Goal: Task Accomplishment & Management: Manage account settings

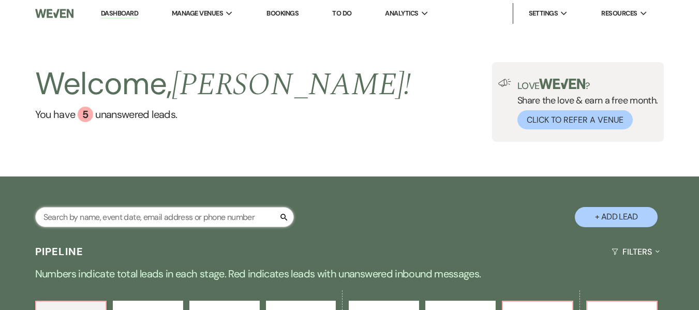
click at [153, 217] on input "text" at bounding box center [164, 217] width 259 height 20
type input "rule"
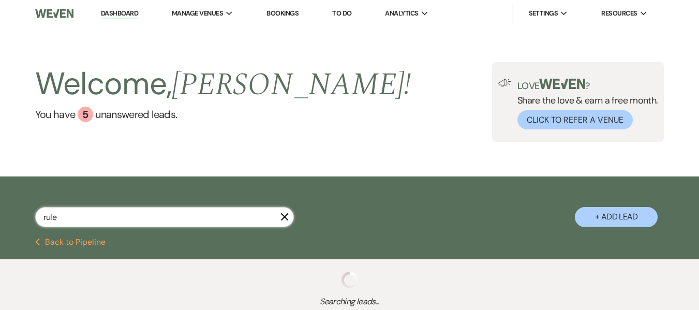
select select "8"
select select "5"
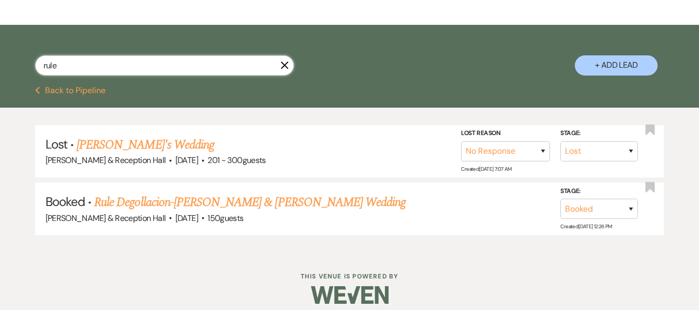
scroll to position [155, 0]
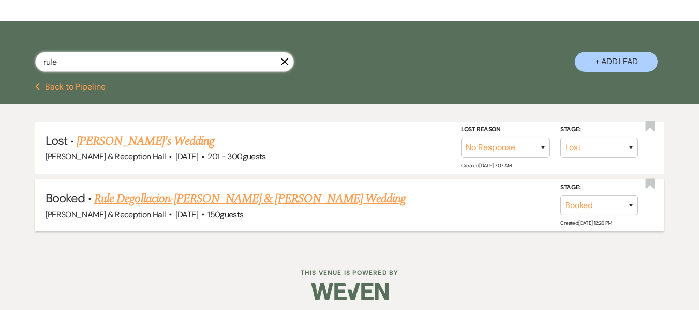
type input "rule"
click at [172, 215] on span "·" at bounding box center [170, 215] width 3 height 0
click at [178, 202] on link "Rule Degollacion-Schumacher & Ben Schumacher's Wedding" at bounding box center [250, 198] width 312 height 19
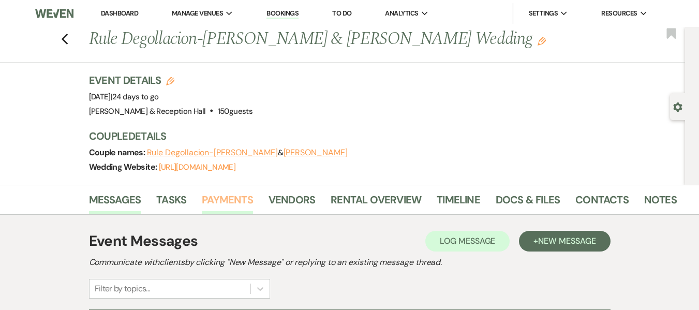
click at [216, 203] on link "Payments" at bounding box center [227, 203] width 51 height 23
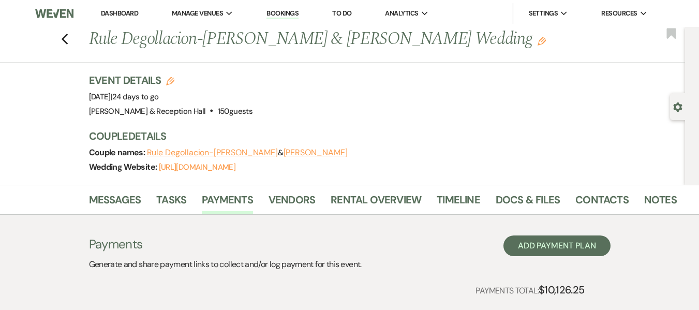
click at [118, 10] on link "Dashboard" at bounding box center [119, 13] width 37 height 9
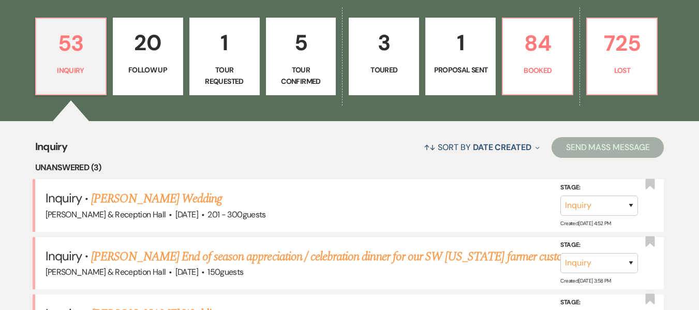
scroll to position [104, 0]
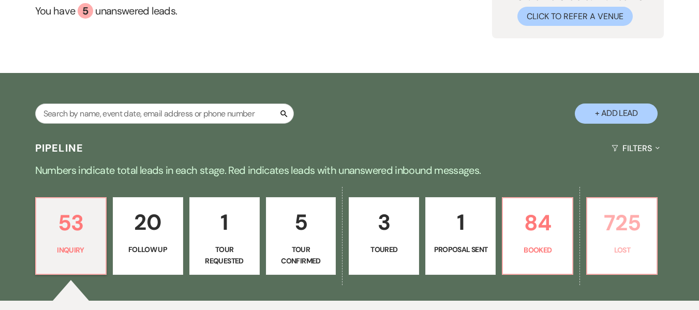
click at [631, 222] on p "725" at bounding box center [622, 223] width 57 height 35
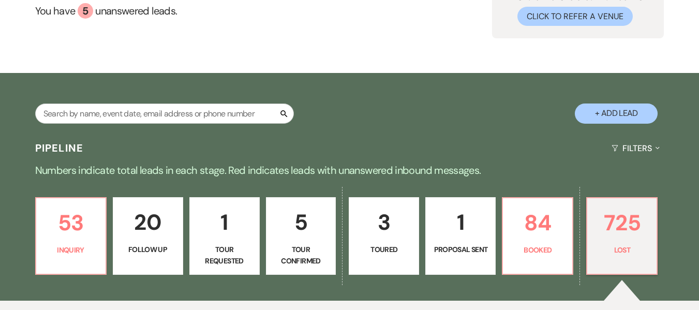
select select "8"
select select "5"
select select "8"
select select "6"
select select "8"
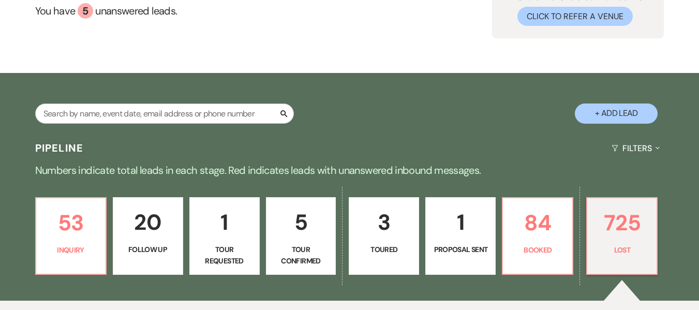
select select "5"
select select "8"
select select "5"
select select "8"
select select "5"
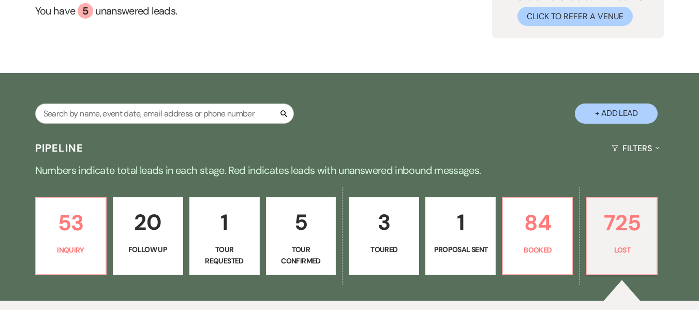
select select "8"
select select "5"
select select "8"
select select "7"
select select "8"
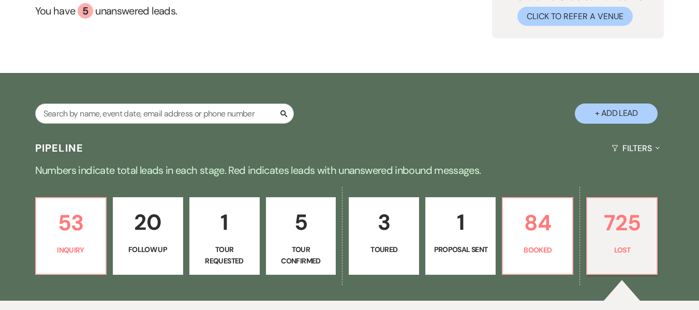
select select "5"
select select "8"
select select "1"
select select "8"
select select "6"
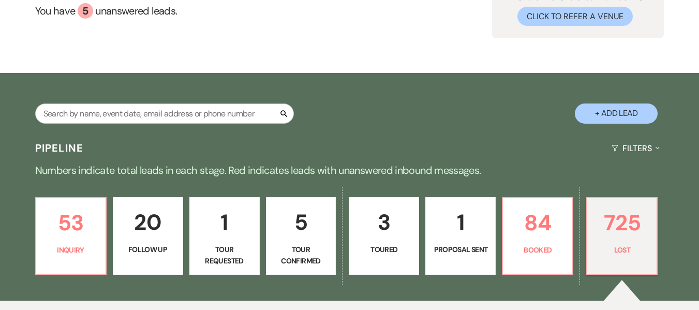
select select "8"
select select "5"
select select "8"
select select "5"
select select "8"
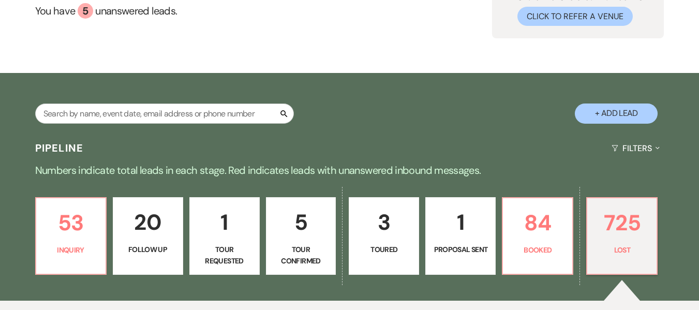
select select "6"
select select "8"
select select "5"
select select "8"
select select "5"
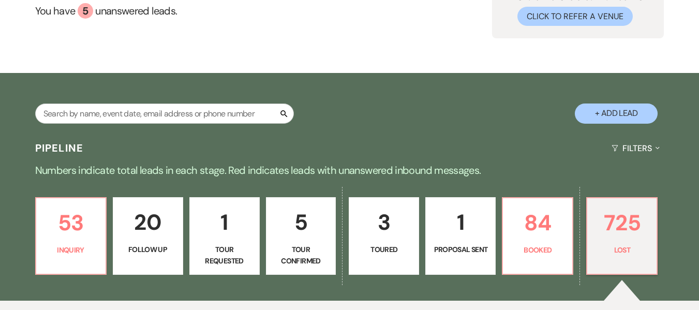
select select "8"
select select "5"
select select "8"
select select "5"
select select "8"
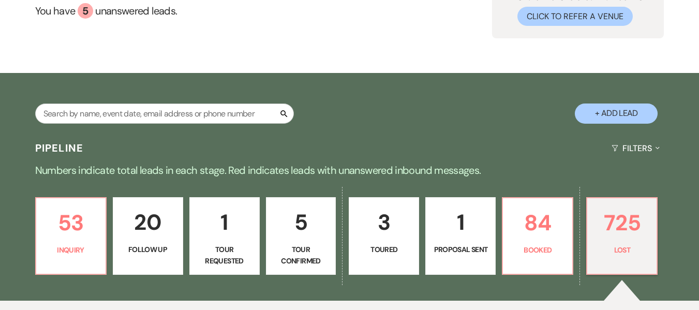
select select "5"
select select "8"
select select "5"
select select "8"
select select "5"
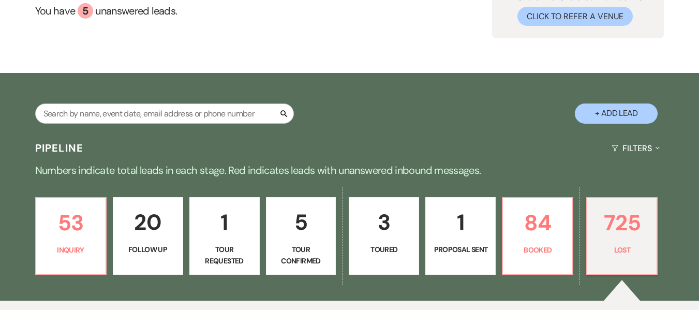
select select "8"
select select "5"
select select "8"
select select "5"
select select "8"
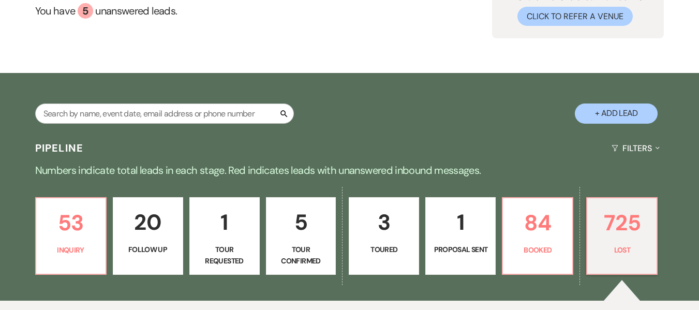
select select "5"
select select "8"
select select "5"
select select "8"
select select "5"
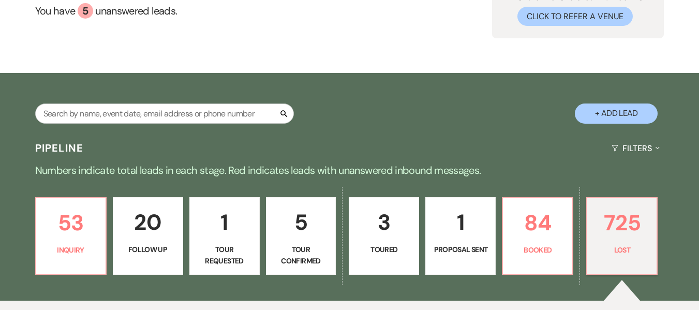
select select "8"
select select "5"
select select "8"
select select "5"
select select "8"
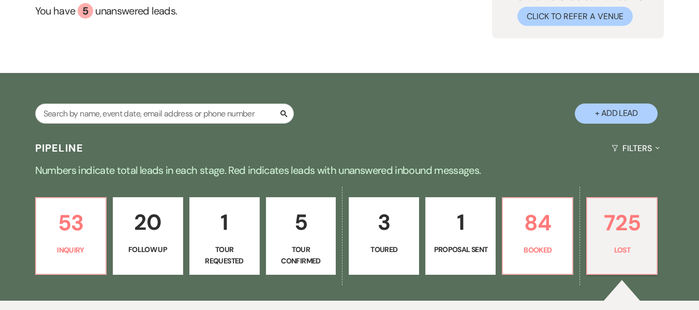
select select "5"
select select "8"
select select "7"
select select "8"
select select "5"
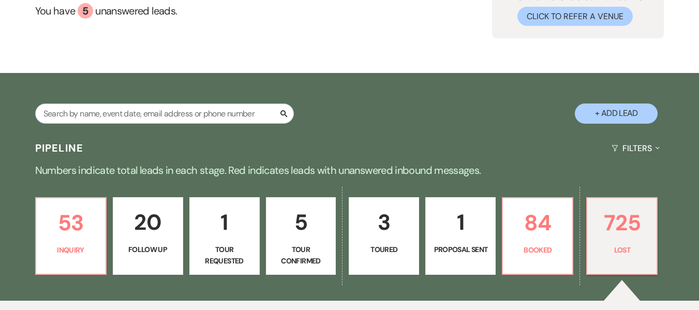
select select "8"
select select "5"
select select "8"
select select "5"
select select "8"
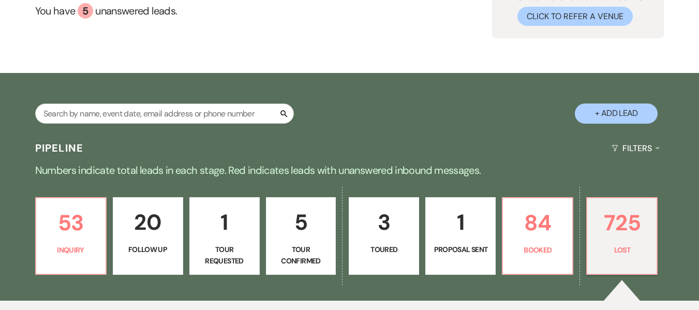
select select "6"
select select "8"
select select "5"
select select "8"
select select "5"
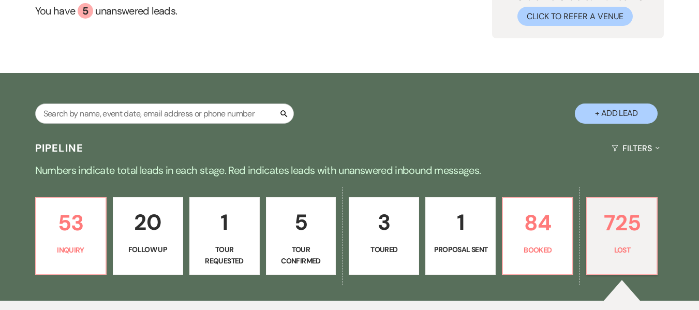
select select "8"
select select "5"
select select "8"
select select "5"
select select "8"
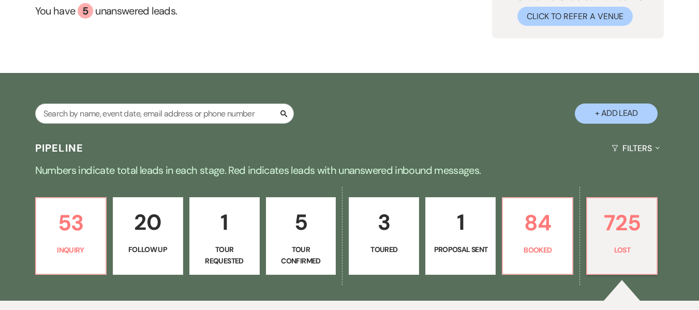
select select "5"
select select "8"
select select "6"
select select "8"
select select "5"
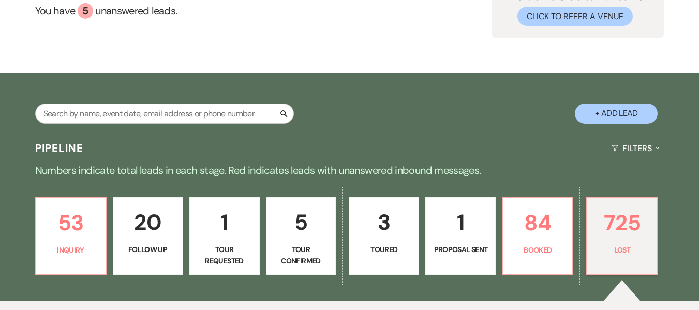
select select "8"
select select "5"
select select "8"
select select "5"
select select "8"
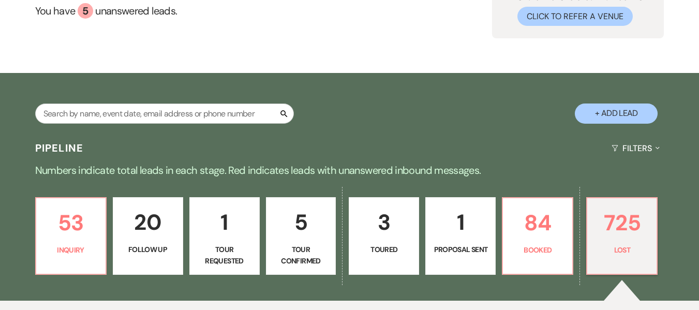
select select "5"
select select "8"
select select "5"
select select "8"
select select "5"
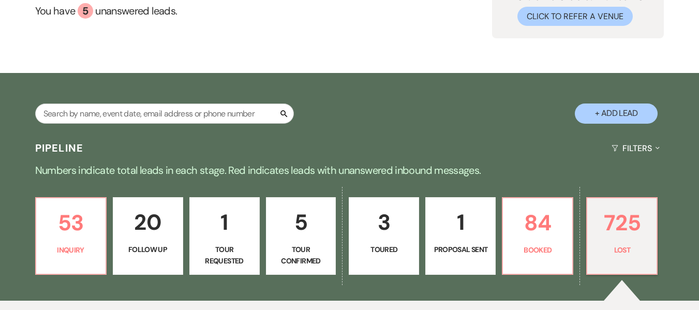
select select "8"
select select "5"
select select "8"
select select "5"
select select "8"
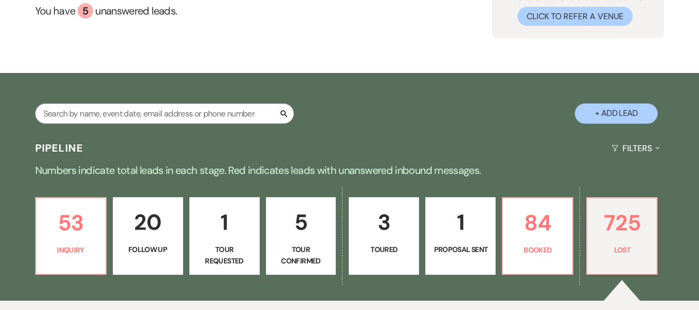
select select "5"
select select "8"
select select "5"
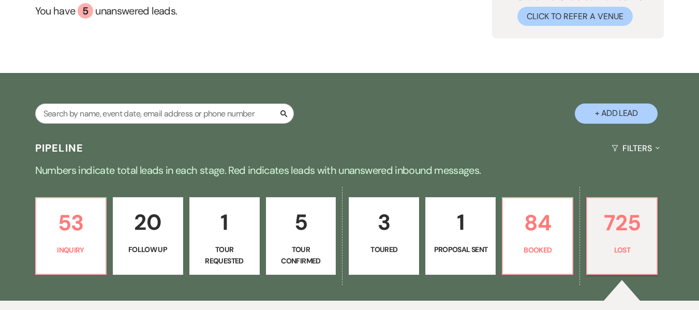
select select "8"
select select "5"
select select "8"
select select "5"
select select "8"
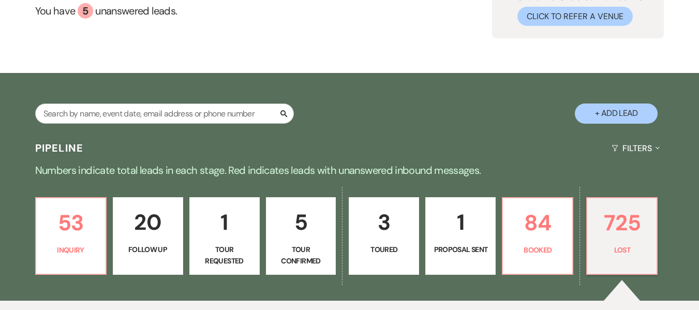
select select "5"
select select "8"
select select "5"
select select "8"
select select "5"
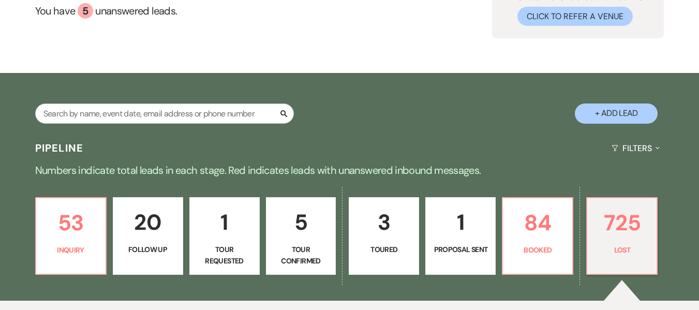
select select "8"
select select "5"
select select "8"
select select "5"
select select "8"
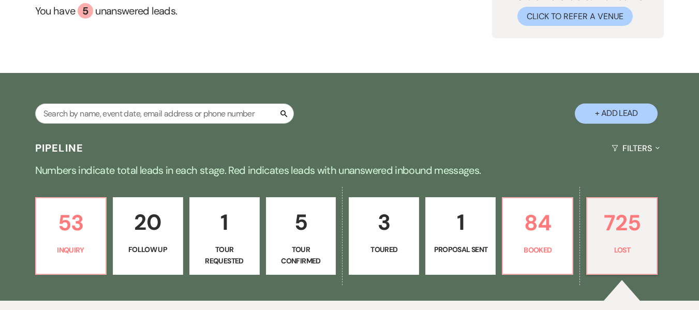
select select "5"
select select "8"
select select "5"
select select "8"
select select "5"
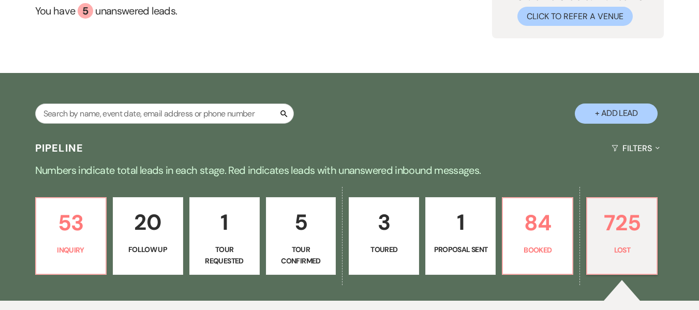
select select "8"
select select "6"
select select "8"
select select "5"
select select "8"
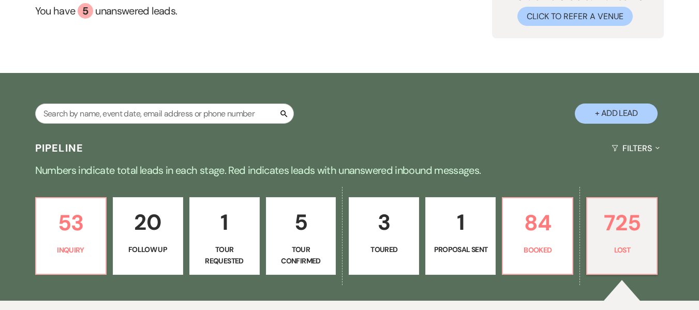
select select "5"
select select "8"
select select "5"
select select "8"
select select "5"
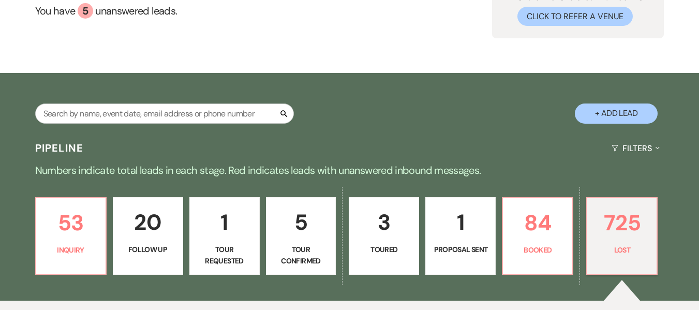
select select "8"
select select "5"
select select "8"
select select "5"
select select "8"
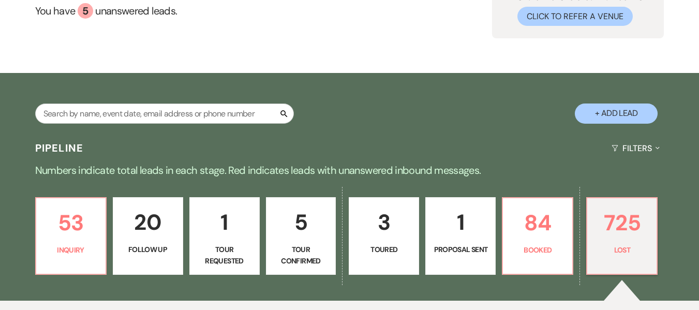
select select "5"
select select "8"
select select "5"
select select "8"
select select "5"
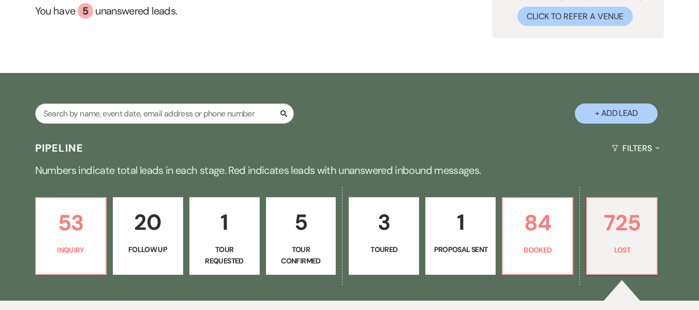
select select "8"
select select "5"
select select "8"
select select "5"
select select "8"
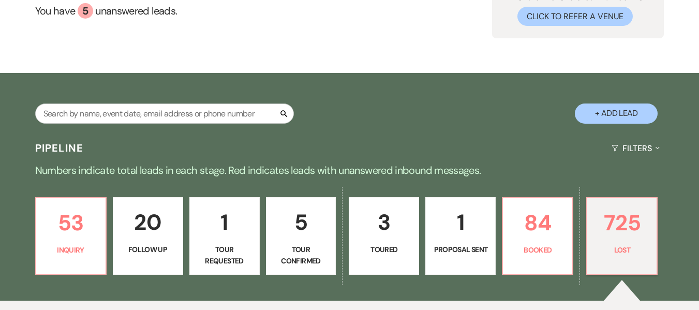
select select "5"
select select "8"
select select "5"
select select "8"
select select "5"
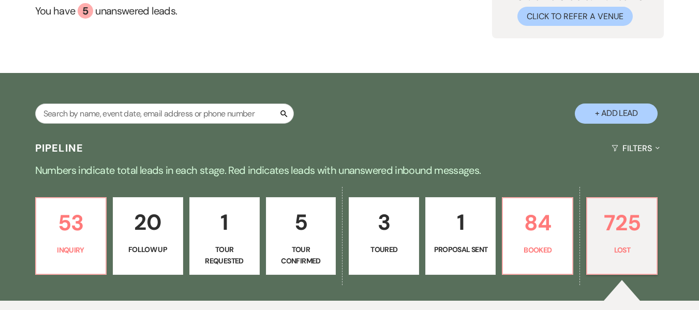
select select "8"
select select "5"
select select "8"
select select "5"
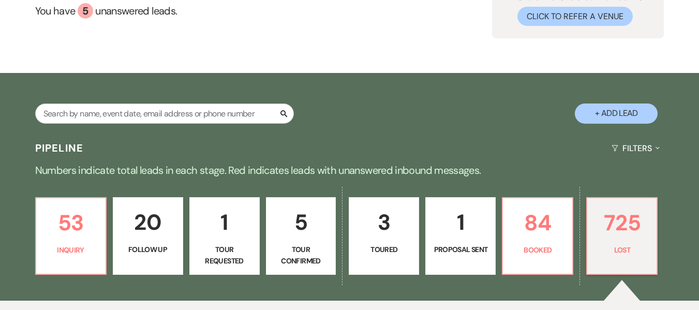
select select "8"
select select "5"
select select "8"
select select "6"
select select "8"
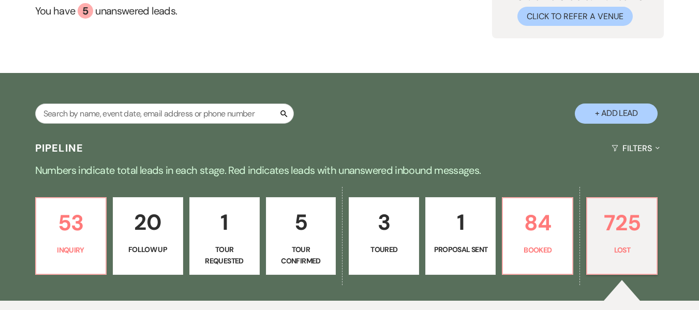
select select "5"
select select "8"
select select "5"
select select "8"
select select "5"
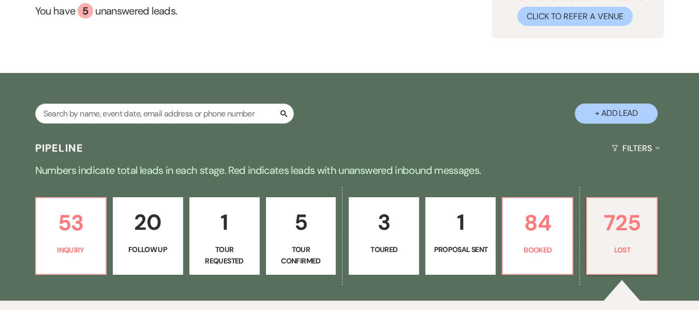
select select "8"
select select "5"
select select "8"
select select "5"
select select "8"
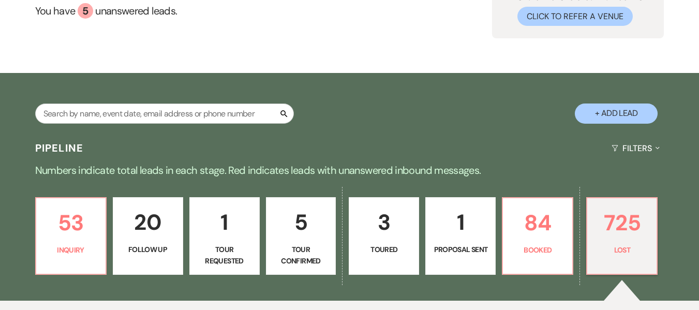
select select "6"
select select "8"
select select "5"
select select "8"
select select "5"
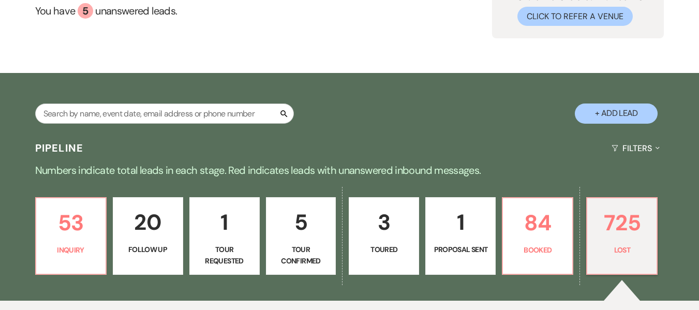
select select "8"
select select "5"
select select "8"
select select "5"
select select "8"
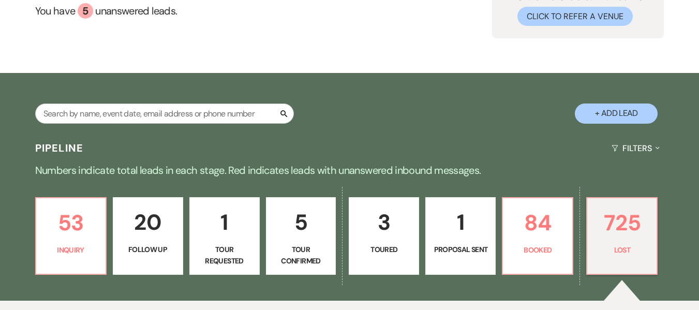
select select "5"
select select "8"
select select "5"
select select "8"
select select "5"
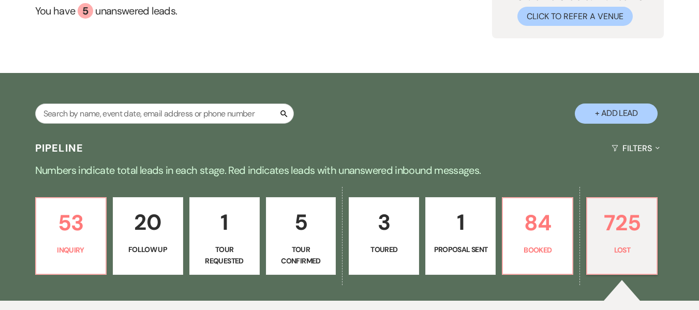
select select "8"
select select "7"
select select "8"
select select "5"
select select "8"
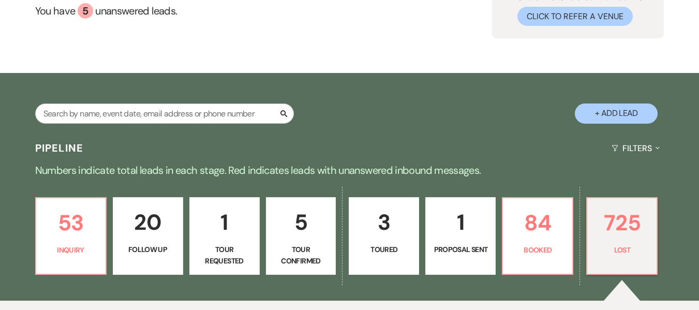
select select "5"
select select "8"
select select "7"
select select "8"
select select "5"
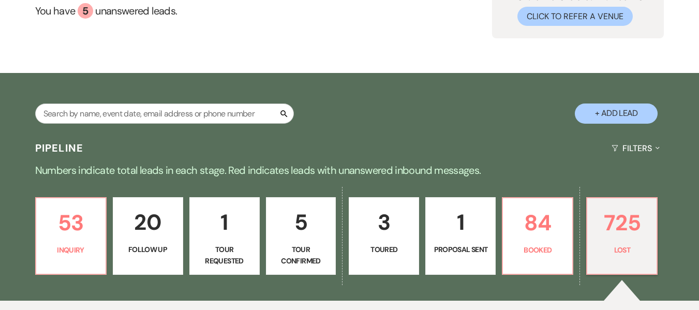
select select "8"
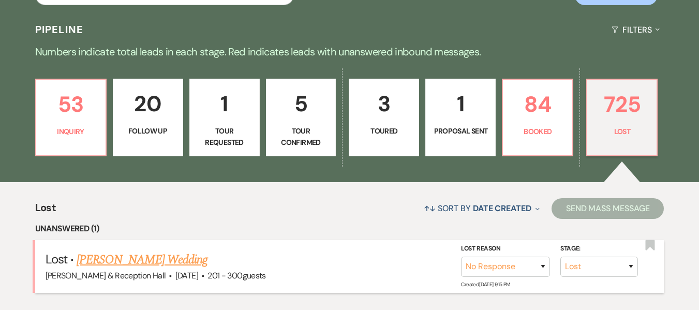
click at [139, 255] on link "Ava Baker's Wedding" at bounding box center [142, 260] width 131 height 19
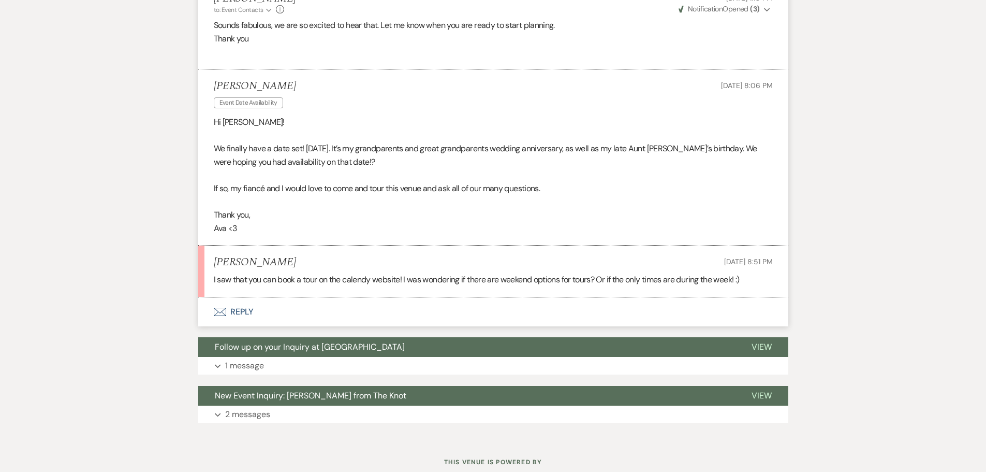
scroll to position [782, 0]
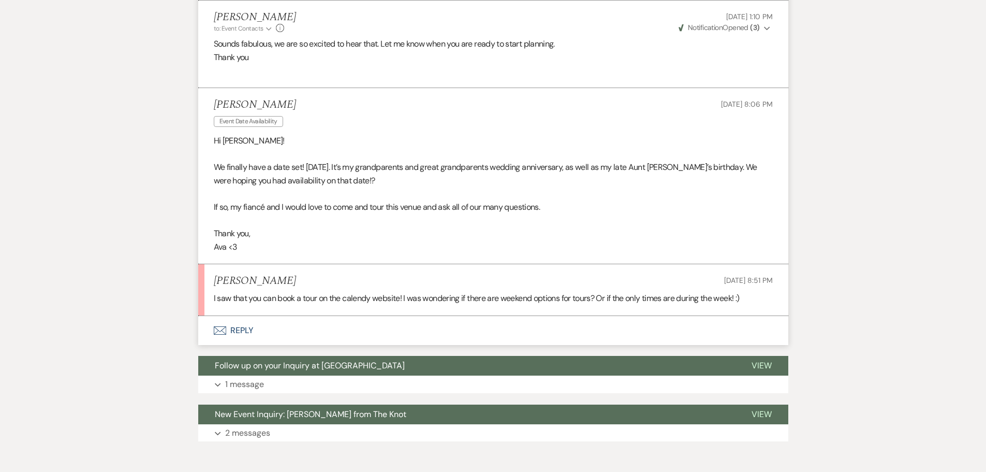
click at [242, 310] on button "Envelope Reply" at bounding box center [493, 330] width 590 height 29
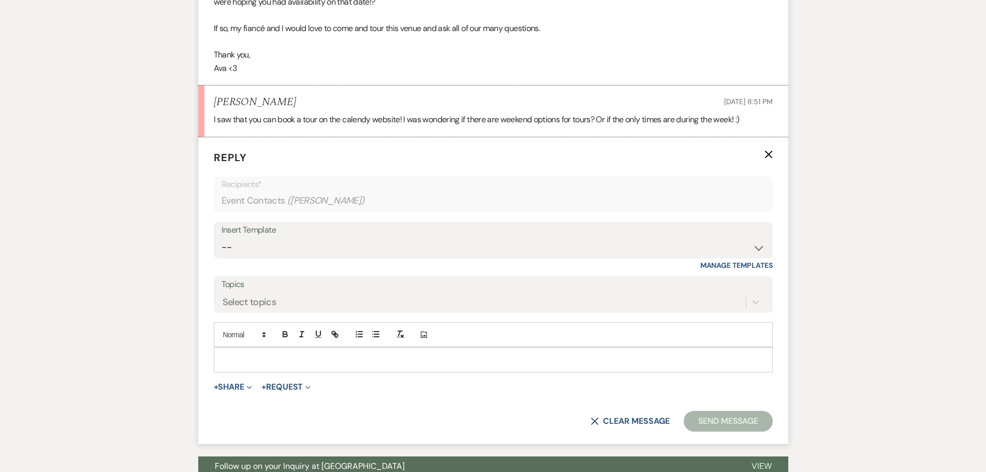
scroll to position [969, 0]
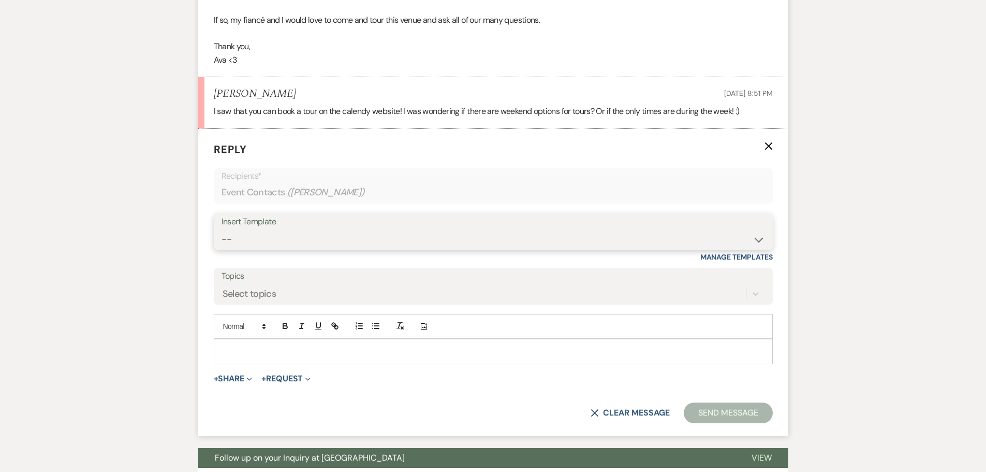
click at [299, 239] on select "-- Weven Planning Portal Introduction (Booked Events) Initial Inquiry Response …" at bounding box center [494, 239] width 544 height 20
click at [222, 229] on select "-- Weven Planning Portal Introduction (Booked Events) Initial Inquiry Response …" at bounding box center [494, 239] width 544 height 20
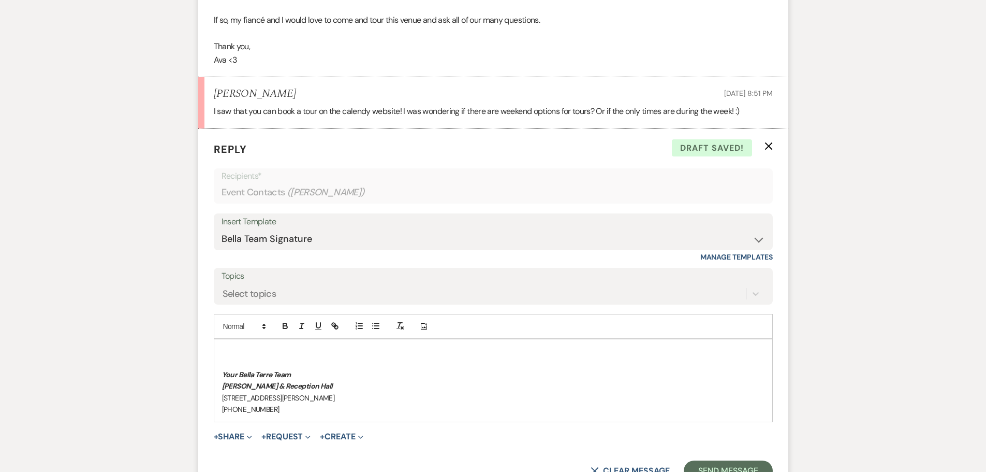
click at [245, 310] on p at bounding box center [493, 350] width 543 height 11
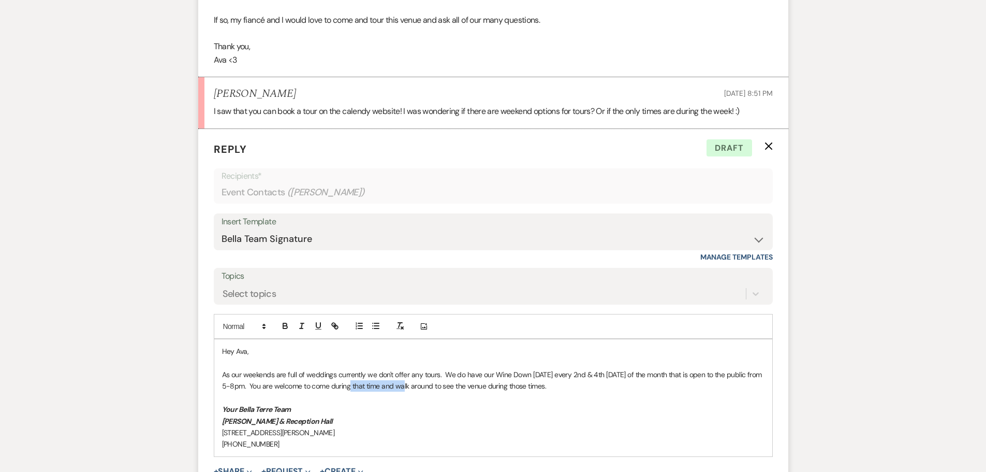
drag, startPoint x: 368, startPoint y: 388, endPoint x: 418, endPoint y: 384, distance: 50.4
click at [418, 310] on p "As our weekends are full of weddings currently we don't offer any tours. We do …" at bounding box center [493, 380] width 543 height 23
click at [510, 310] on p "As our weekends are full of weddings currently we don't offer any tours. We do …" at bounding box center [493, 380] width 543 height 23
click at [539, 310] on p "As our weekends are full of weddings currently we don't offer any tours. We do …" at bounding box center [493, 380] width 543 height 23
drag, startPoint x: 454, startPoint y: 397, endPoint x: 391, endPoint y: 399, distance: 62.7
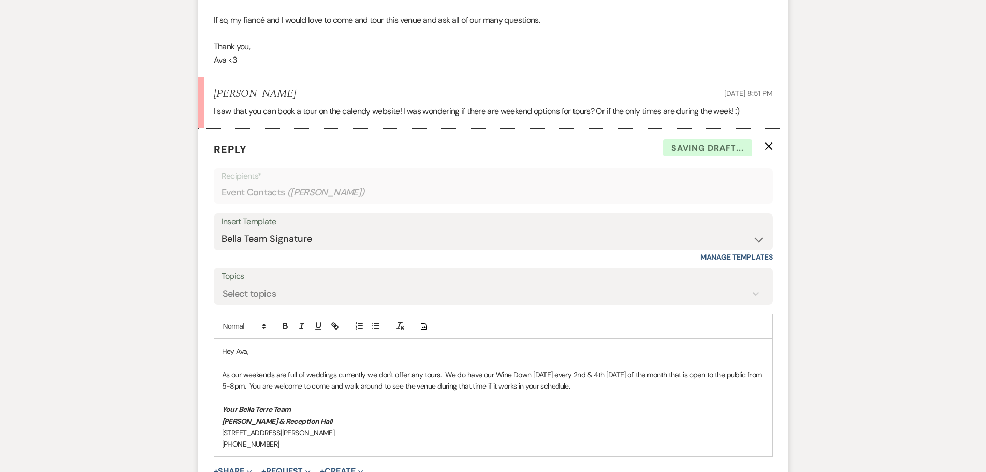
click at [392, 310] on p at bounding box center [493, 397] width 543 height 11
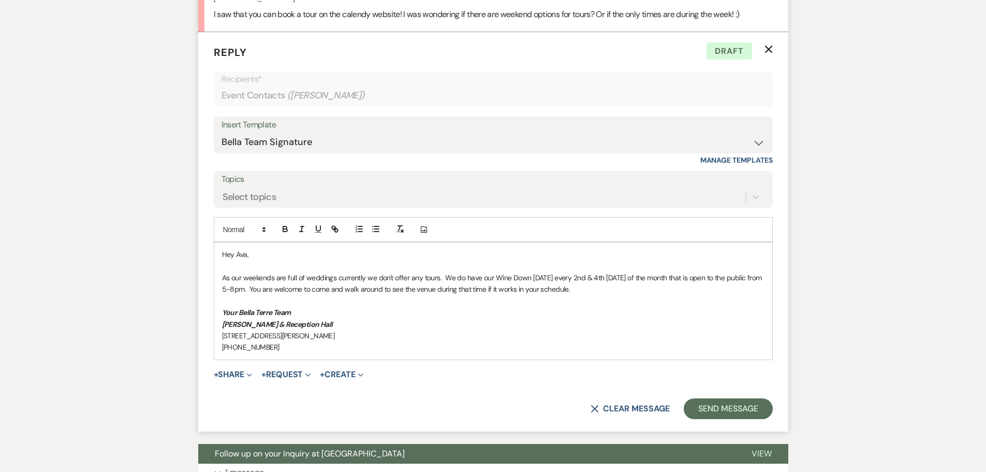
scroll to position [1072, 0]
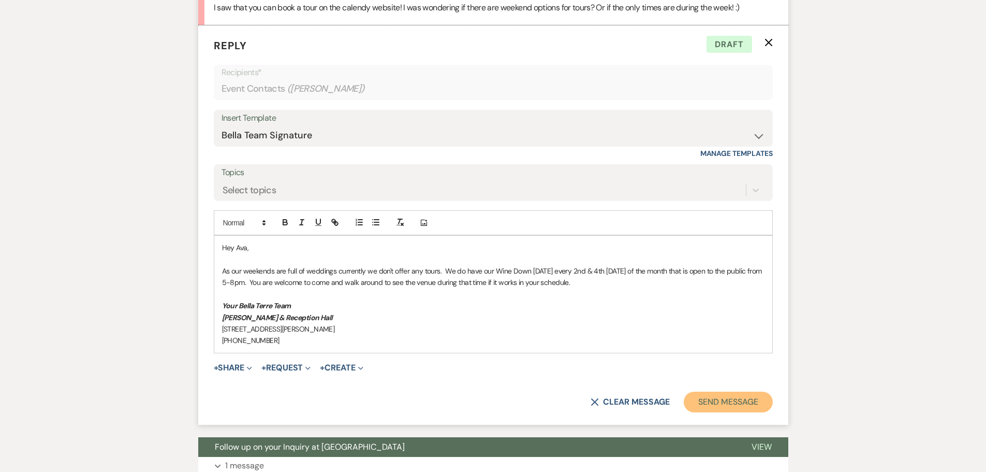
click at [699, 310] on button "Send Message" at bounding box center [728, 401] width 89 height 21
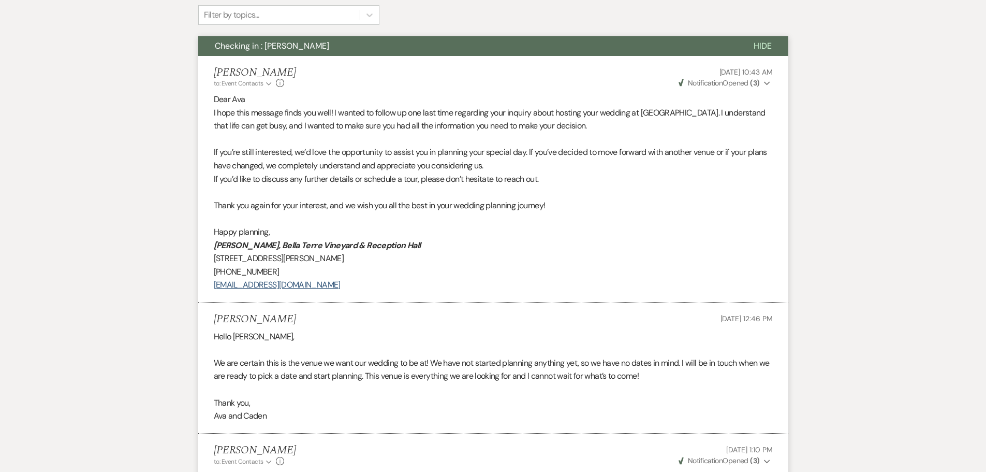
scroll to position [0, 0]
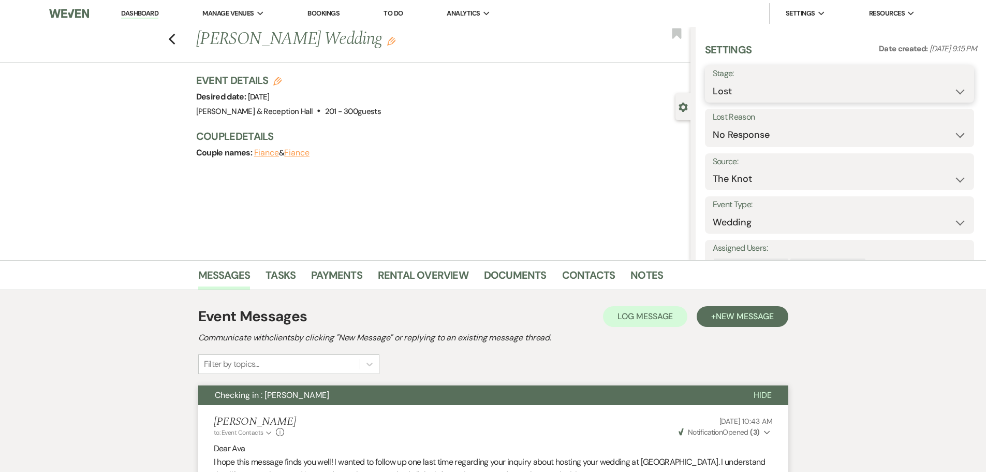
click at [699, 88] on select "Inquiry Follow Up Tour Requested Tour Confirmed Toured Proposal Sent Booked Lost" at bounding box center [840, 91] width 254 height 20
click at [699, 81] on select "Inquiry Follow Up Tour Requested Tour Confirmed Toured Proposal Sent Booked Lost" at bounding box center [840, 91] width 254 height 20
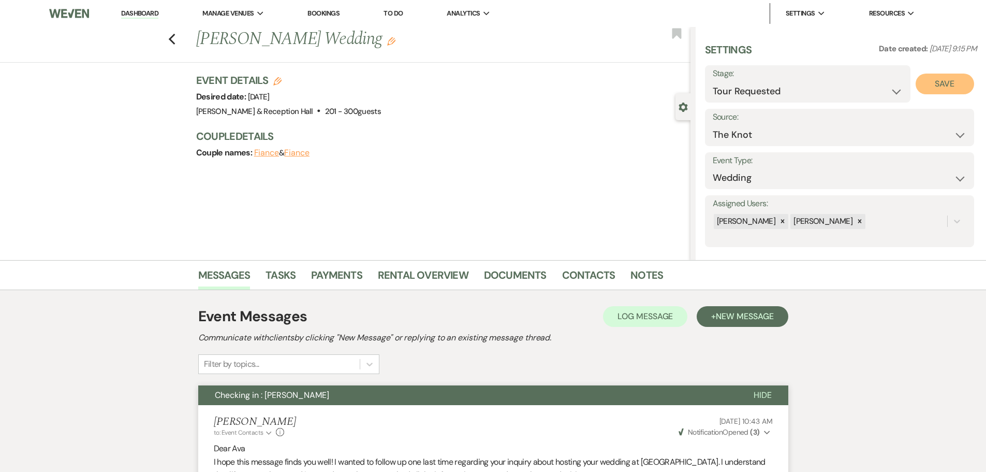
click at [699, 87] on button "Save" at bounding box center [945, 84] width 58 height 21
click at [140, 12] on link "Dashboard" at bounding box center [139, 14] width 37 height 10
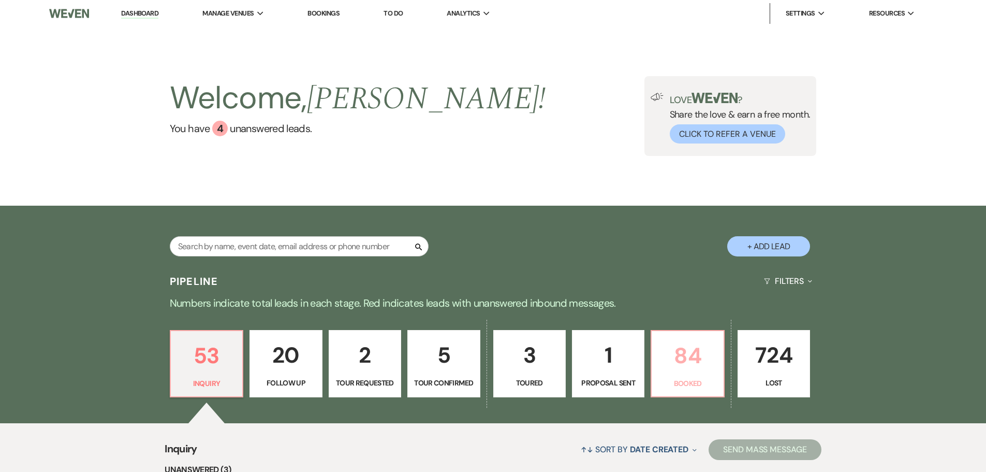
click at [676, 310] on p "Booked" at bounding box center [687, 382] width 59 height 11
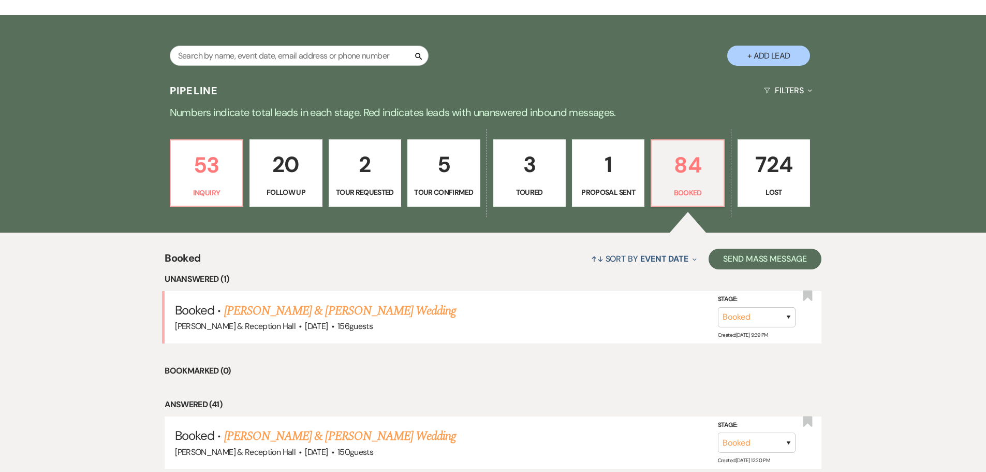
scroll to position [362, 0]
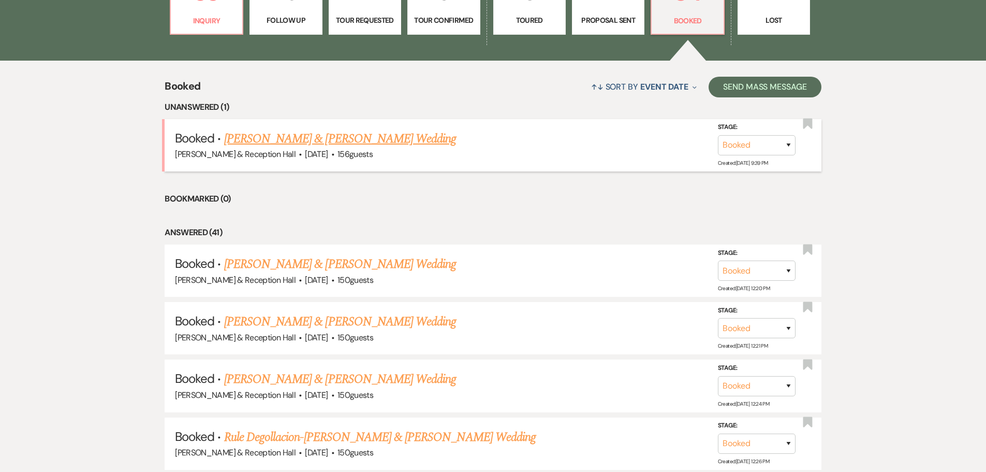
click at [365, 139] on link "Peter Granville & Brenda Maldonado's Wedding" at bounding box center [340, 138] width 232 height 19
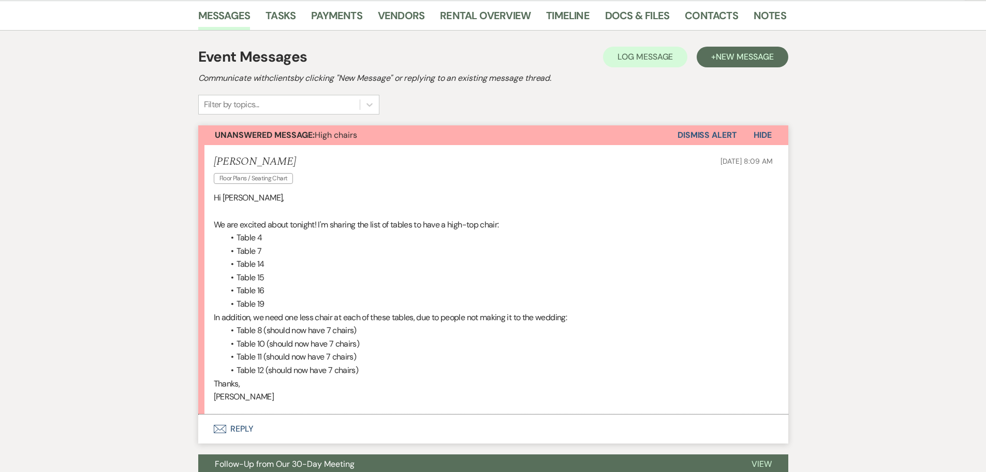
scroll to position [52, 0]
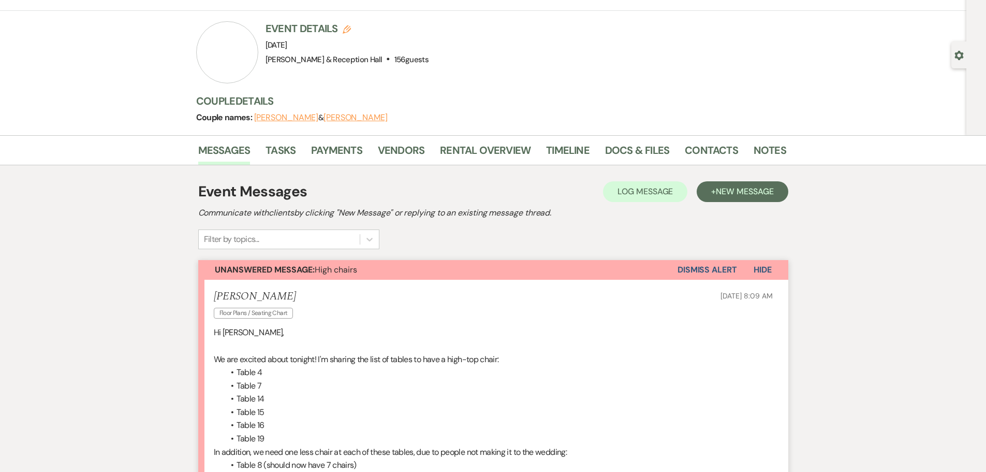
click at [699, 267] on button "Dismiss Alert" at bounding box center [708, 270] width 60 height 20
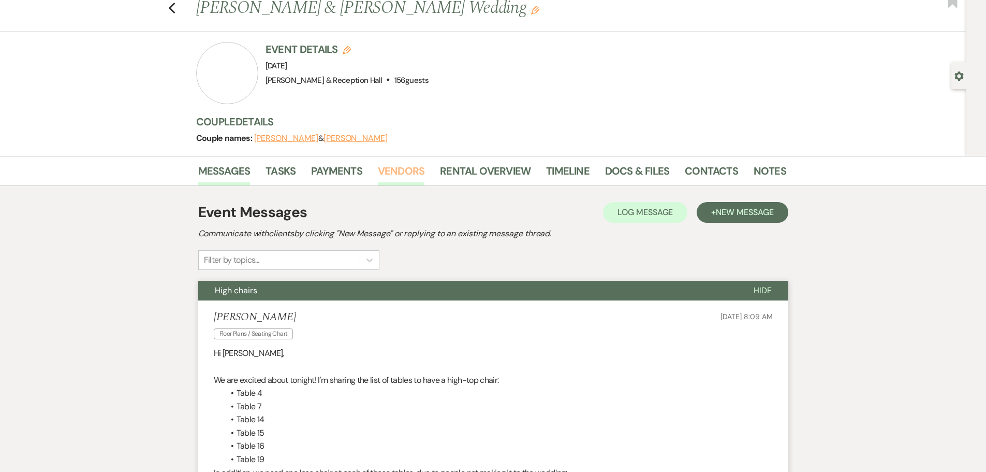
scroll to position [0, 0]
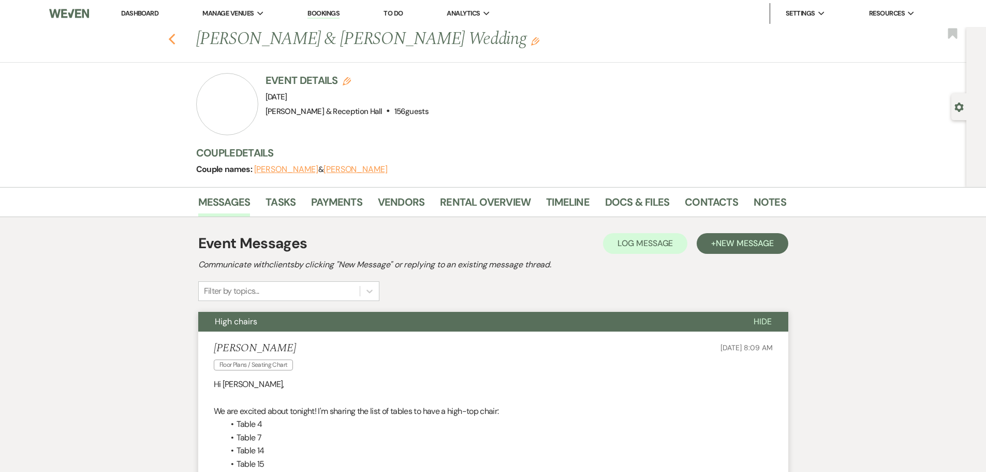
click at [176, 44] on icon "Previous" at bounding box center [172, 39] width 8 height 12
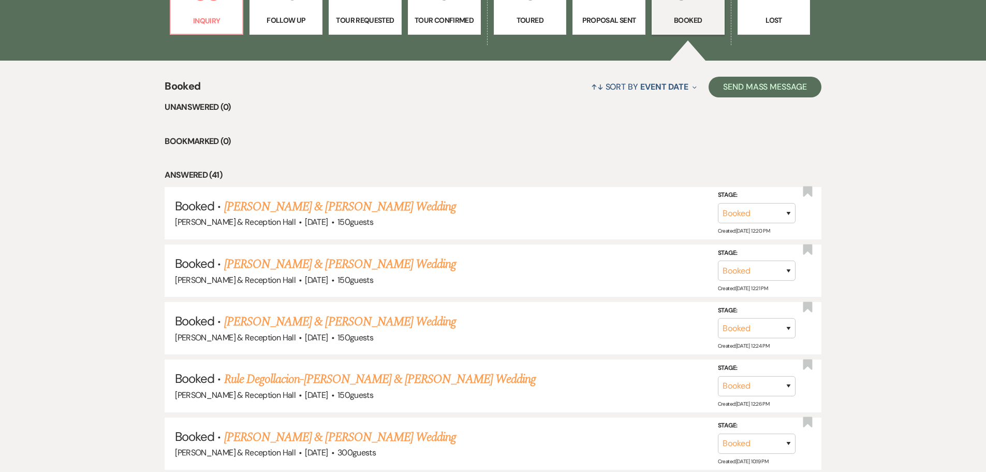
scroll to position [207, 0]
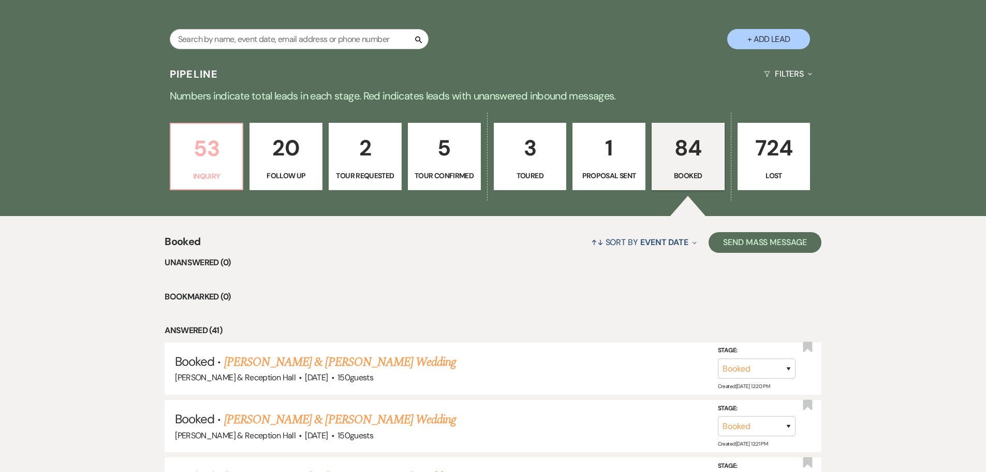
click at [211, 157] on p "53" at bounding box center [207, 148] width 60 height 35
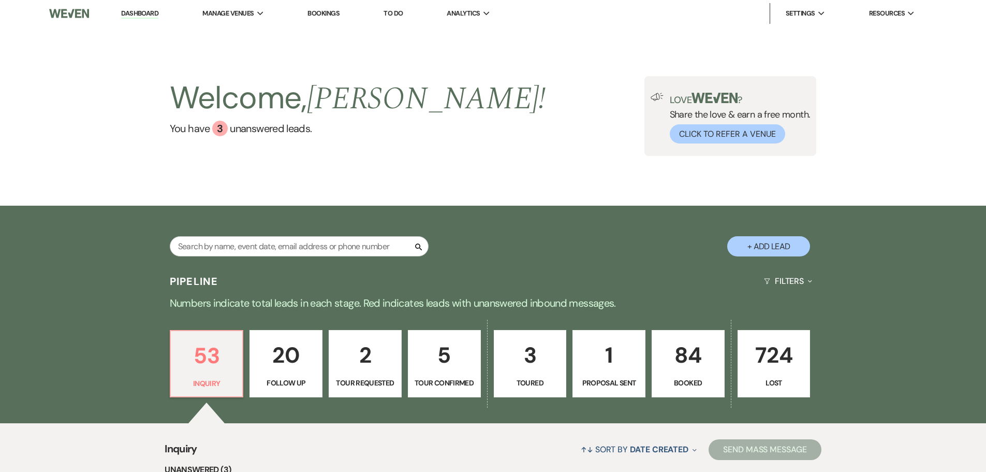
click at [328, 14] on link "Bookings" at bounding box center [324, 13] width 32 height 9
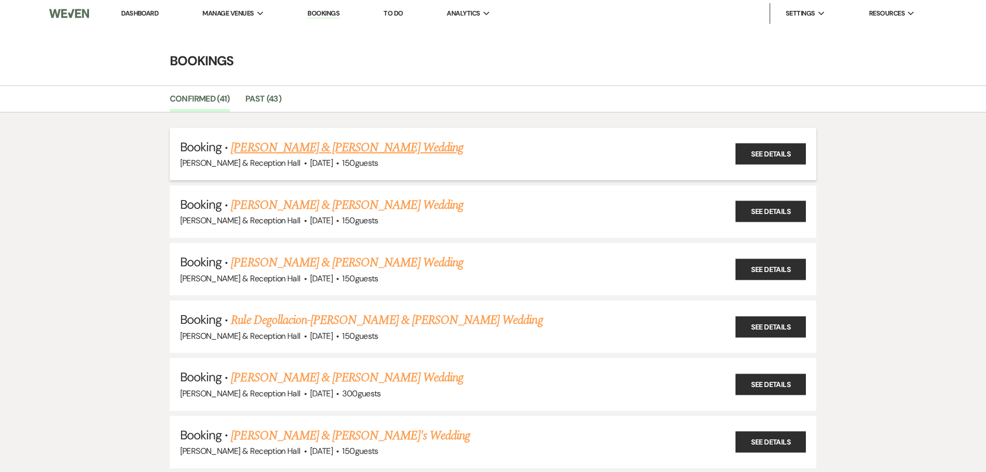
click at [268, 147] on link "Amber Richtig & Isaac Davis's Wedding" at bounding box center [347, 147] width 232 height 19
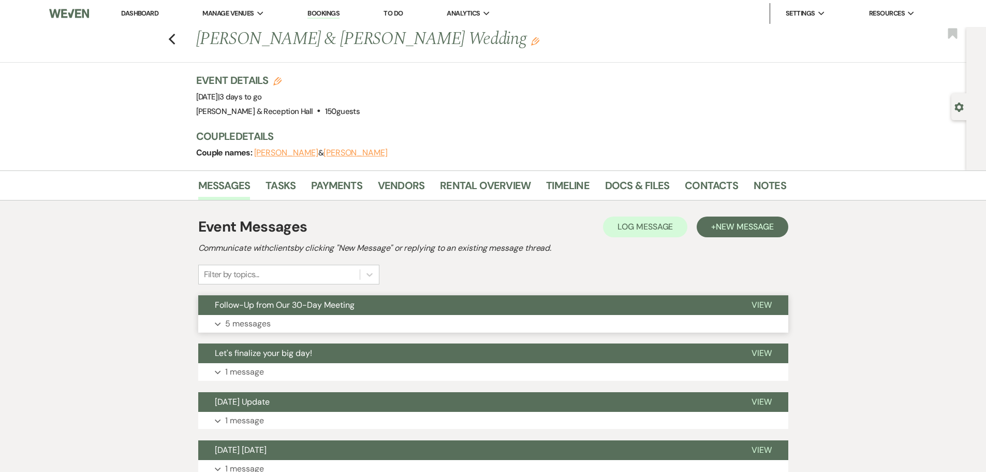
click at [300, 299] on span "Follow-Up from Our 30-Day Meeting" at bounding box center [285, 304] width 140 height 11
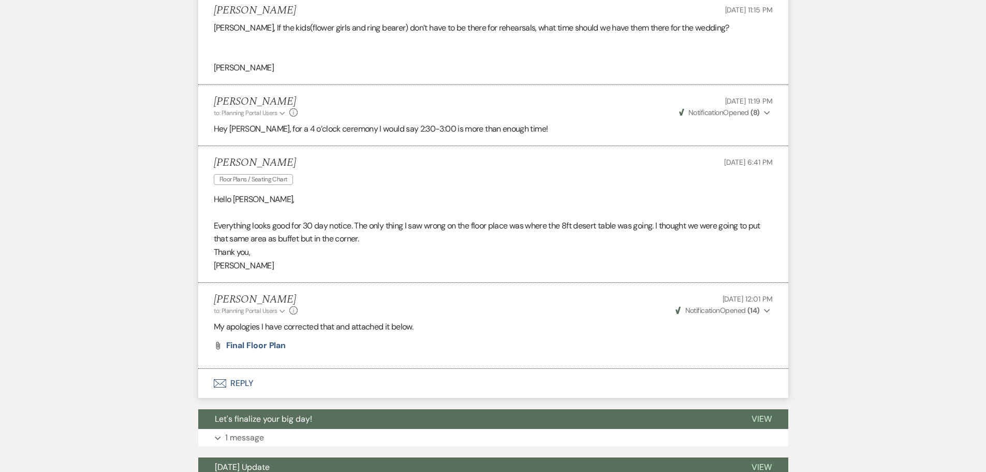
scroll to position [518, 0]
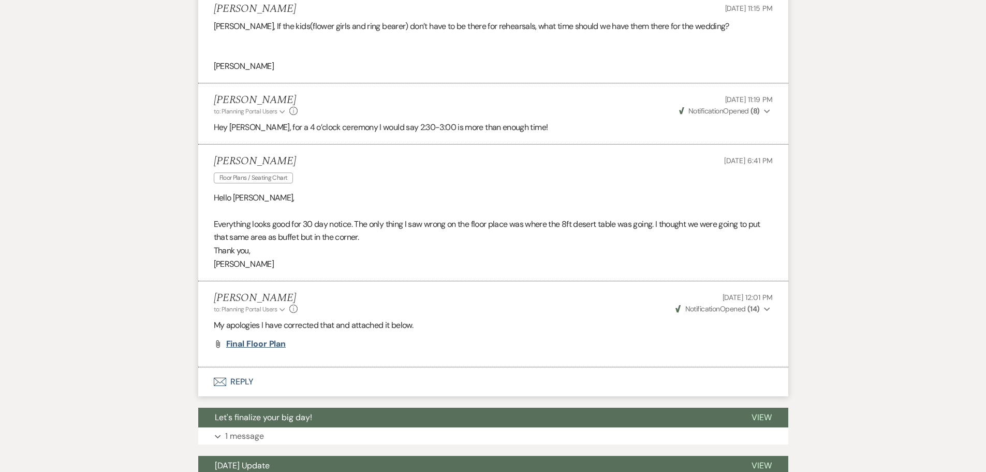
click at [245, 310] on span "Final Floor plan" at bounding box center [256, 343] width 60 height 11
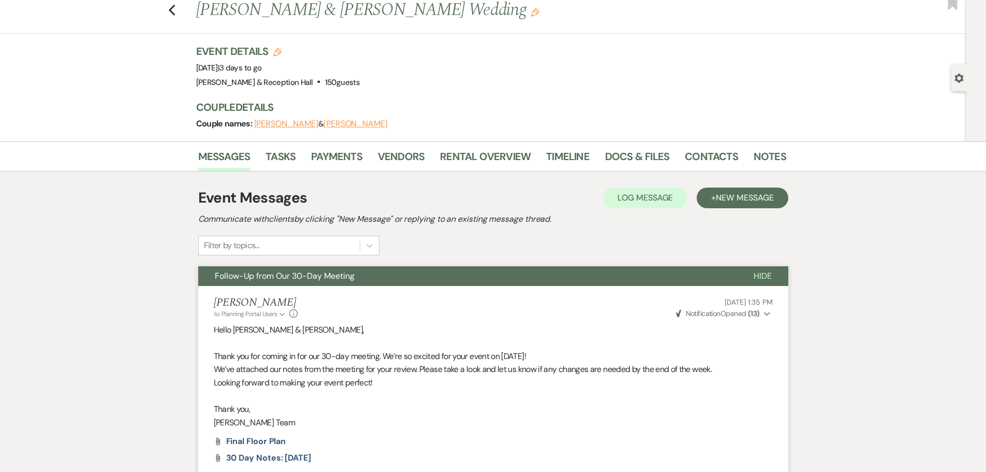
scroll to position [0, 0]
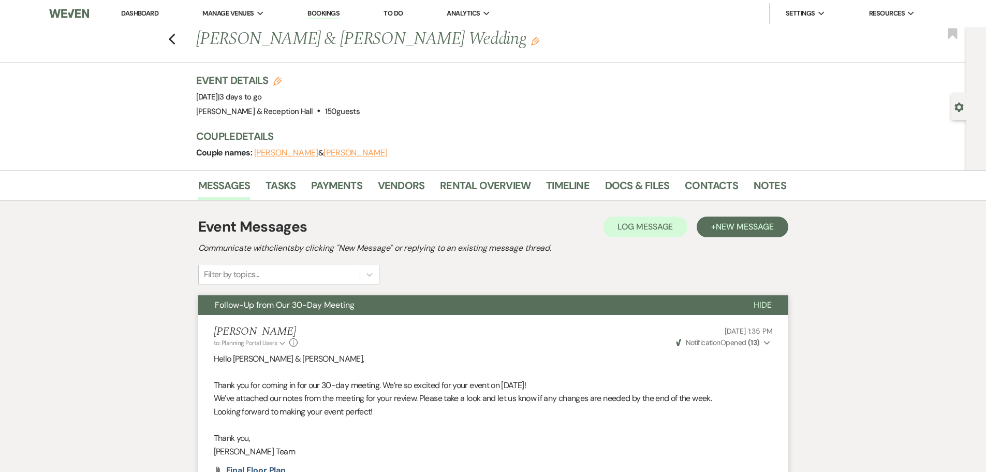
click at [136, 10] on link "Dashboard" at bounding box center [139, 13] width 37 height 9
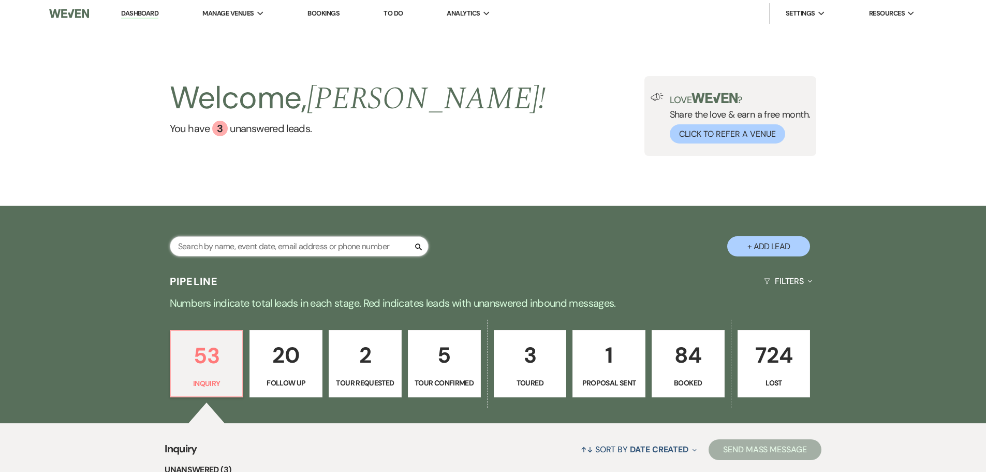
click at [246, 245] on input "text" at bounding box center [299, 246] width 259 height 20
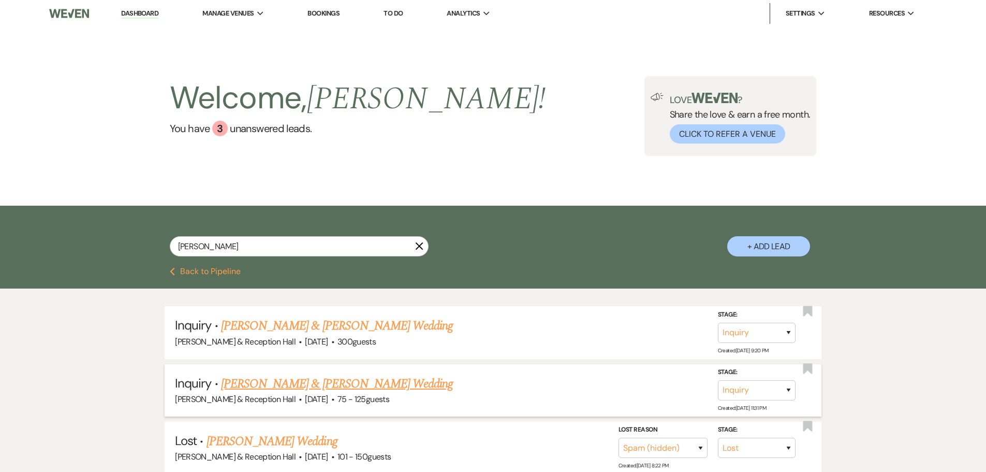
click at [328, 310] on link "Sarah Louthan & Nawaf Al-Jabiri's Wedding" at bounding box center [337, 383] width 232 height 19
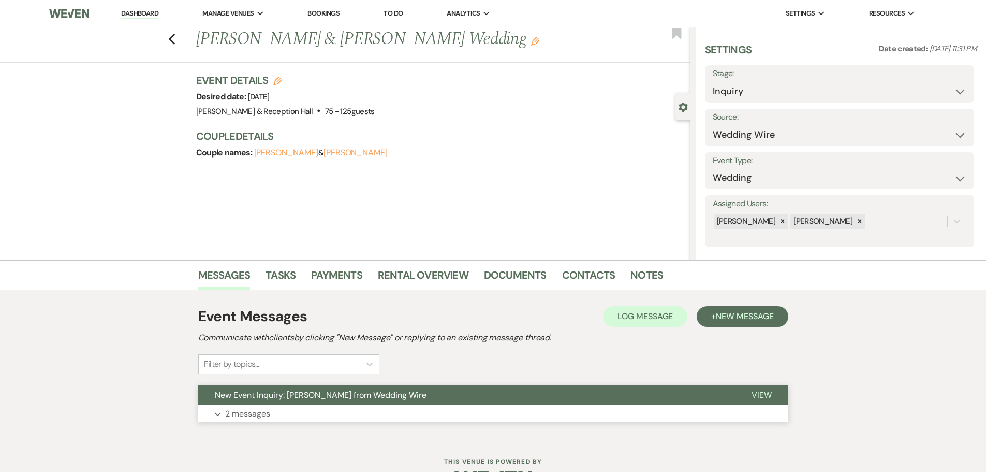
click at [269, 310] on button "New Event Inquiry: Sarah Louthan from Wedding Wire" at bounding box center [466, 395] width 537 height 20
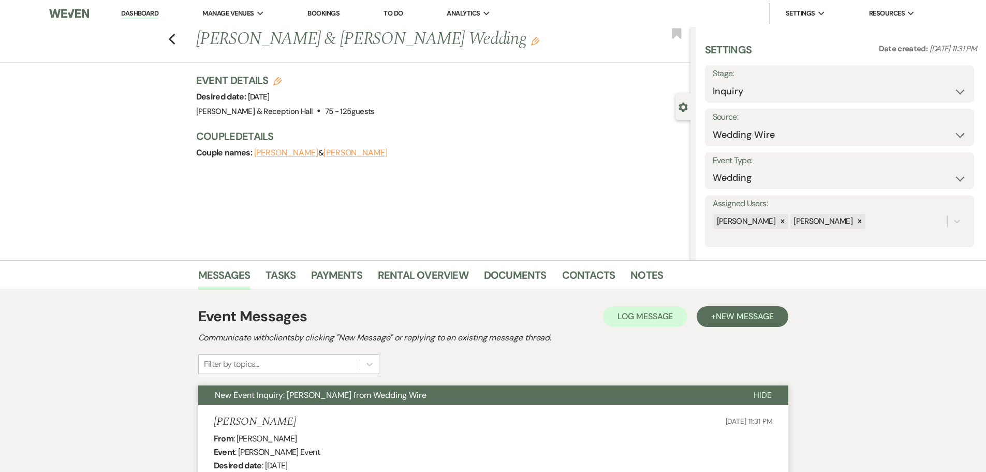
drag, startPoint x: 337, startPoint y: 18, endPoint x: 331, endPoint y: 31, distance: 14.8
click at [337, 18] on li "Bookings" at bounding box center [323, 13] width 42 height 21
click at [329, 12] on link "Bookings" at bounding box center [324, 13] width 32 height 9
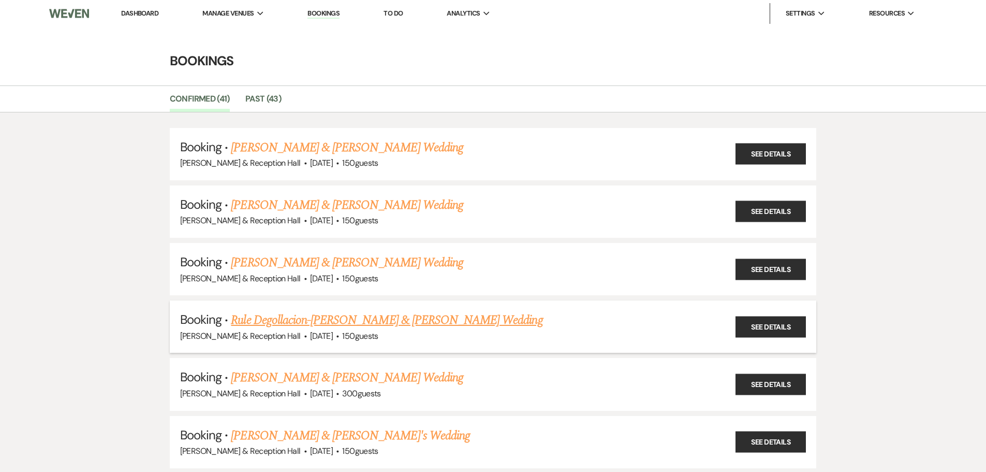
click at [397, 310] on link "Rule Degollacion-Schumacher & Ben Schumacher's Wedding" at bounding box center [387, 320] width 312 height 19
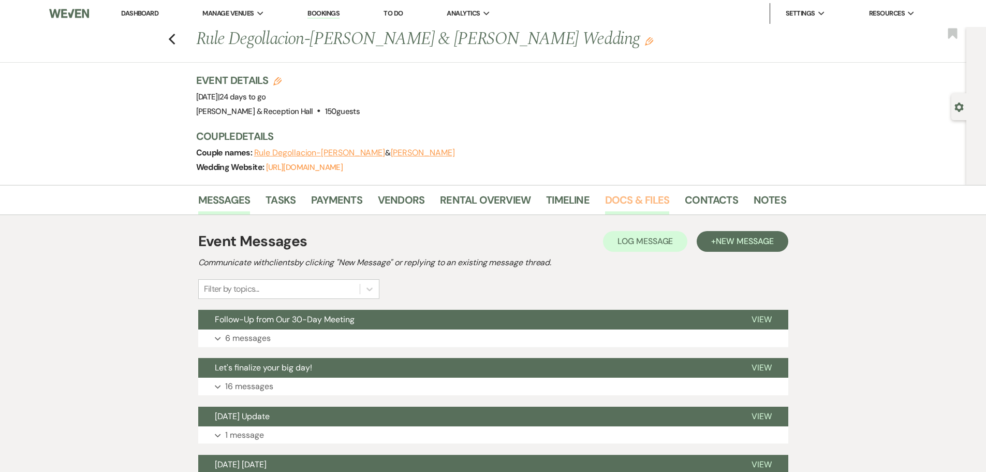
click at [624, 202] on link "Docs & Files" at bounding box center [637, 203] width 64 height 23
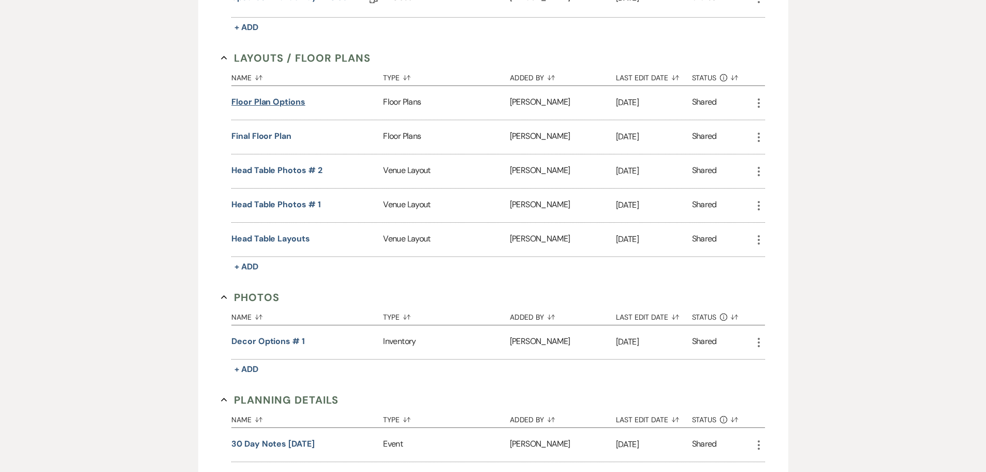
scroll to position [518, 0]
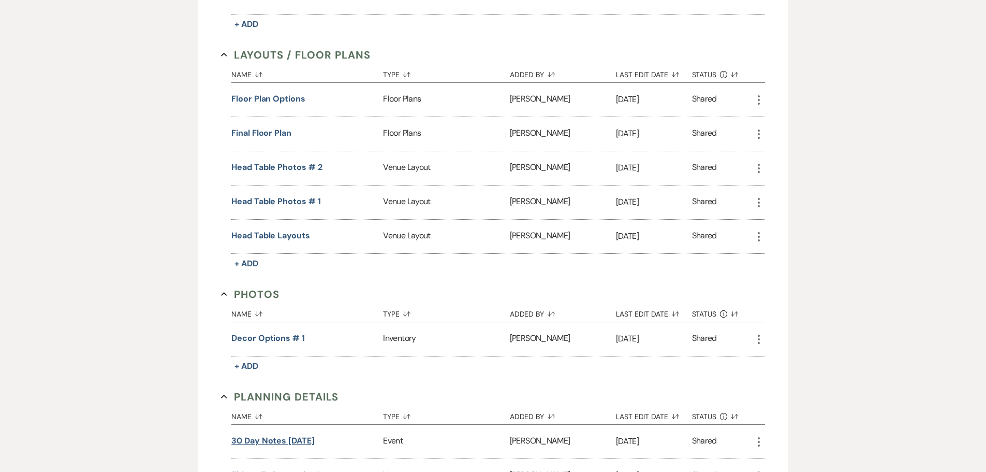
click at [282, 310] on button "30 day notes 11.8.25" at bounding box center [272, 440] width 83 height 12
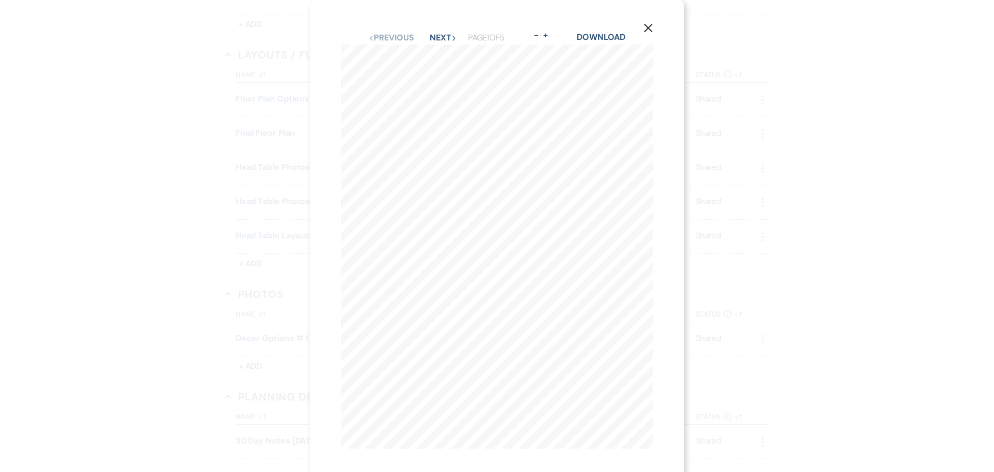
click at [646, 26] on use "button" at bounding box center [648, 28] width 8 height 8
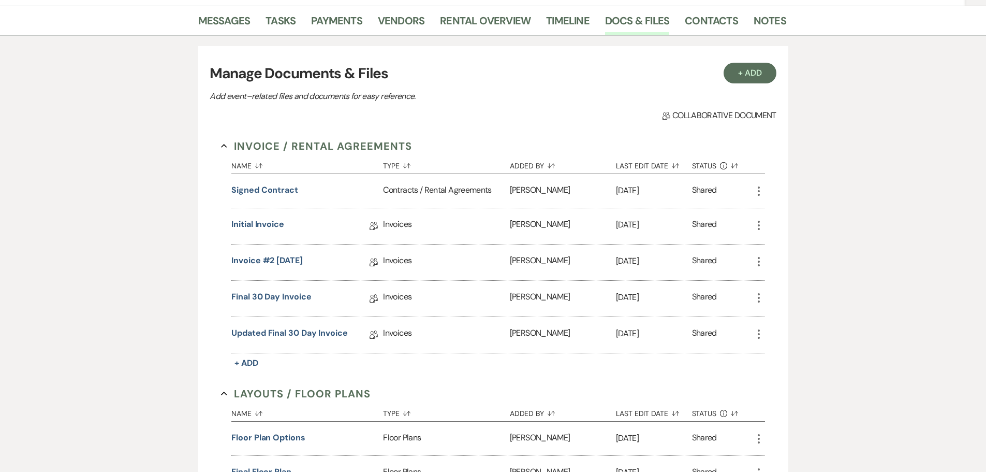
scroll to position [104, 0]
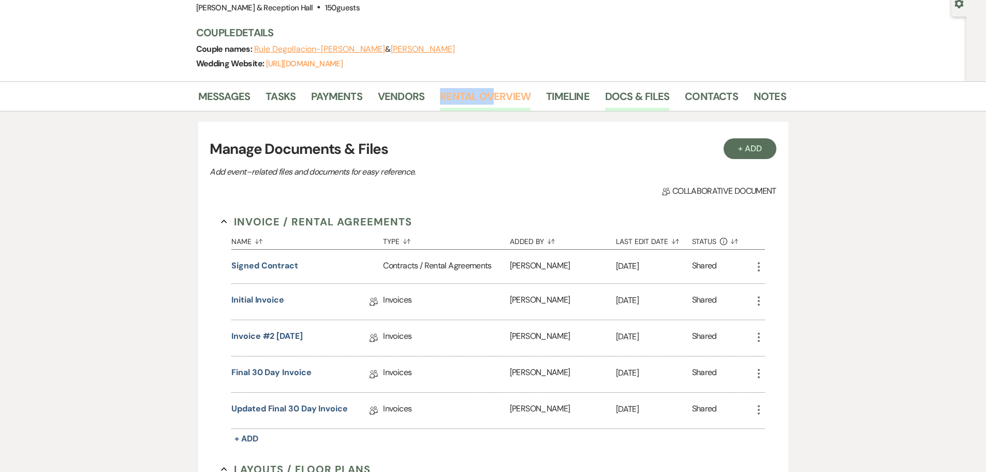
drag, startPoint x: 489, startPoint y: 84, endPoint x: 488, endPoint y: 90, distance: 5.8
click at [488, 89] on div "Messages Tasks Payments Vendors Rental Overview Timeline Docs & Files Contacts …" at bounding box center [493, 96] width 986 height 30
click at [490, 95] on link "Rental Overview" at bounding box center [485, 99] width 91 height 23
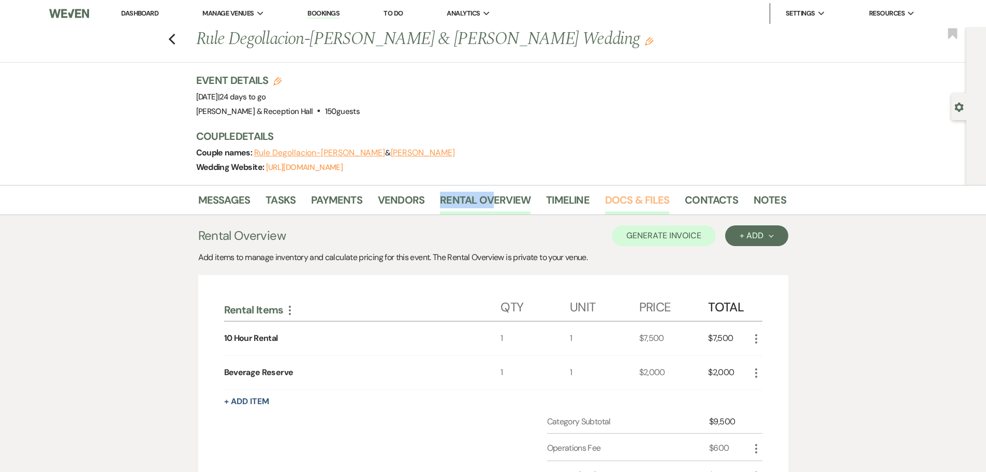
click at [631, 197] on link "Docs & Files" at bounding box center [637, 203] width 64 height 23
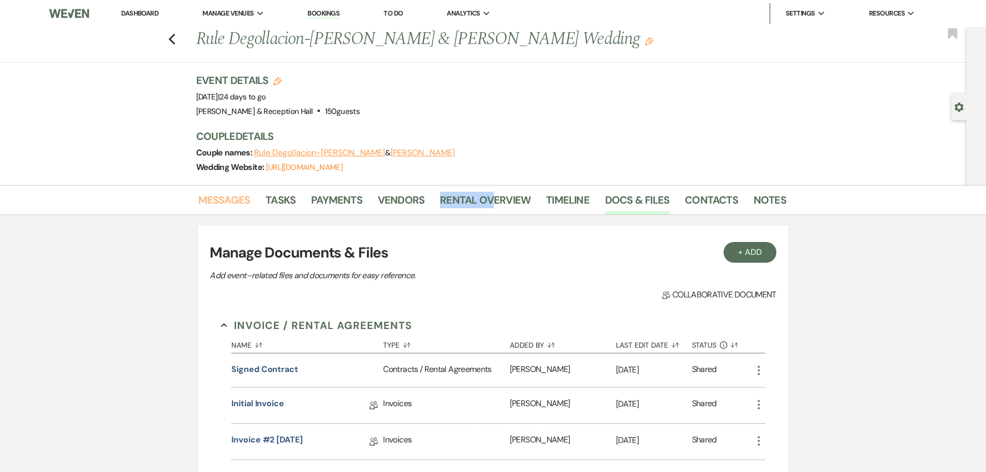
click at [231, 201] on link "Messages" at bounding box center [224, 203] width 52 height 23
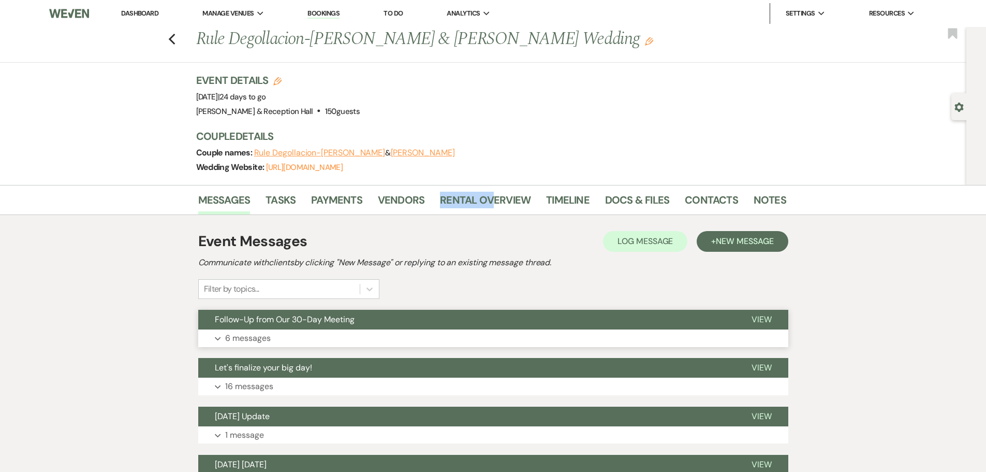
click at [251, 310] on button "Expand 6 messages" at bounding box center [493, 338] width 590 height 18
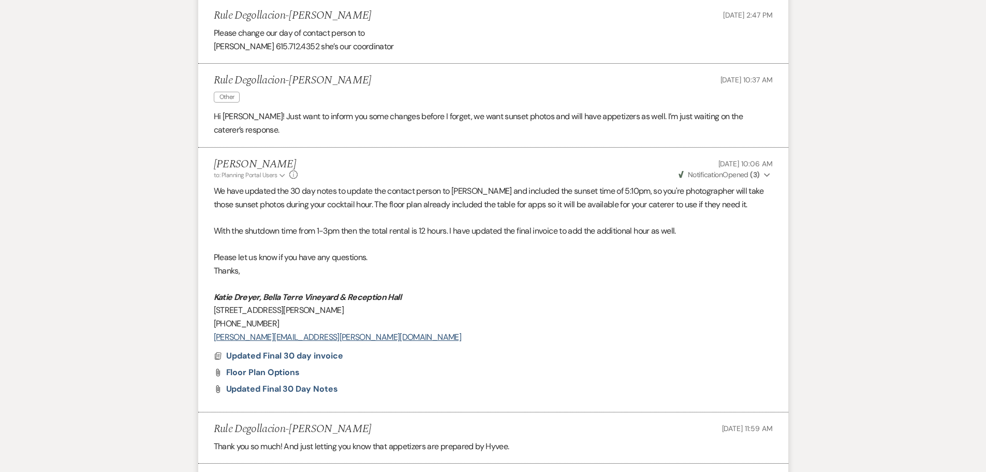
scroll to position [984, 0]
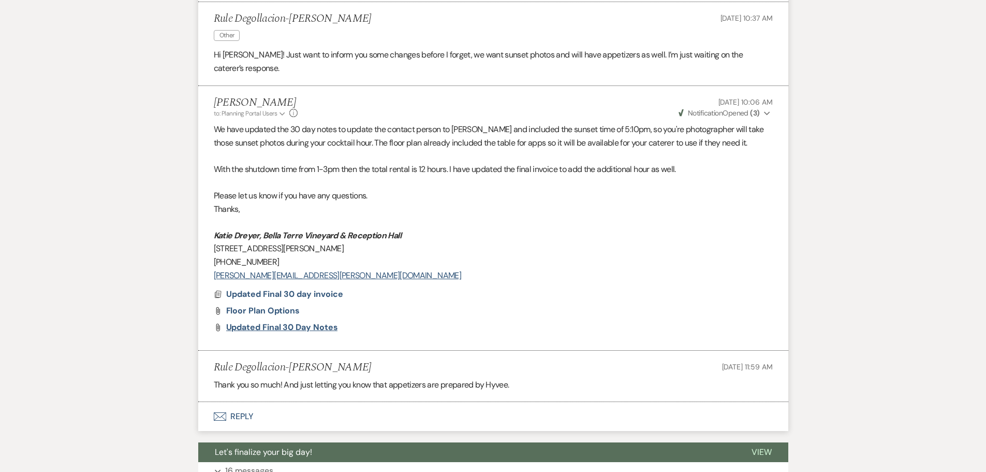
click at [303, 310] on span "Updated Final 30 Day notes" at bounding box center [282, 326] width 112 height 11
click at [262, 310] on span "Floor Plan Options" at bounding box center [263, 310] width 74 height 11
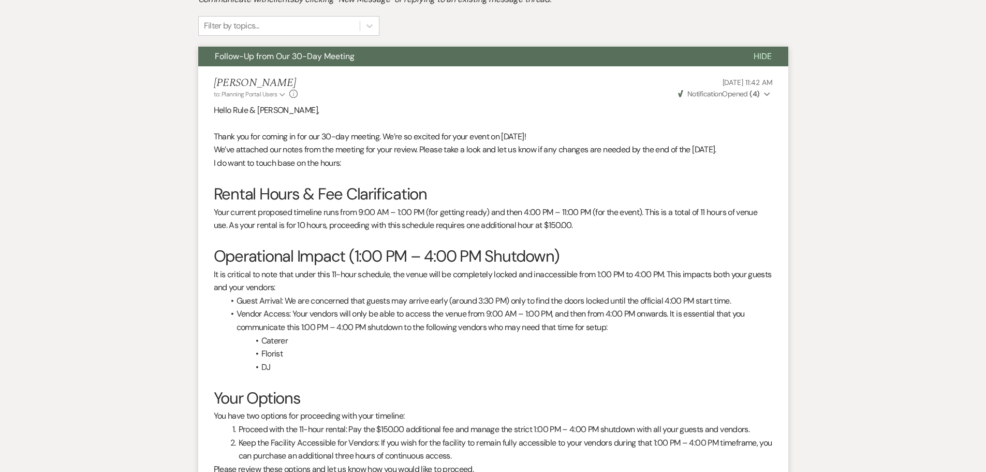
scroll to position [104, 0]
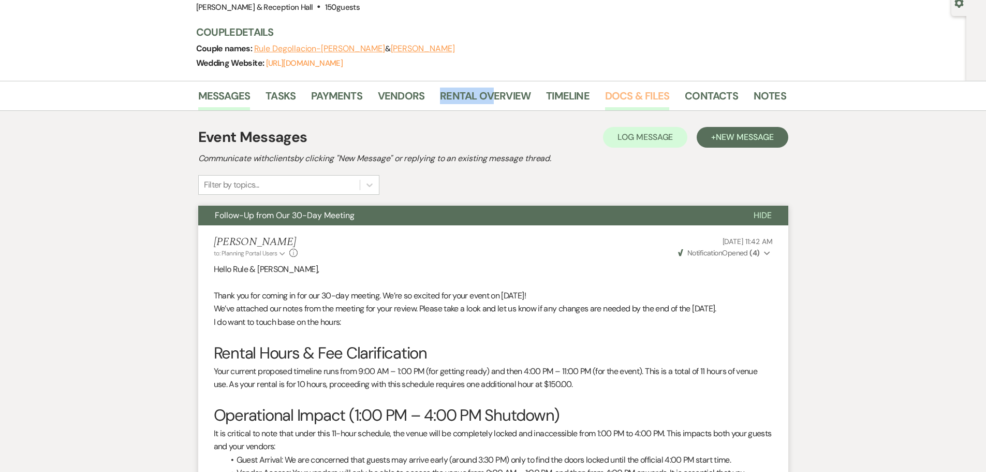
click at [648, 96] on link "Docs & Files" at bounding box center [637, 98] width 64 height 23
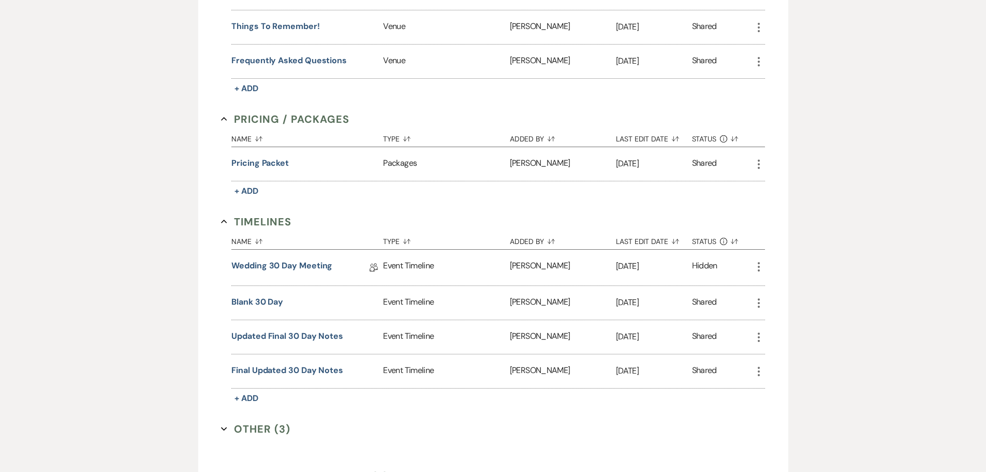
scroll to position [1036, 0]
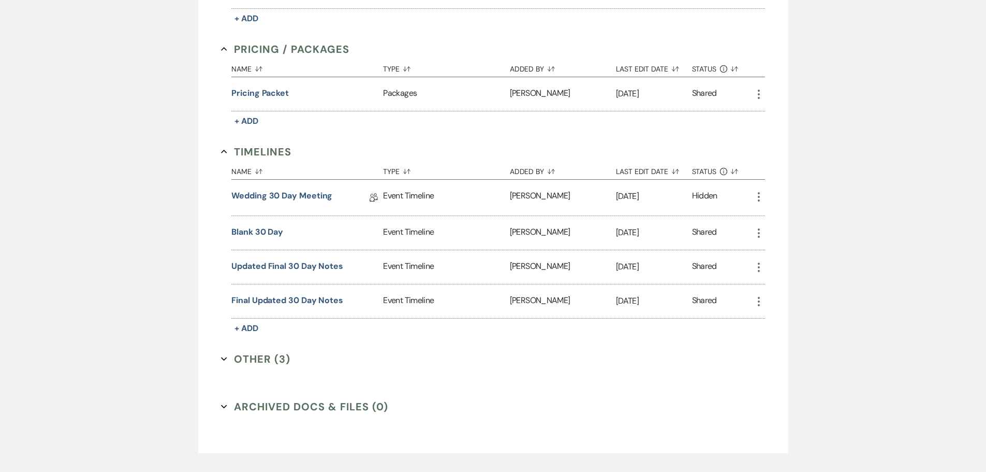
click at [269, 310] on button "Other (3) Expand" at bounding box center [255, 359] width 69 height 16
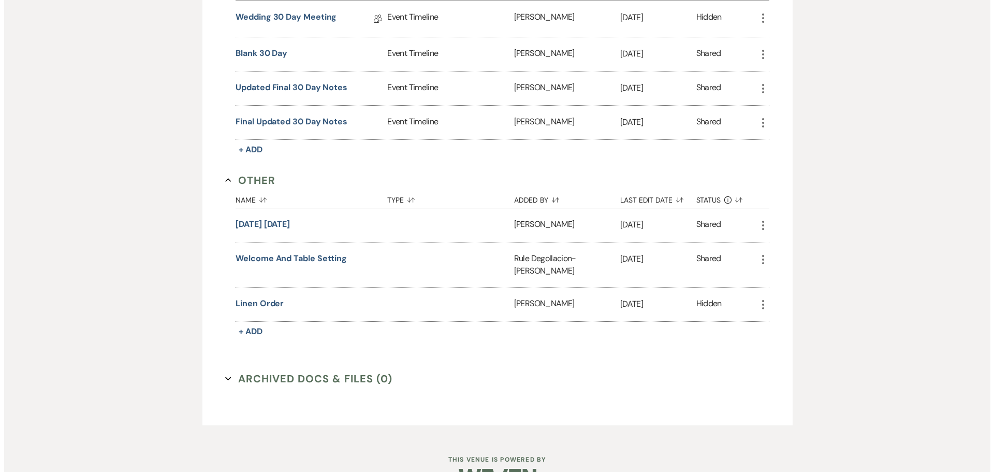
scroll to position [1243, 0]
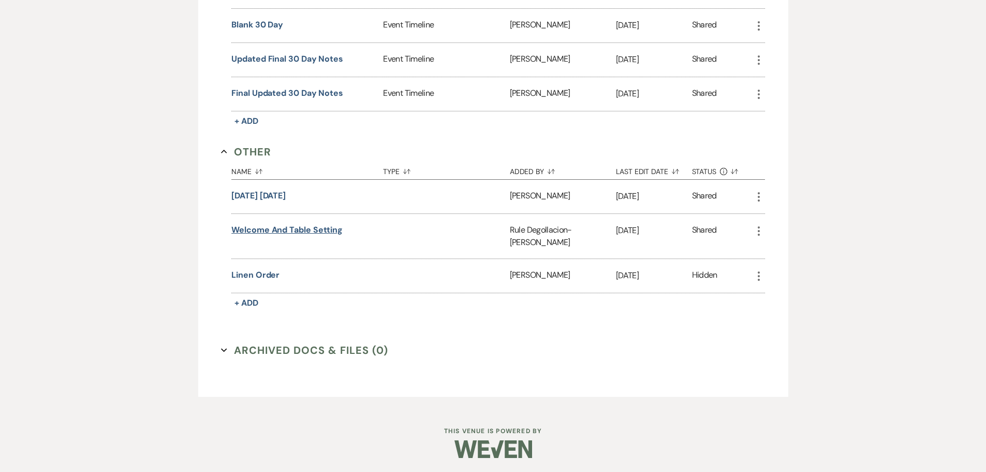
click at [293, 231] on button "Welcome and table setting" at bounding box center [286, 230] width 111 height 12
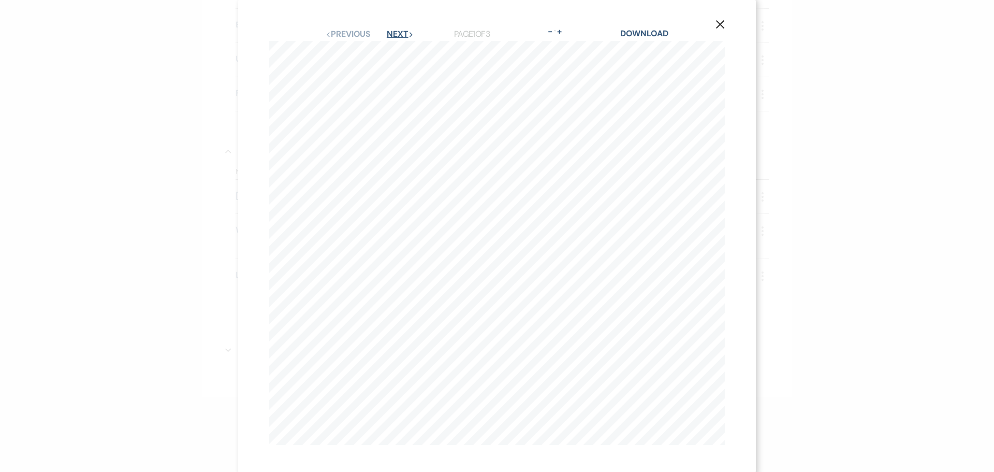
scroll to position [0, 0]
click at [401, 34] on button "Next Next" at bounding box center [400, 38] width 27 height 8
click at [403, 26] on button "Next Next" at bounding box center [399, 30] width 27 height 8
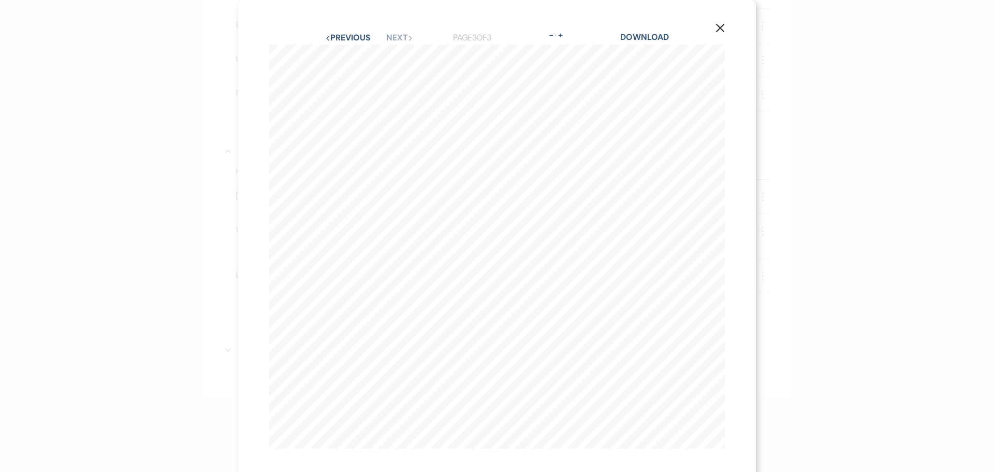
click at [699, 30] on icon "X" at bounding box center [719, 27] width 9 height 9
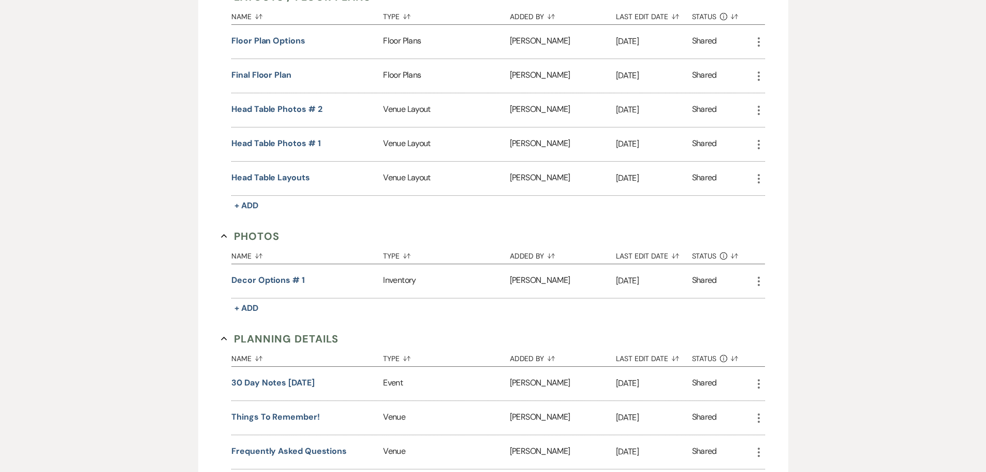
scroll to position [415, 0]
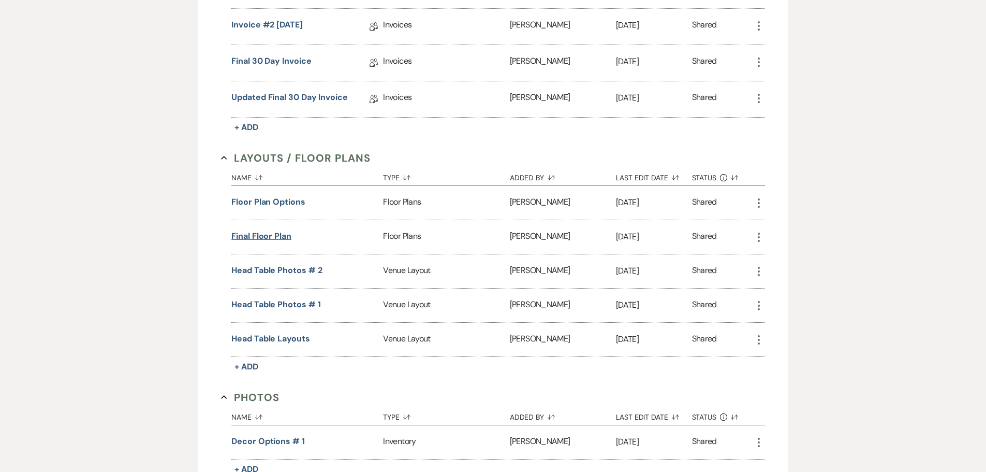
click at [263, 233] on button "Final Floor plan" at bounding box center [261, 236] width 60 height 12
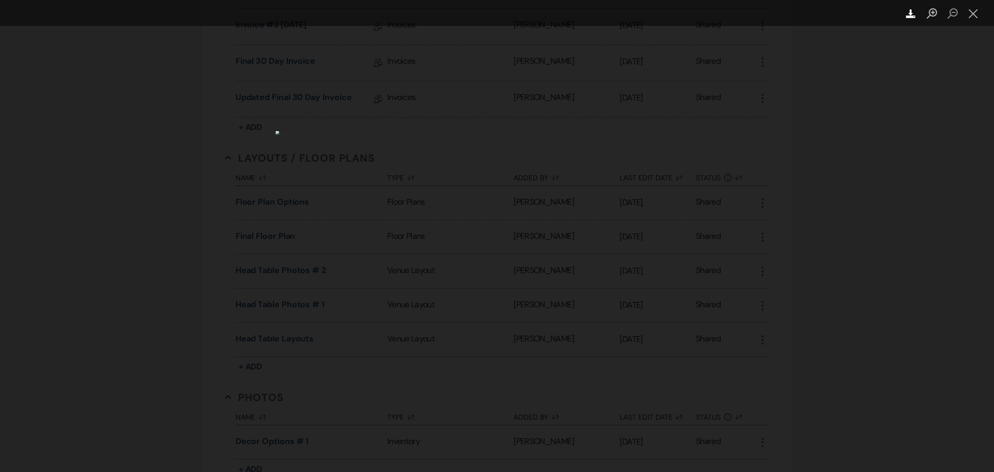
click at [699, 13] on icon "Download" at bounding box center [911, 14] width 10 height 10
click at [699, 310] on div "Lightbox" at bounding box center [497, 236] width 994 height 472
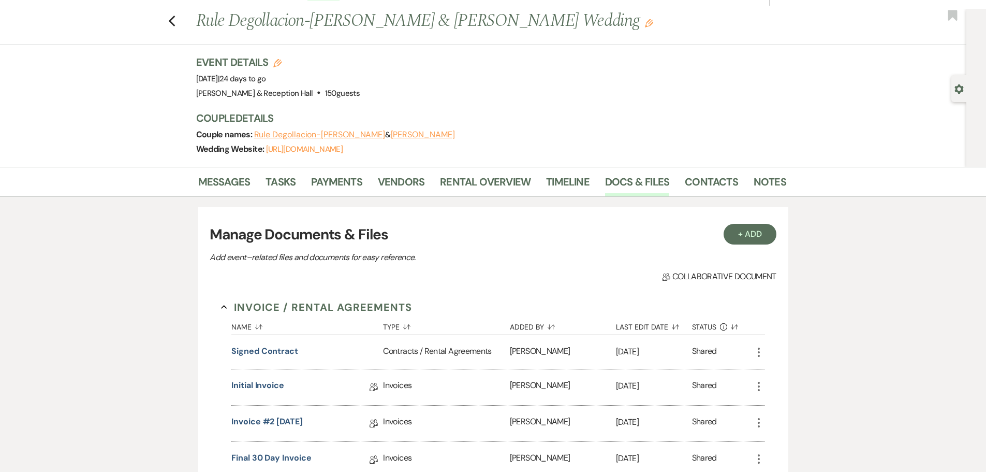
scroll to position [0, 0]
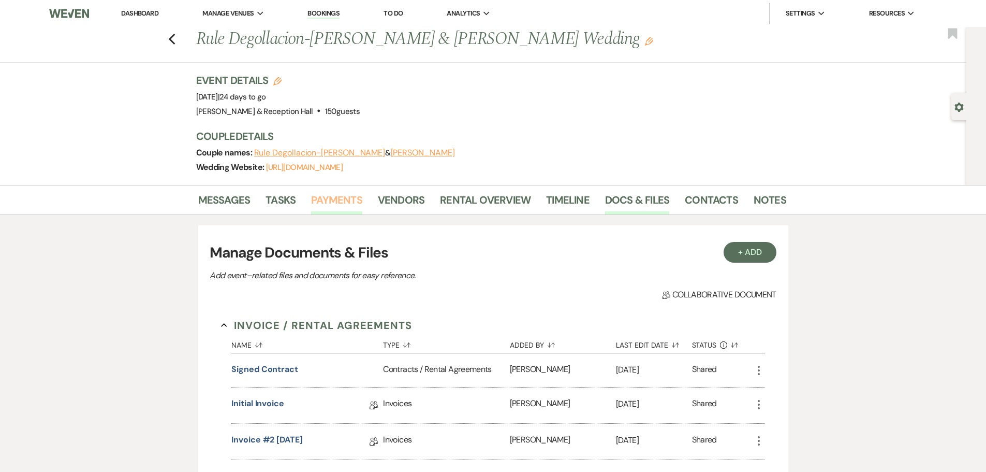
click at [334, 195] on link "Payments" at bounding box center [336, 203] width 51 height 23
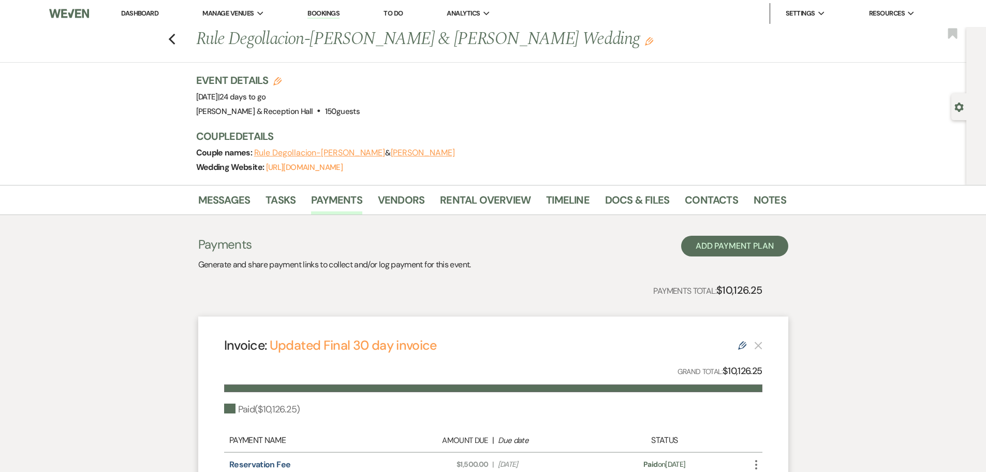
click at [149, 13] on link "Dashboard" at bounding box center [139, 13] width 37 height 9
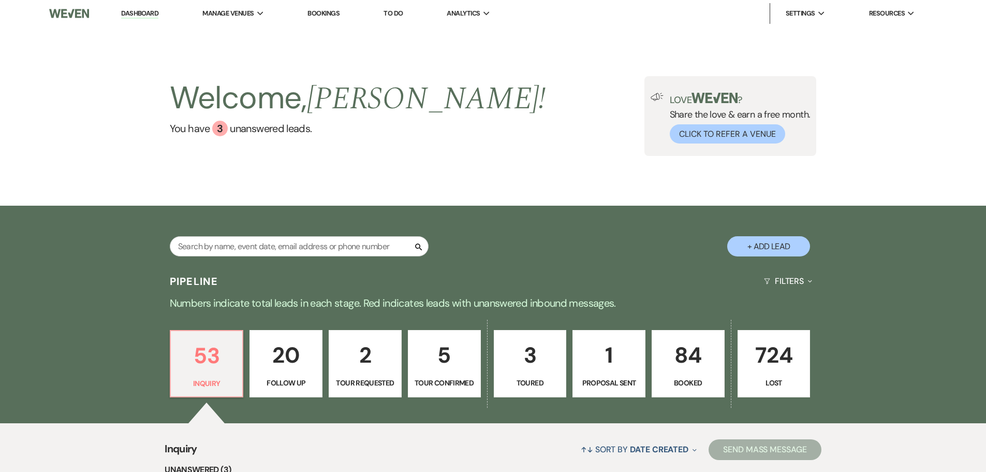
click at [333, 13] on link "Bookings" at bounding box center [324, 13] width 32 height 9
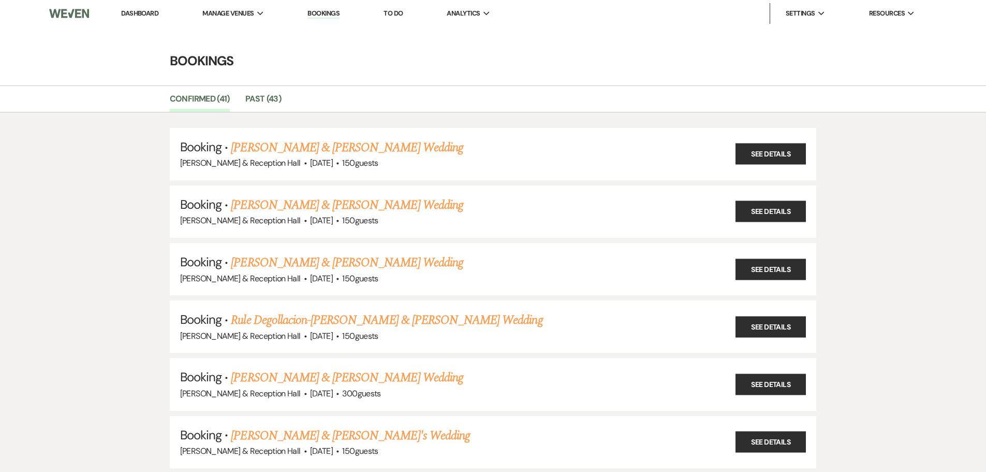
click at [149, 20] on li "Dashboard" at bounding box center [140, 13] width 48 height 21
click at [150, 12] on link "Dashboard" at bounding box center [139, 13] width 37 height 9
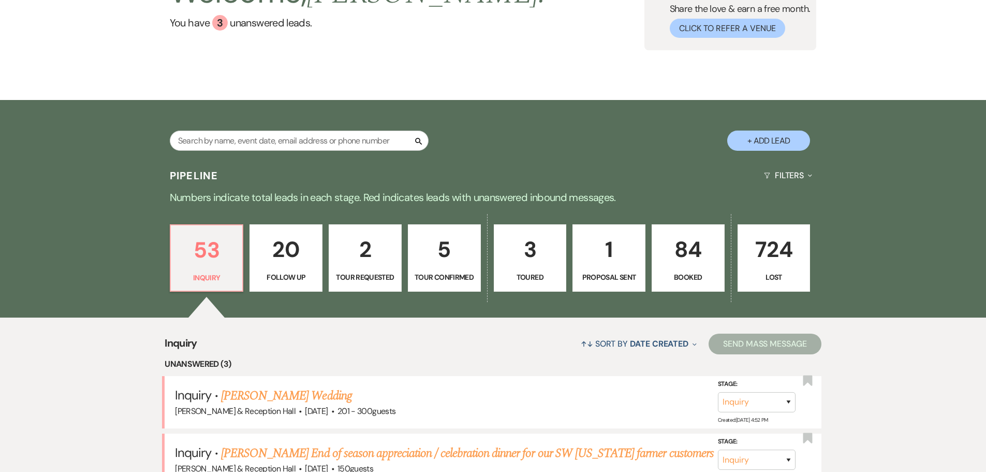
scroll to position [259, 0]
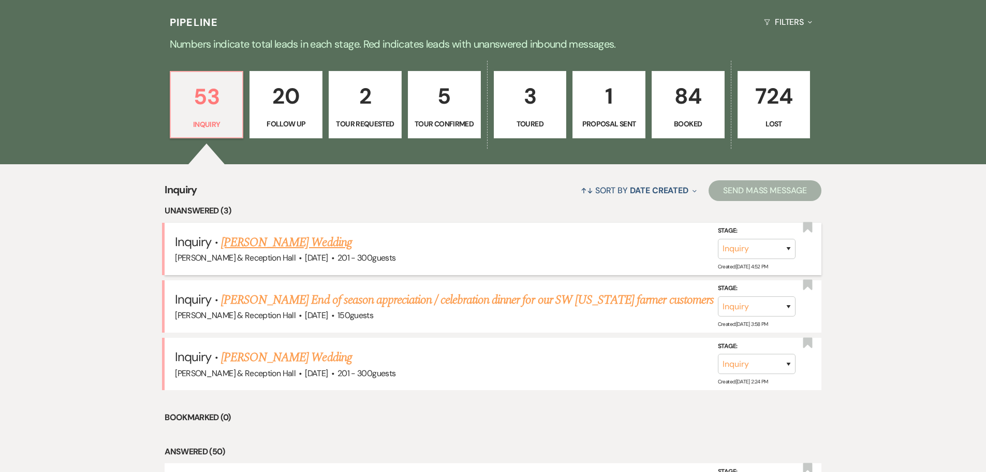
click at [254, 246] on link "Josh Wallace's Wedding" at bounding box center [286, 242] width 131 height 19
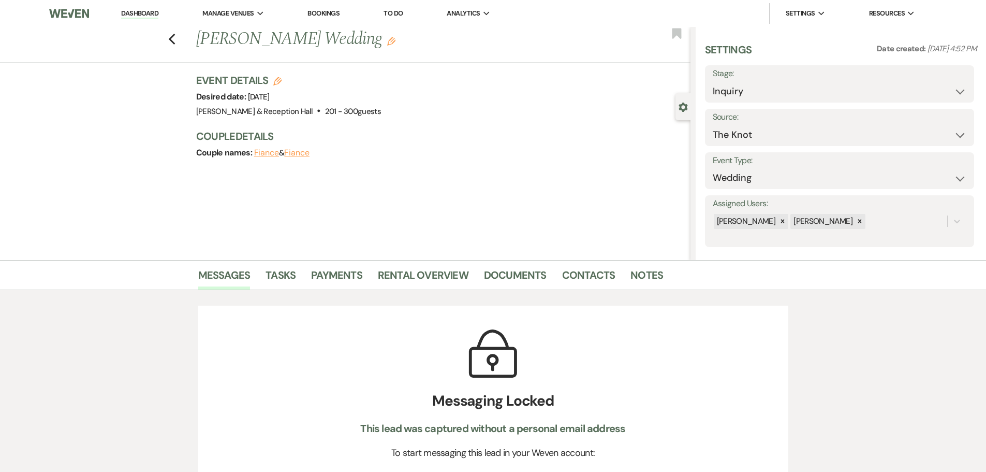
click at [147, 11] on link "Dashboard" at bounding box center [139, 14] width 37 height 10
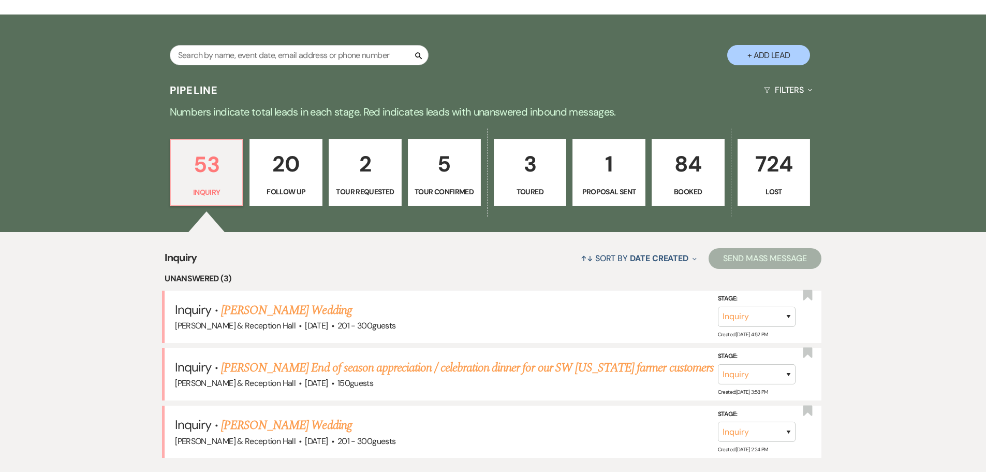
scroll to position [52, 0]
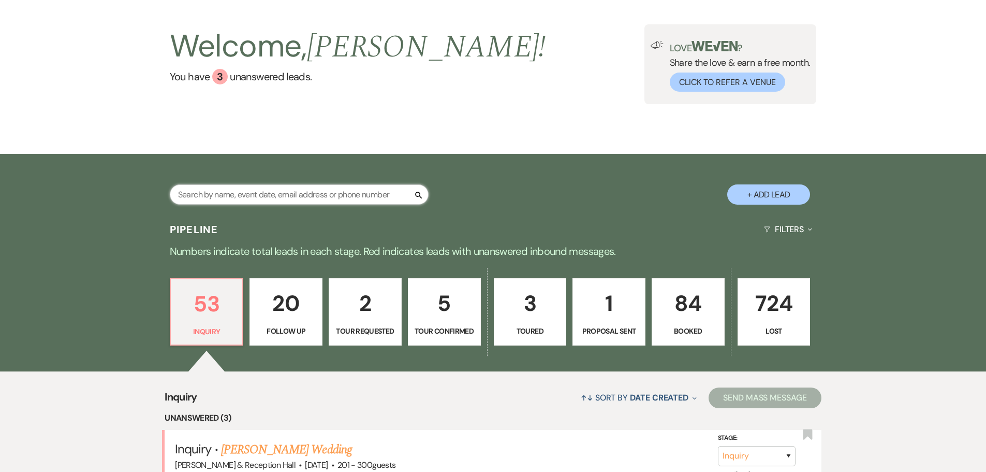
click at [233, 198] on input "text" at bounding box center [299, 194] width 259 height 20
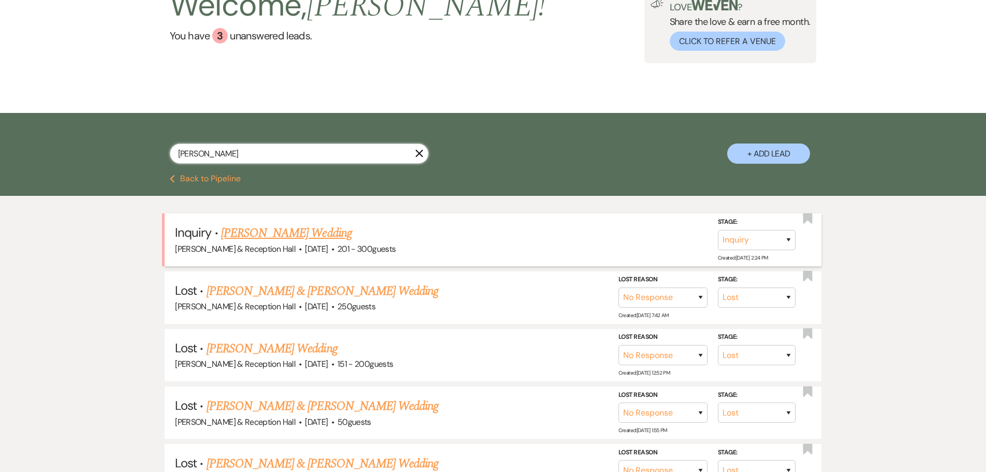
scroll to position [104, 0]
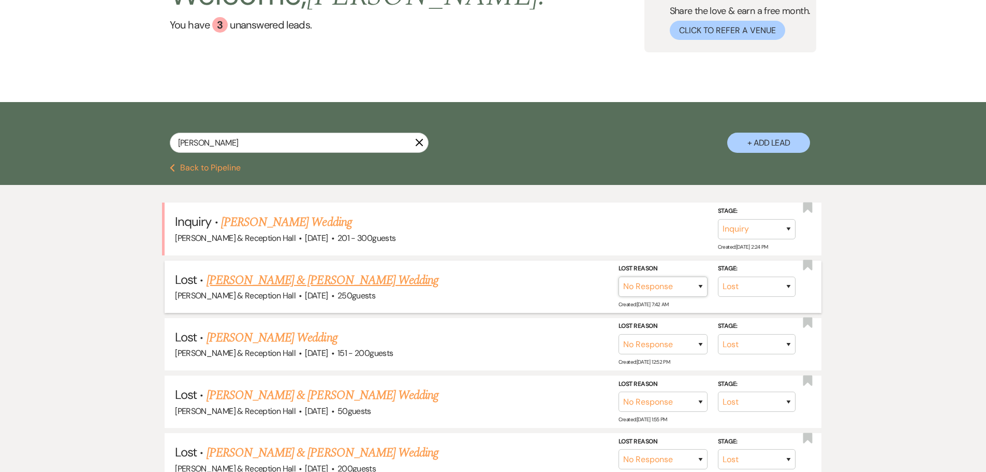
click at [699, 287] on select "Booked Elsewhere Budget Date Unavailable No Response Not a Good Match Capacity …" at bounding box center [663, 286] width 89 height 20
click at [619, 276] on select "Booked Elsewhere Budget Date Unavailable No Response Not a Good Match Capacity …" at bounding box center [663, 286] width 89 height 20
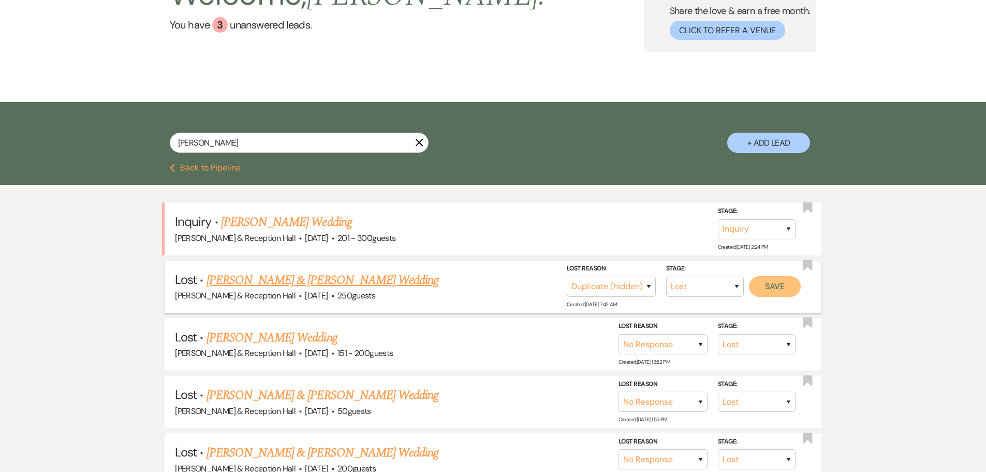
click at [699, 291] on button "Save" at bounding box center [775, 286] width 52 height 21
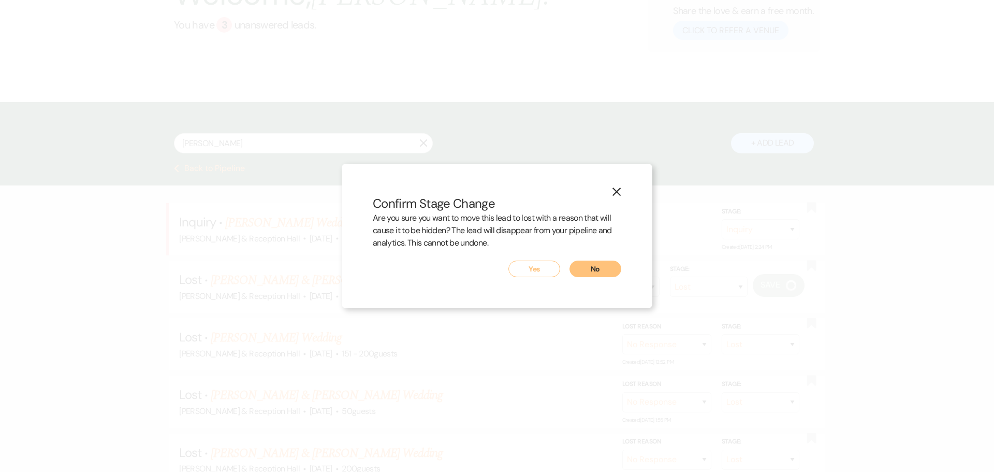
click at [534, 271] on button "Yes" at bounding box center [534, 268] width 52 height 17
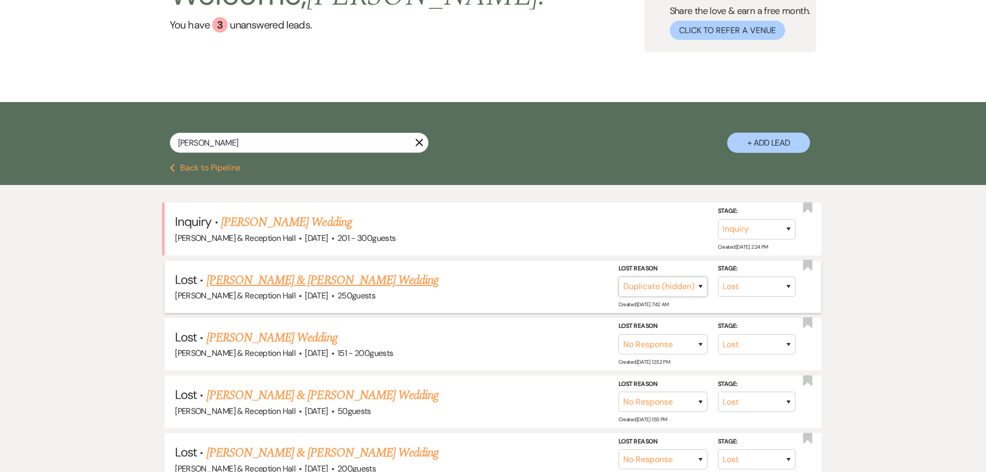
click at [699, 282] on select "Booked Elsewhere Budget Date Unavailable No Response Not a Good Match Capacity …" at bounding box center [663, 286] width 89 height 20
click at [619, 276] on select "Booked Elsewhere Budget Date Unavailable No Response Not a Good Match Capacity …" at bounding box center [663, 286] width 89 height 20
click at [697, 310] on select "Booked Elsewhere Budget Date Unavailable No Response Not a Good Match Capacity …" at bounding box center [663, 344] width 89 height 20
click at [619, 310] on select "Booked Elsewhere Budget Date Unavailable No Response Not a Good Match Capacity …" at bounding box center [663, 344] width 89 height 20
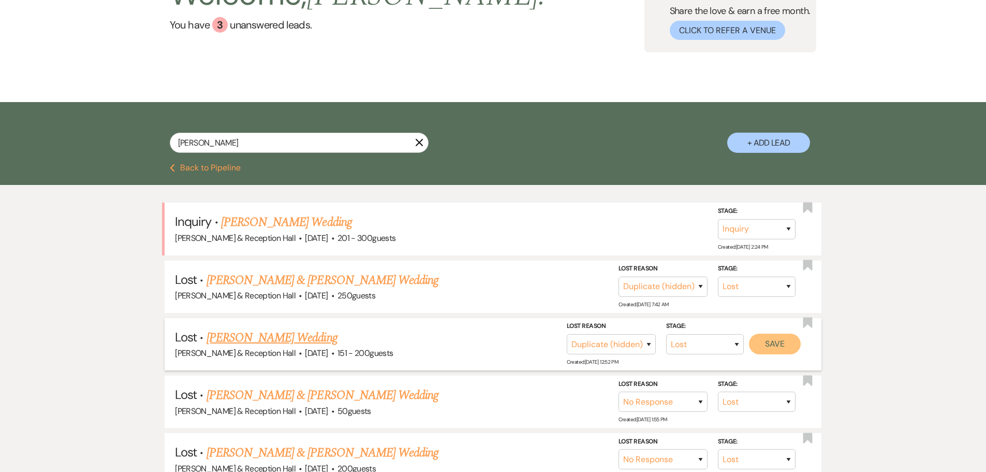
click at [699, 310] on button "Save" at bounding box center [775, 343] width 52 height 21
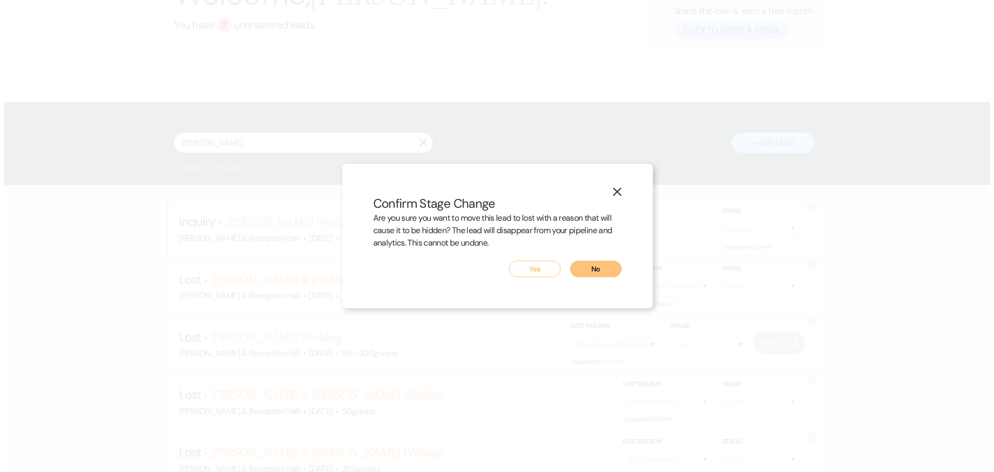
scroll to position [104, 0]
click at [538, 265] on button "Yes" at bounding box center [534, 268] width 52 height 17
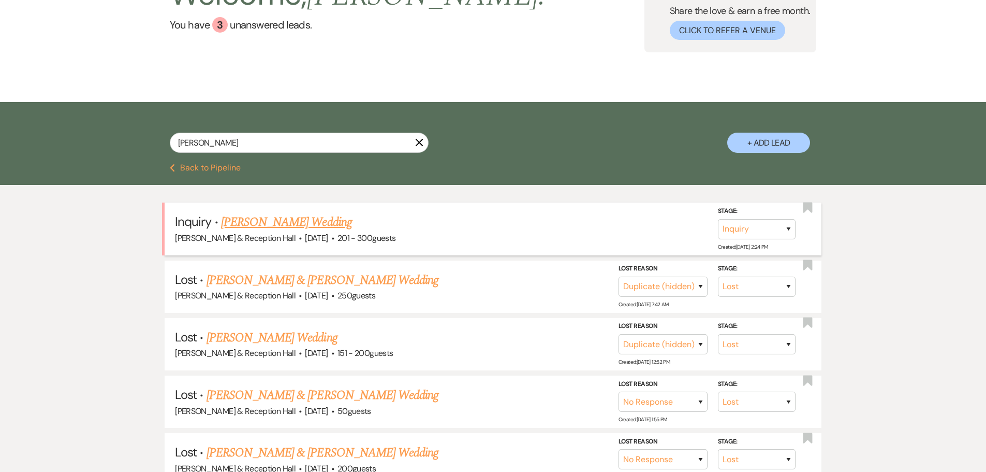
click at [278, 223] on link "Jeffrey Kuncl's Wedding" at bounding box center [286, 222] width 131 height 19
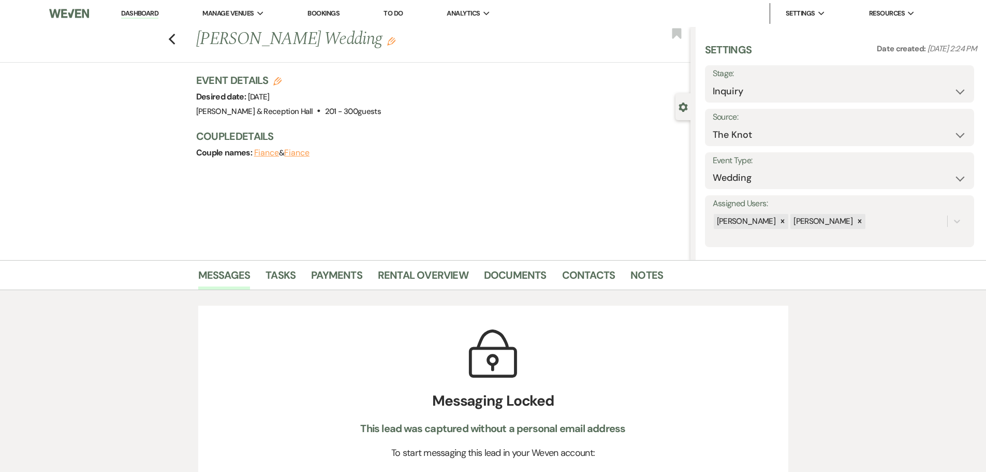
scroll to position [104, 0]
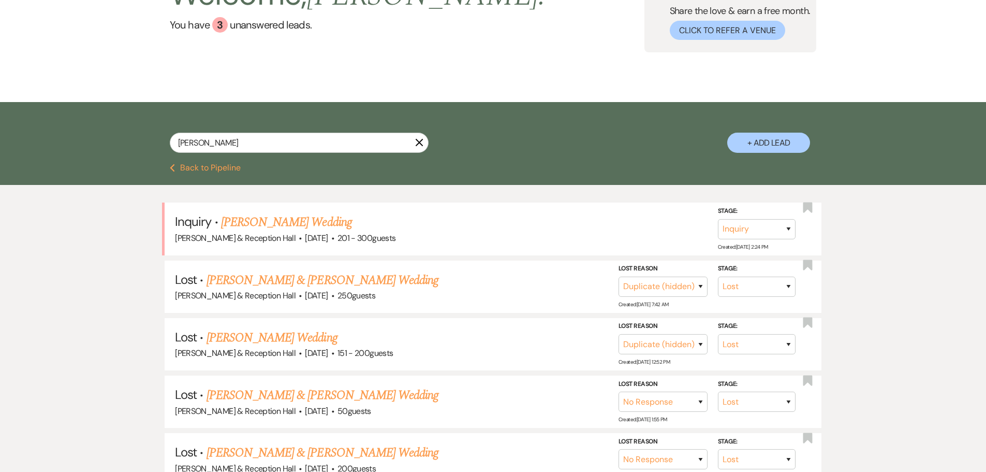
click at [361, 281] on link "Jeffrey Kuncl & Sara Herbolsheimer's Wedding" at bounding box center [323, 280] width 232 height 19
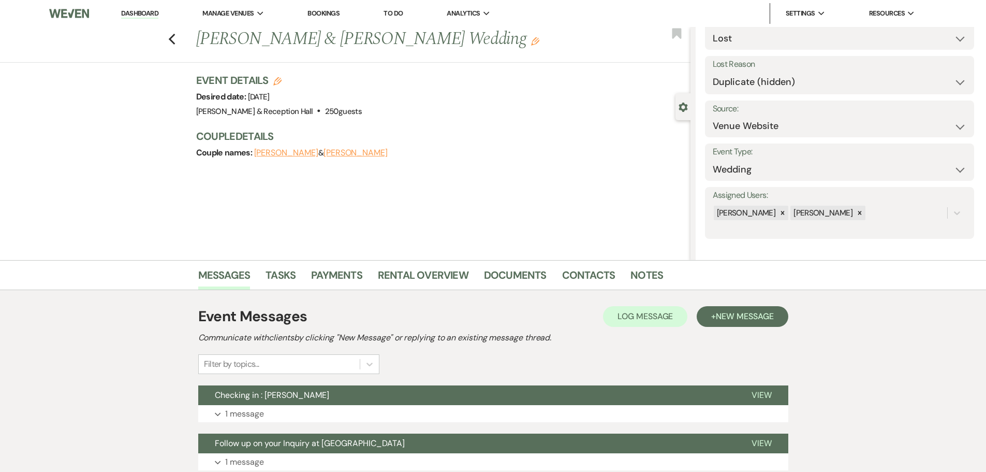
scroll to position [53, 0]
click at [294, 153] on button "Jeffrey Kuncl" at bounding box center [286, 153] width 64 height 8
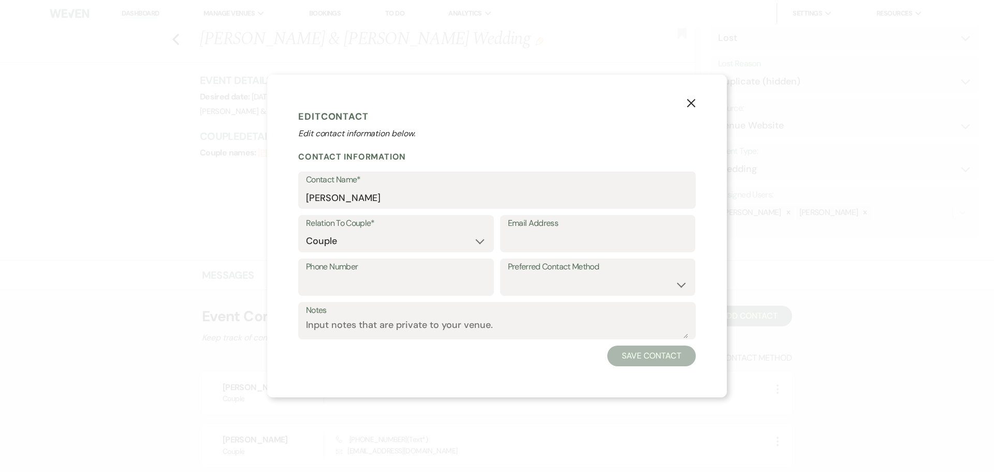
click at [691, 102] on icon "X" at bounding box center [690, 102] width 9 height 9
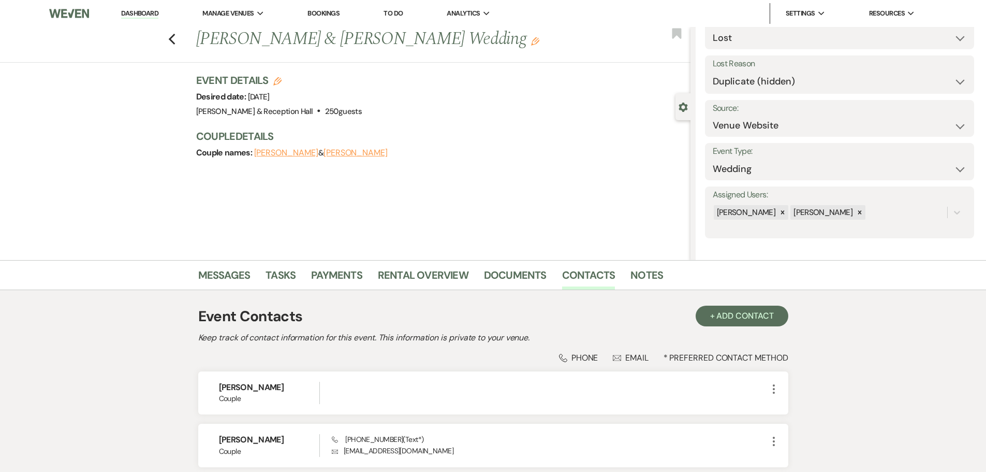
click at [369, 153] on button "Sara Herbolsheimer" at bounding box center [356, 153] width 64 height 8
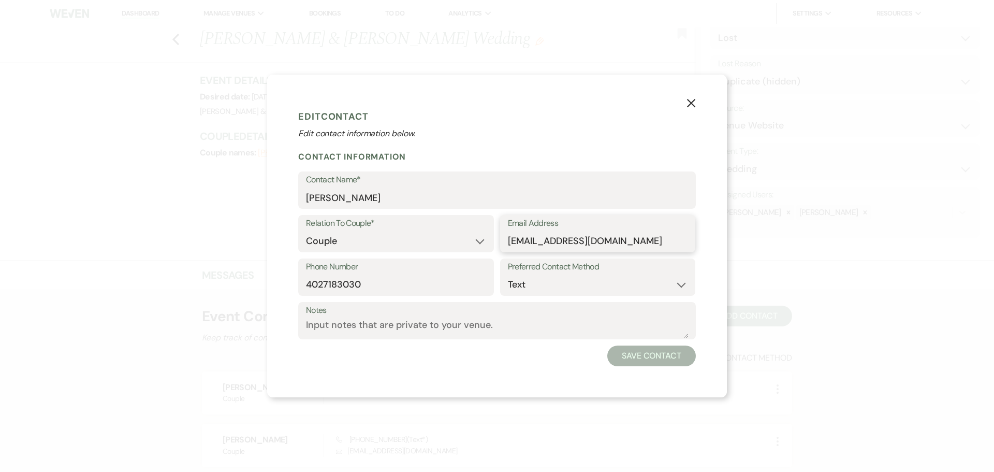
drag, startPoint x: 604, startPoint y: 240, endPoint x: 480, endPoint y: 239, distance: 123.7
click at [480, 239] on div "Relation To Couple* Couple Planner Parent of Couple Family Member Friend Other …" at bounding box center [497, 236] width 398 height 43
click at [691, 104] on use "button" at bounding box center [691, 103] width 8 height 8
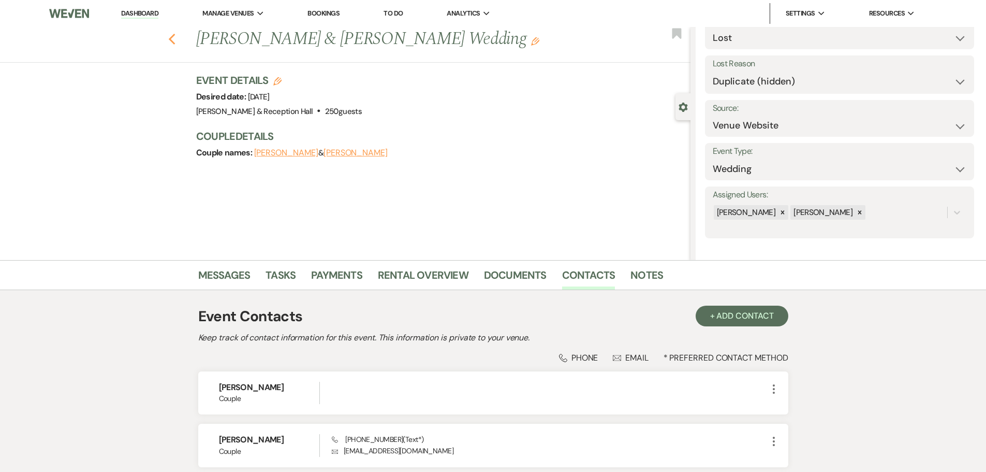
click at [174, 39] on use "button" at bounding box center [171, 39] width 7 height 11
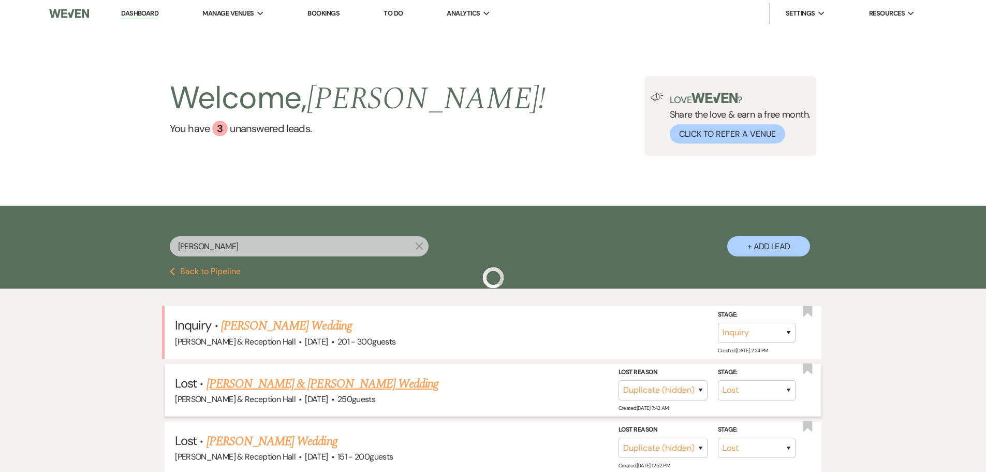
scroll to position [104, 0]
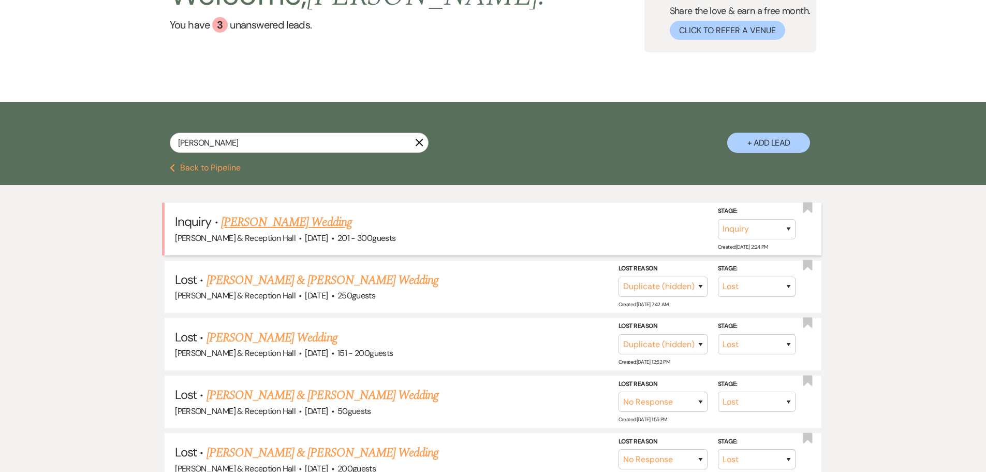
click at [294, 221] on link "Jeffrey Kuncl's Wedding" at bounding box center [286, 222] width 131 height 19
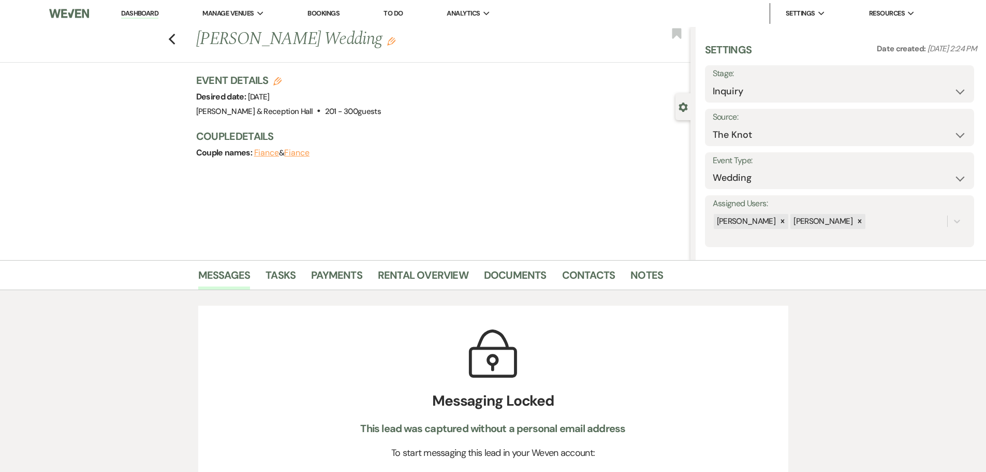
click at [306, 154] on button "Fiance" at bounding box center [296, 153] width 25 height 8
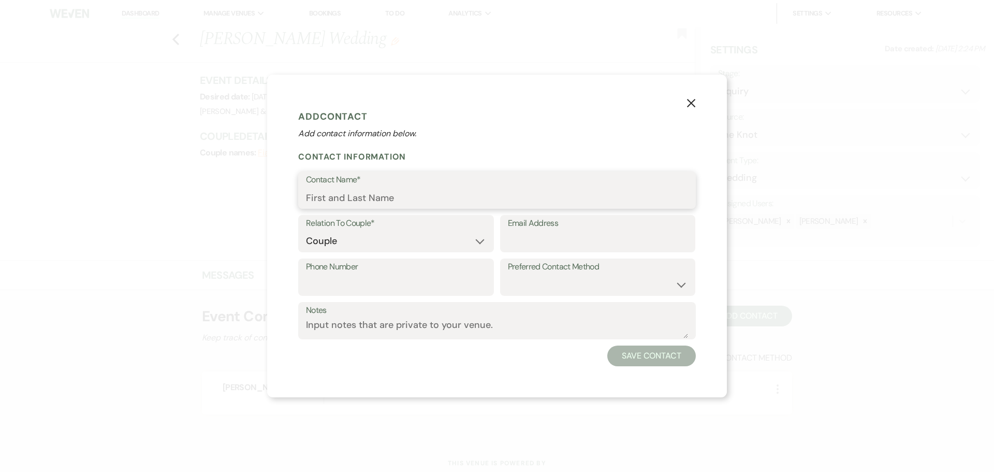
click at [369, 199] on input "Contact Name*" at bounding box center [497, 197] width 382 height 20
click at [549, 243] on input "Email Address" at bounding box center [598, 241] width 180 height 20
paste input "skherb7@gmail.com"
click at [657, 310] on button "Save Contact" at bounding box center [651, 355] width 89 height 21
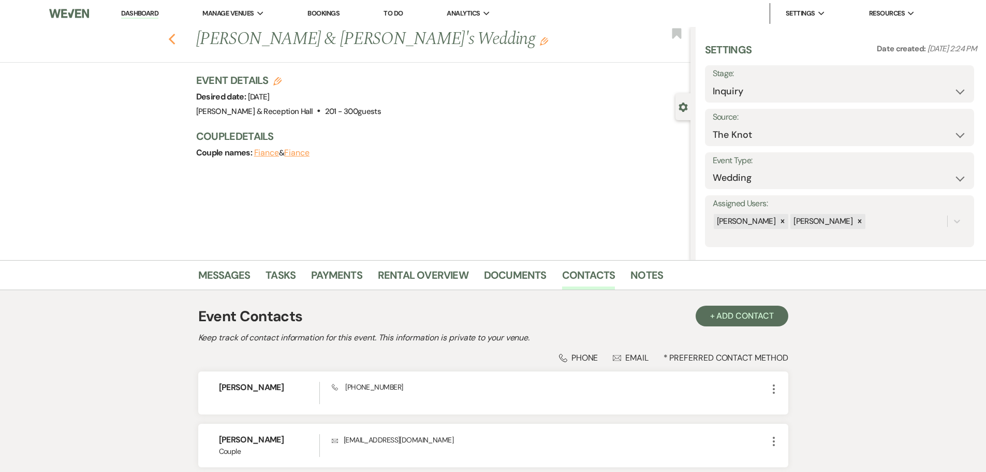
click at [174, 39] on use "button" at bounding box center [171, 39] width 7 height 11
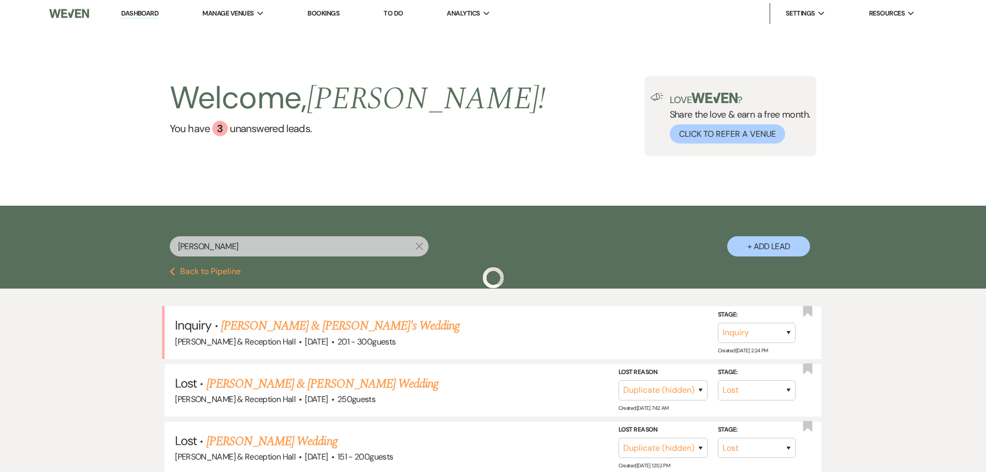
scroll to position [104, 0]
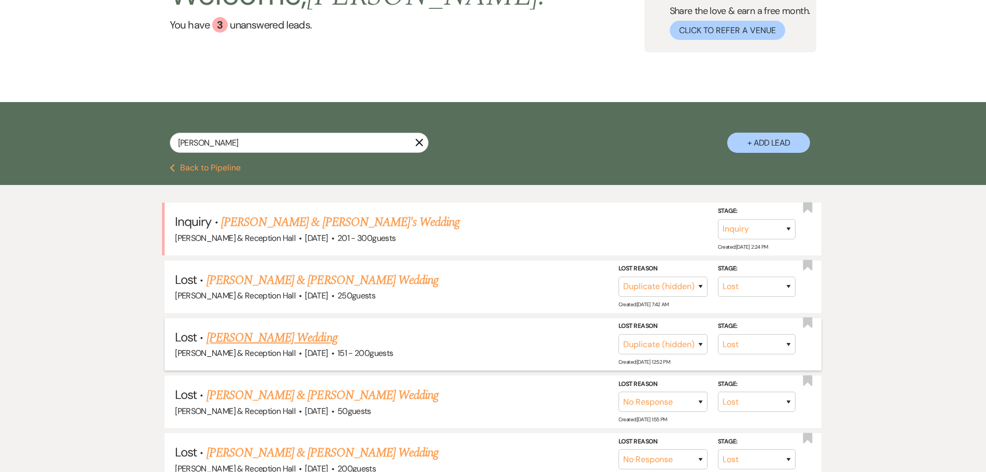
click at [281, 310] on link "Jeffrey Kuncl's Wedding" at bounding box center [272, 337] width 131 height 19
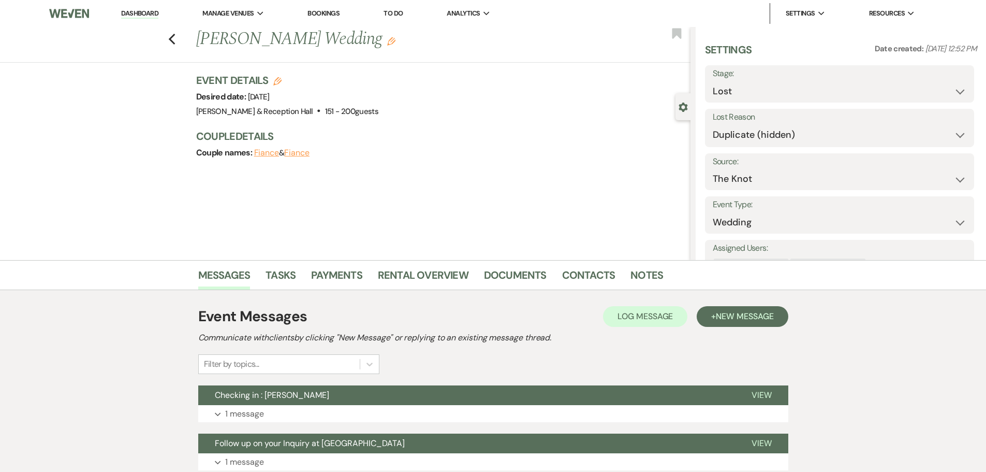
click at [267, 156] on button "Fiance" at bounding box center [266, 153] width 25 height 8
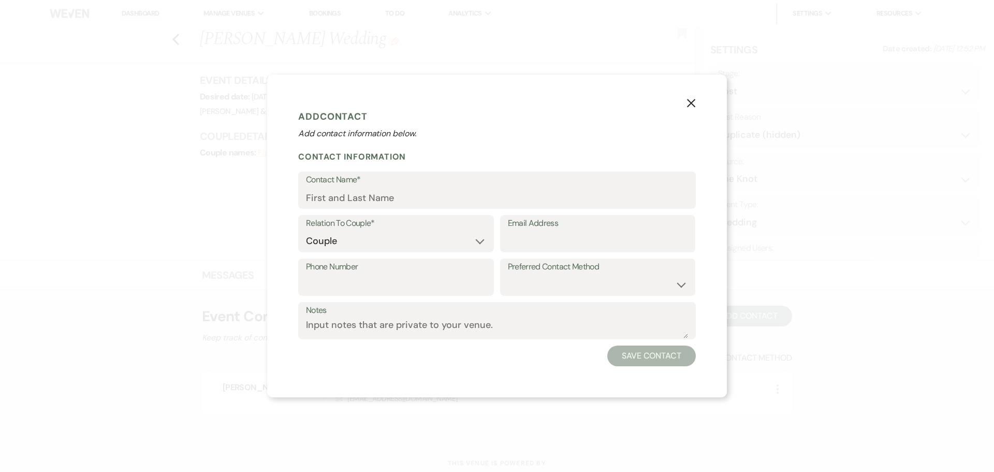
click at [688, 101] on icon "X" at bounding box center [690, 102] width 9 height 9
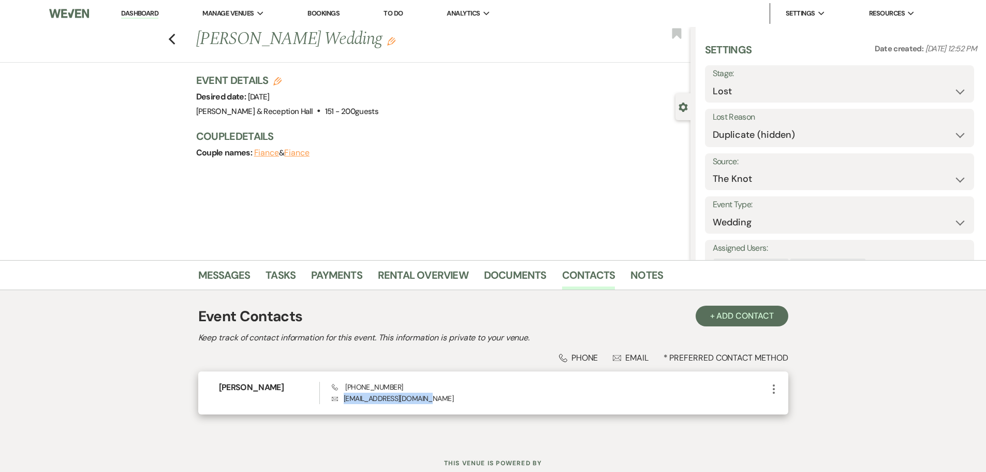
drag, startPoint x: 429, startPoint y: 398, endPoint x: 341, endPoint y: 394, distance: 87.6
click at [341, 310] on p "Envelope jeffreykuncl@icloud.com" at bounding box center [549, 397] width 435 height 11
copy p "jeffreykuncl@icloud.com"
click at [174, 41] on icon "Previous" at bounding box center [172, 39] width 8 height 12
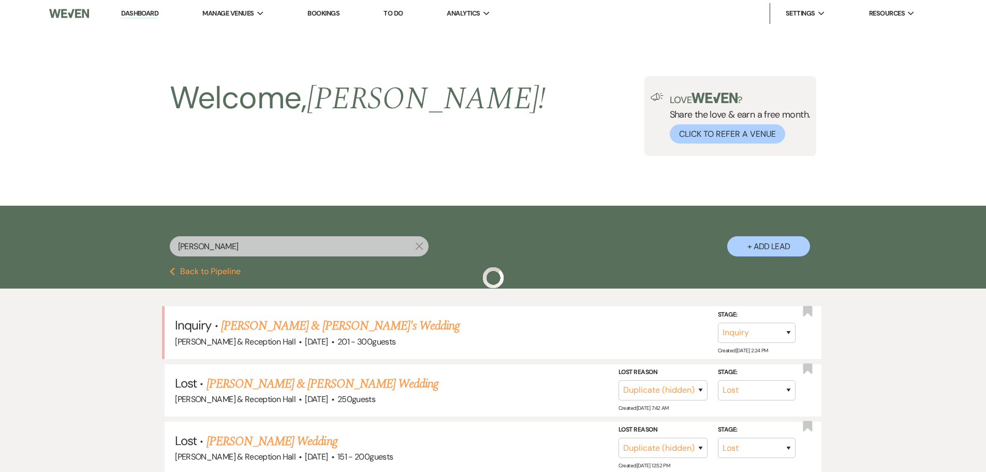
scroll to position [104, 0]
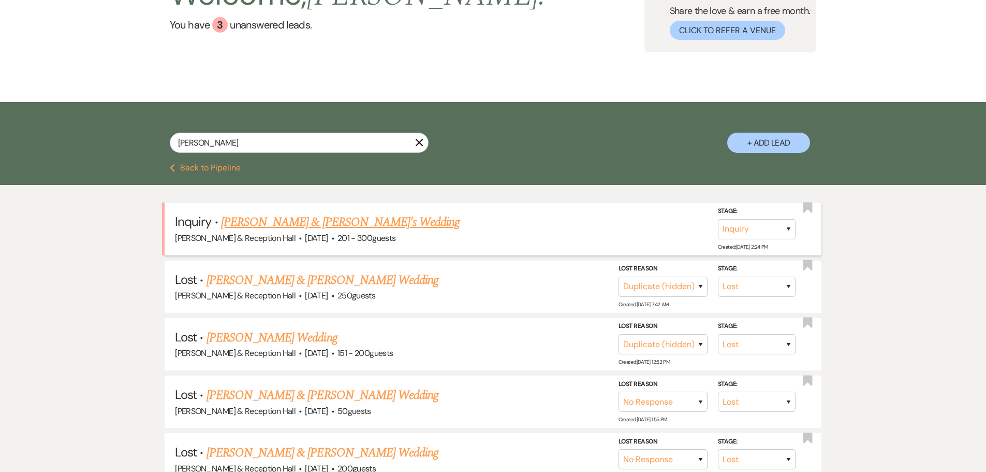
click at [373, 222] on link "Sara Herbolsheimer & Fiance's Wedding" at bounding box center [340, 222] width 239 height 19
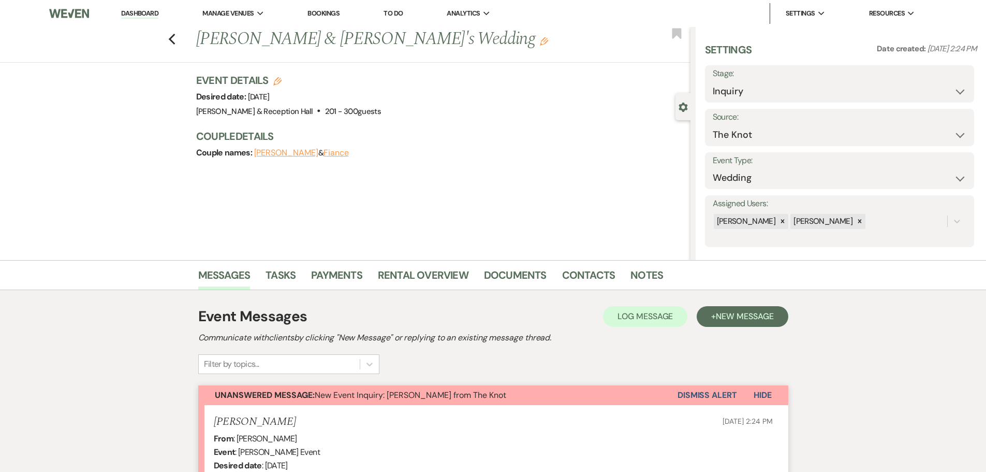
click at [349, 154] on button "Fiance" at bounding box center [336, 153] width 25 height 8
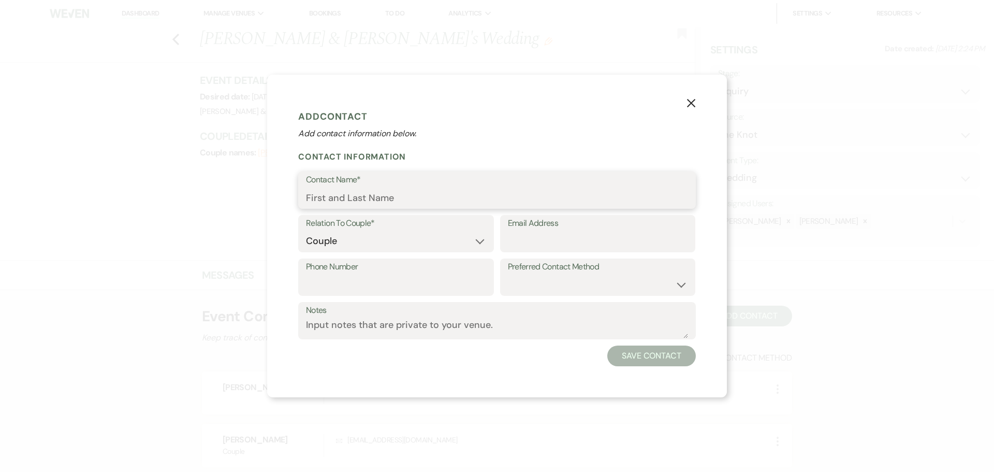
click at [420, 199] on input "Contact Name*" at bounding box center [497, 197] width 382 height 20
paste input "jeffreykuncl@icloud.com"
click at [670, 310] on button "Save Contact" at bounding box center [651, 355] width 89 height 21
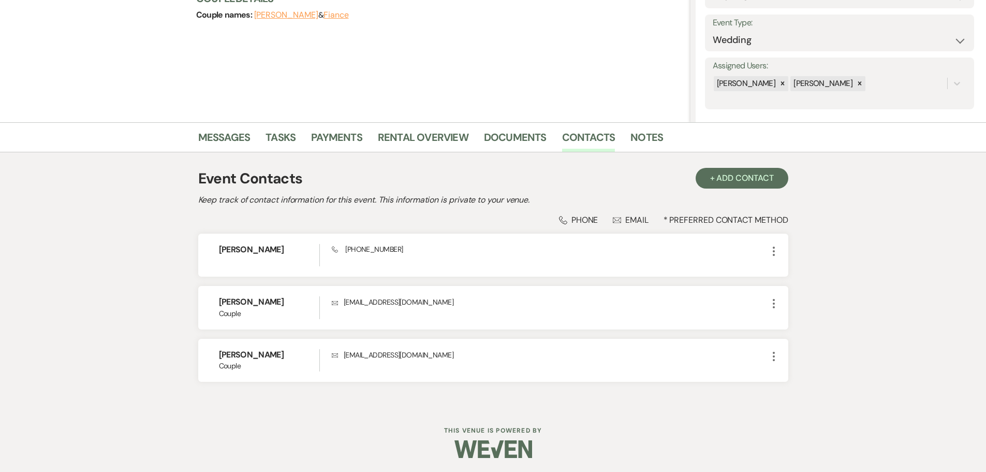
scroll to position [139, 0]
drag, startPoint x: 231, startPoint y: 137, endPoint x: 243, endPoint y: 153, distance: 20.1
click at [231, 137] on link "Messages" at bounding box center [224, 138] width 52 height 23
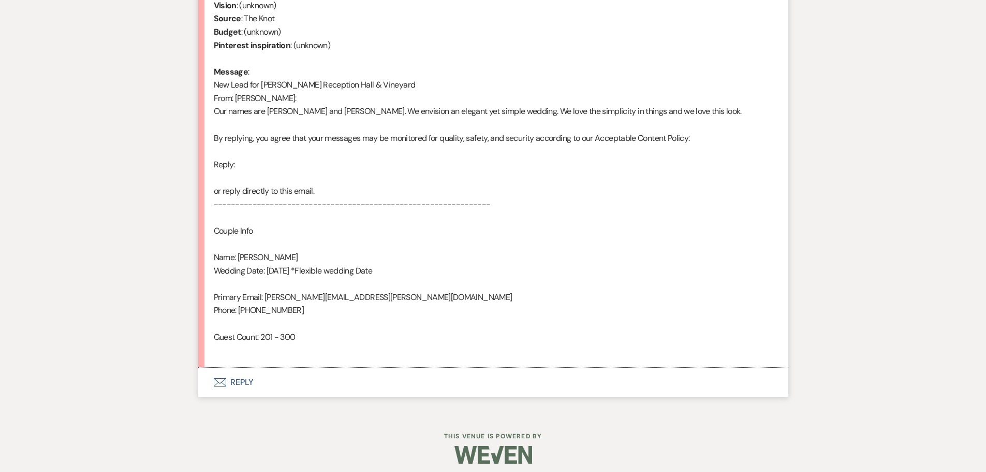
scroll to position [442, 0]
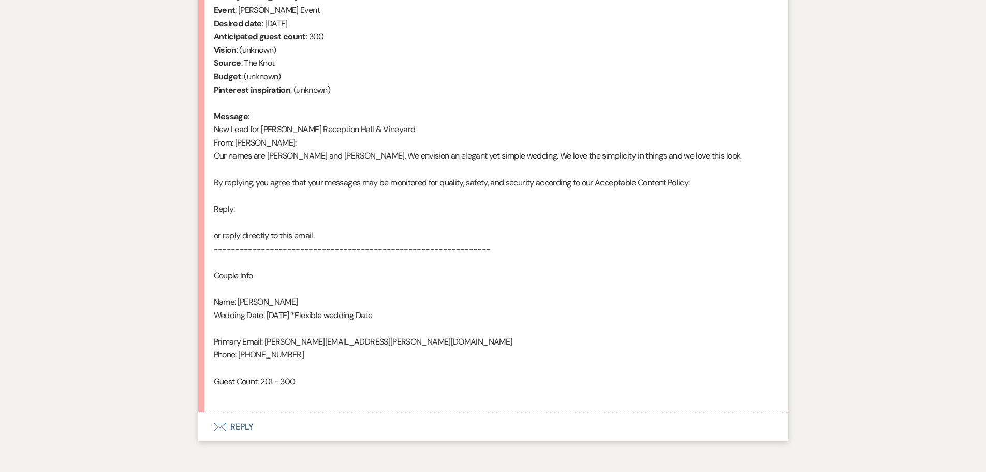
click at [247, 310] on button "Envelope Reply" at bounding box center [493, 426] width 590 height 29
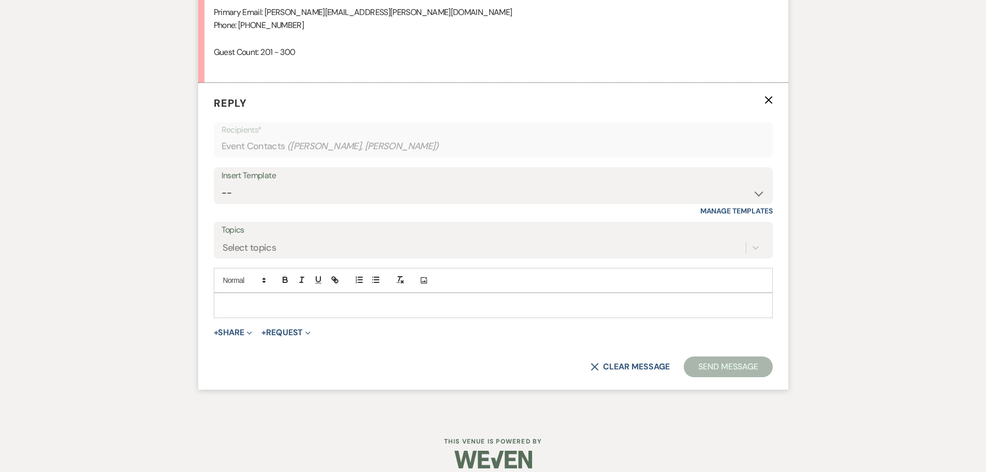
scroll to position [771, 0]
click at [274, 198] on select "-- Weven Planning Portal Introduction (Booked Events) Initial Inquiry Response …" at bounding box center [494, 192] width 544 height 20
click at [222, 182] on select "-- Weven Planning Portal Introduction (Booked Events) Initial Inquiry Response …" at bounding box center [494, 192] width 544 height 20
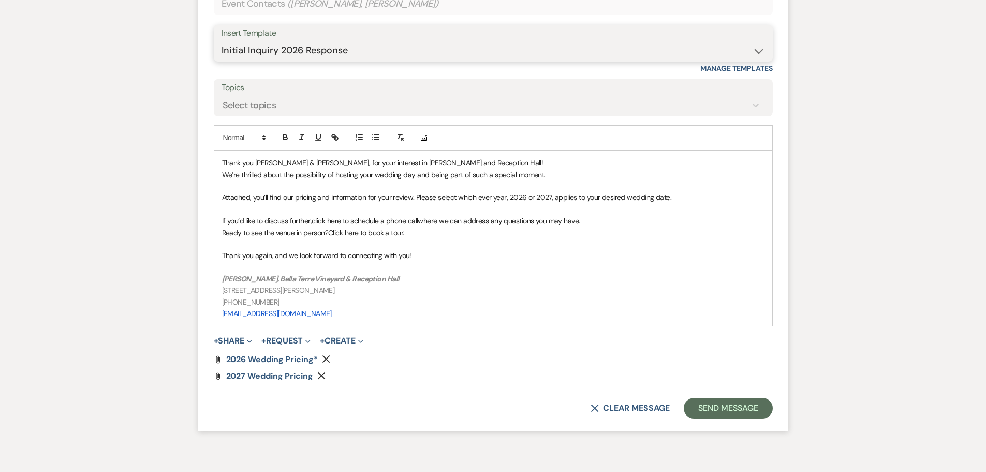
scroll to position [967, 0]
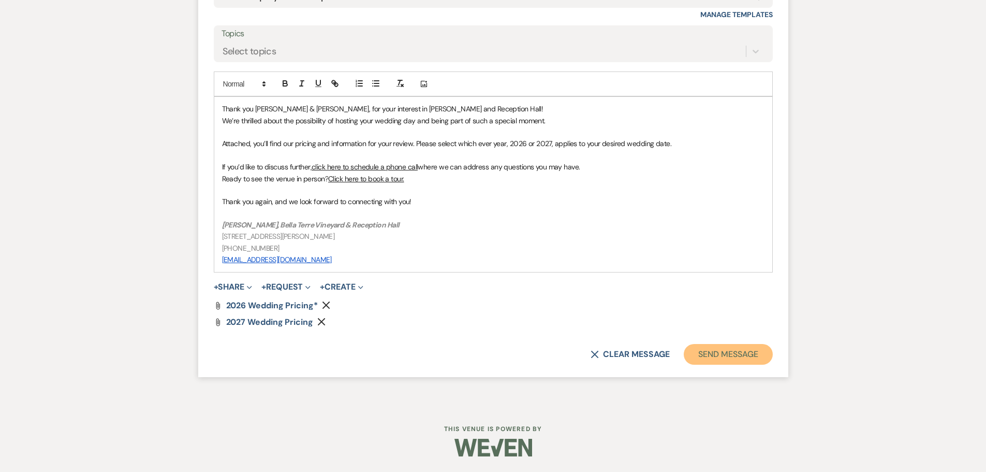
click at [699, 310] on button "Send Message" at bounding box center [728, 354] width 89 height 21
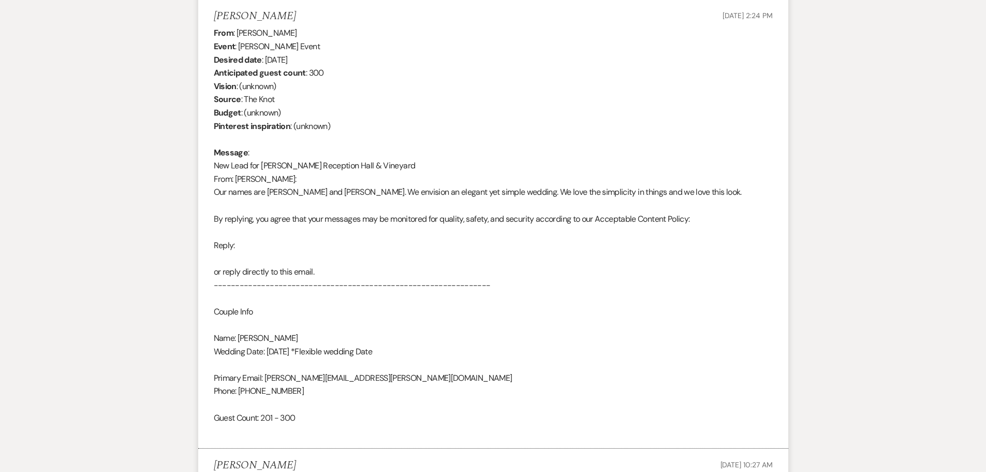
scroll to position [0, 0]
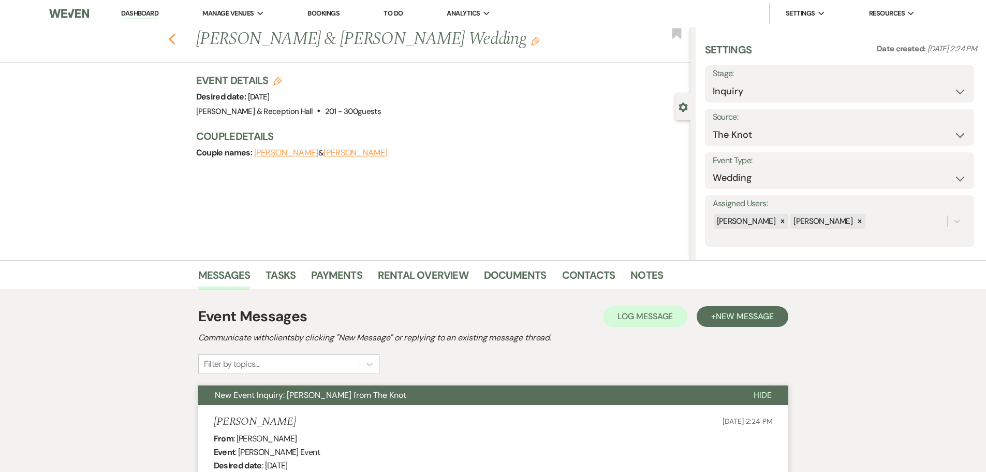
click at [175, 41] on use "button" at bounding box center [171, 39] width 7 height 11
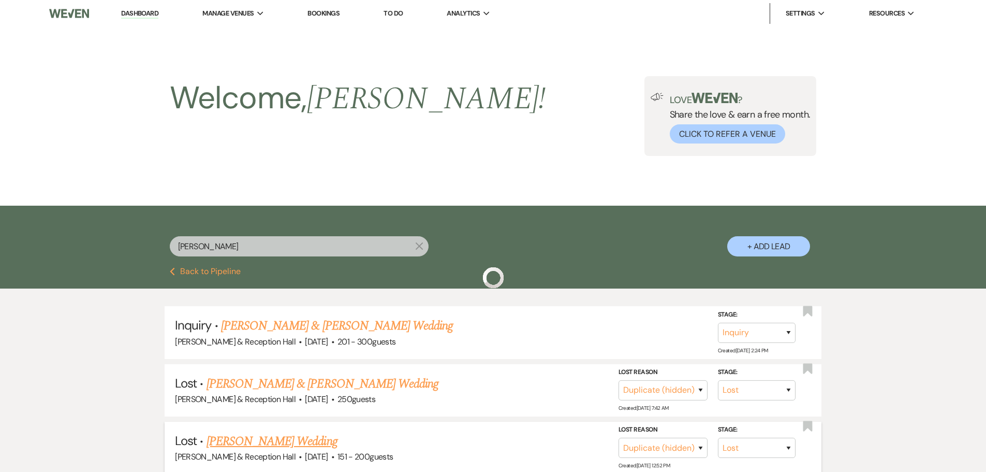
scroll to position [104, 0]
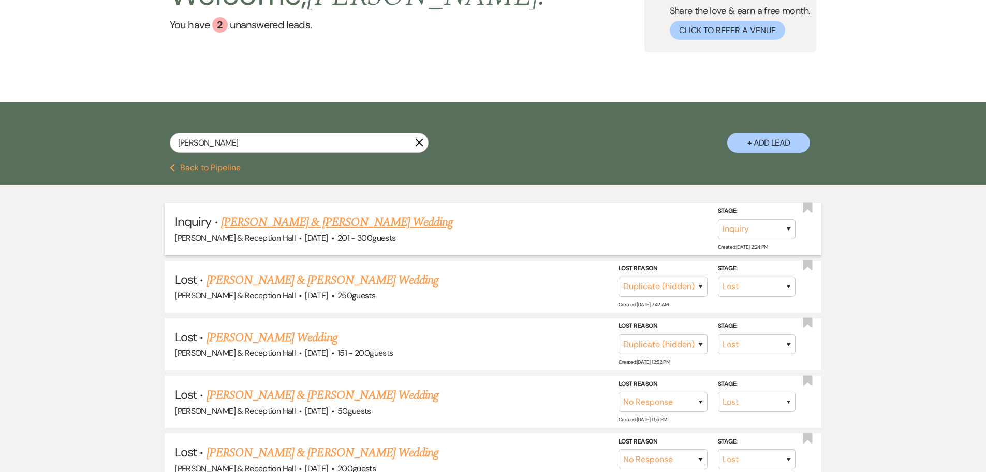
click at [411, 221] on link "Sara Herbolsheimer & Jeffrey Kuncl's Wedding" at bounding box center [337, 222] width 232 height 19
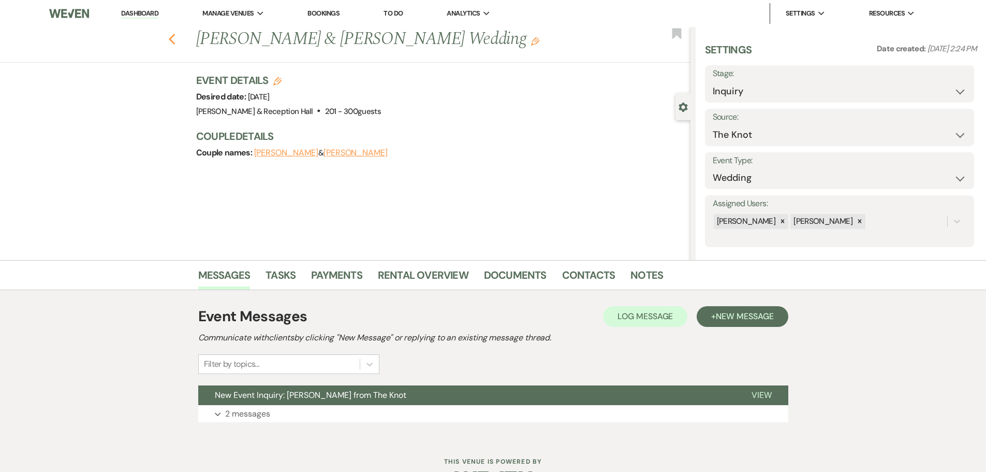
click at [176, 39] on icon "Previous" at bounding box center [172, 39] width 8 height 12
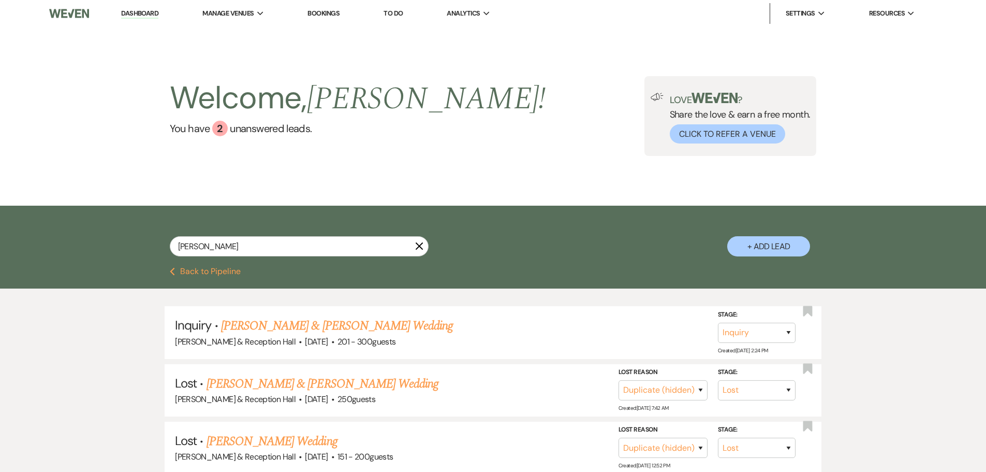
drag, startPoint x: 135, startPoint y: 13, endPoint x: 530, endPoint y: 257, distance: 464.0
click at [136, 13] on link "Dashboard" at bounding box center [139, 14] width 37 height 10
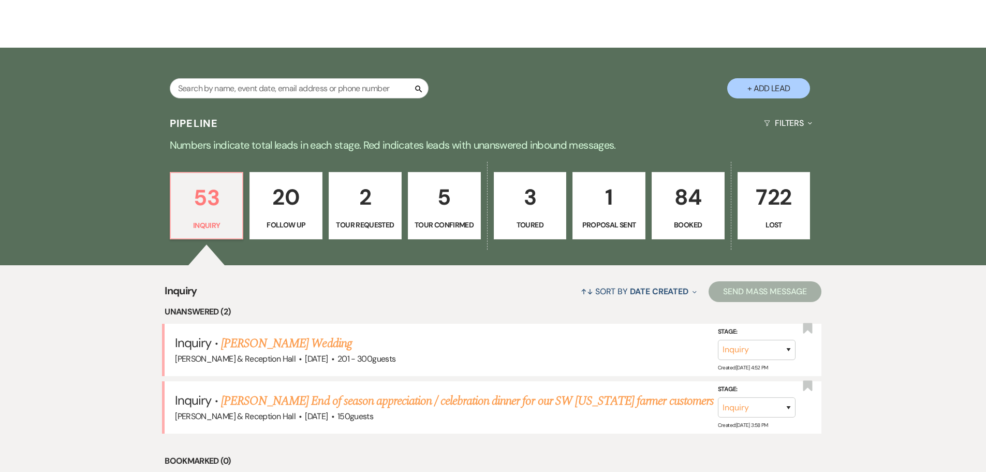
scroll to position [259, 0]
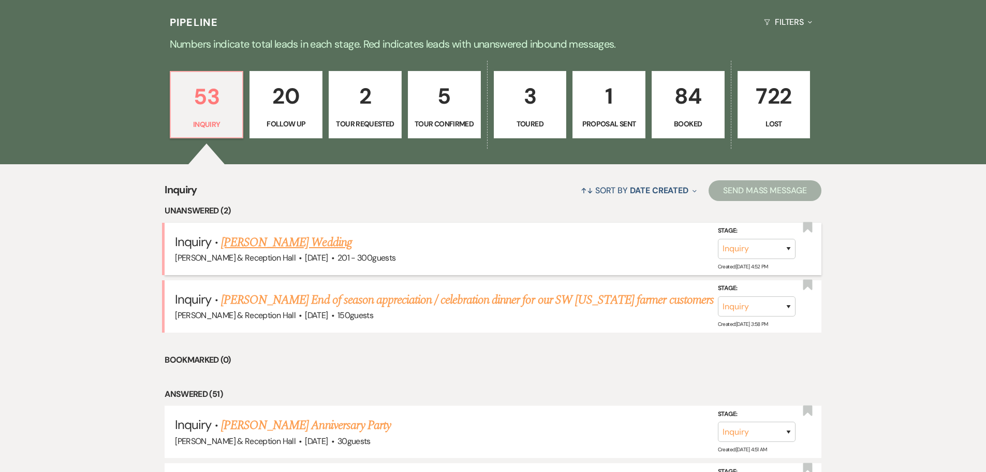
click at [282, 243] on link "Josh Wallace's Wedding" at bounding box center [286, 242] width 131 height 19
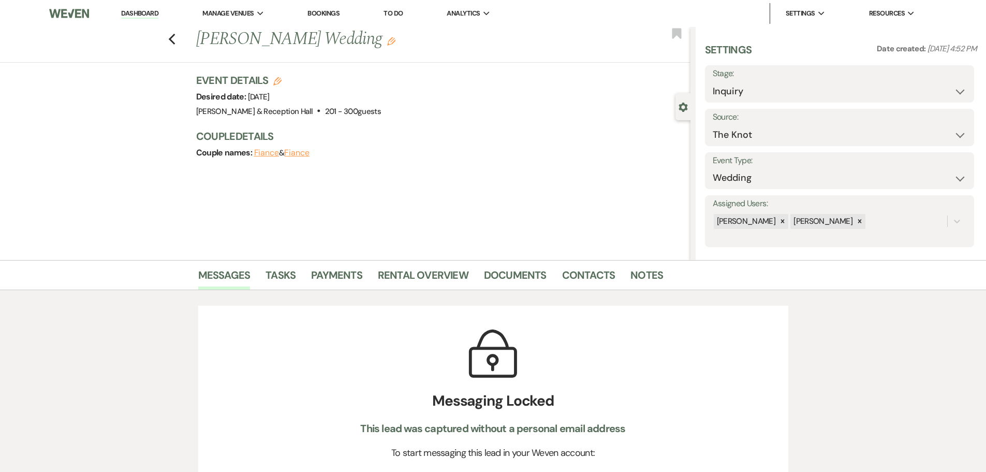
click at [269, 154] on button "Fiance" at bounding box center [266, 153] width 25 height 8
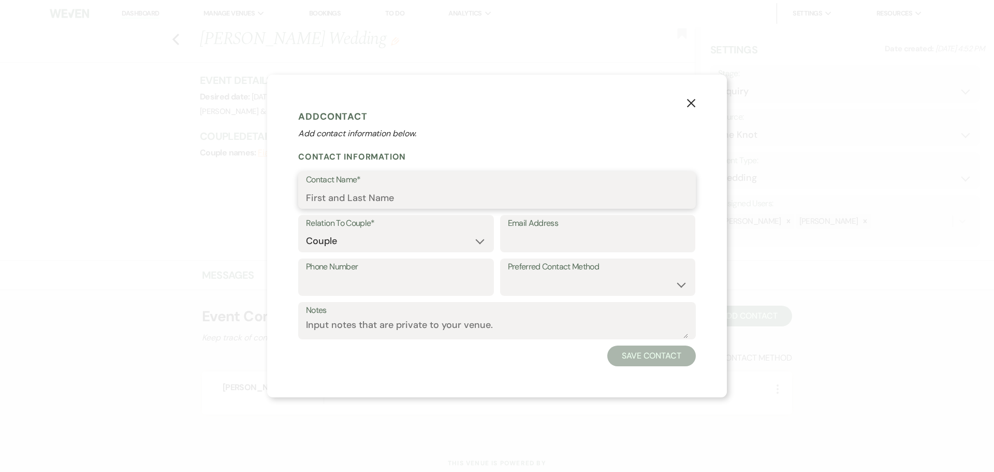
click at [373, 200] on input "Contact Name*" at bounding box center [497, 197] width 382 height 20
click at [622, 310] on button "Save Contact" at bounding box center [651, 355] width 89 height 21
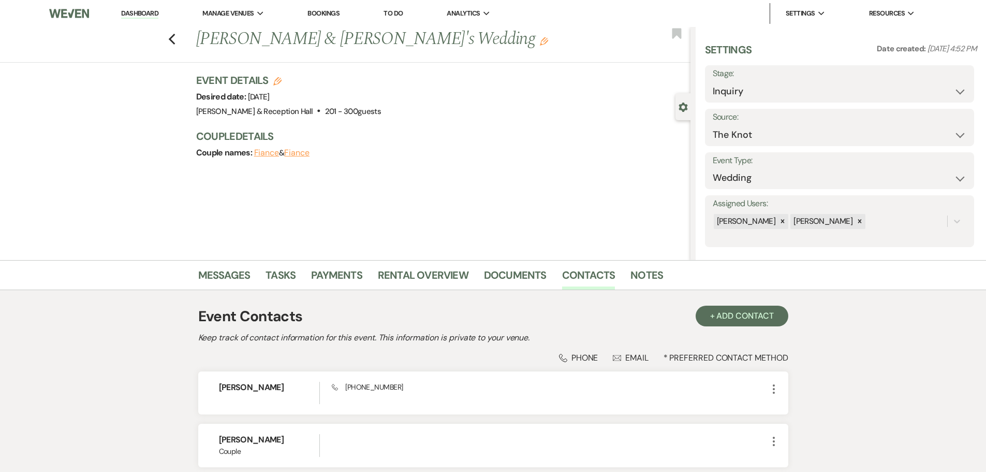
click at [308, 155] on button "Fiance" at bounding box center [296, 153] width 25 height 8
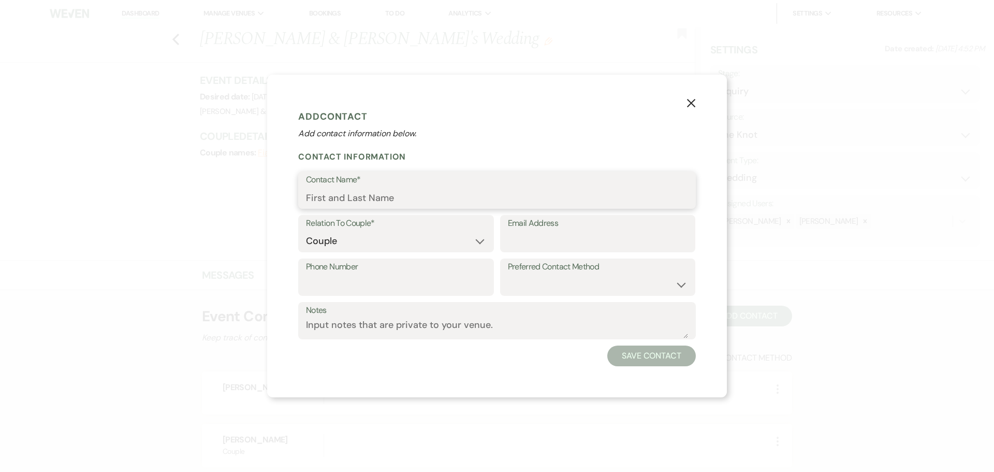
click at [338, 199] on input "Contact Name*" at bounding box center [497, 197] width 382 height 20
click at [636, 310] on button "Save Contact" at bounding box center [651, 355] width 89 height 21
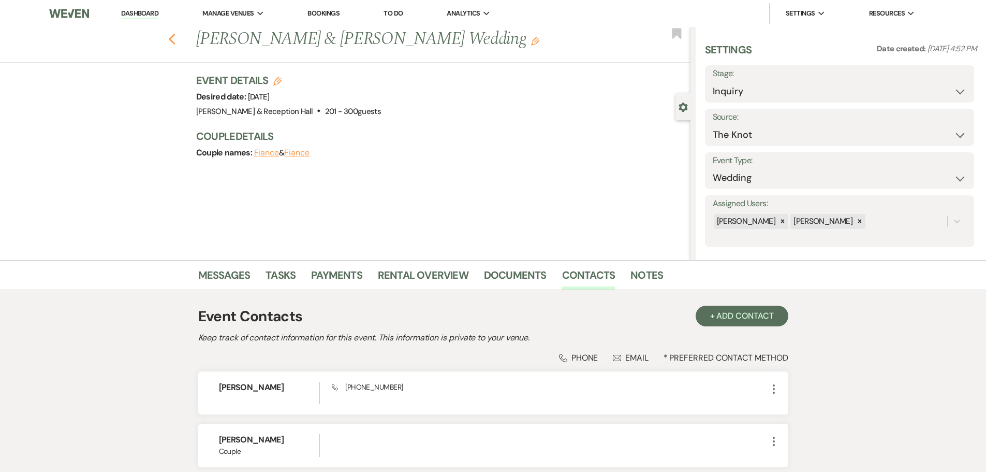
click at [173, 39] on icon "Previous" at bounding box center [172, 39] width 8 height 12
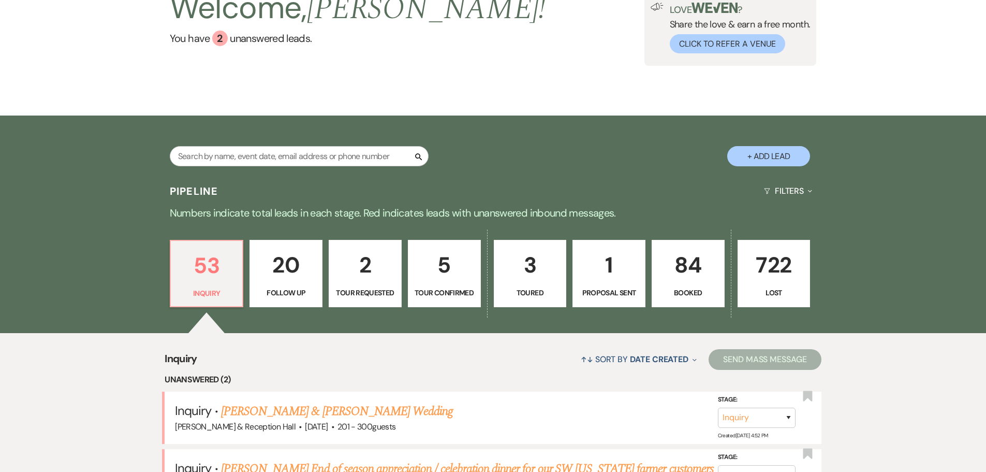
scroll to position [52, 0]
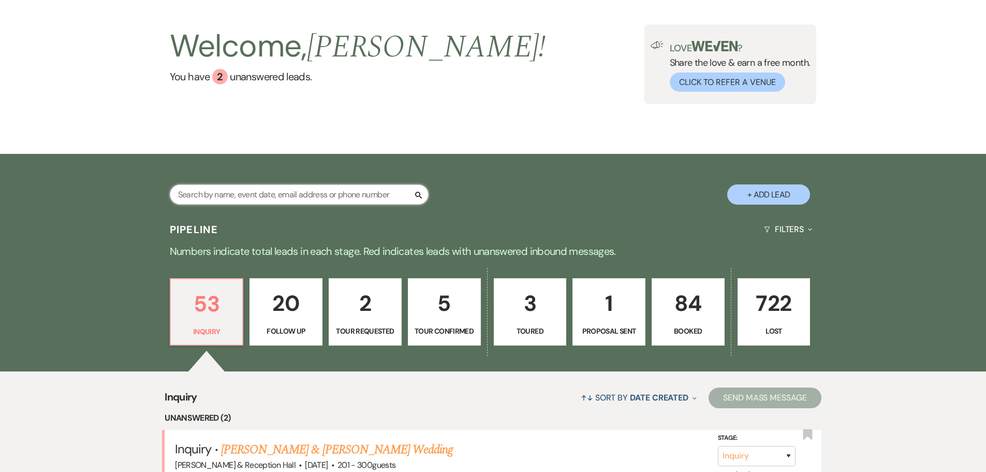
click at [241, 192] on input "text" at bounding box center [299, 194] width 259 height 20
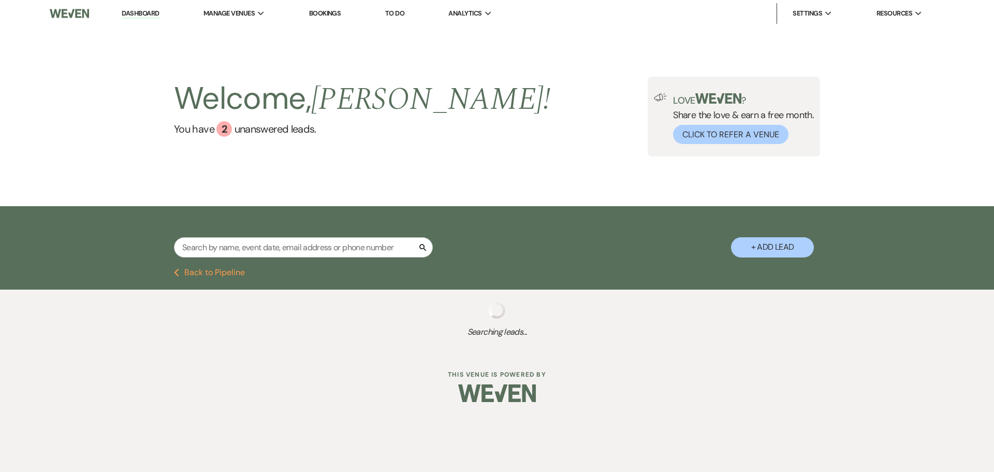
click at [155, 13] on link "Dashboard" at bounding box center [140, 14] width 37 height 10
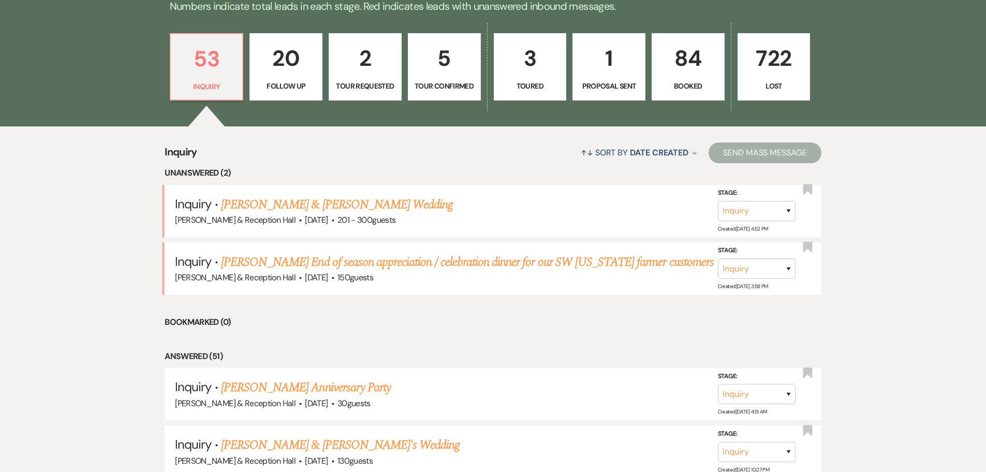
scroll to position [362, 0]
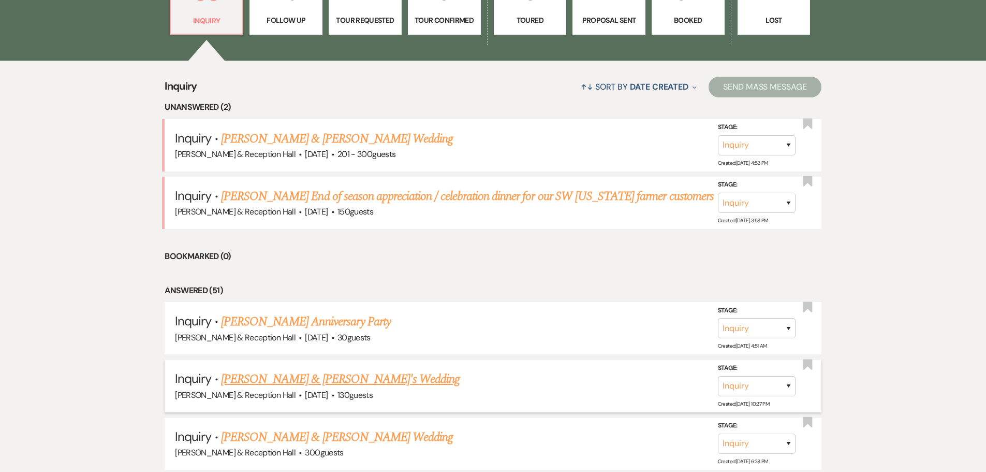
click at [327, 310] on link "Wyatt Smith & Fiance's Wedding" at bounding box center [340, 379] width 239 height 19
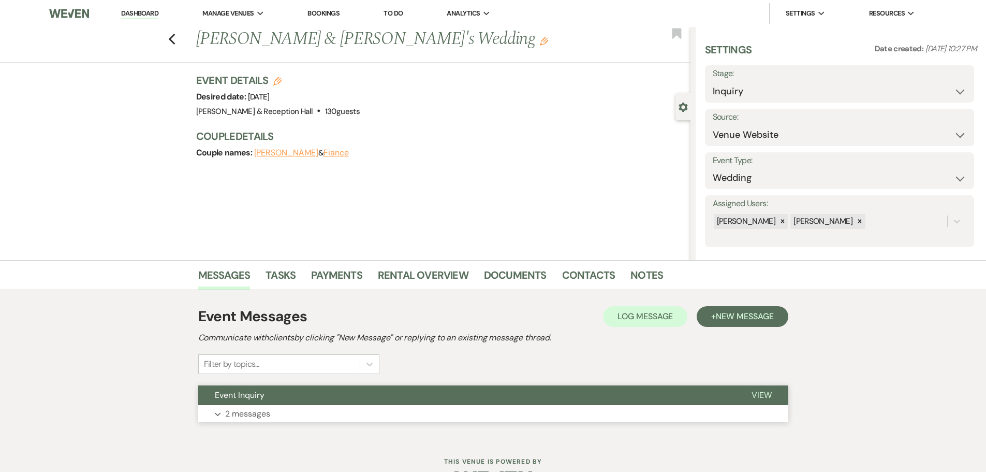
click at [260, 310] on button "Event Inquiry" at bounding box center [466, 395] width 537 height 20
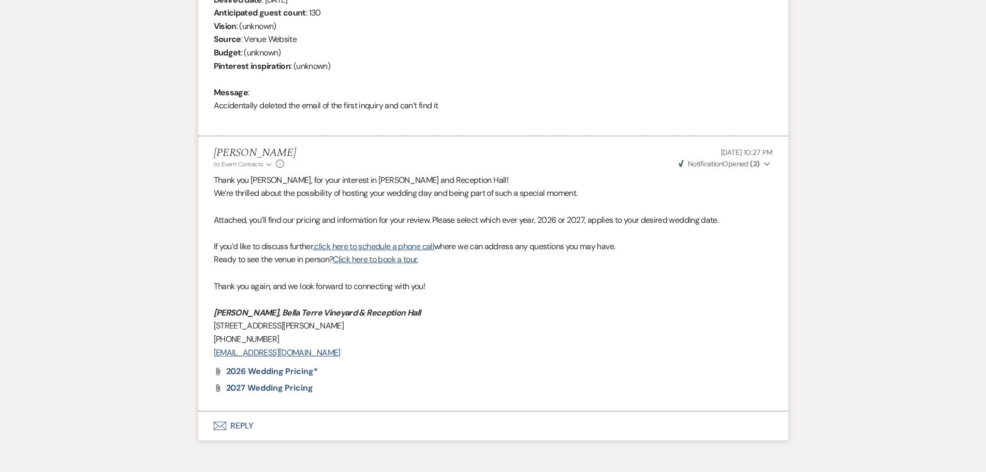
scroll to position [466, 0]
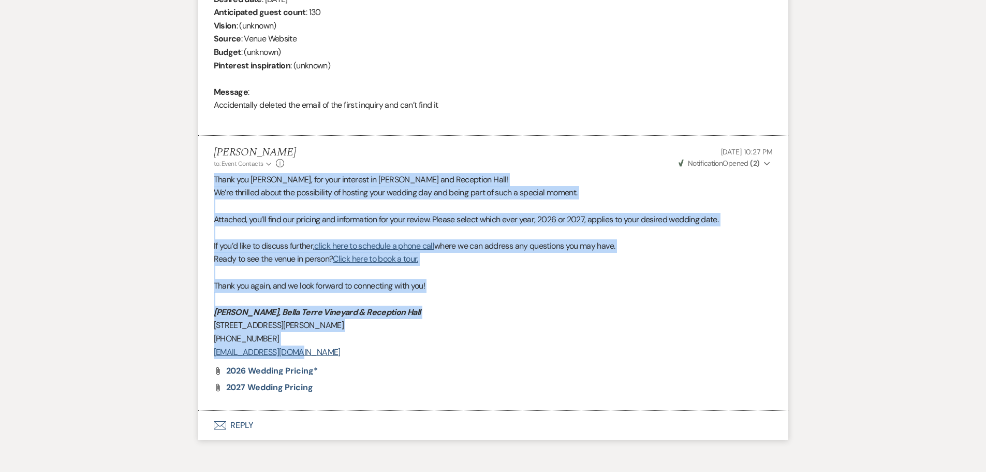
drag, startPoint x: 215, startPoint y: 177, endPoint x: 382, endPoint y: 352, distance: 241.7
click at [382, 310] on div "Thank you Wyatt, for your interest in Bella Terre Vineyard and Reception Hall! …" at bounding box center [493, 265] width 559 height 185
copy div "Thank you Wyatt, for your interest in Bella Terre Vineyard and Reception Hall! …"
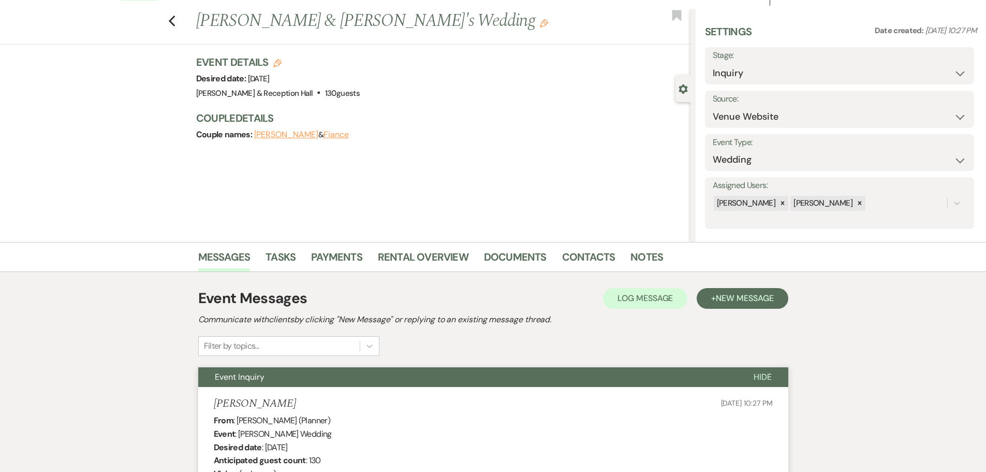
scroll to position [0, 0]
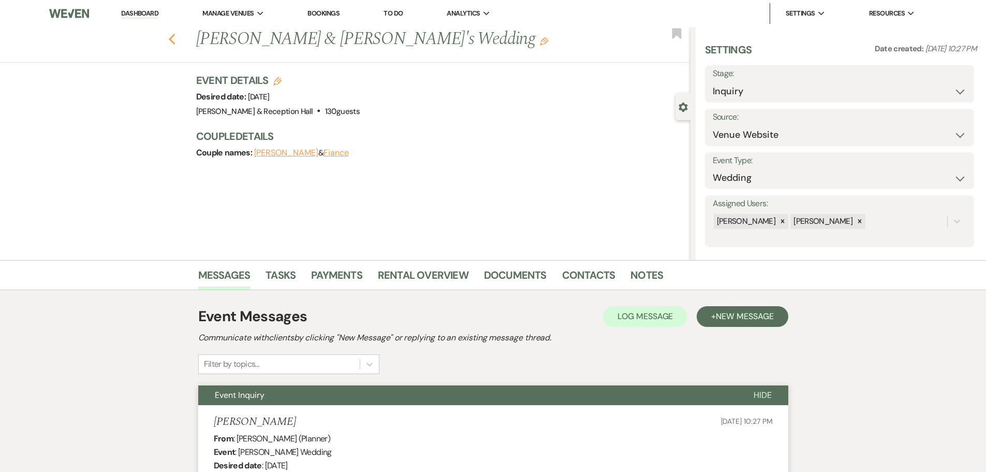
click at [176, 40] on icon "Previous" at bounding box center [172, 39] width 8 height 12
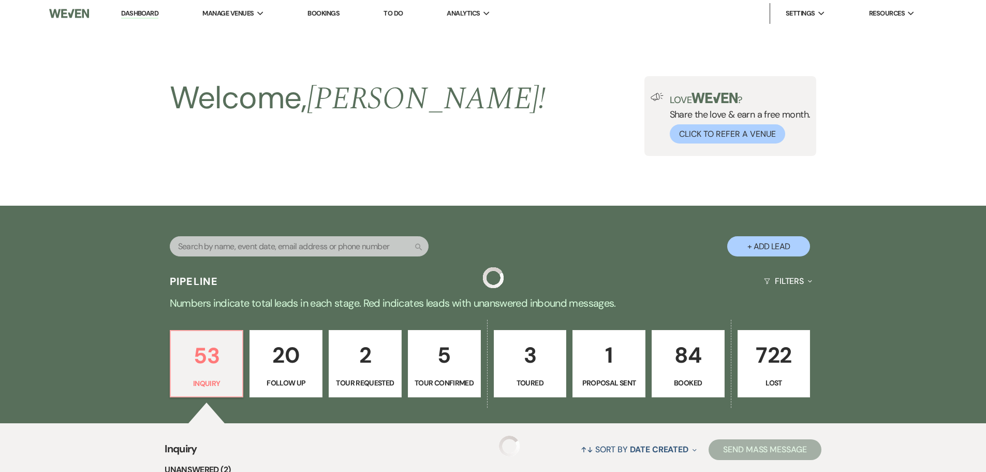
scroll to position [362, 0]
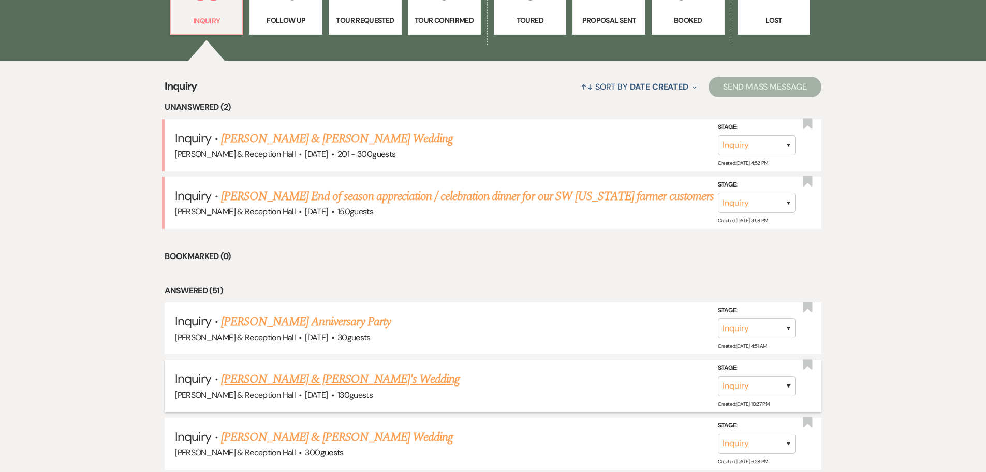
click at [311, 310] on link "Wyatt Smith & Fiance's Wedding" at bounding box center [340, 379] width 239 height 19
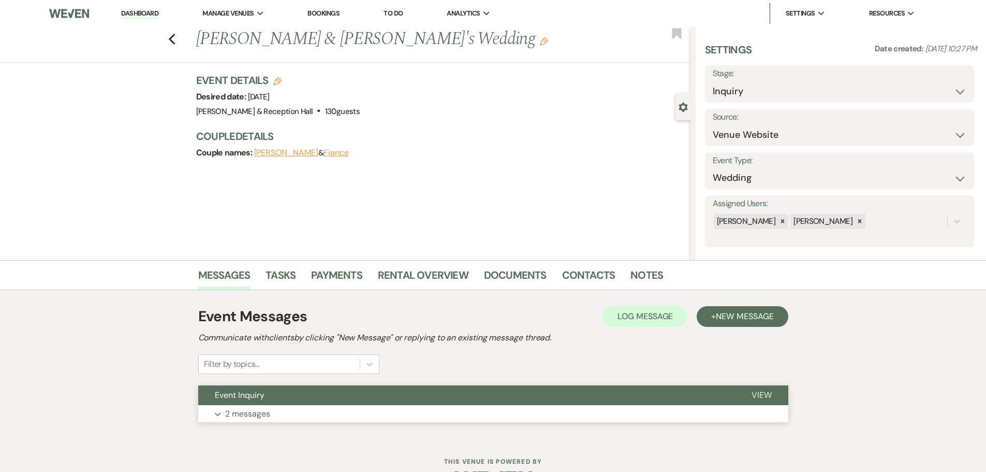
click at [317, 310] on button "Expand 2 messages" at bounding box center [493, 414] width 590 height 18
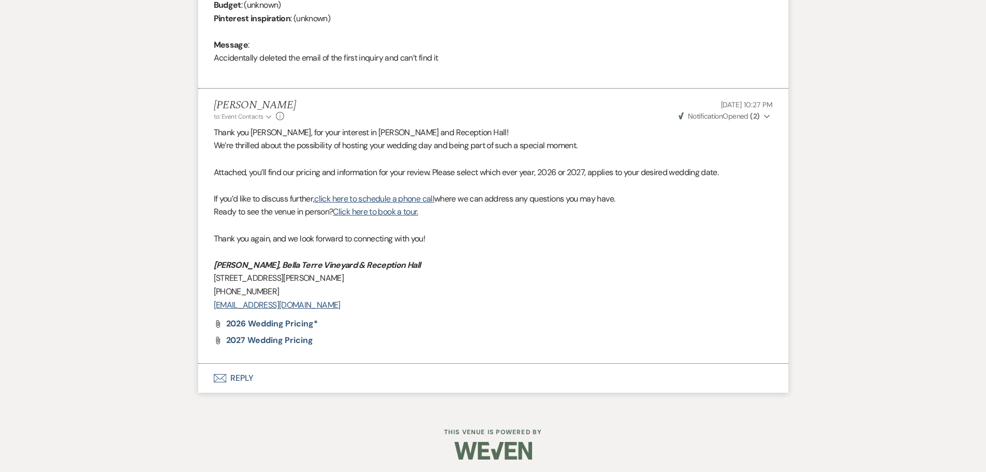
scroll to position [516, 0]
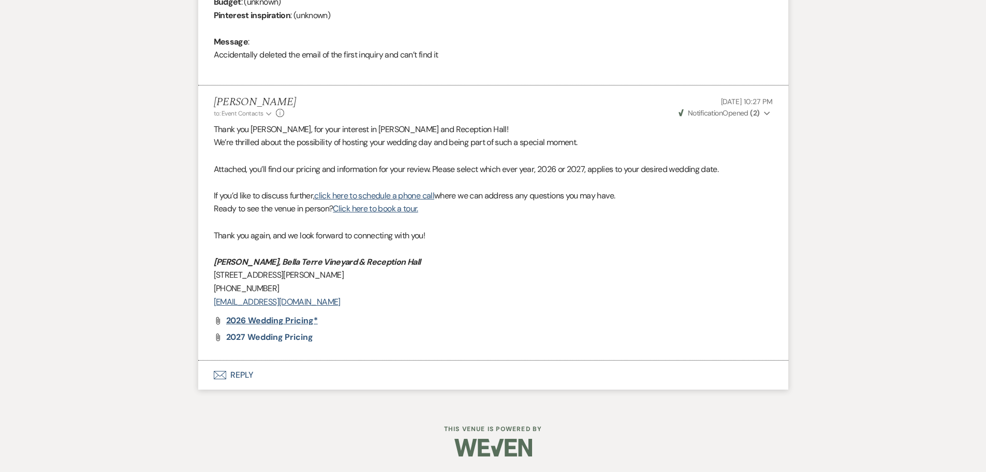
click at [258, 310] on span "2026 Wedding Pricing*" at bounding box center [272, 320] width 92 height 11
click at [267, 310] on span "2027 Wedding Pricing" at bounding box center [269, 336] width 87 height 11
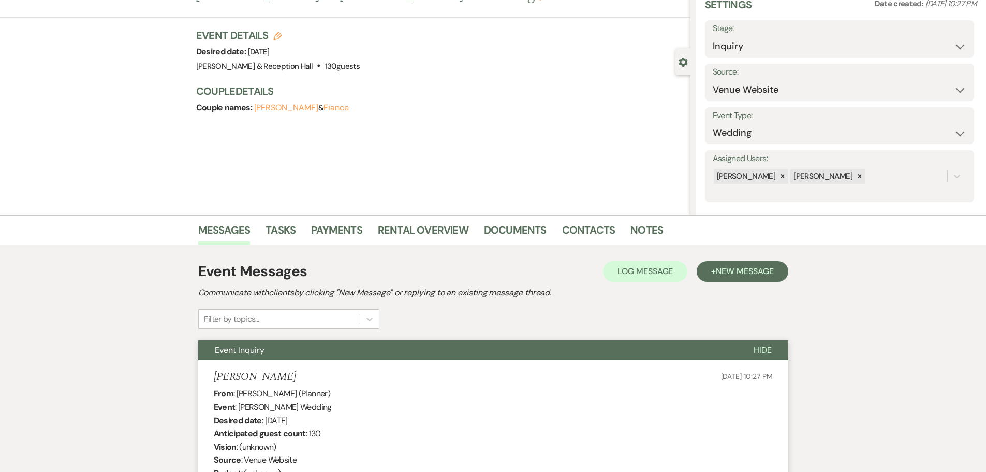
scroll to position [0, 0]
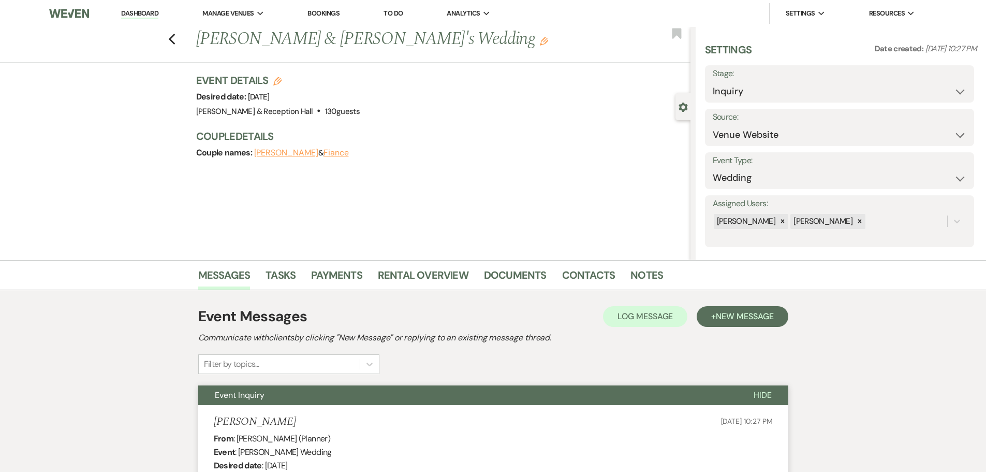
click at [135, 12] on link "Dashboard" at bounding box center [139, 14] width 37 height 10
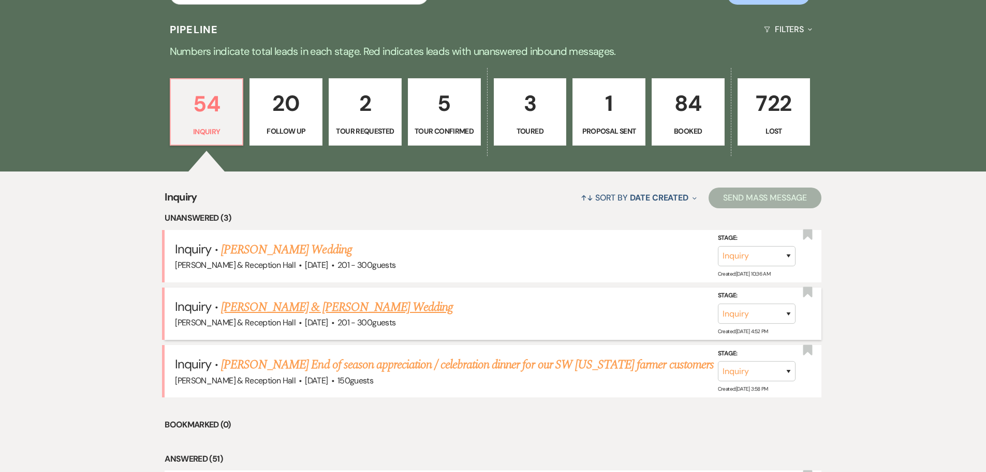
scroll to position [259, 0]
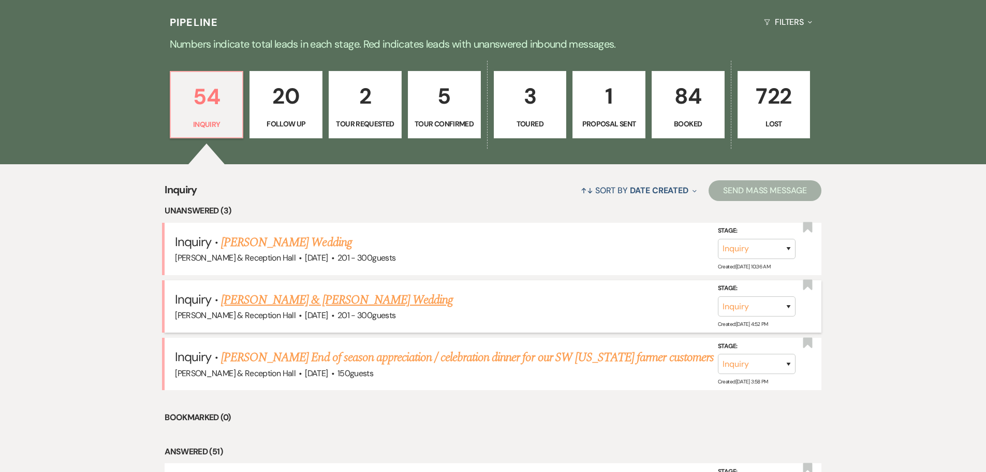
click at [312, 299] on link "Josh Wallace & Tessa Arnold's Wedding" at bounding box center [337, 299] width 232 height 19
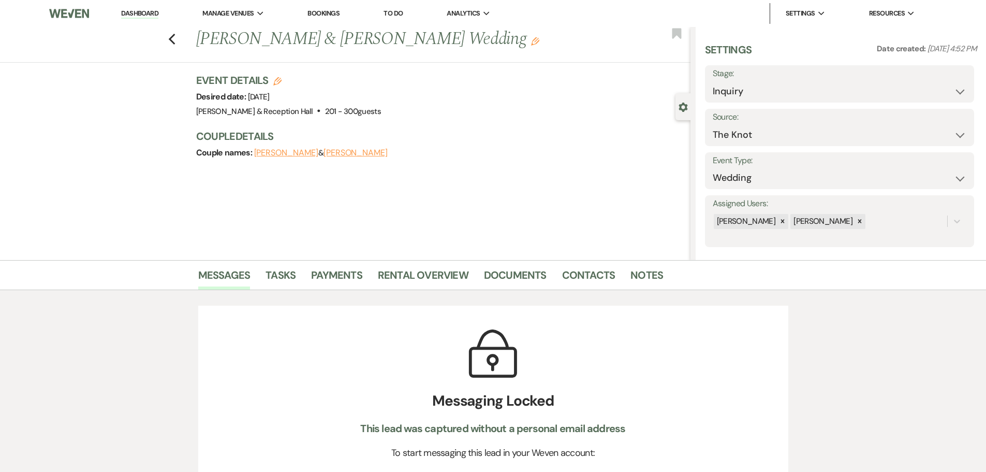
click at [336, 153] on button "Tessa Arnold" at bounding box center [356, 153] width 64 height 8
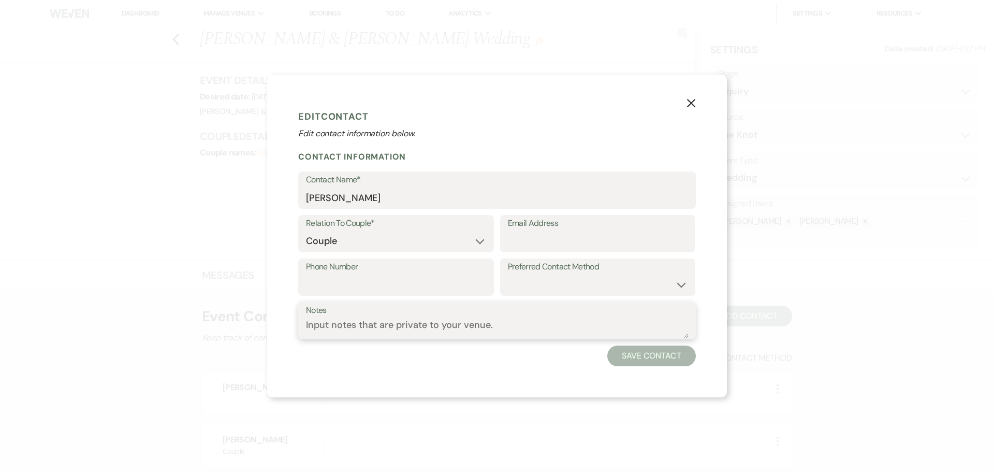
click at [356, 310] on textarea "Notes" at bounding box center [497, 328] width 382 height 20
click at [671, 310] on button "Save Contact" at bounding box center [651, 355] width 89 height 21
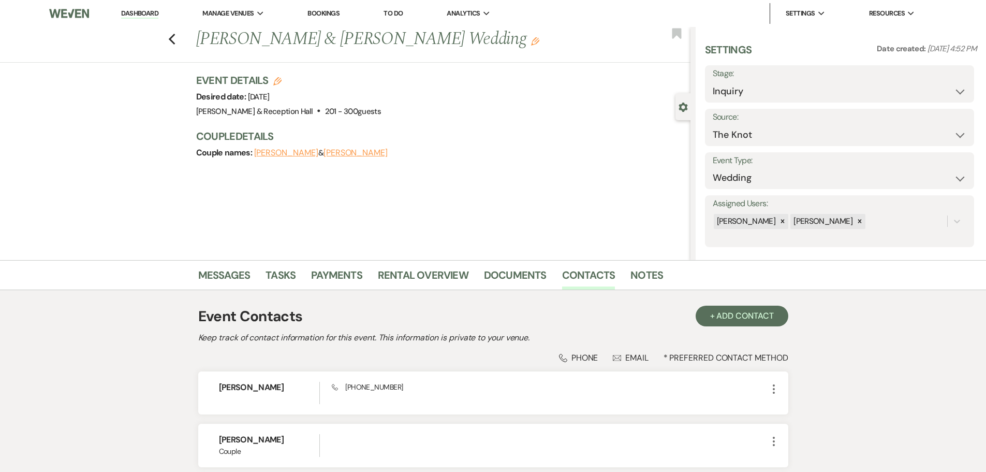
click at [153, 16] on link "Dashboard" at bounding box center [139, 14] width 37 height 10
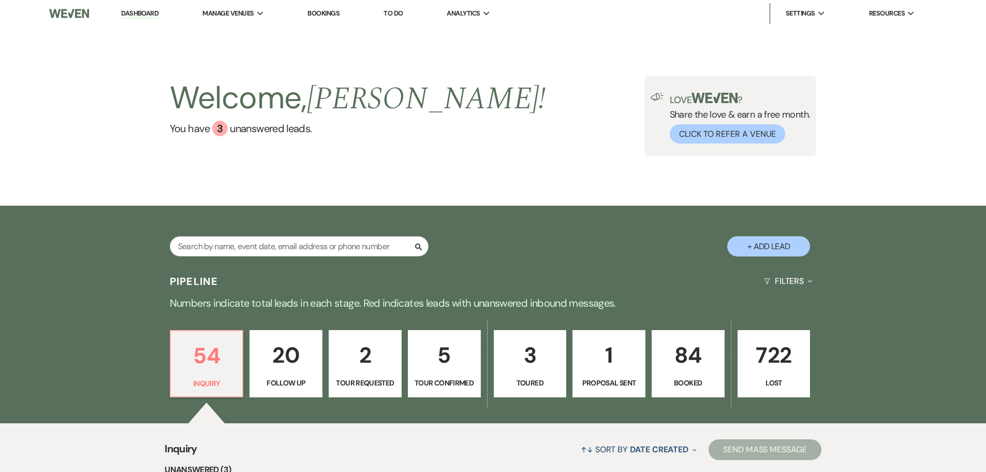
scroll to position [207, 0]
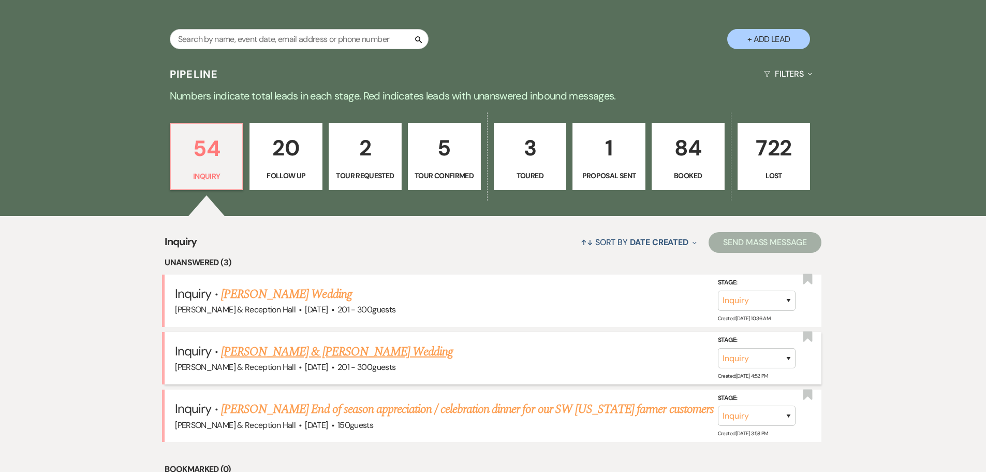
click at [360, 310] on link "Josh Wallace & Tessa Arnold's Wedding" at bounding box center [337, 351] width 232 height 19
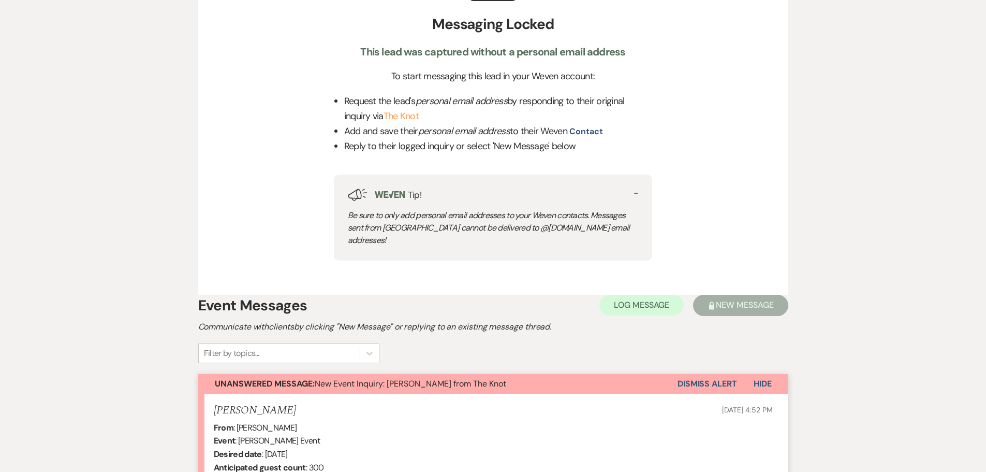
scroll to position [466, 0]
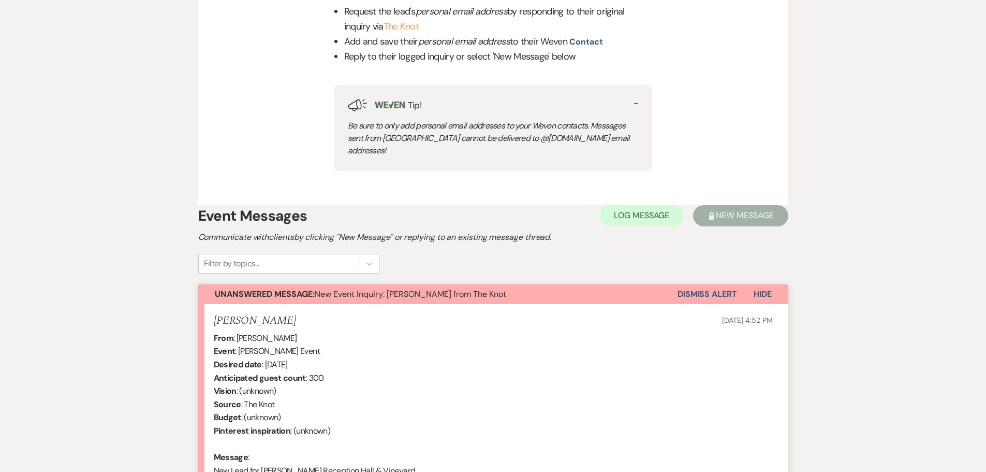
click at [699, 284] on button "Dismiss Alert" at bounding box center [708, 294] width 60 height 20
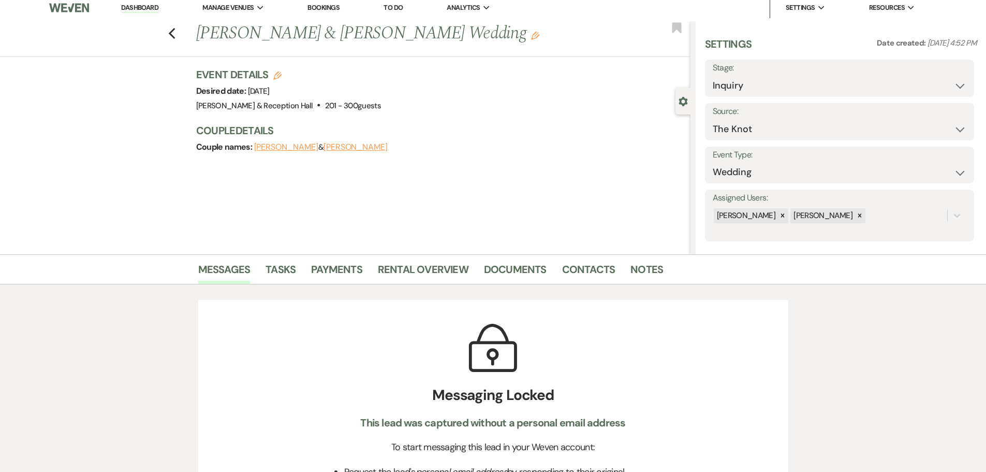
scroll to position [0, 0]
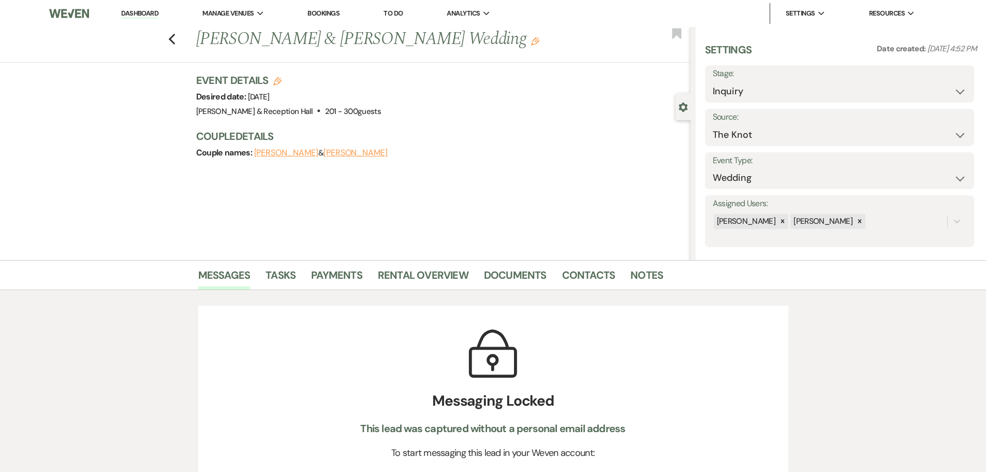
click at [180, 42] on div "Previous Josh Wallace & Tessa Arnold's Wedding Edit Bookmark" at bounding box center [343, 45] width 696 height 36
click at [174, 41] on icon "Previous" at bounding box center [172, 39] width 8 height 12
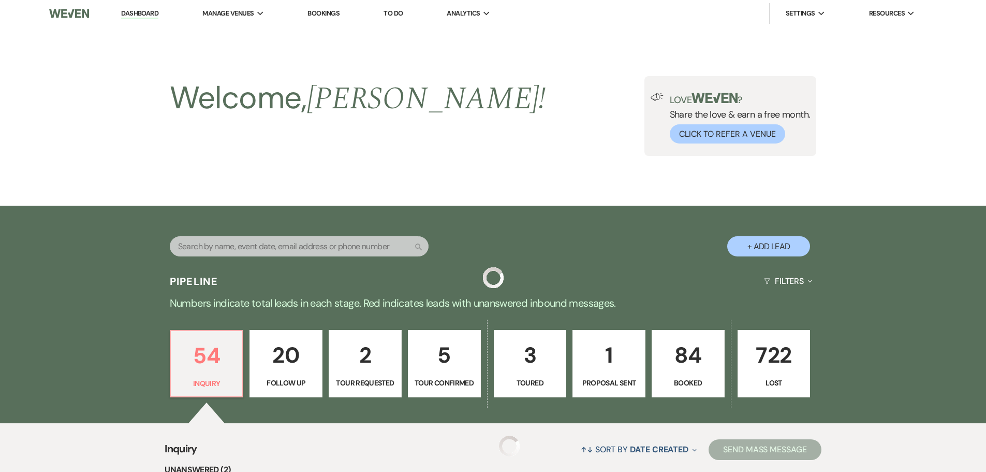
scroll to position [207, 0]
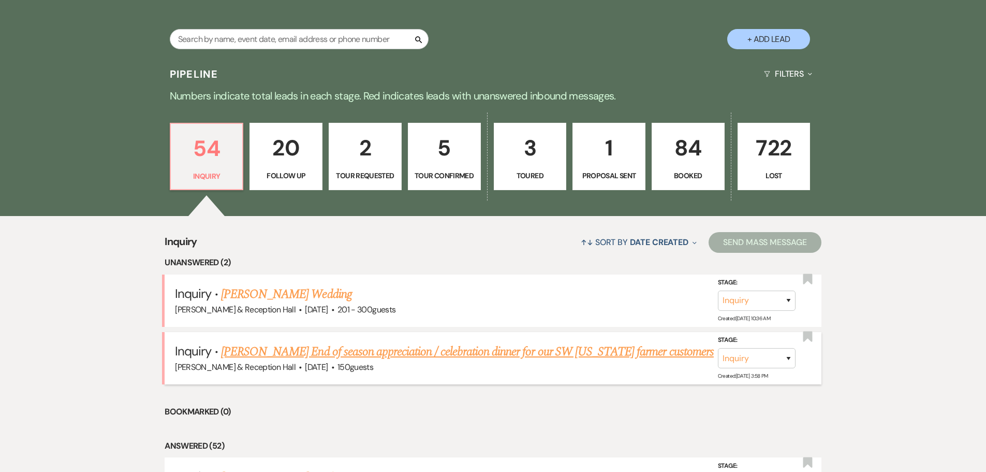
click at [283, 310] on link "Aaron Petersen's End of season appreciation / celebration dinner for our SW Iow…" at bounding box center [467, 351] width 493 height 19
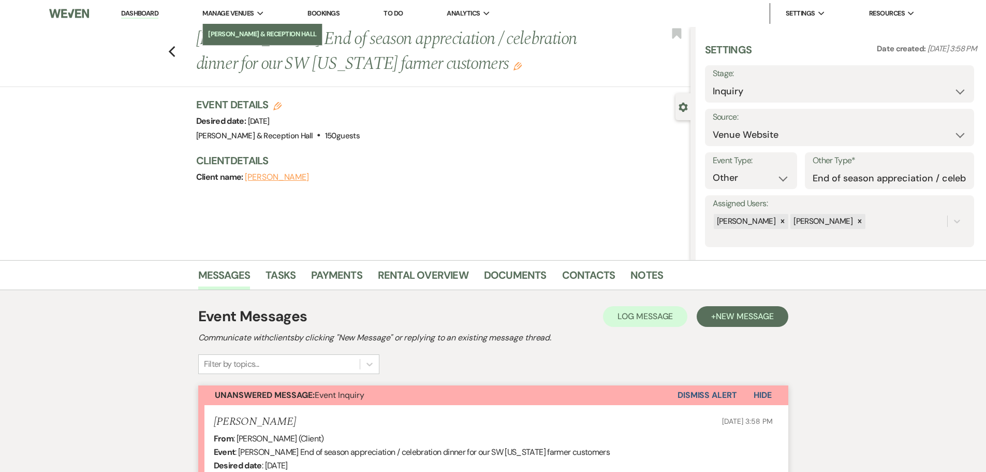
click at [247, 34] on li "[PERSON_NAME] & Reception Hall" at bounding box center [262, 34] width 109 height 10
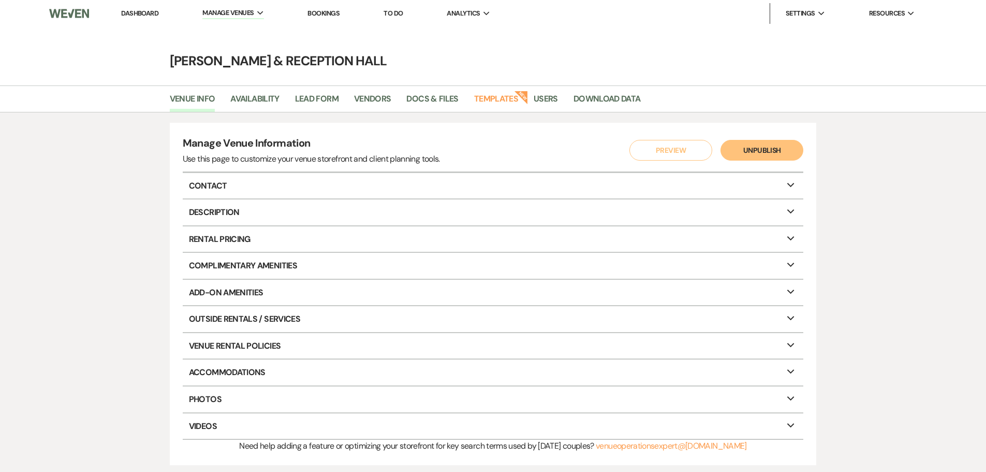
click at [699, 235] on icon "Expand" at bounding box center [791, 236] width 12 height 8
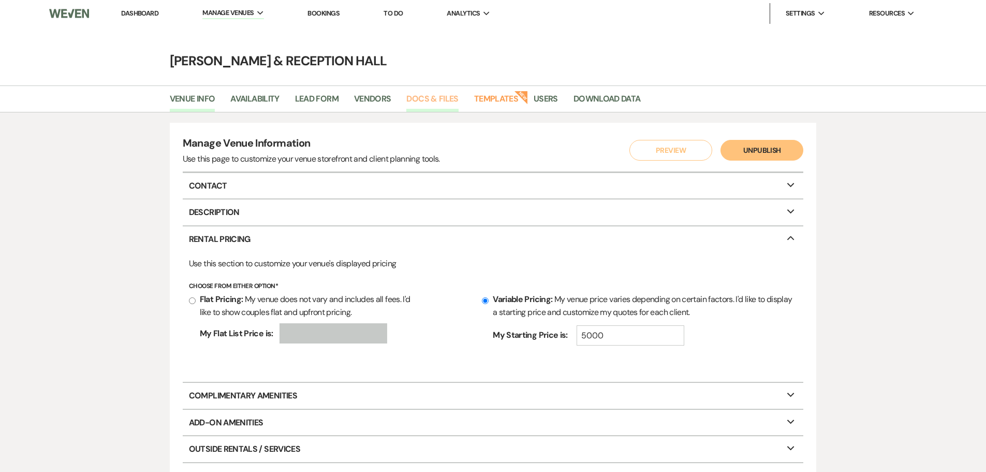
click at [427, 99] on link "Docs & Files" at bounding box center [432, 102] width 52 height 20
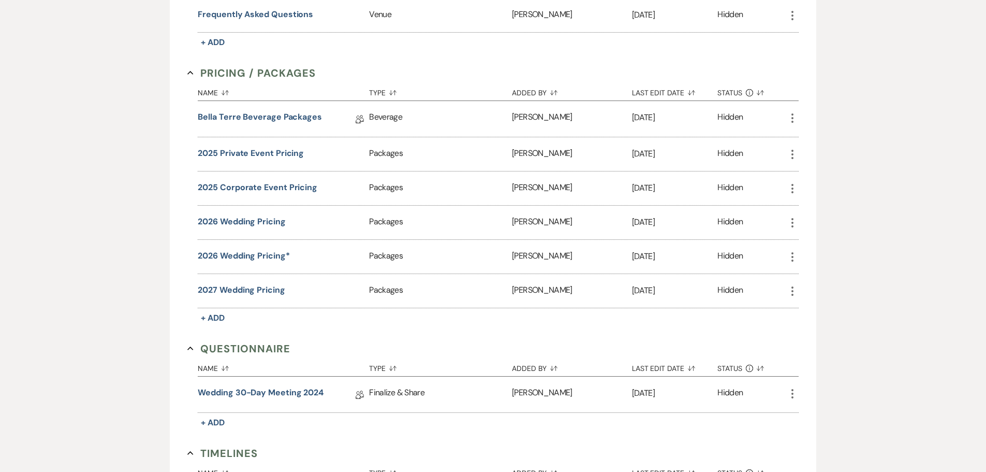
scroll to position [828, 0]
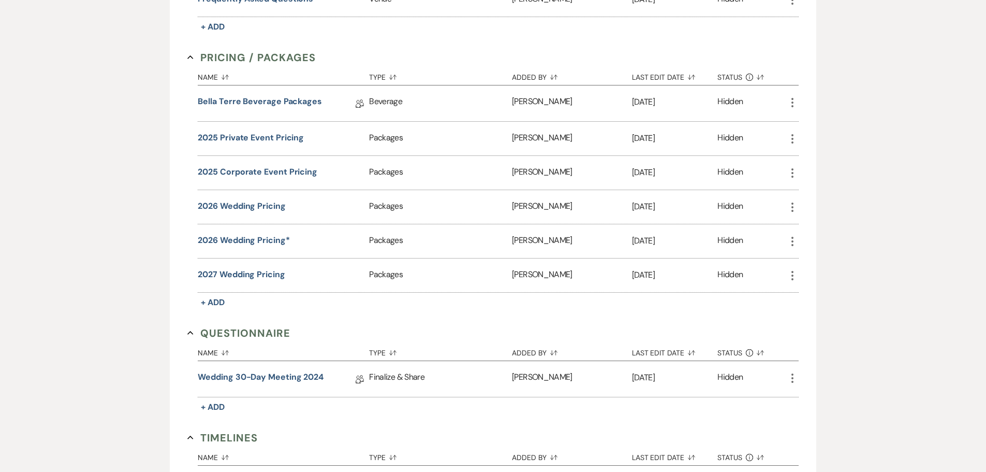
click at [699, 176] on icon "More" at bounding box center [792, 173] width 12 height 12
click at [699, 231] on button "Close Delete X Delete" at bounding box center [821, 229] width 70 height 18
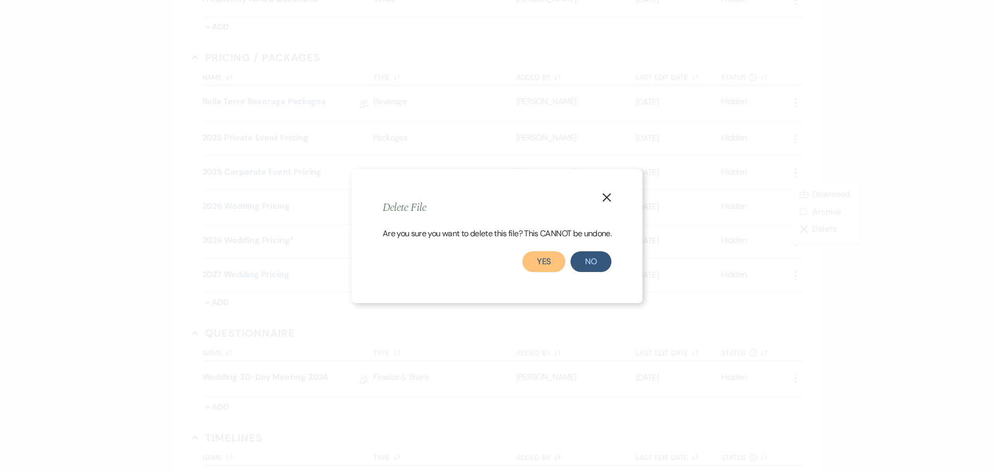
click at [550, 263] on button "Yes" at bounding box center [543, 261] width 43 height 21
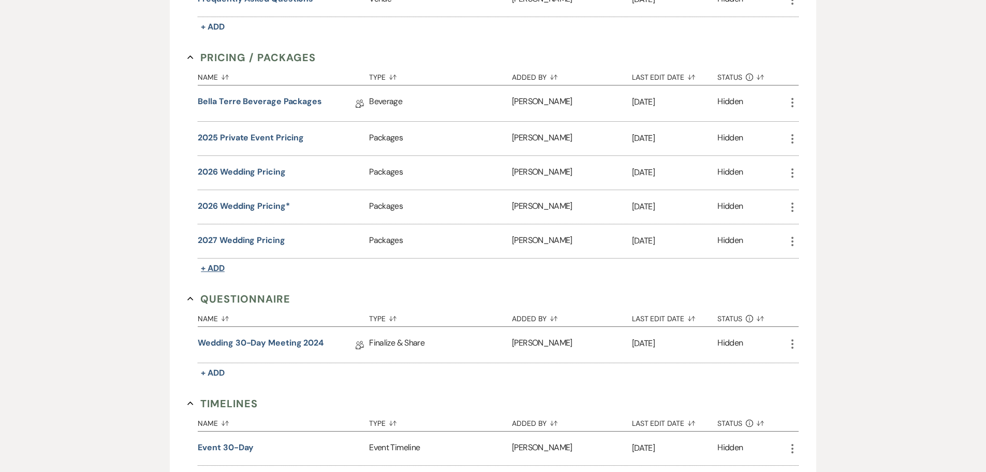
click at [215, 272] on span "+ Add" at bounding box center [213, 267] width 24 height 11
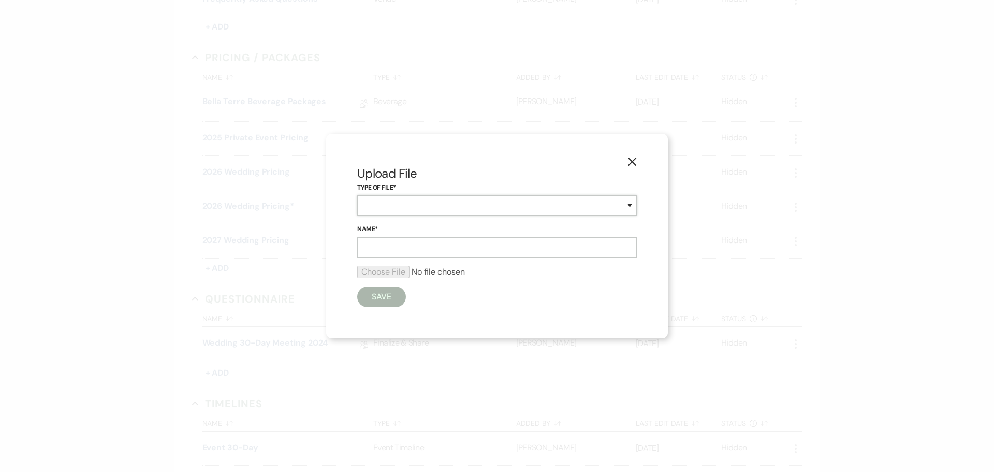
click at [402, 206] on select "Beverage Brochure Menu Packages Product Specifications Quotes" at bounding box center [497, 205] width 280 height 20
click at [357, 195] on select "Beverage Brochure Menu Packages Product Specifications Quotes" at bounding box center [497, 205] width 280 height 20
click at [415, 247] on input "Name*" at bounding box center [497, 247] width 280 height 20
click at [392, 270] on input "file" at bounding box center [497, 272] width 280 height 12
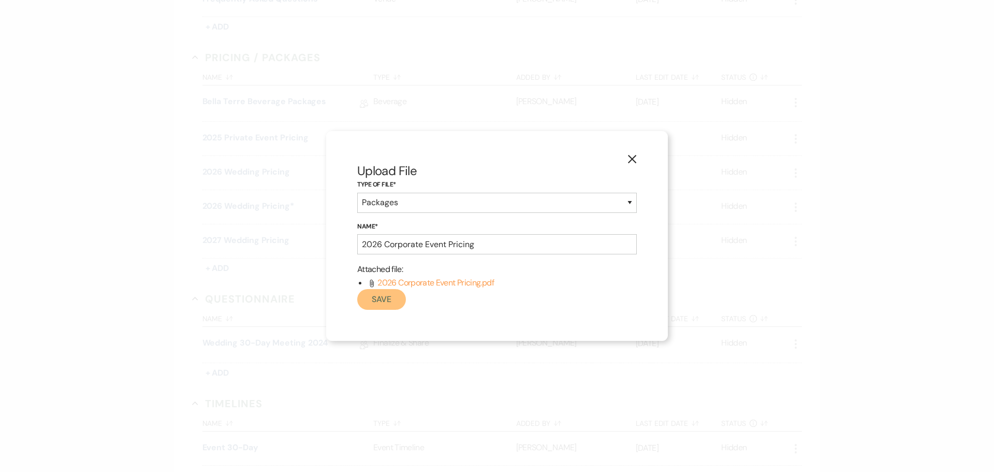
click at [386, 300] on button "Save" at bounding box center [381, 299] width 49 height 21
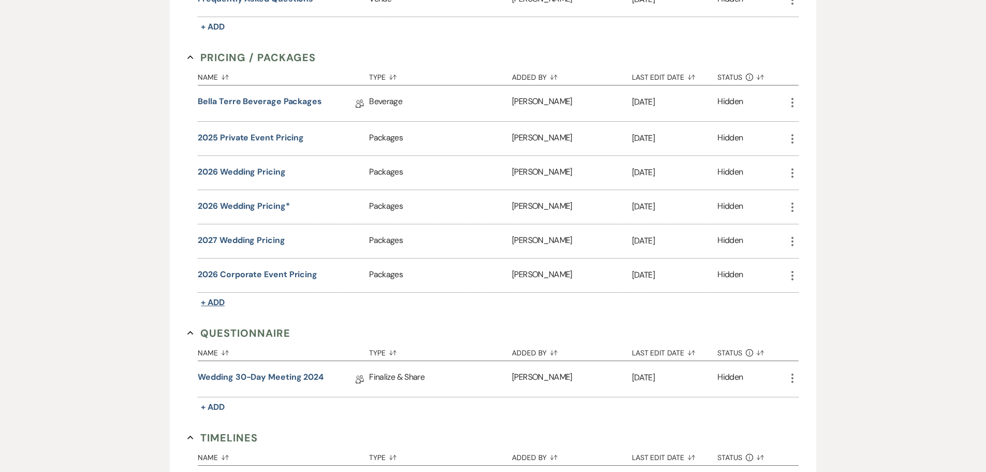
click at [218, 304] on span "+ Add" at bounding box center [213, 302] width 24 height 11
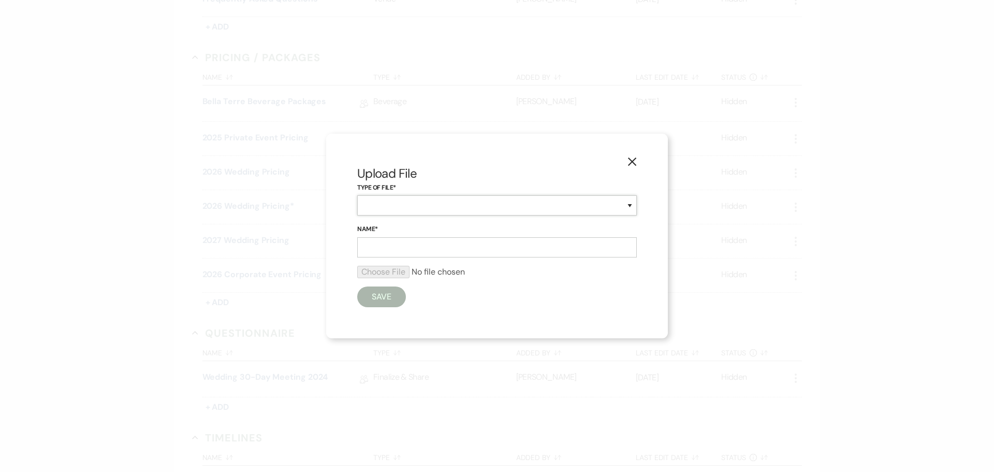
click at [400, 206] on select "Beverage Brochure Menu Packages Product Specifications Quotes" at bounding box center [497, 205] width 280 height 20
click at [357, 195] on select "Beverage Brochure Menu Packages Product Specifications Quotes" at bounding box center [497, 205] width 280 height 20
click at [398, 244] on input "Name*" at bounding box center [497, 247] width 280 height 20
click at [385, 276] on input "file" at bounding box center [497, 272] width 280 height 12
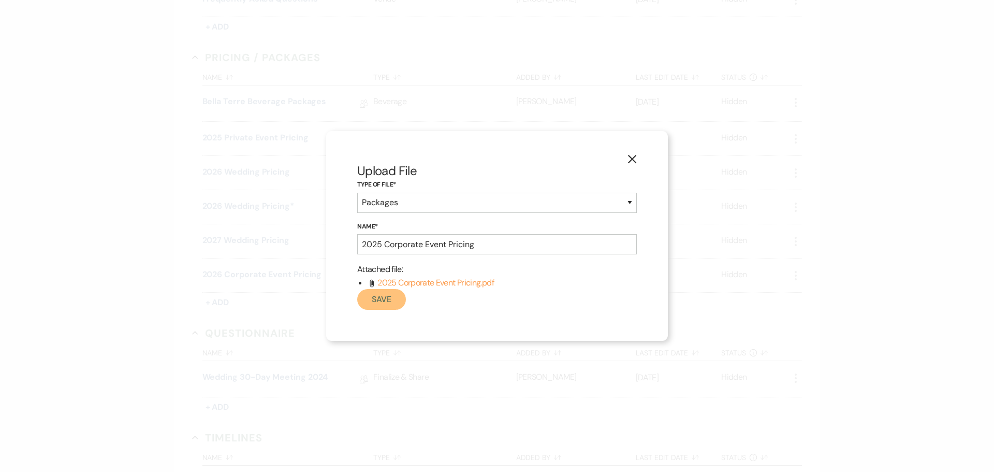
click at [381, 299] on button "Save" at bounding box center [381, 299] width 49 height 21
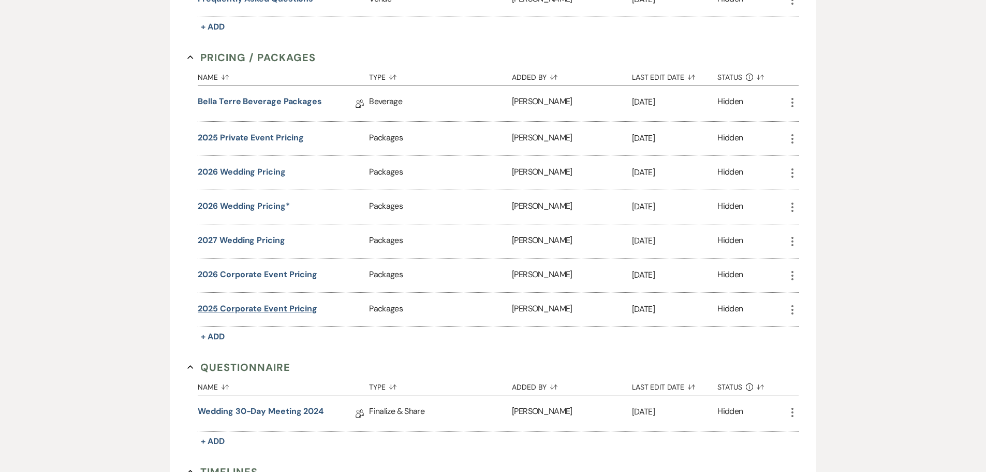
click at [285, 310] on button "2025 Corporate Event Pricing" at bounding box center [258, 308] width 120 height 12
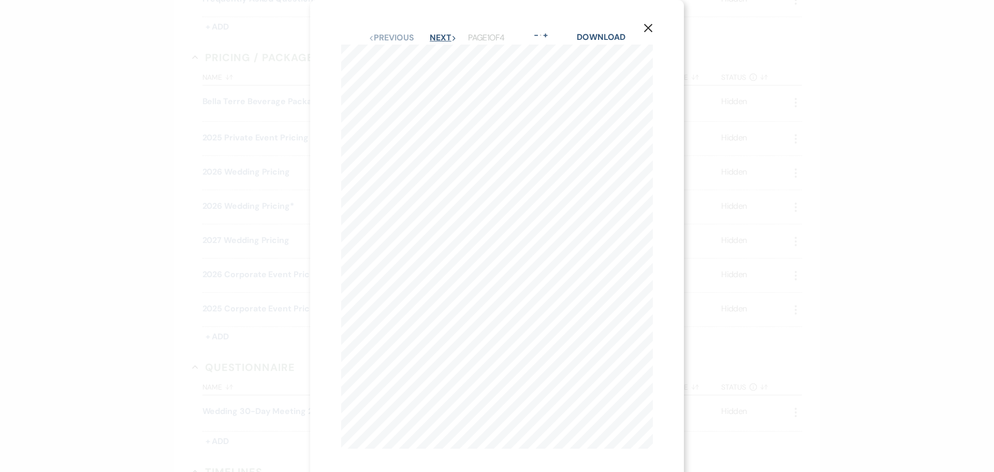
click at [444, 37] on button "Next Next" at bounding box center [443, 38] width 27 height 8
click at [444, 37] on button "Next Next" at bounding box center [442, 38] width 27 height 8
click at [649, 27] on use "button" at bounding box center [648, 28] width 8 height 8
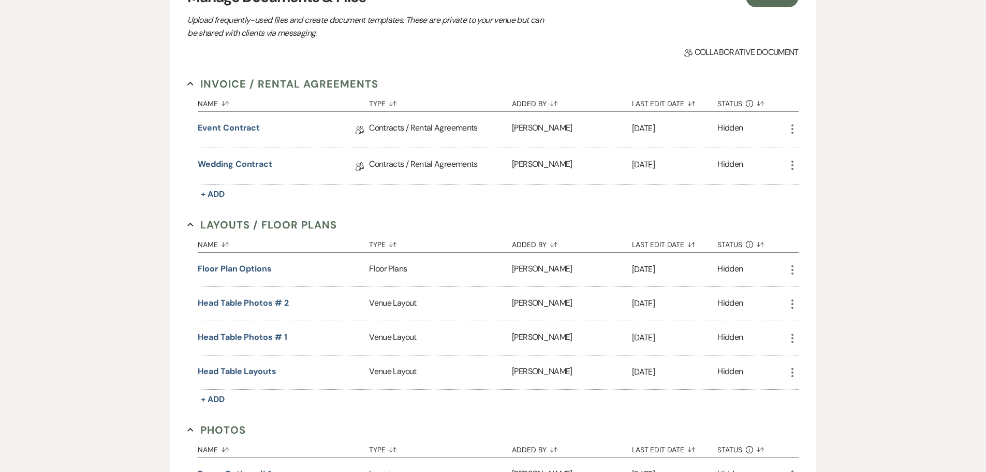
scroll to position [0, 0]
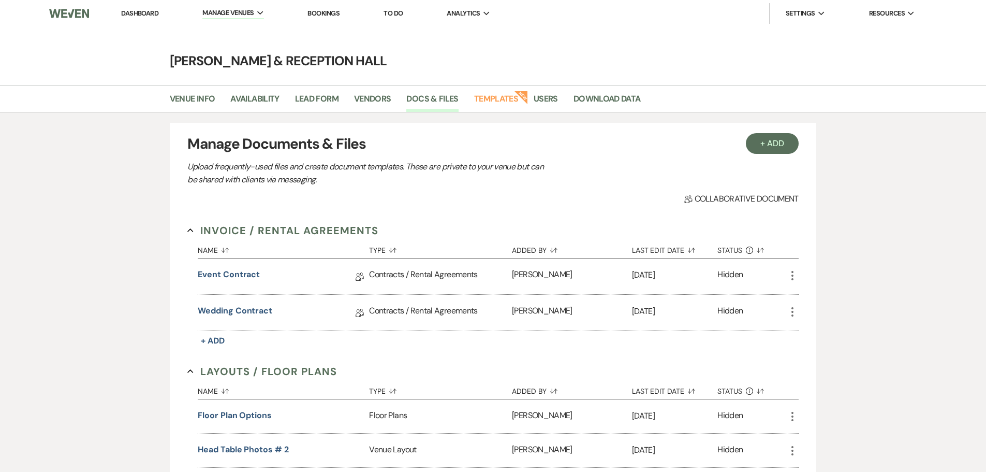
click at [133, 13] on link "Dashboard" at bounding box center [139, 13] width 37 height 9
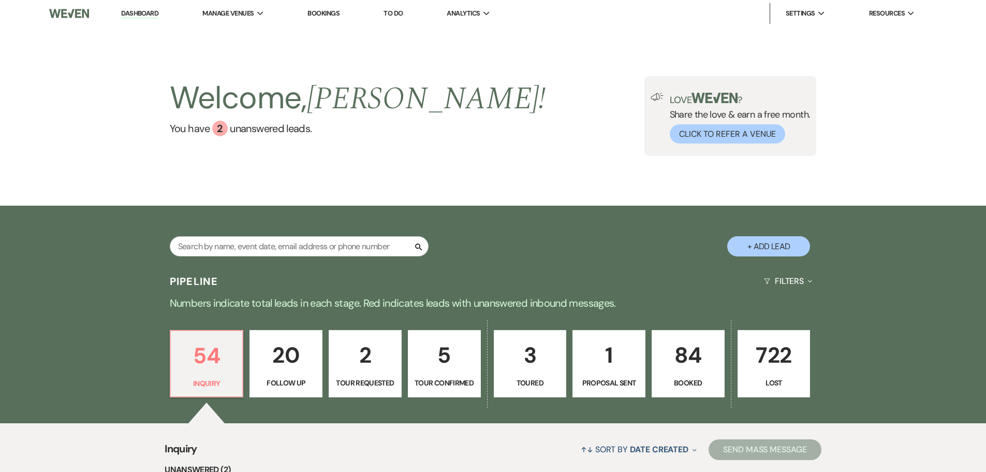
scroll to position [311, 0]
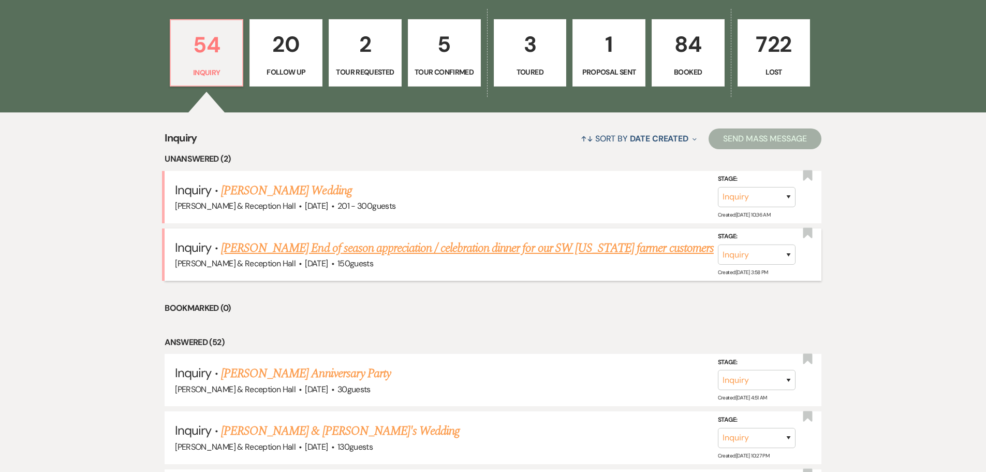
click at [316, 248] on link "Aaron Petersen's End of season appreciation / celebration dinner for our SW Iow…" at bounding box center [467, 248] width 493 height 19
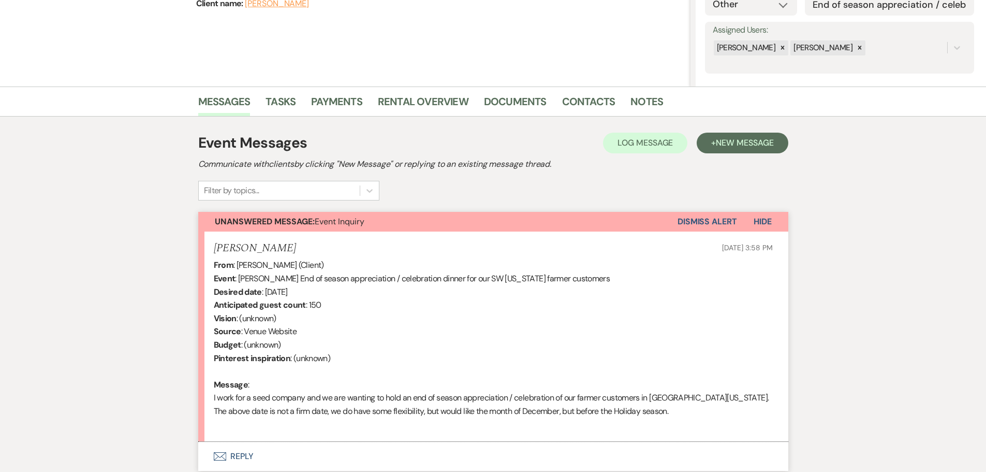
scroll to position [255, 0]
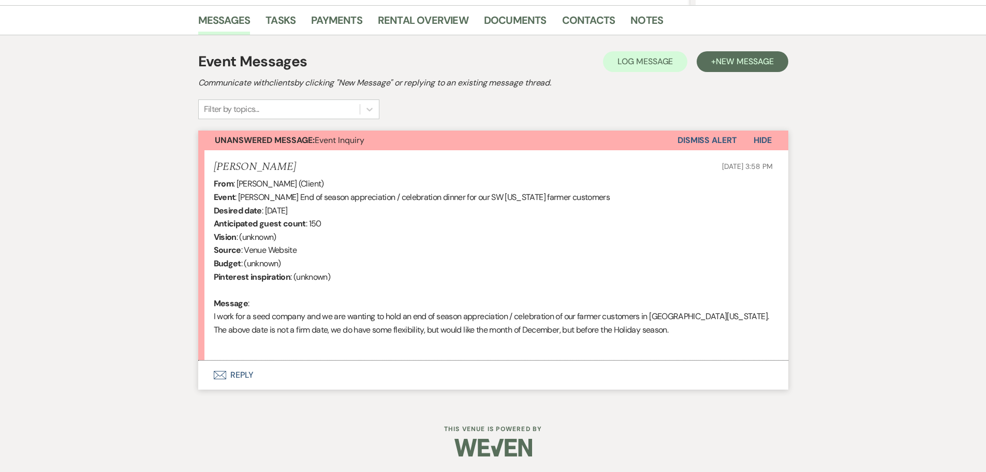
click at [242, 310] on button "Envelope Reply" at bounding box center [493, 374] width 590 height 29
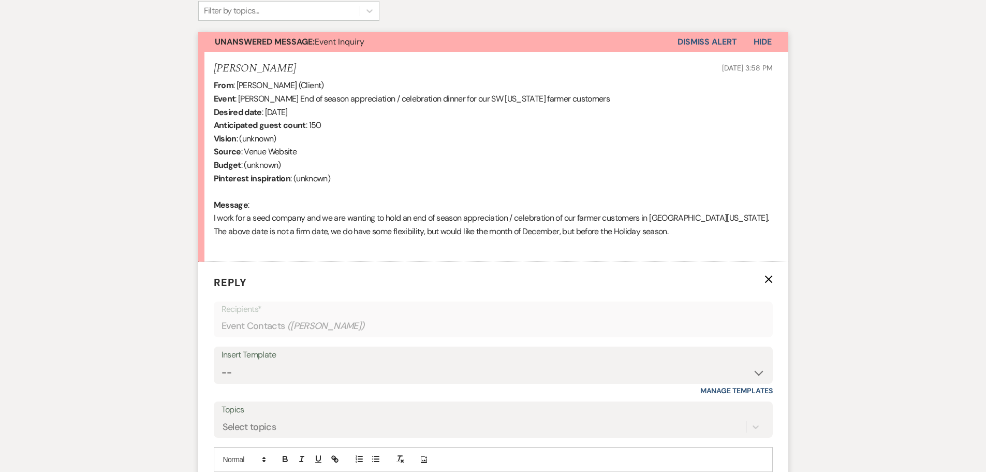
scroll to position [362, 0]
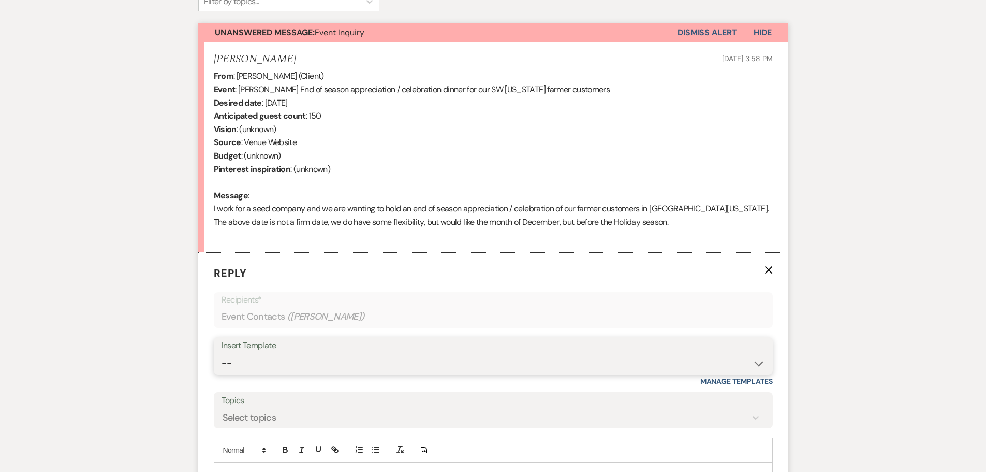
click at [270, 310] on select "-- Weven Planning Portal Introduction (Booked Events) Initial Inquiry Response …" at bounding box center [494, 363] width 544 height 20
click at [222, 310] on select "-- Weven Planning Portal Introduction (Booked Events) Initial Inquiry Response …" at bounding box center [494, 363] width 544 height 20
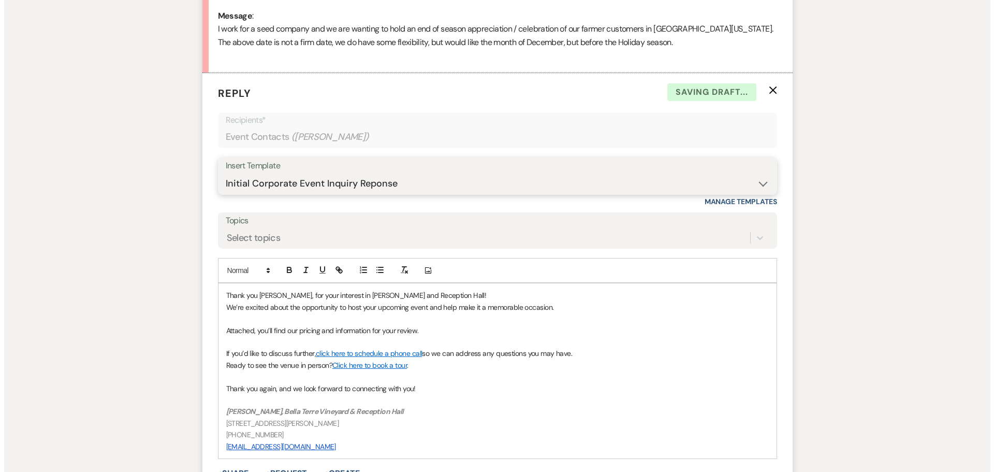
scroll to position [621, 0]
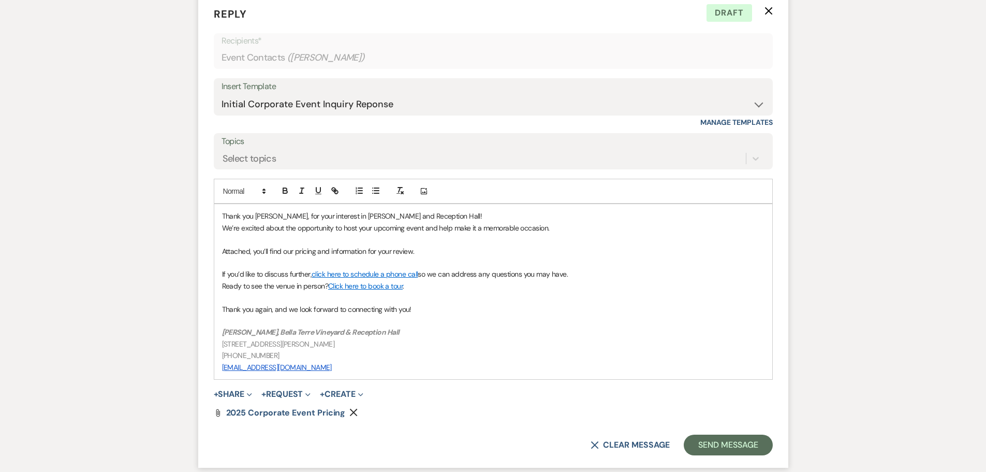
click at [350, 310] on icon "Remove" at bounding box center [353, 412] width 8 height 8
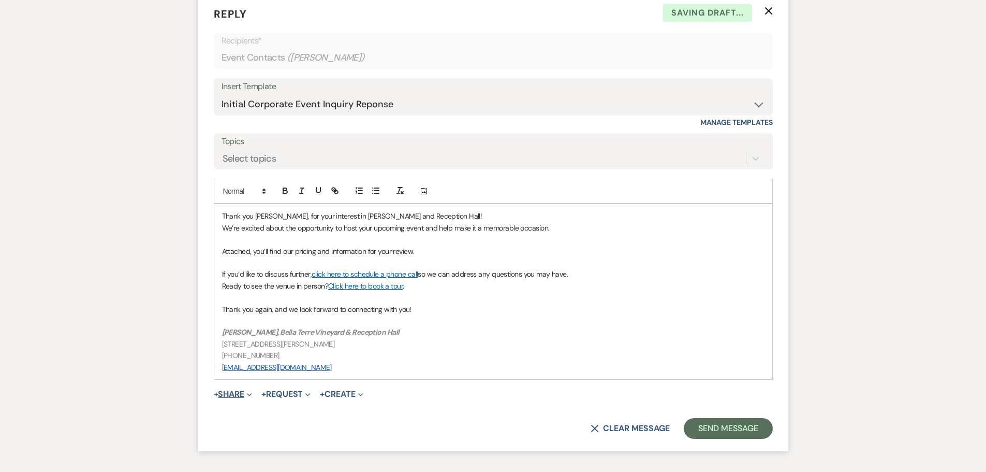
click at [238, 310] on button "+ Share Expand" at bounding box center [233, 394] width 39 height 8
click at [249, 310] on span "Doc Upload Documents" at bounding box center [255, 414] width 59 height 11
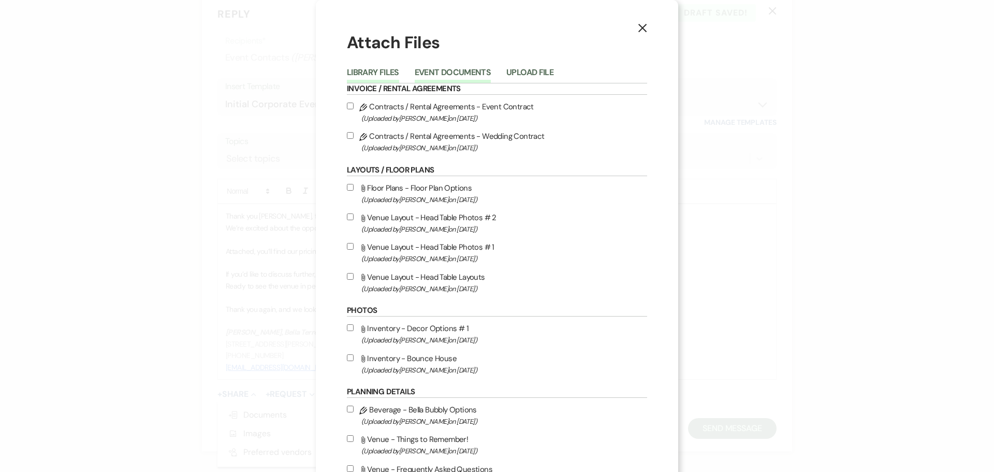
click at [459, 71] on button "Event Documents" at bounding box center [453, 75] width 76 height 14
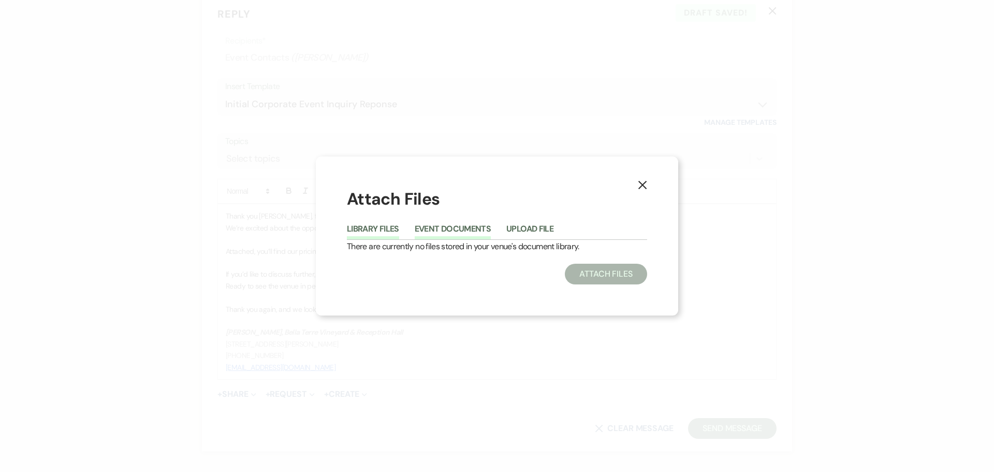
click at [360, 233] on button "Library Files" at bounding box center [373, 232] width 52 height 14
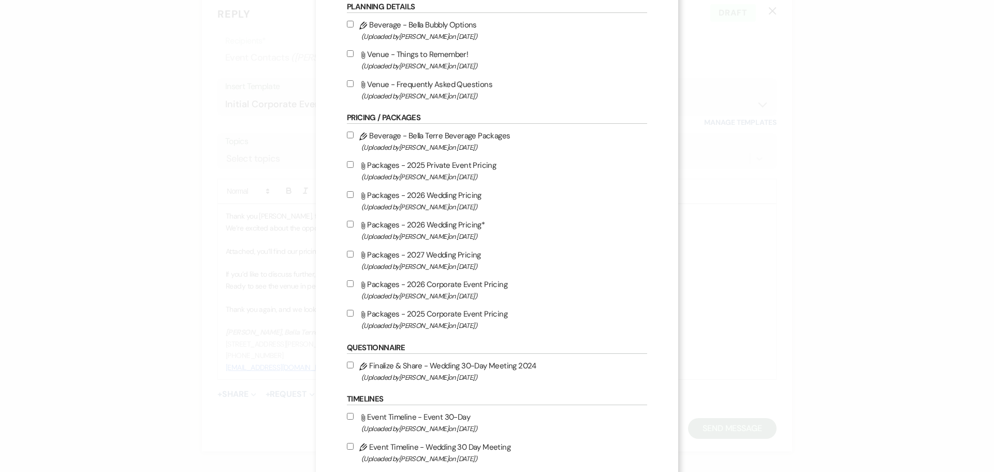
scroll to position [414, 0]
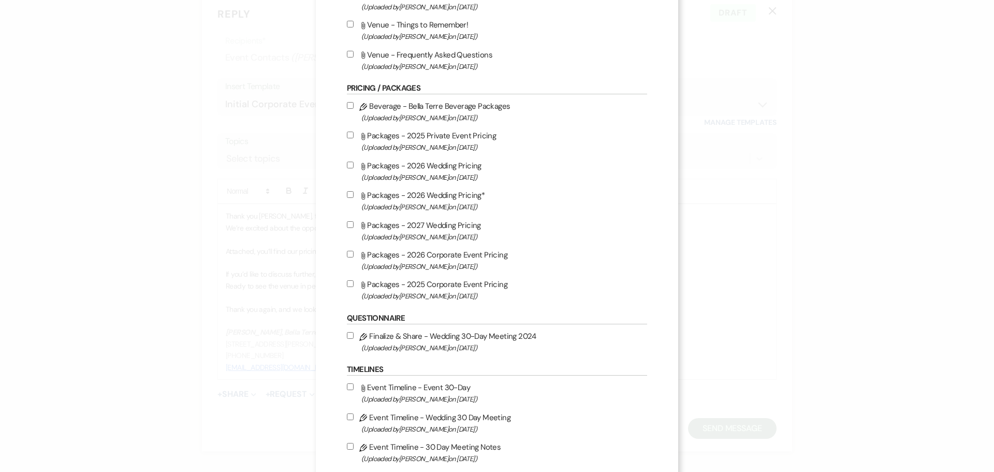
click at [347, 281] on input "Attach File Packages - 2025 Corporate Event Pricing (Uploaded by Katie Dreyer o…" at bounding box center [350, 283] width 7 height 7
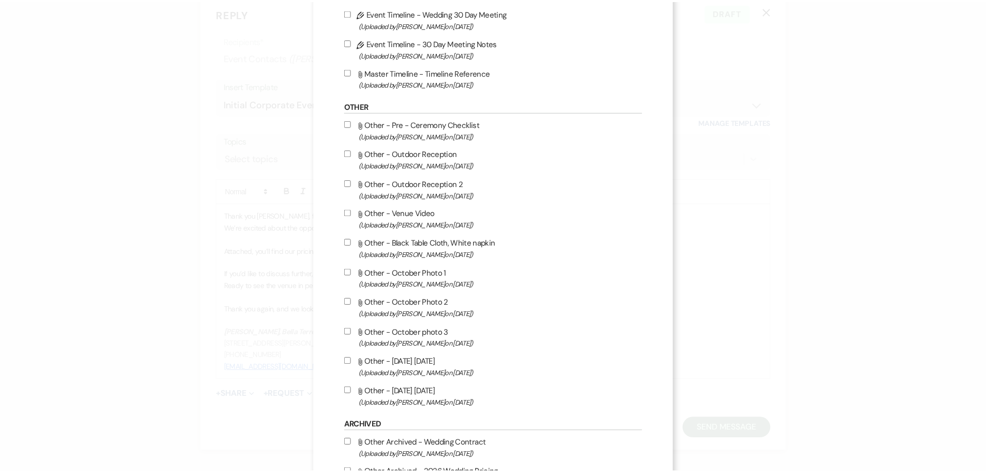
scroll to position [929, 0]
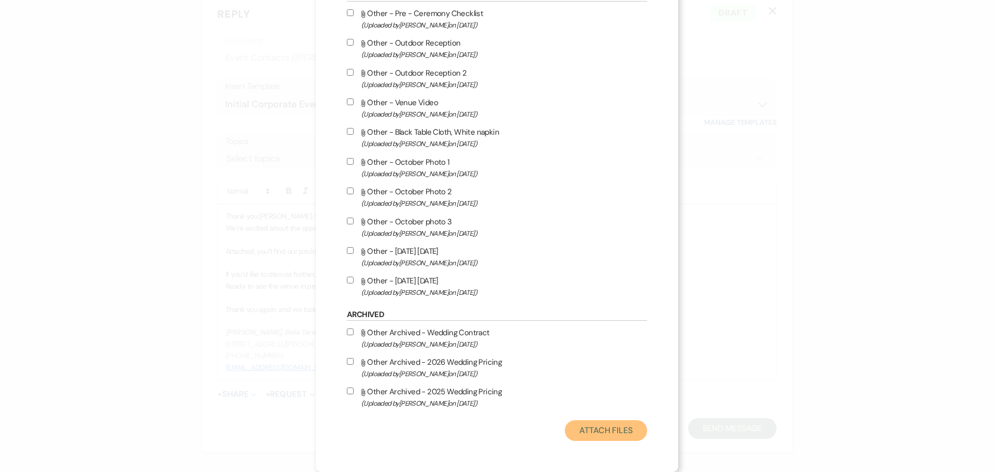
click at [610, 310] on button "Attach Files" at bounding box center [606, 430] width 82 height 21
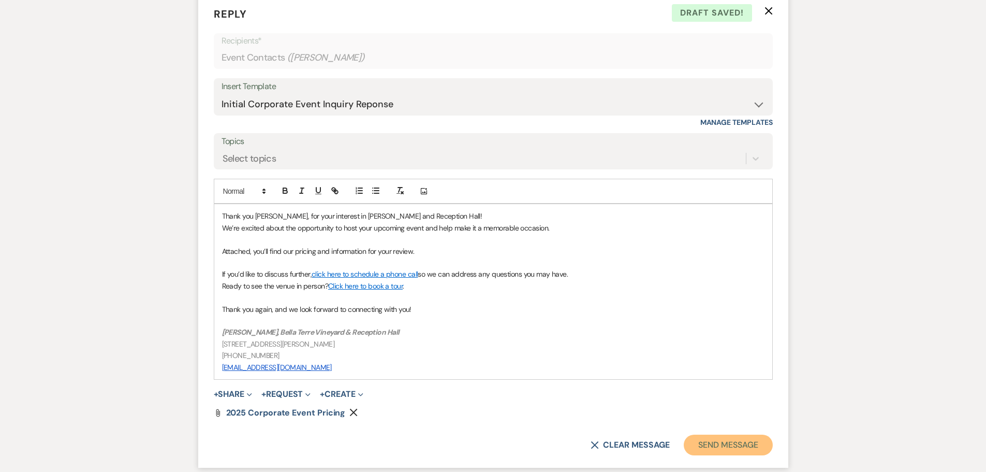
click at [699, 310] on button "Send Message" at bounding box center [728, 444] width 89 height 21
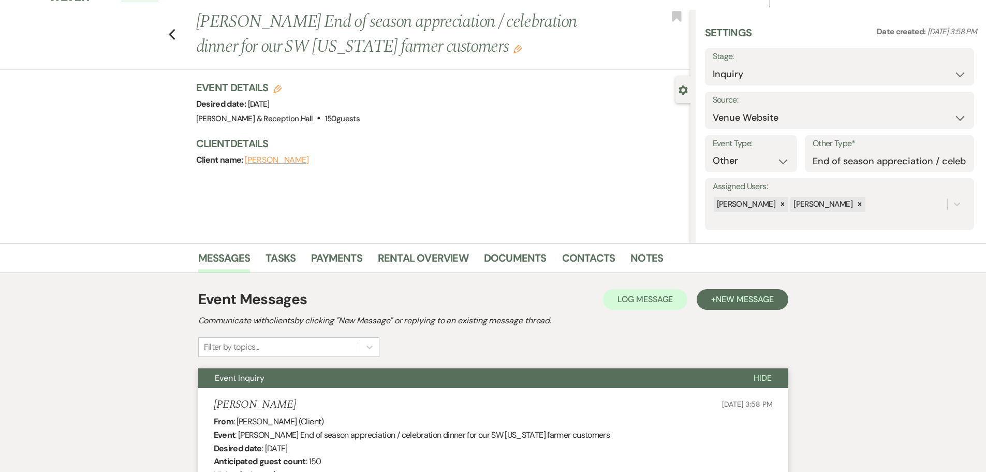
scroll to position [0, 0]
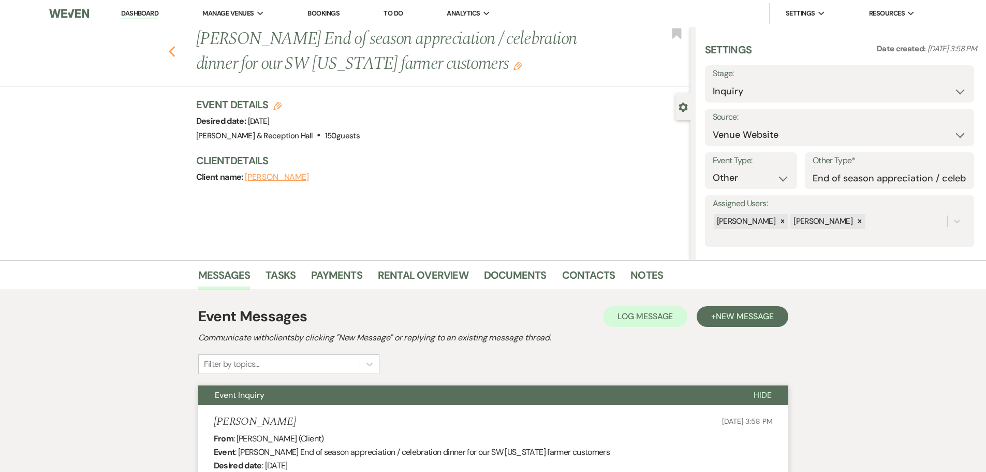
click at [174, 50] on use "button" at bounding box center [171, 51] width 7 height 11
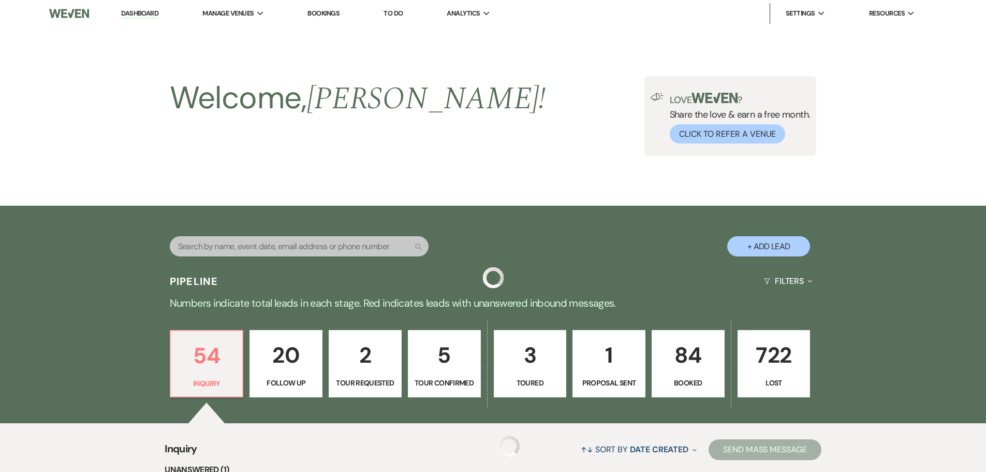
scroll to position [311, 0]
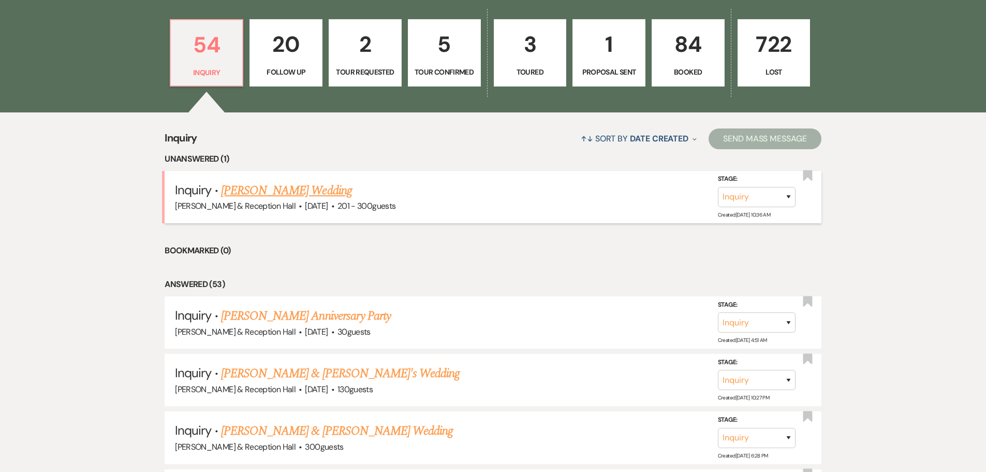
click at [268, 188] on link "Sadey Allgood's Wedding" at bounding box center [286, 190] width 131 height 19
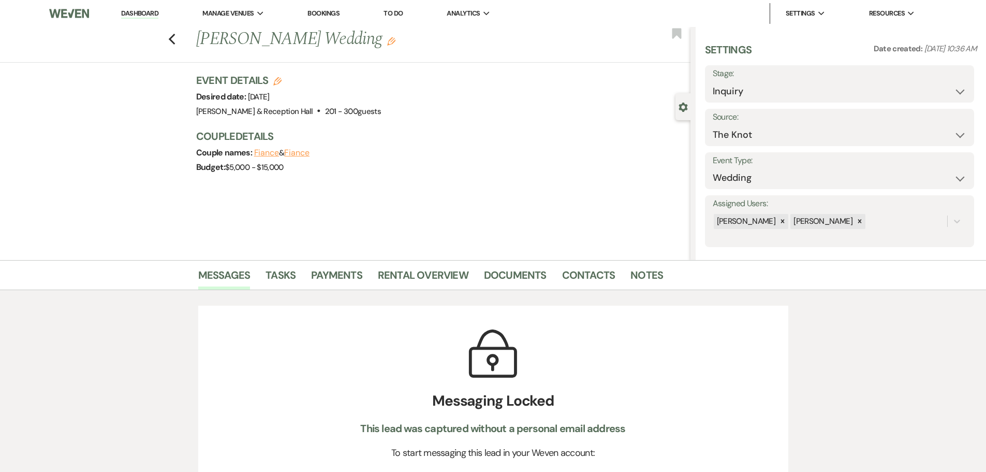
click at [272, 155] on button "Fiance" at bounding box center [266, 153] width 25 height 8
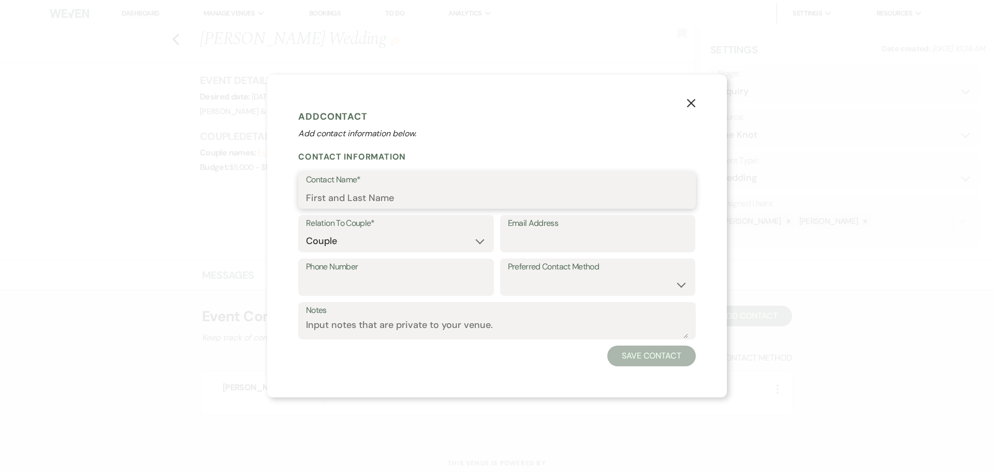
click at [368, 194] on input "Contact Name*" at bounding box center [497, 197] width 382 height 20
click at [628, 310] on button "Save Contact" at bounding box center [651, 355] width 89 height 21
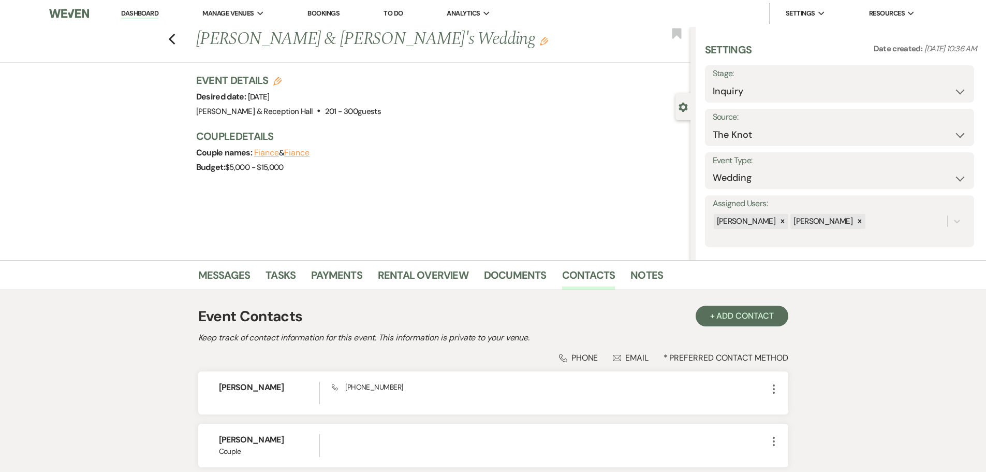
click at [308, 153] on button "Fiance" at bounding box center [296, 153] width 25 height 8
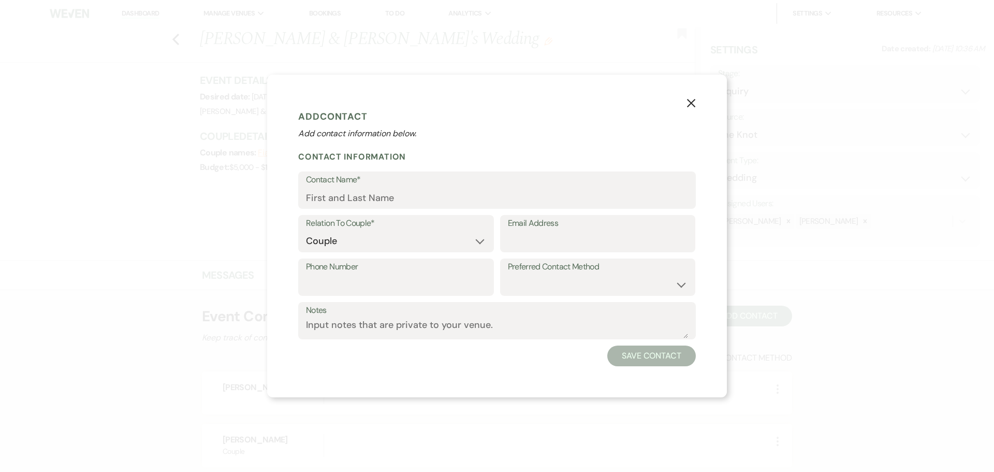
click at [383, 210] on form "Add Contact Add contact information below. Contact Information Contact Name* Re…" at bounding box center [497, 236] width 398 height 260
click at [382, 200] on input "Contact Name*" at bounding box center [497, 197] width 382 height 20
click at [632, 310] on button "Save Contact" at bounding box center [651, 355] width 89 height 21
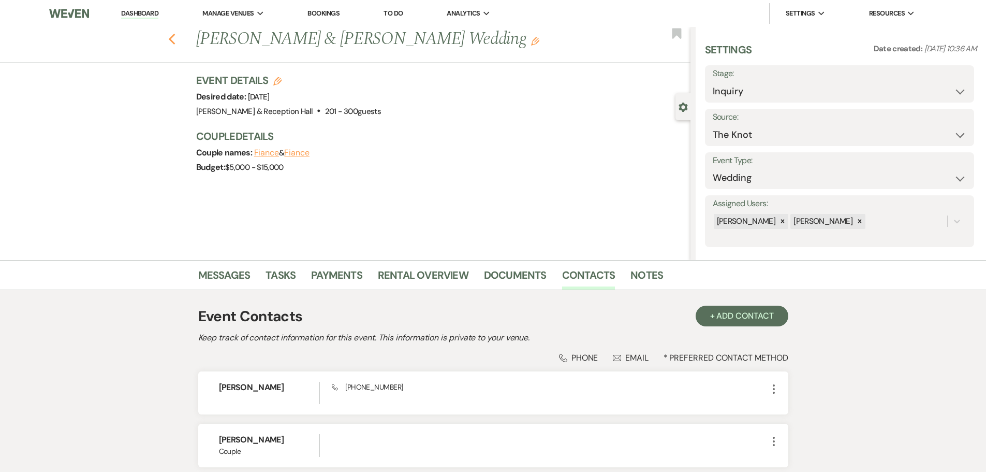
click at [175, 39] on icon "Previous" at bounding box center [172, 39] width 8 height 12
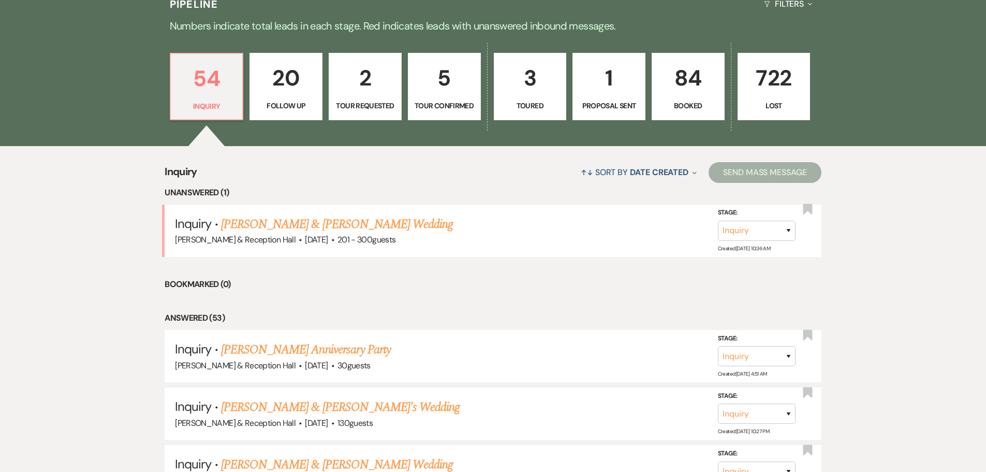
scroll to position [259, 0]
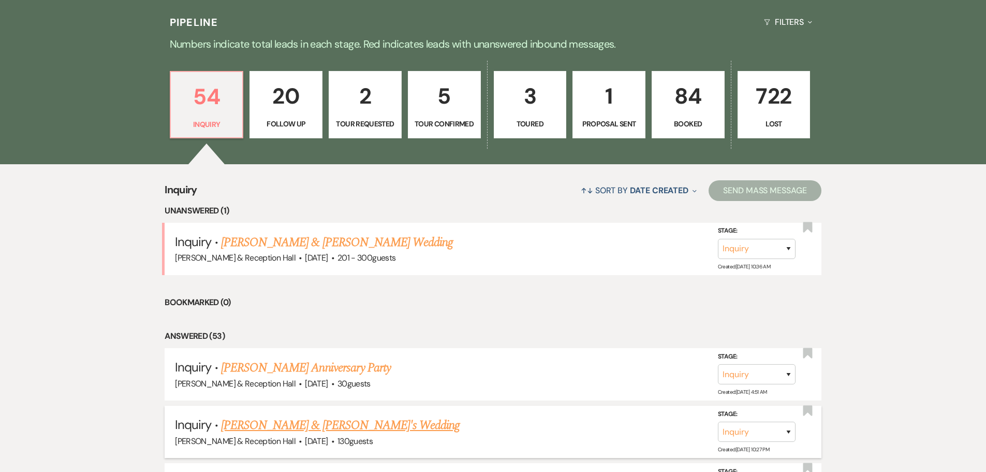
click at [295, 310] on link "Wyatt Smith & Fiance's Wedding" at bounding box center [340, 425] width 239 height 19
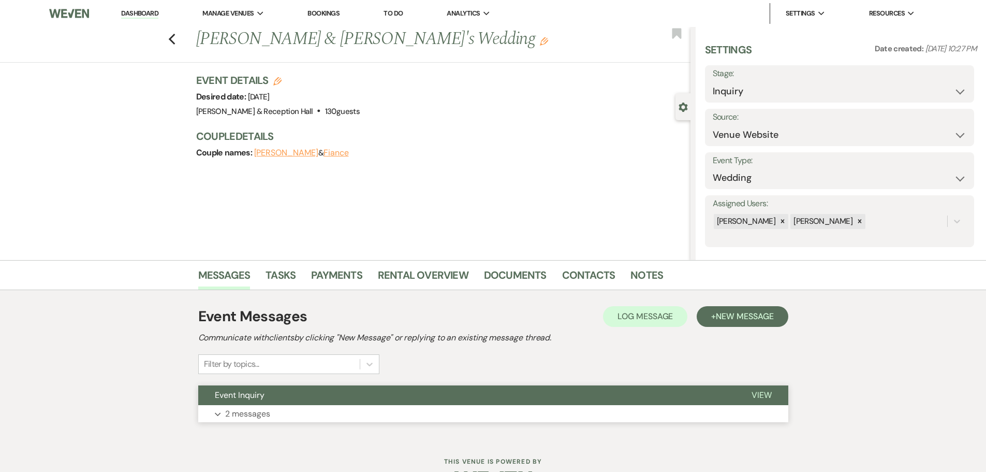
click at [353, 310] on button "Expand 2 messages" at bounding box center [493, 414] width 590 height 18
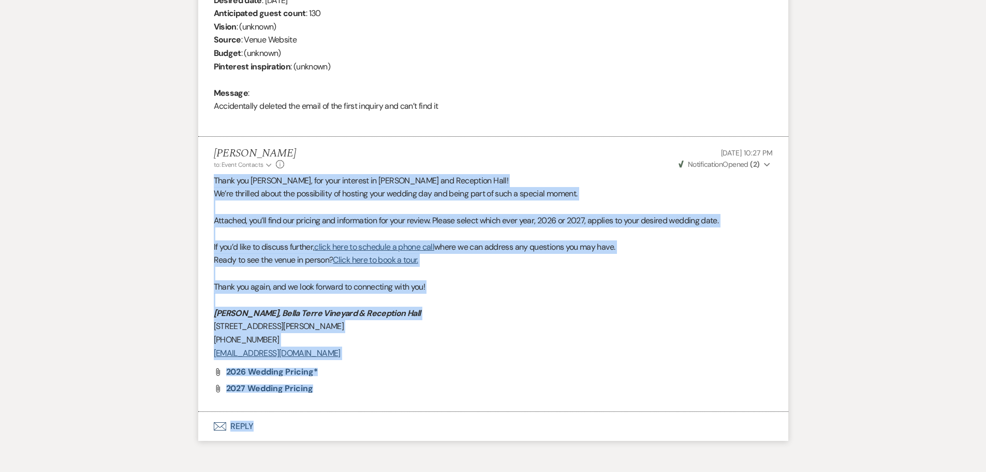
scroll to position [466, 0]
drag, startPoint x: 214, startPoint y: 333, endPoint x: 382, endPoint y: 385, distance: 175.4
click at [382, 310] on li "Lexie Craft to: Event Contacts Expand Info Oct 13, 2025, 10:27 PM Weven Check N…" at bounding box center [493, 273] width 590 height 275
drag, startPoint x: 273, startPoint y: 196, endPoint x: 238, endPoint y: 194, distance: 35.8
click at [273, 195] on span "We’re thrilled about the possibility of hosting your wedding day and being part…" at bounding box center [396, 192] width 364 height 11
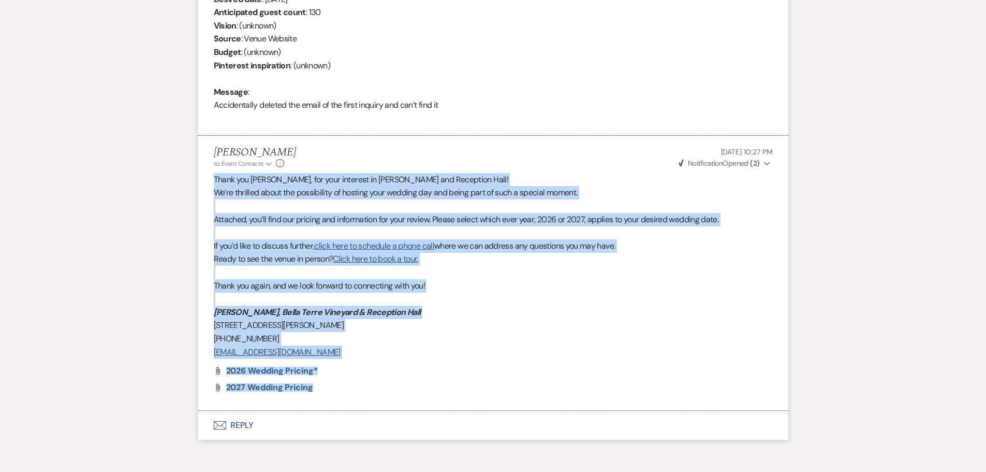
click at [223, 178] on span "Thank you Wyatt, for your interest in Bella Terre Vineyard and Reception Hall!" at bounding box center [361, 179] width 295 height 11
drag, startPoint x: 215, startPoint y: 178, endPoint x: 377, endPoint y: 357, distance: 241.5
click at [377, 310] on div "Thank you Wyatt, for your interest in Bella Terre Vineyard and Reception Hall! …" at bounding box center [493, 265] width 559 height 185
copy div "Thank you Wyatt, for your interest in Bella Terre Vineyard and Reception Hall! …"
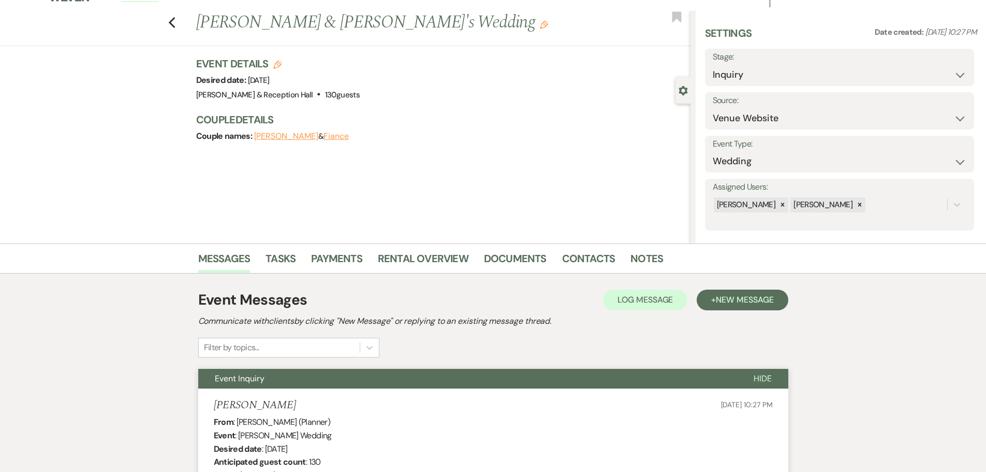
scroll to position [0, 0]
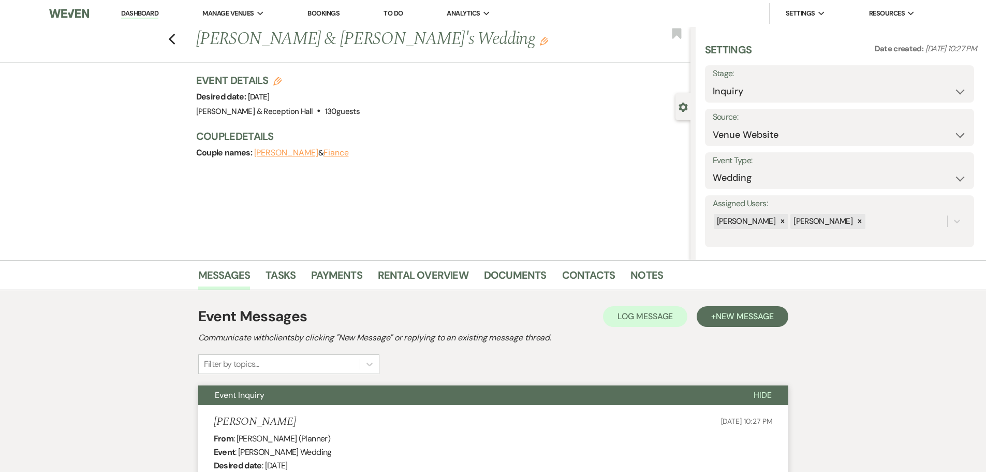
click at [138, 12] on link "Dashboard" at bounding box center [139, 14] width 37 height 10
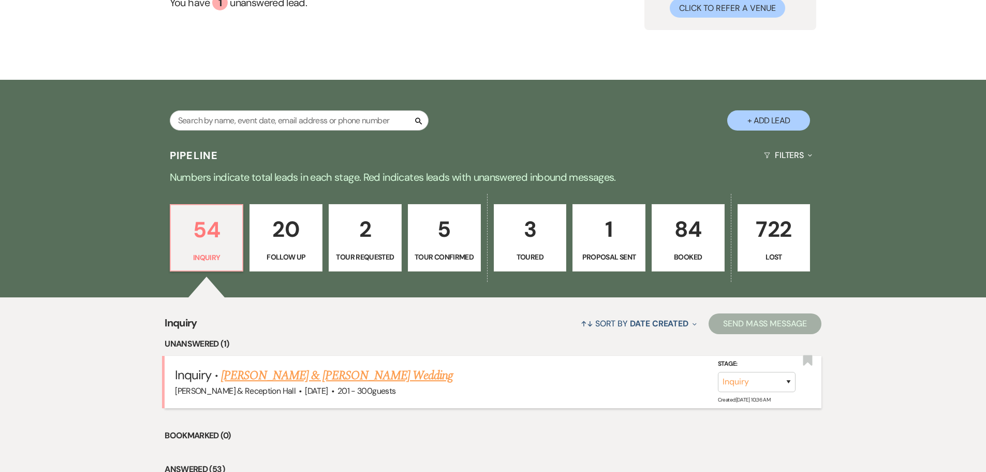
scroll to position [207, 0]
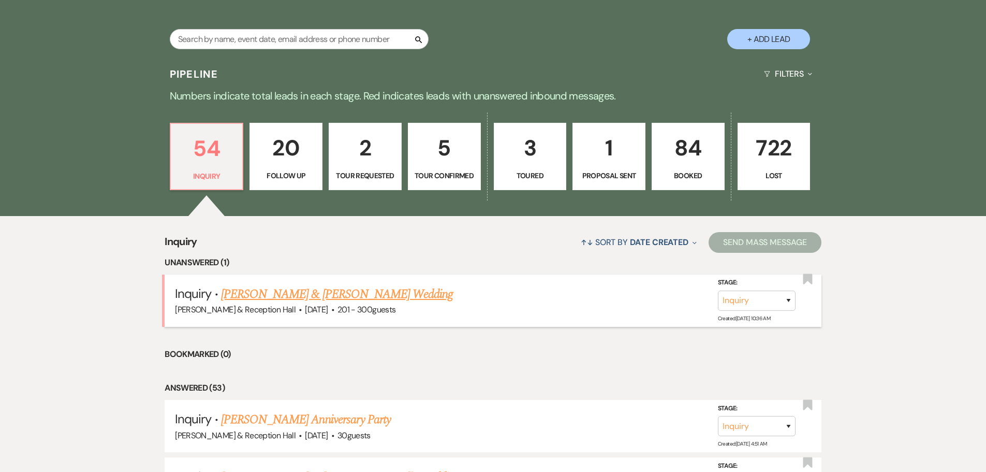
click at [391, 292] on link "Sadey Allgood & Caleb Larsen's Wedding" at bounding box center [337, 294] width 232 height 19
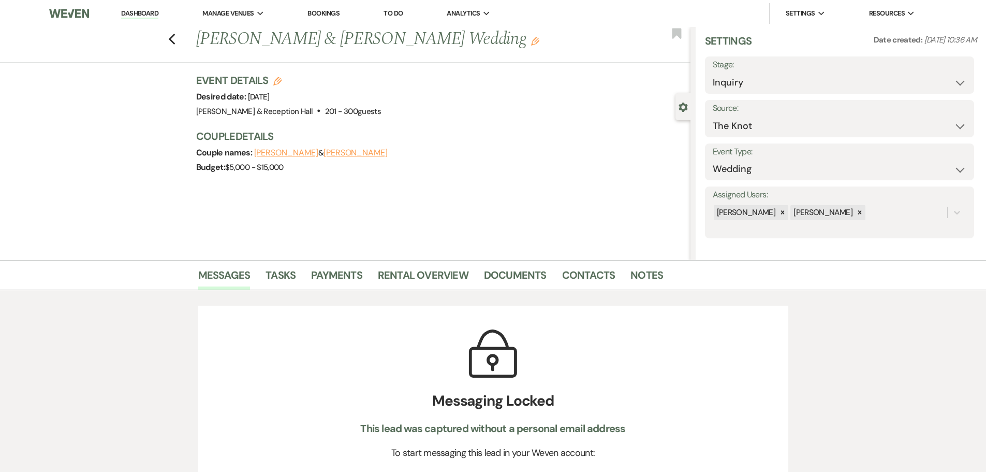
click at [283, 156] on button "Sadey Allgood" at bounding box center [286, 153] width 64 height 8
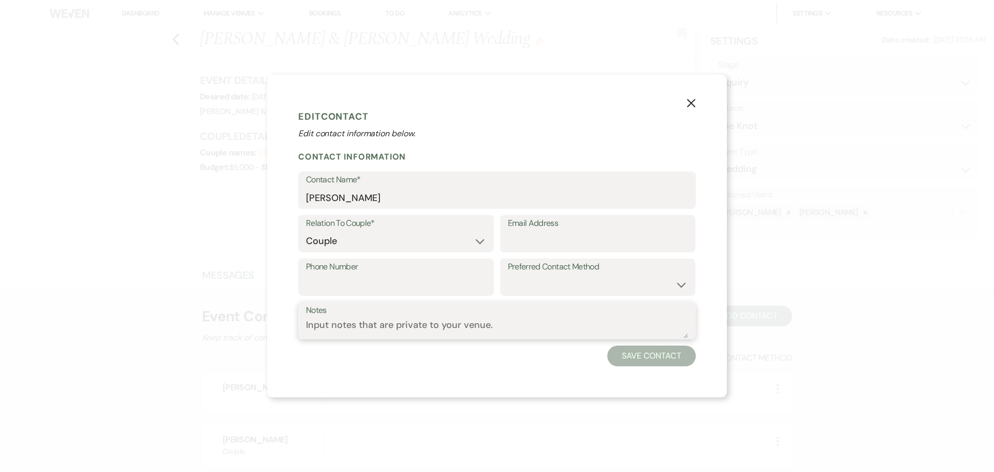
click at [501, 310] on textarea "Notes" at bounding box center [497, 328] width 382 height 20
click at [662, 310] on button "Save Contact" at bounding box center [651, 355] width 89 height 21
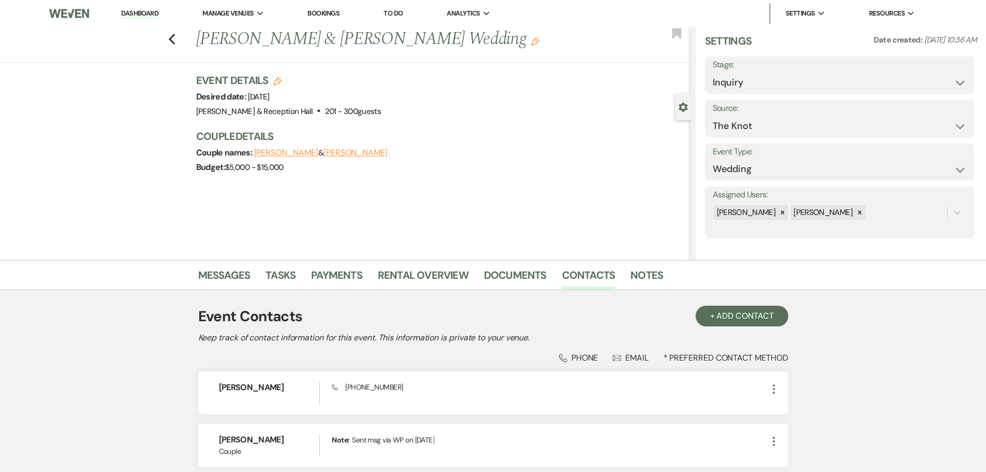
click at [145, 14] on link "Dashboard" at bounding box center [139, 14] width 37 height 10
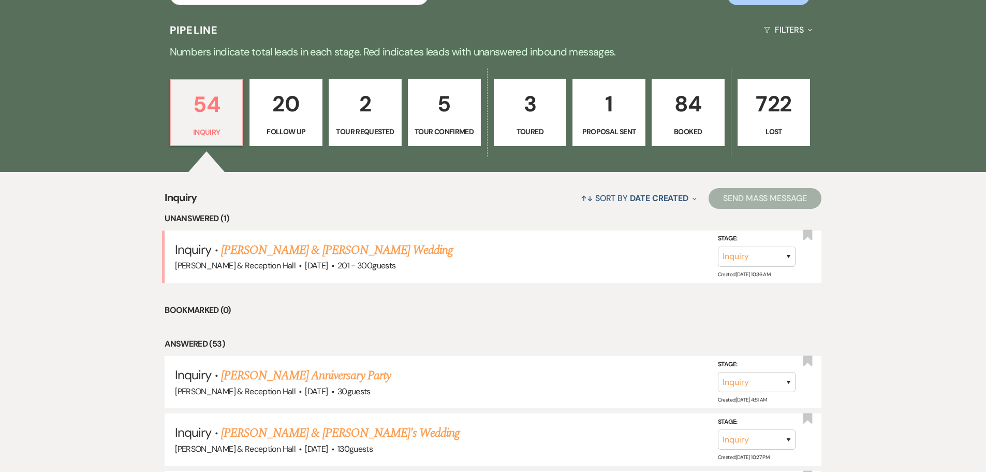
scroll to position [259, 0]
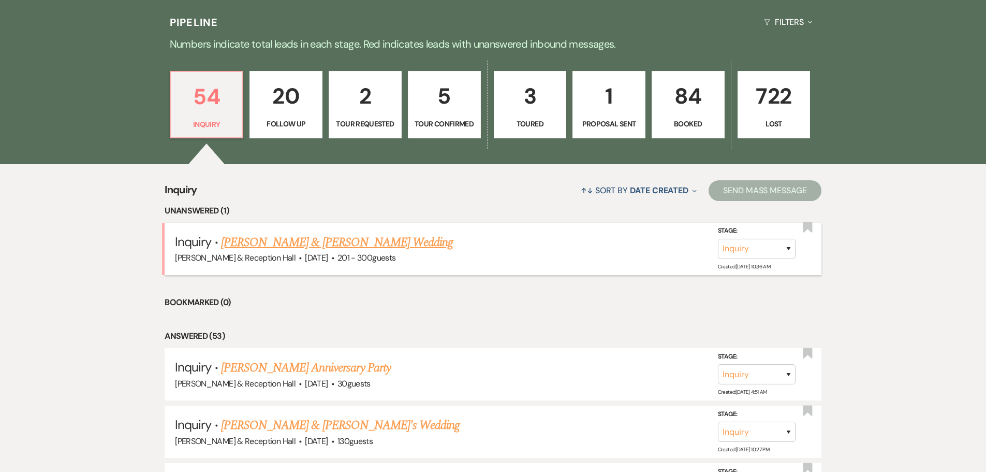
click at [339, 242] on link "Sadey Allgood & Caleb Larsen's Wedding" at bounding box center [337, 242] width 232 height 19
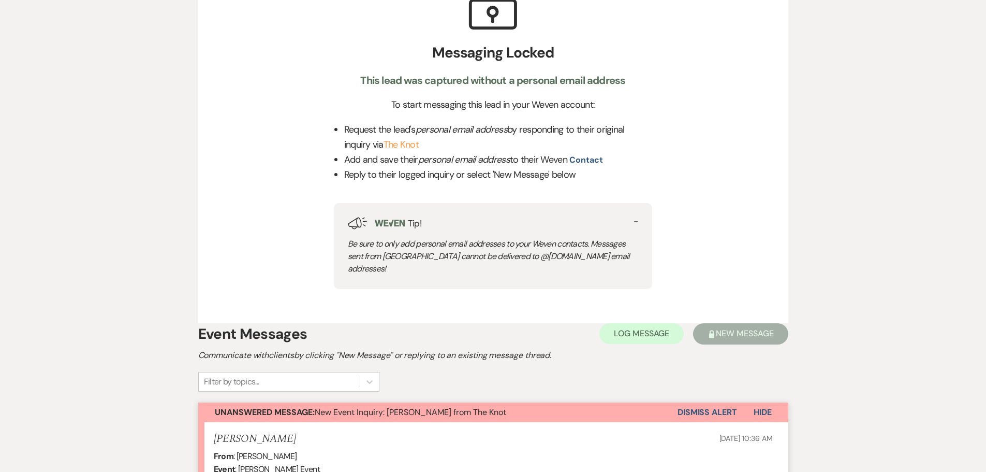
scroll to position [362, 0]
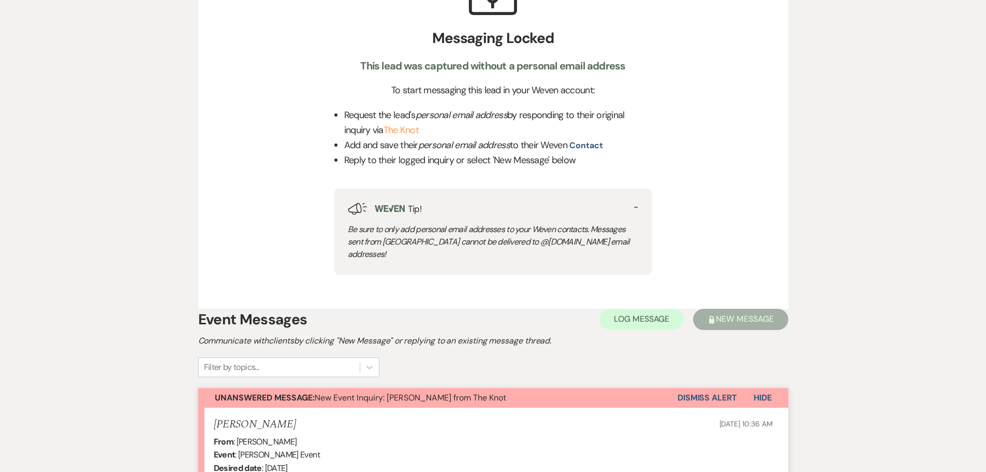
click at [690, 310] on button "Dismiss Alert" at bounding box center [708, 398] width 60 height 20
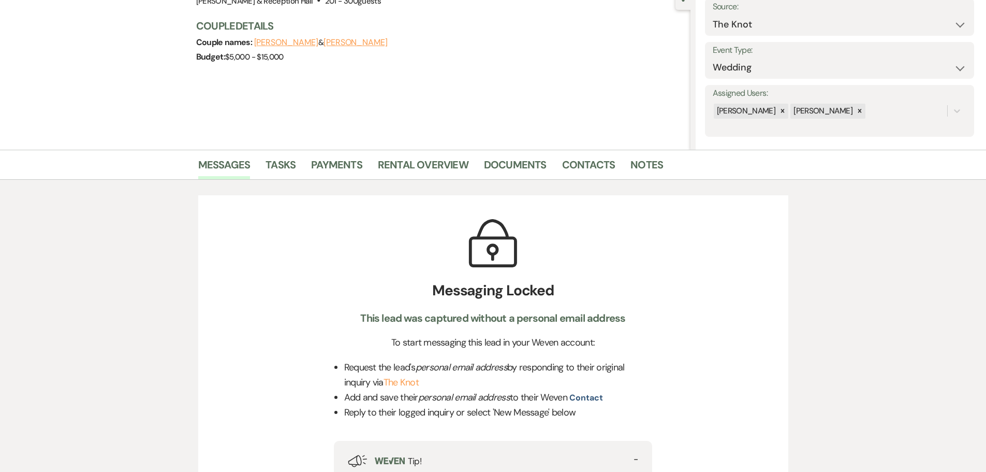
scroll to position [0, 0]
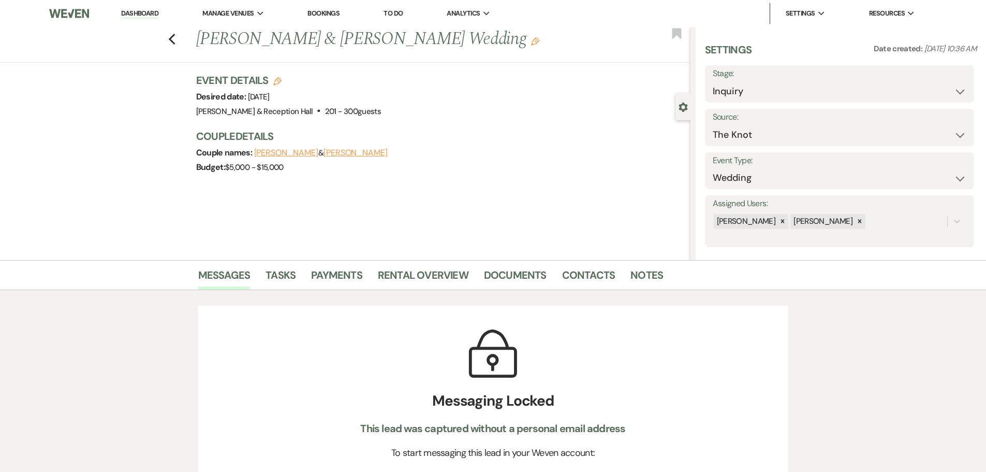
click at [143, 13] on link "Dashboard" at bounding box center [139, 14] width 37 height 10
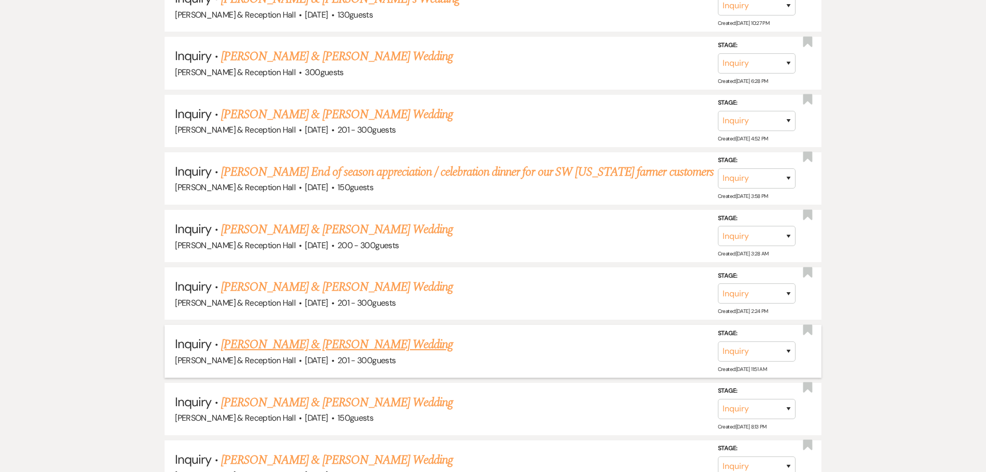
scroll to position [828, 0]
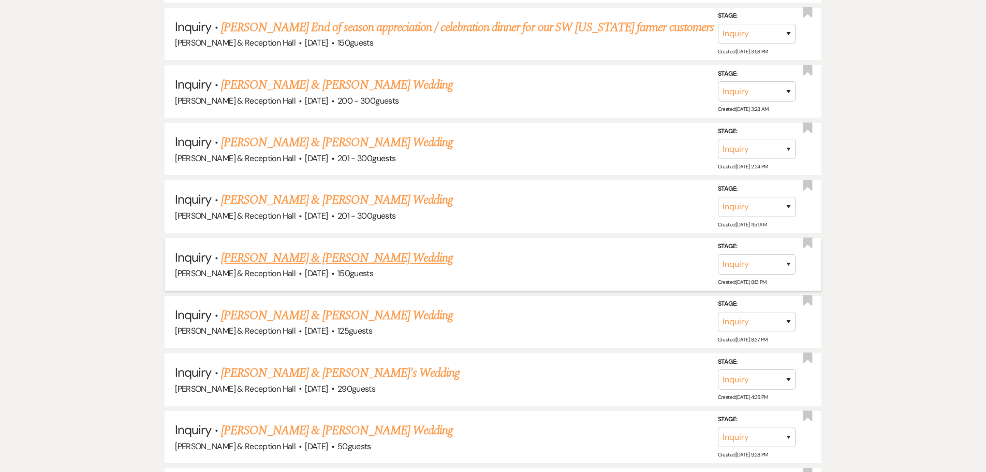
click at [350, 254] on link "Logan Despain & John Greer's Wedding" at bounding box center [337, 257] width 232 height 19
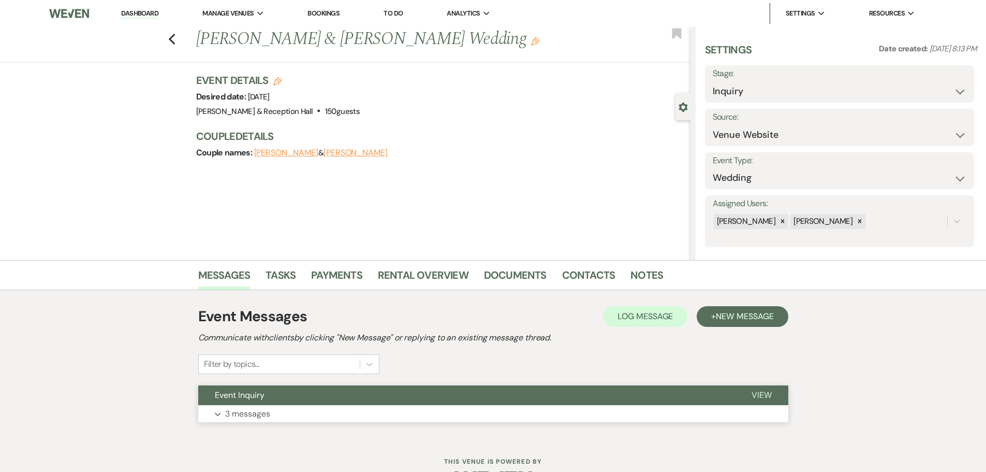
click at [274, 310] on button "Event Inquiry" at bounding box center [466, 395] width 537 height 20
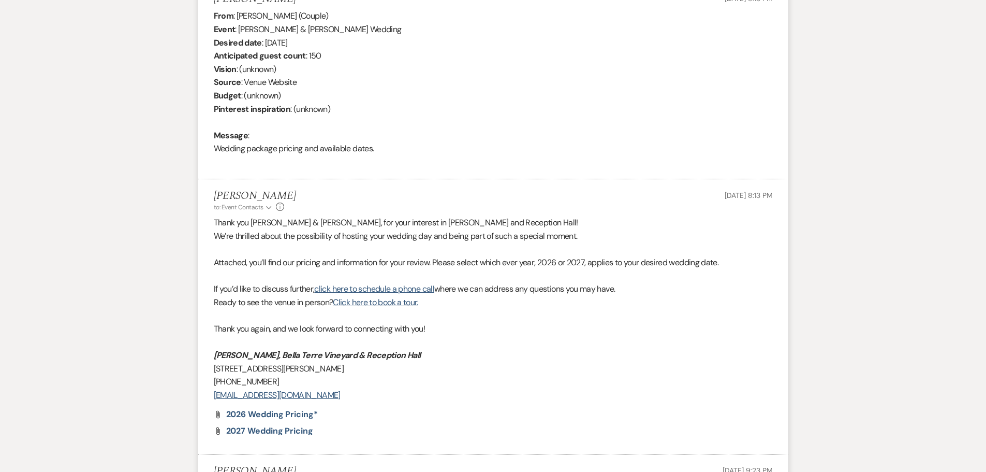
scroll to position [569, 0]
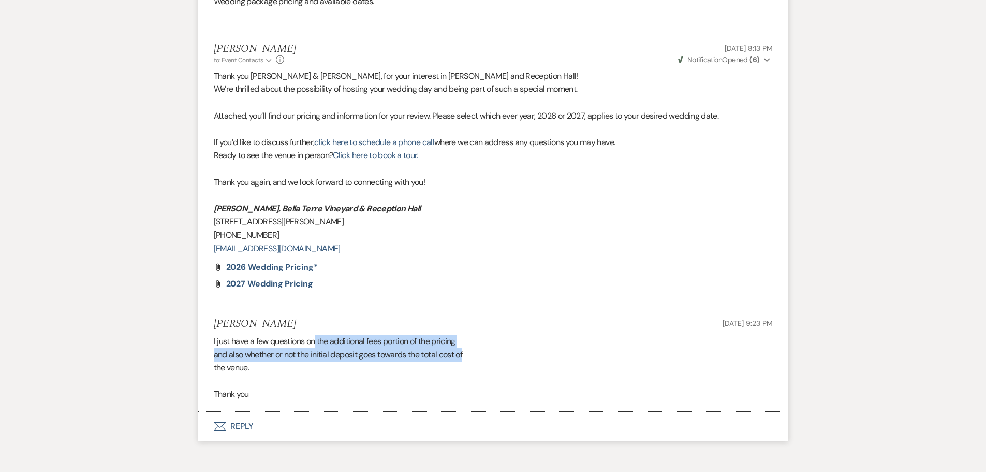
drag, startPoint x: 316, startPoint y: 341, endPoint x: 543, endPoint y: 348, distance: 227.4
click at [543, 310] on div "I just have a few questions on the additional fees portion of the pricing and a…" at bounding box center [493, 367] width 559 height 66
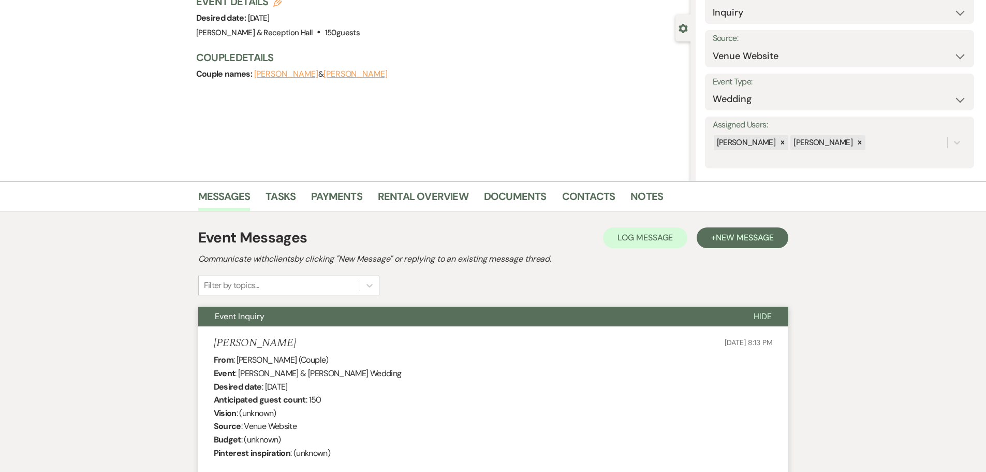
scroll to position [0, 0]
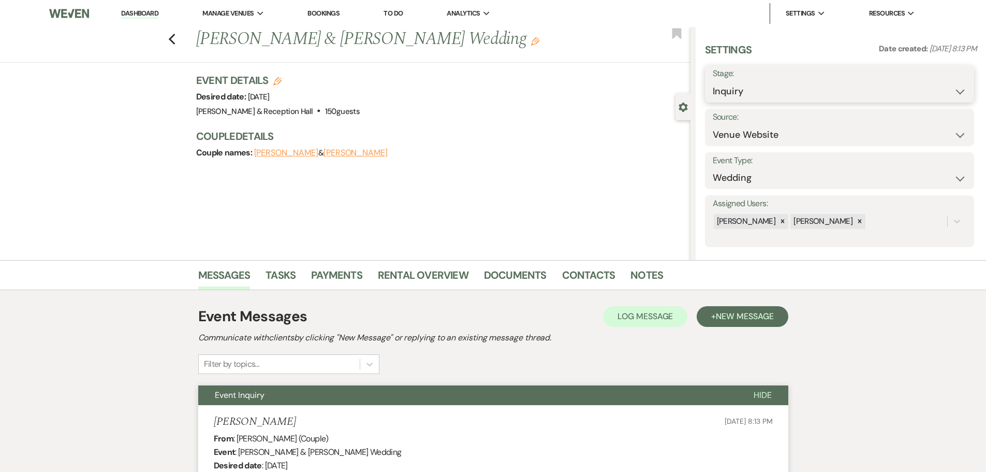
click at [699, 93] on select "Inquiry Follow Up Tour Requested Tour Confirmed Toured Proposal Sent Booked Lost" at bounding box center [840, 91] width 254 height 20
click at [699, 81] on select "Inquiry Follow Up Tour Requested Tour Confirmed Toured Proposal Sent Booked Lost" at bounding box center [840, 91] width 254 height 20
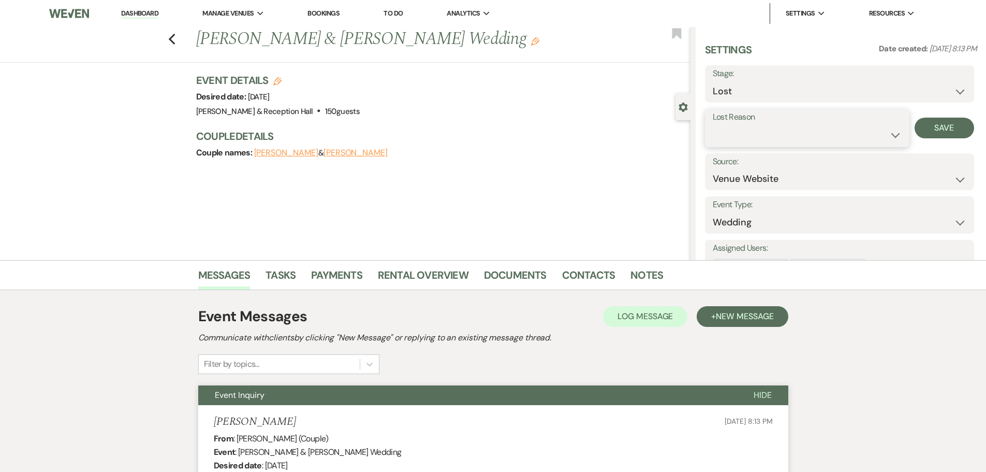
click at [699, 143] on select "Booked Elsewhere Budget Date Unavailable No Response Not a Good Match Capacity …" at bounding box center [807, 135] width 189 height 20
click at [699, 125] on select "Booked Elsewhere Budget Date Unavailable No Response Not a Good Match Capacity …" at bounding box center [807, 135] width 189 height 20
click at [699, 130] on button "Save" at bounding box center [945, 128] width 60 height 21
click at [144, 12] on link "Dashboard" at bounding box center [139, 14] width 37 height 10
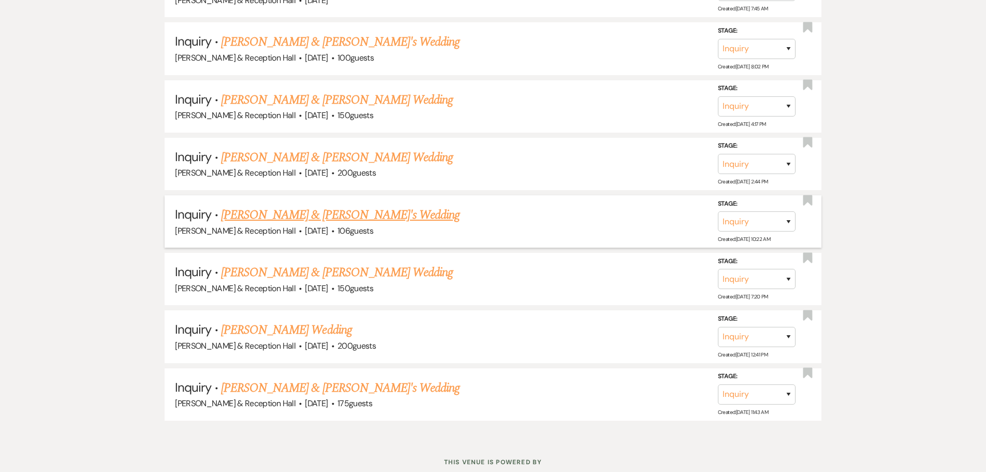
scroll to position [3207, 0]
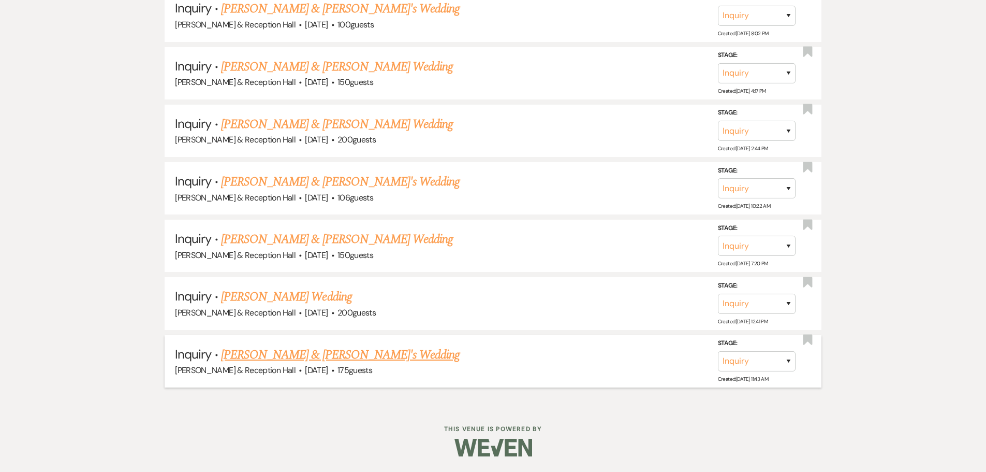
click at [276, 310] on link "Kim Aguilar & Fiance's Wedding" at bounding box center [340, 354] width 239 height 19
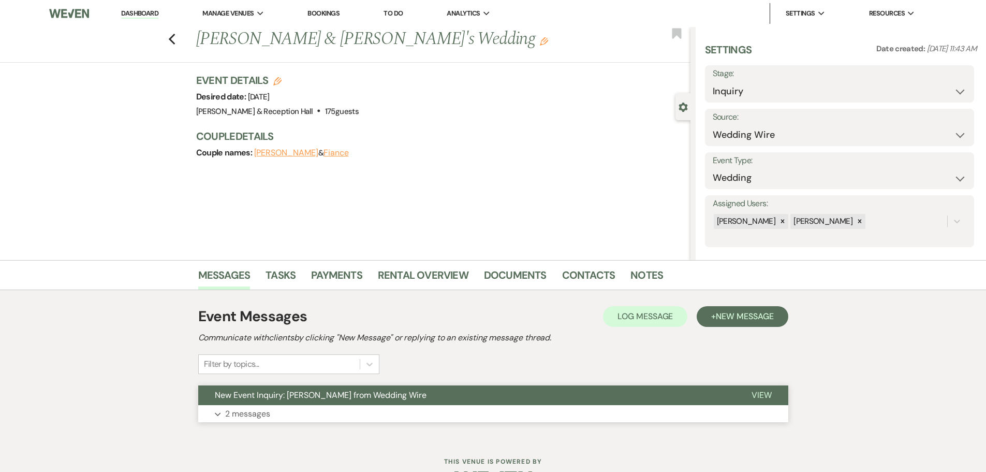
click at [309, 310] on button "New Event Inquiry: Kim Aguilar from Wedding Wire" at bounding box center [466, 395] width 537 height 20
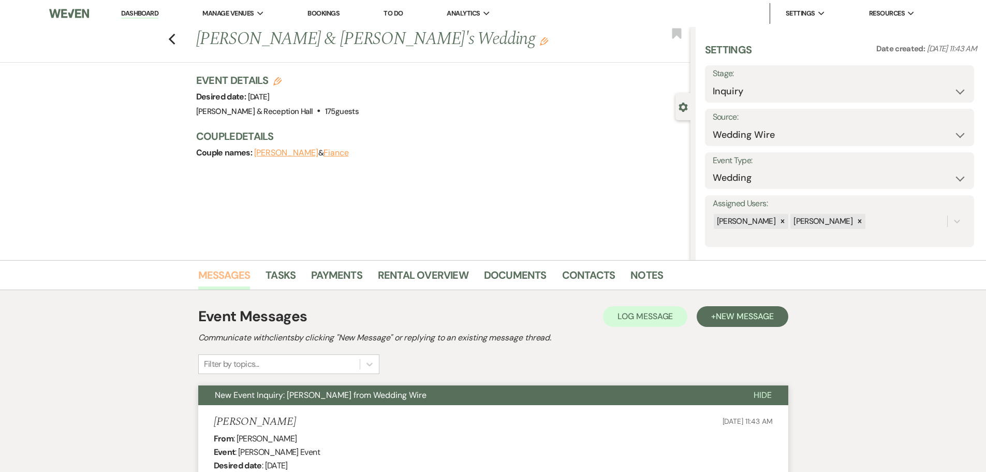
click at [232, 279] on link "Messages" at bounding box center [224, 278] width 52 height 23
click at [215, 274] on link "Messages" at bounding box center [224, 278] width 52 height 23
click at [699, 310] on button "+ New Message" at bounding box center [742, 316] width 91 height 21
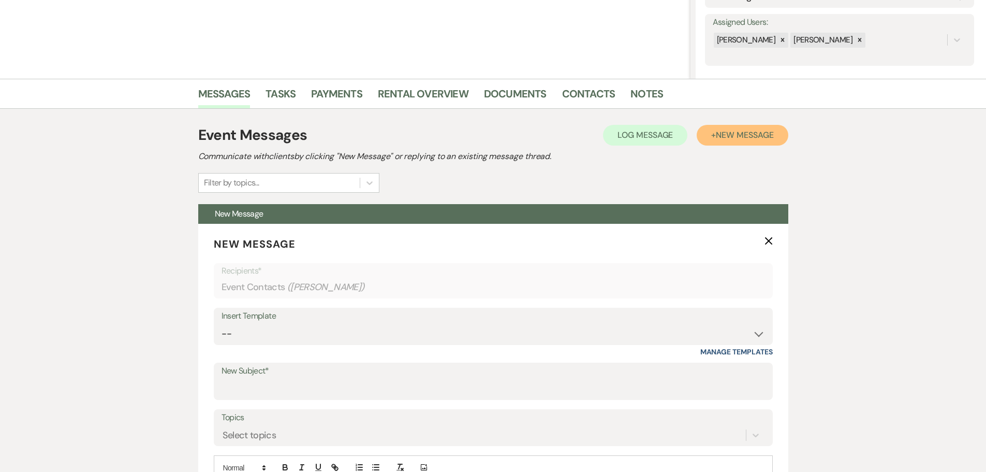
scroll to position [207, 0]
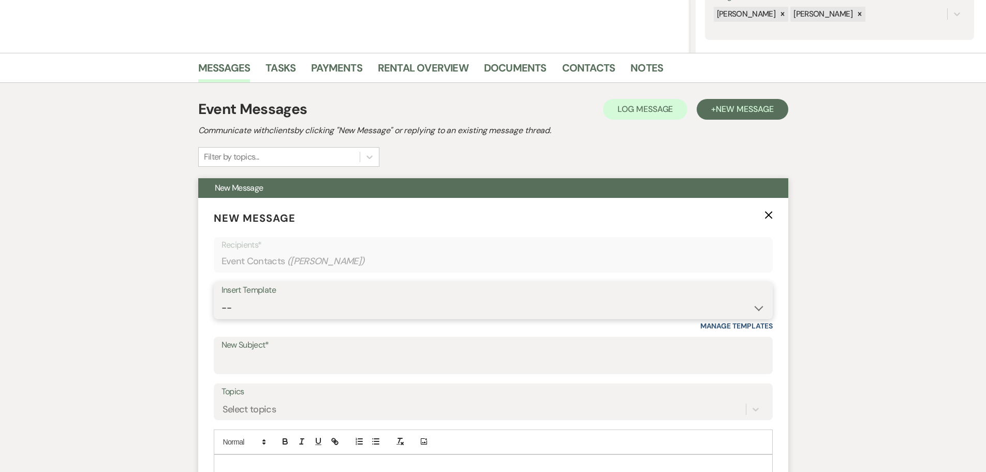
click at [330, 308] on select "-- Weven Planning Portal Introduction (Booked Events) Initial Inquiry Response …" at bounding box center [494, 308] width 544 height 20
click at [222, 298] on select "-- Weven Planning Portal Introduction (Booked Events) Initial Inquiry Response …" at bounding box center [494, 308] width 544 height 20
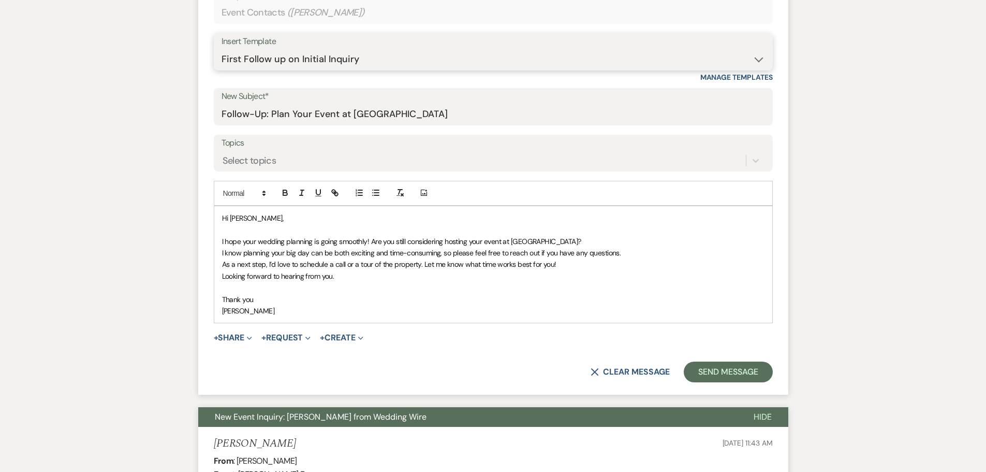
scroll to position [466, 0]
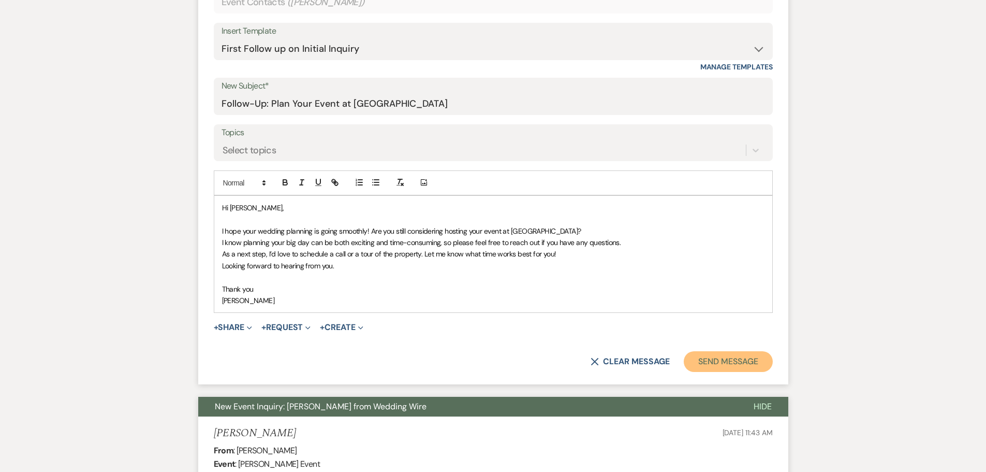
click at [699, 310] on button "Send Message" at bounding box center [728, 361] width 89 height 21
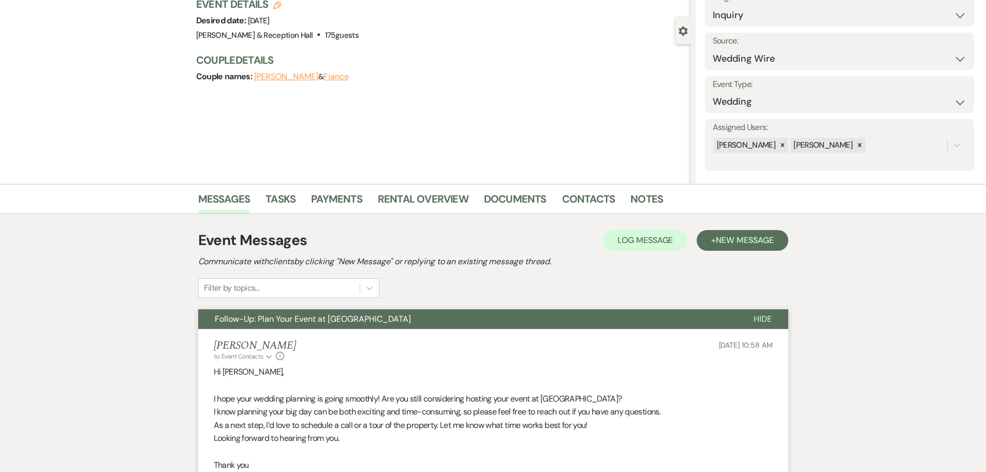
scroll to position [0, 0]
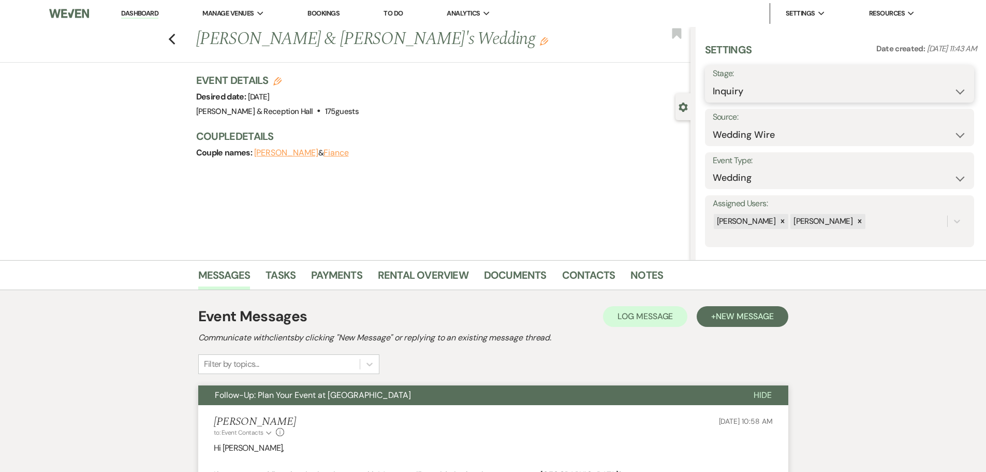
click at [699, 95] on select "Inquiry Follow Up Tour Requested Tour Confirmed Toured Proposal Sent Booked Lost" at bounding box center [840, 91] width 254 height 20
click at [699, 81] on select "Inquiry Follow Up Tour Requested Tour Confirmed Toured Proposal Sent Booked Lost" at bounding box center [840, 91] width 254 height 20
click at [699, 86] on button "Save" at bounding box center [945, 84] width 58 height 21
click at [142, 14] on link "Dashboard" at bounding box center [139, 14] width 37 height 10
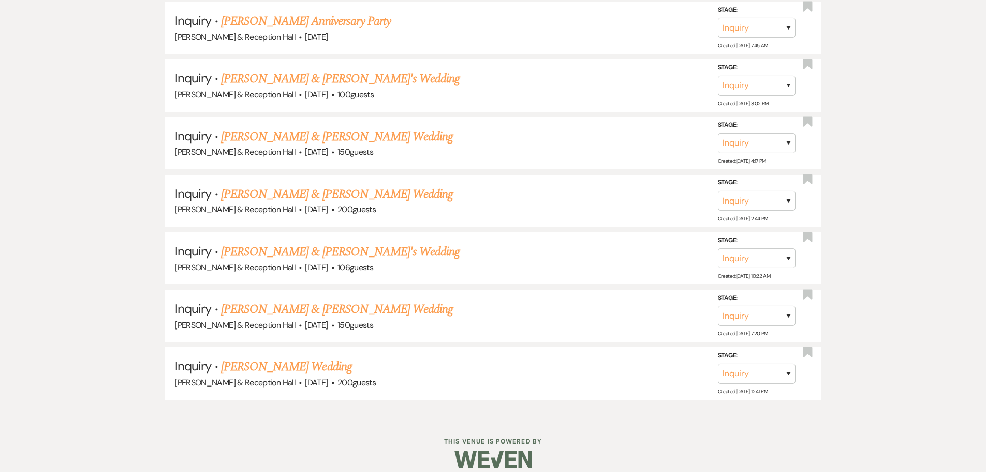
scroll to position [3149, 0]
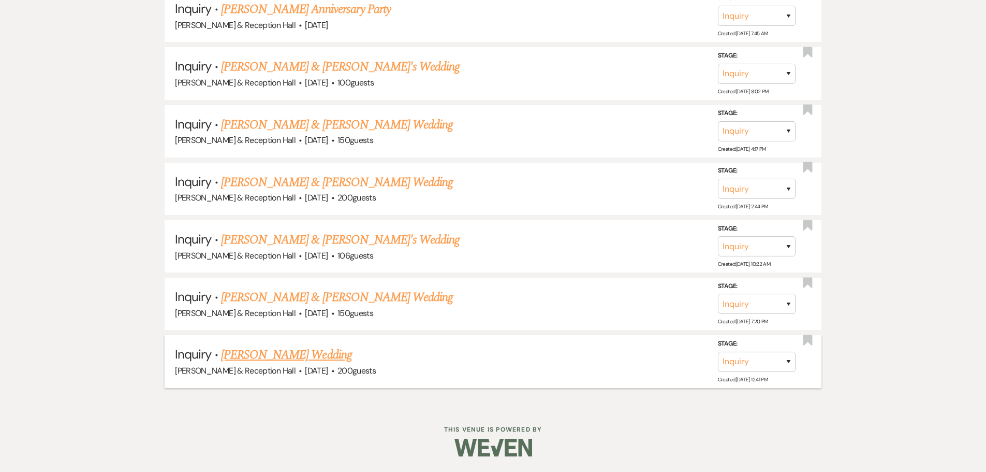
click at [242, 310] on link "Jesus Martinez's Wedding" at bounding box center [286, 354] width 131 height 19
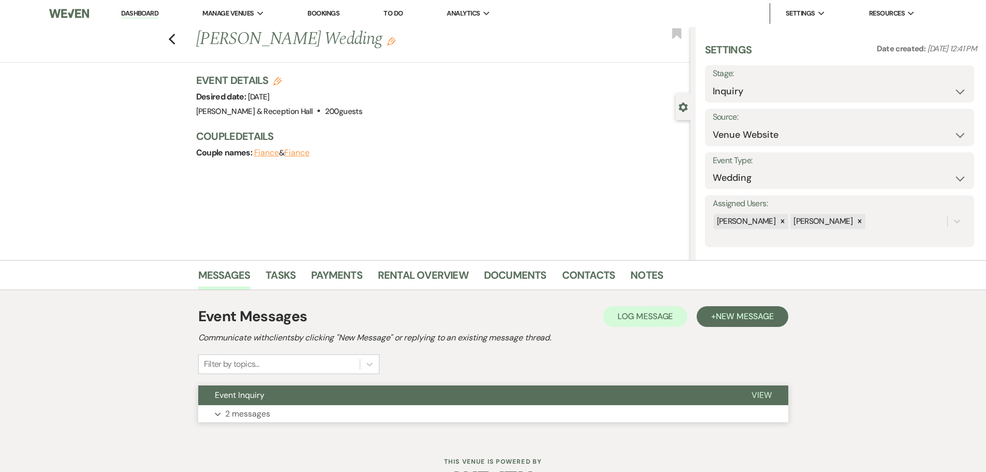
click at [235, 310] on button "Event Inquiry" at bounding box center [466, 395] width 537 height 20
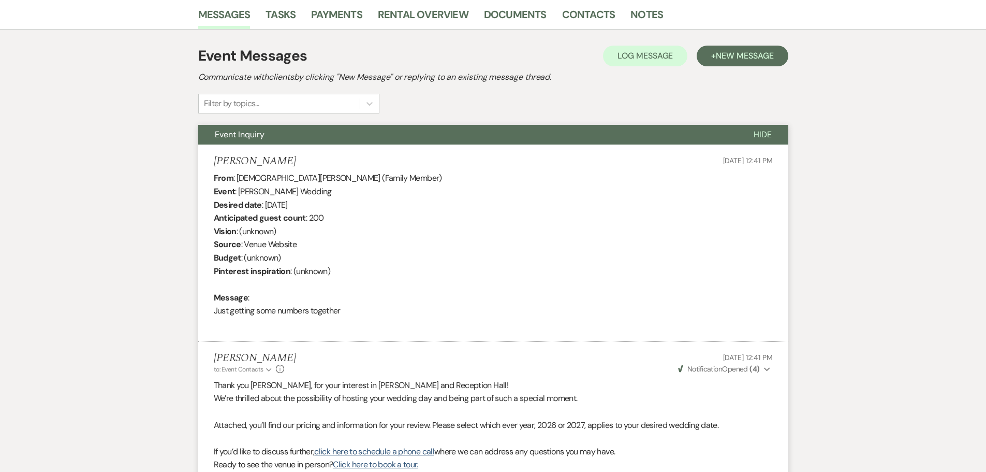
scroll to position [101, 0]
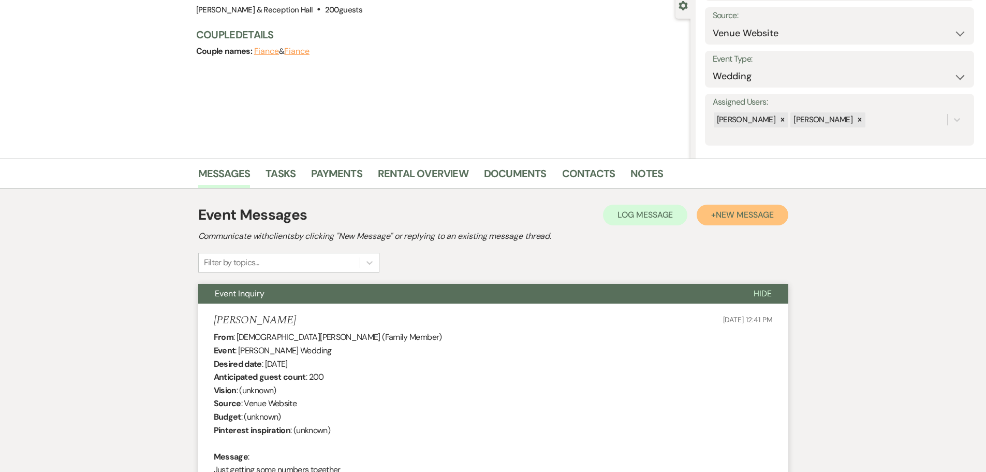
click at [699, 206] on button "+ New Message" at bounding box center [742, 214] width 91 height 21
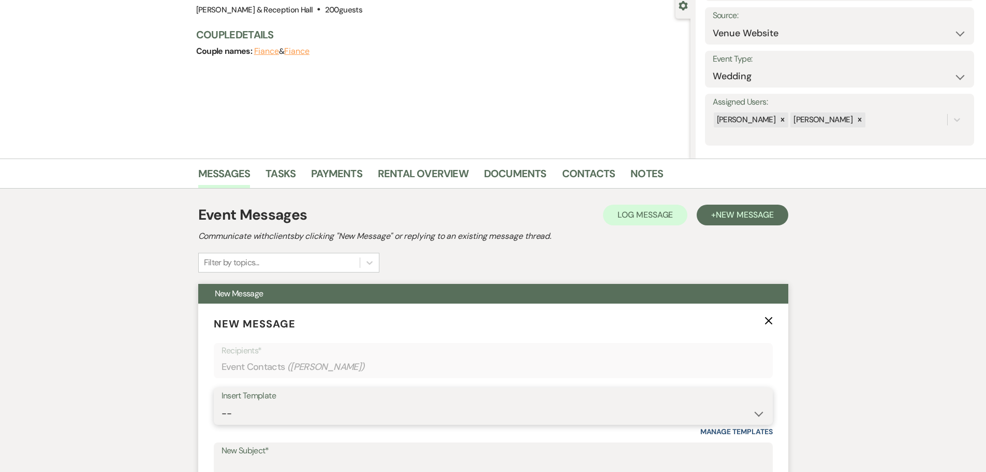
click at [276, 310] on select "-- Weven Planning Portal Introduction (Booked Events) Initial Inquiry Response …" at bounding box center [494, 413] width 544 height 20
click at [222, 310] on select "-- Weven Planning Portal Introduction (Booked Events) Initial Inquiry Response …" at bounding box center [494, 413] width 544 height 20
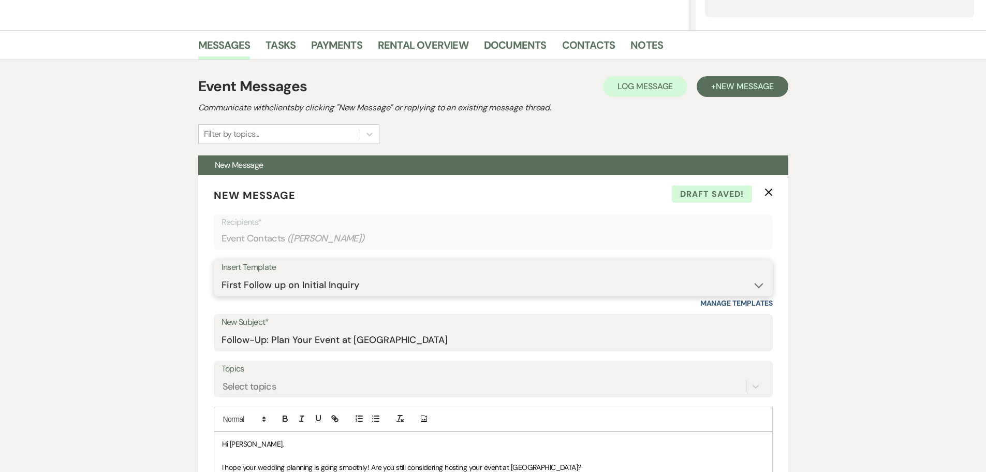
scroll to position [362, 0]
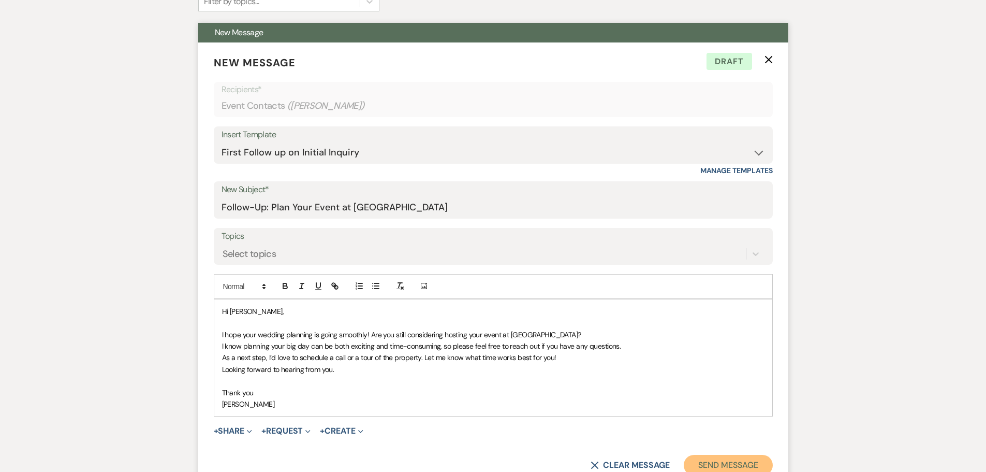
click at [699, 310] on button "Send Message" at bounding box center [728, 465] width 89 height 21
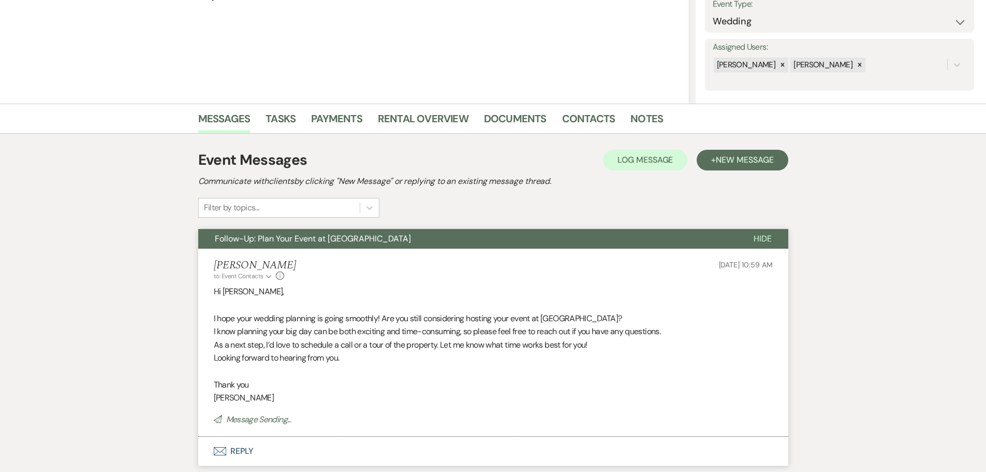
scroll to position [0, 0]
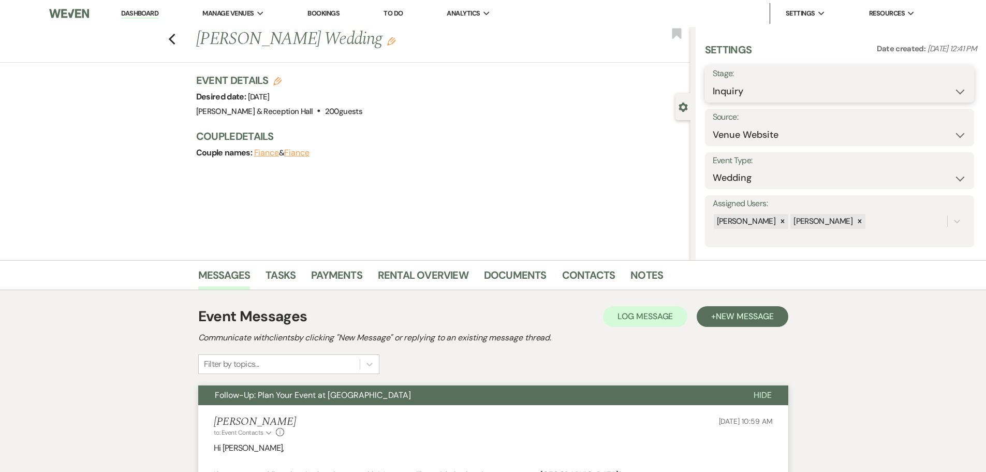
click at [699, 92] on select "Inquiry Follow Up Tour Requested Tour Confirmed Toured Proposal Sent Booked Lost" at bounding box center [840, 91] width 254 height 20
click at [699, 81] on select "Inquiry Follow Up Tour Requested Tour Confirmed Toured Proposal Sent Booked Lost" at bounding box center [840, 91] width 254 height 20
click at [699, 80] on button "Save" at bounding box center [945, 84] width 58 height 21
click at [176, 41] on icon "Previous" at bounding box center [172, 39] width 8 height 12
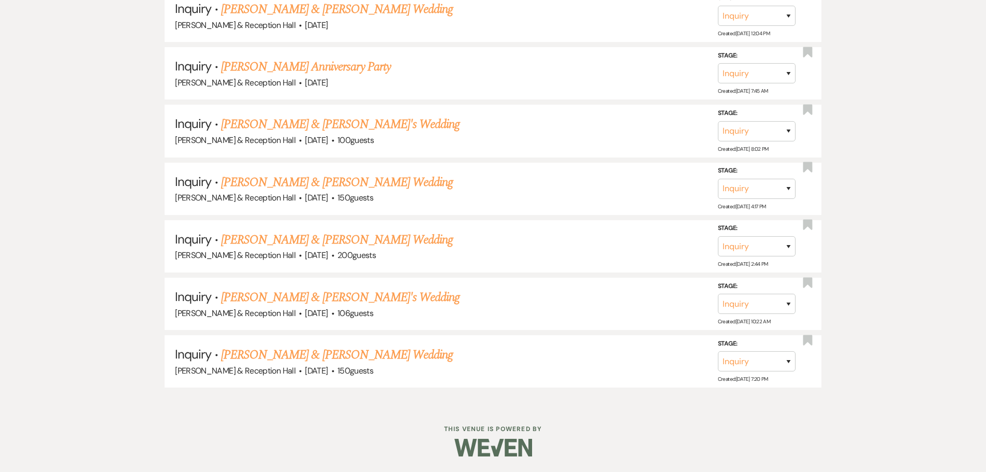
scroll to position [3091, 0]
click at [316, 310] on link "Jayce Gughes & Corine Noethe's Wedding" at bounding box center [337, 354] width 232 height 19
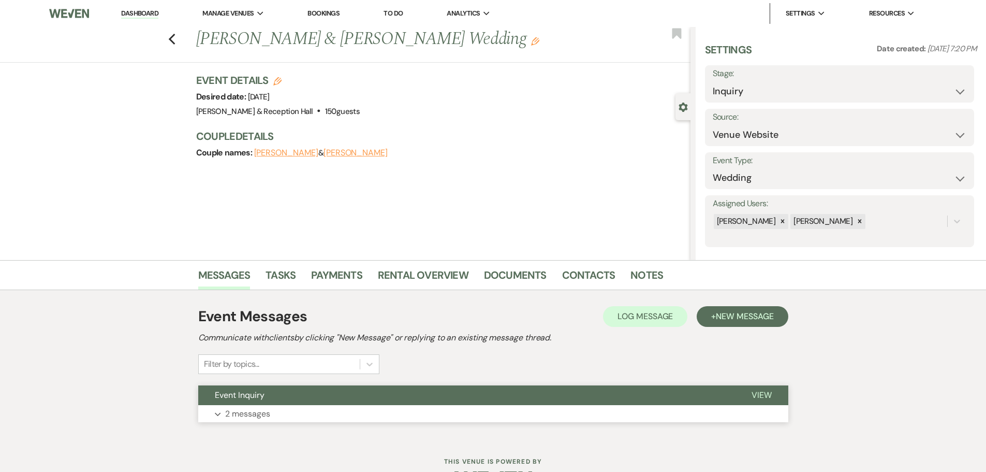
click at [290, 310] on button "Event Inquiry" at bounding box center [466, 395] width 537 height 20
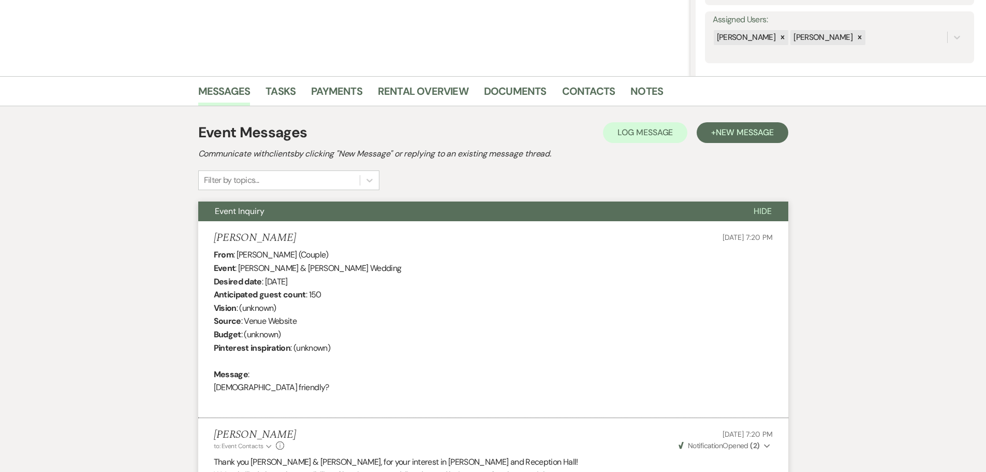
scroll to position [154, 0]
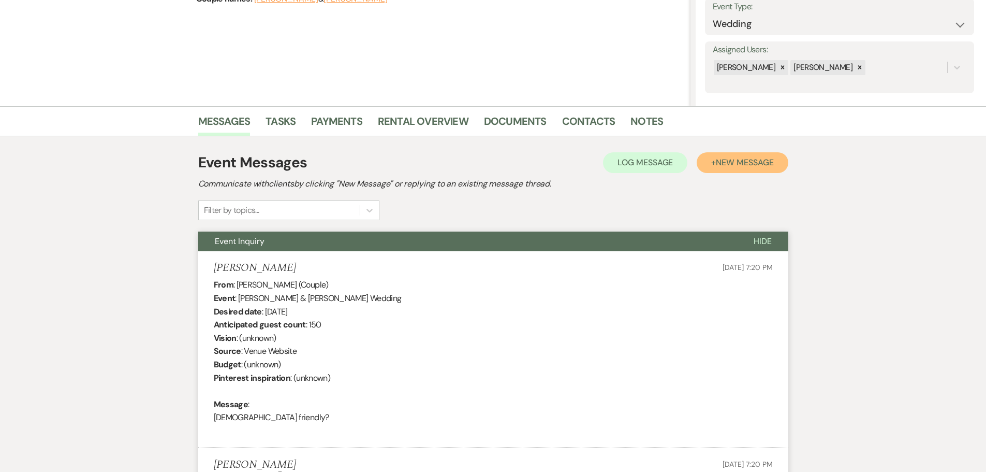
click at [699, 167] on button "+ New Message" at bounding box center [742, 162] width 91 height 21
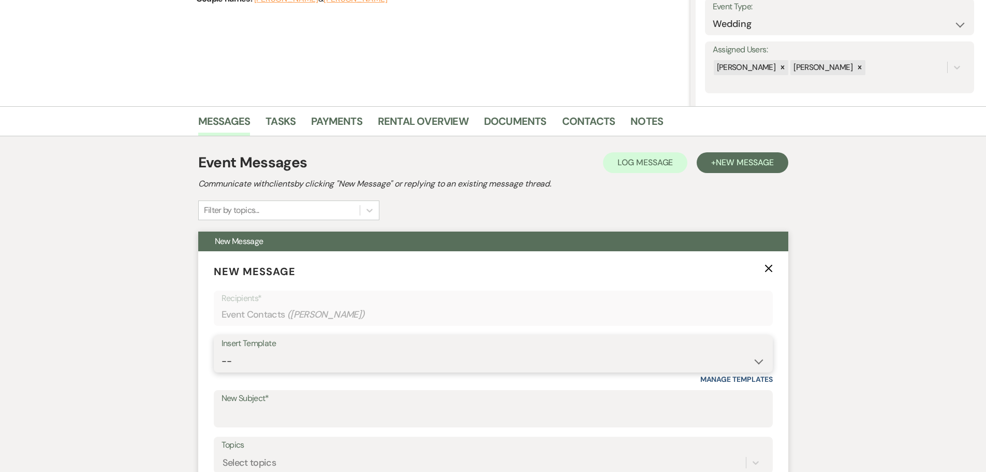
click at [272, 310] on select "-- Weven Planning Portal Introduction (Booked Events) Initial Inquiry Response …" at bounding box center [494, 361] width 544 height 20
click at [222, 310] on select "-- Weven Planning Portal Introduction (Booked Events) Initial Inquiry Response …" at bounding box center [494, 361] width 544 height 20
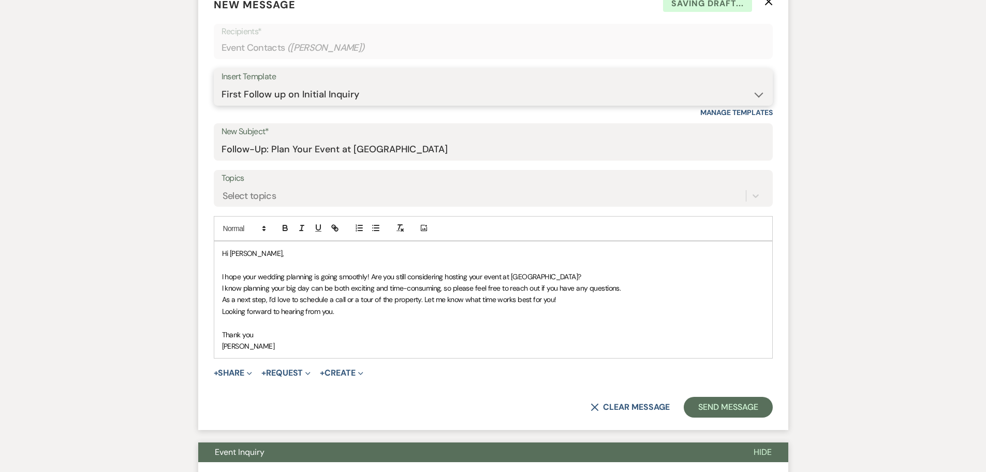
scroll to position [464, 0]
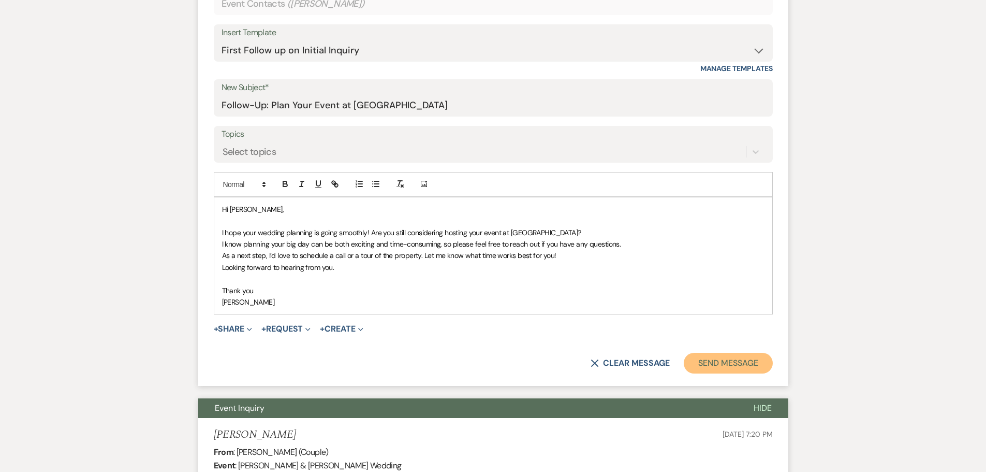
click at [699, 310] on button "Send Message" at bounding box center [728, 363] width 89 height 21
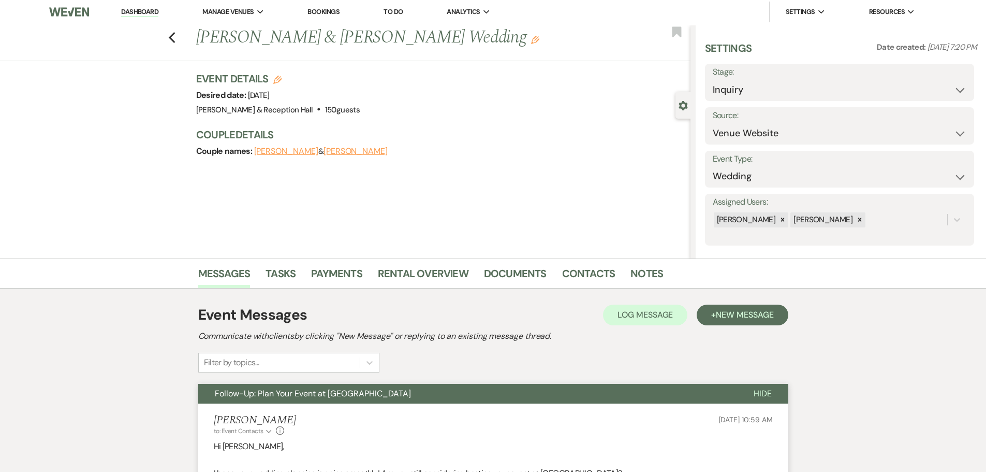
scroll to position [0, 0]
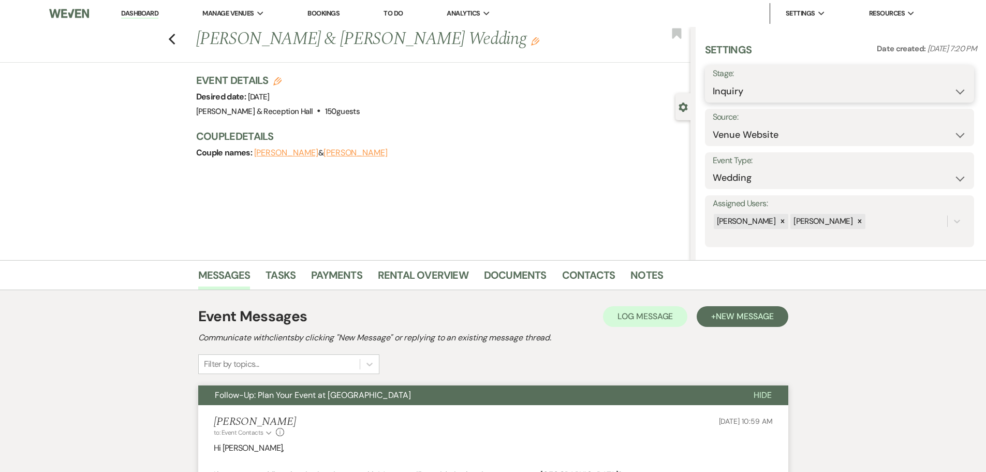
click at [699, 94] on select "Inquiry Follow Up Tour Requested Tour Confirmed Toured Proposal Sent Booked Lost" at bounding box center [840, 91] width 254 height 20
click at [699, 81] on select "Inquiry Follow Up Tour Requested Tour Confirmed Toured Proposal Sent Booked Lost" at bounding box center [840, 91] width 254 height 20
click at [699, 86] on button "Save" at bounding box center [945, 84] width 58 height 21
click at [174, 38] on use "button" at bounding box center [171, 39] width 7 height 11
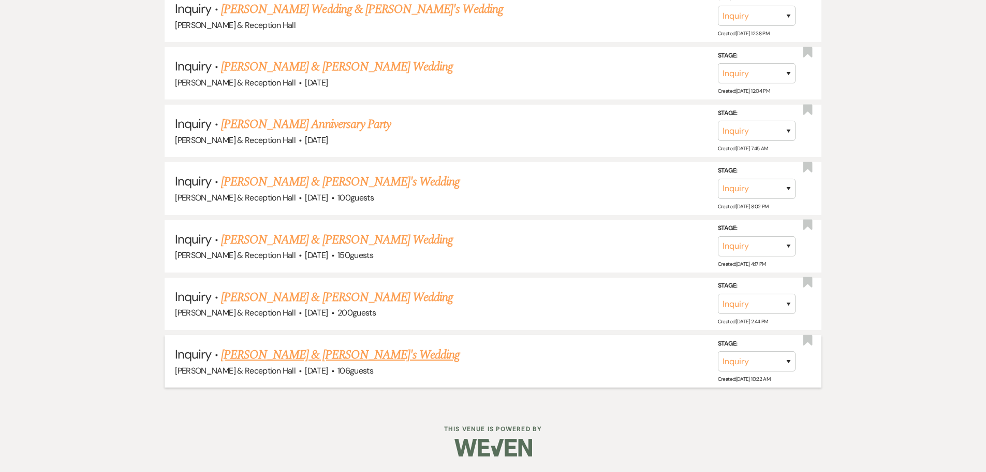
scroll to position [3034, 0]
click at [253, 310] on link "Carli Ptacek & Fiance's Wedding" at bounding box center [340, 354] width 239 height 19
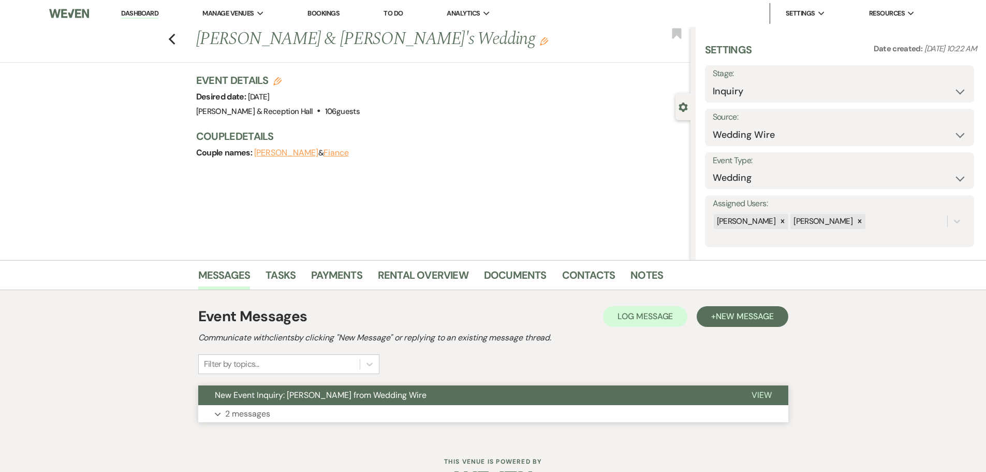
click at [262, 310] on span "New Event Inquiry: Carli Ptacek from Wedding Wire" at bounding box center [321, 394] width 212 height 11
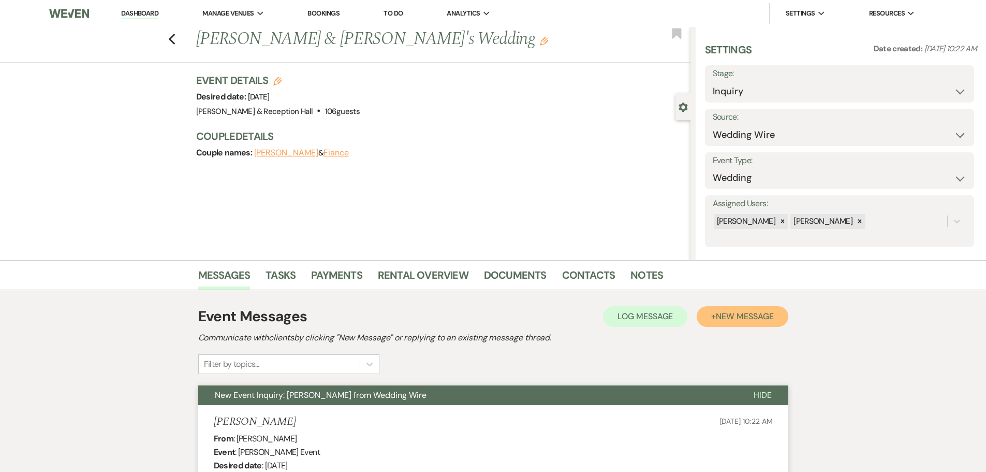
click at [699, 310] on span "New Message" at bounding box center [744, 316] width 57 height 11
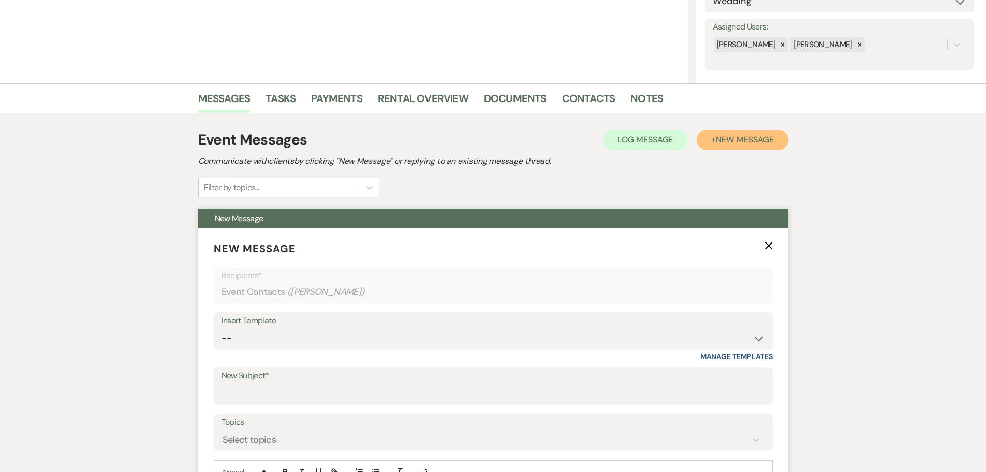
scroll to position [259, 0]
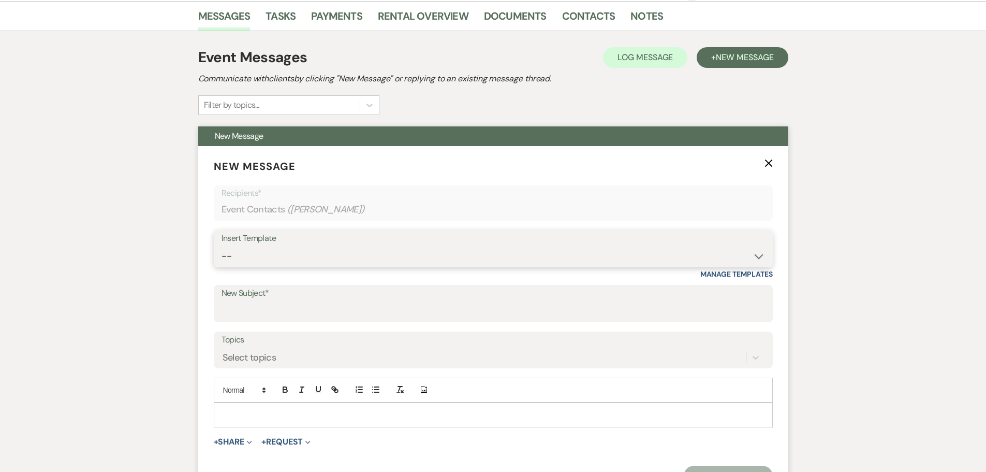
click at [319, 255] on select "-- Weven Planning Portal Introduction (Booked Events) Initial Inquiry Response …" at bounding box center [494, 256] width 544 height 20
click at [222, 246] on select "-- Weven Planning Portal Introduction (Booked Events) Initial Inquiry Response …" at bounding box center [494, 256] width 544 height 20
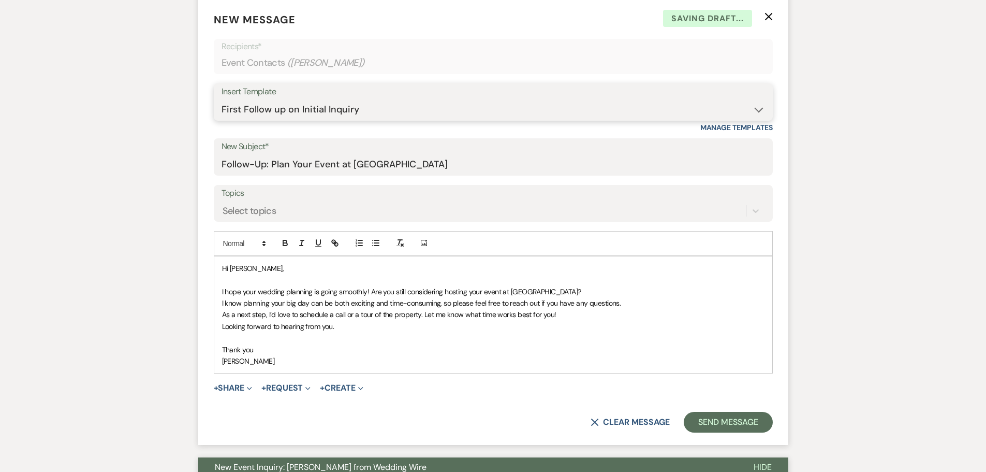
scroll to position [414, 0]
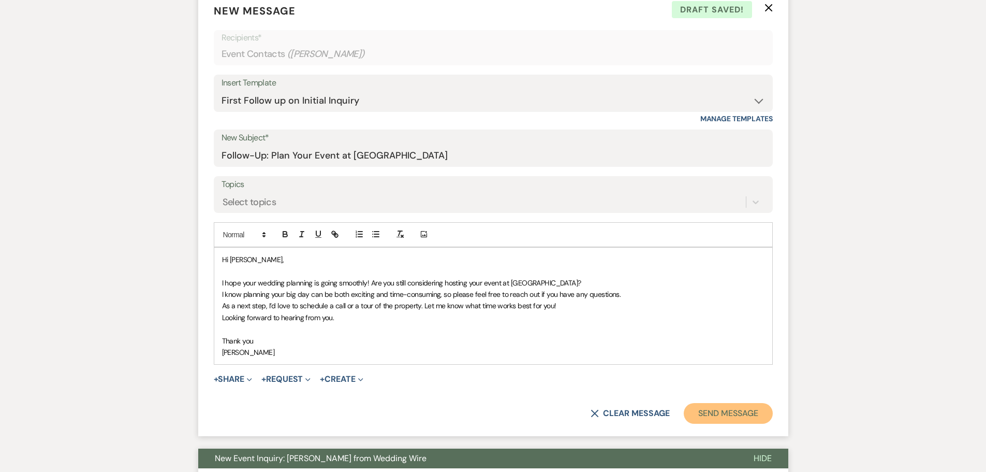
click at [699, 310] on button "Send Message" at bounding box center [728, 413] width 89 height 21
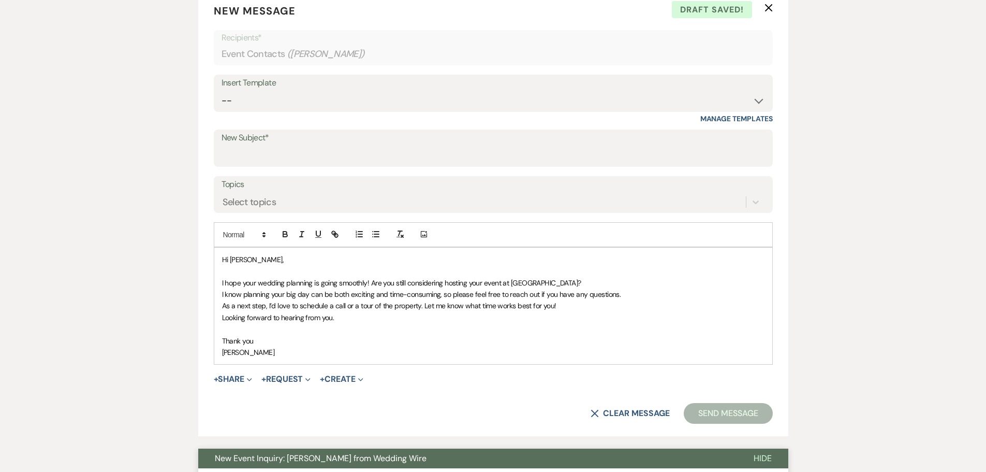
scroll to position [30, 0]
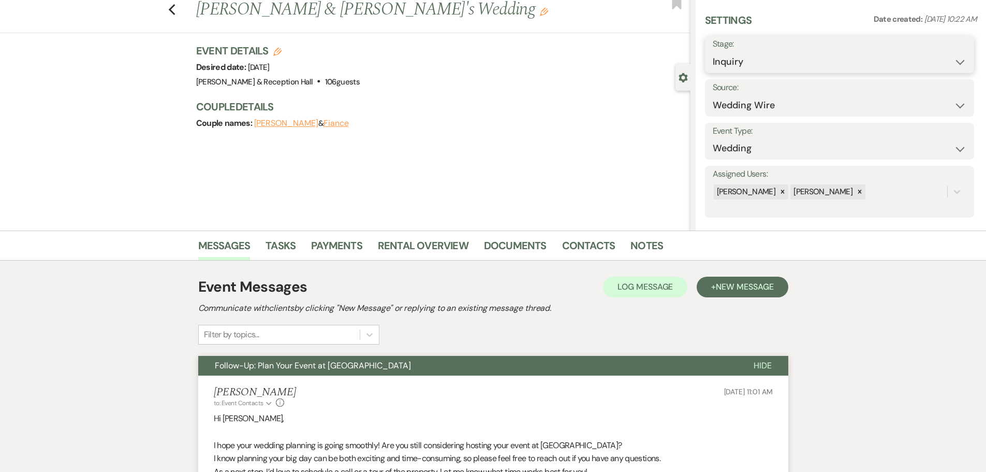
click at [699, 60] on select "Inquiry Follow Up Tour Requested Tour Confirmed Toured Proposal Sent Booked Lost" at bounding box center [840, 62] width 254 height 20
click at [699, 52] on select "Inquiry Follow Up Tour Requested Tour Confirmed Toured Proposal Sent Booked Lost" at bounding box center [840, 62] width 254 height 20
click at [699, 56] on button "Save" at bounding box center [945, 54] width 58 height 21
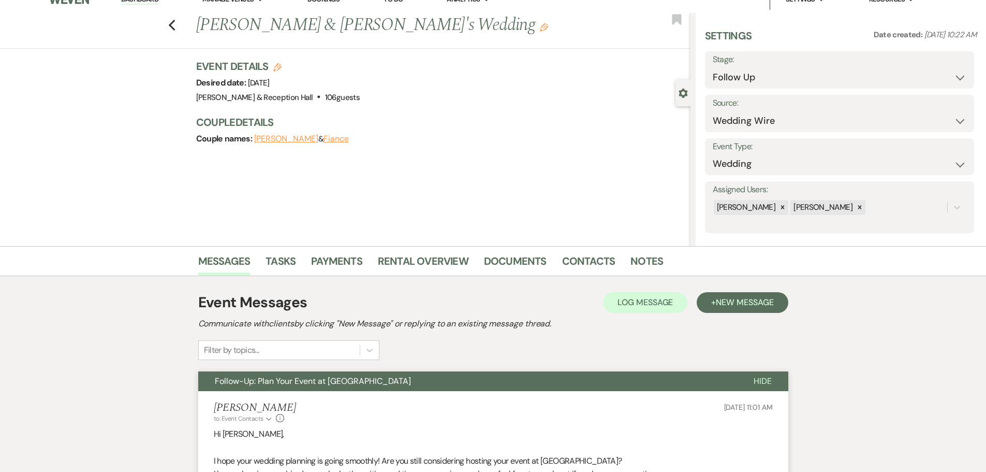
scroll to position [0, 0]
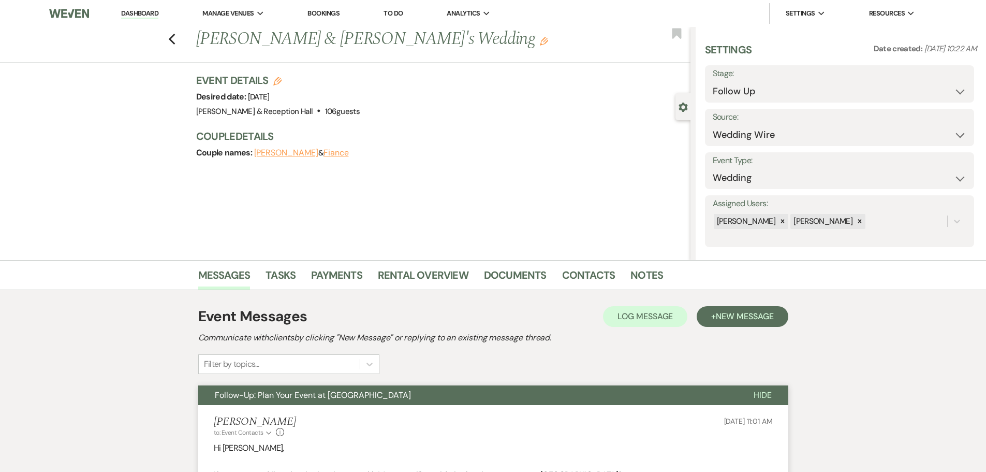
click at [181, 43] on div "Previous Carli Ptacek & Fiance's Wedding Edit Bookmark" at bounding box center [343, 45] width 696 height 36
click at [175, 39] on icon "Previous" at bounding box center [172, 39] width 8 height 12
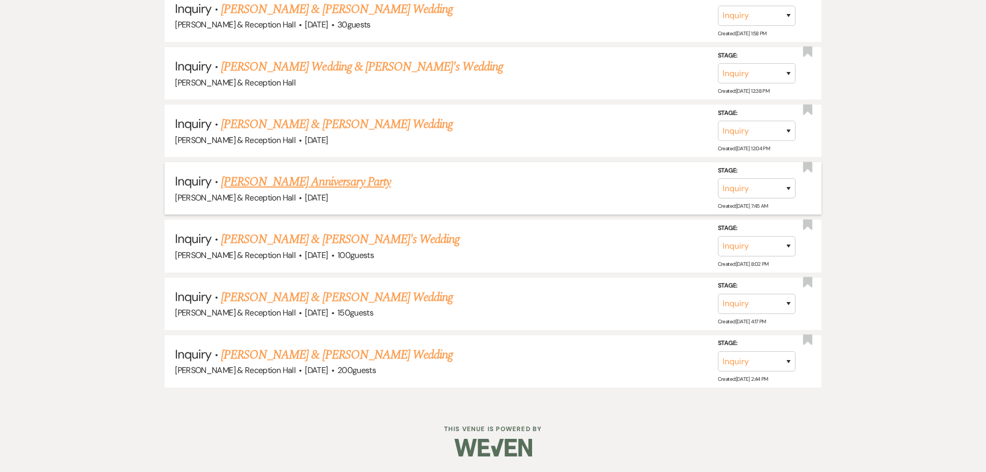
scroll to position [2976, 0]
drag, startPoint x: 401, startPoint y: 357, endPoint x: 382, endPoint y: 364, distance: 20.7
click at [401, 310] on link "David Moreano & Safiyah Abdessalam's Wedding" at bounding box center [337, 354] width 232 height 19
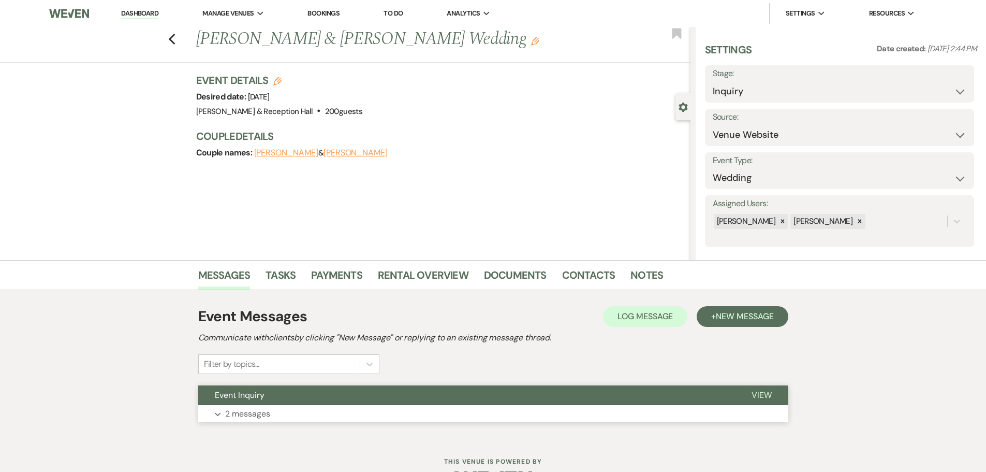
click at [244, 310] on span "Event Inquiry" at bounding box center [240, 394] width 50 height 11
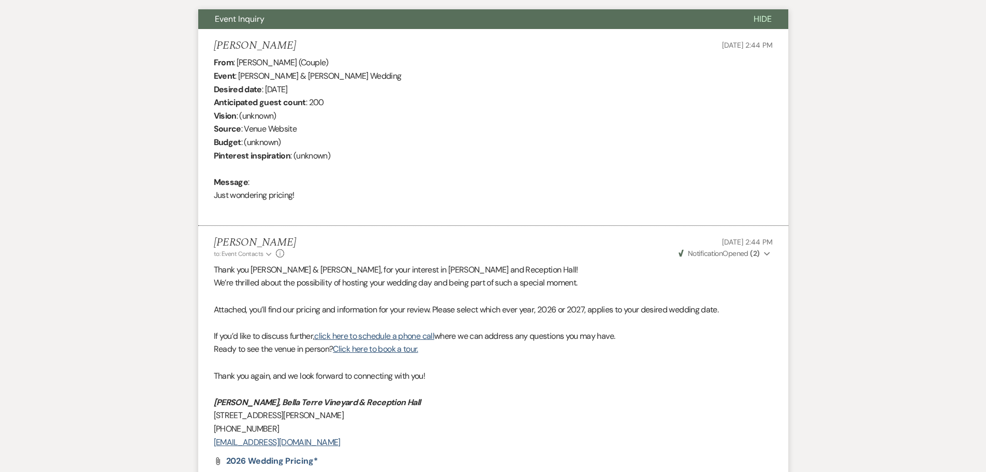
scroll to position [516, 0]
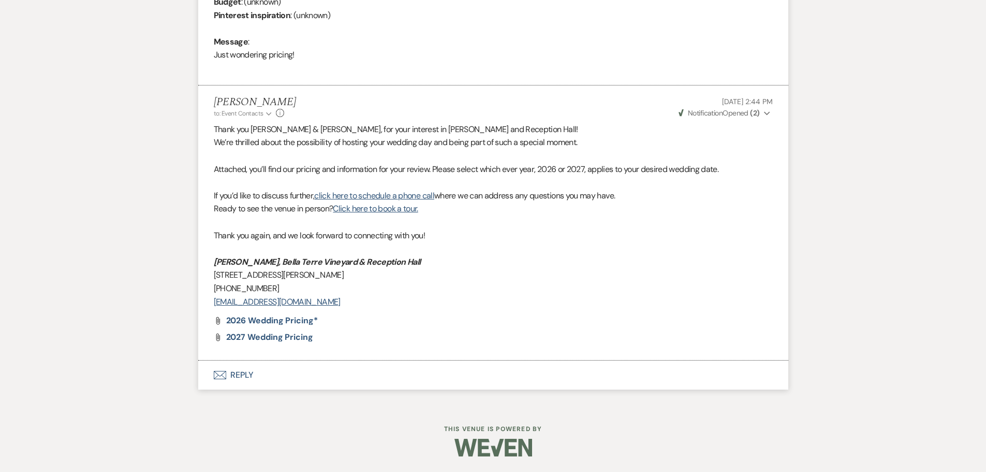
click at [699, 113] on span "Weven Check Notification Opened ( 2 )" at bounding box center [719, 112] width 81 height 9
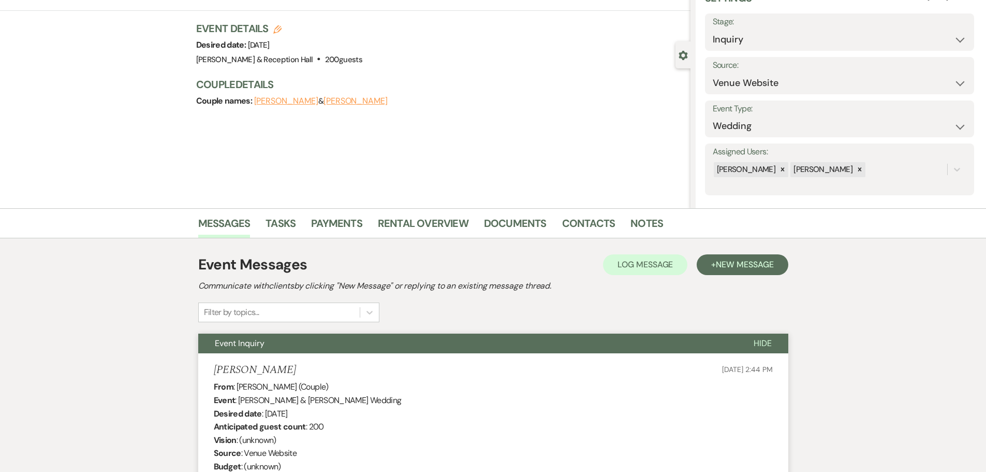
scroll to position [0, 0]
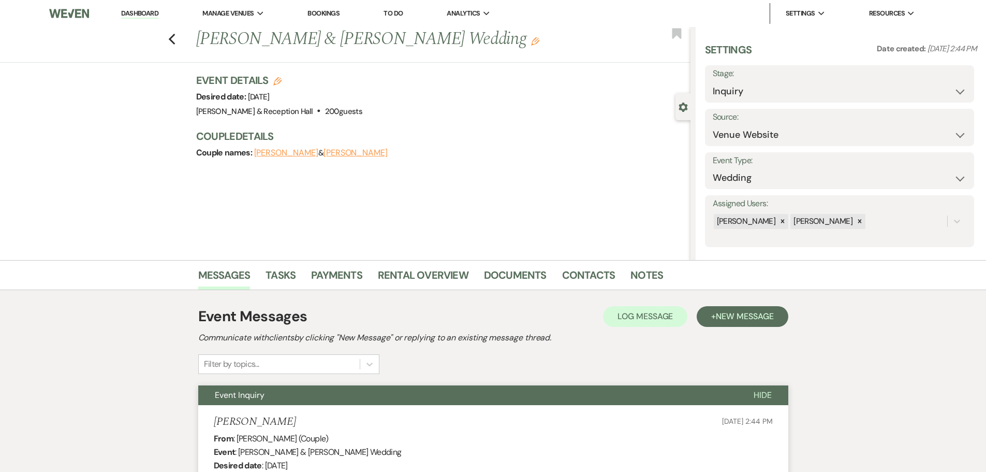
click at [699, 310] on div "Event Messages Log Log Message + New Message Communicate with clients by clicki…" at bounding box center [493, 339] width 590 height 68
click at [699, 310] on span "New Message" at bounding box center [744, 316] width 57 height 11
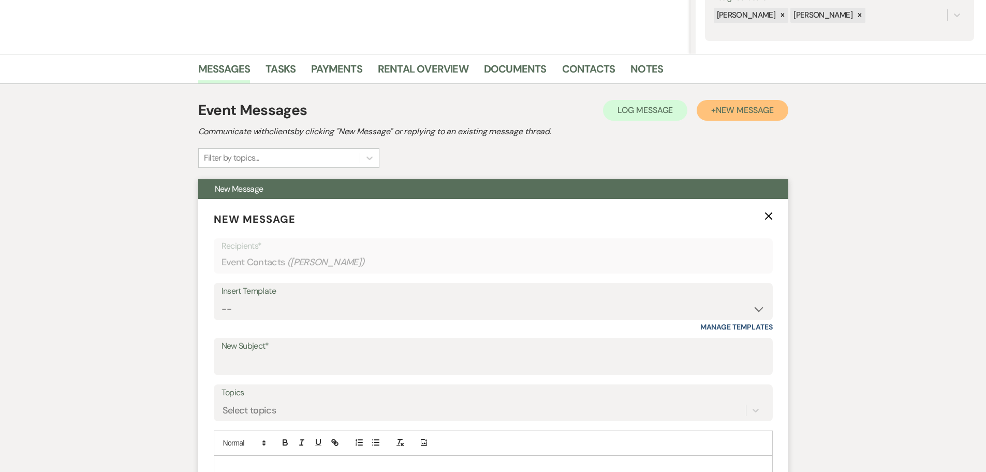
scroll to position [207, 0]
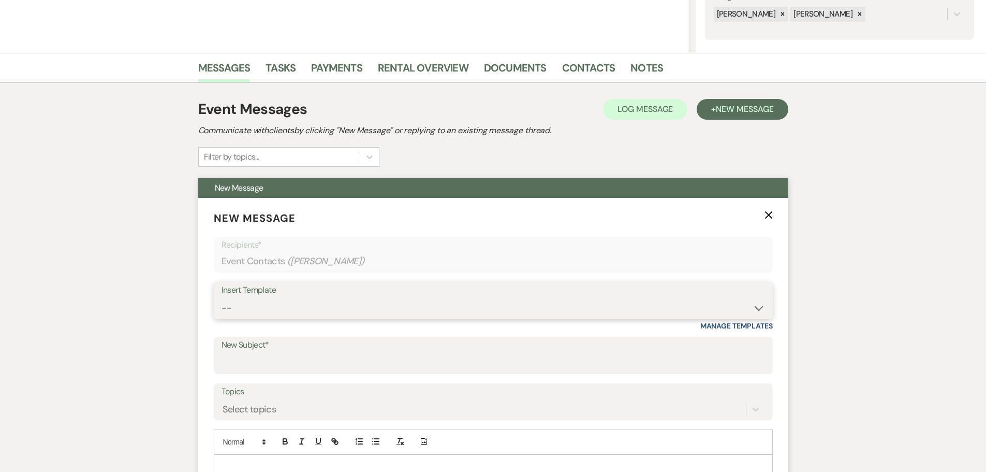
click at [284, 310] on select "-- Weven Planning Portal Introduction (Booked Events) Initial Inquiry Response …" at bounding box center [494, 308] width 544 height 20
click at [222, 298] on select "-- Weven Planning Portal Introduction (Booked Events) Initial Inquiry Response …" at bounding box center [494, 308] width 544 height 20
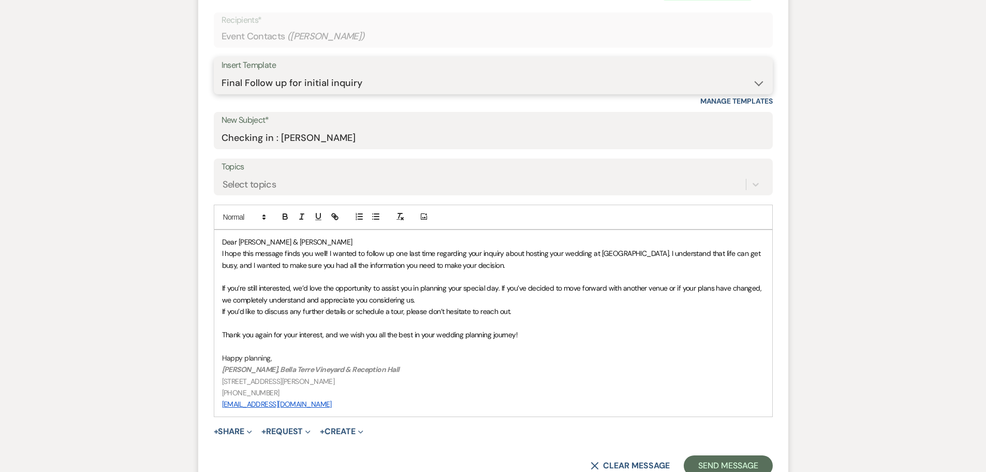
scroll to position [466, 0]
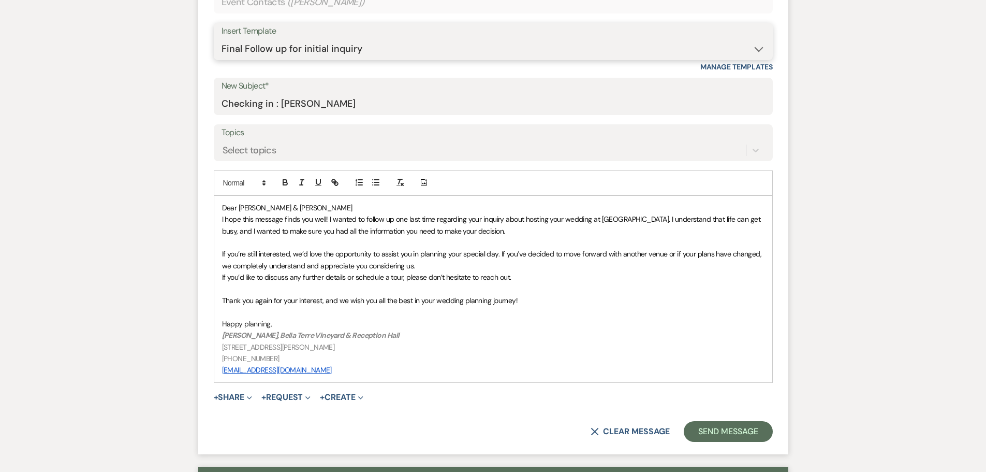
click at [343, 50] on select "-- Weven Planning Portal Introduction (Booked Events) Initial Inquiry Response …" at bounding box center [494, 49] width 544 height 20
click at [222, 39] on select "-- Weven Planning Portal Introduction (Booked Events) Initial Inquiry Response …" at bounding box center [494, 49] width 544 height 20
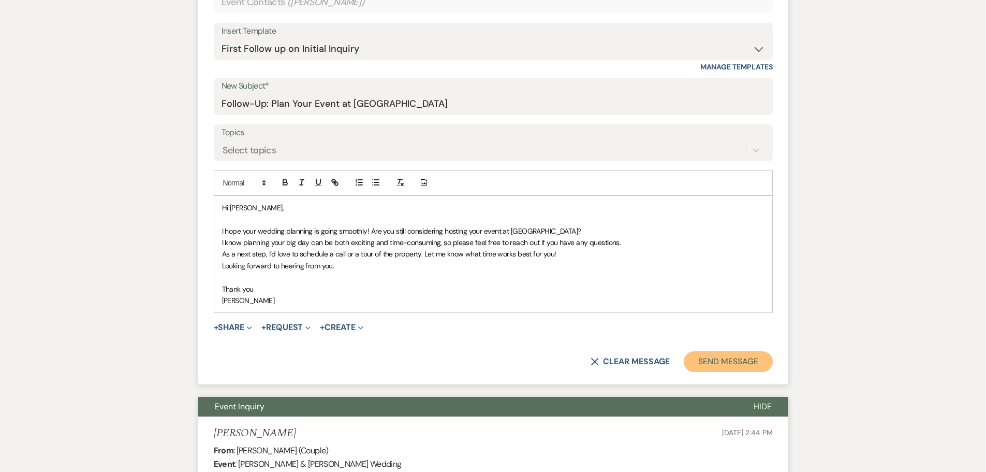
click at [699, 310] on button "Send Message" at bounding box center [728, 361] width 89 height 21
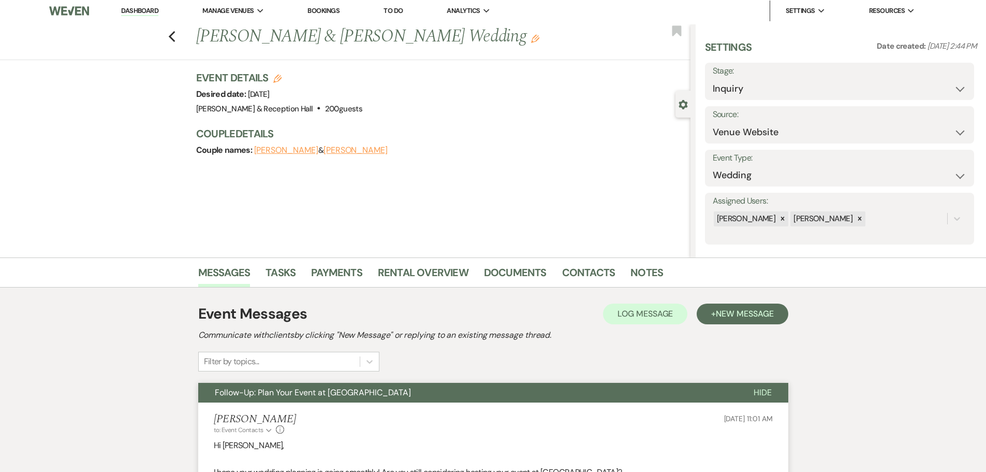
scroll to position [0, 0]
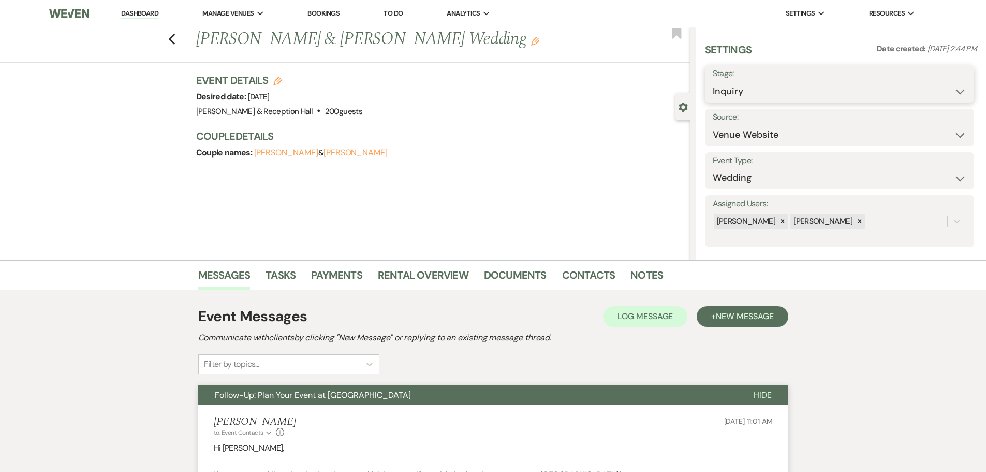
click at [699, 93] on select "Inquiry Follow Up Tour Requested Tour Confirmed Toured Proposal Sent Booked Lost" at bounding box center [840, 91] width 254 height 20
click at [699, 81] on select "Inquiry Follow Up Tour Requested Tour Confirmed Toured Proposal Sent Booked Lost" at bounding box center [840, 91] width 254 height 20
click at [699, 84] on button "Save" at bounding box center [945, 84] width 58 height 21
click at [173, 38] on icon "Previous" at bounding box center [172, 39] width 8 height 12
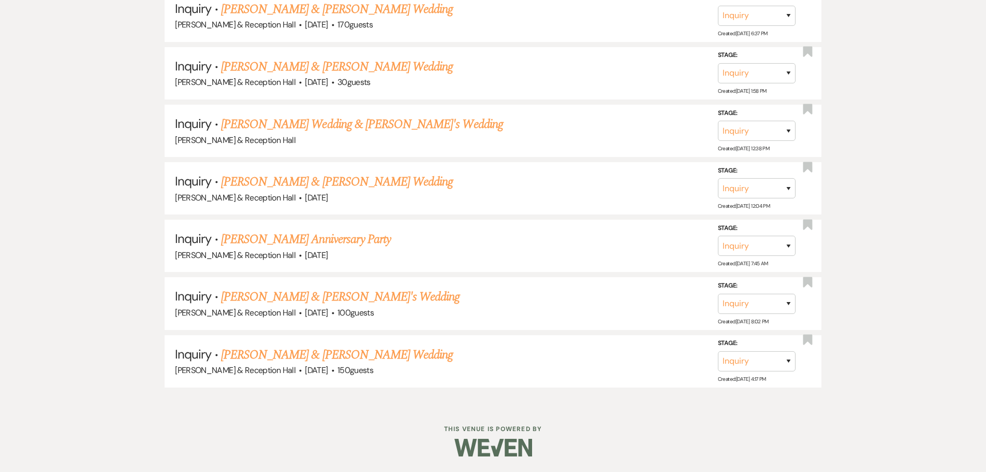
scroll to position [2919, 0]
click at [334, 310] on link "Alvaro & Cynthia Garcia's Wedding" at bounding box center [337, 354] width 232 height 19
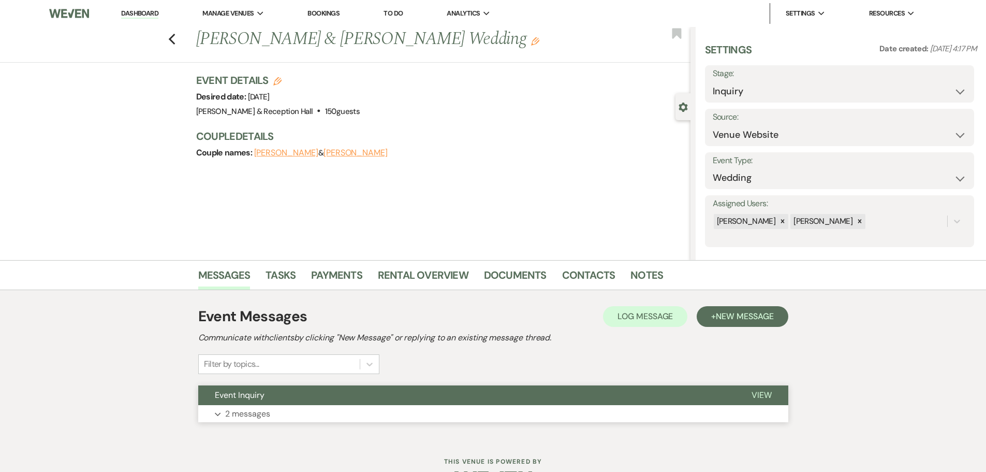
click at [225, 310] on p "2 messages" at bounding box center [247, 413] width 45 height 13
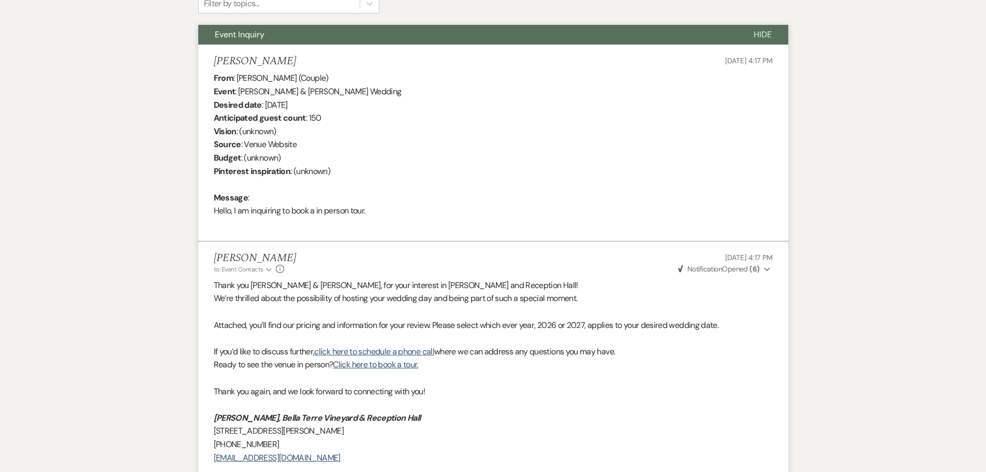
scroll to position [257, 0]
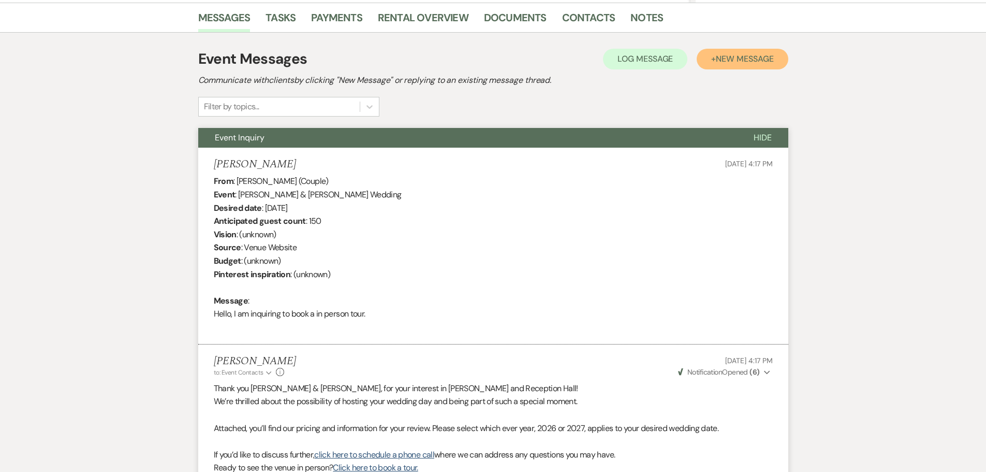
click at [699, 61] on span "New Message" at bounding box center [744, 58] width 57 height 11
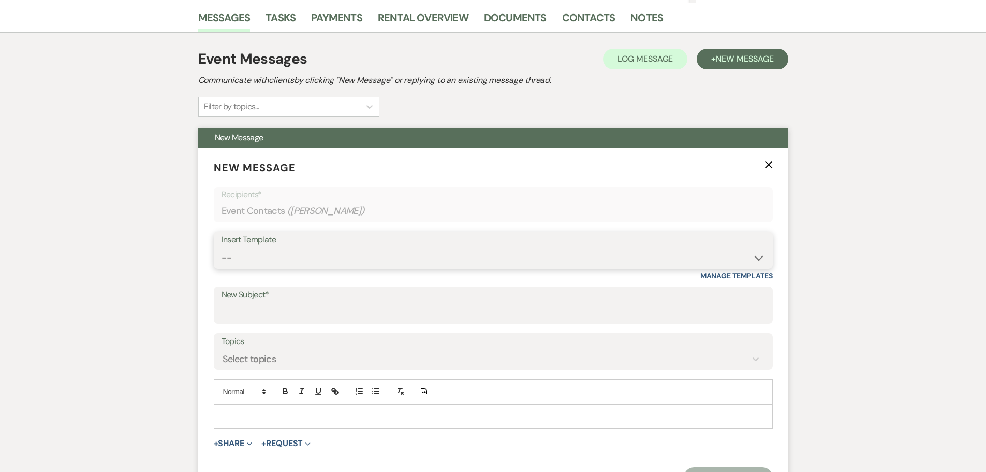
click at [313, 266] on select "-- Weven Planning Portal Introduction (Booked Events) Initial Inquiry Response …" at bounding box center [494, 257] width 544 height 20
click at [222, 247] on select "-- Weven Planning Portal Introduction (Booked Events) Initial Inquiry Response …" at bounding box center [494, 257] width 544 height 20
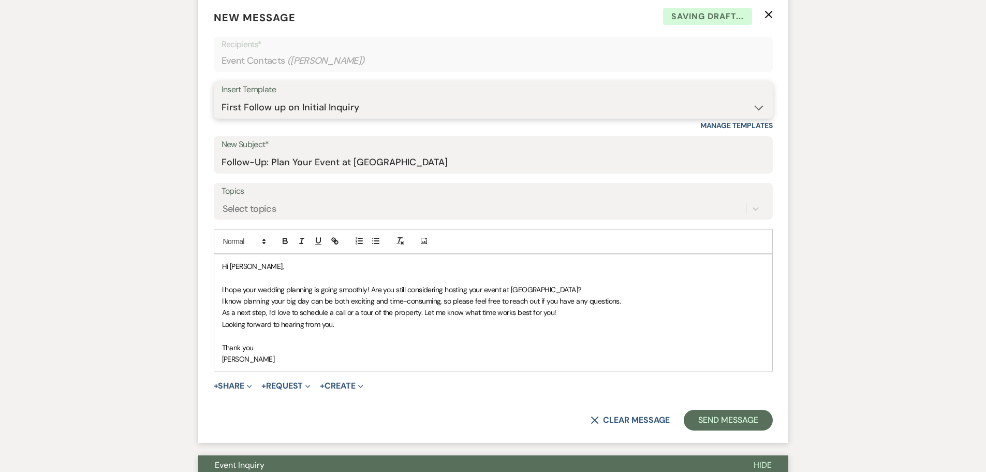
scroll to position [413, 0]
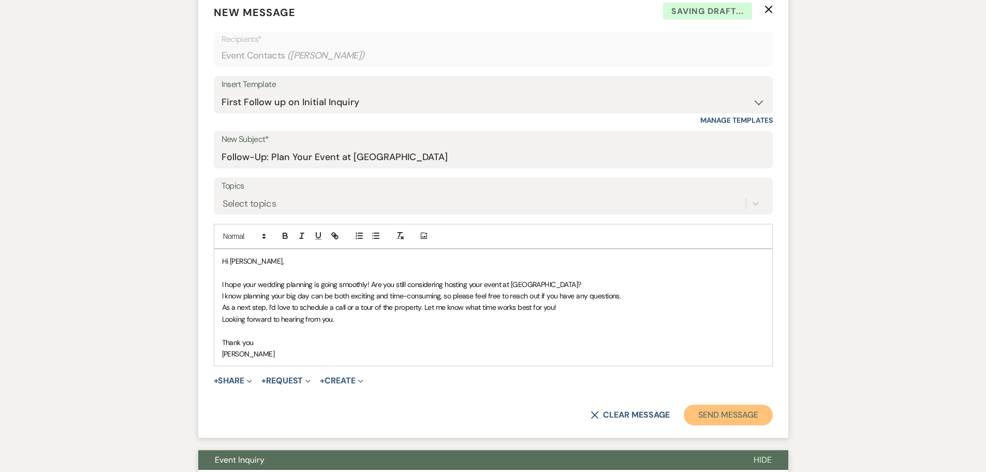
click at [699, 310] on button "Send Message" at bounding box center [728, 414] width 89 height 21
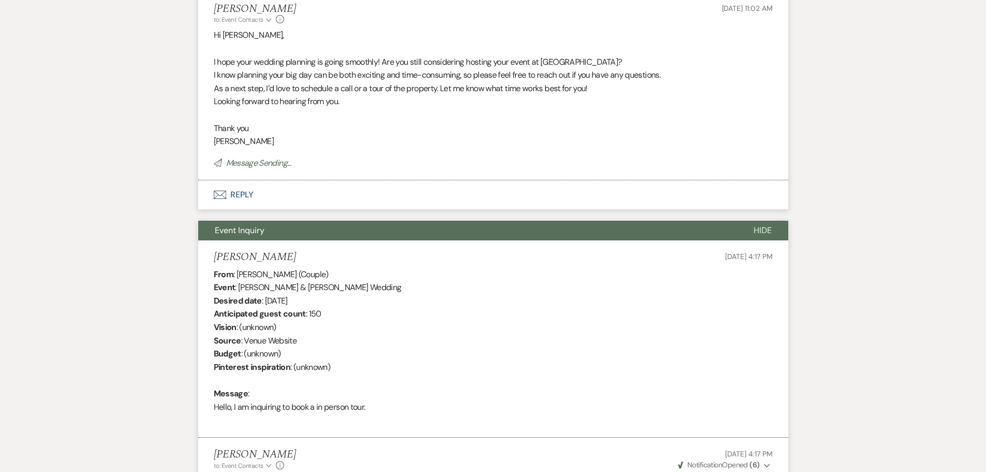
scroll to position [28, 0]
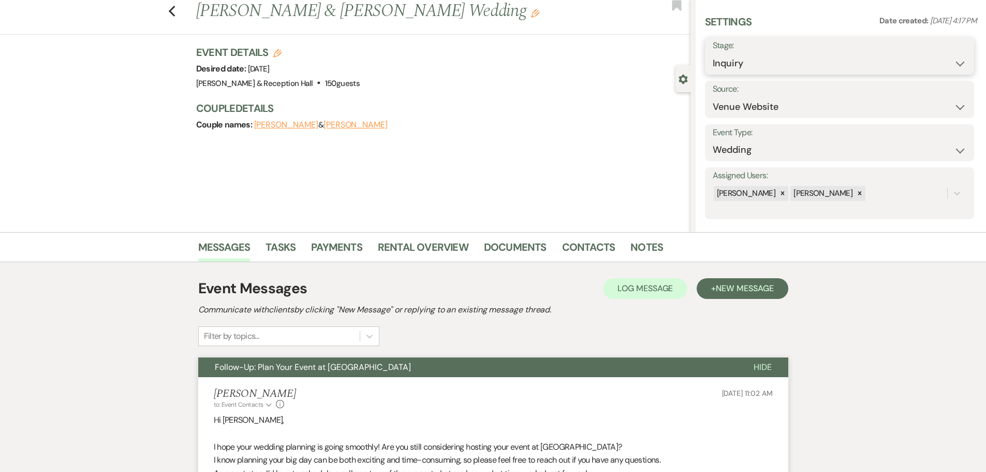
click at [699, 71] on select "Inquiry Follow Up Tour Requested Tour Confirmed Toured Proposal Sent Booked Lost" at bounding box center [840, 63] width 254 height 20
click at [699, 53] on select "Inquiry Follow Up Tour Requested Tour Confirmed Toured Proposal Sent Booked Lost" at bounding box center [840, 63] width 254 height 20
click at [699, 54] on button "Save" at bounding box center [945, 56] width 58 height 21
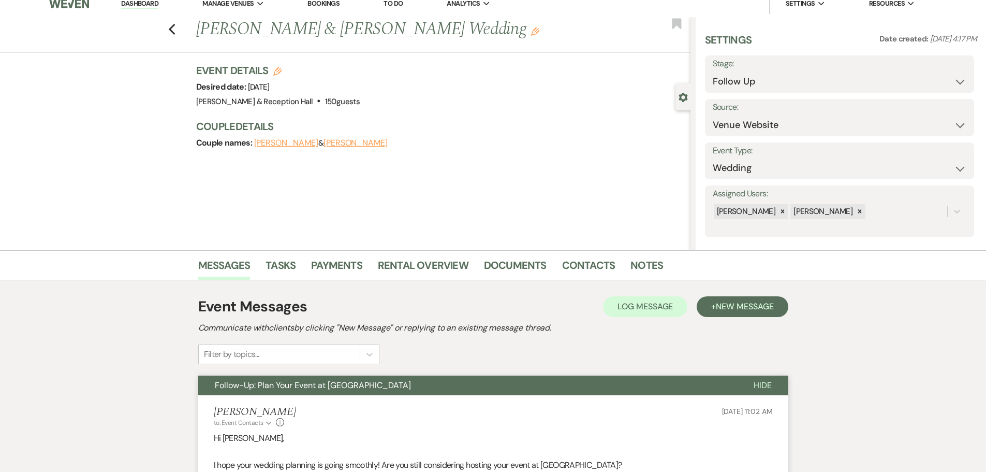
scroll to position [0, 0]
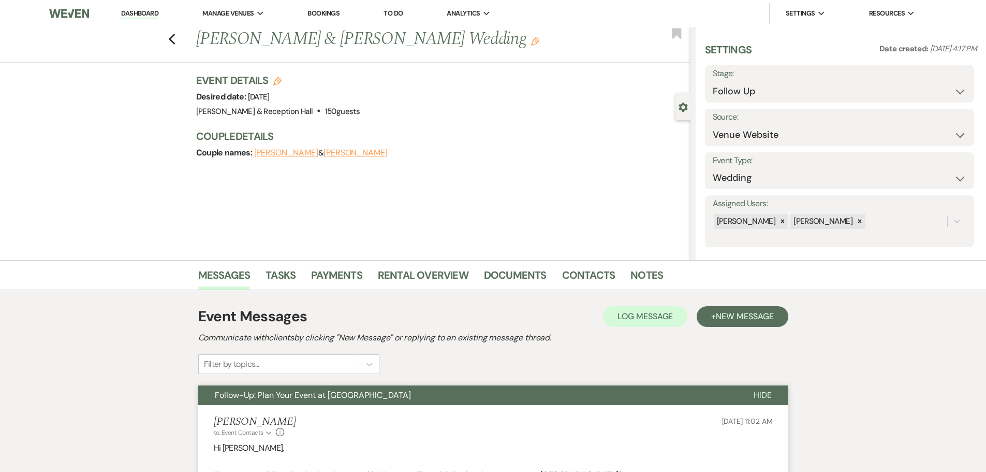
click at [171, 39] on div "Previous Alvaro & Cynthia Garcia's Wedding Edit Bookmark" at bounding box center [343, 45] width 696 height 36
click at [175, 39] on use "button" at bounding box center [171, 39] width 7 height 11
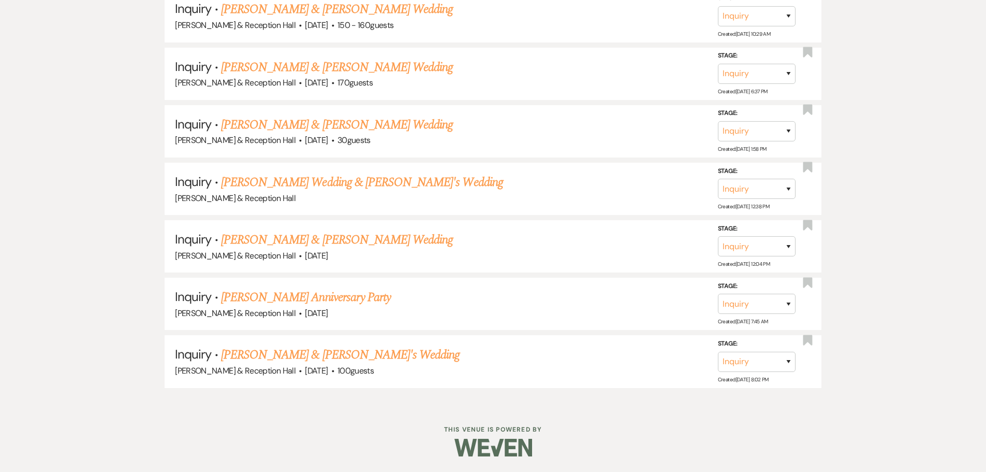
scroll to position [2861, 0]
click at [325, 310] on link "Holly Brookbank & Fiance's Wedding" at bounding box center [340, 354] width 239 height 19
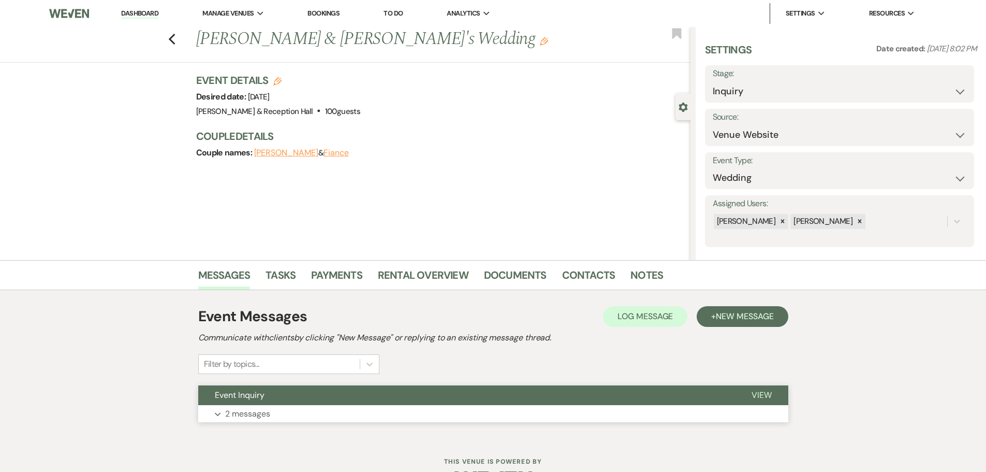
click at [248, 310] on button "Event Inquiry" at bounding box center [466, 395] width 537 height 20
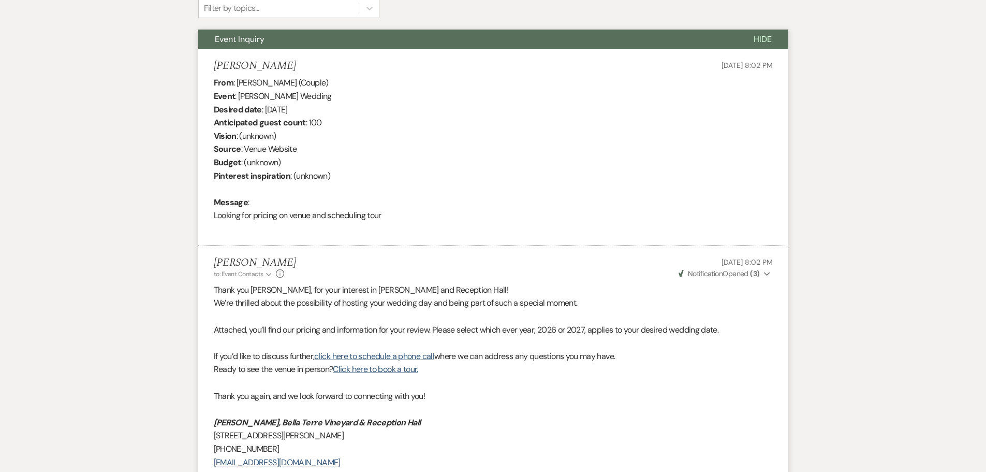
scroll to position [205, 0]
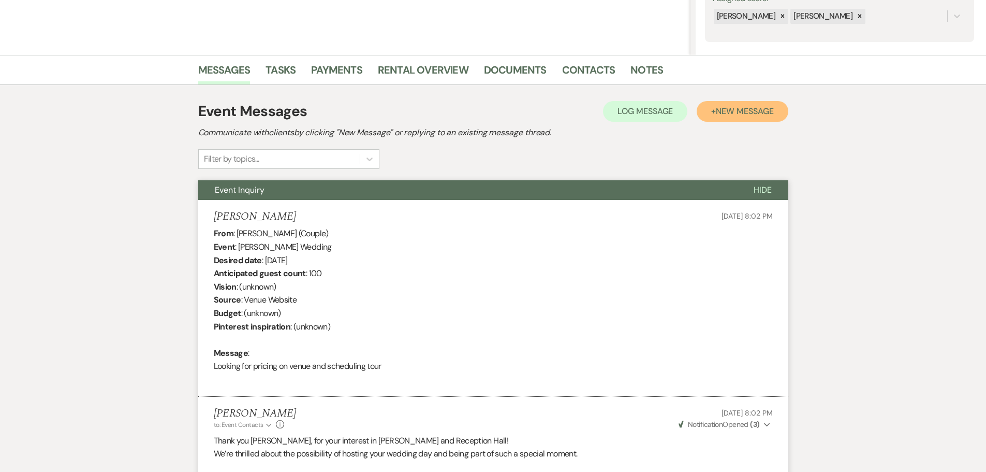
click at [699, 117] on button "+ New Message" at bounding box center [742, 111] width 91 height 21
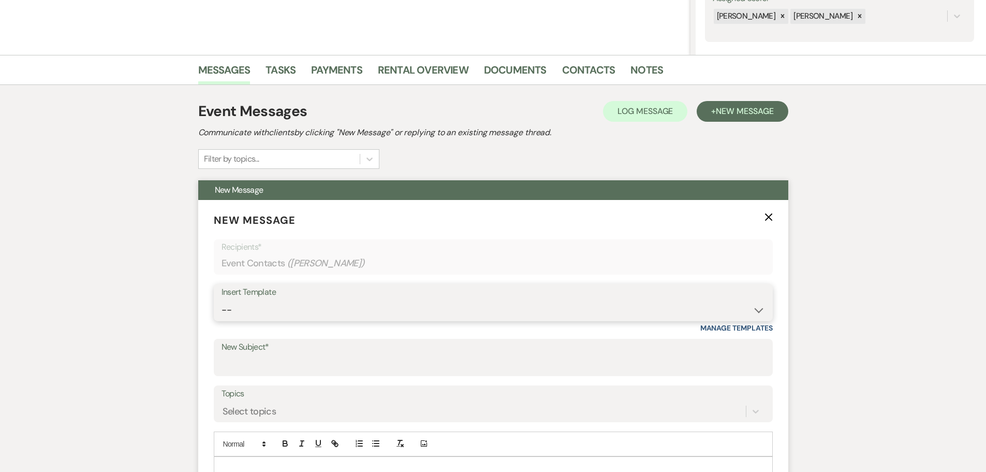
click at [328, 310] on select "-- Weven Planning Portal Introduction (Booked Events) Initial Inquiry Response …" at bounding box center [494, 310] width 544 height 20
click at [222, 300] on select "-- Weven Planning Portal Introduction (Booked Events) Initial Inquiry Response …" at bounding box center [494, 310] width 544 height 20
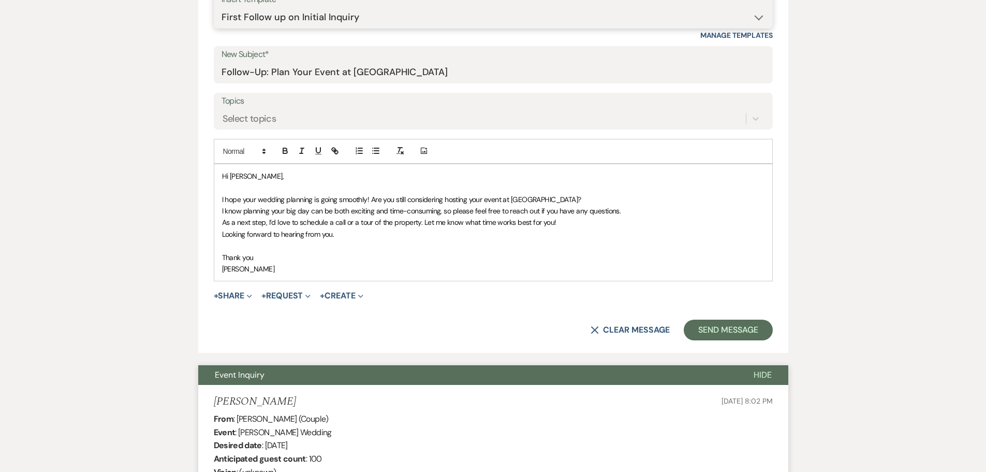
scroll to position [516, 0]
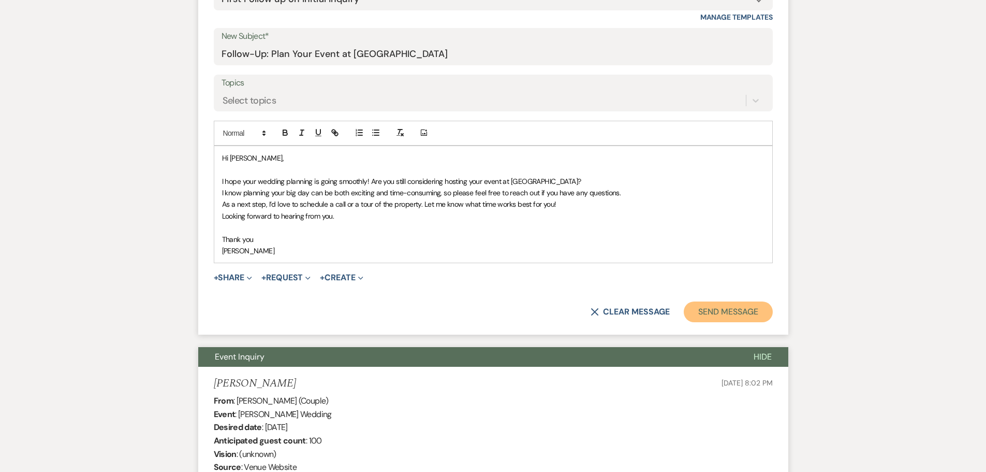
click at [699, 310] on button "Send Message" at bounding box center [728, 311] width 89 height 21
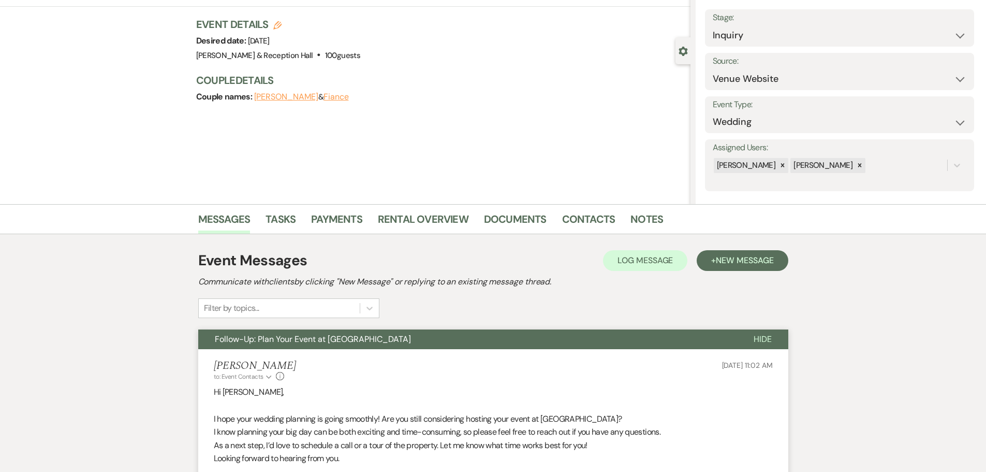
scroll to position [0, 0]
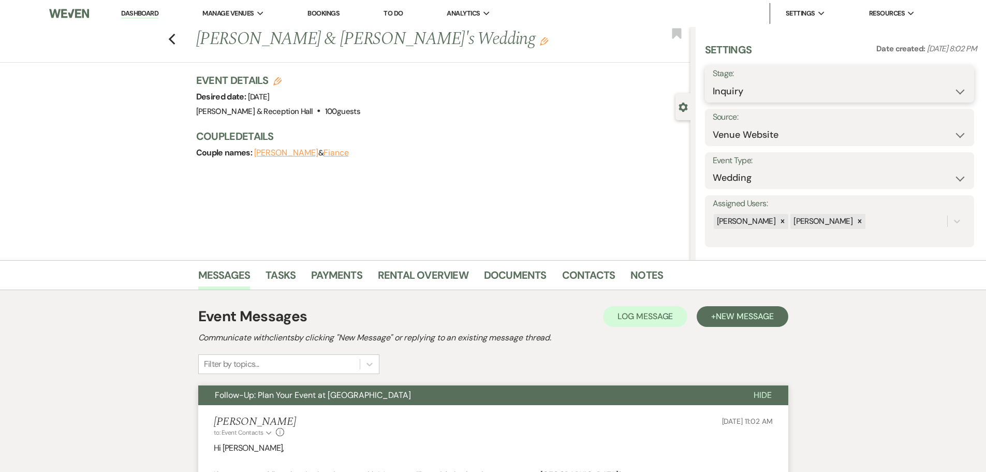
click at [699, 90] on select "Inquiry Follow Up Tour Requested Tour Confirmed Toured Proposal Sent Booked Lost" at bounding box center [840, 91] width 254 height 20
click at [699, 81] on select "Inquiry Follow Up Tour Requested Tour Confirmed Toured Proposal Sent Booked Lost" at bounding box center [840, 91] width 254 height 20
click at [699, 89] on button "Save" at bounding box center [945, 84] width 58 height 21
click at [246, 32] on li "[PERSON_NAME] & Reception Hall" at bounding box center [262, 34] width 109 height 10
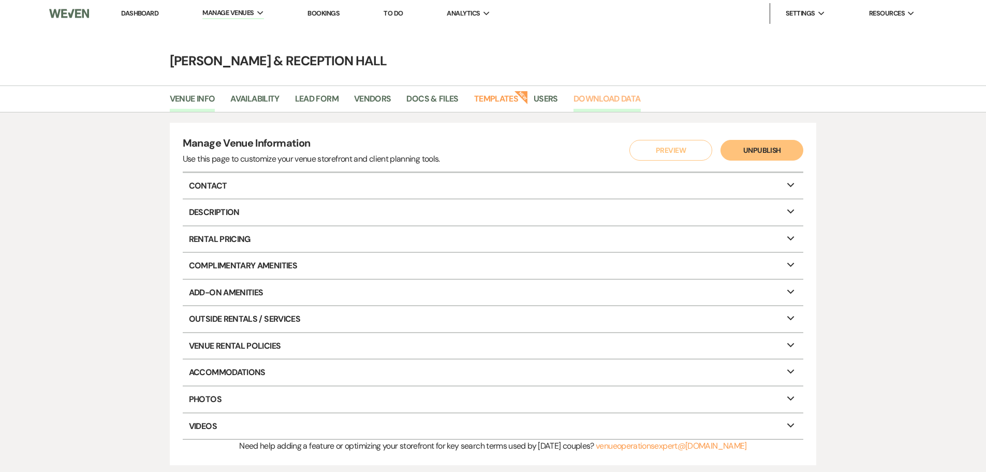
click at [599, 103] on link "Download Data" at bounding box center [607, 102] width 67 height 20
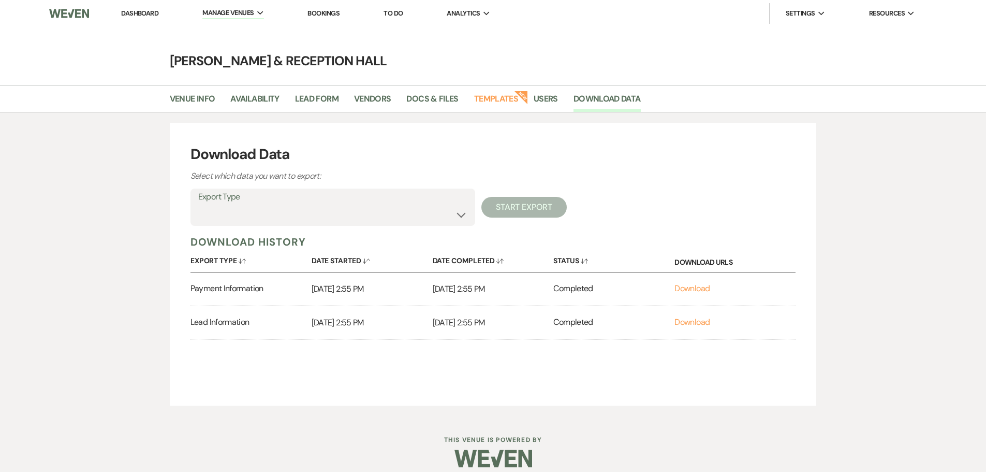
click at [146, 13] on link "Dashboard" at bounding box center [139, 13] width 37 height 9
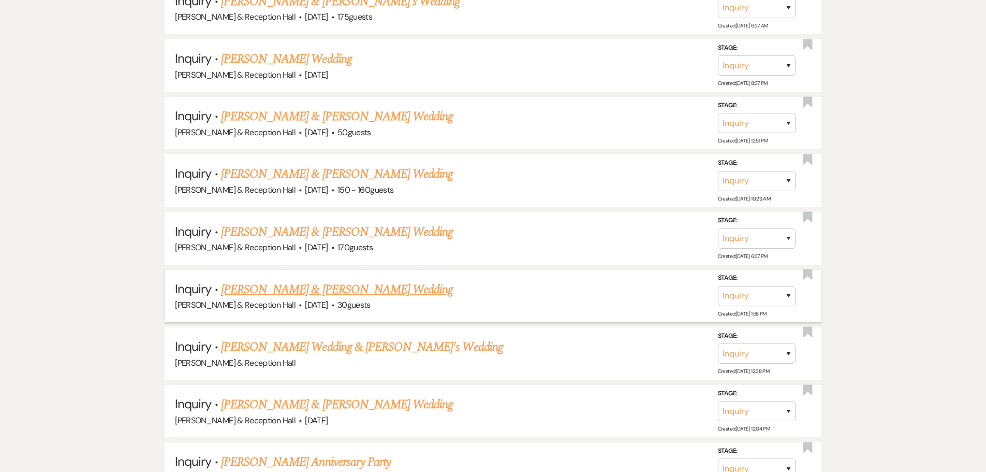
scroll to position [2803, 0]
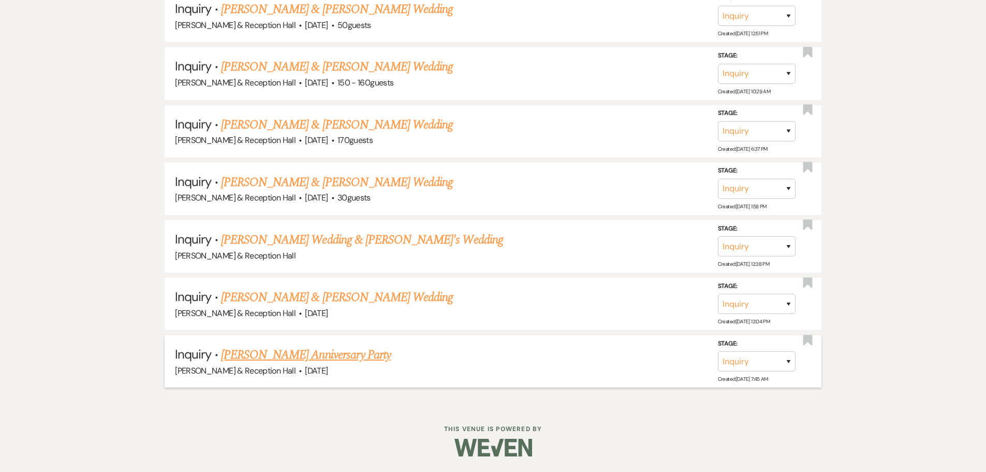
click at [324, 310] on link "Jennifer Obrien's Anniversary Party" at bounding box center [306, 354] width 170 height 19
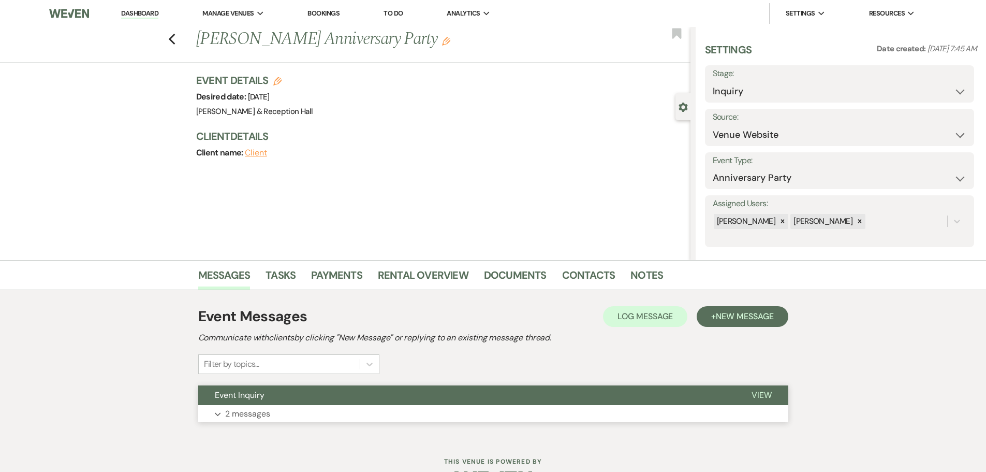
click at [368, 310] on button "Event Inquiry" at bounding box center [466, 395] width 537 height 20
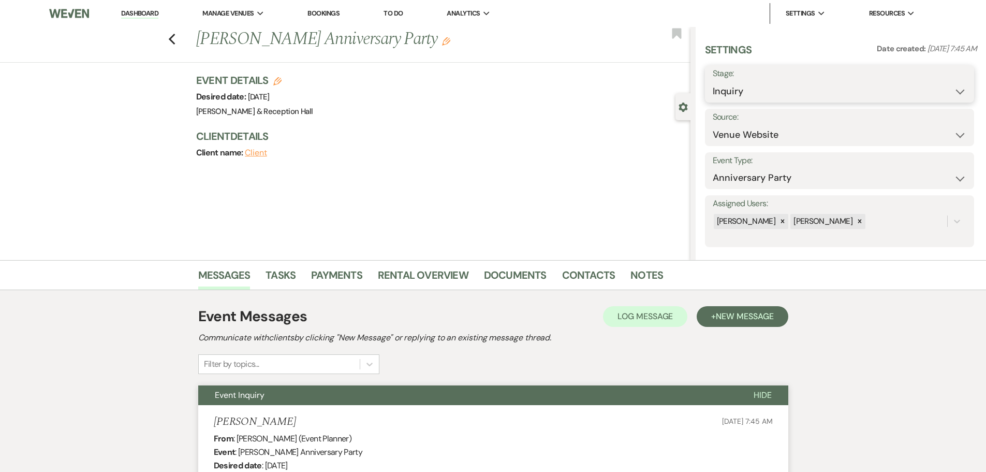
click at [699, 97] on select "Inquiry Follow Up Tour Requested Tour Confirmed Toured Proposal Sent Booked Lost" at bounding box center [840, 91] width 254 height 20
click at [699, 81] on select "Inquiry Follow Up Tour Requested Tour Confirmed Toured Proposal Sent Booked Lost" at bounding box center [840, 91] width 254 height 20
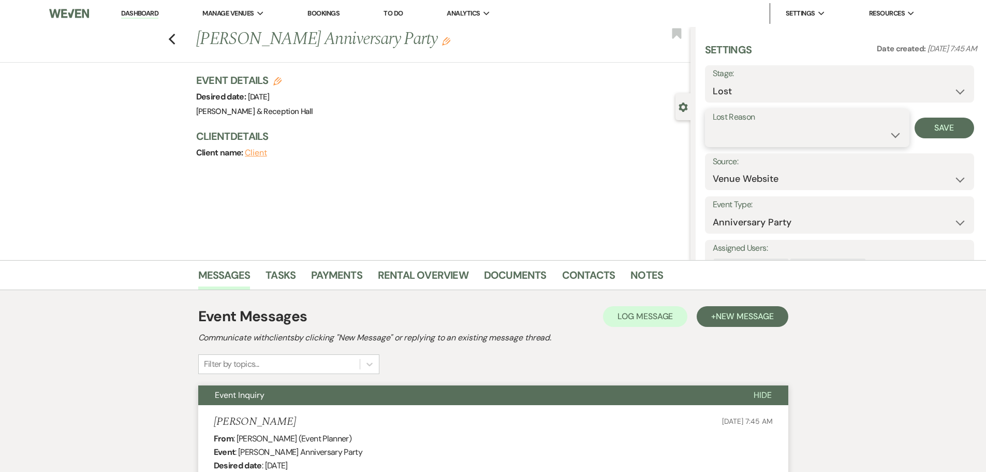
click at [699, 138] on select "Booked Elsewhere Budget Date Unavailable No Response Not a Good Match Capacity …" at bounding box center [807, 135] width 189 height 20
click at [699, 125] on select "Booked Elsewhere Budget Date Unavailable No Response Not a Good Match Capacity …" at bounding box center [807, 135] width 189 height 20
click at [699, 130] on button "Save" at bounding box center [945, 128] width 60 height 21
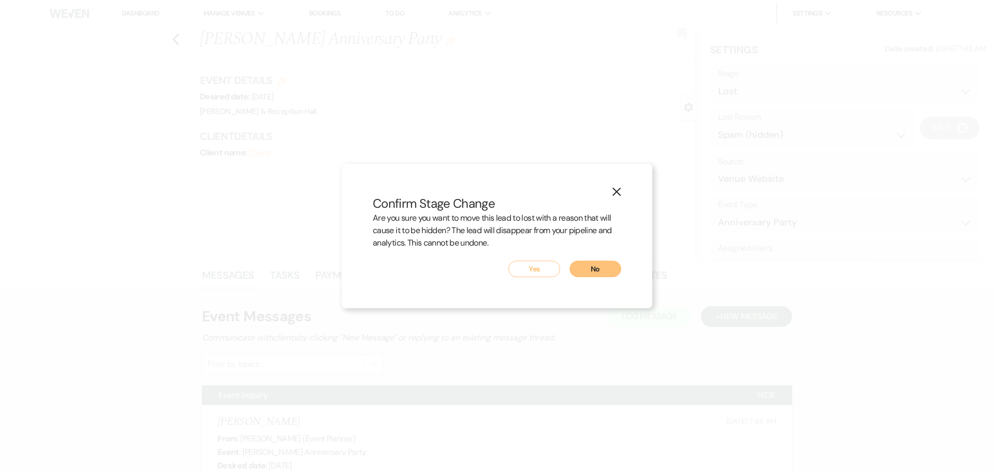
click at [513, 262] on button "Yes" at bounding box center [534, 268] width 52 height 17
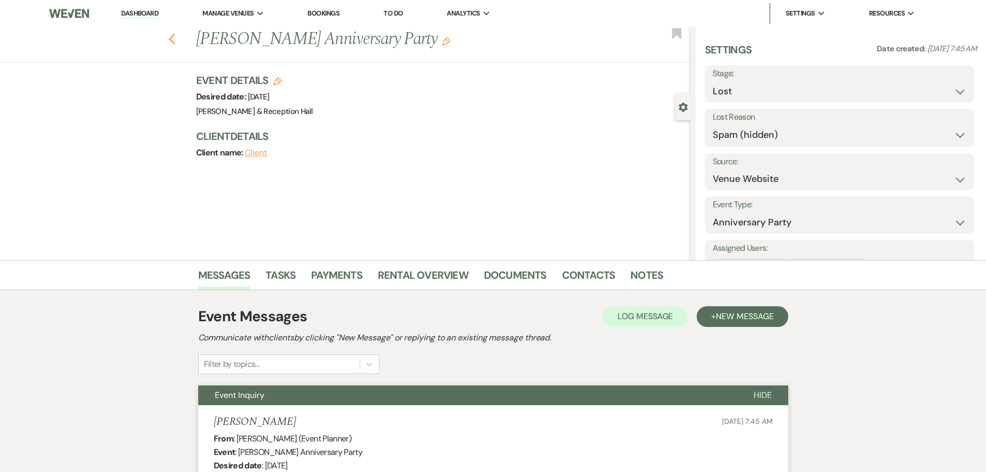
click at [172, 42] on icon "Previous" at bounding box center [172, 39] width 8 height 12
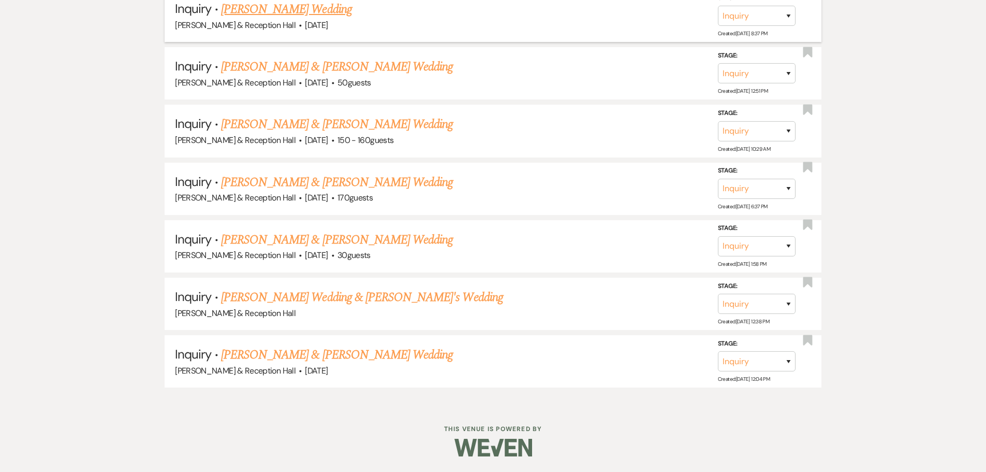
scroll to position [2746, 0]
drag, startPoint x: 345, startPoint y: 356, endPoint x: 363, endPoint y: 361, distance: 18.8
click at [345, 310] on link "Johanna & Israel Cruz's Wedding" at bounding box center [337, 354] width 232 height 19
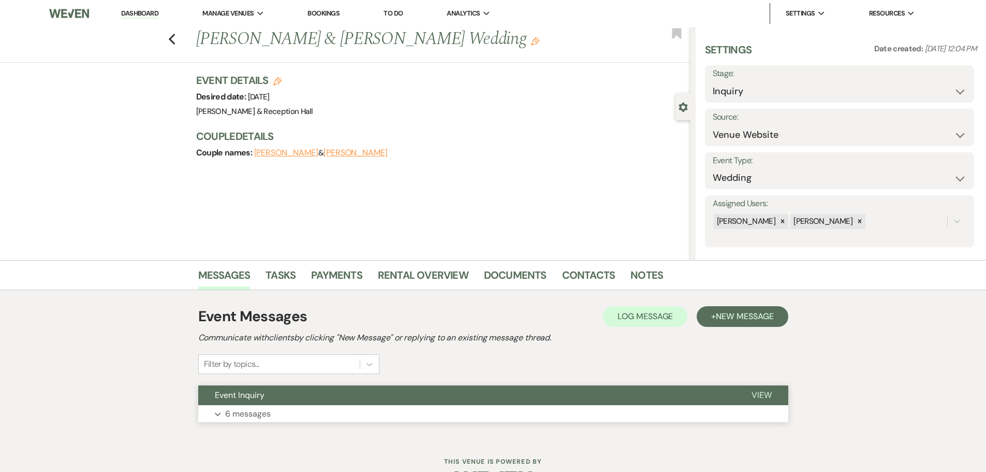
click at [247, 310] on span "Event Inquiry" at bounding box center [240, 394] width 50 height 11
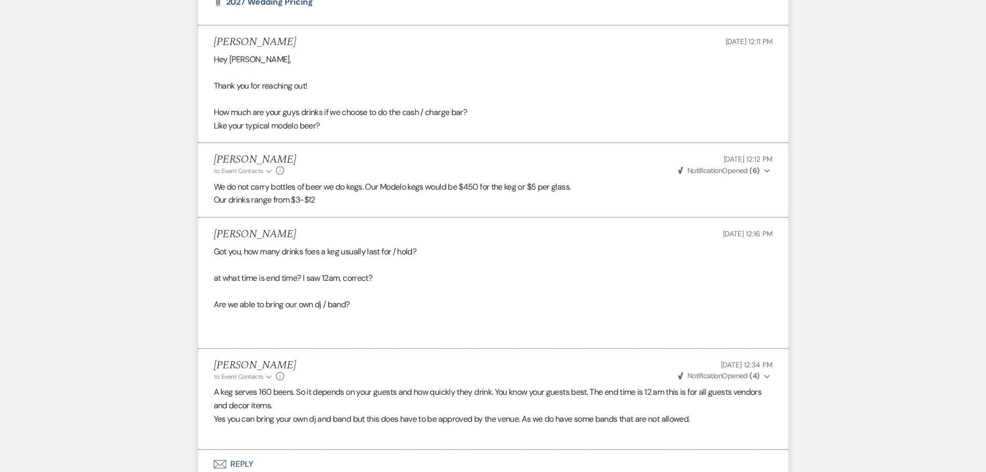
scroll to position [880, 0]
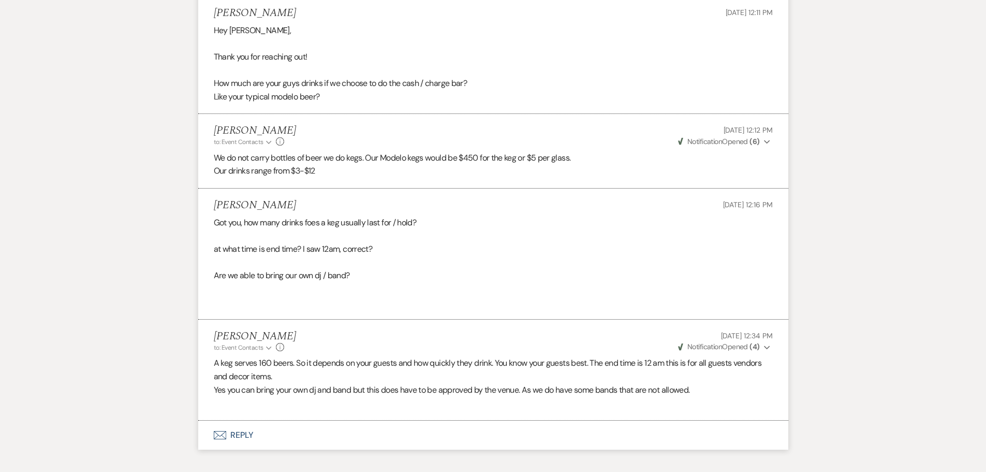
click at [699, 310] on span "Weven Check Notification Opened ( 4 )" at bounding box center [719, 346] width 82 height 9
click at [479, 310] on p "A keg serves 160 beers. So it depends on your guests and how quickly they drink…" at bounding box center [493, 369] width 559 height 26
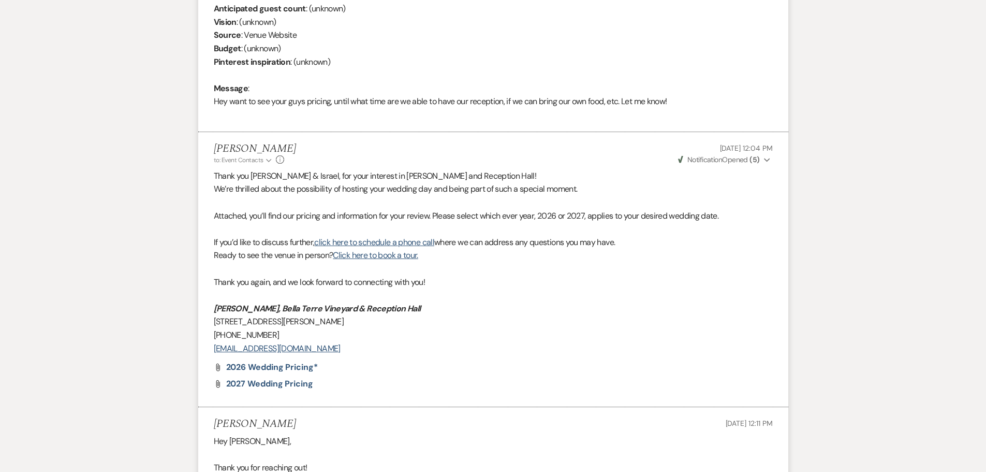
scroll to position [259, 0]
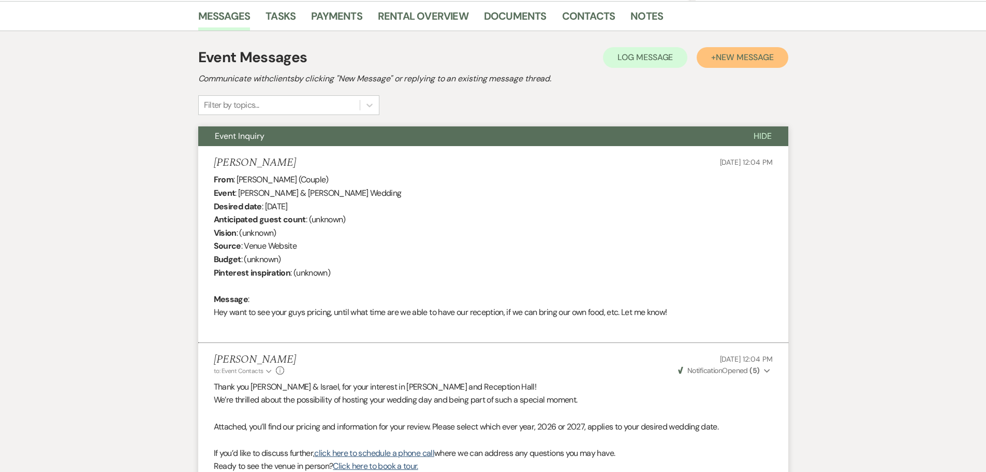
drag, startPoint x: 736, startPoint y: 53, endPoint x: 716, endPoint y: 75, distance: 29.3
click at [699, 53] on span "New Message" at bounding box center [744, 57] width 57 height 11
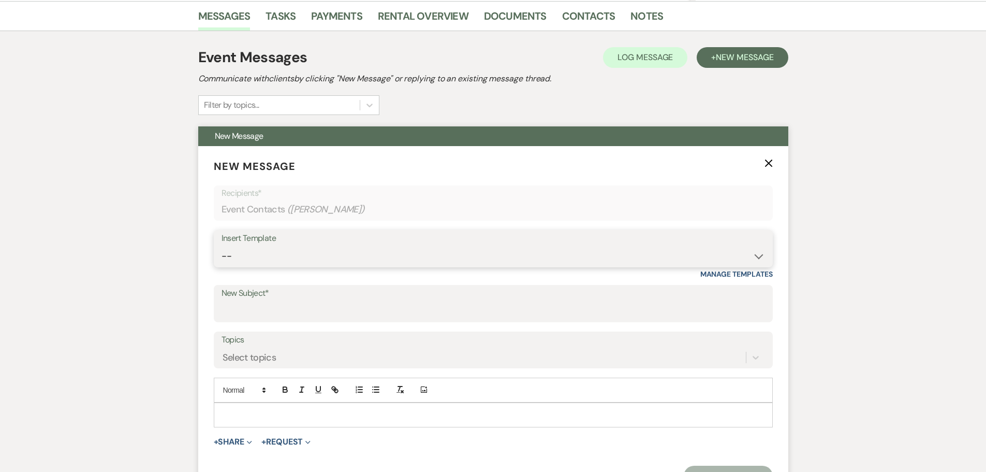
click at [308, 248] on select "-- Weven Planning Portal Introduction (Booked Events) Initial Inquiry Response …" at bounding box center [494, 256] width 544 height 20
click at [222, 246] on select "-- Weven Planning Portal Introduction (Booked Events) Initial Inquiry Response …" at bounding box center [494, 256] width 544 height 20
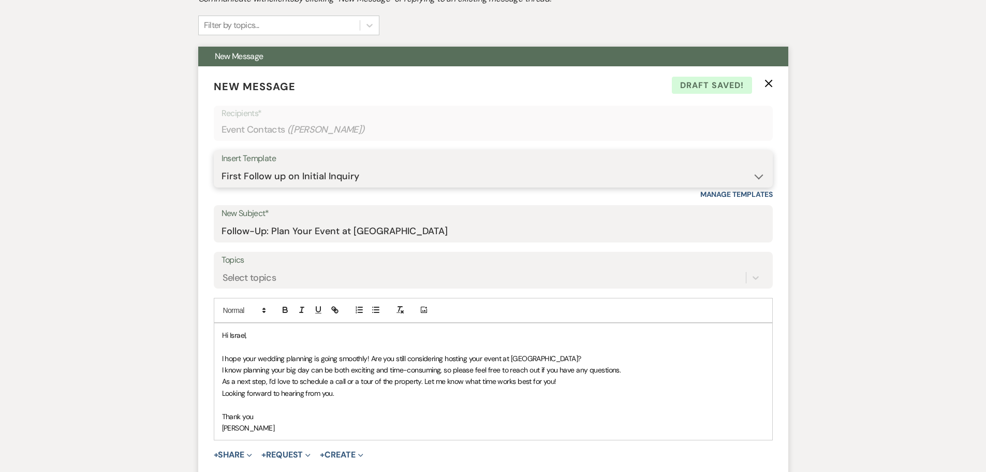
scroll to position [362, 0]
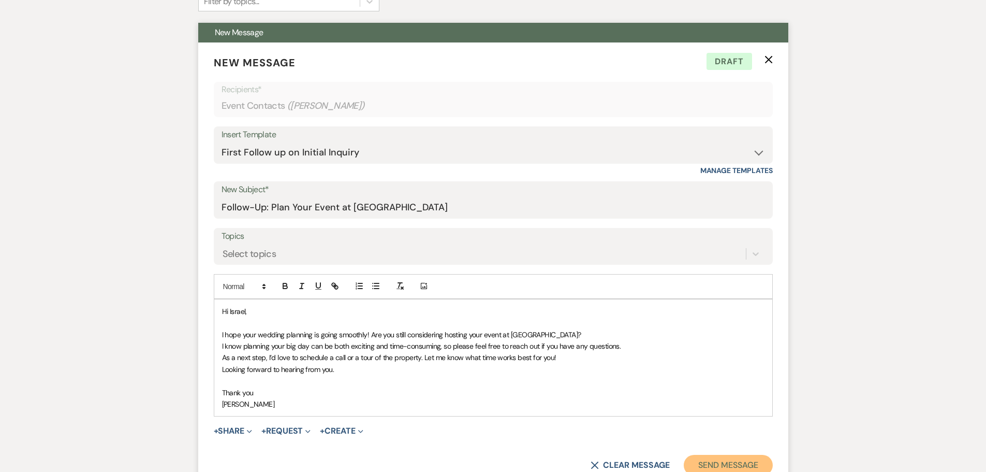
click at [699, 310] on button "Send Message" at bounding box center [728, 465] width 89 height 21
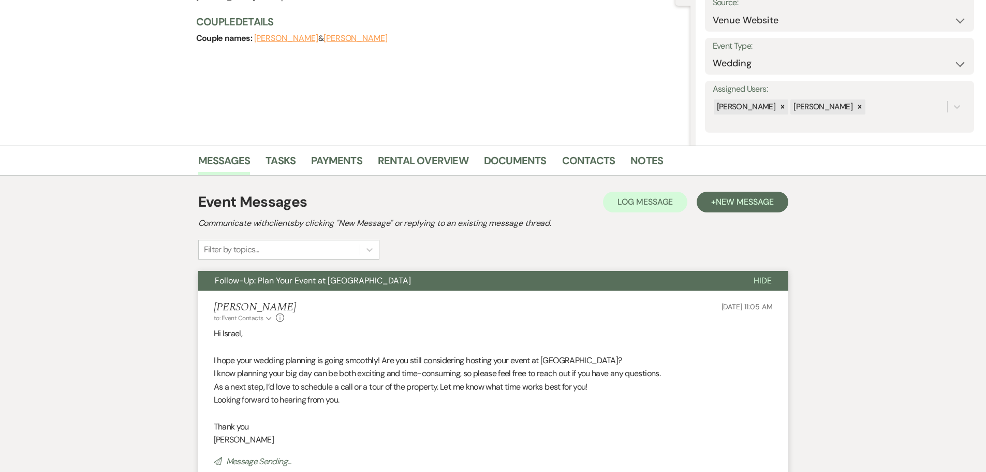
scroll to position [0, 0]
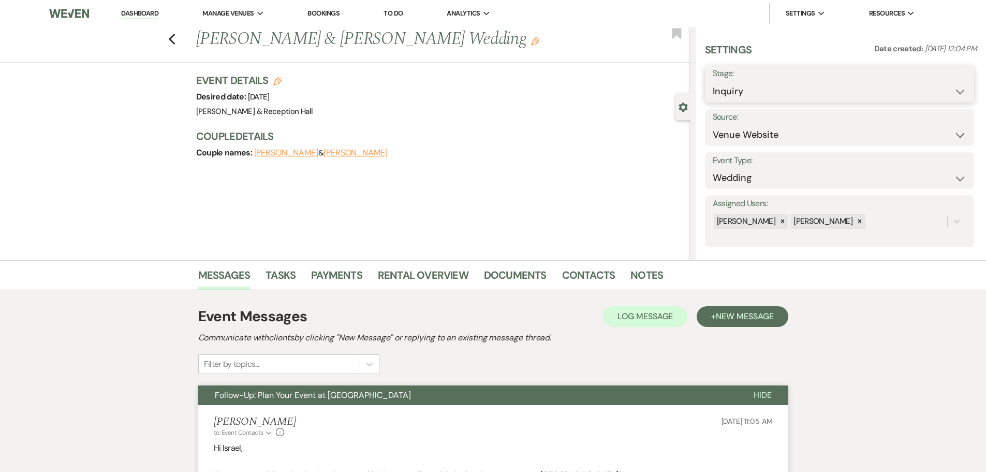
click at [699, 95] on select "Inquiry Follow Up Tour Requested Tour Confirmed Toured Proposal Sent Booked Lost" at bounding box center [840, 91] width 254 height 20
click at [699, 81] on select "Inquiry Follow Up Tour Requested Tour Confirmed Toured Proposal Sent Booked Lost" at bounding box center [840, 91] width 254 height 20
click at [699, 80] on button "Save" at bounding box center [945, 84] width 58 height 21
click at [176, 37] on icon "Previous" at bounding box center [172, 39] width 8 height 12
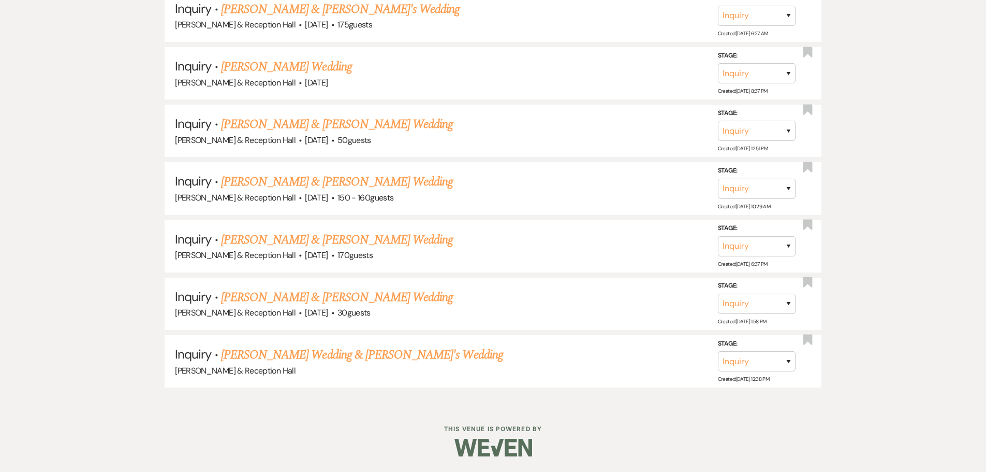
scroll to position [2688, 0]
click at [356, 310] on link "Christesons Wedding & Fiance's Wedding" at bounding box center [362, 354] width 282 height 19
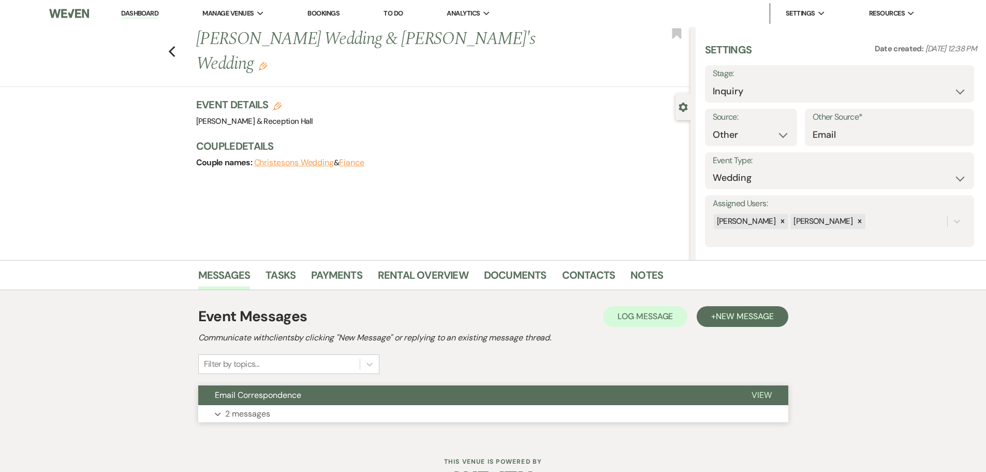
click at [321, 310] on button "Expand 2 messages" at bounding box center [493, 414] width 590 height 18
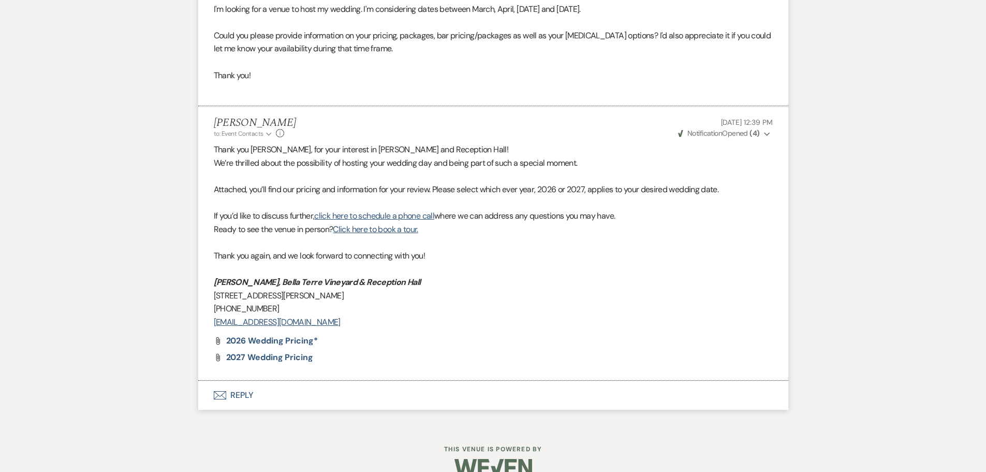
scroll to position [487, 0]
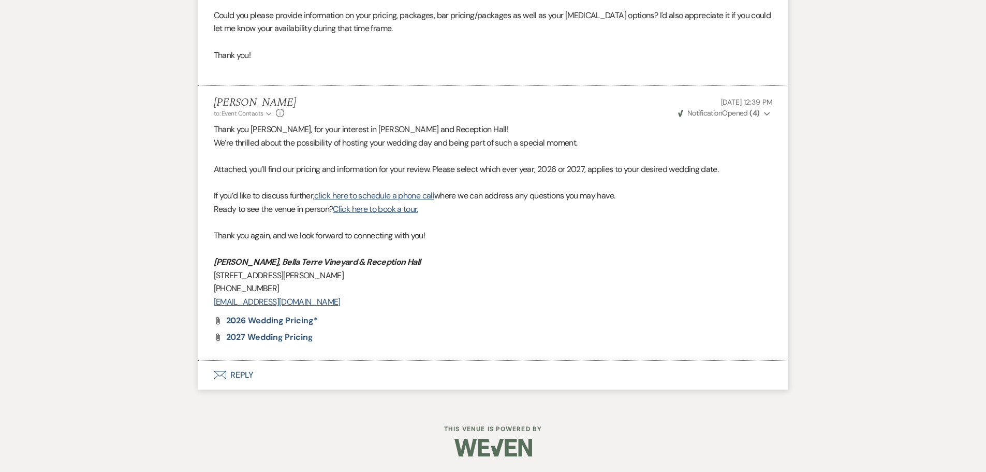
click at [699, 113] on span "Notification" at bounding box center [704, 112] width 35 height 9
click at [638, 221] on p at bounding box center [493, 221] width 559 height 13
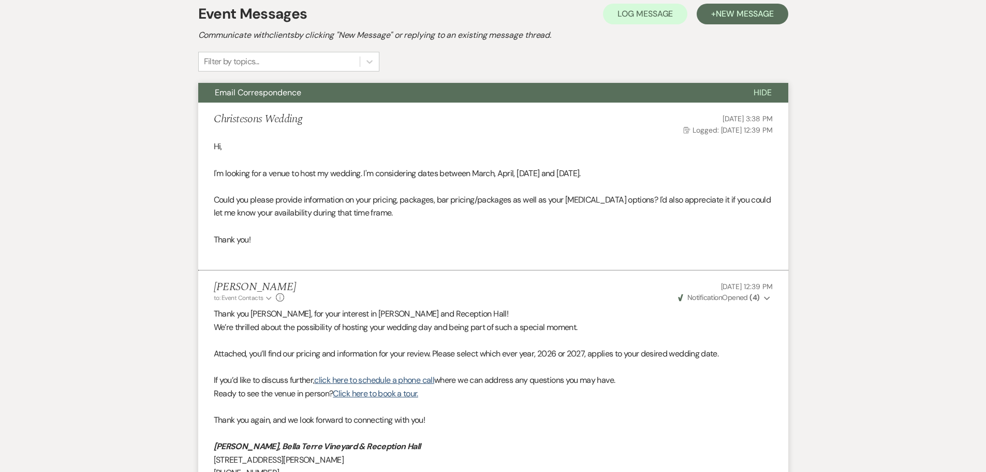
scroll to position [124, 0]
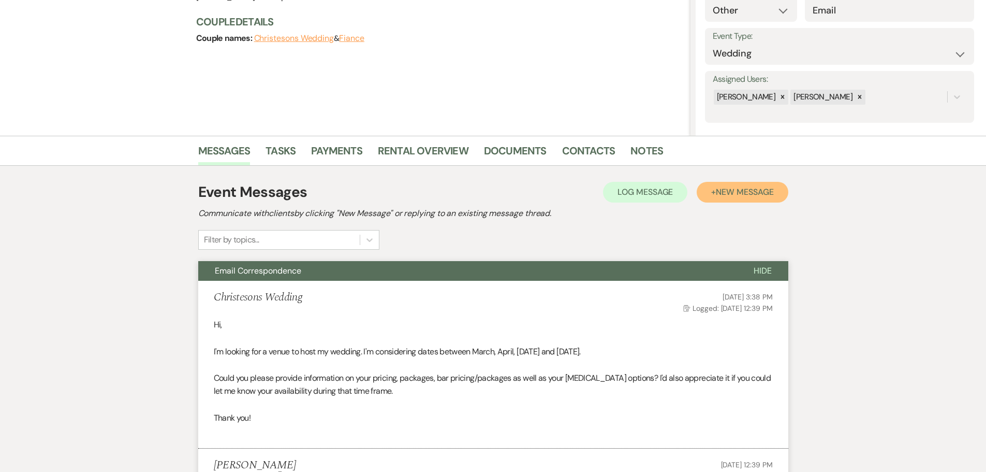
click at [699, 192] on span "New Message" at bounding box center [744, 191] width 57 height 11
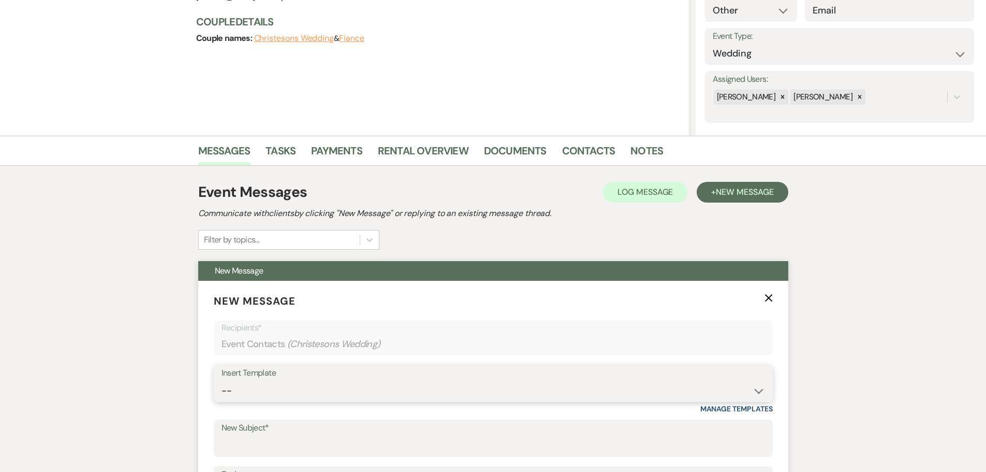
click at [316, 310] on select "-- Weven Planning Portal Introduction (Booked Events) Initial Inquiry Response …" at bounding box center [494, 391] width 544 height 20
click at [222, 310] on select "-- Weven Planning Portal Introduction (Booked Events) Initial Inquiry Response …" at bounding box center [494, 391] width 544 height 20
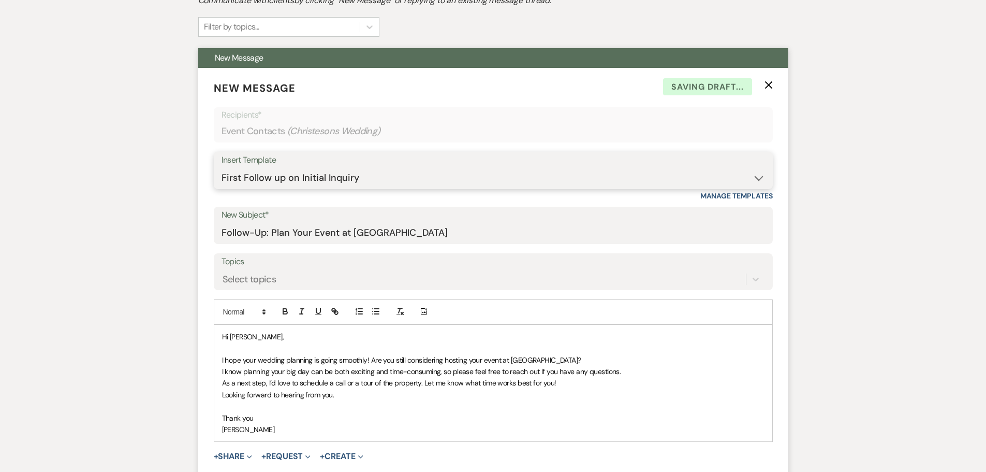
scroll to position [383, 0]
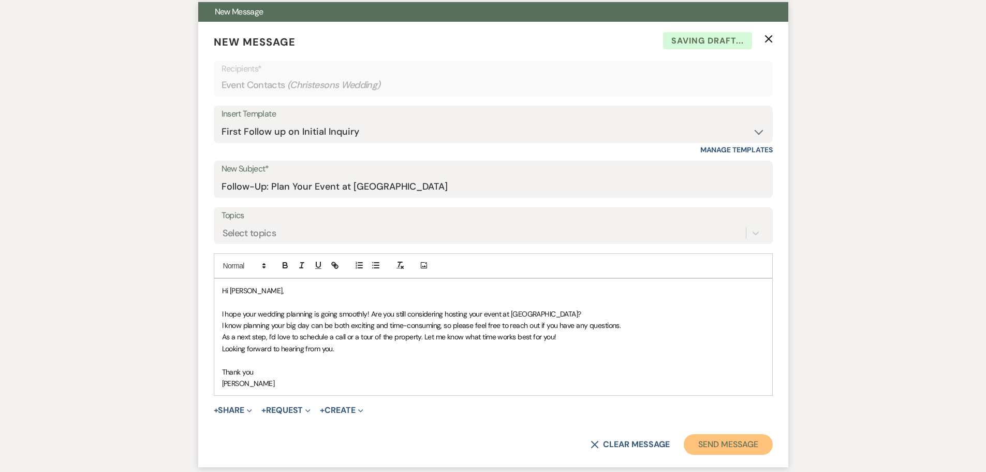
click at [699, 310] on button "Send Message" at bounding box center [728, 444] width 89 height 21
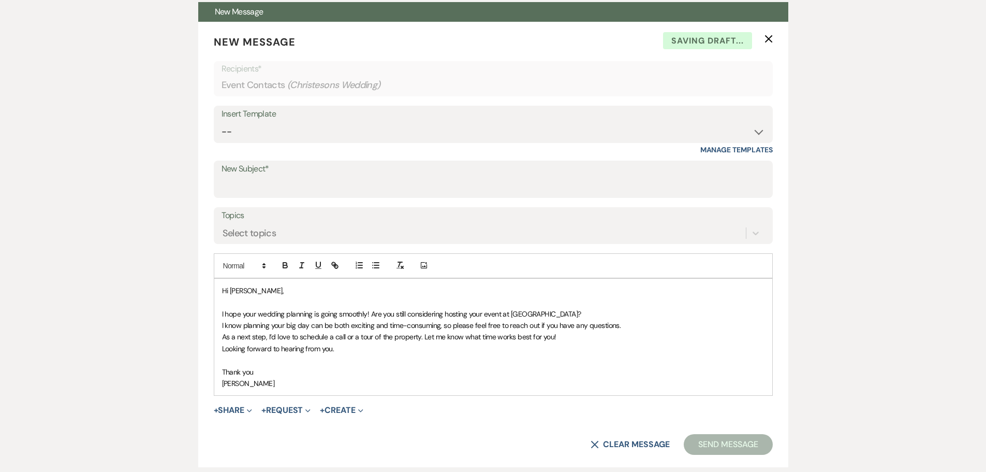
scroll to position [0, 0]
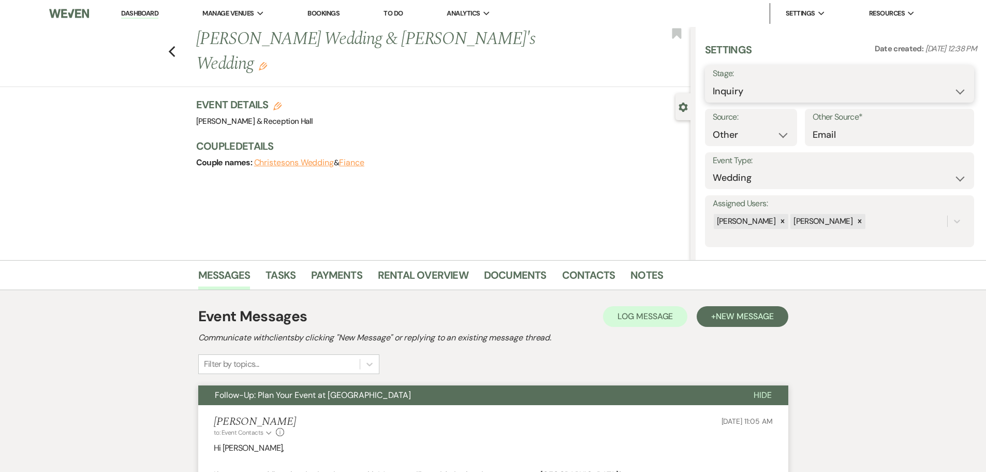
click at [699, 95] on select "Inquiry Follow Up Tour Requested Tour Confirmed Toured Proposal Sent Booked Lost" at bounding box center [840, 91] width 254 height 20
click at [699, 81] on select "Inquiry Follow Up Tour Requested Tour Confirmed Toured Proposal Sent Booked Lost" at bounding box center [840, 91] width 254 height 20
drag, startPoint x: 929, startPoint y: 79, endPoint x: 910, endPoint y: 96, distance: 25.7
click at [699, 80] on button "Save" at bounding box center [945, 84] width 58 height 21
click at [176, 46] on icon "Previous" at bounding box center [172, 52] width 8 height 12
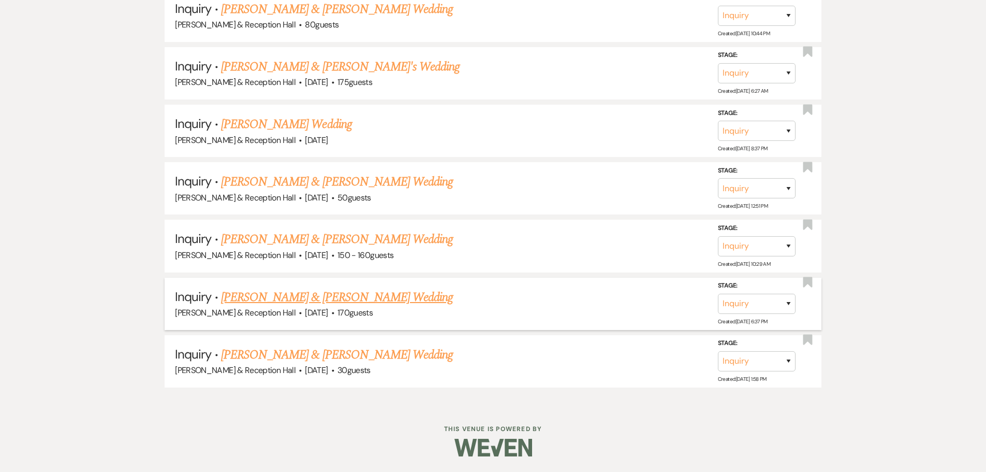
scroll to position [2631, 0]
click at [251, 310] on link "Gabe Malcom & Mercedes Juelfs's Wedding" at bounding box center [337, 354] width 232 height 19
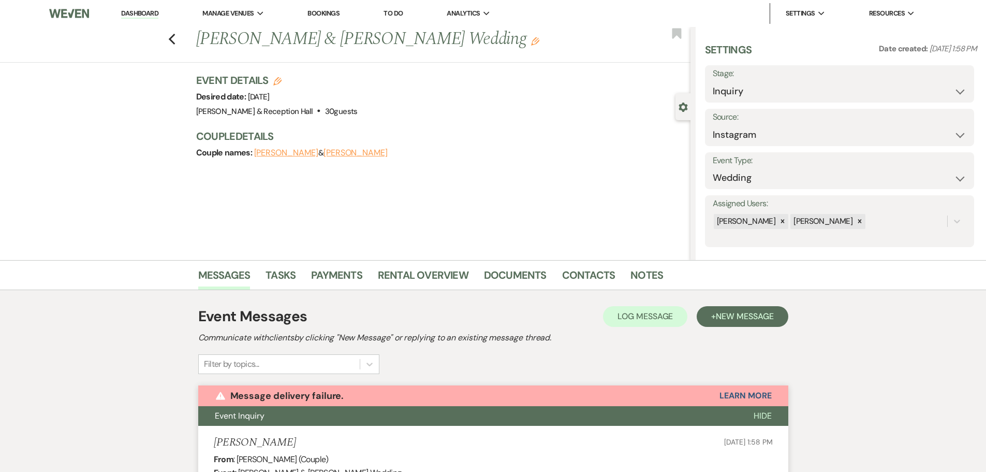
click at [364, 154] on button "Mercedes Juelfs" at bounding box center [356, 153] width 64 height 8
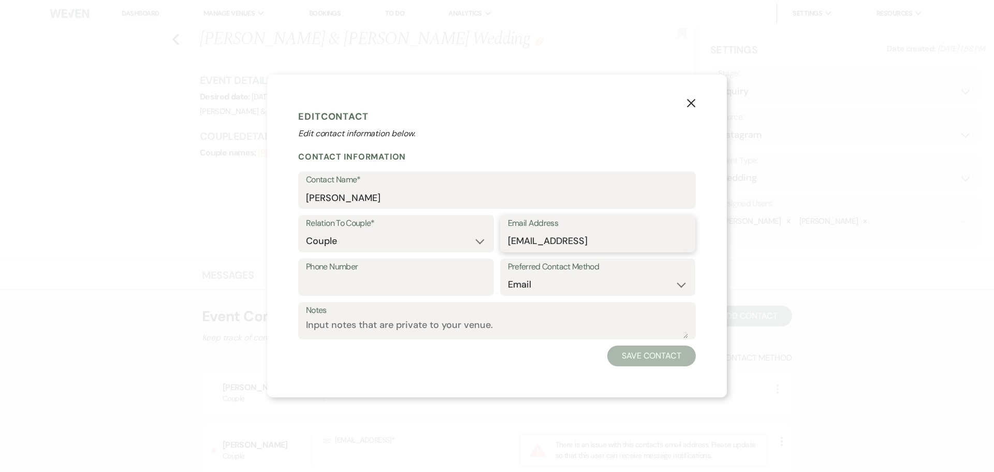
click at [626, 237] on input "mercedesjuelfs@gmail.con" at bounding box center [598, 241] width 180 height 20
click at [677, 310] on button "Save Contact" at bounding box center [651, 355] width 89 height 21
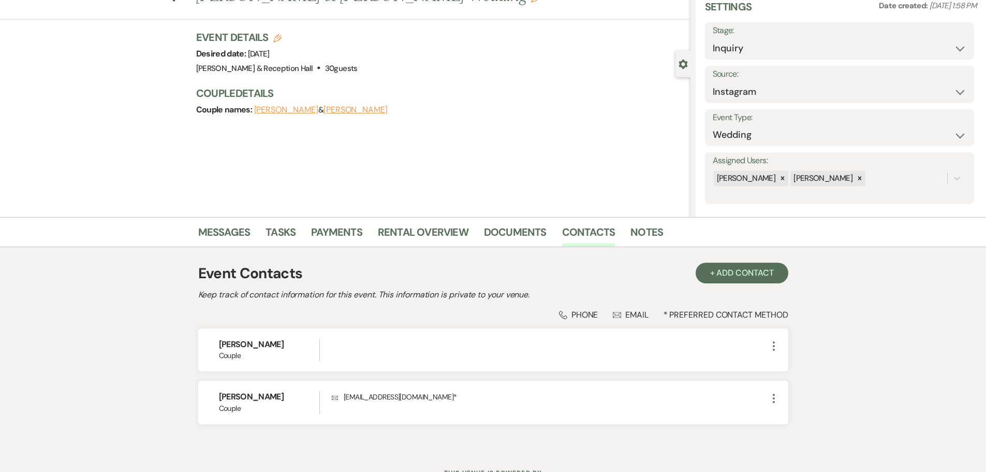
scroll to position [87, 0]
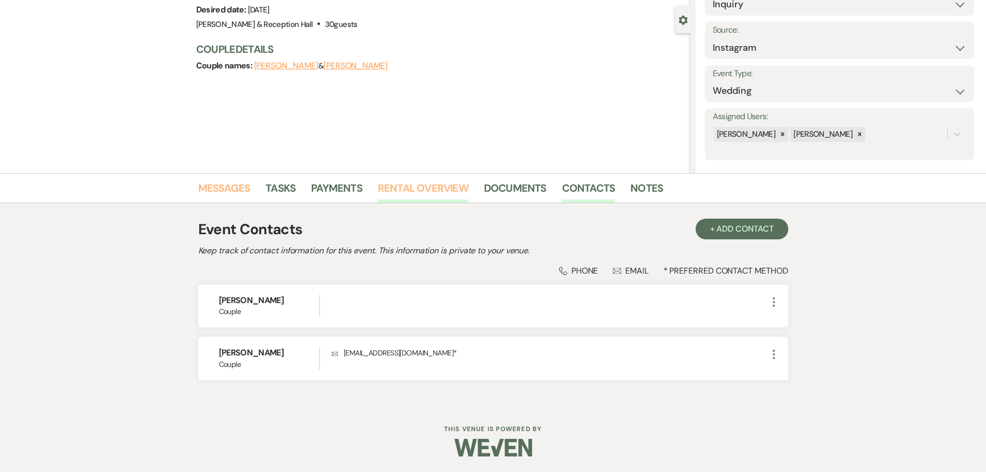
drag, startPoint x: 238, startPoint y: 189, endPoint x: 437, endPoint y: 192, distance: 199.3
click at [237, 189] on link "Messages" at bounding box center [224, 191] width 52 height 23
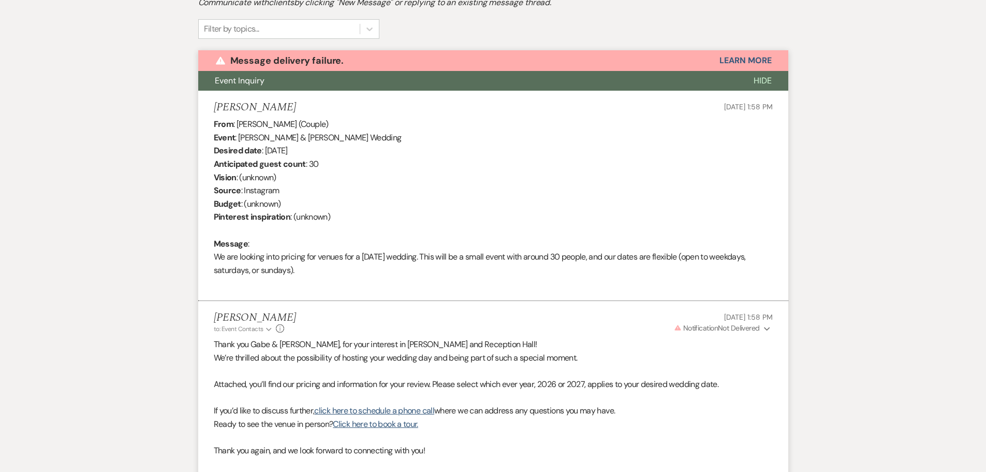
scroll to position [144, 0]
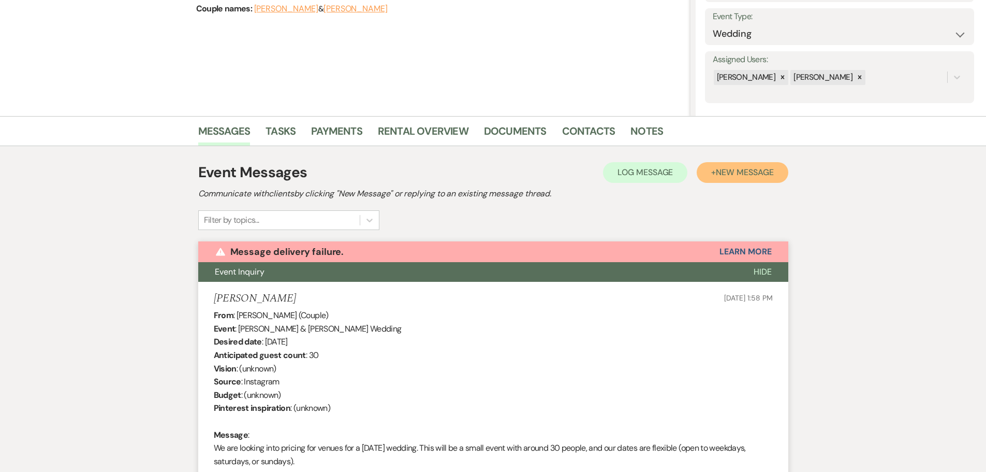
click at [699, 174] on span "New Message" at bounding box center [744, 172] width 57 height 11
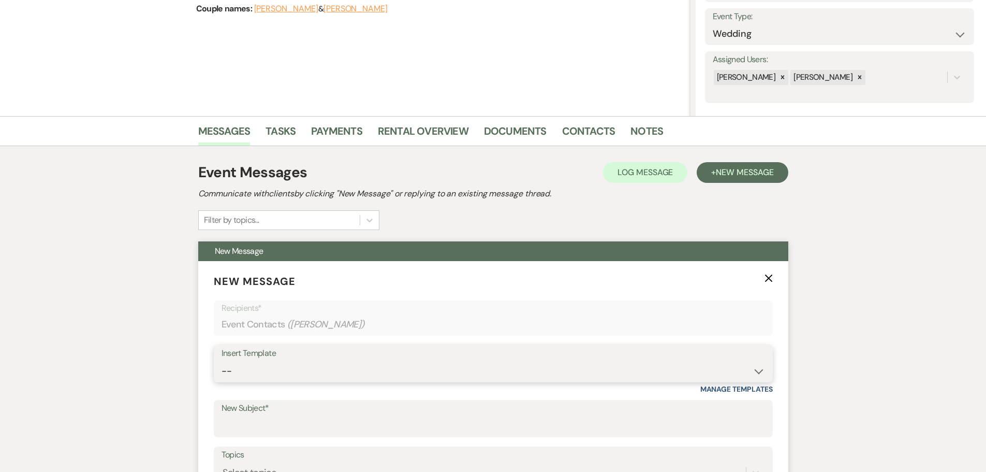
click at [259, 310] on div "Insert Template -- Weven Planning Portal Introduction (Booked Events) Initial I…" at bounding box center [493, 363] width 559 height 37
click at [222, 310] on select "-- Weven Planning Portal Introduction (Booked Events) Initial Inquiry Response …" at bounding box center [494, 371] width 544 height 20
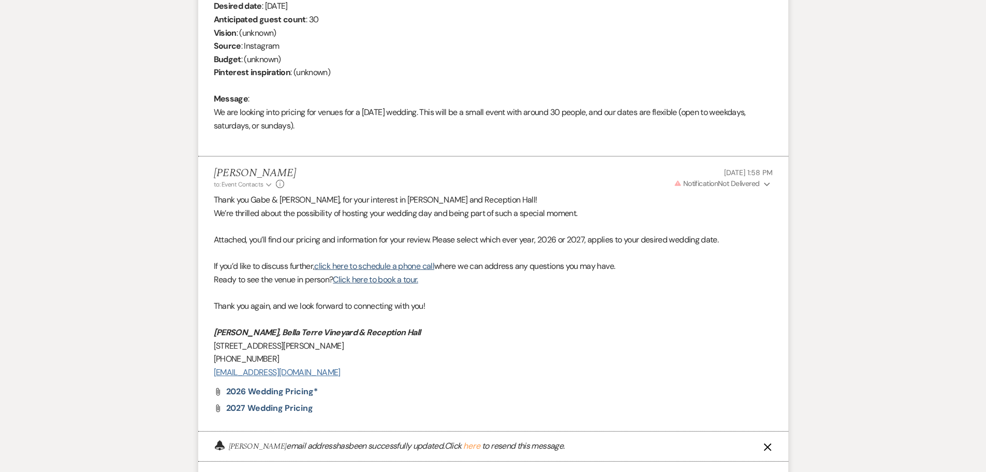
scroll to position [972, 0]
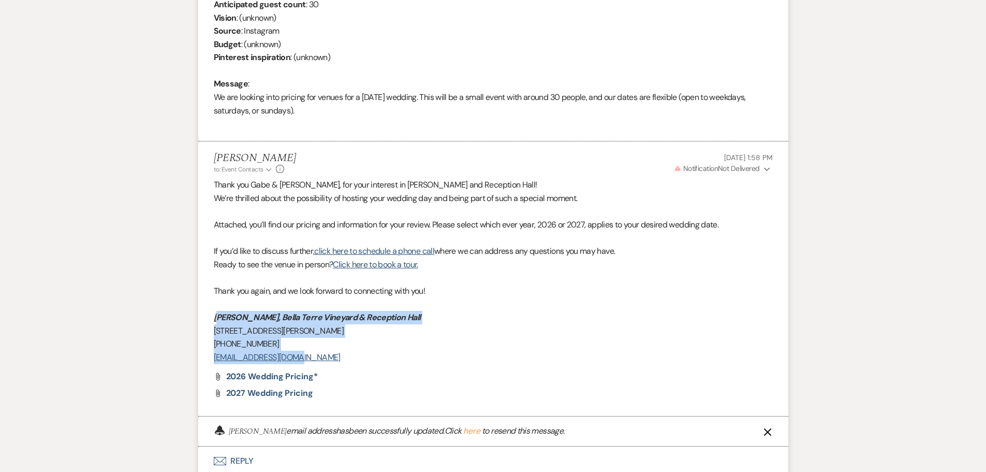
drag, startPoint x: 215, startPoint y: 318, endPoint x: 311, endPoint y: 352, distance: 102.2
click at [311, 310] on div "Thank you Gabe & Mercedes, for your interest in Bella Terre Vineyard and Recept…" at bounding box center [493, 270] width 559 height 185
copy div "Lexie Craft, Bella Terre Vineyard & Reception Hall 23375 Barrus Road | Glenwood…"
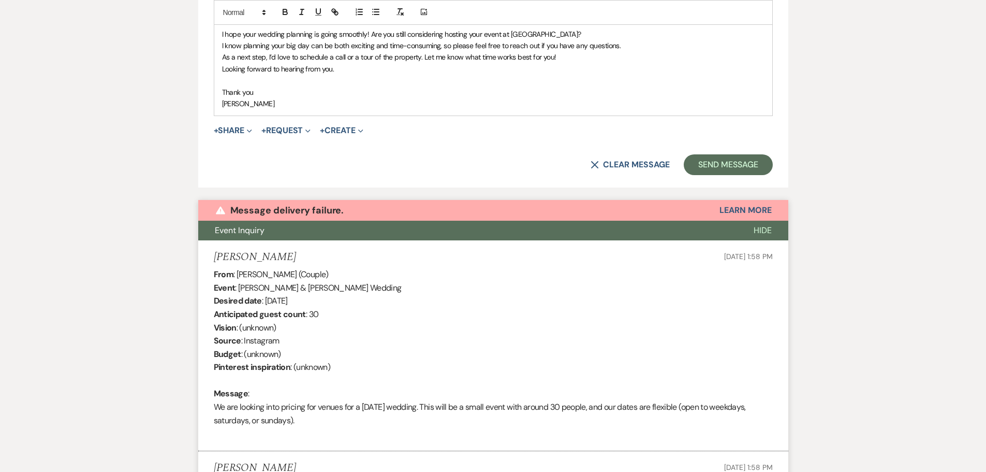
scroll to position [662, 0]
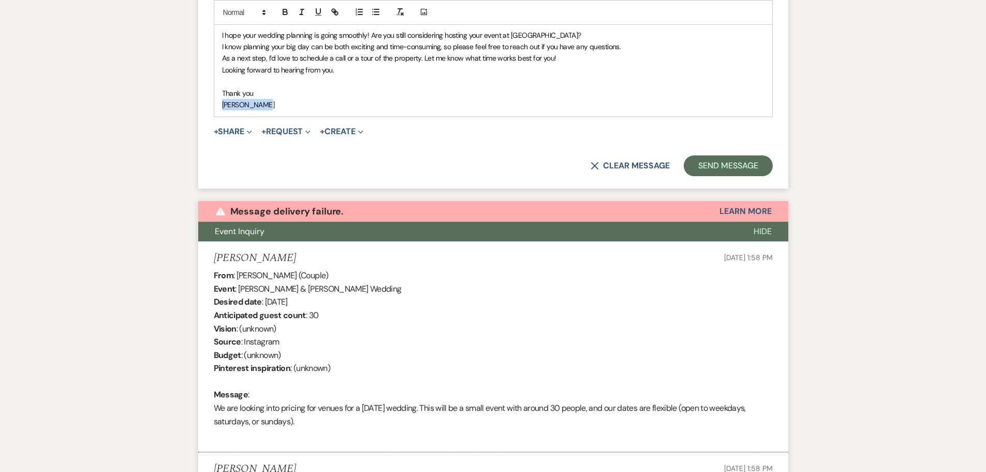
drag, startPoint x: 222, startPoint y: 105, endPoint x: 269, endPoint y: 107, distance: 47.7
click at [269, 107] on p "Katie Dreyer" at bounding box center [493, 104] width 543 height 11
paste div
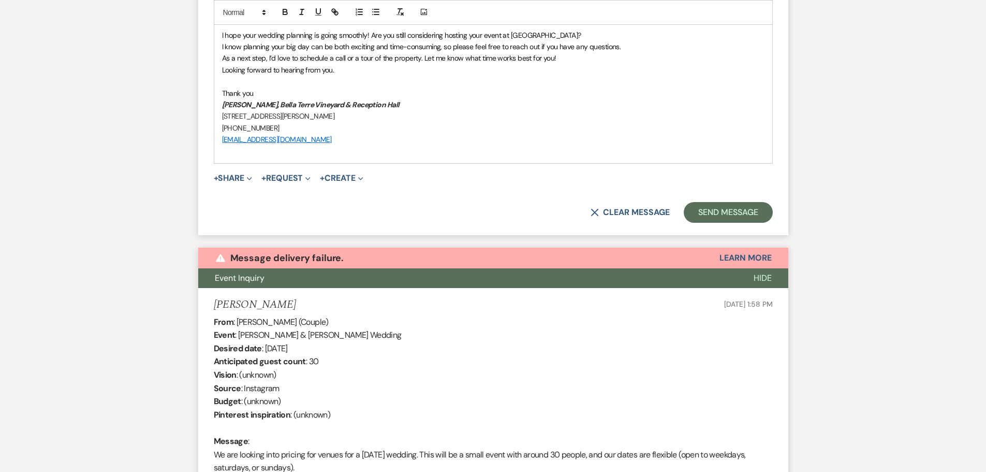
click at [262, 90] on p "Thank you" at bounding box center [493, 92] width 543 height 11
click at [699, 216] on button "Send Message" at bounding box center [728, 212] width 89 height 21
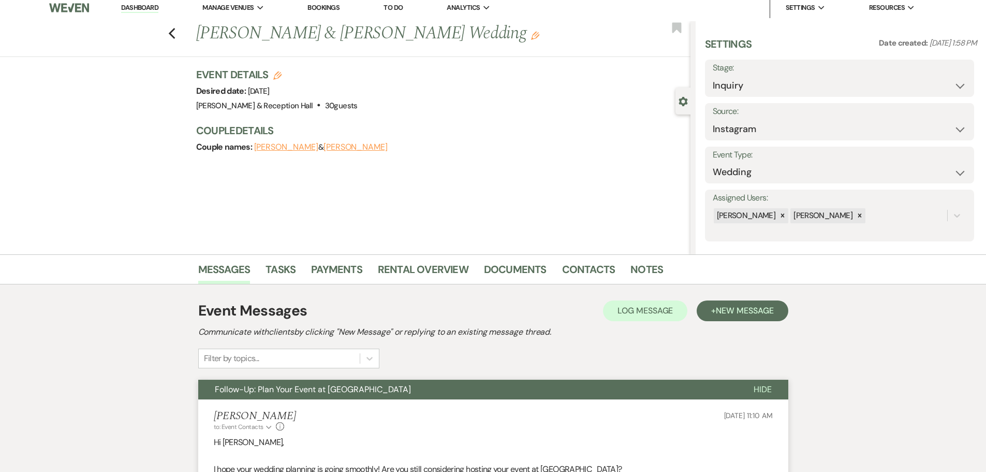
scroll to position [0, 0]
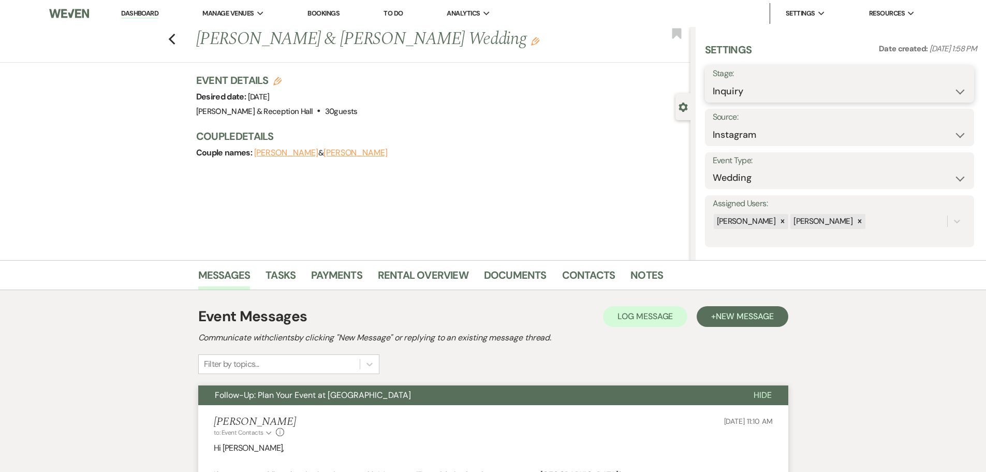
click at [699, 94] on select "Inquiry Follow Up Tour Requested Tour Confirmed Toured Proposal Sent Booked Lost" at bounding box center [840, 91] width 254 height 20
click at [699, 81] on select "Inquiry Follow Up Tour Requested Tour Confirmed Toured Proposal Sent Booked Lost" at bounding box center [840, 91] width 254 height 20
click at [699, 86] on button "Save" at bounding box center [945, 84] width 58 height 21
click at [230, 14] on span "Manage Venues" at bounding box center [227, 13] width 51 height 10
click at [0, 0] on li "[PERSON_NAME] & Reception Hall" at bounding box center [0, 0] width 0 height 0
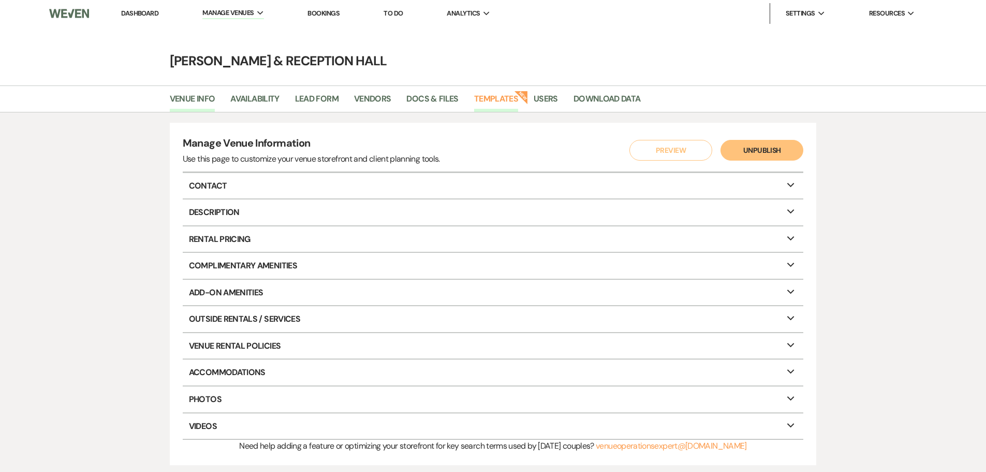
click at [506, 97] on link "Templates" at bounding box center [496, 102] width 44 height 20
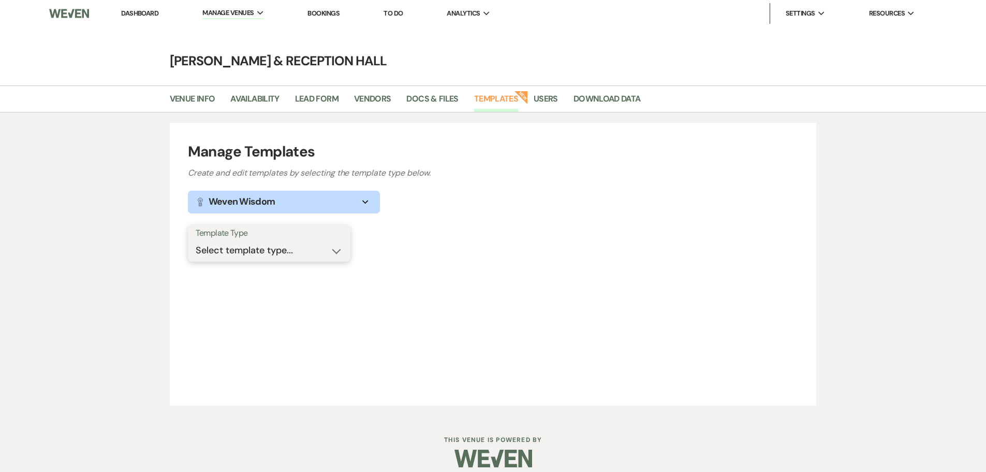
click at [280, 245] on select "Select template type... Task List Message Templates Payment Plan Inventory Item…" at bounding box center [269, 250] width 147 height 20
click at [196, 240] on select "Select template type... Task List Message Templates Payment Plan Inventory Item…" at bounding box center [269, 250] width 147 height 20
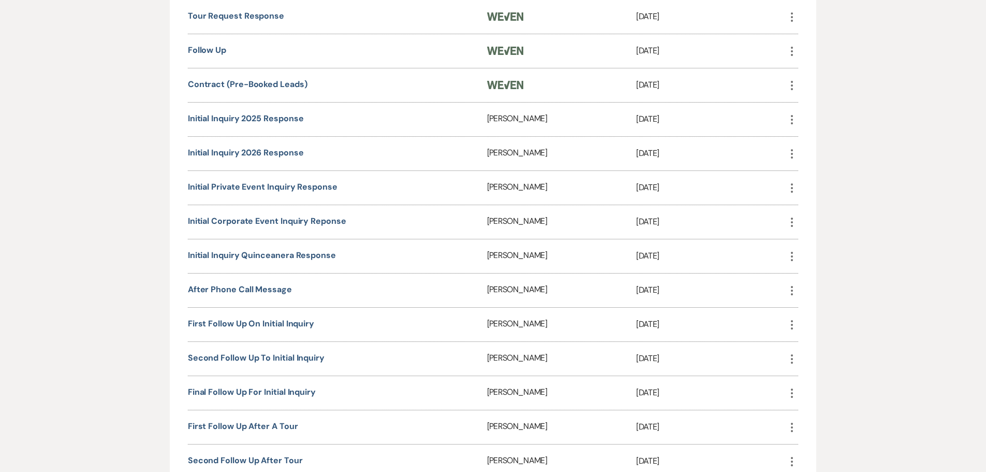
scroll to position [414, 0]
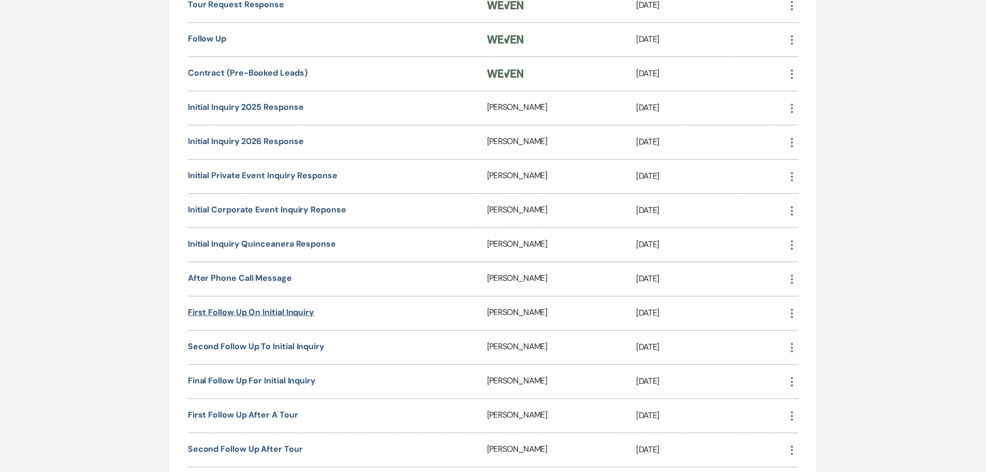
click at [276, 310] on link "First Follow up on Initial Inquiry" at bounding box center [251, 311] width 126 height 11
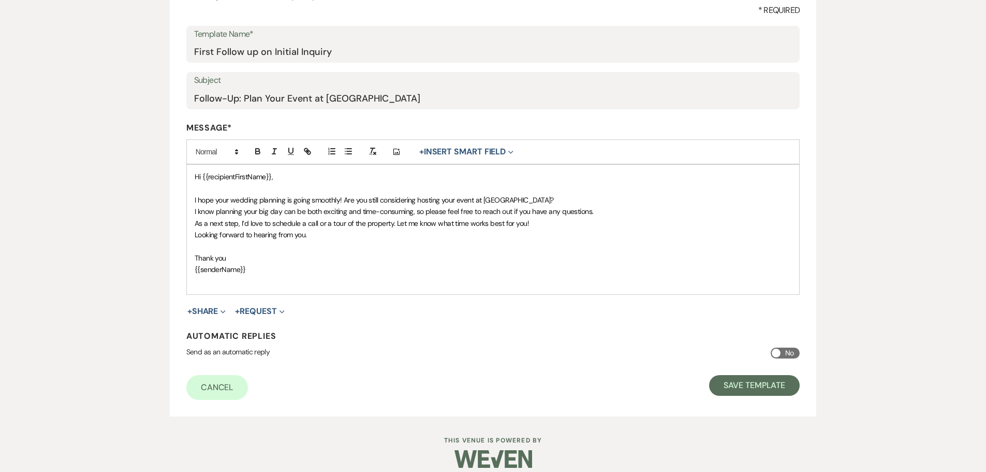
scroll to position [155, 0]
drag, startPoint x: 195, startPoint y: 268, endPoint x: 261, endPoint y: 275, distance: 66.7
click at [261, 275] on p "{{senderName}}" at bounding box center [493, 269] width 597 height 11
paste div
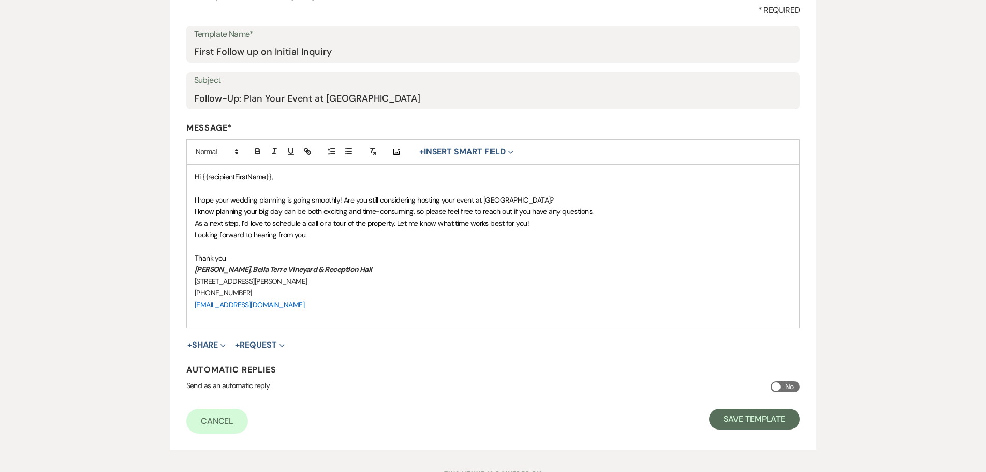
click at [245, 257] on p "Thank you" at bounding box center [493, 257] width 597 height 11
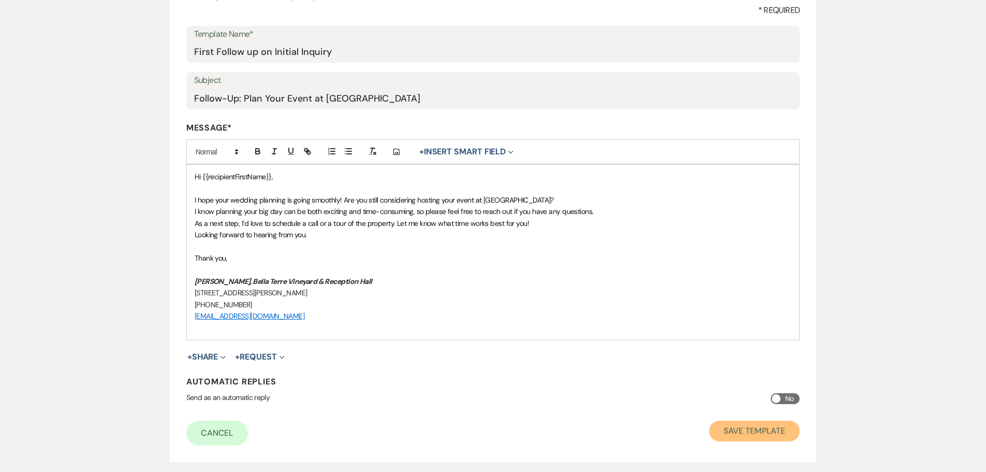
click at [757, 432] on button "Save Template" at bounding box center [754, 430] width 91 height 21
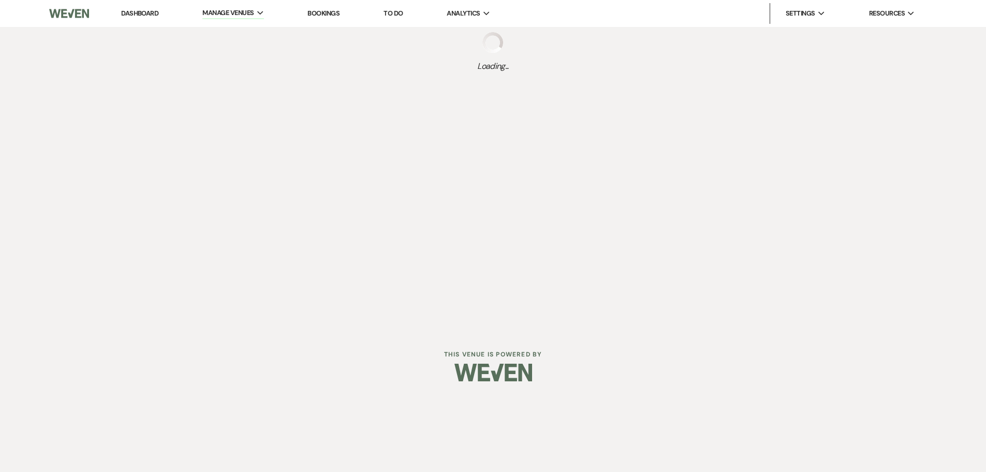
select select "Message Templates"
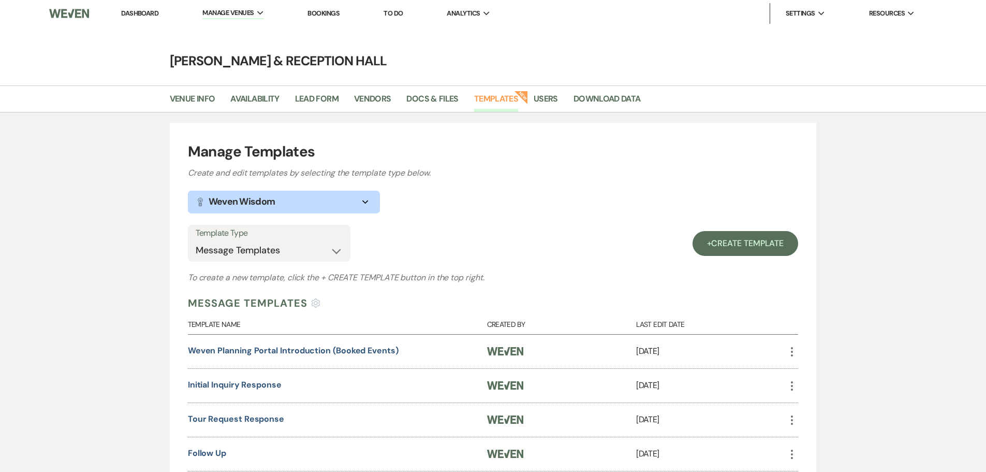
click at [146, 13] on link "Dashboard" at bounding box center [139, 13] width 37 height 9
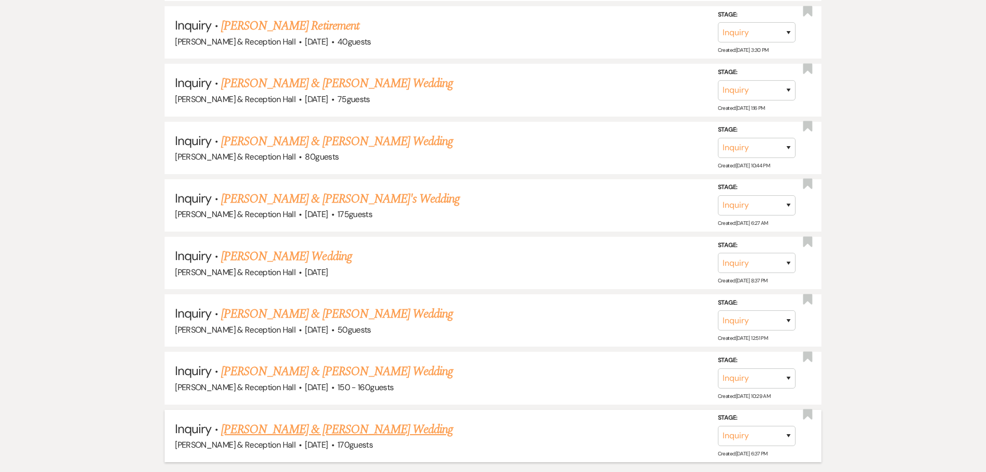
scroll to position [2573, 0]
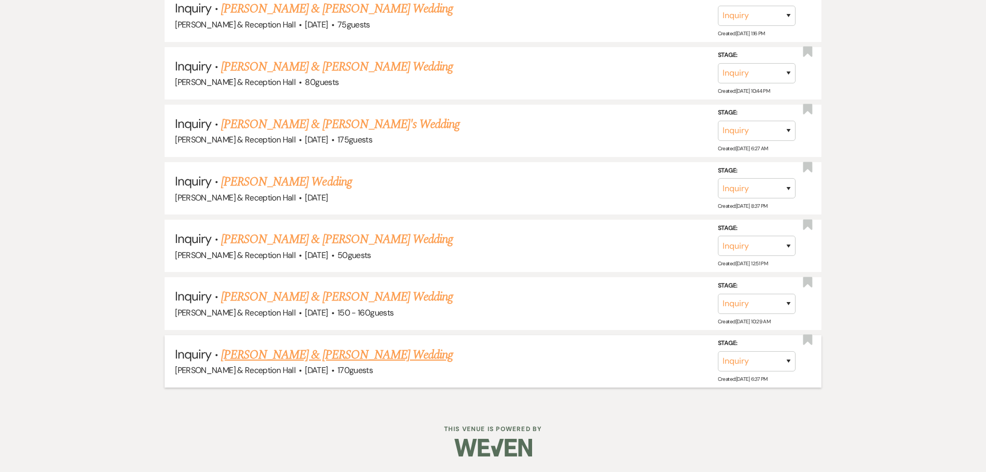
click at [364, 358] on link "Cassidy Fredrickson & Dale Ostrander's Wedding" at bounding box center [337, 354] width 232 height 19
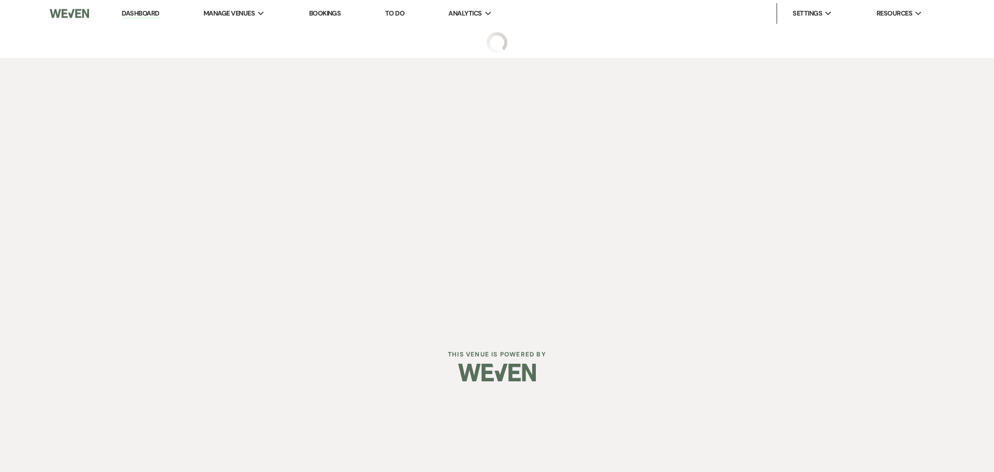
select select "5"
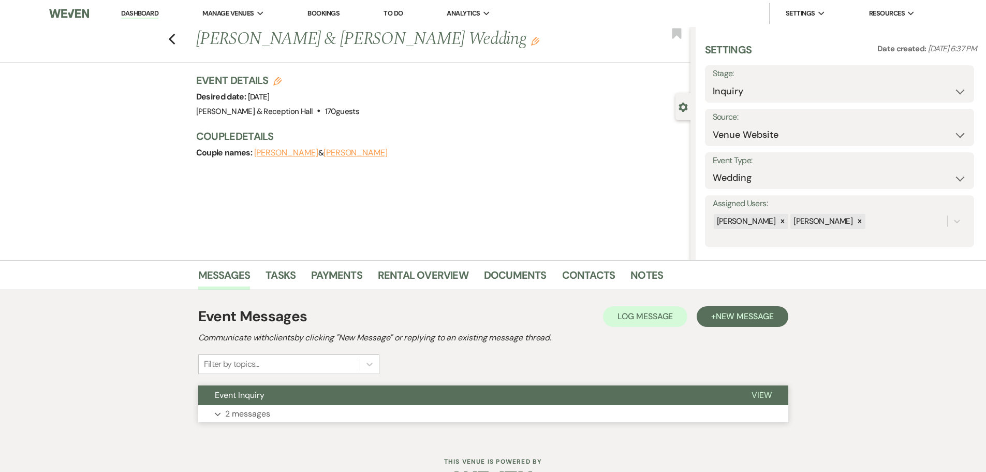
click at [486, 395] on button "Event Inquiry" at bounding box center [466, 395] width 537 height 20
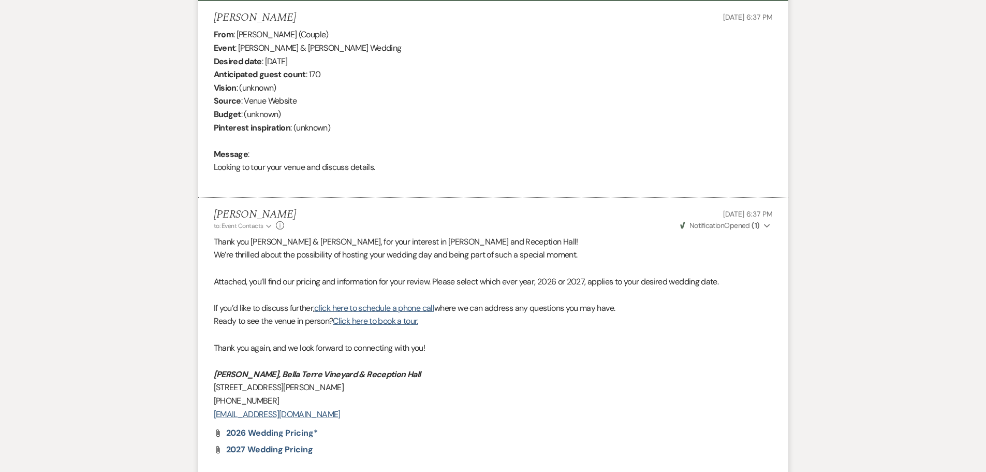
scroll to position [516, 0]
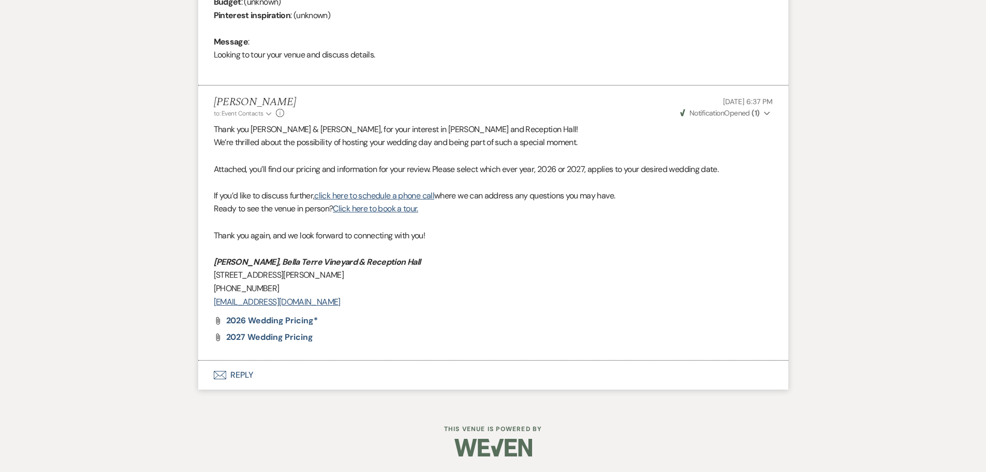
click at [748, 109] on span "Weven Check Notification Opened ( 1 )" at bounding box center [720, 112] width 80 height 9
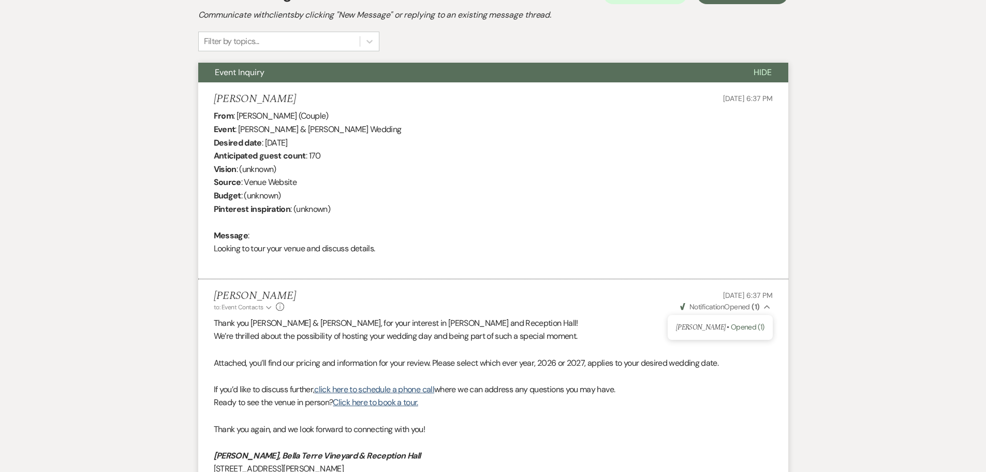
scroll to position [102, 0]
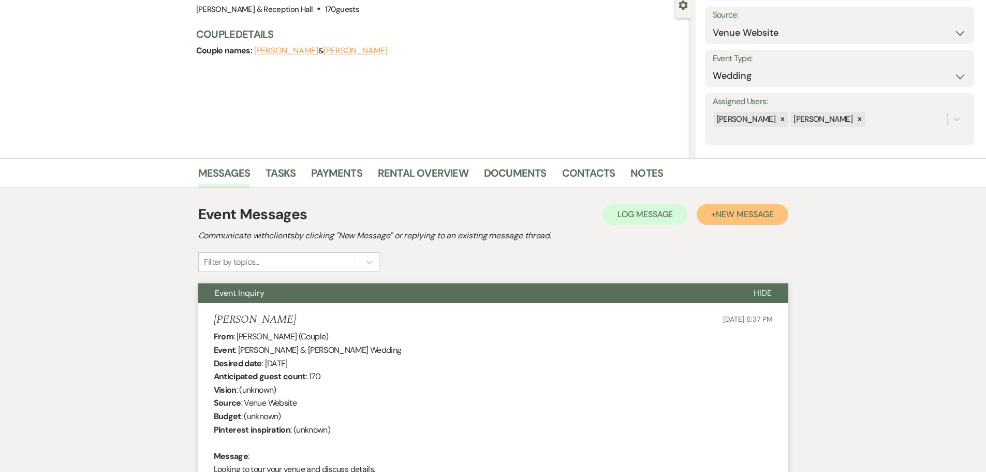
click at [743, 221] on button "+ New Message" at bounding box center [742, 214] width 91 height 21
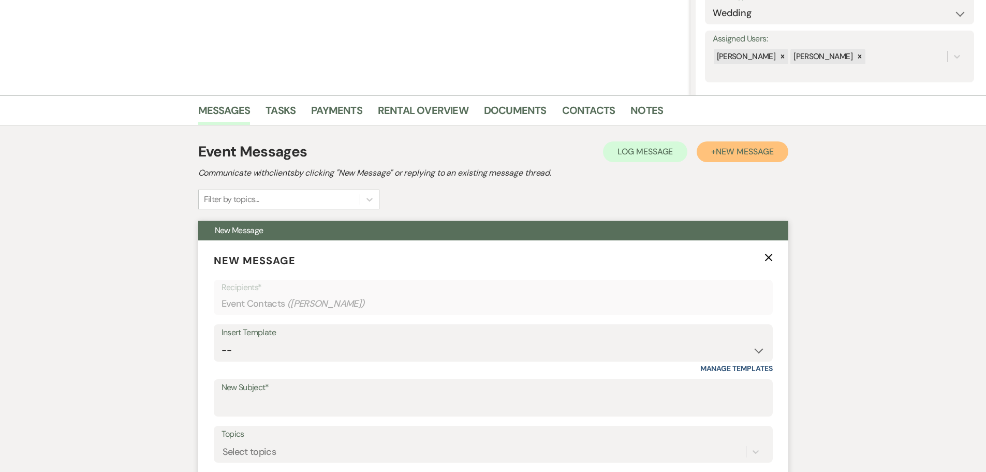
scroll to position [309, 0]
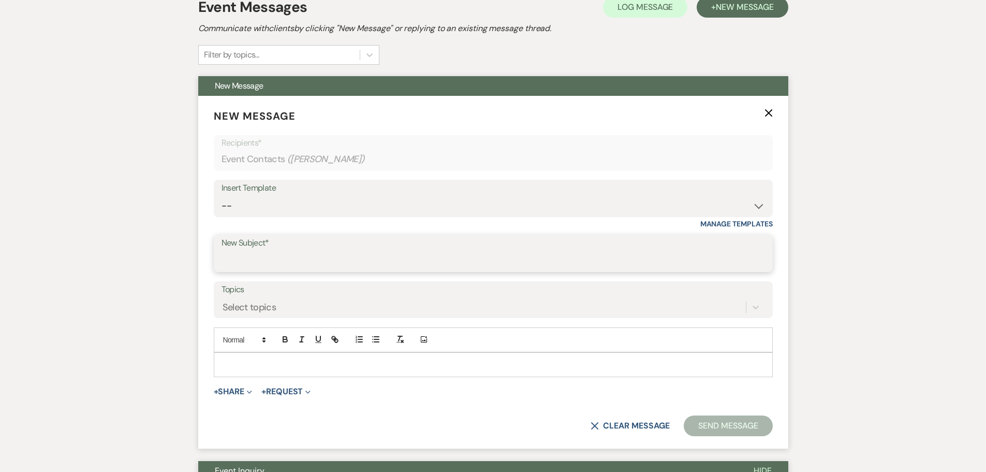
click at [290, 267] on input "New Subject*" at bounding box center [494, 261] width 544 height 20
click at [301, 209] on select "-- Weven Planning Portal Introduction (Booked Events) Initial Inquiry Response …" at bounding box center [494, 206] width 544 height 20
select select "4526"
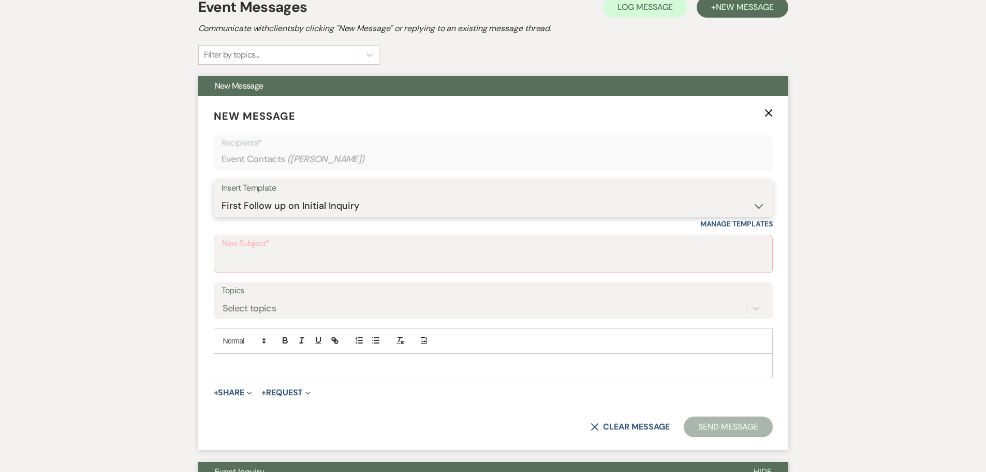
click at [222, 196] on select "-- Weven Planning Portal Introduction (Booked Events) Initial Inquiry Response …" at bounding box center [494, 206] width 544 height 20
type input "Follow-Up: Plan Your Event at [GEOGRAPHIC_DATA]"
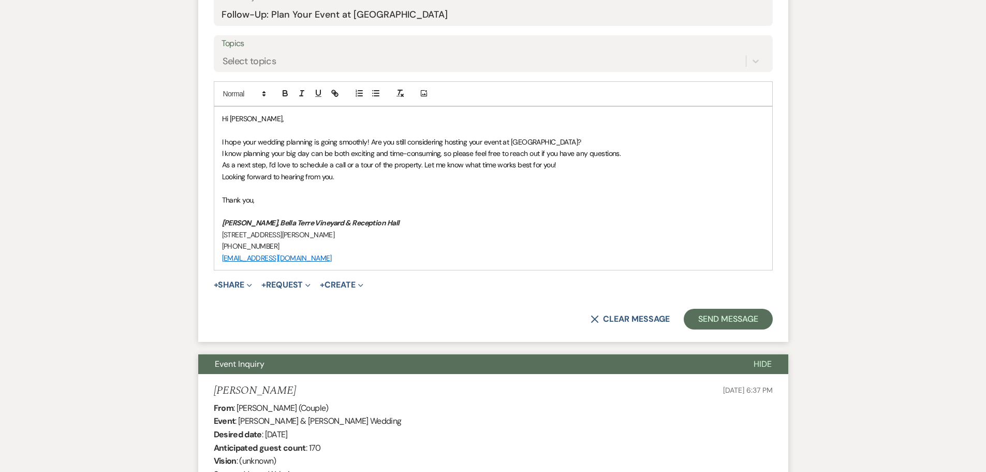
scroll to position [568, 0]
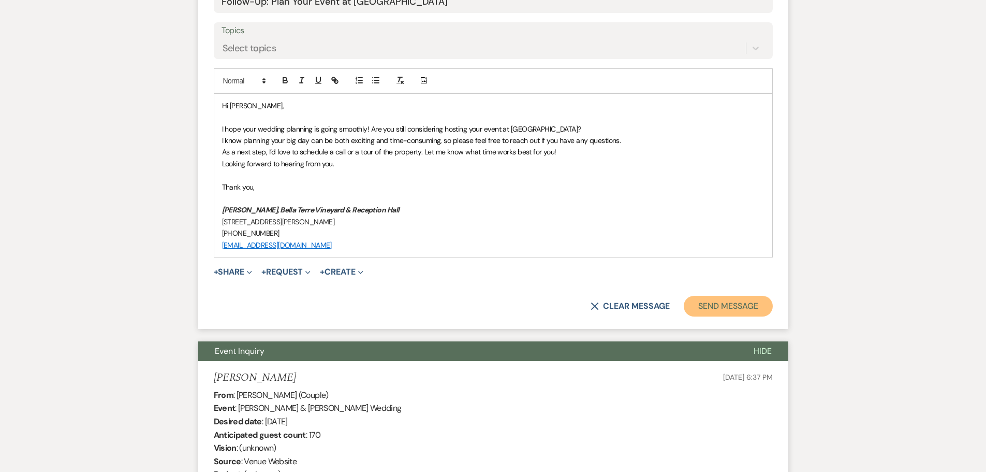
click at [722, 310] on button "Send Message" at bounding box center [728, 306] width 89 height 21
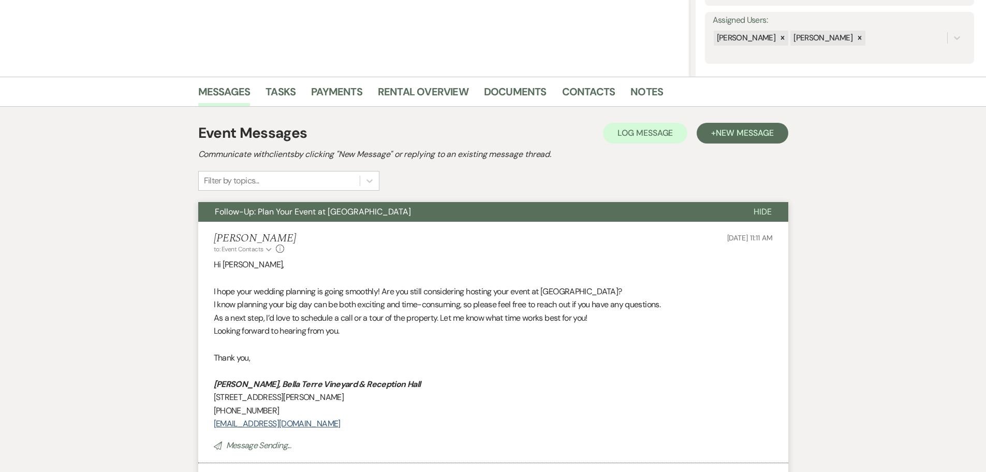
scroll to position [0, 0]
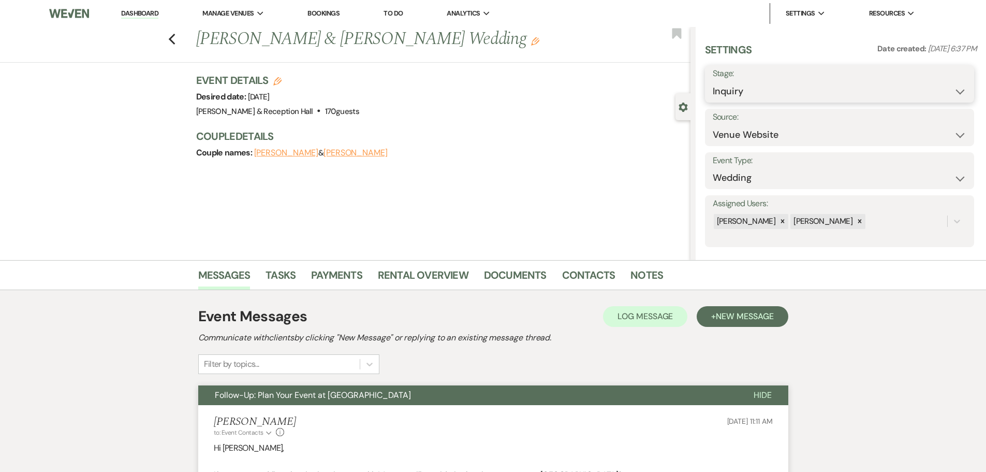
click at [749, 92] on select "Inquiry Follow Up Tour Requested Tour Confirmed Toured Proposal Sent Booked Lost" at bounding box center [840, 91] width 254 height 20
select select "9"
click at [713, 81] on select "Inquiry Follow Up Tour Requested Tour Confirmed Toured Proposal Sent Booked Lost" at bounding box center [840, 91] width 254 height 20
drag, startPoint x: 956, startPoint y: 80, endPoint x: 942, endPoint y: 85, distance: 15.4
click at [956, 80] on button "Save" at bounding box center [945, 84] width 58 height 21
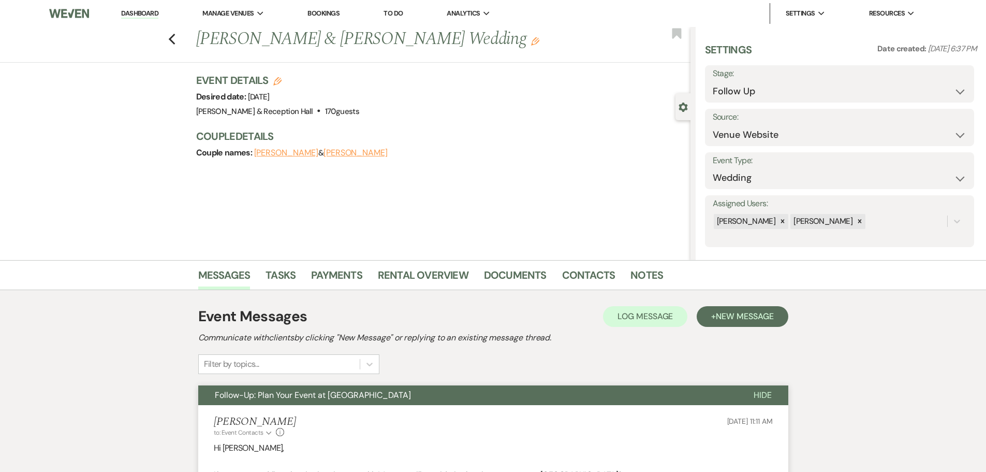
click at [170, 40] on div "Previous Cassidy Fredrickson & Dale Ostrander's Wedding Edit Bookmark" at bounding box center [343, 45] width 696 height 36
click at [176, 39] on icon "Previous" at bounding box center [172, 39] width 8 height 12
select select "9"
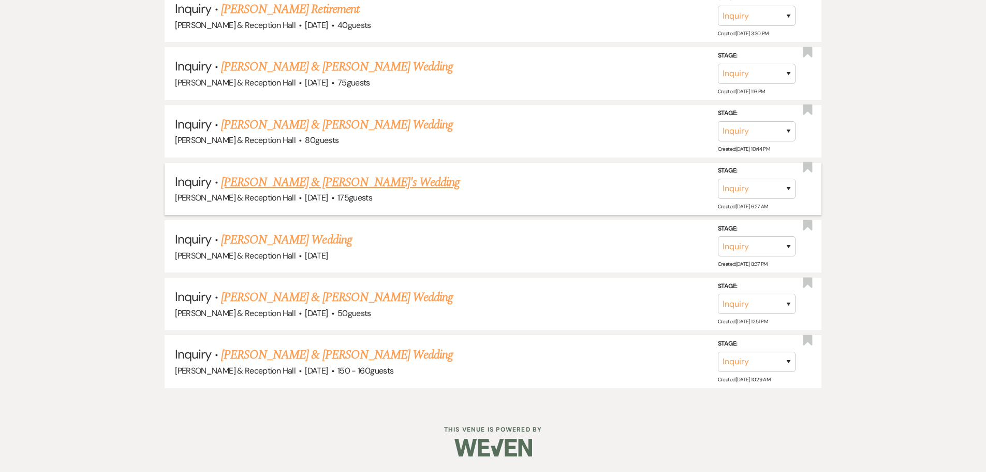
scroll to position [2515, 0]
drag, startPoint x: 305, startPoint y: 356, endPoint x: 413, endPoint y: 394, distance: 113.8
click at [305, 356] on link "Jordan Krewson & Shiloh Wade's Wedding" at bounding box center [337, 354] width 232 height 19
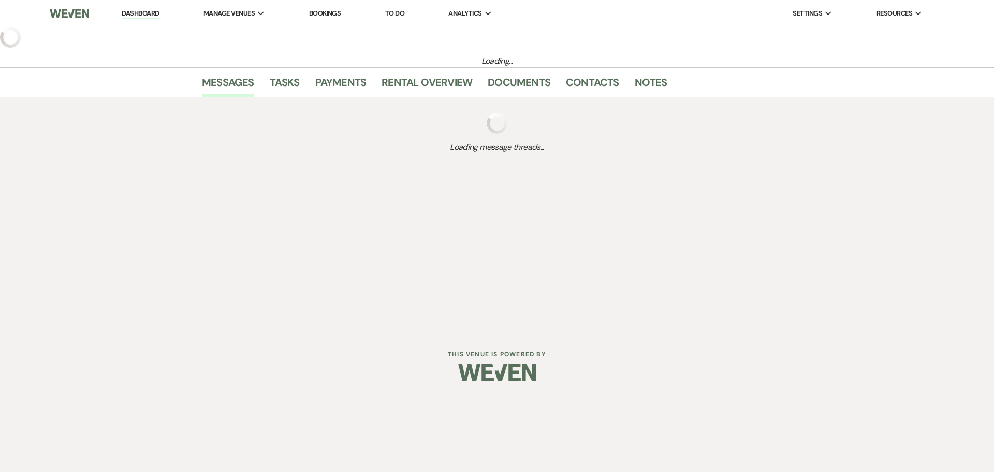
select select "5"
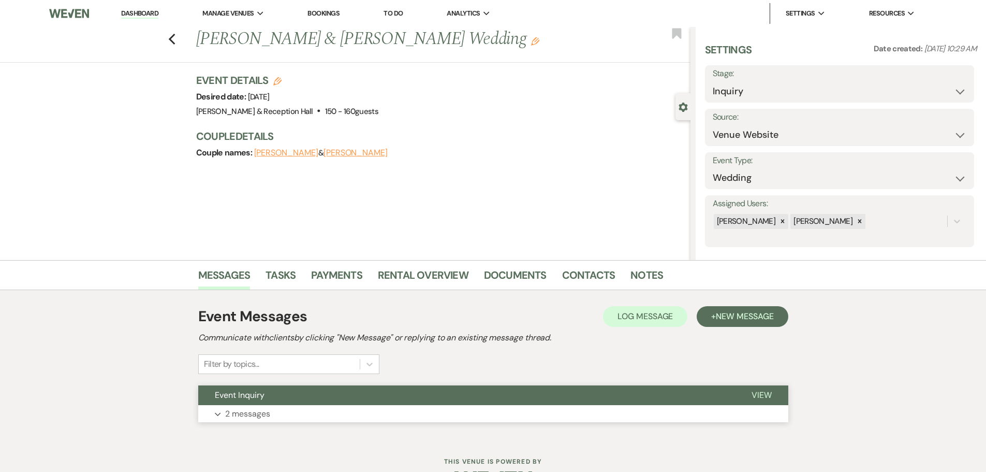
click at [248, 409] on p "2 messages" at bounding box center [247, 413] width 45 height 13
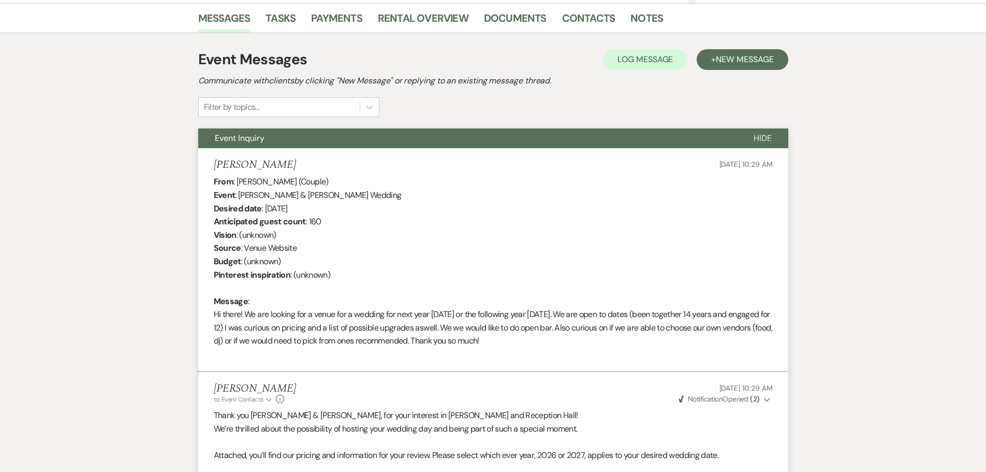
scroll to position [284, 0]
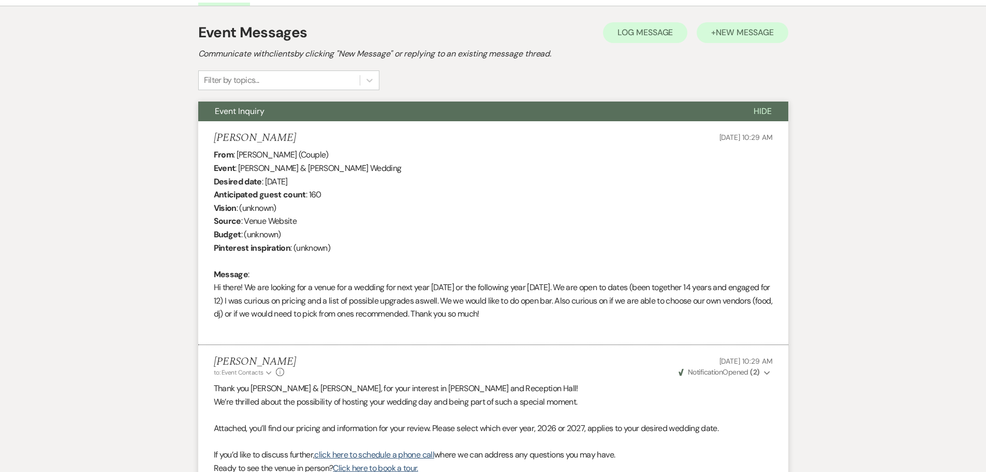
click at [742, 30] on span "New Message" at bounding box center [744, 32] width 57 height 11
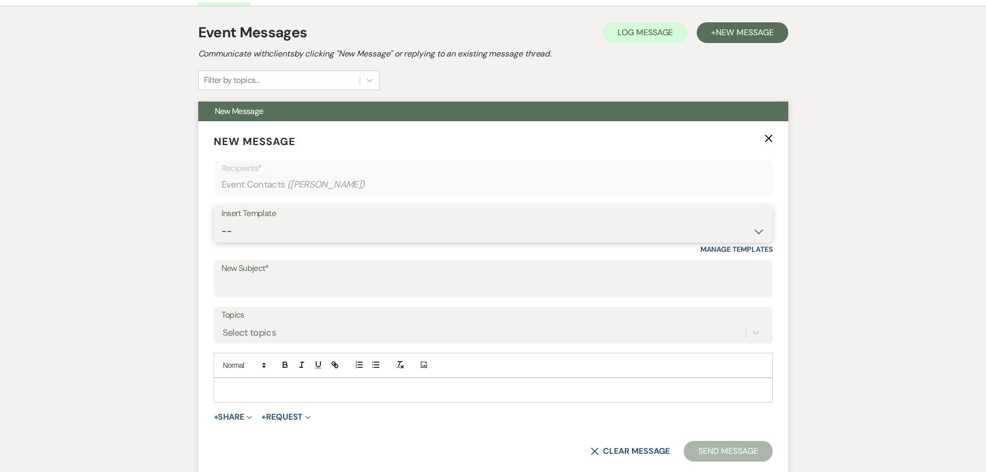
click at [348, 231] on select "-- Weven Planning Portal Introduction (Booked Events) Initial Inquiry Response …" at bounding box center [494, 231] width 544 height 20
select select "4526"
click at [222, 221] on select "-- Weven Planning Portal Introduction (Booked Events) Initial Inquiry Response …" at bounding box center [494, 231] width 544 height 20
type input "Follow-Up: Plan Your Event at Bella Terre"
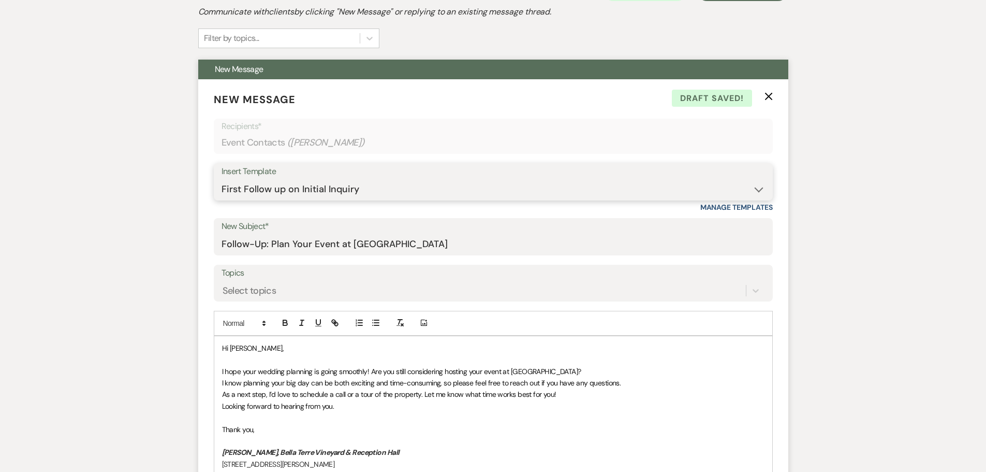
scroll to position [543, 0]
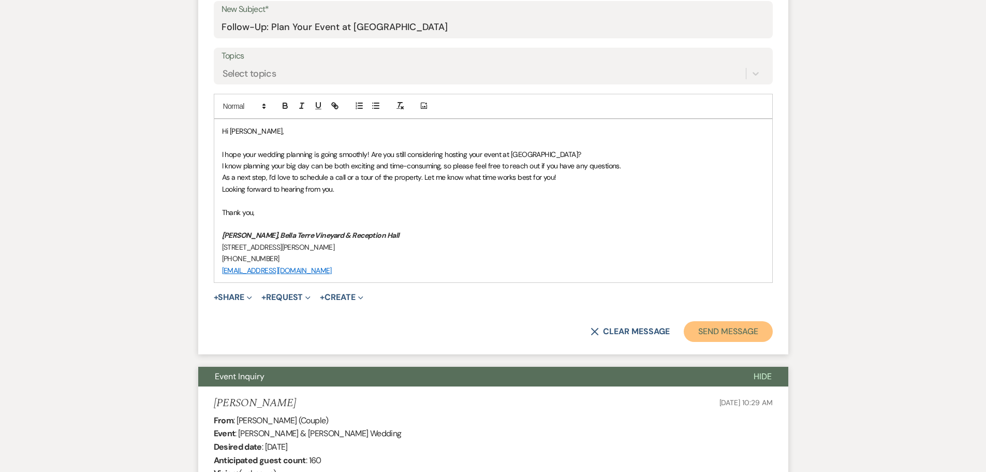
click at [749, 332] on button "Send Message" at bounding box center [728, 331] width 89 height 21
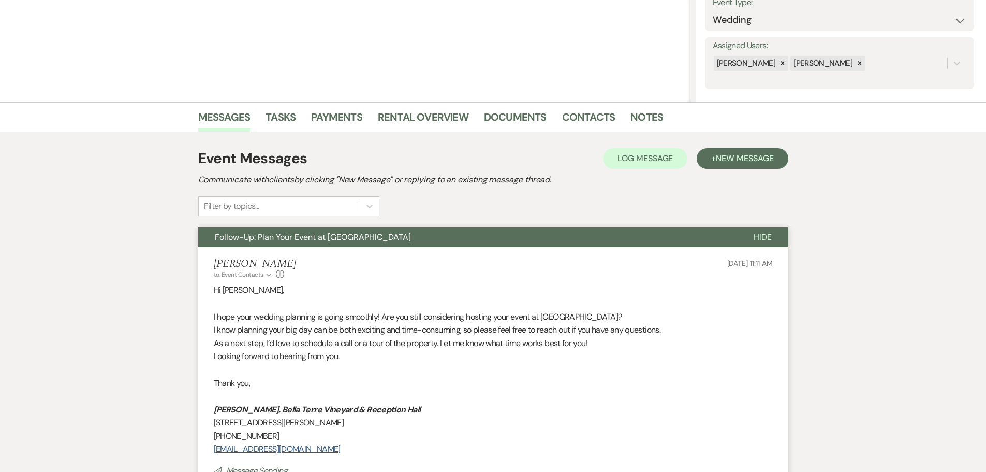
scroll to position [0, 0]
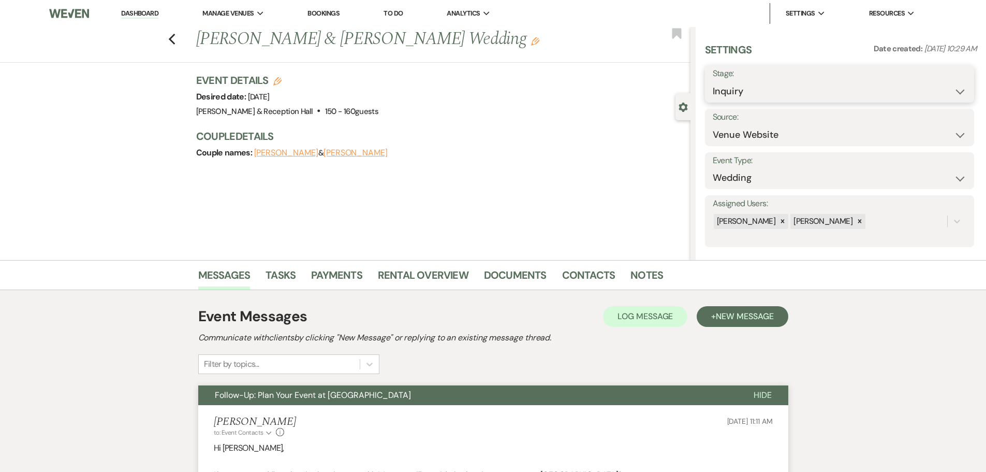
click at [824, 93] on select "Inquiry Follow Up Tour Requested Tour Confirmed Toured Proposal Sent Booked Lost" at bounding box center [840, 91] width 254 height 20
select select "9"
click at [713, 81] on select "Inquiry Follow Up Tour Requested Tour Confirmed Toured Proposal Sent Booked Lost" at bounding box center [840, 91] width 254 height 20
click at [930, 83] on button "Save" at bounding box center [945, 84] width 58 height 21
click at [172, 39] on use "button" at bounding box center [171, 39] width 7 height 11
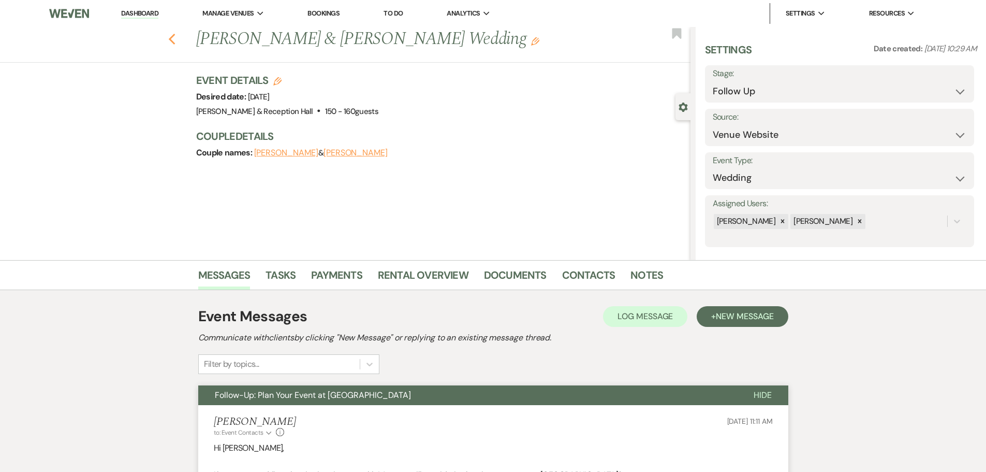
select select "9"
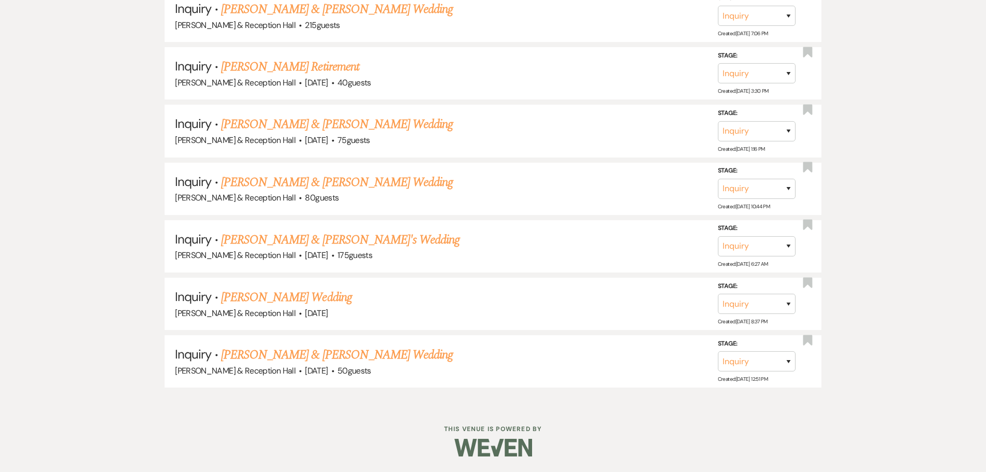
scroll to position [2458, 0]
drag, startPoint x: 353, startPoint y: 354, endPoint x: 360, endPoint y: 358, distance: 7.9
click at [354, 354] on link "Curtis Fraundorfer & Ashley Welch's Wedding" at bounding box center [337, 354] width 232 height 19
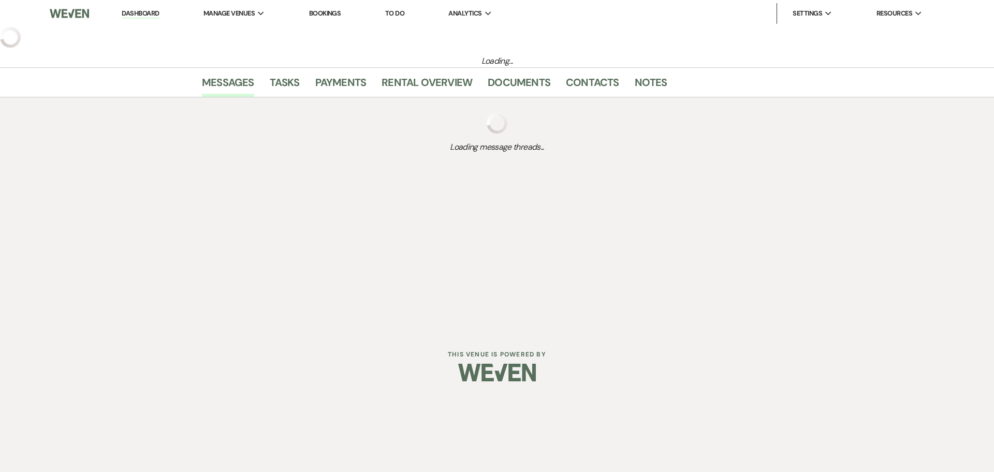
select select "5"
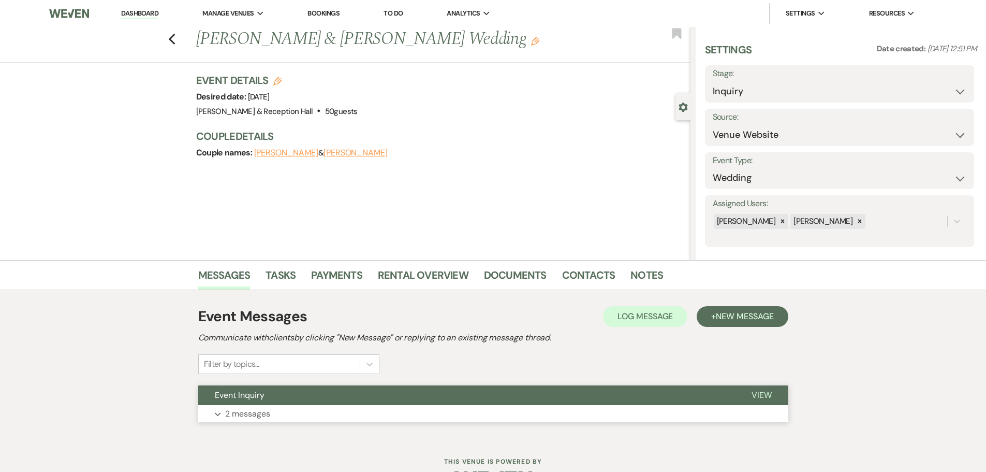
click at [382, 399] on button "Event Inquiry" at bounding box center [466, 395] width 537 height 20
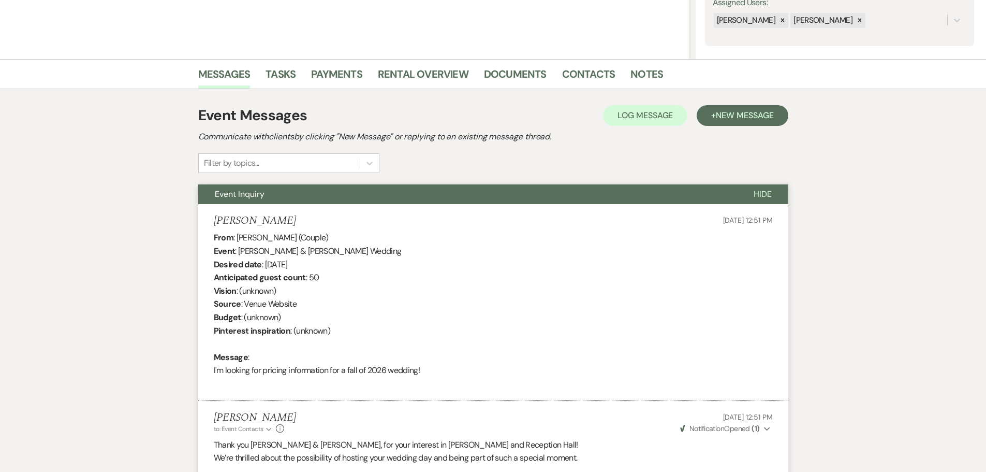
scroll to position [104, 0]
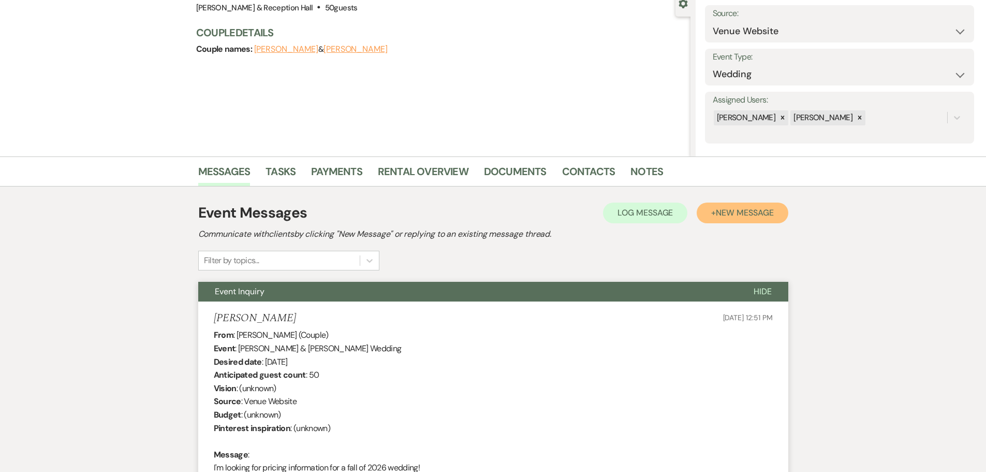
click at [759, 209] on span "New Message" at bounding box center [744, 212] width 57 height 11
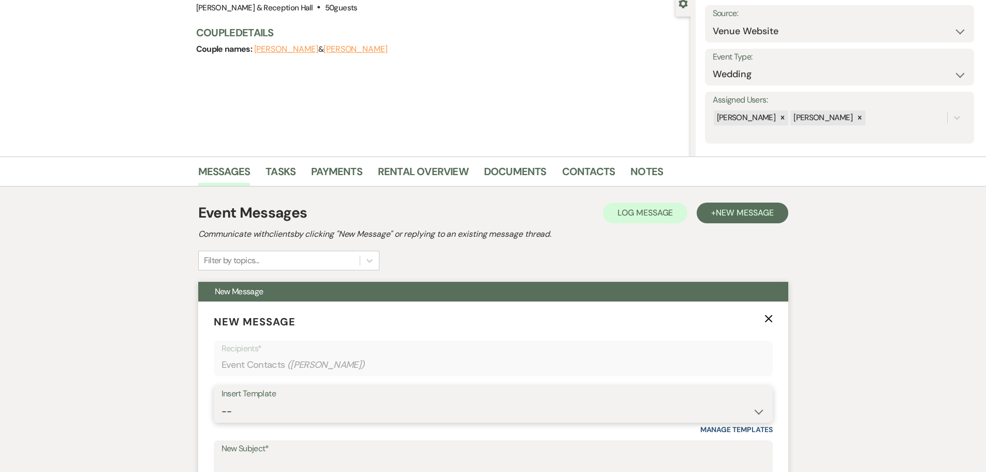
click at [255, 413] on select "-- Weven Planning Portal Introduction (Booked Events) Initial Inquiry Response …" at bounding box center [494, 411] width 544 height 20
select select "4526"
click at [222, 401] on select "-- Weven Planning Portal Introduction (Booked Events) Initial Inquiry Response …" at bounding box center [494, 411] width 544 height 20
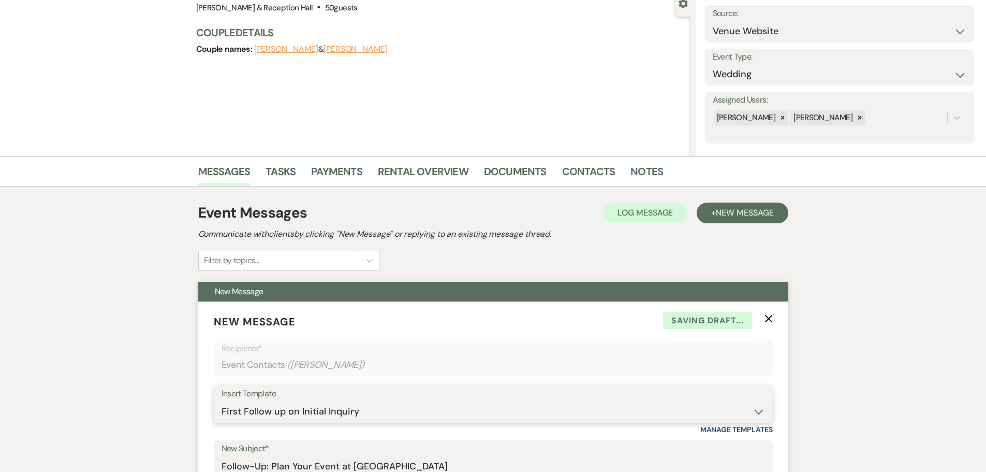
type input "Follow-Up: Plan Your Event at Bella Terre"
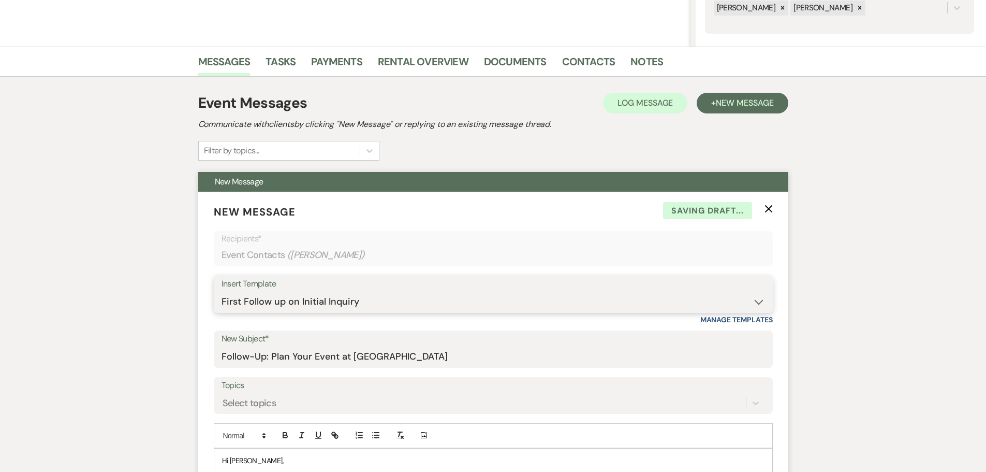
scroll to position [466, 0]
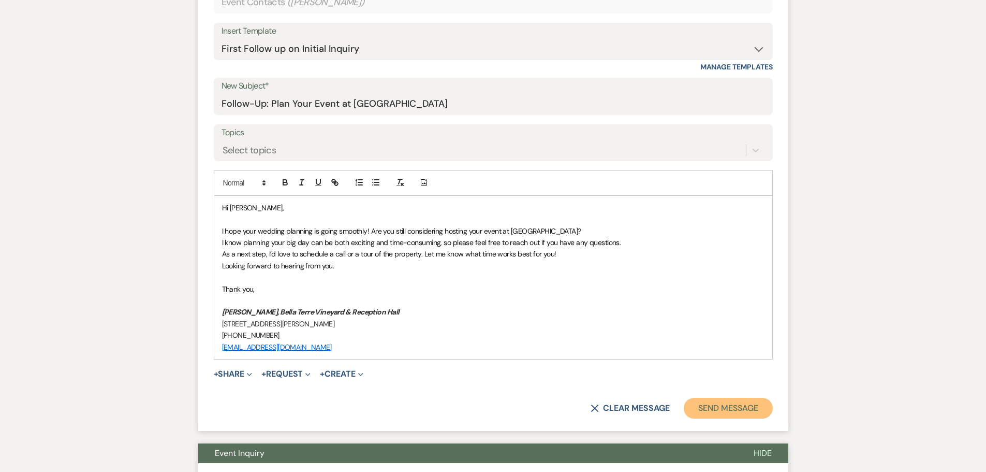
click at [748, 412] on button "Send Message" at bounding box center [728, 408] width 89 height 21
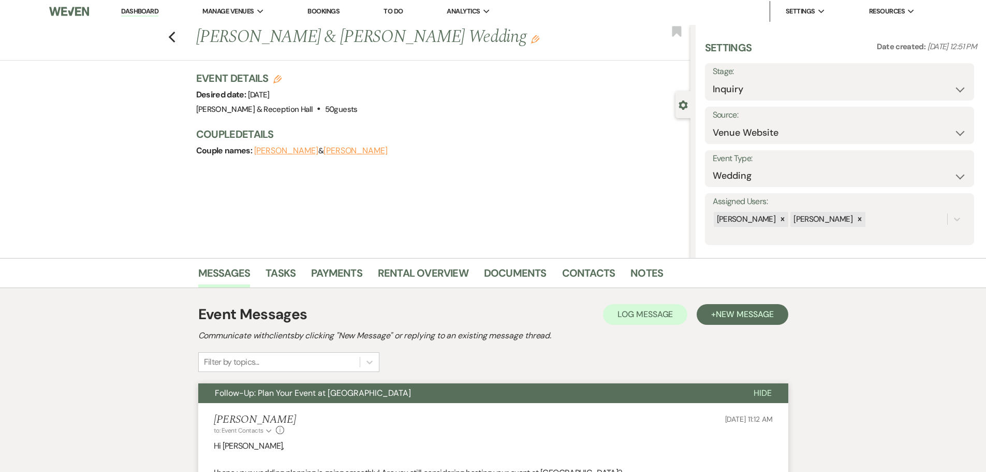
scroll to position [0, 0]
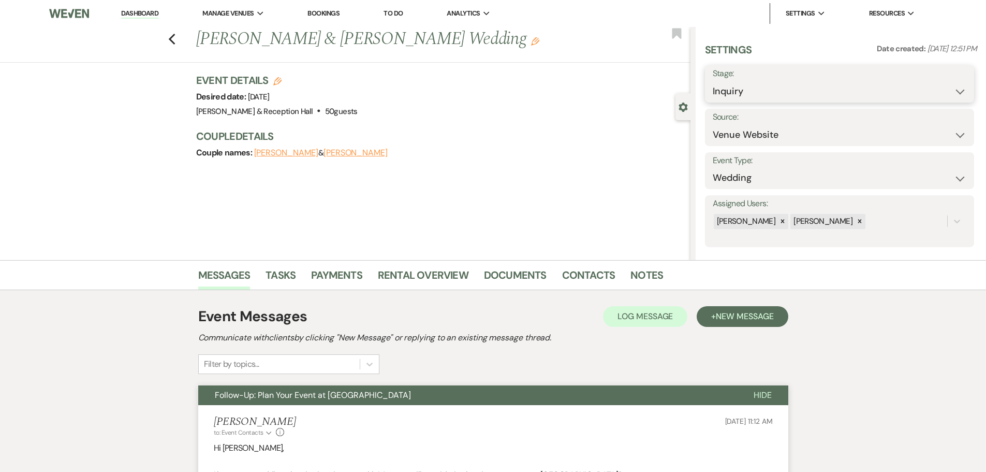
click at [774, 96] on select "Inquiry Follow Up Tour Requested Tour Confirmed Toured Proposal Sent Booked Lost" at bounding box center [840, 91] width 254 height 20
select select "9"
click at [713, 81] on select "Inquiry Follow Up Tour Requested Tour Confirmed Toured Proposal Sent Booked Lost" at bounding box center [840, 91] width 254 height 20
click at [932, 83] on button "Save" at bounding box center [945, 84] width 58 height 21
click at [175, 38] on use "button" at bounding box center [171, 39] width 7 height 11
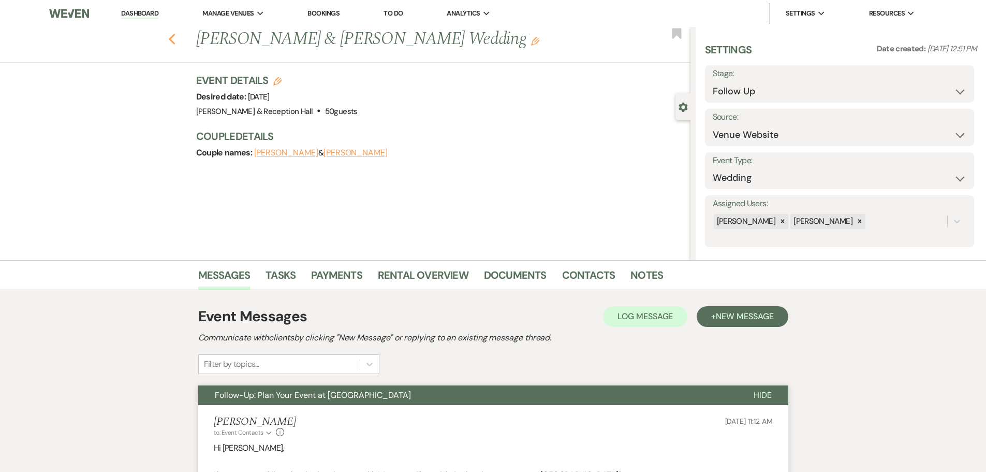
select select "9"
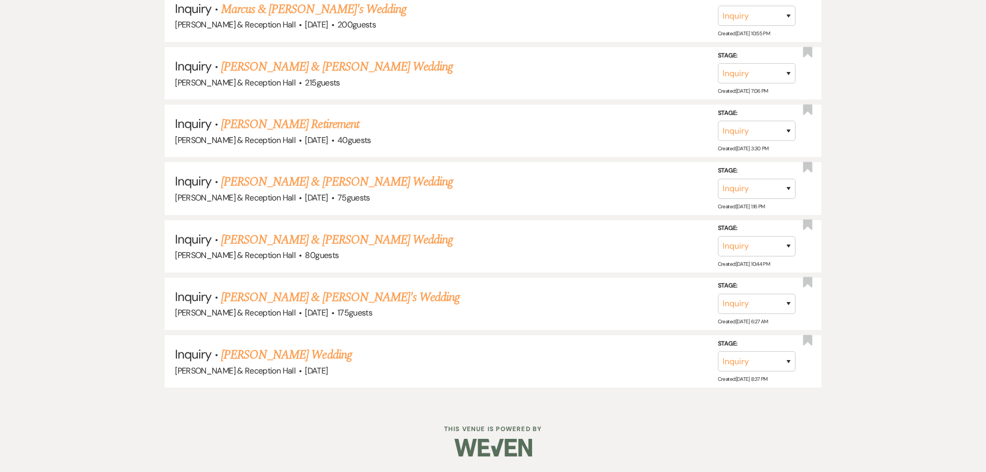
scroll to position [2401, 0]
drag, startPoint x: 310, startPoint y: 358, endPoint x: 329, endPoint y: 367, distance: 21.6
click at [310, 358] on link "Hannah Hansen's Wedding" at bounding box center [286, 354] width 131 height 19
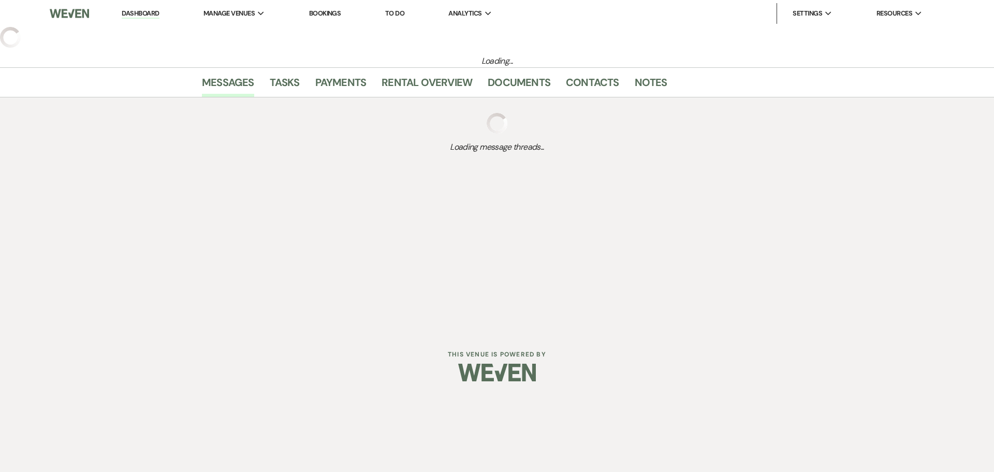
select select "5"
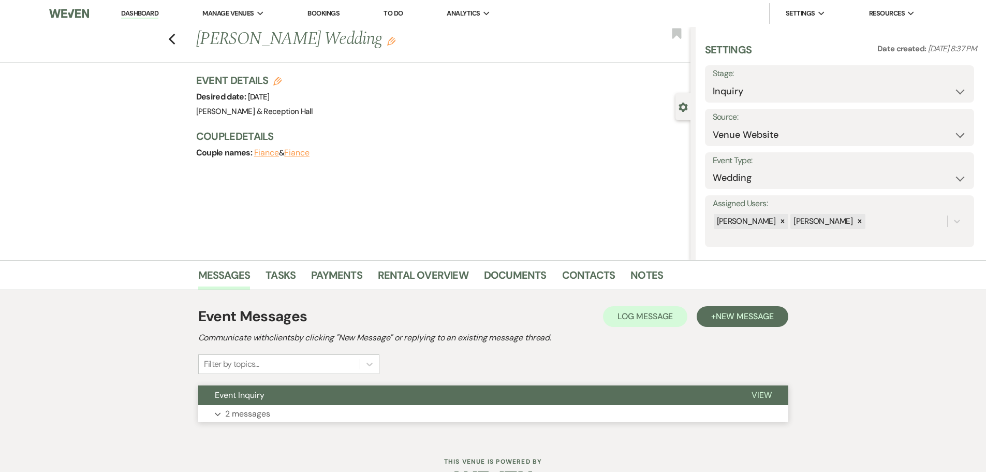
click at [450, 392] on button "Event Inquiry" at bounding box center [466, 395] width 537 height 20
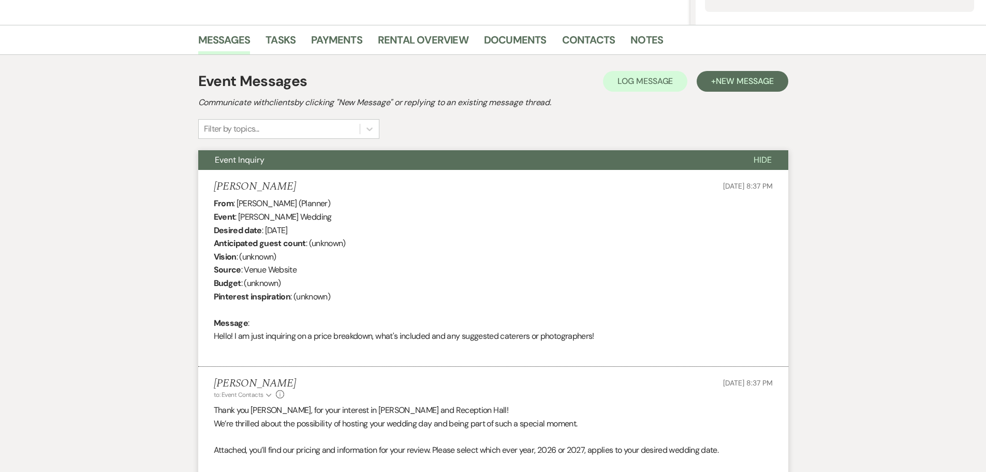
scroll to position [362, 0]
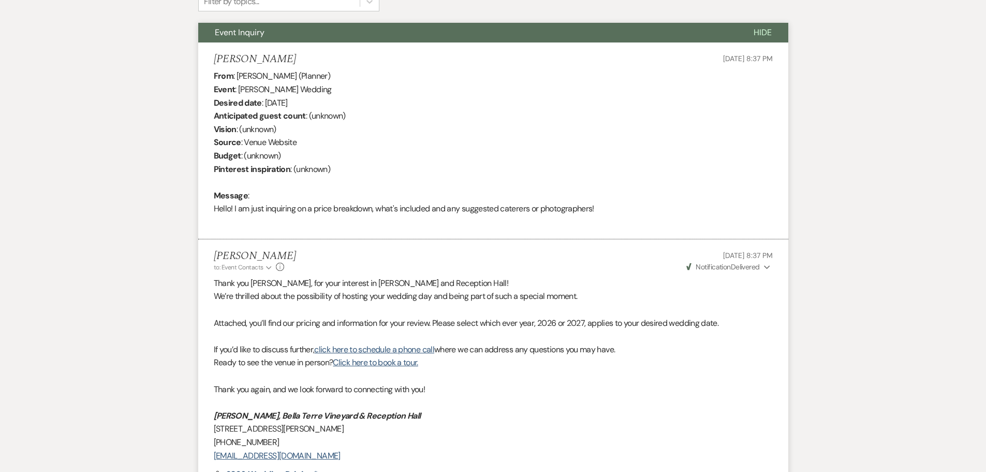
click at [730, 267] on span "Notification" at bounding box center [713, 266] width 35 height 9
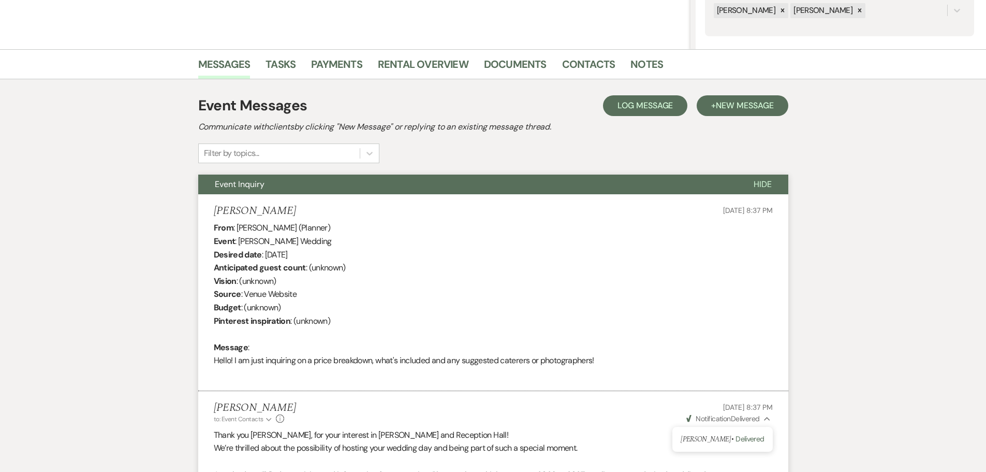
scroll to position [50, 0]
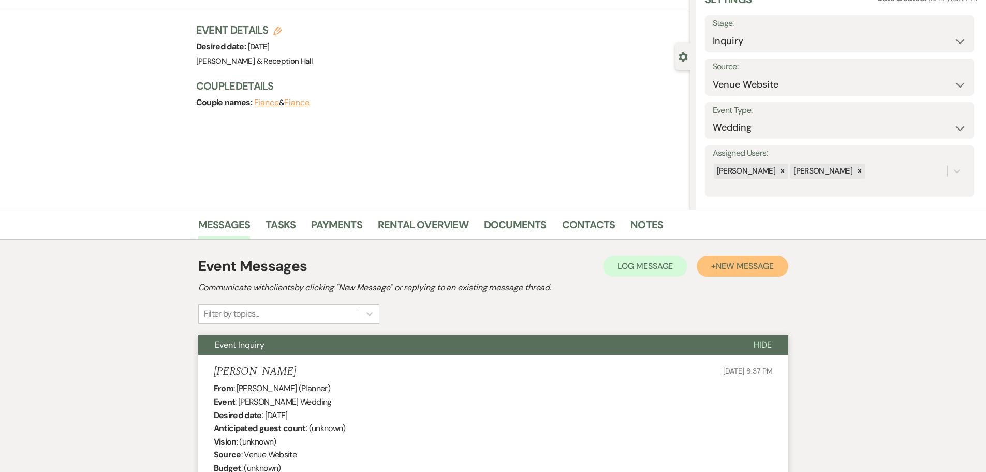
drag, startPoint x: 741, startPoint y: 267, endPoint x: 700, endPoint y: 285, distance: 45.0
click at [741, 267] on span "New Message" at bounding box center [744, 265] width 57 height 11
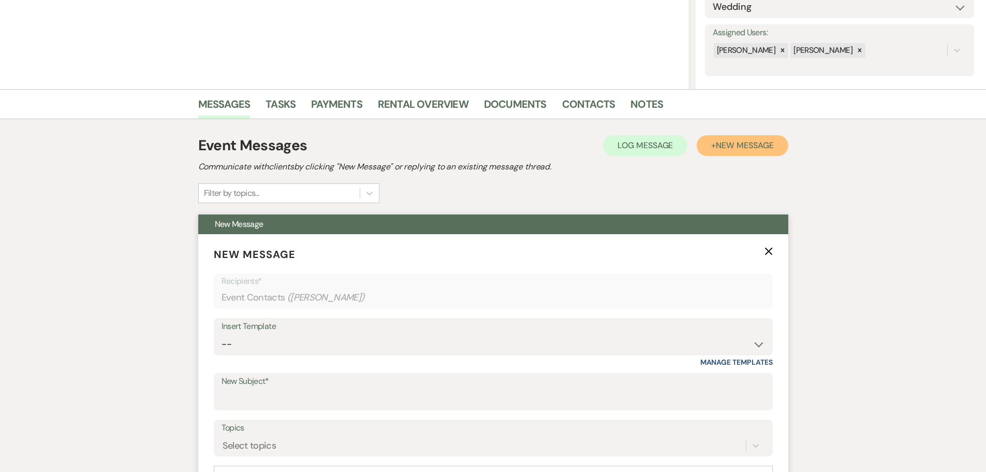
scroll to position [309, 0]
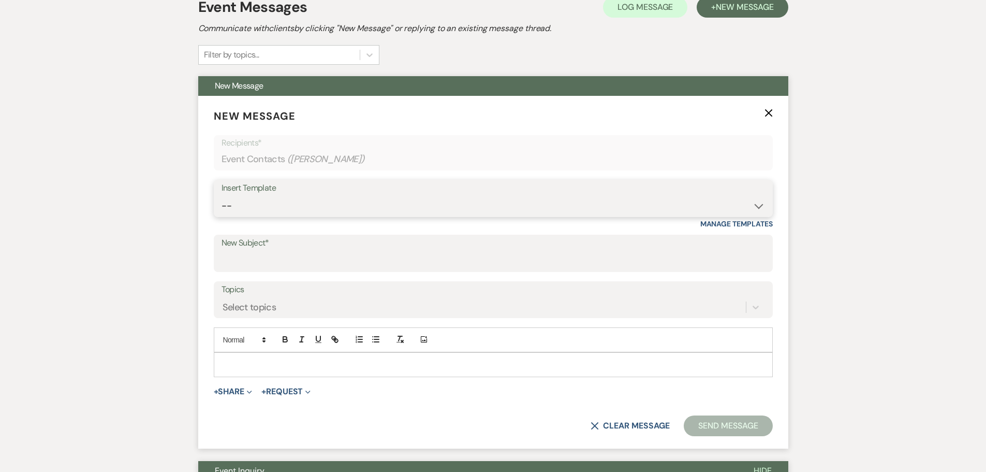
click at [279, 207] on select "-- Weven Planning Portal Introduction (Booked Events) Initial Inquiry Response …" at bounding box center [494, 206] width 544 height 20
select select "4526"
click at [222, 196] on select "-- Weven Planning Portal Introduction (Booked Events) Initial Inquiry Response …" at bounding box center [494, 206] width 544 height 20
type input "Follow-Up: Plan Your Event at Bella Terre"
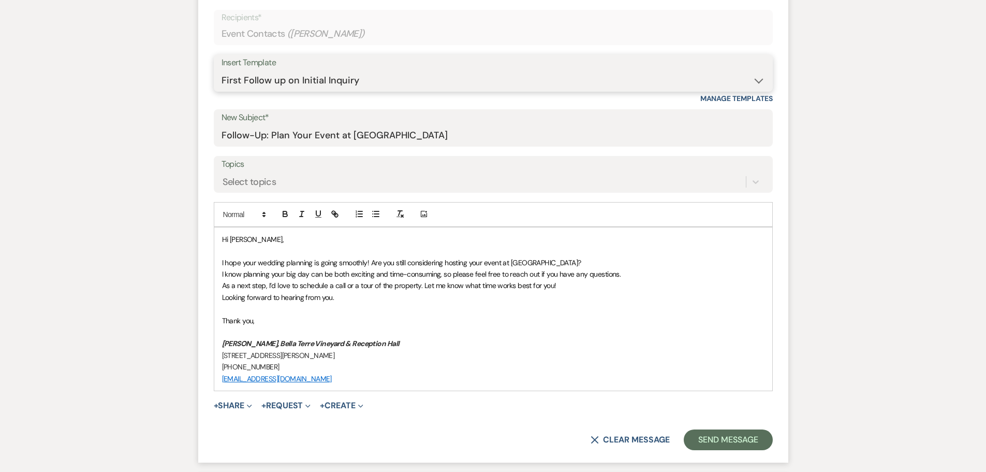
scroll to position [568, 0]
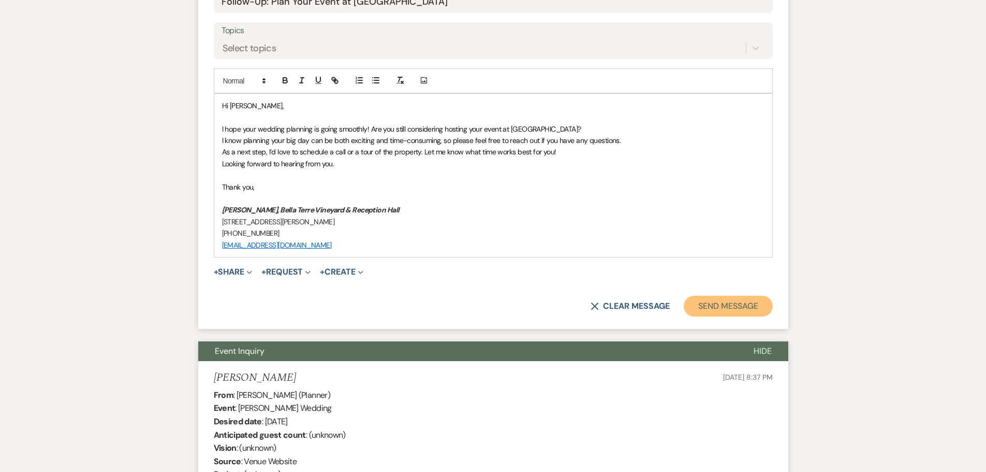
click at [732, 304] on button "Send Message" at bounding box center [728, 306] width 89 height 21
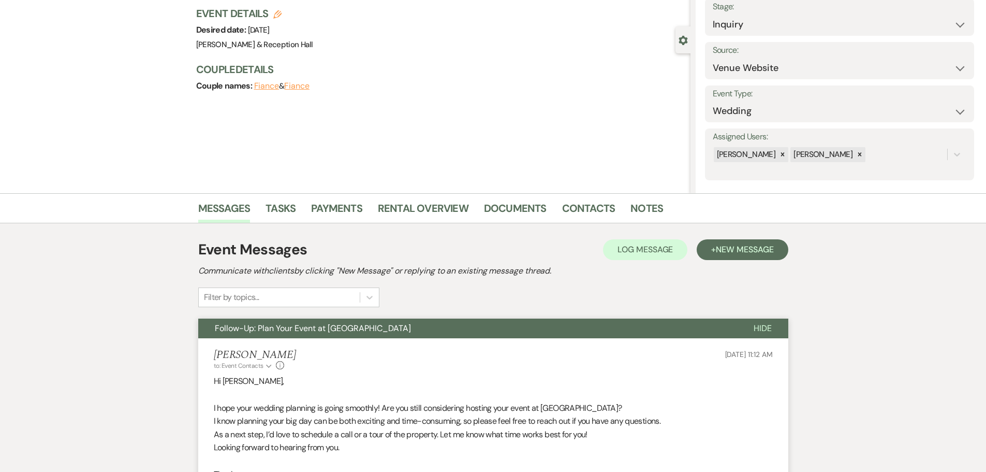
scroll to position [0, 0]
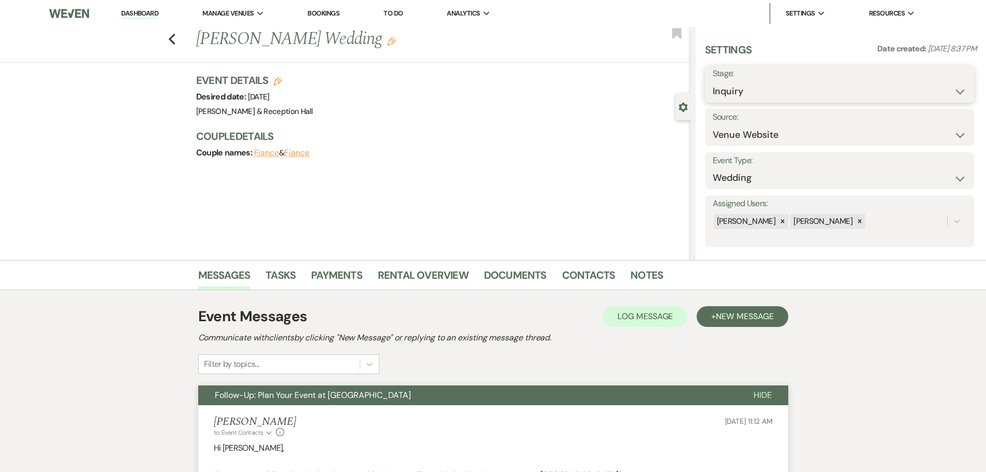
click at [813, 93] on select "Inquiry Follow Up Tour Requested Tour Confirmed Toured Proposal Sent Booked Lost" at bounding box center [840, 91] width 254 height 20
select select "9"
click at [713, 81] on select "Inquiry Follow Up Tour Requested Tour Confirmed Toured Proposal Sent Booked Lost" at bounding box center [840, 91] width 254 height 20
click at [928, 85] on button "Save" at bounding box center [945, 84] width 58 height 21
click at [176, 40] on icon "Previous" at bounding box center [172, 39] width 8 height 12
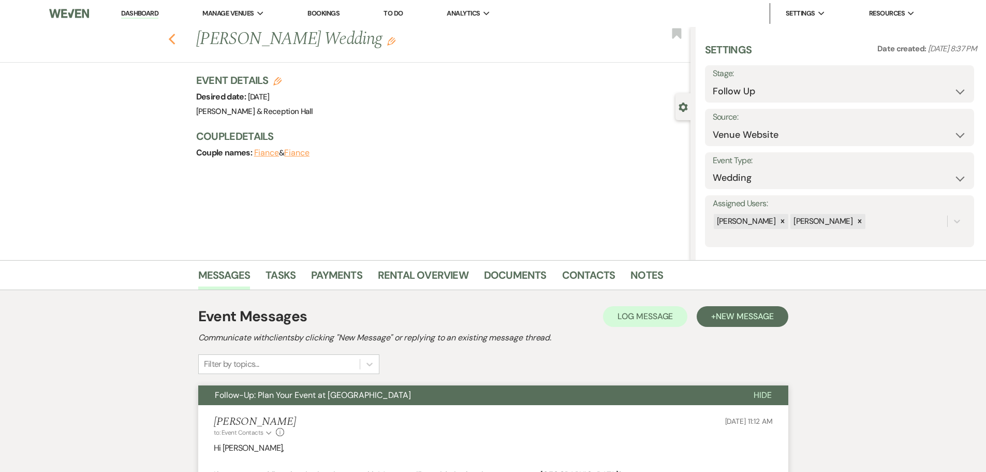
select select "9"
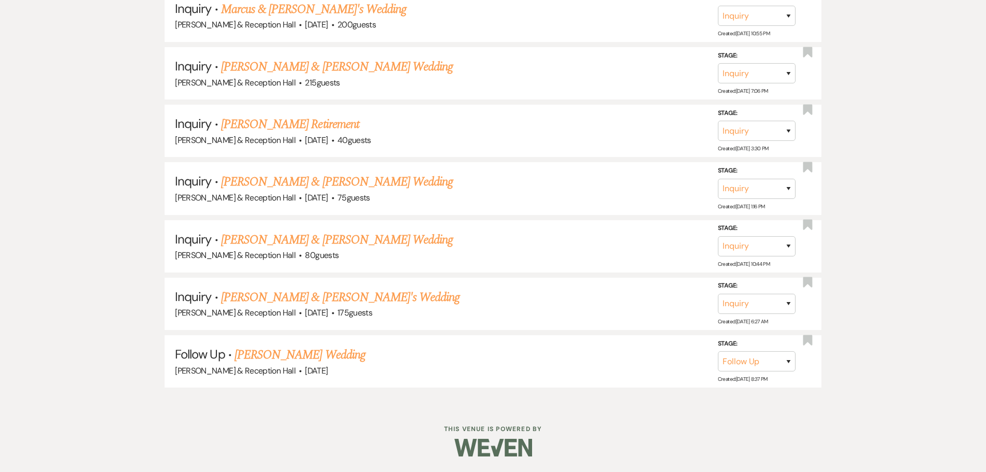
scroll to position [2343, 0]
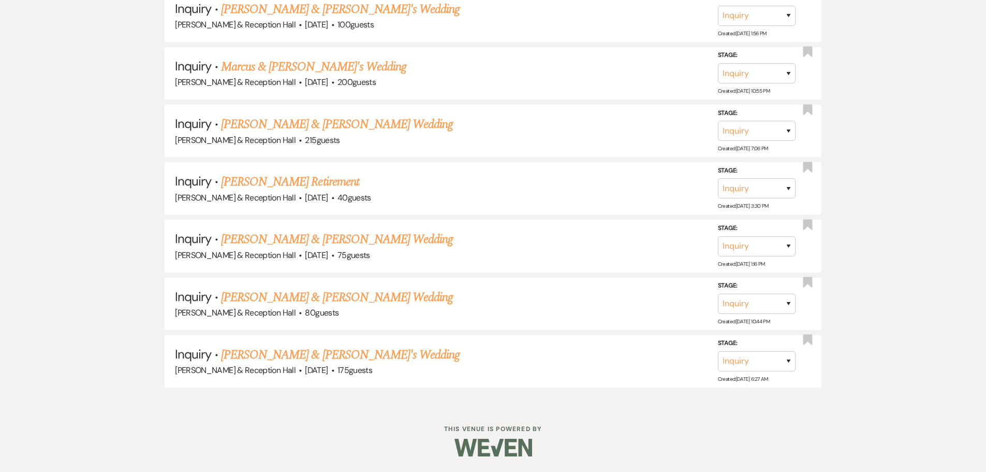
drag, startPoint x: 308, startPoint y: 357, endPoint x: 317, endPoint y: 363, distance: 11.2
click at [308, 357] on link "Larissa Allison & Fiance's Wedding" at bounding box center [340, 354] width 239 height 19
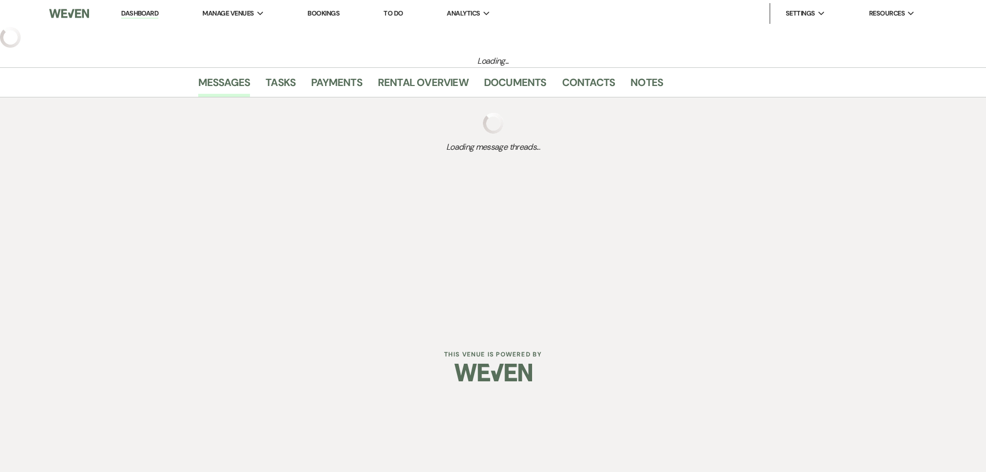
select select "3"
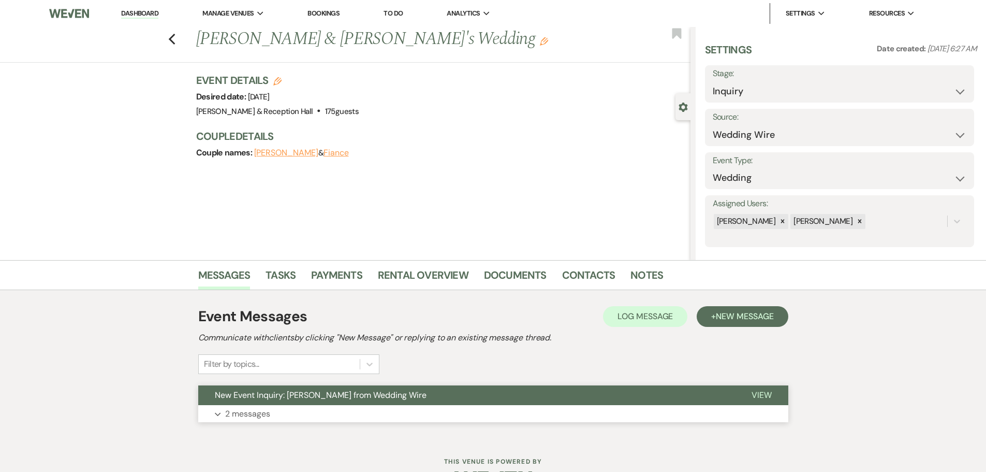
click at [447, 396] on button "New Event Inquiry: Larissa Allison from Wedding Wire" at bounding box center [466, 395] width 537 height 20
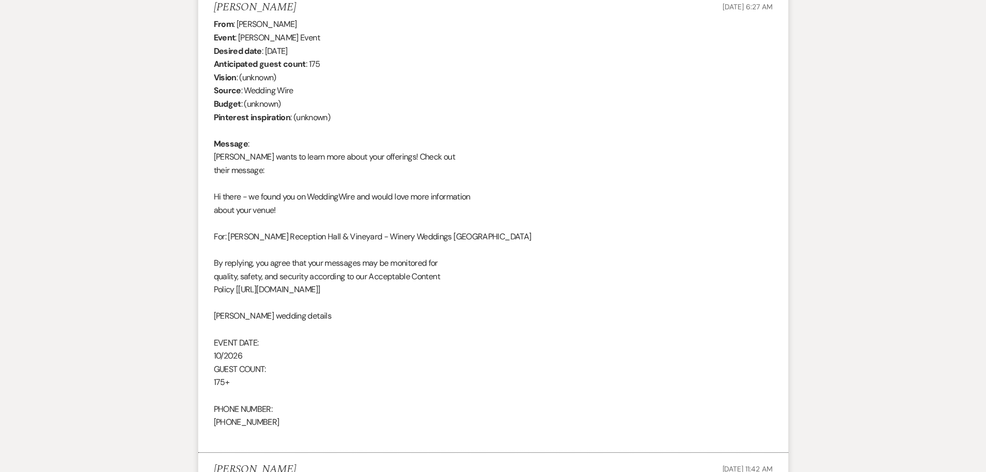
scroll to position [777, 0]
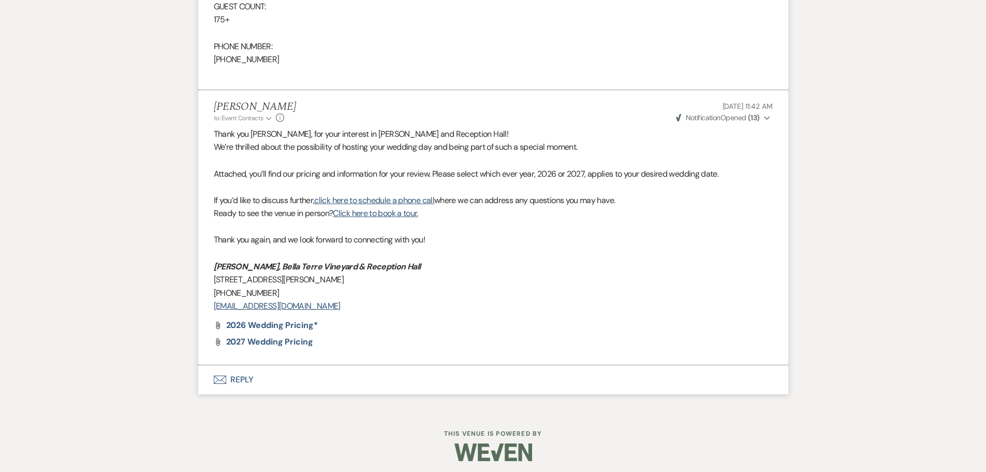
click at [754, 118] on strong "( 13 )" at bounding box center [754, 117] width 12 height 9
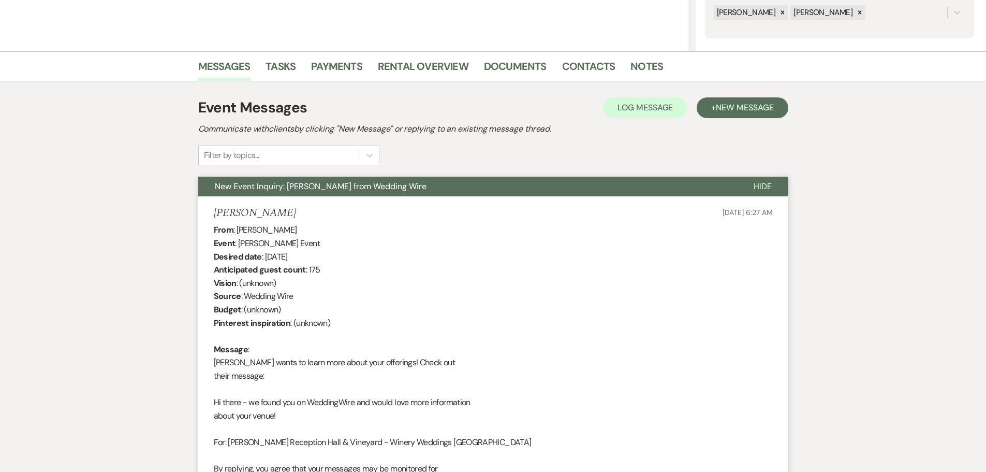
scroll to position [0, 0]
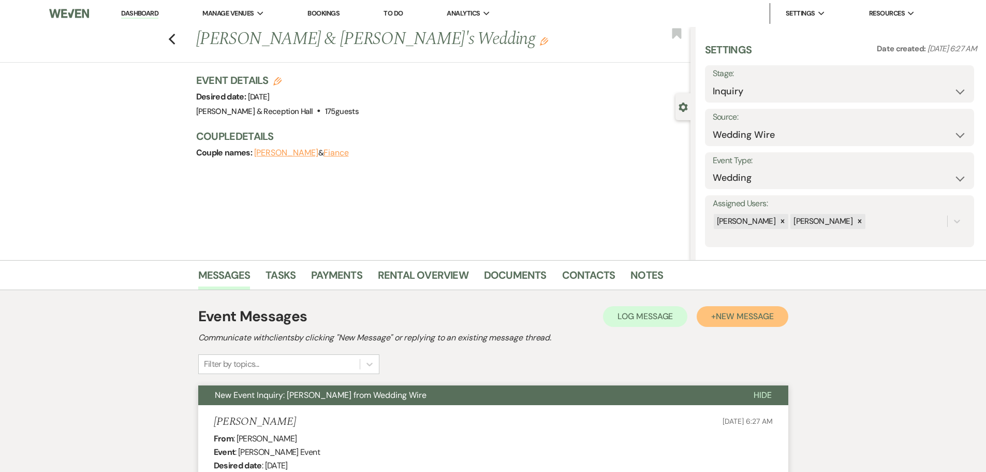
drag, startPoint x: 743, startPoint y: 319, endPoint x: 737, endPoint y: 330, distance: 12.3
click at [742, 318] on span "New Message" at bounding box center [744, 316] width 57 height 11
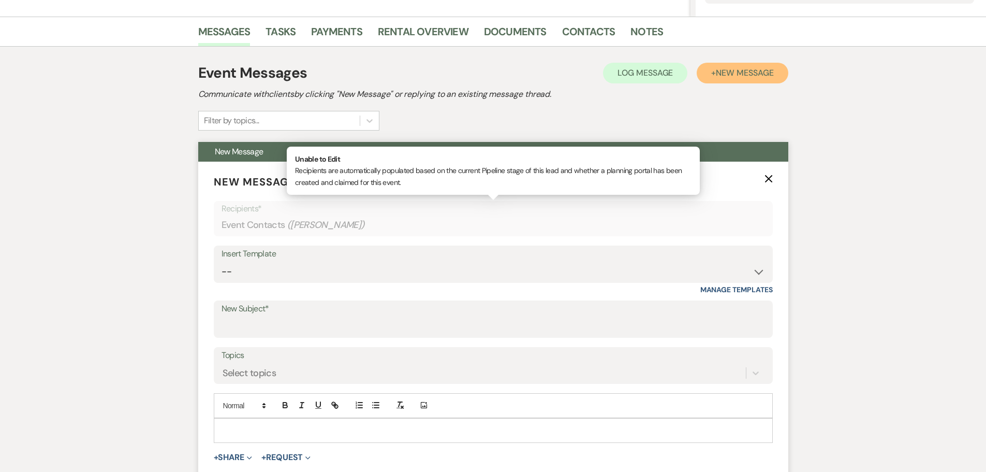
scroll to position [362, 0]
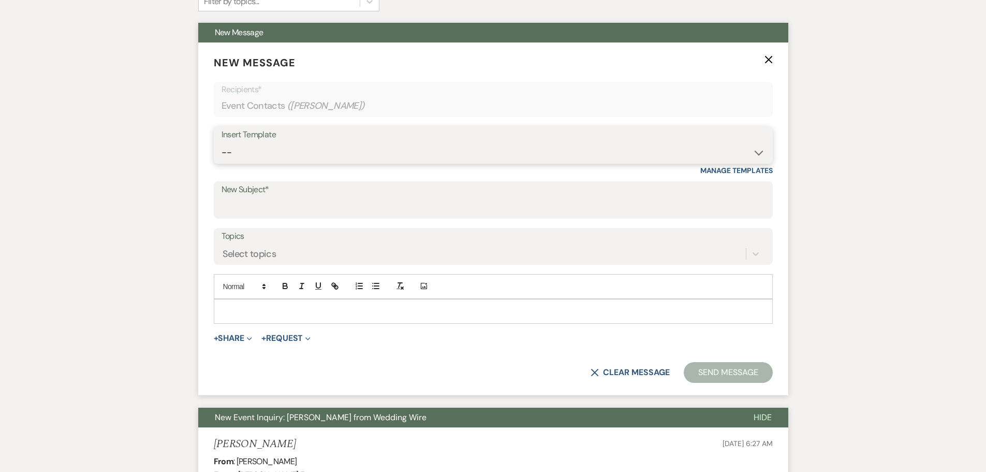
click at [301, 156] on select "-- Weven Planning Portal Introduction (Booked Events) Initial Inquiry Response …" at bounding box center [494, 152] width 544 height 20
select select "4526"
click at [222, 142] on select "-- Weven Planning Portal Introduction (Booked Events) Initial Inquiry Response …" at bounding box center [494, 152] width 544 height 20
type input "Follow-Up: Plan Your Event at Bella Terre"
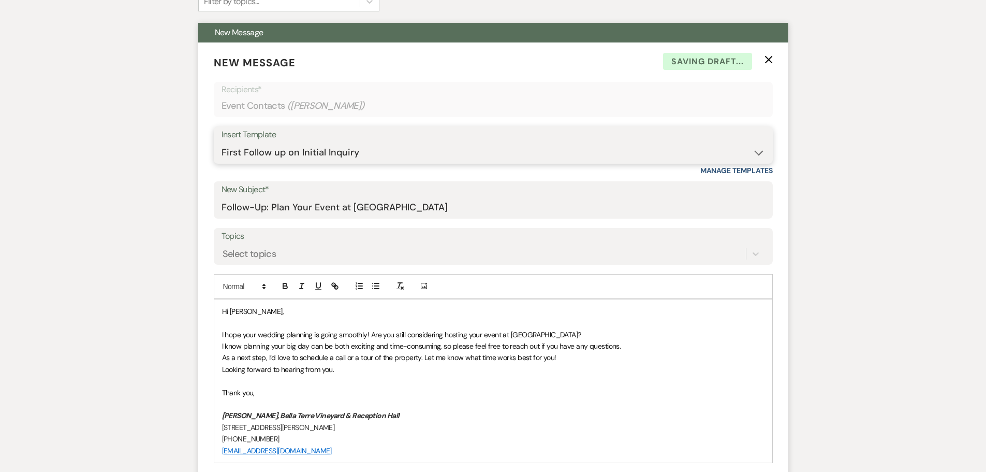
scroll to position [621, 0]
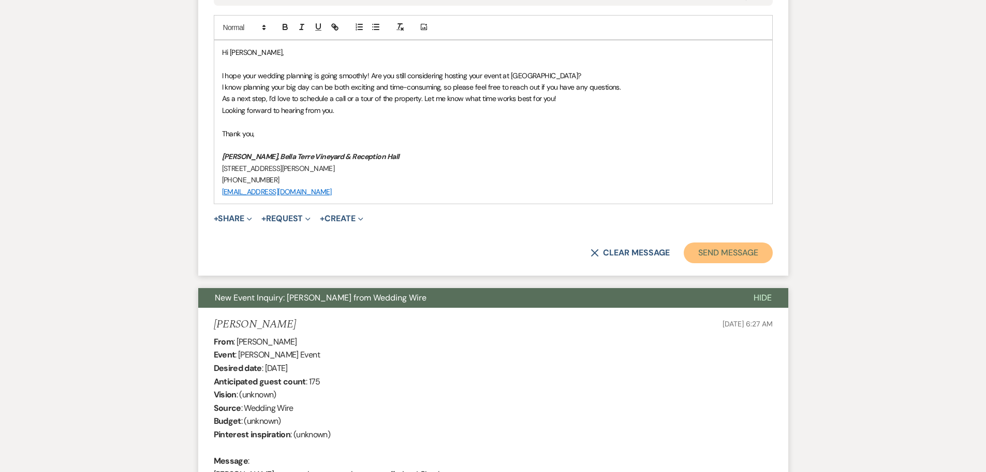
click at [739, 250] on button "Send Message" at bounding box center [728, 252] width 89 height 21
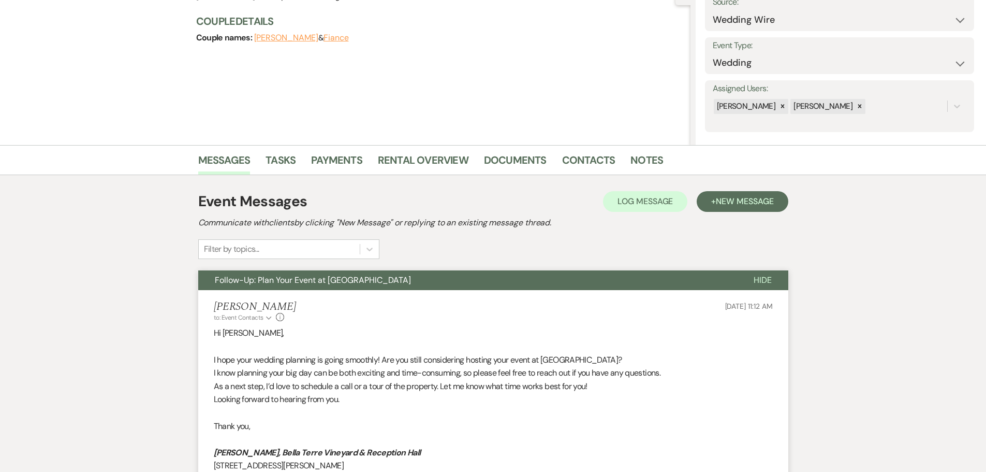
scroll to position [0, 0]
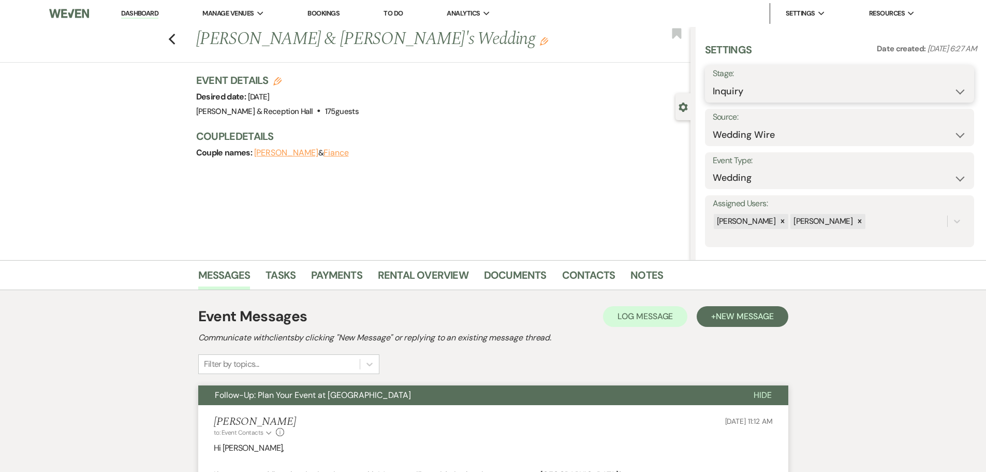
click at [859, 91] on select "Inquiry Follow Up Tour Requested Tour Confirmed Toured Proposal Sent Booked Lost" at bounding box center [840, 91] width 254 height 20
select select "9"
click at [713, 81] on select "Inquiry Follow Up Tour Requested Tour Confirmed Toured Proposal Sent Booked Lost" at bounding box center [840, 91] width 254 height 20
click at [947, 79] on button "Save" at bounding box center [945, 84] width 58 height 21
click at [177, 48] on div "Previous Larissa Allison & Fiance's Wedding Edit Bookmark" at bounding box center [343, 45] width 696 height 36
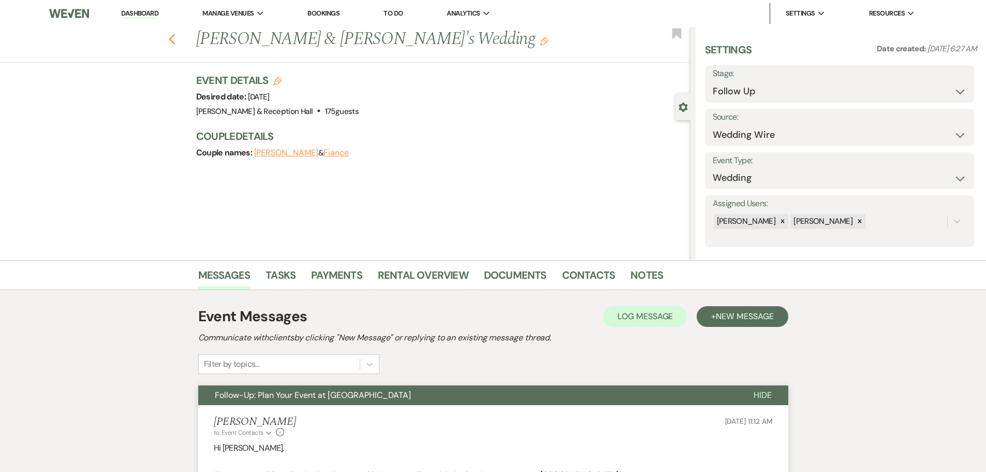
click at [175, 44] on use "button" at bounding box center [171, 39] width 7 height 11
select select "9"
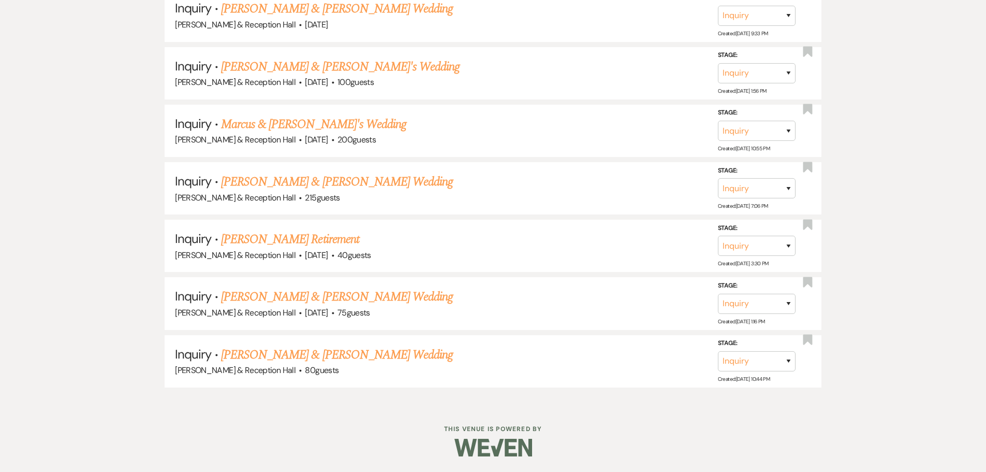
scroll to position [2286, 0]
click at [313, 356] on link "Jazmin Butler & Seth Gruver's Wedding" at bounding box center [337, 354] width 232 height 19
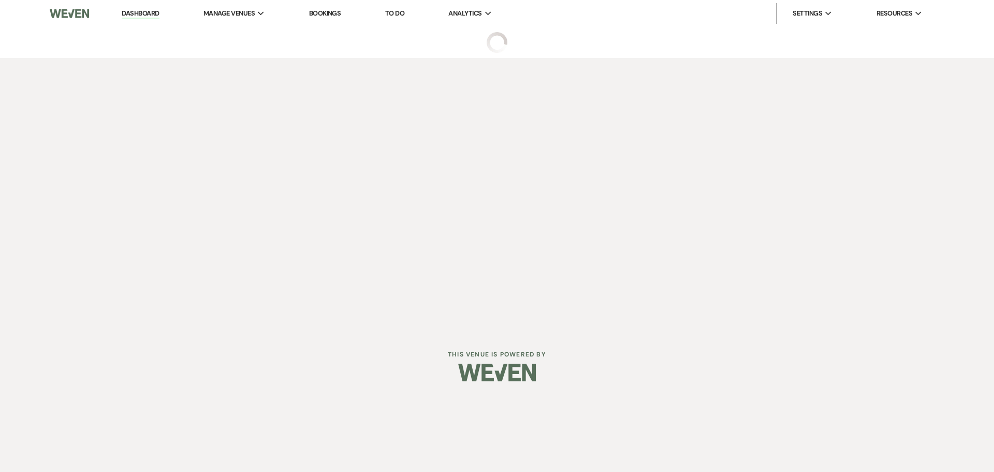
select select "5"
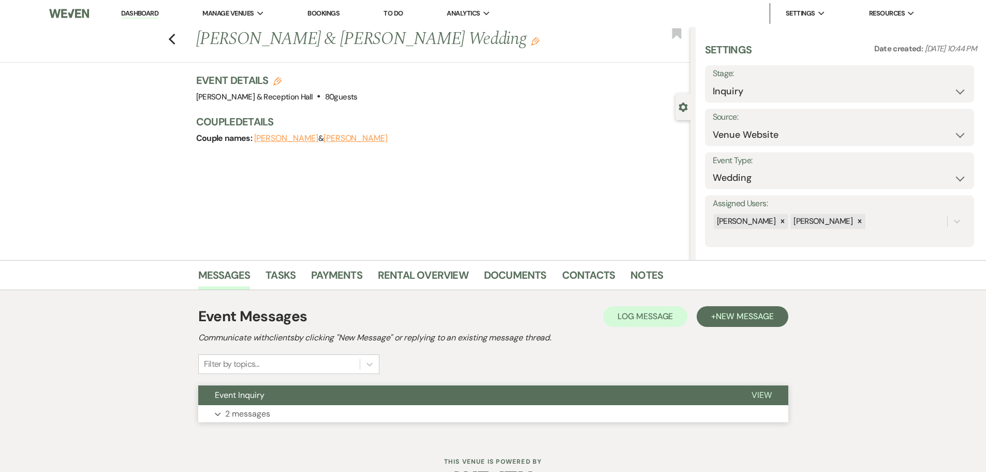
click at [534, 413] on button "Expand 2 messages" at bounding box center [493, 414] width 590 height 18
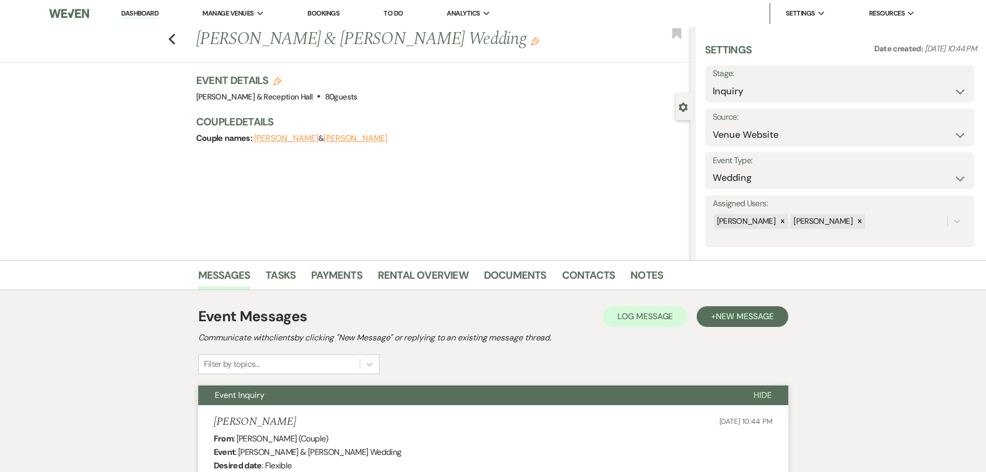
scroll to position [362, 0]
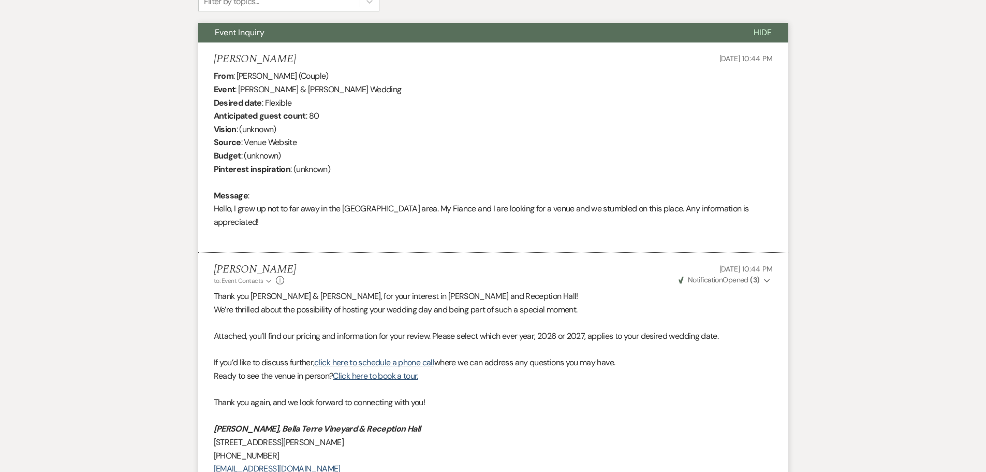
click at [724, 275] on span "Weven Check Notification Opened ( 3 )" at bounding box center [719, 279] width 81 height 9
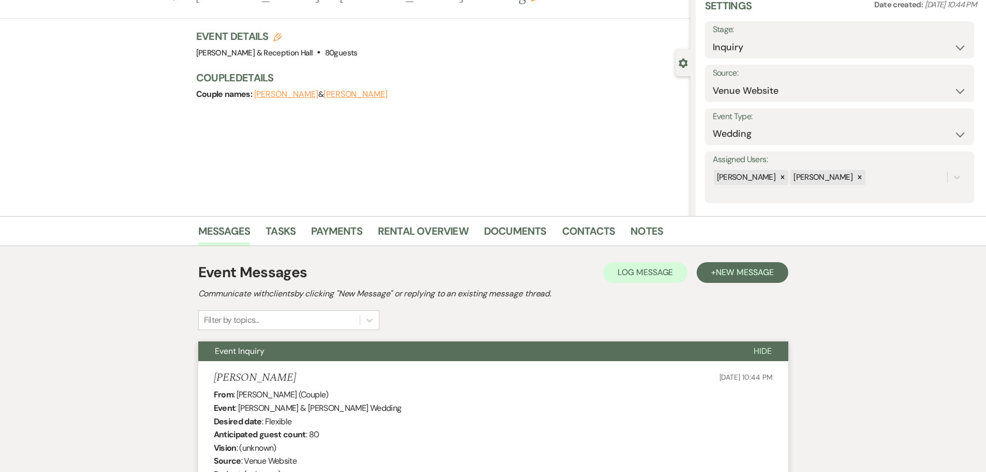
scroll to position [0, 0]
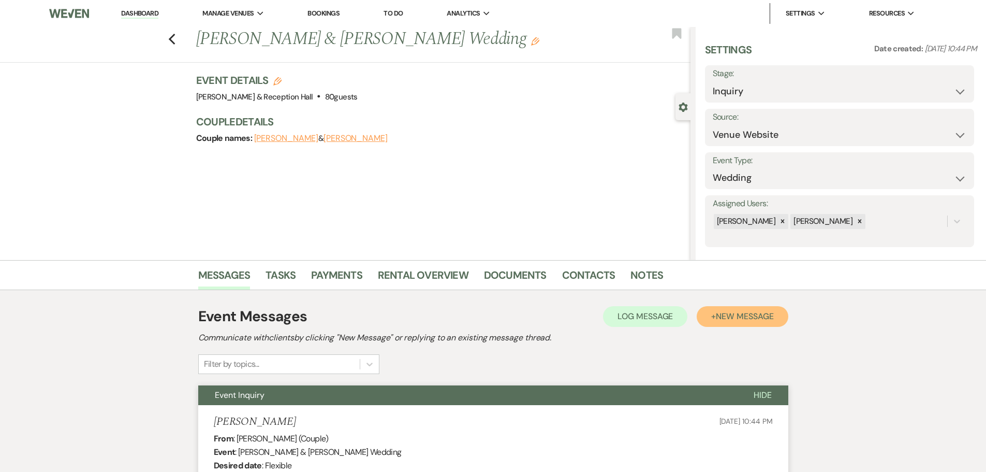
click at [753, 315] on span "New Message" at bounding box center [744, 316] width 57 height 11
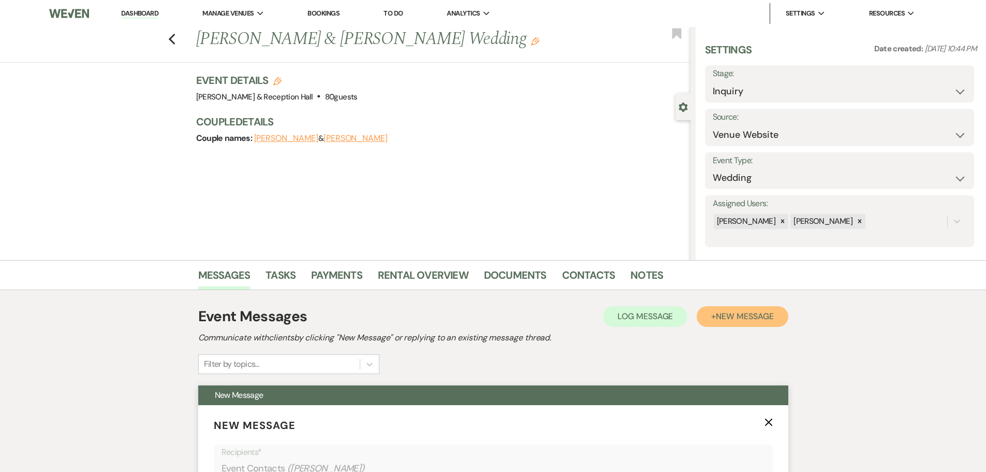
scroll to position [207, 0]
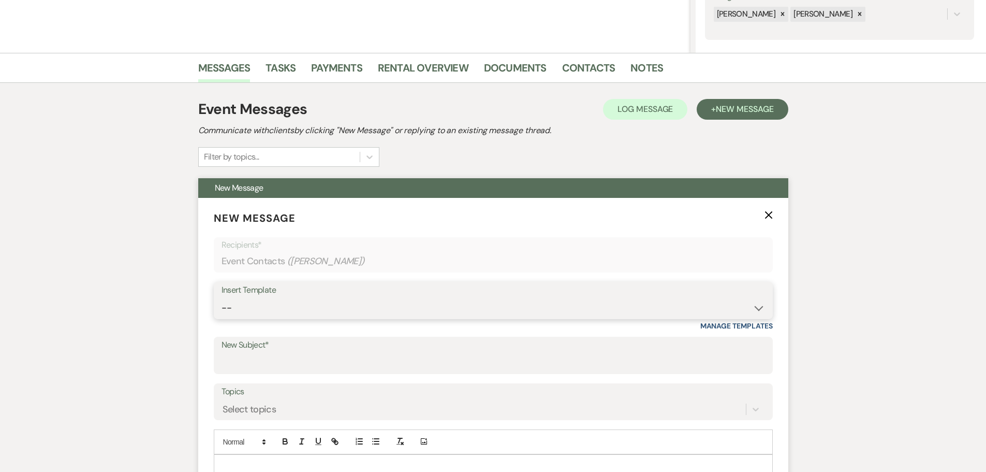
click at [294, 314] on select "-- Weven Planning Portal Introduction (Booked Events) Initial Inquiry Response …" at bounding box center [494, 308] width 544 height 20
select select "4526"
click at [222, 298] on select "-- Weven Planning Portal Introduction (Booked Events) Initial Inquiry Response …" at bounding box center [494, 308] width 544 height 20
type input "Follow-Up: Plan Your Event at Bella Terre"
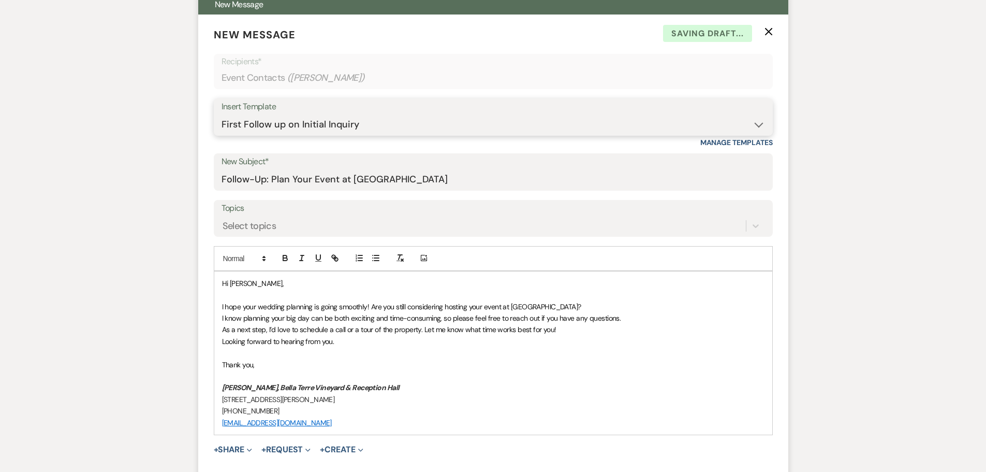
scroll to position [466, 0]
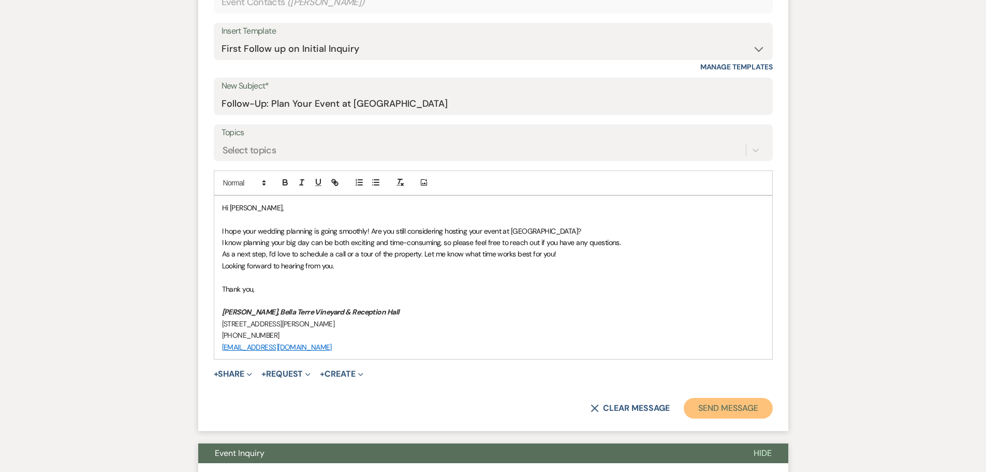
click at [739, 407] on button "Send Message" at bounding box center [728, 408] width 89 height 21
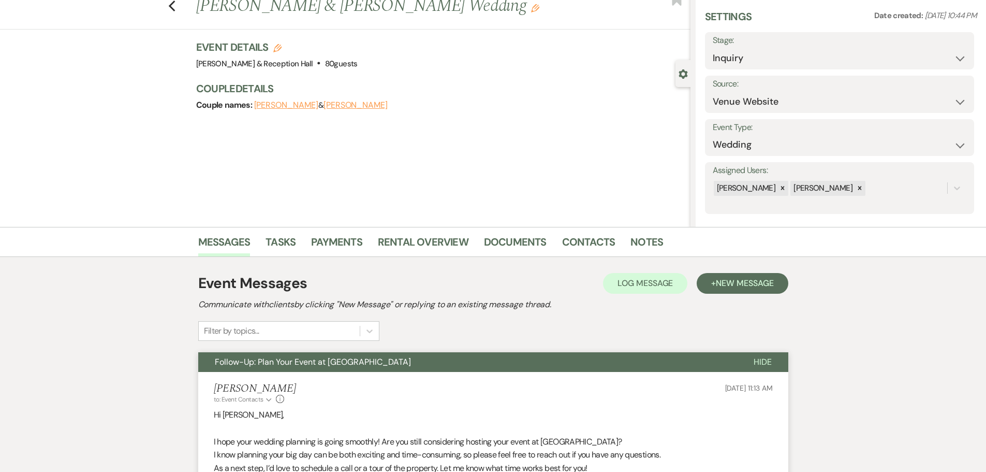
scroll to position [0, 0]
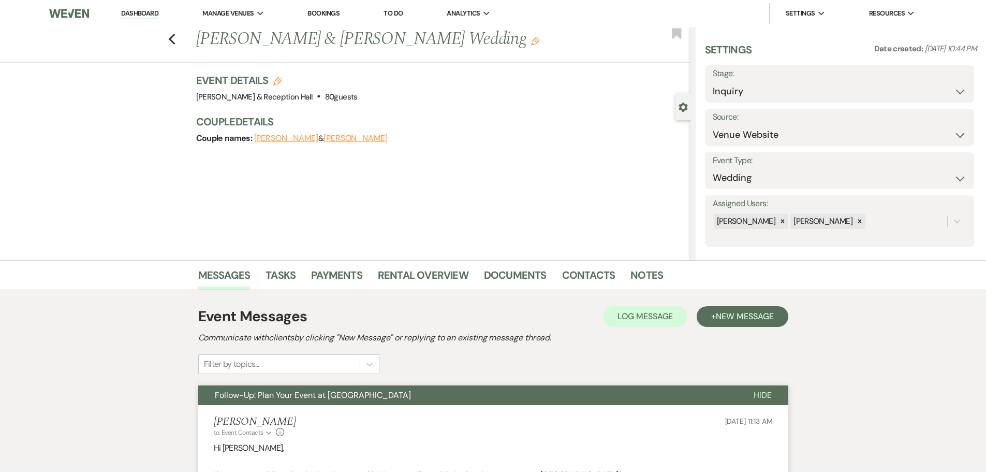
drag, startPoint x: 175, startPoint y: 38, endPoint x: 553, endPoint y: 109, distance: 384.5
click at [541, 111] on div "Previous Jazmin Butler & Seth Gruver's Wedding Edit Bookmark Gear Settings Sett…" at bounding box center [345, 143] width 691 height 233
click at [743, 91] on select "Inquiry Follow Up Tour Requested Tour Confirmed Toured Proposal Sent Booked Lost" at bounding box center [840, 91] width 254 height 20
select select "9"
click at [713, 81] on select "Inquiry Follow Up Tour Requested Tour Confirmed Toured Proposal Sent Booked Lost" at bounding box center [840, 91] width 254 height 20
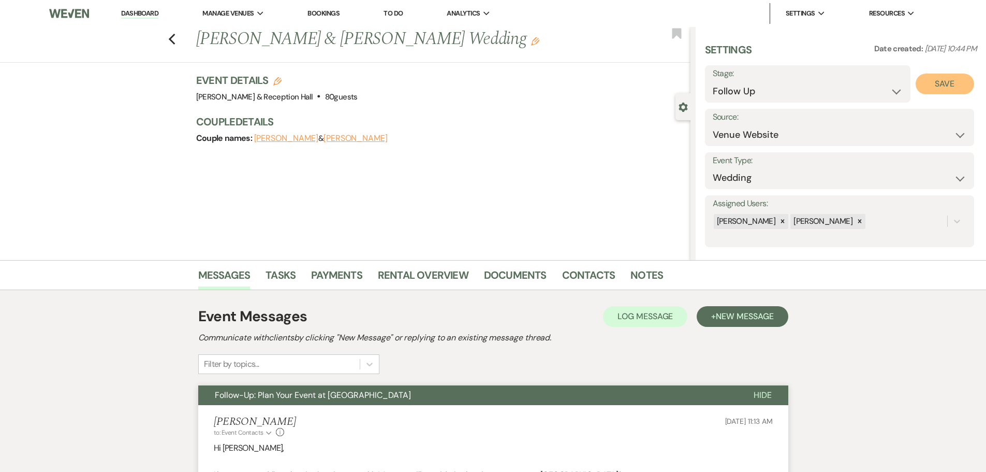
click at [938, 86] on button "Save" at bounding box center [945, 84] width 58 height 21
click at [175, 37] on use "button" at bounding box center [171, 39] width 7 height 11
select select "9"
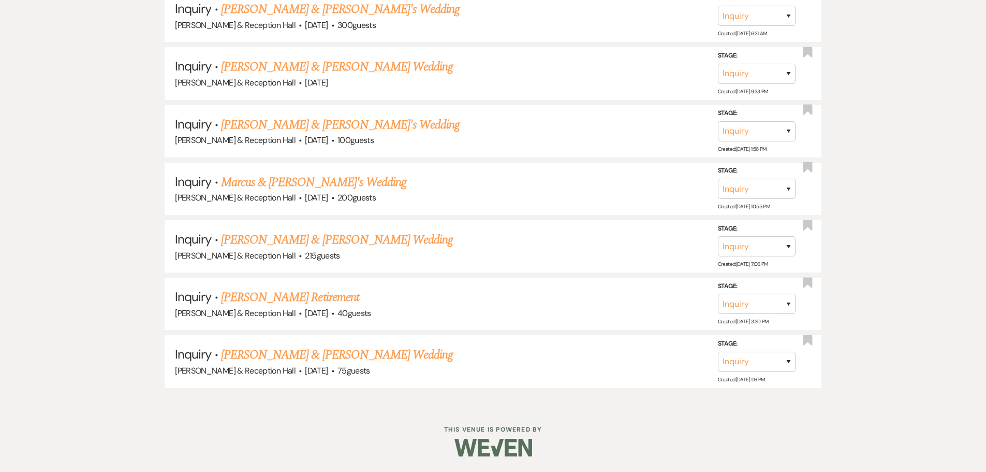
scroll to position [2228, 0]
click at [316, 356] on link "Brian & Bisbee's Wedding" at bounding box center [337, 354] width 232 height 19
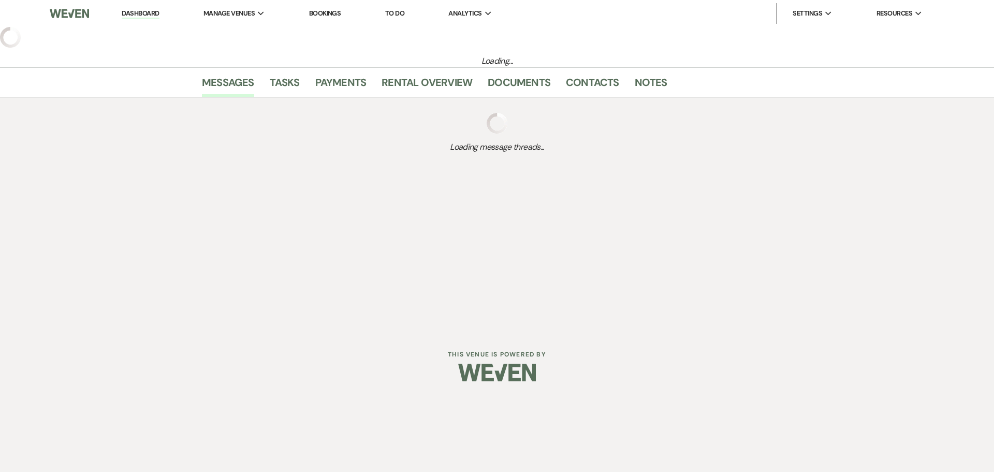
select select "5"
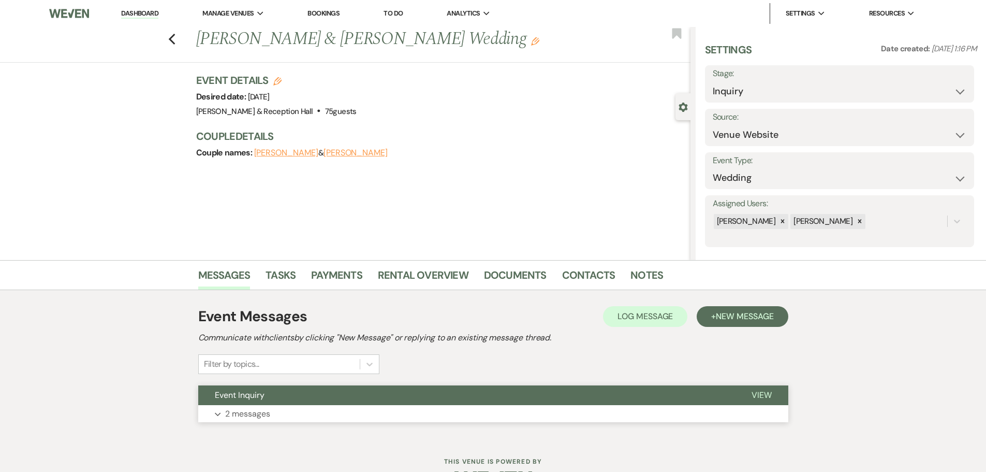
click at [474, 396] on button "Event Inquiry" at bounding box center [466, 395] width 537 height 20
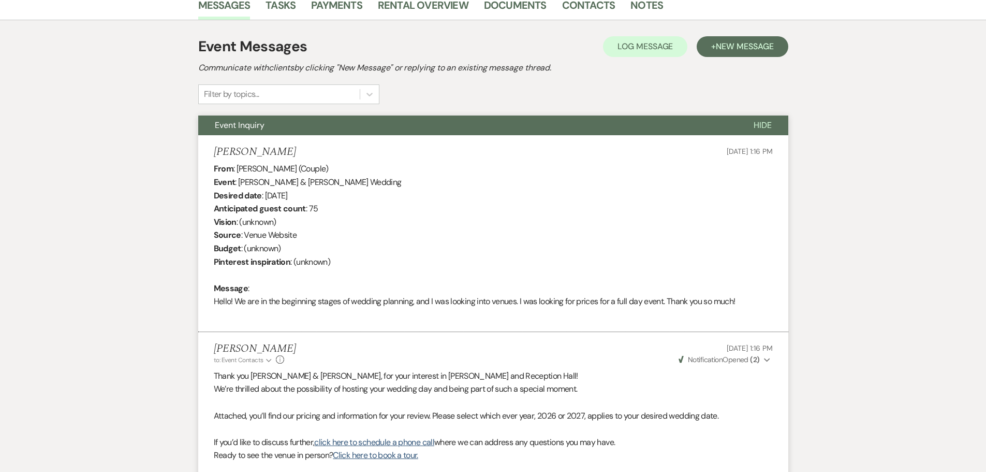
scroll to position [102, 0]
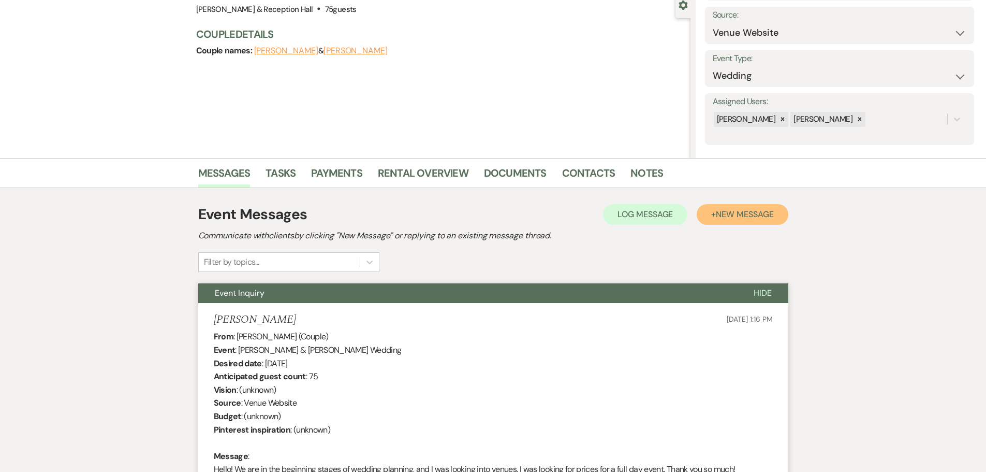
click at [745, 216] on span "New Message" at bounding box center [744, 214] width 57 height 11
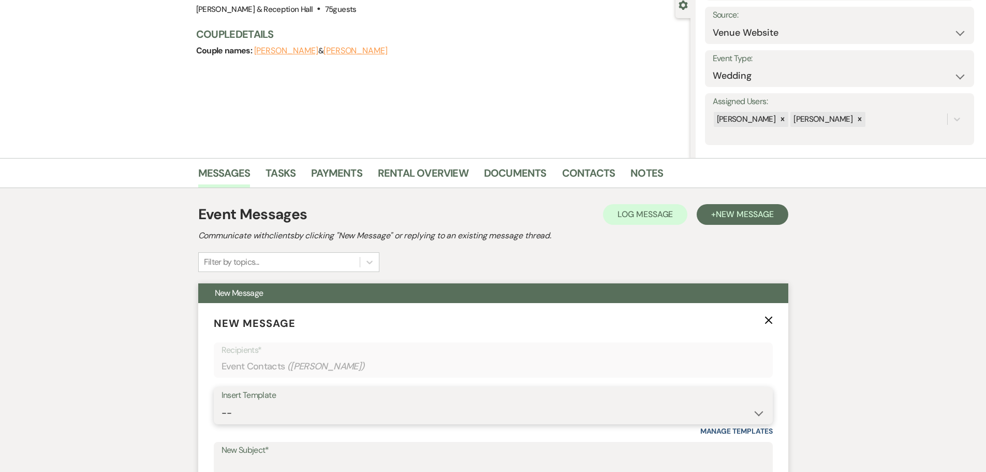
click at [266, 415] on select "-- Weven Planning Portal Introduction (Booked Events) Initial Inquiry Response …" at bounding box center [494, 413] width 544 height 20
select select "4526"
click at [222, 403] on select "-- Weven Planning Portal Introduction (Booked Events) Initial Inquiry Response …" at bounding box center [494, 413] width 544 height 20
type input "Follow-Up: Plan Your Event at Bella Terre"
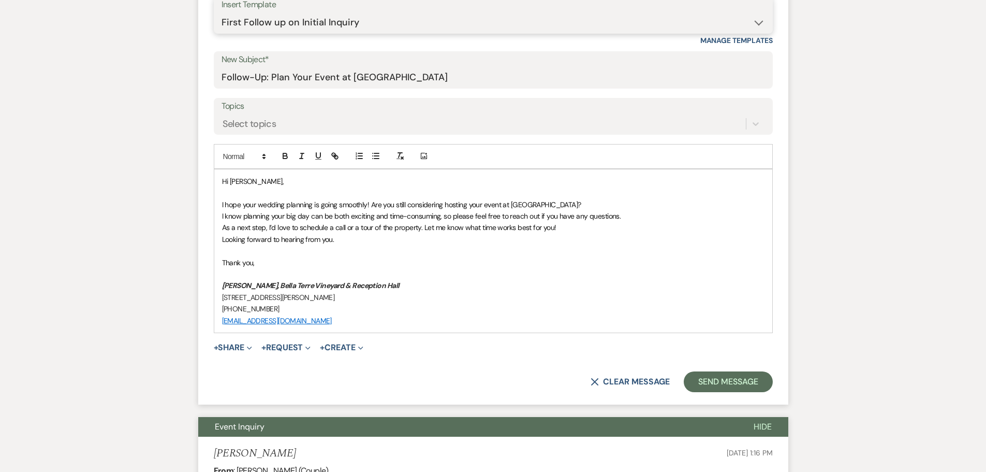
scroll to position [620, 0]
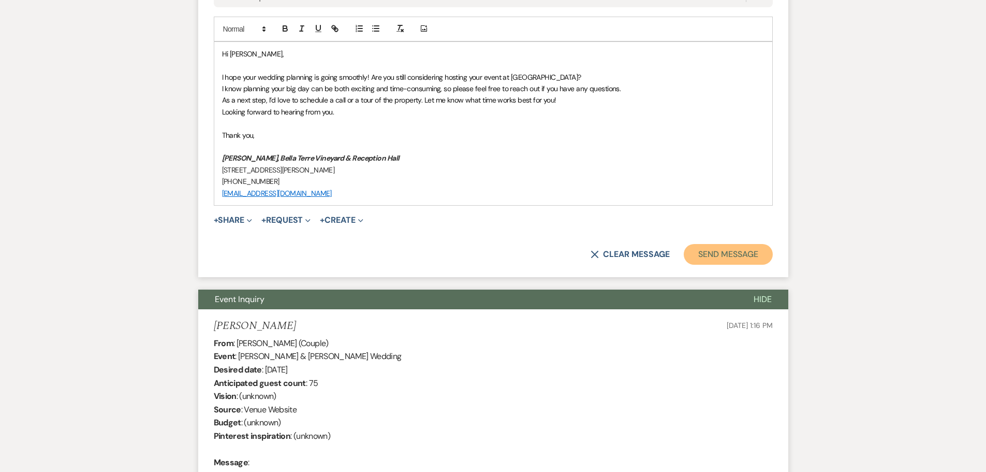
click at [723, 252] on button "Send Message" at bounding box center [728, 254] width 89 height 21
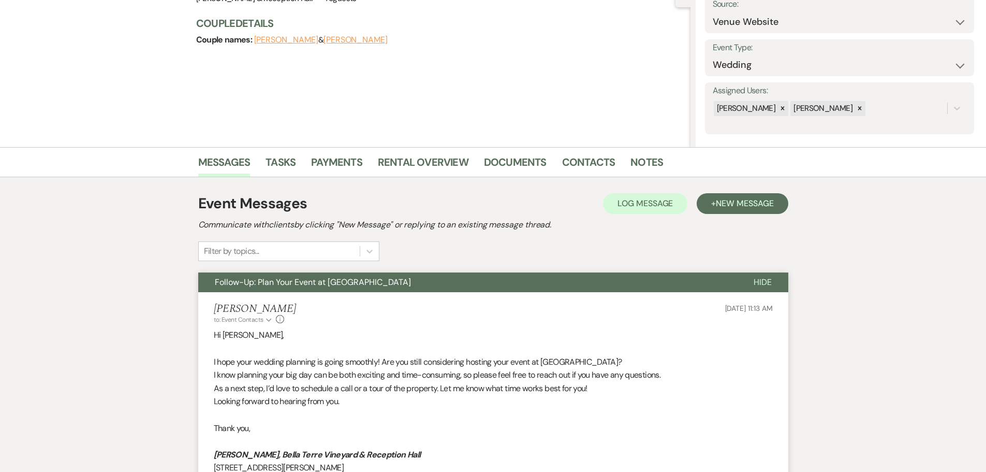
scroll to position [0, 0]
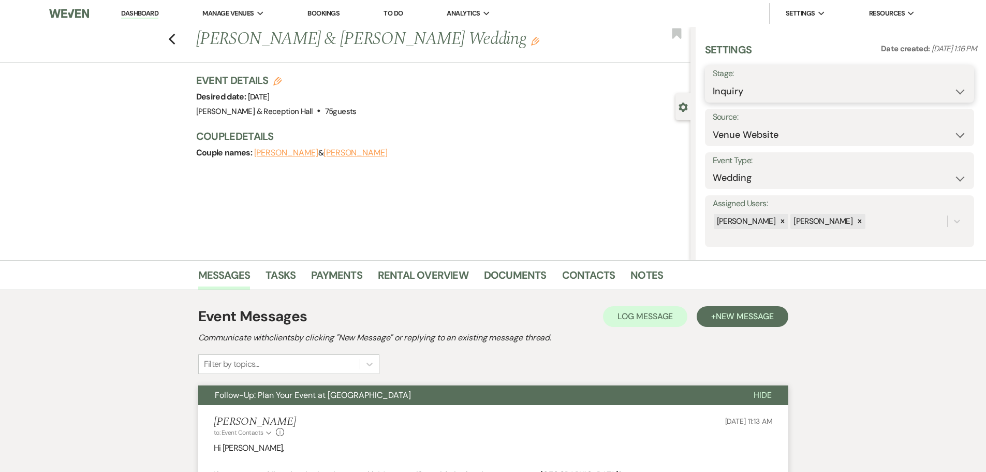
click at [802, 91] on select "Inquiry Follow Up Tour Requested Tour Confirmed Toured Proposal Sent Booked Lost" at bounding box center [840, 91] width 254 height 20
select select "9"
click at [713, 81] on select "Inquiry Follow Up Tour Requested Tour Confirmed Toured Proposal Sent Booked Lost" at bounding box center [840, 91] width 254 height 20
click at [934, 85] on button "Save" at bounding box center [945, 84] width 58 height 21
click at [177, 46] on div "Previous Brian & Bisbee's Wedding Edit Bookmark" at bounding box center [343, 45] width 696 height 36
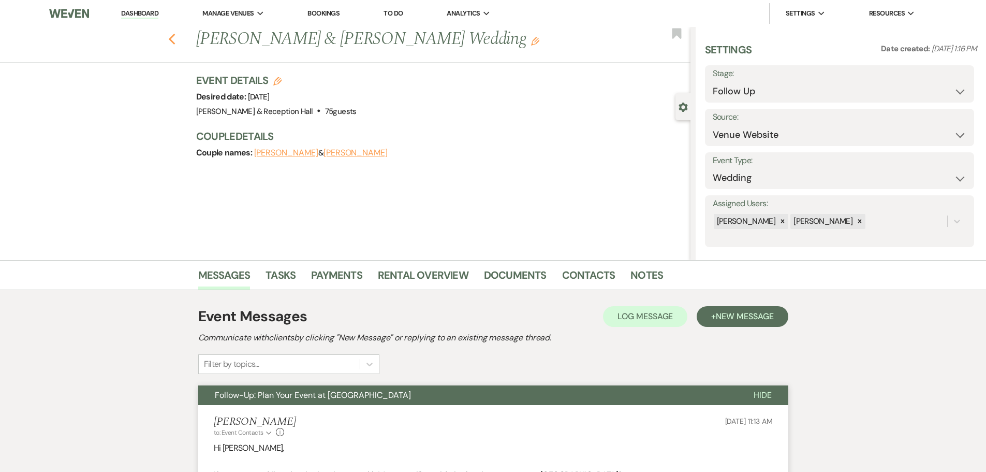
click at [174, 40] on use "button" at bounding box center [171, 39] width 7 height 11
select select "9"
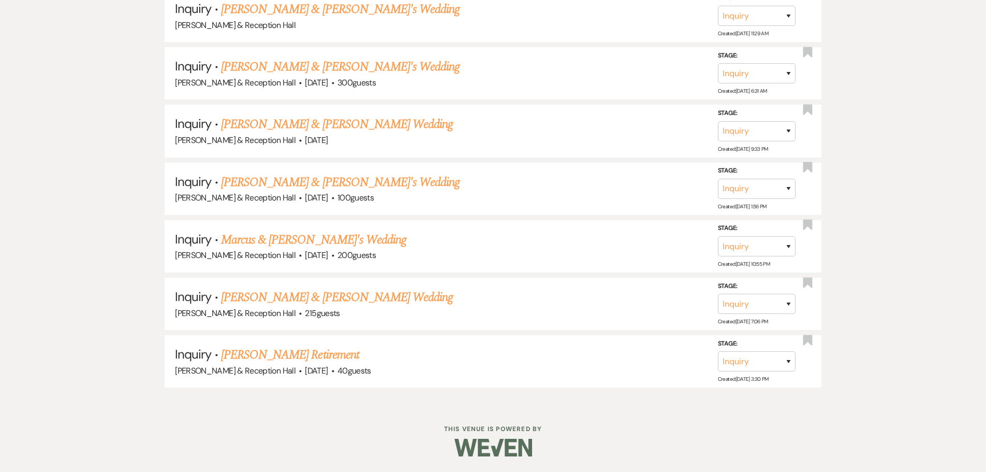
scroll to position [2170, 0]
click at [287, 352] on link "Annie Myers's Retirement" at bounding box center [290, 354] width 138 height 19
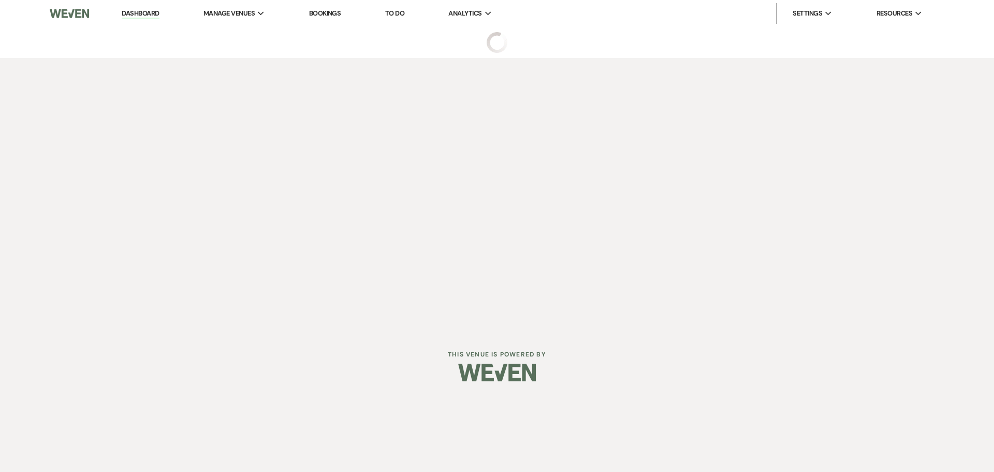
select select "5"
select select "13"
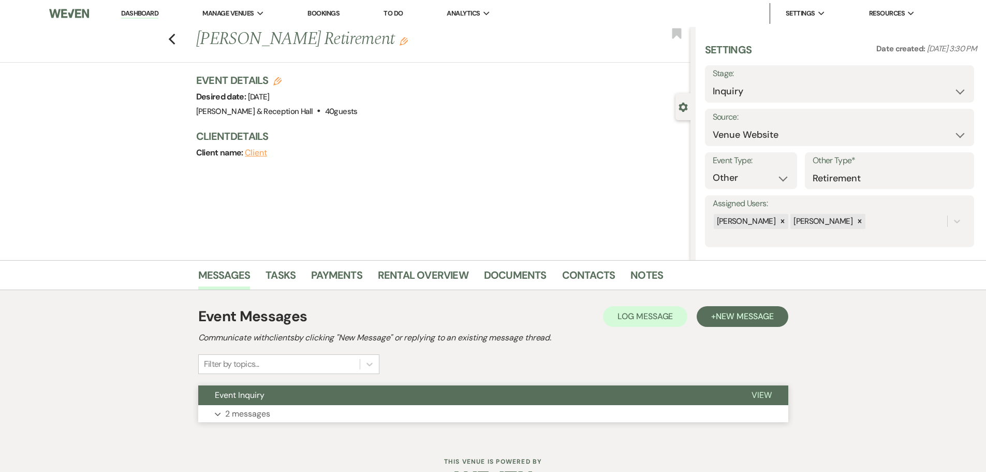
click at [418, 409] on button "Expand 2 messages" at bounding box center [493, 414] width 590 height 18
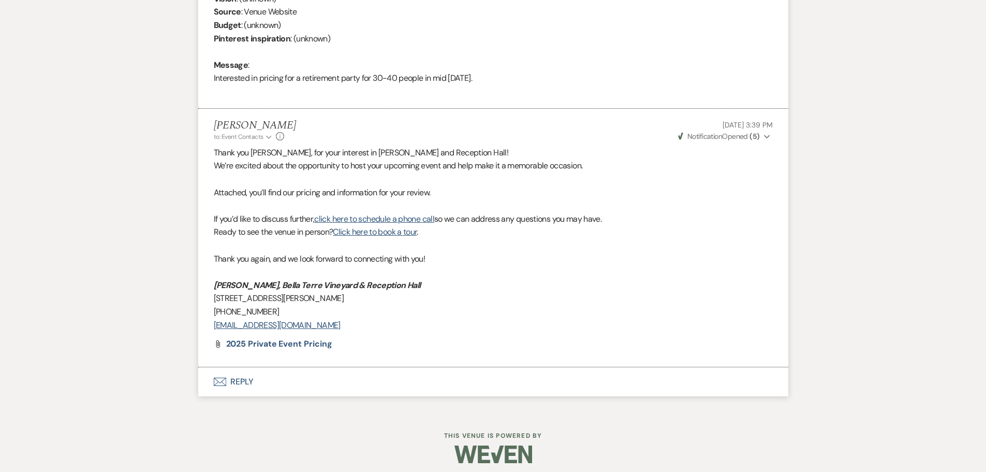
scroll to position [500, 0]
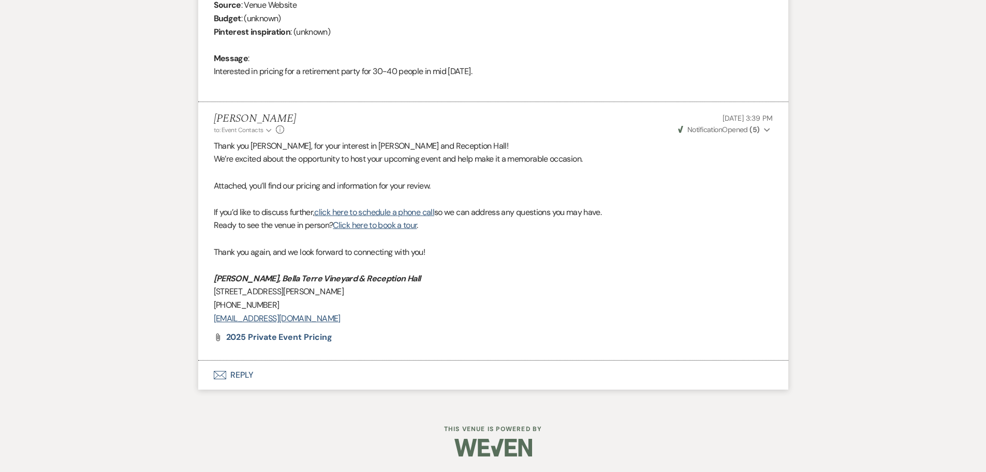
click at [743, 132] on span "Weven Check Notification Opened ( 5 )" at bounding box center [719, 129] width 82 height 9
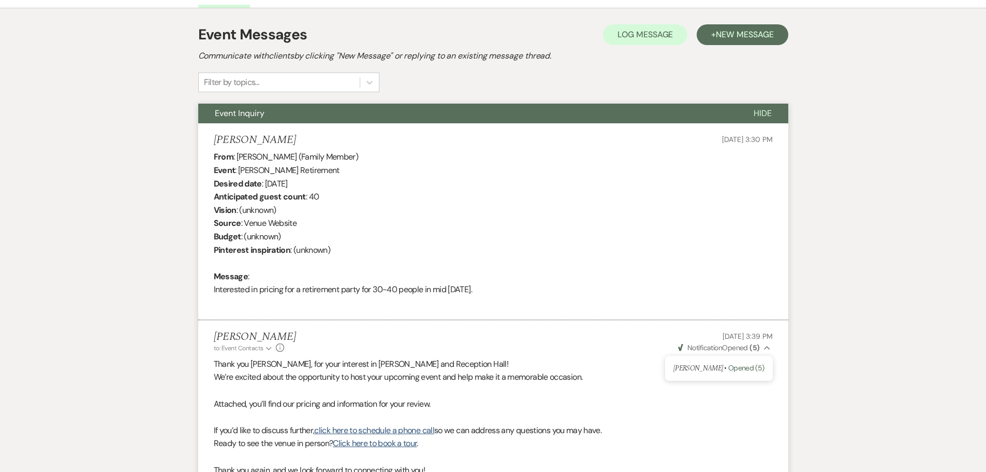
scroll to position [137, 0]
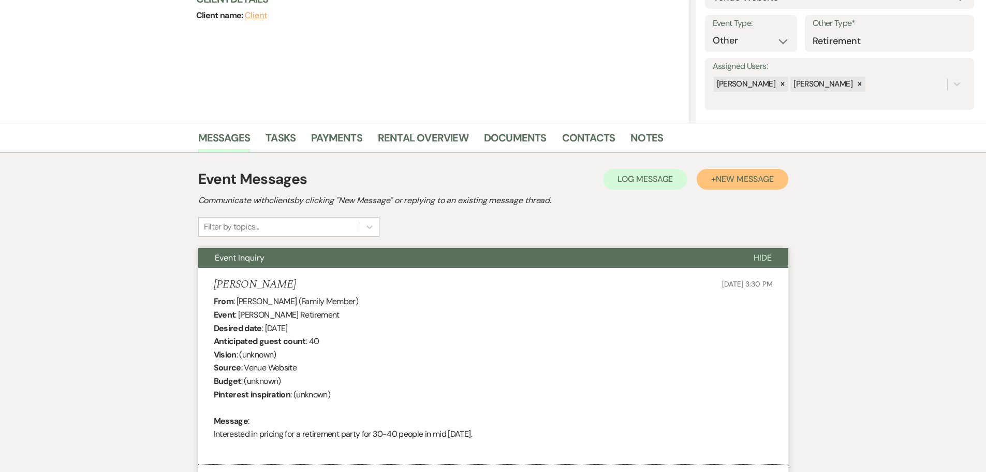
click at [745, 173] on span "New Message" at bounding box center [744, 178] width 57 height 11
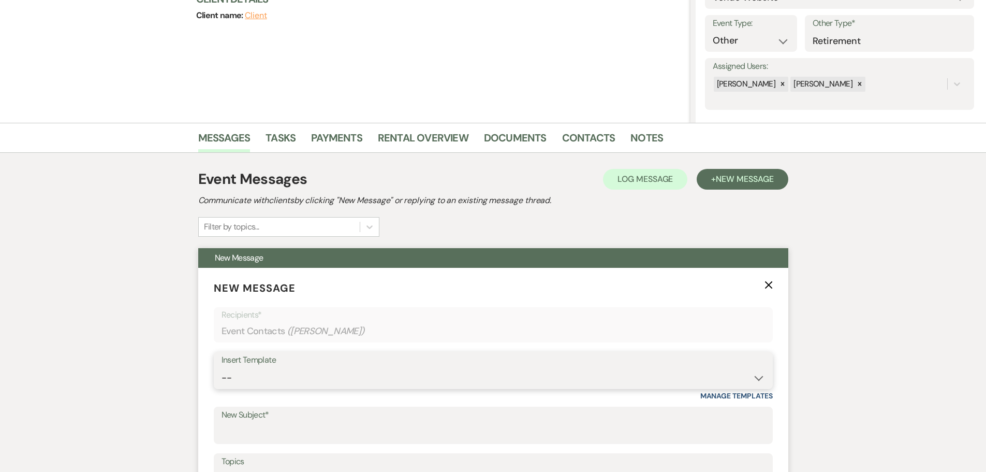
click at [275, 371] on select "-- Weven Planning Portal Introduction (Booked Events) Initial Inquiry Response …" at bounding box center [494, 378] width 544 height 20
select select "4526"
click at [222, 368] on select "-- Weven Planning Portal Introduction (Booked Events) Initial Inquiry Response …" at bounding box center [494, 378] width 544 height 20
type input "Follow-Up: Plan Your Event at Bella Terre"
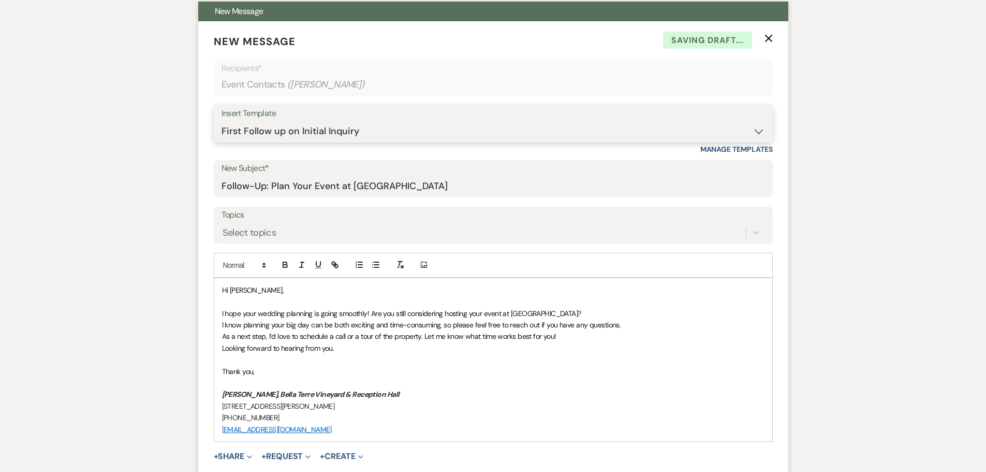
scroll to position [396, 0]
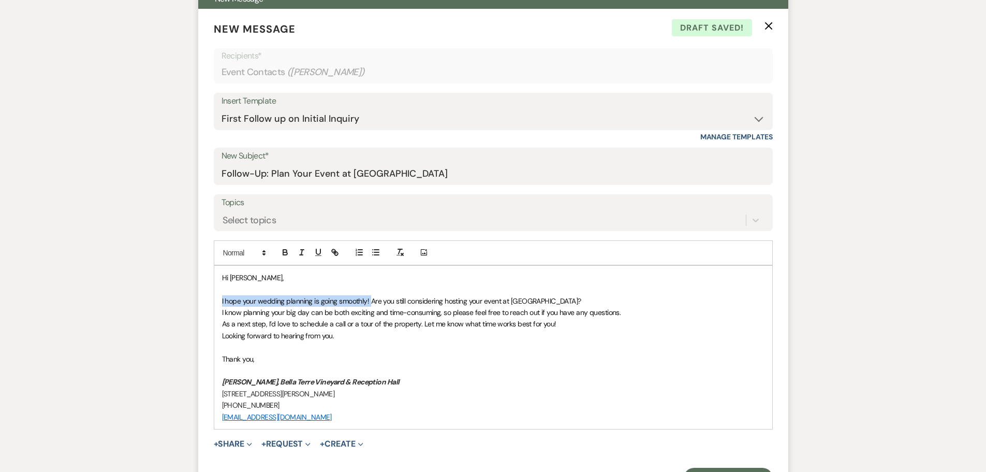
drag, startPoint x: 225, startPoint y: 300, endPoint x: 371, endPoint y: 301, distance: 146.5
click at [371, 301] on div "Hi Annie, I hope your wedding planning is going smoothly! Are you still conside…" at bounding box center [493, 347] width 558 height 163
click at [264, 299] on span "I hope your wedding planning is going smoothly! Are you still considering hosti…" at bounding box center [401, 300] width 359 height 9
click at [242, 312] on span "I know planning your big day can be both exciting and time-consuming, so please…" at bounding box center [421, 312] width 399 height 9
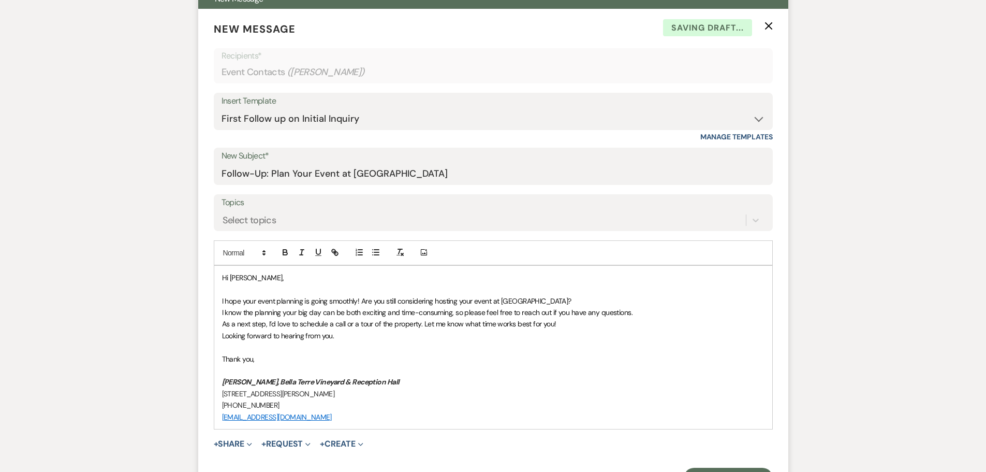
click at [284, 312] on span "I know the planning your big day can be both exciting and time-consuming, so pl…" at bounding box center [427, 312] width 411 height 9
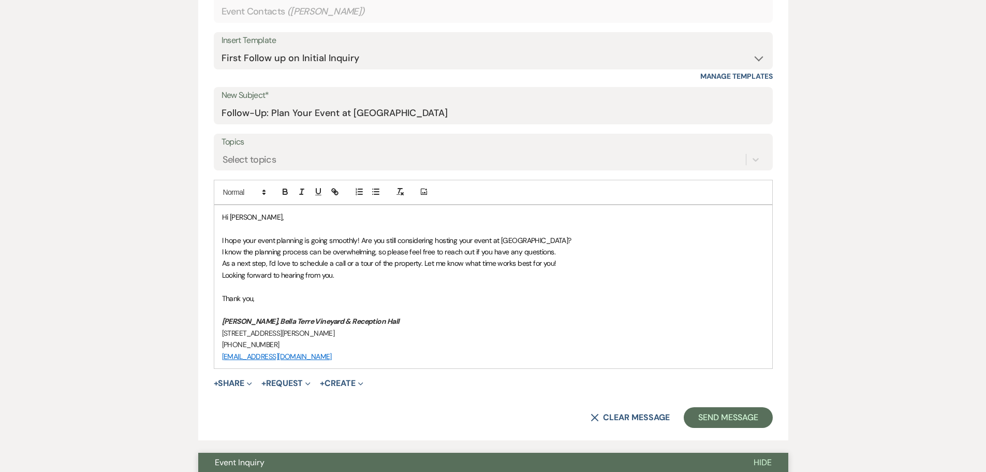
scroll to position [551, 0]
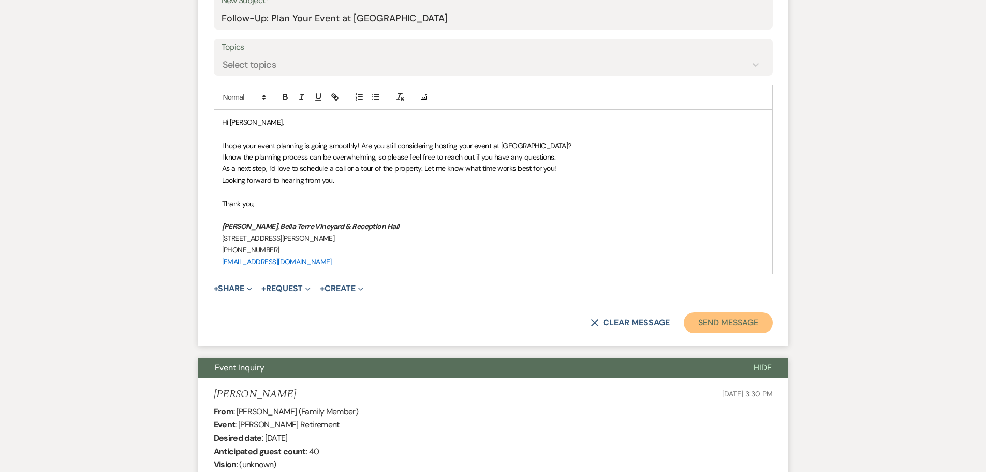
click at [712, 321] on button "Send Message" at bounding box center [728, 322] width 89 height 21
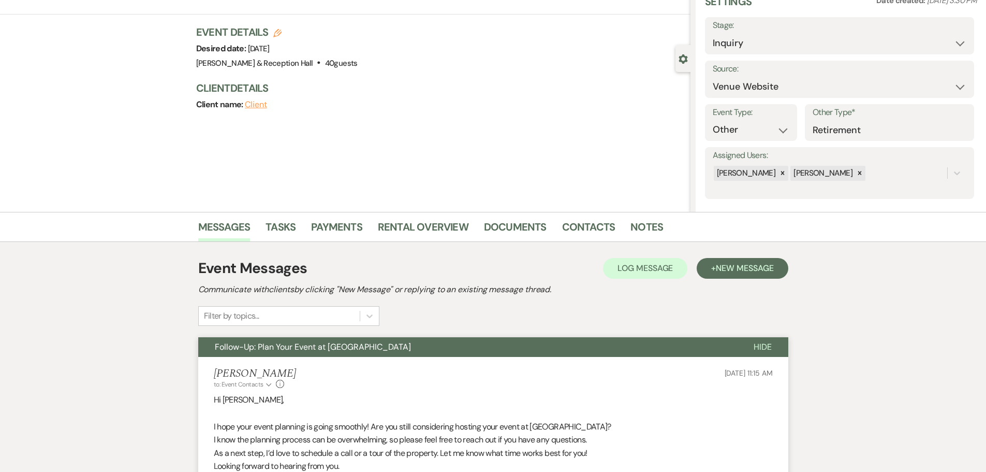
scroll to position [0, 0]
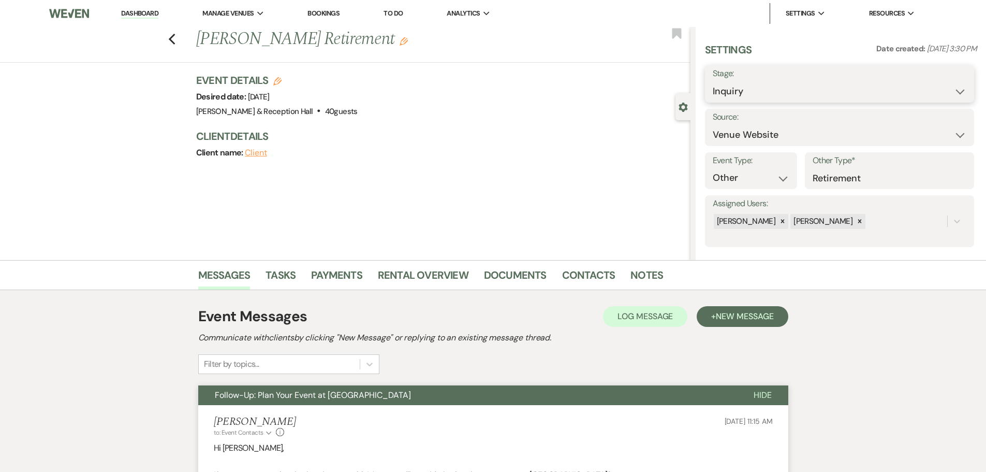
click at [776, 93] on select "Inquiry Follow Up Tour Requested Tour Confirmed Toured Proposal Sent Booked Lost" at bounding box center [840, 91] width 254 height 20
select select "9"
click at [713, 81] on select "Inquiry Follow Up Tour Requested Tour Confirmed Toured Proposal Sent Booked Lost" at bounding box center [840, 91] width 254 height 20
click at [941, 86] on button "Save" at bounding box center [945, 84] width 58 height 21
click at [147, 14] on link "Dashboard" at bounding box center [139, 14] width 37 height 10
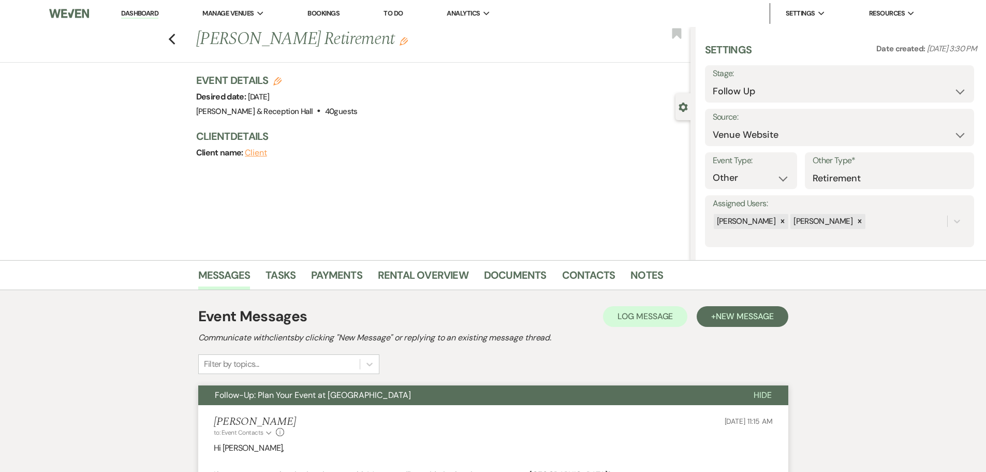
select select "9"
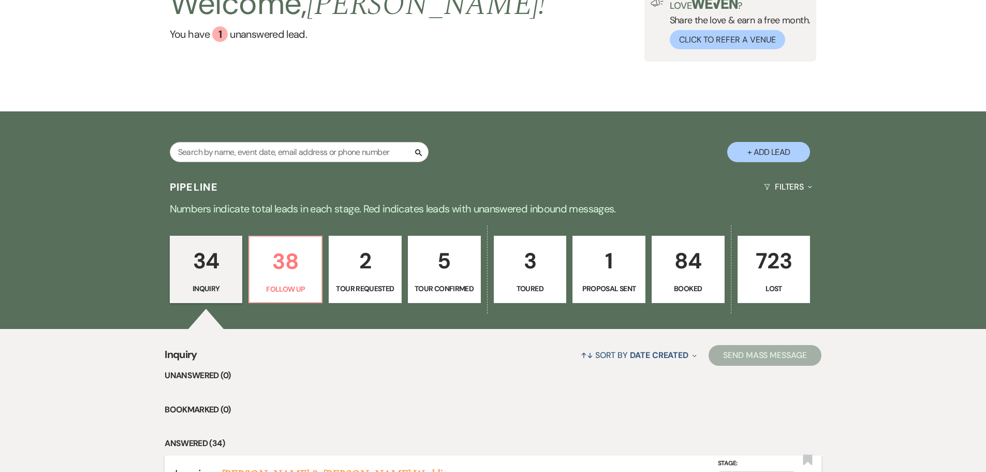
scroll to position [259, 0]
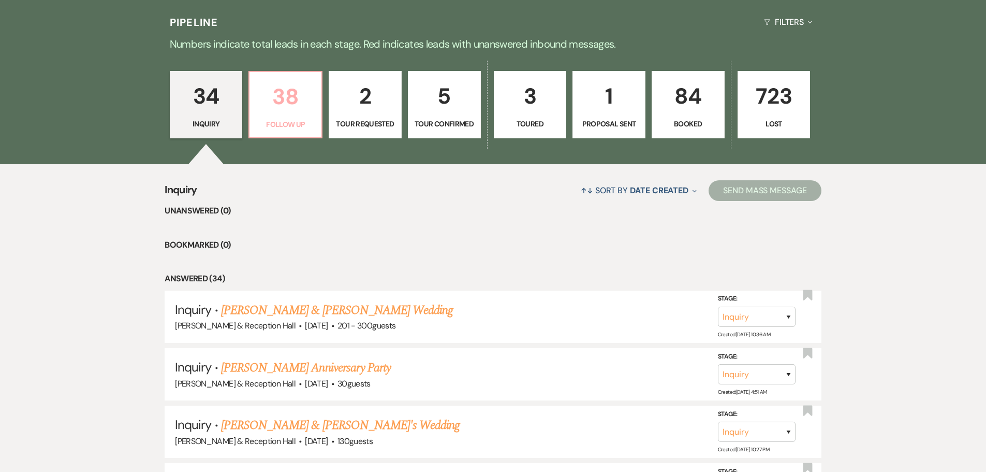
click at [287, 98] on p "38" at bounding box center [286, 96] width 60 height 35
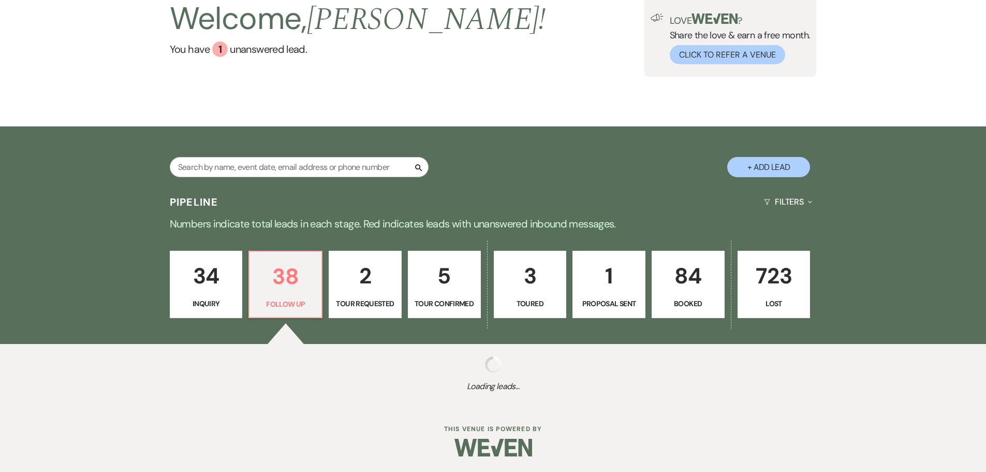
select select "9"
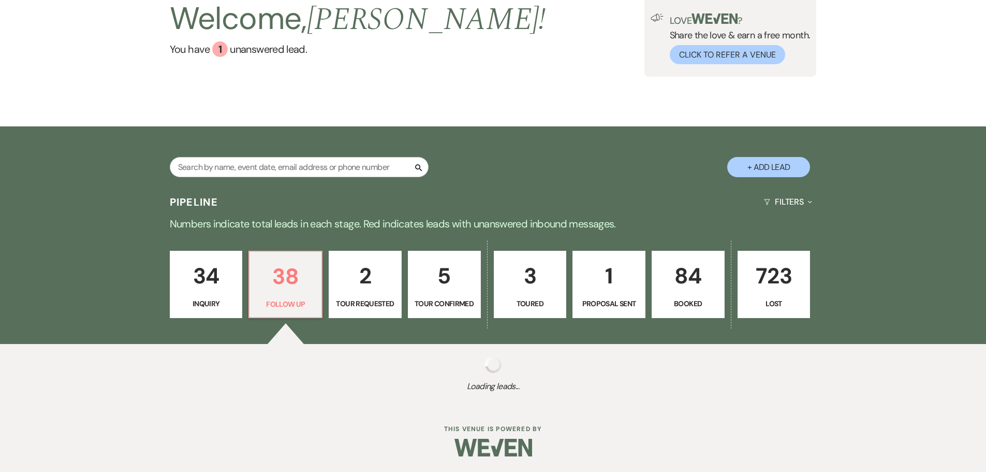
select select "9"
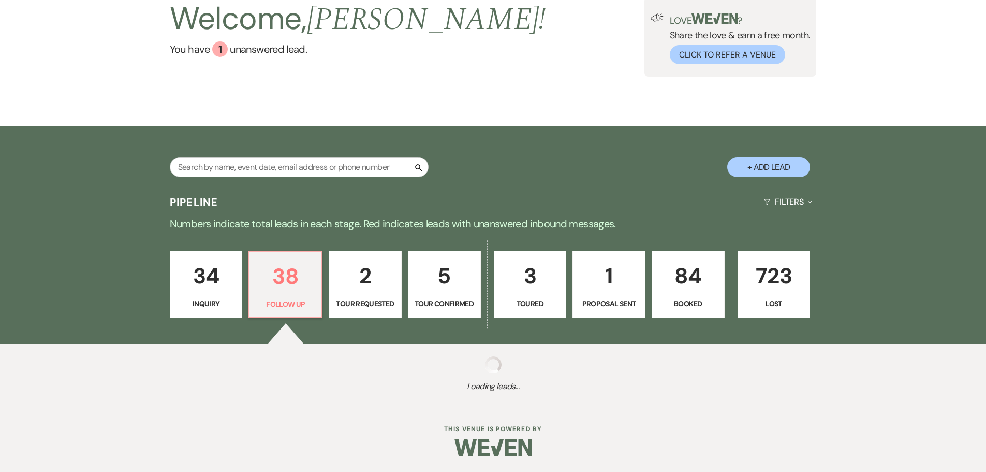
select select "9"
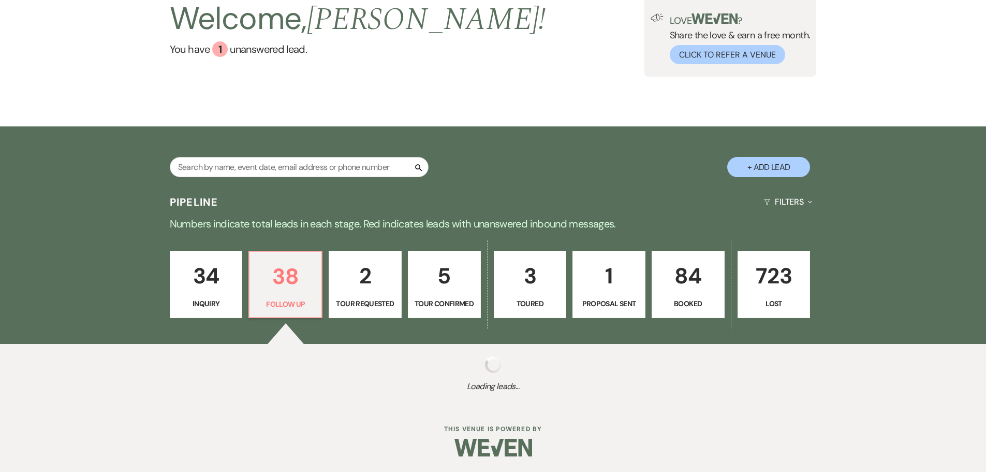
select select "9"
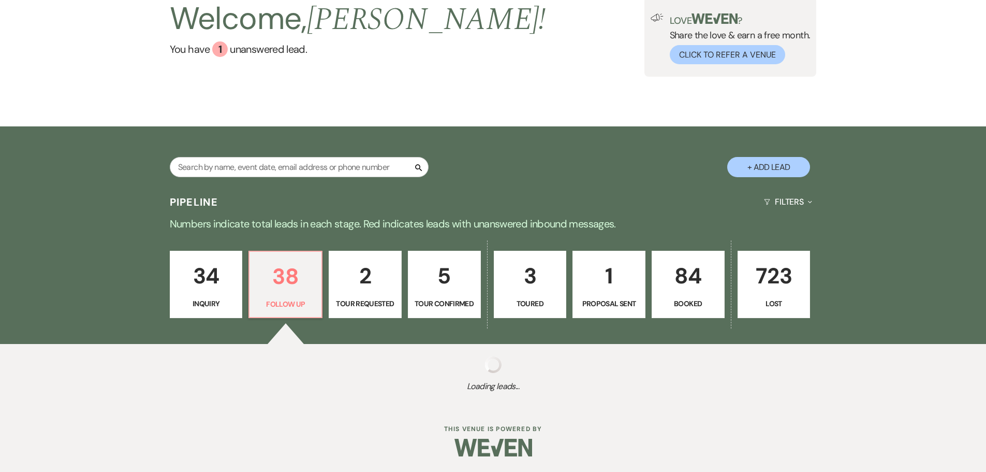
select select "9"
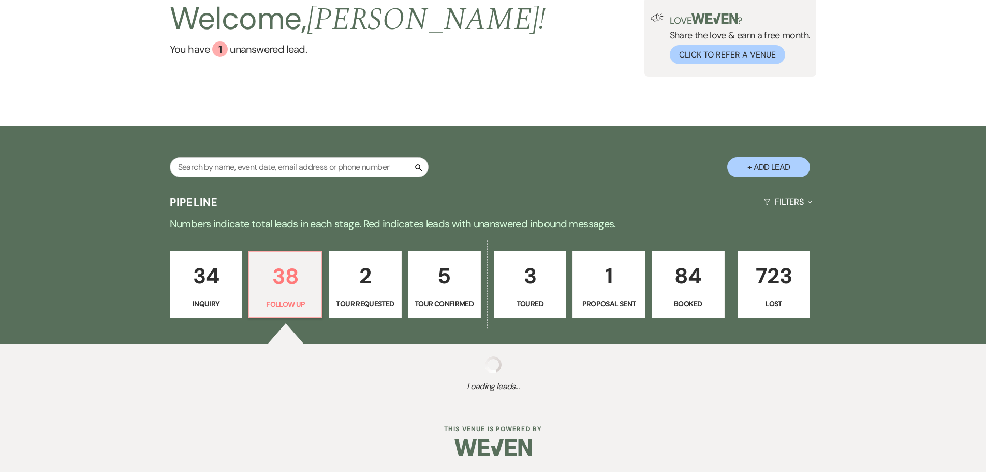
select select "9"
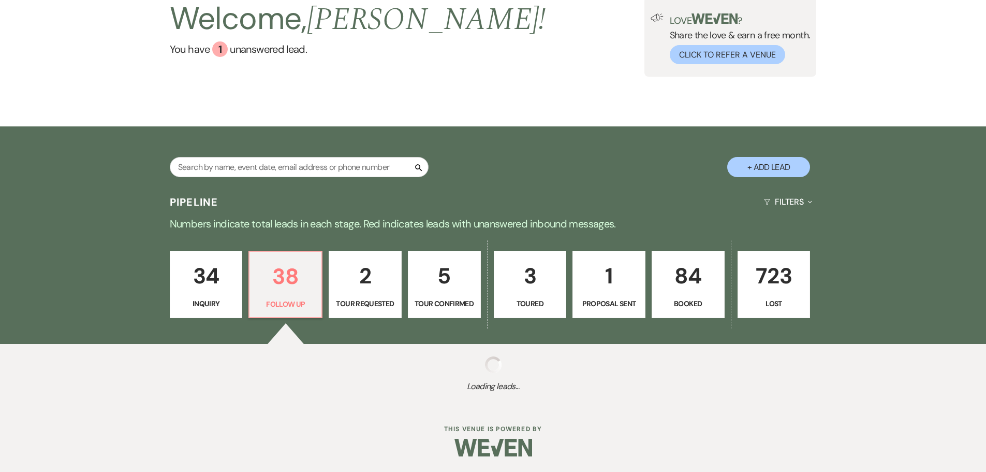
select select "9"
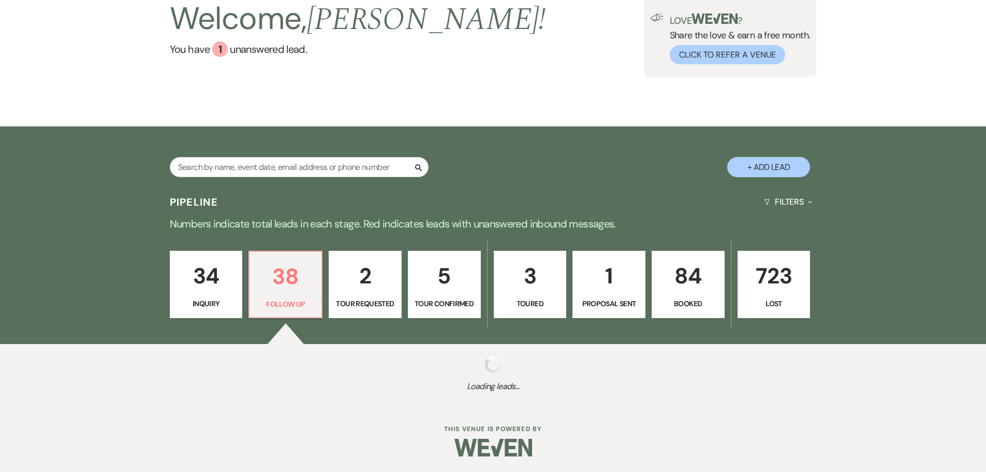
select select "9"
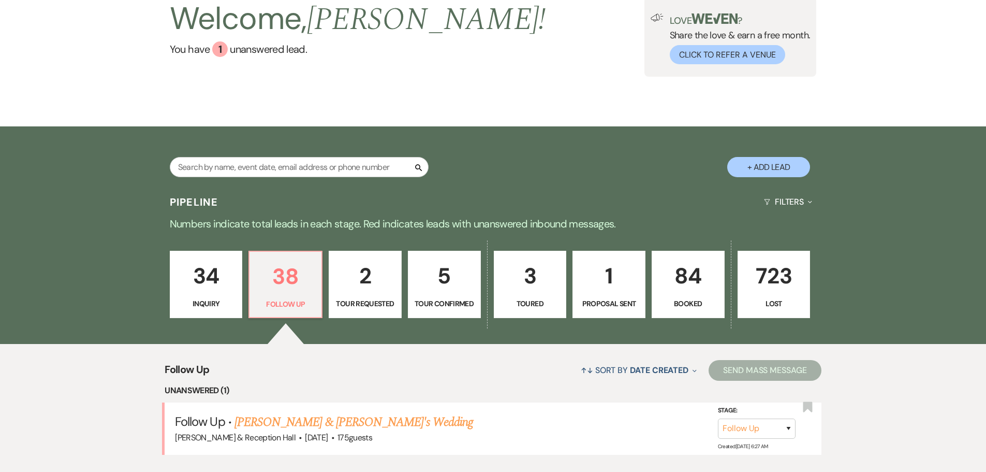
scroll to position [259, 0]
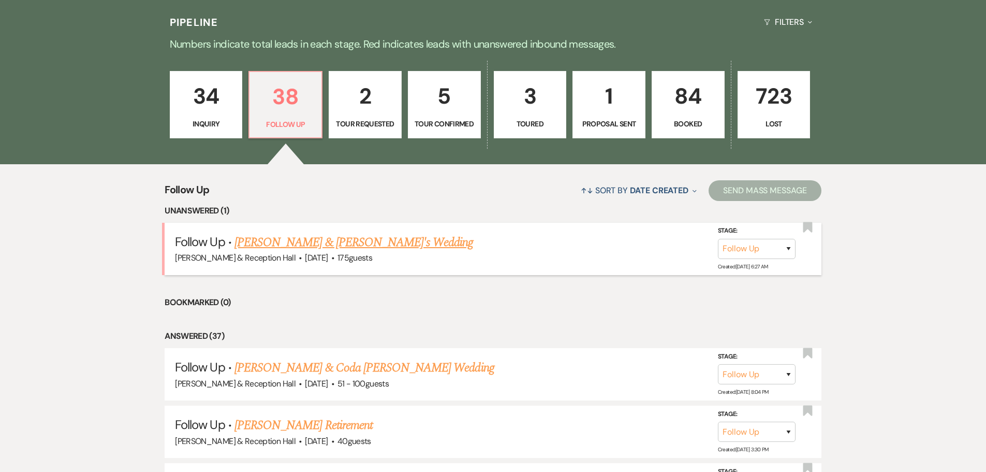
click at [357, 239] on link "Larissa Allison & Fiance's Wedding" at bounding box center [354, 242] width 239 height 19
select select "9"
select select "3"
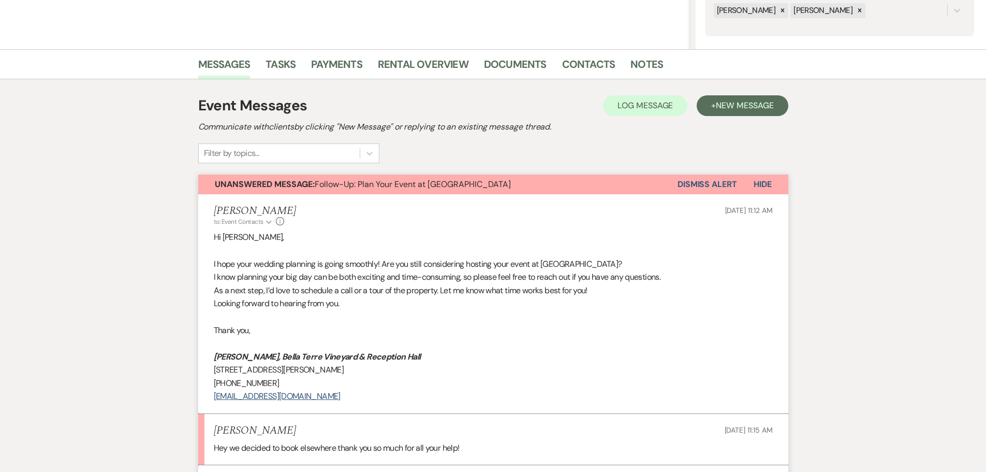
scroll to position [311, 0]
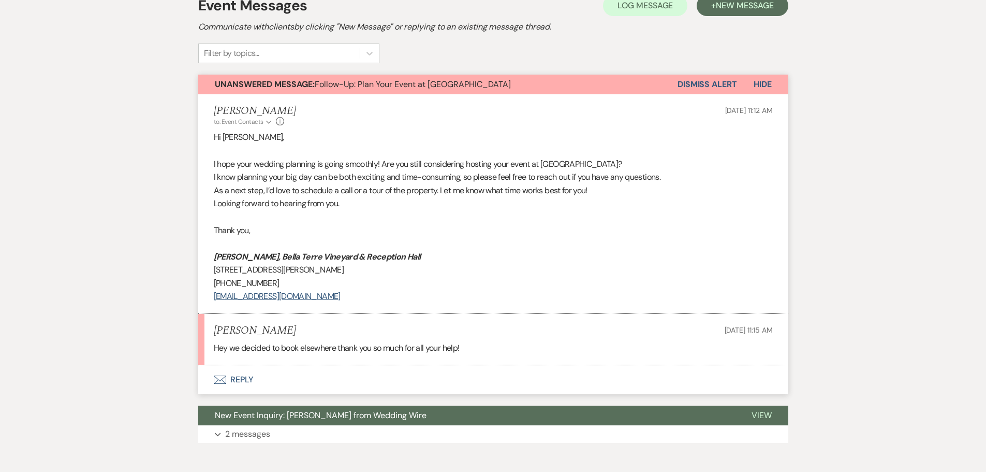
click at [244, 378] on button "Envelope Reply" at bounding box center [493, 379] width 590 height 29
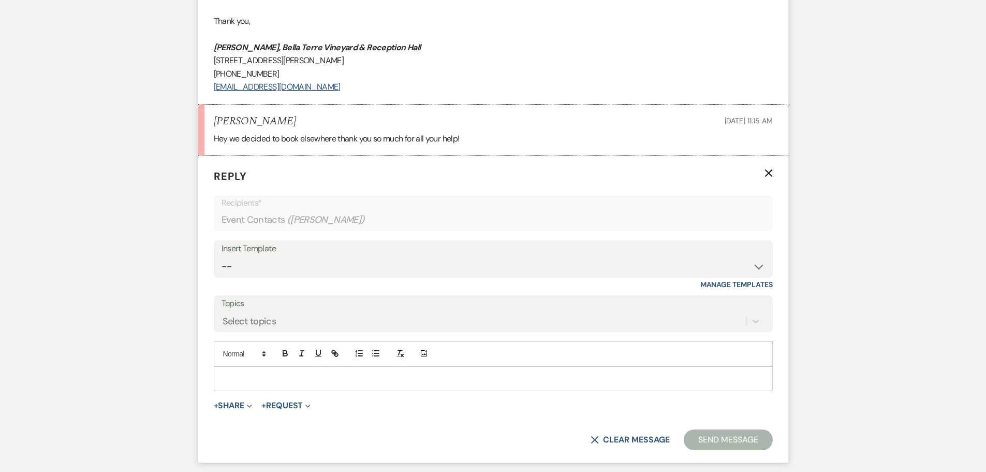
scroll to position [593, 0]
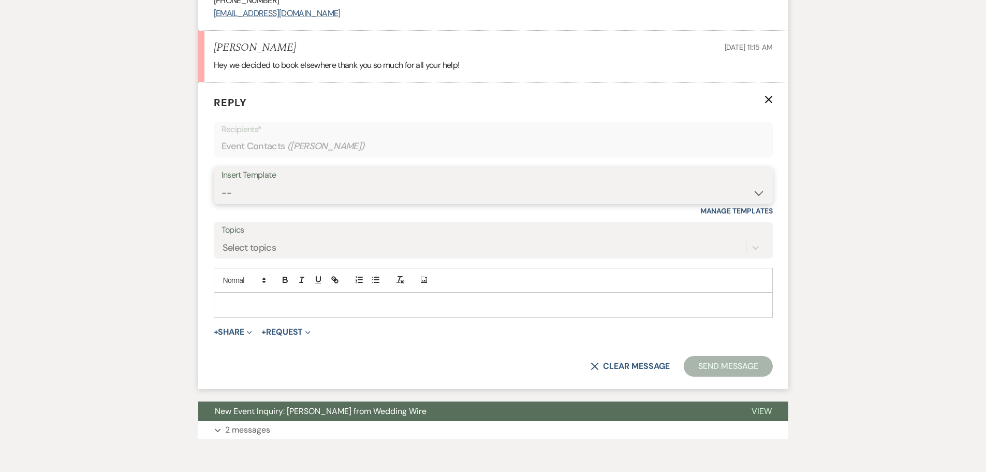
click at [308, 196] on select "-- Weven Planning Portal Introduction (Booked Events) Initial Inquiry Response …" at bounding box center [494, 193] width 544 height 20
click at [156, 344] on div "Messages Tasks Payments Rental Overview Documents Contacts Notes Event Messages…" at bounding box center [493, 60] width 986 height 787
click at [277, 303] on p at bounding box center [493, 304] width 543 height 11
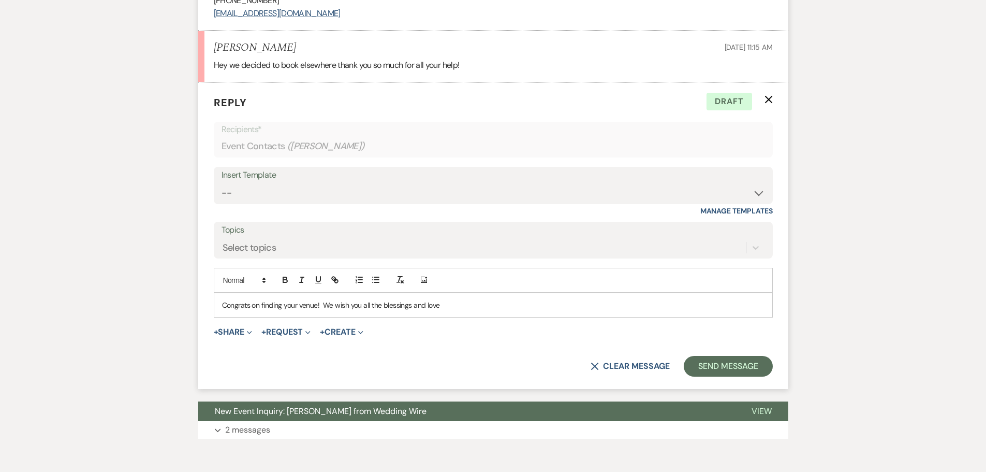
drag, startPoint x: 225, startPoint y: 305, endPoint x: 498, endPoint y: 307, distance: 272.3
click at [498, 307] on p "Congrats on finding your venue! We wish you all the blessings and love" at bounding box center [493, 304] width 543 height 11
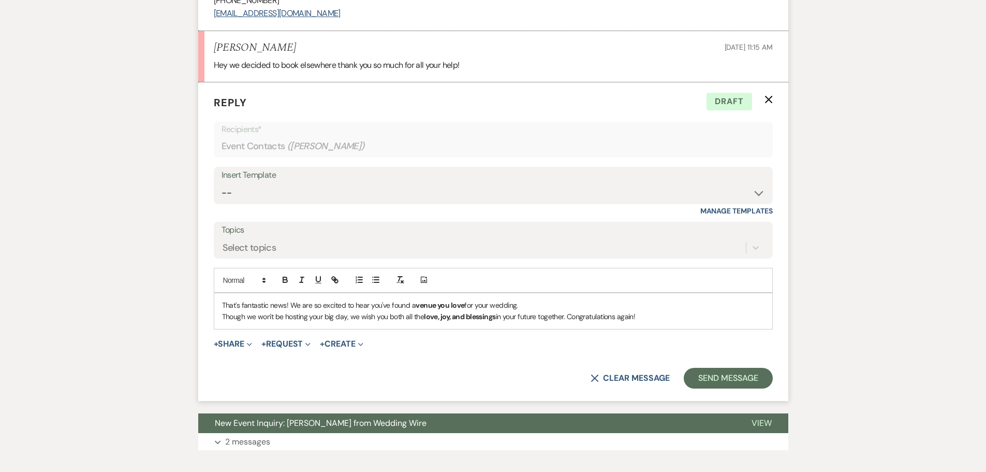
drag, startPoint x: 584, startPoint y: 315, endPoint x: 544, endPoint y: 314, distance: 40.4
click at [544, 314] on p "Though we won't be hosting your big day, we wish you both all the love, joy, an…" at bounding box center [493, 316] width 543 height 11
drag, startPoint x: 221, startPoint y: 305, endPoint x: 682, endPoint y: 314, distance: 461.9
click at [682, 314] on div "That's fantastic news! We are so excited to hear you've found a venue you love …" at bounding box center [493, 311] width 558 height 36
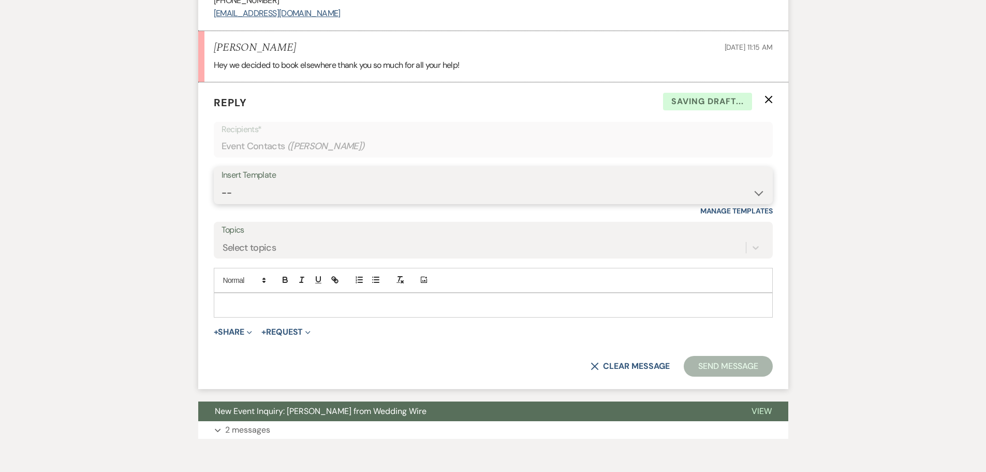
click at [342, 192] on select "-- Weven Planning Portal Introduction (Booked Events) Initial Inquiry Response …" at bounding box center [494, 193] width 544 height 20
select select "4708"
click at [222, 183] on select "-- Weven Planning Portal Introduction (Booked Events) Initial Inquiry Response …" at bounding box center [494, 193] width 544 height 20
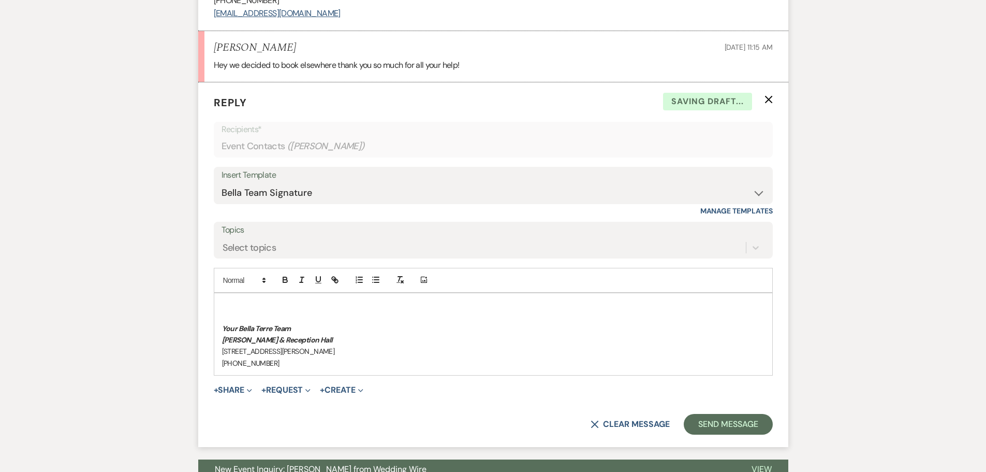
click at [277, 303] on p at bounding box center [493, 304] width 543 height 11
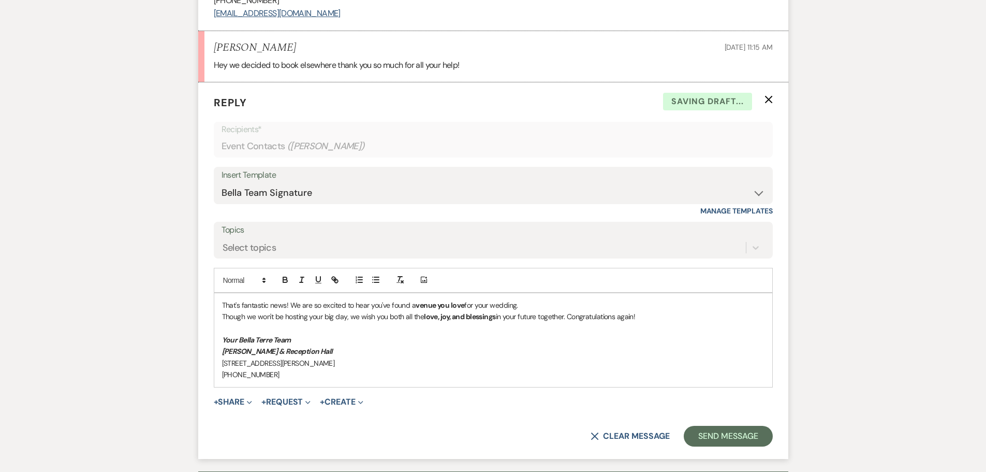
click at [542, 304] on p "That's fantastic news! We are so excited to hear you've found a venue you love …" at bounding box center [493, 304] width 543 height 11
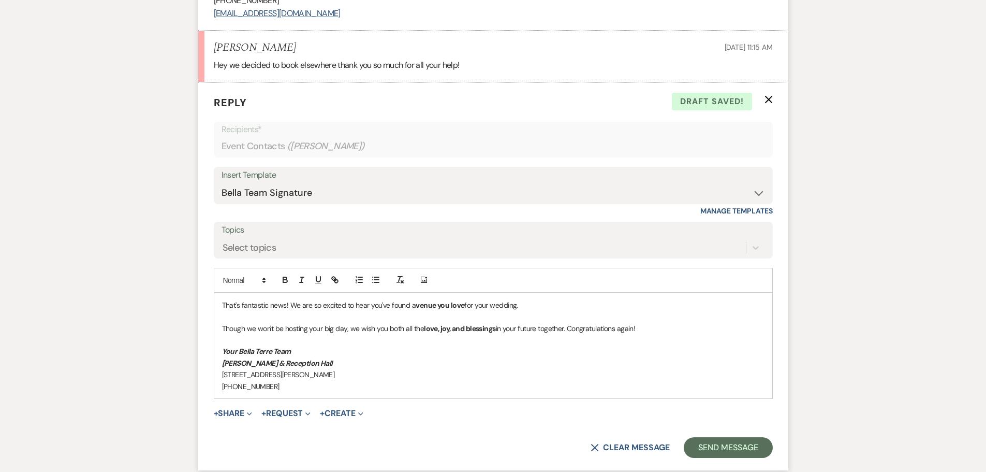
click at [569, 326] on p "Though we won't be hosting your big day, we wish you both all the love, joy, an…" at bounding box center [493, 328] width 543 height 11
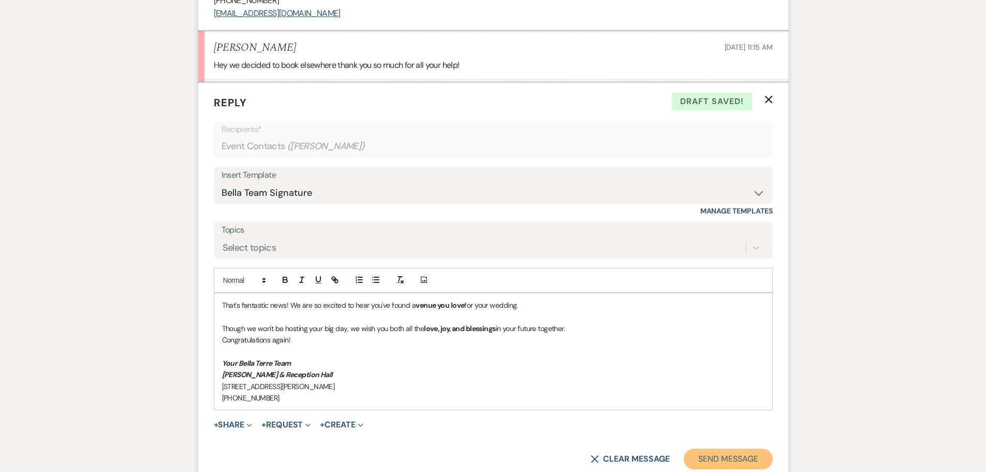
click at [718, 458] on button "Send Message" at bounding box center [728, 458] width 89 height 21
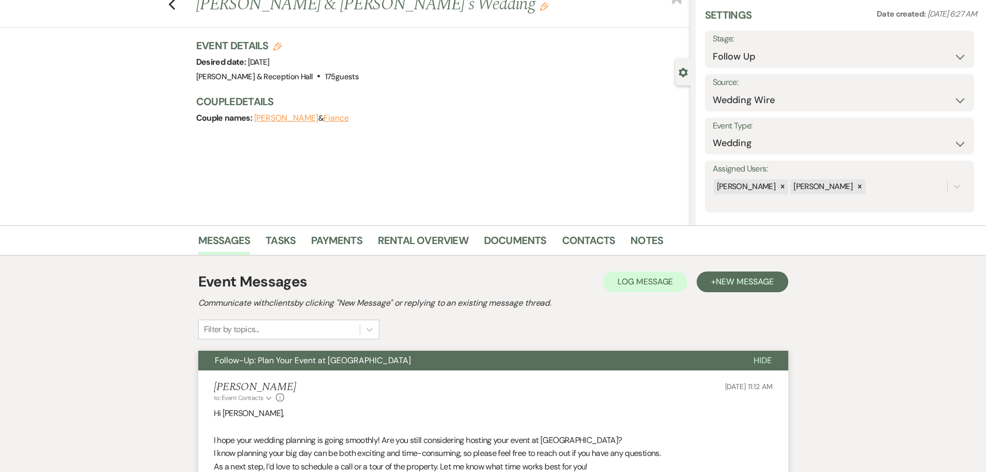
scroll to position [0, 0]
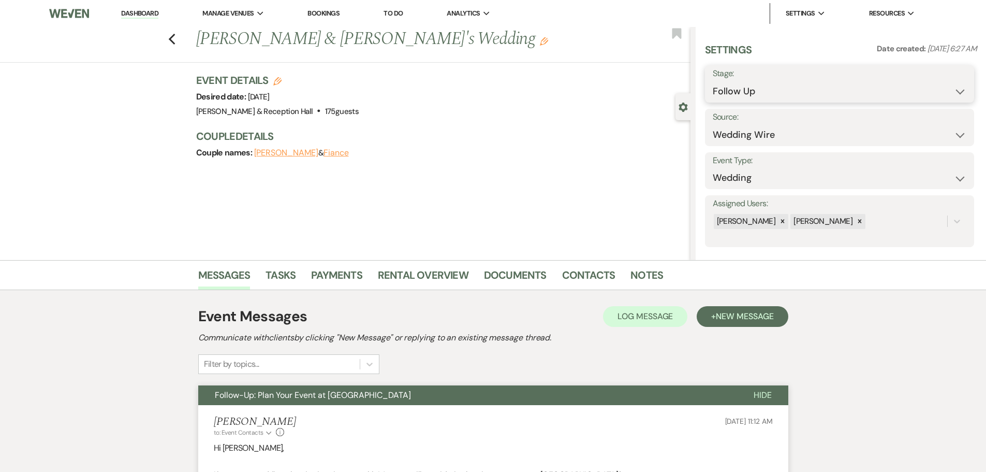
click at [763, 93] on select "Inquiry Follow Up Tour Requested Tour Confirmed Toured Proposal Sent Booked Lost" at bounding box center [840, 91] width 254 height 20
select select "8"
click at [713, 81] on select "Inquiry Follow Up Tour Requested Tour Confirmed Toured Proposal Sent Booked Lost" at bounding box center [840, 91] width 254 height 20
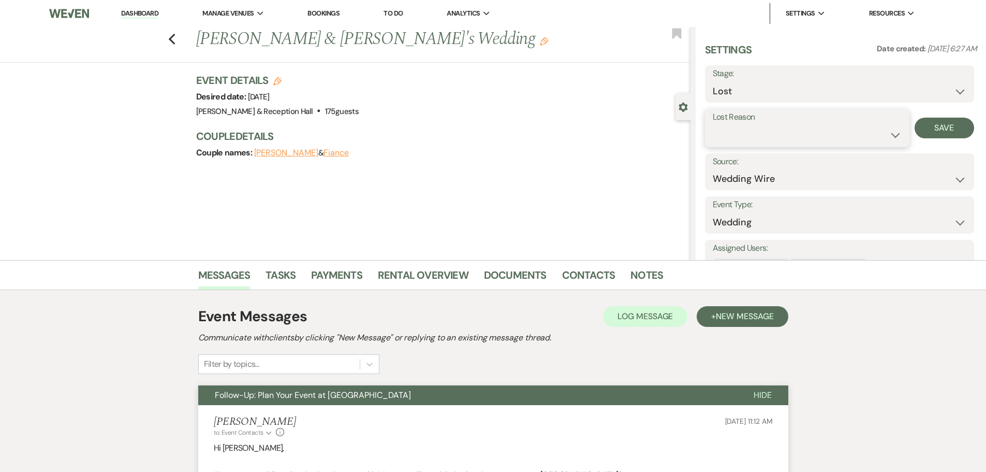
click at [765, 134] on select "Booked Elsewhere Budget Date Unavailable No Response Not a Good Match Capacity …" at bounding box center [807, 135] width 189 height 20
select select "6"
click at [713, 125] on select "Booked Elsewhere Budget Date Unavailable No Response Not a Good Match Capacity …" at bounding box center [807, 135] width 189 height 20
click at [933, 125] on button "Save" at bounding box center [945, 128] width 60 height 21
click at [143, 13] on link "Dashboard" at bounding box center [139, 14] width 37 height 10
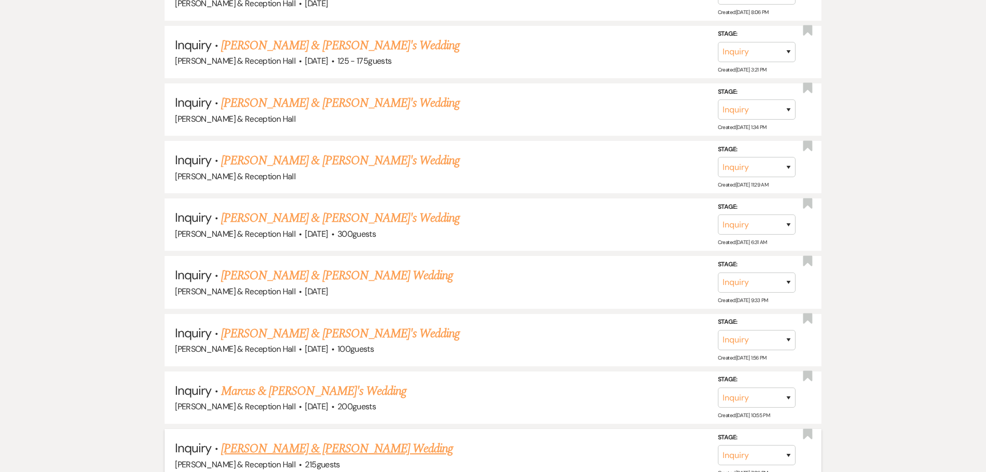
scroll to position [2113, 0]
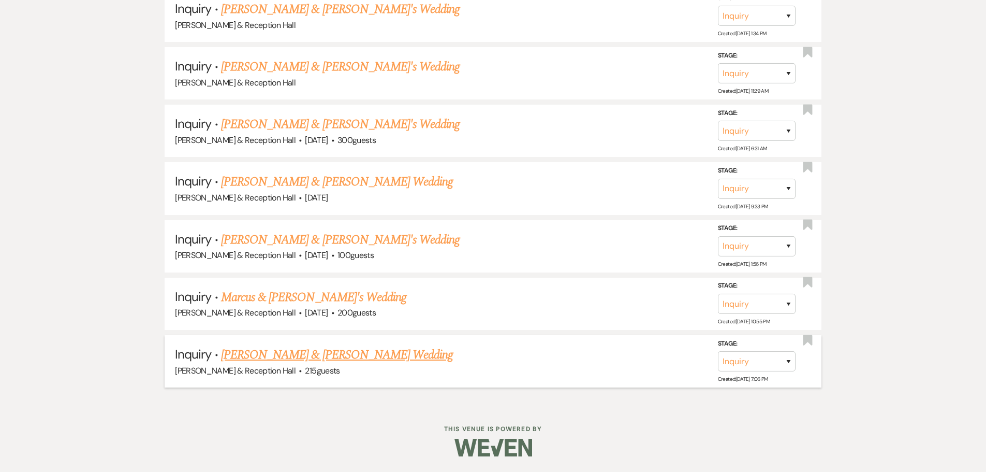
click at [361, 358] on link "Emily Herrera-Franco & Bryan Pichardo-Lara's Wedding" at bounding box center [337, 354] width 232 height 19
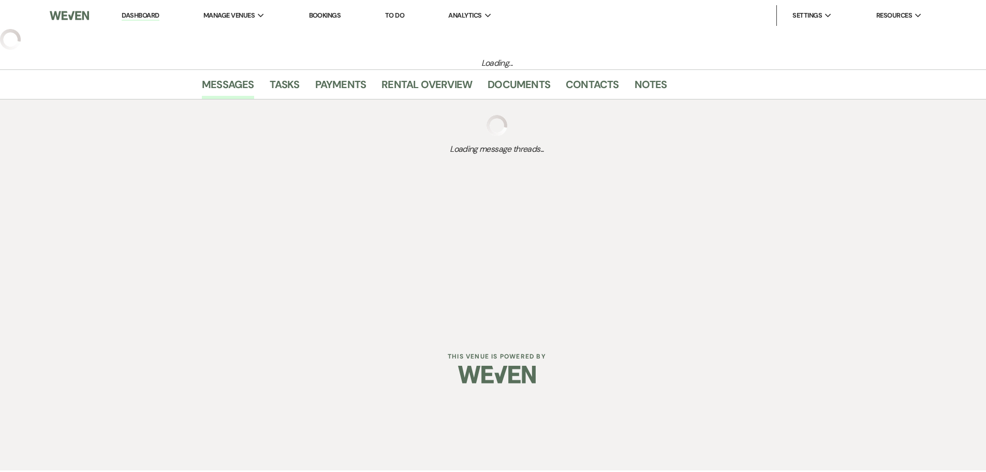
select select "5"
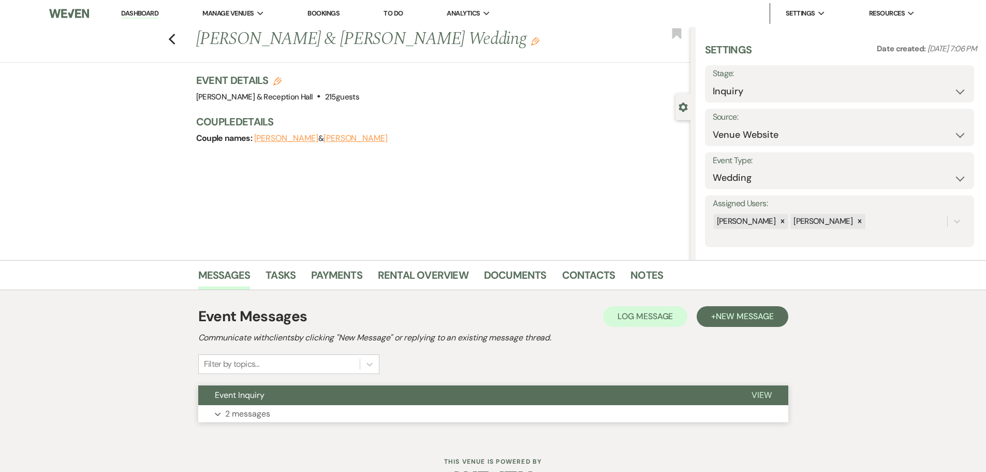
click at [246, 409] on p "2 messages" at bounding box center [247, 413] width 45 height 13
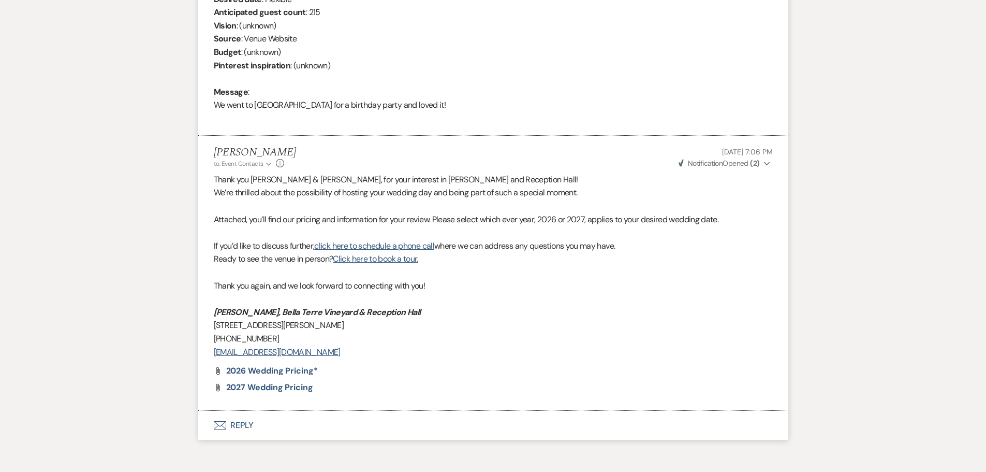
scroll to position [516, 0]
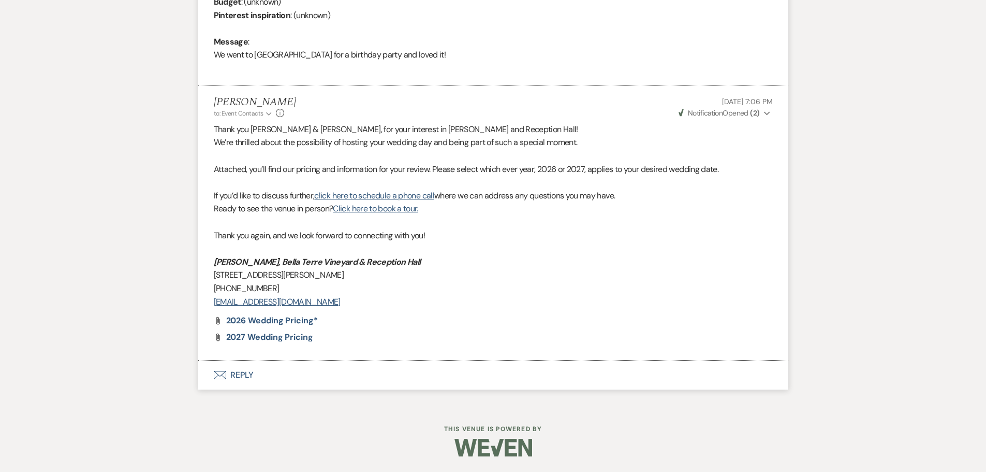
click at [747, 108] on span "Weven Check Notification Opened ( 2 )" at bounding box center [719, 112] width 81 height 9
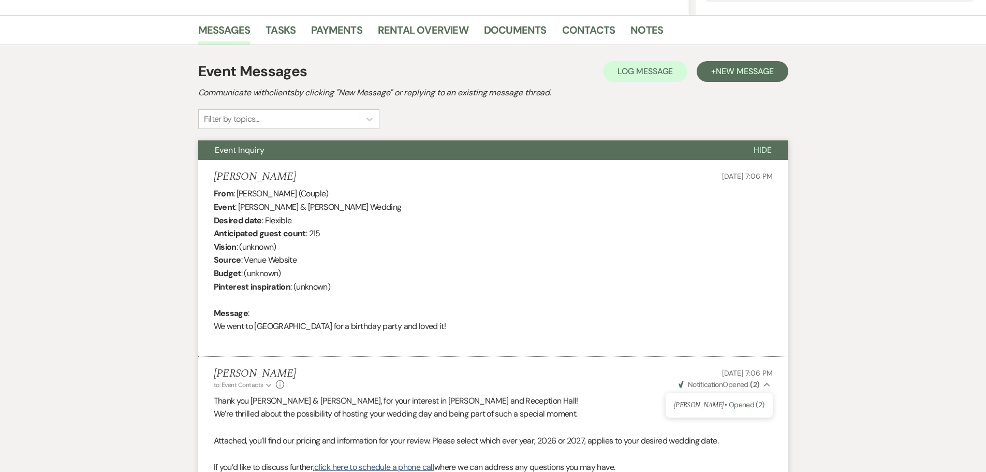
scroll to position [154, 0]
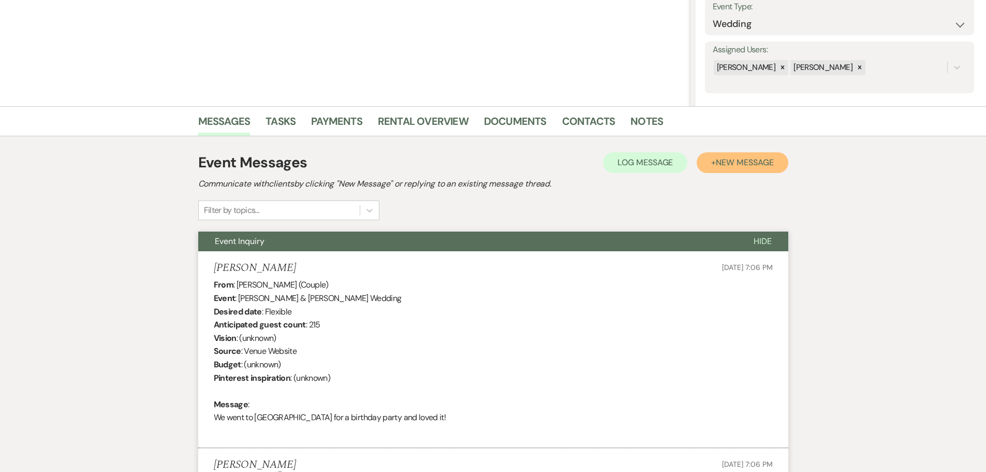
click at [766, 167] on span "New Message" at bounding box center [744, 162] width 57 height 11
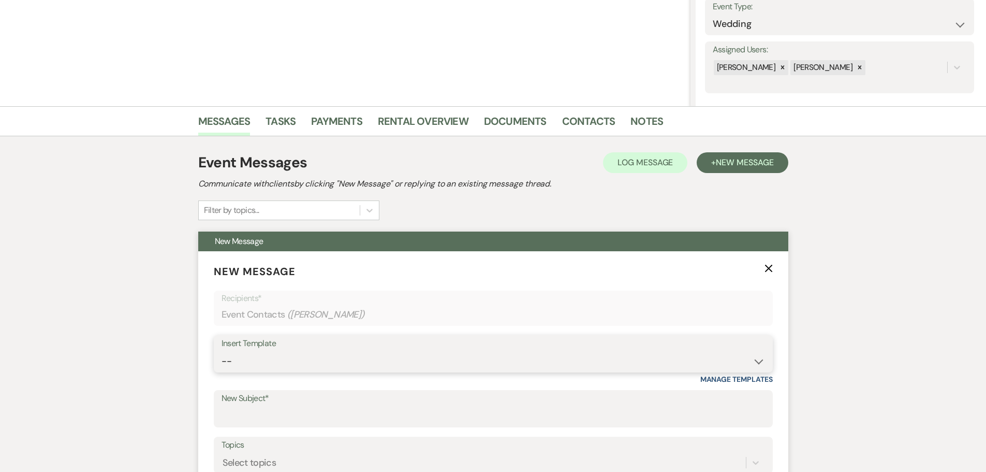
click at [267, 365] on select "-- Weven Planning Portal Introduction (Booked Events) Initial Inquiry Response …" at bounding box center [494, 361] width 544 height 20
select select "4526"
click at [222, 351] on select "-- Weven Planning Portal Introduction (Booked Events) Initial Inquiry Response …" at bounding box center [494, 361] width 544 height 20
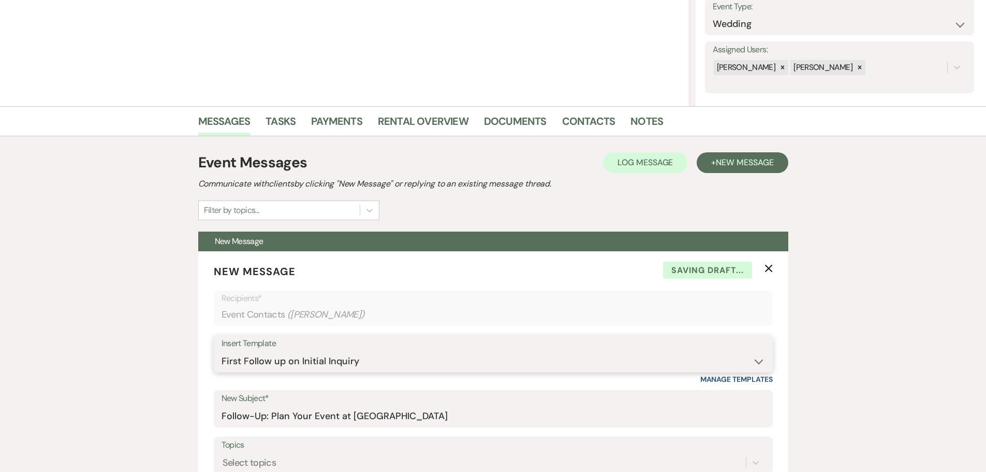
type input "Follow-Up: Plan Your Event at Bella Terre"
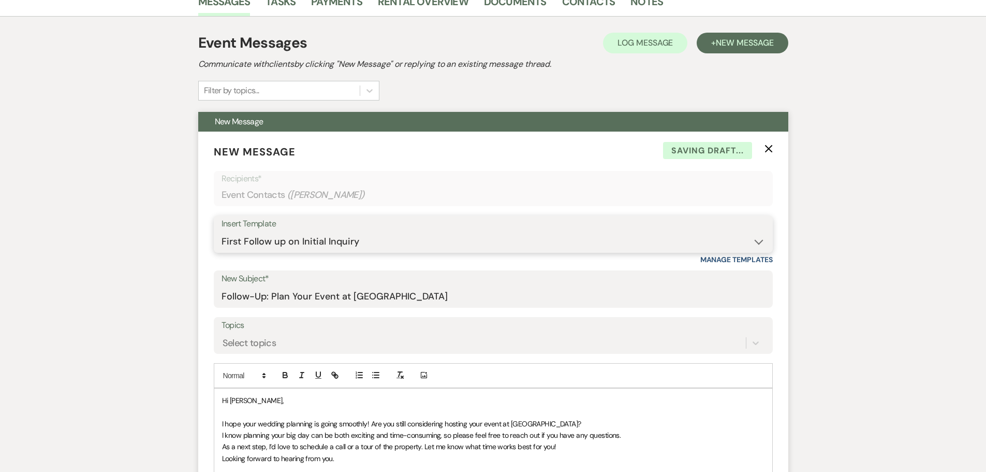
scroll to position [516, 0]
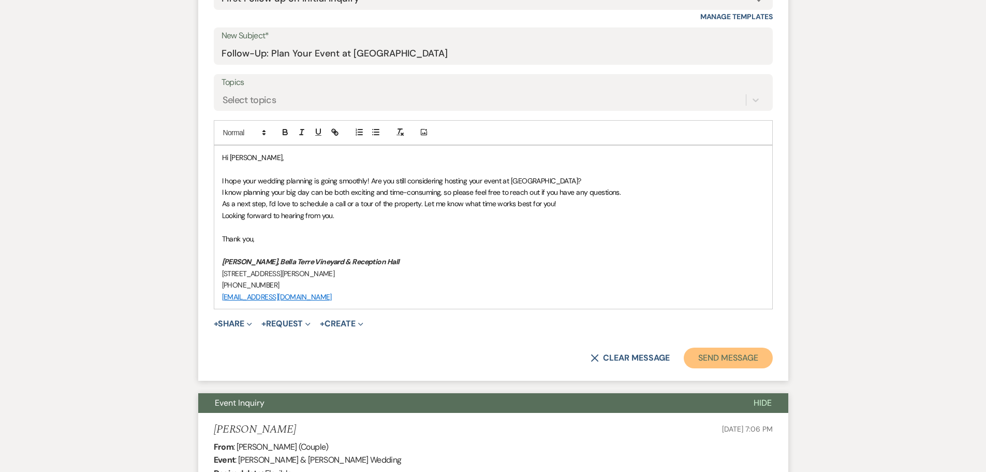
click at [734, 360] on button "Send Message" at bounding box center [728, 357] width 89 height 21
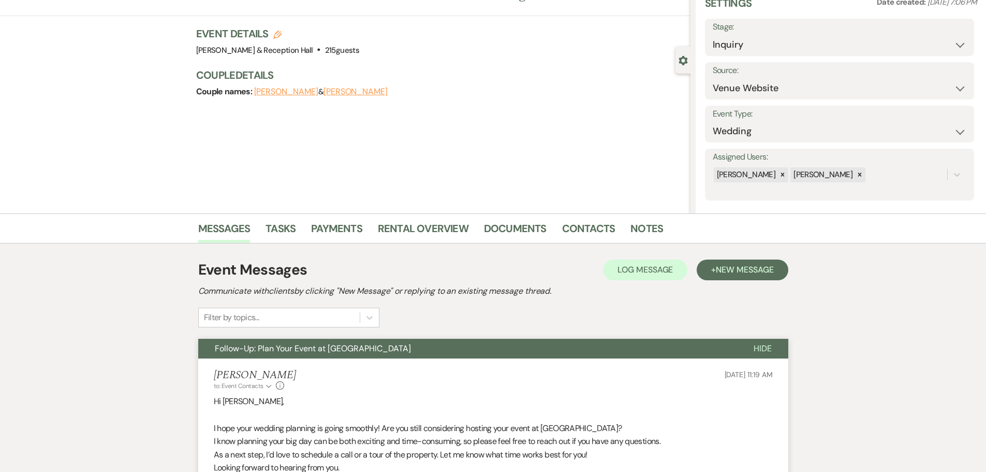
scroll to position [0, 0]
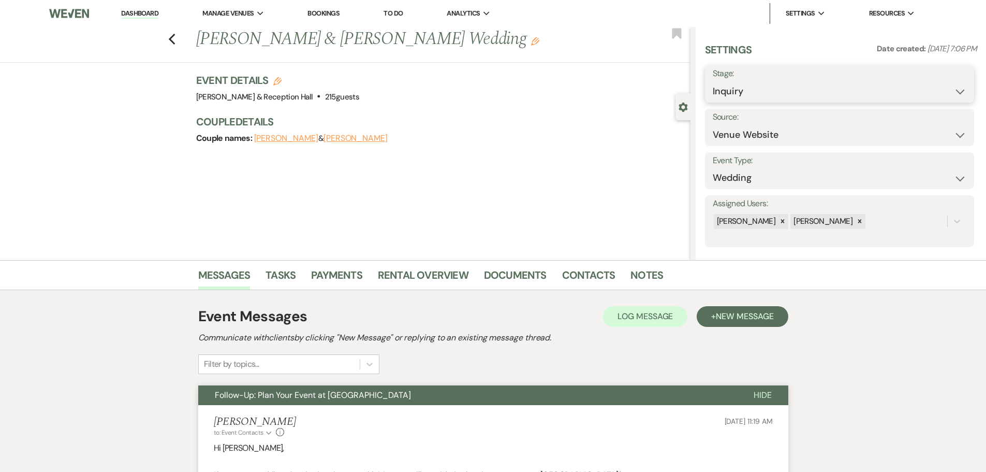
click at [737, 86] on select "Inquiry Follow Up Tour Requested Tour Confirmed Toured Proposal Sent Booked Lost" at bounding box center [840, 91] width 254 height 20
select select "9"
click at [713, 81] on select "Inquiry Follow Up Tour Requested Tour Confirmed Toured Proposal Sent Booked Lost" at bounding box center [840, 91] width 254 height 20
click at [946, 76] on button "Save" at bounding box center [945, 84] width 58 height 21
click at [176, 39] on icon "Previous" at bounding box center [172, 39] width 8 height 12
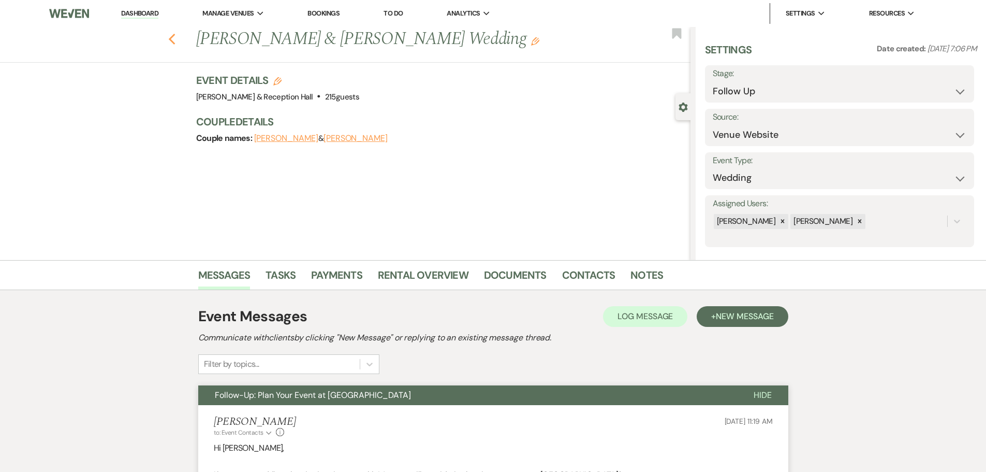
select select "9"
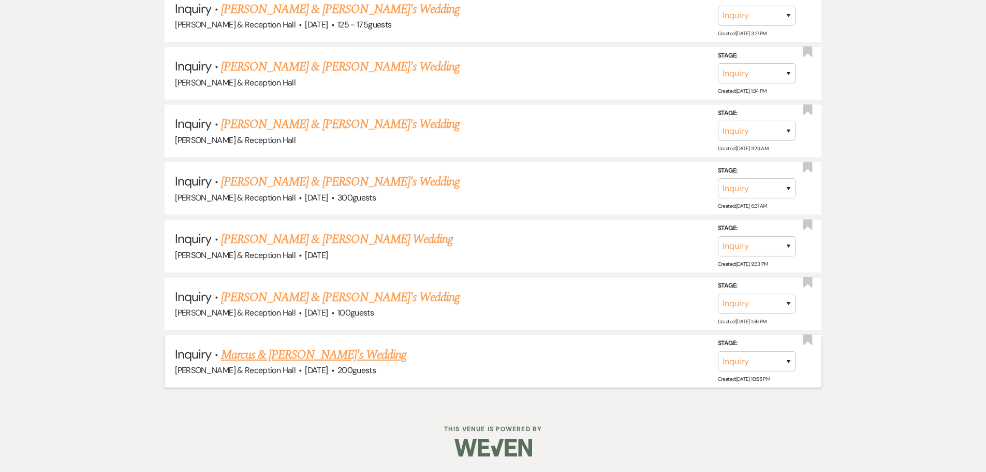
scroll to position [2055, 0]
click at [302, 357] on link "Marcus & Al's Wedding" at bounding box center [313, 354] width 185 height 19
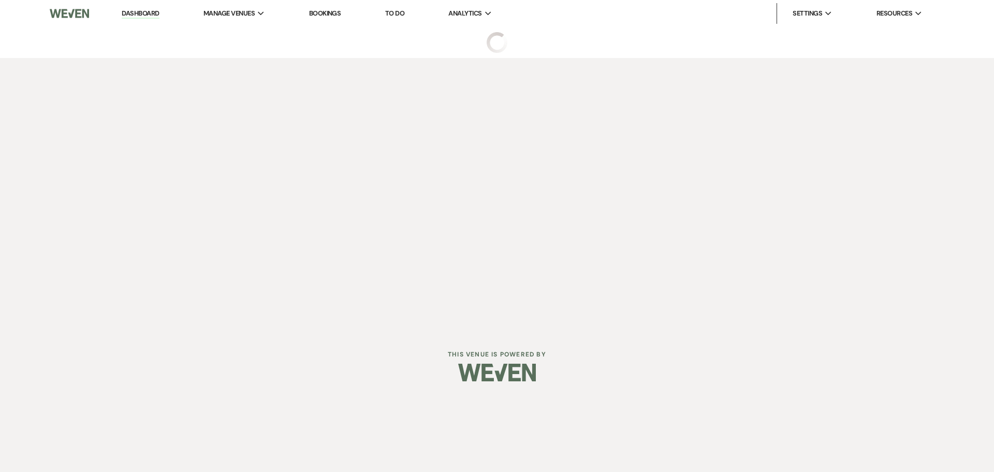
select select "5"
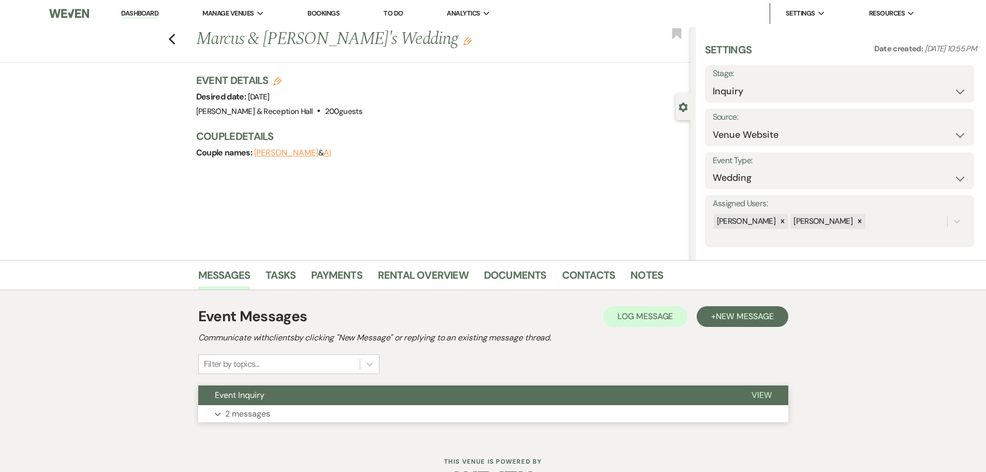
click at [244, 412] on p "2 messages" at bounding box center [247, 413] width 45 height 13
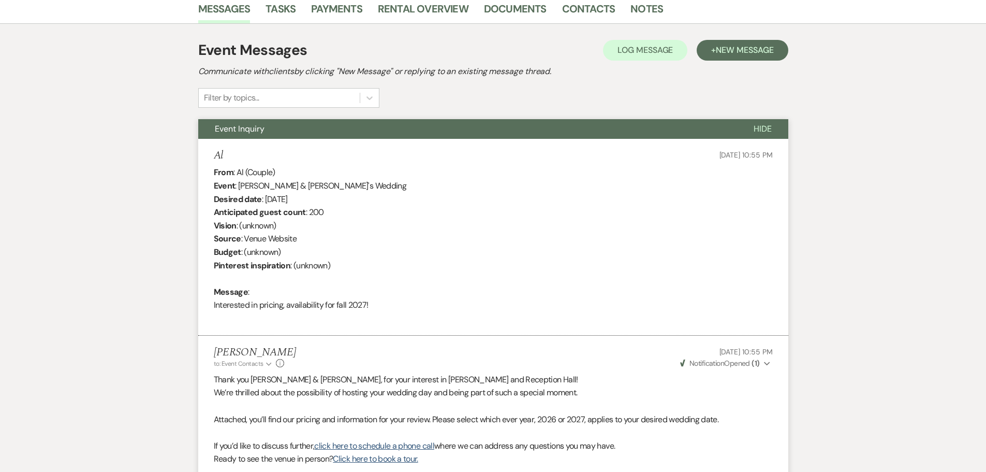
scroll to position [154, 0]
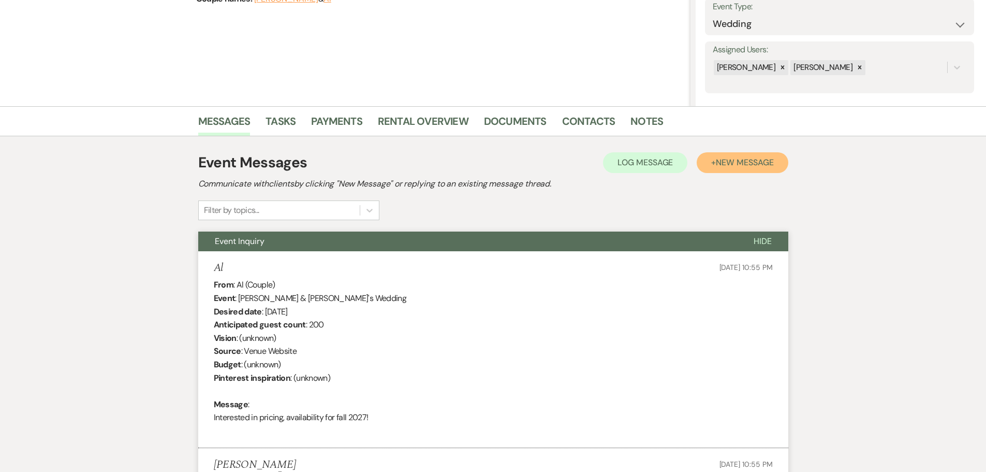
click at [764, 159] on span "New Message" at bounding box center [744, 162] width 57 height 11
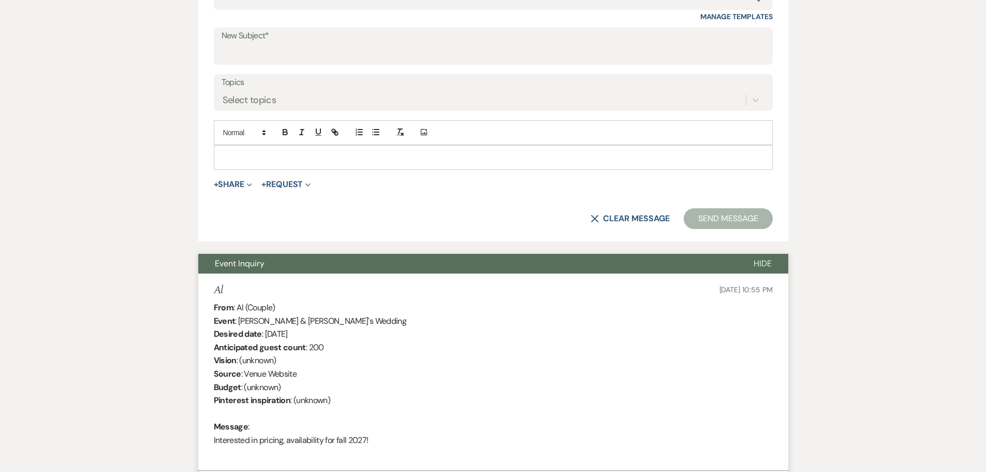
scroll to position [206, 0]
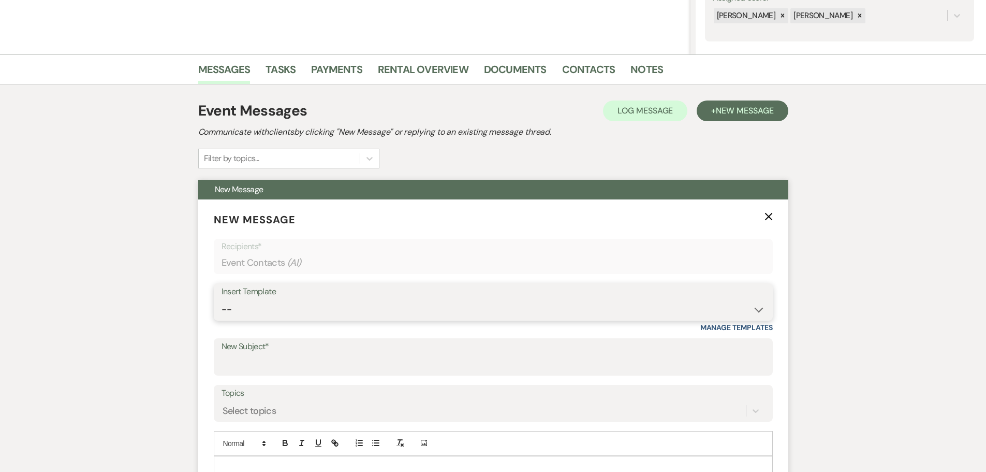
click at [283, 301] on select "-- Weven Planning Portal Introduction (Booked Events) Initial Inquiry Response …" at bounding box center [494, 309] width 544 height 20
select select "4529"
click at [222, 299] on select "-- Weven Planning Portal Introduction (Booked Events) Initial Inquiry Response …" at bounding box center [494, 309] width 544 height 20
type input "Thank you for touring Bella Terre- Next Steps"
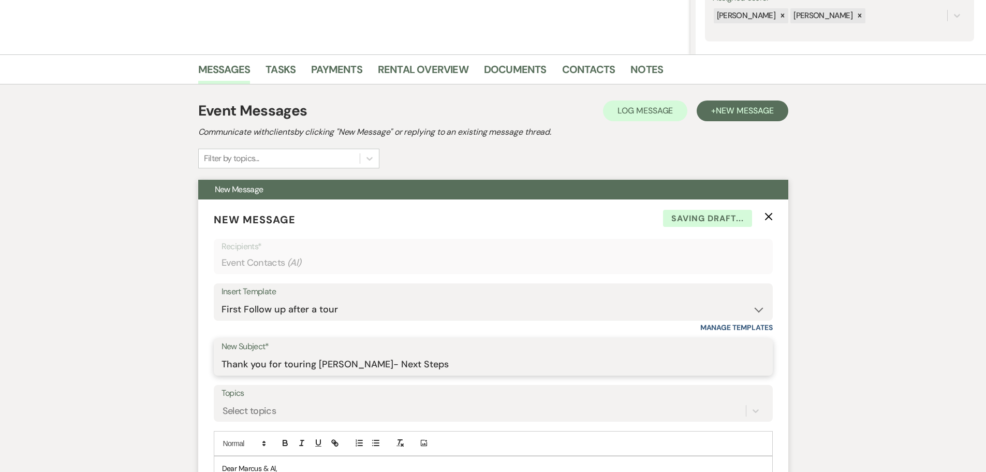
click at [333, 359] on input "Thank you for touring Bella Terre- Next Steps" at bounding box center [494, 364] width 544 height 20
click at [327, 306] on select "-- Weven Planning Portal Introduction (Booked Events) Initial Inquiry Response …" at bounding box center [494, 309] width 544 height 20
select select "4526"
click at [222, 299] on select "-- Weven Planning Portal Introduction (Booked Events) Initial Inquiry Response …" at bounding box center [494, 309] width 544 height 20
type input "Follow-Up: Plan Your Event at Bella Terre"
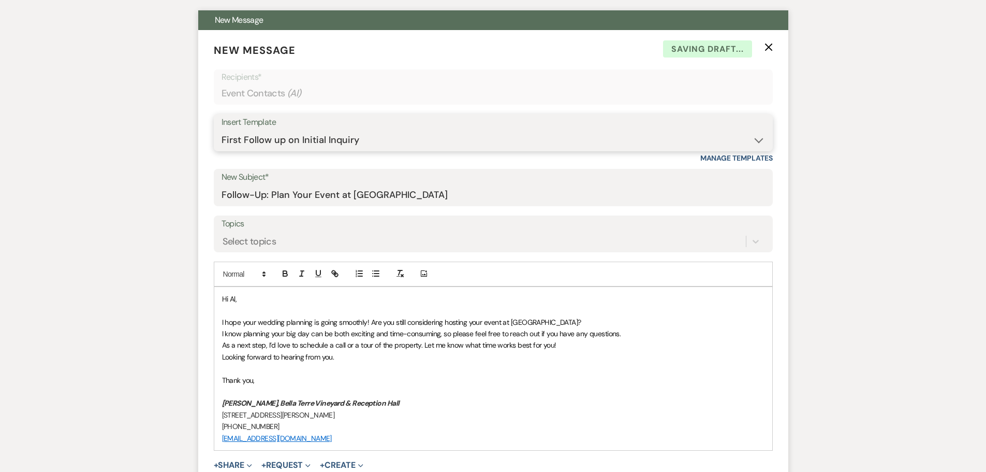
scroll to position [413, 0]
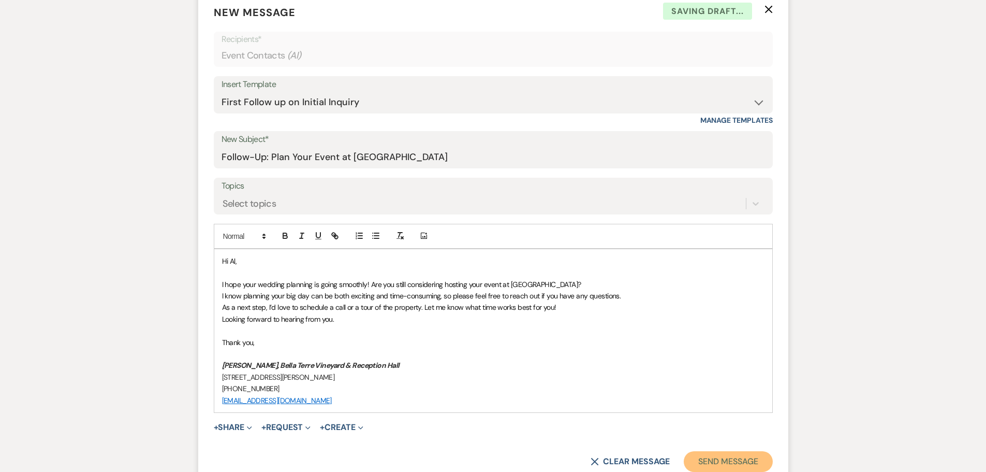
click at [734, 460] on button "Send Message" at bounding box center [728, 461] width 89 height 21
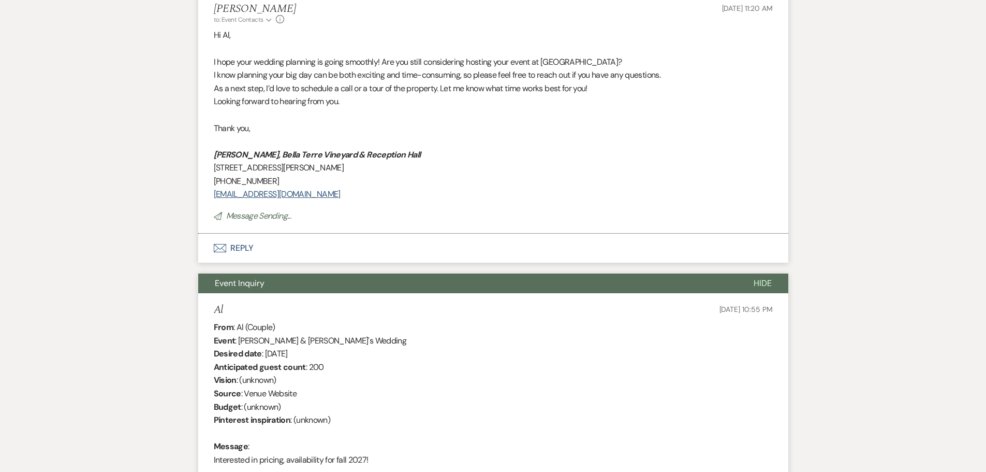
scroll to position [28, 0]
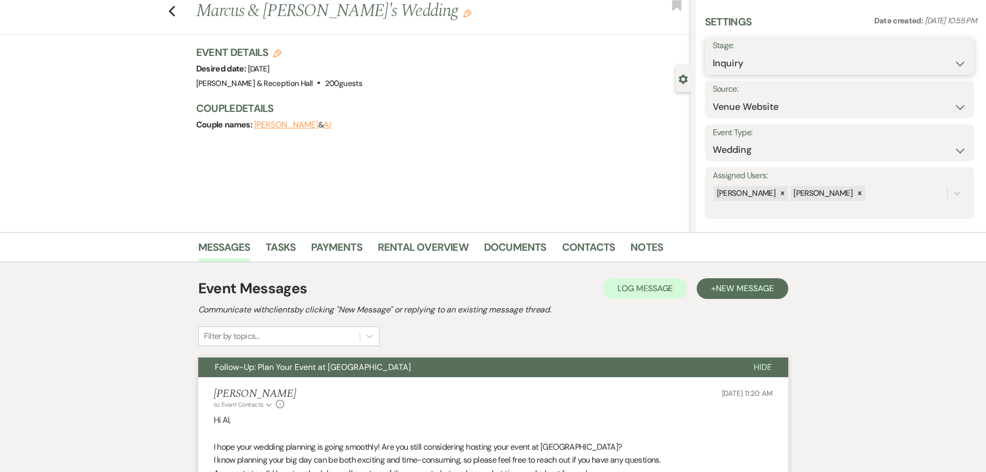
click at [782, 66] on select "Inquiry Follow Up Tour Requested Tour Confirmed Toured Proposal Sent Booked Lost" at bounding box center [840, 63] width 254 height 20
select select "9"
click at [713, 53] on select "Inquiry Follow Up Tour Requested Tour Confirmed Toured Proposal Sent Booked Lost" at bounding box center [840, 63] width 254 height 20
drag, startPoint x: 939, startPoint y: 56, endPoint x: 923, endPoint y: 62, distance: 16.5
click at [939, 55] on button "Save" at bounding box center [945, 56] width 58 height 21
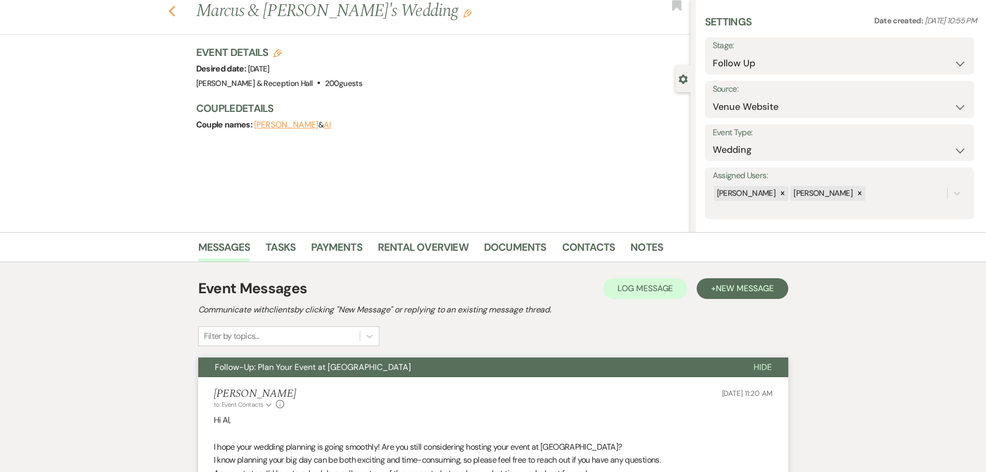
click at [172, 13] on icon "Previous" at bounding box center [172, 11] width 8 height 12
select select "9"
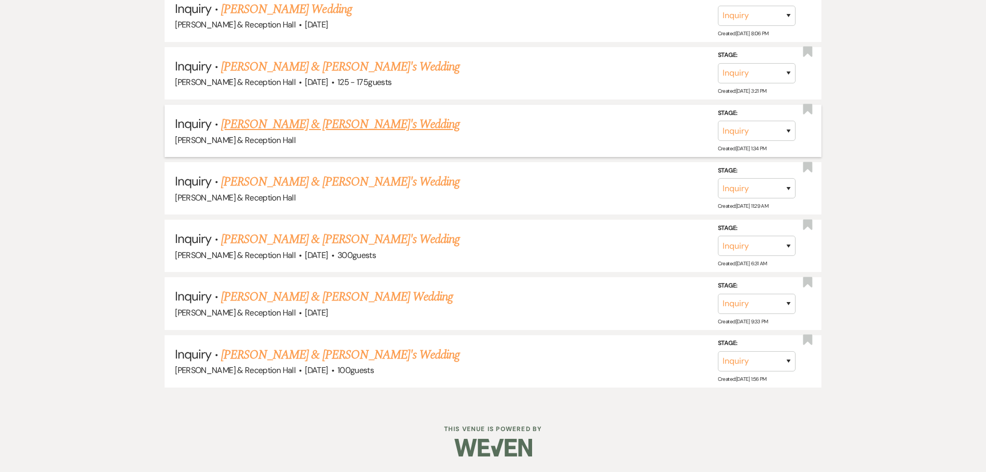
scroll to position [1998, 0]
click at [314, 353] on link "Matt & Joni's Wedding" at bounding box center [340, 354] width 239 height 19
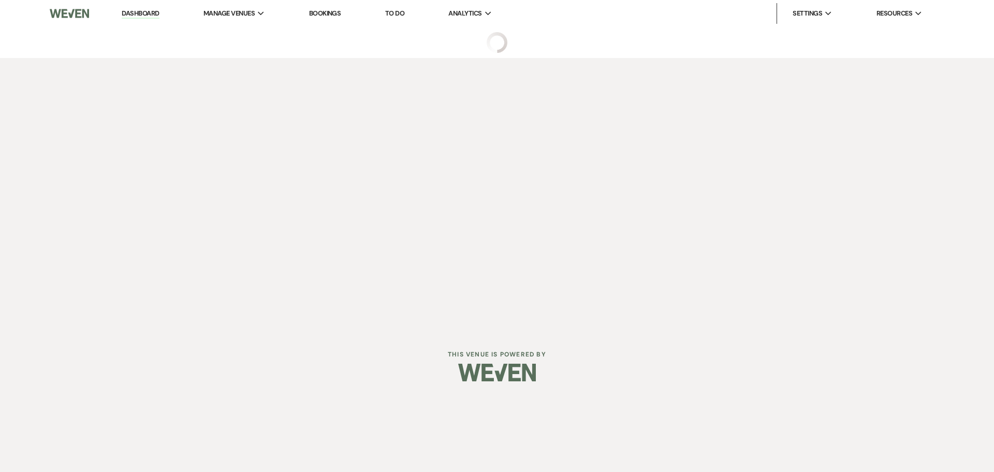
select select "5"
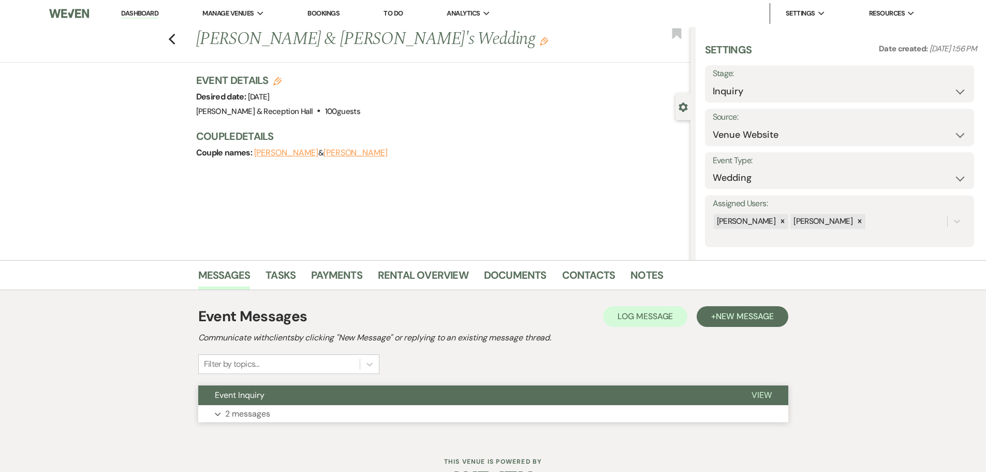
click at [313, 414] on button "Expand 2 messages" at bounding box center [493, 414] width 590 height 18
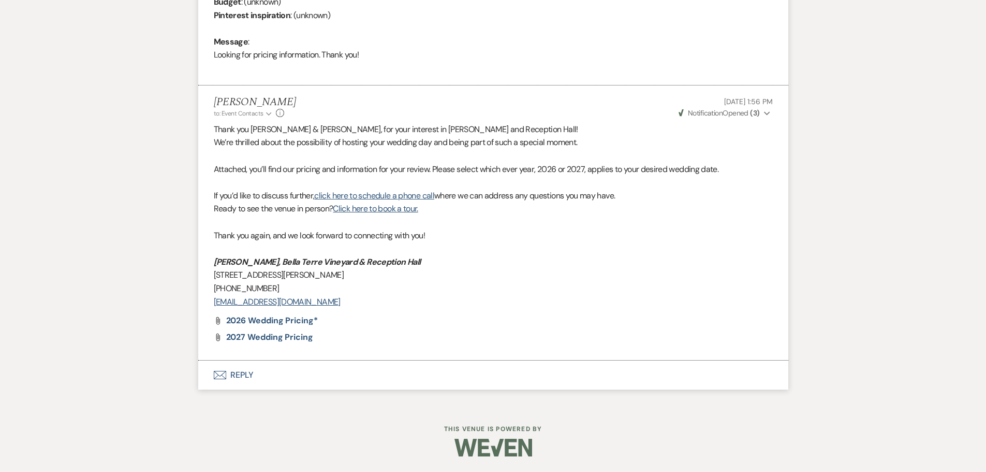
scroll to position [154, 0]
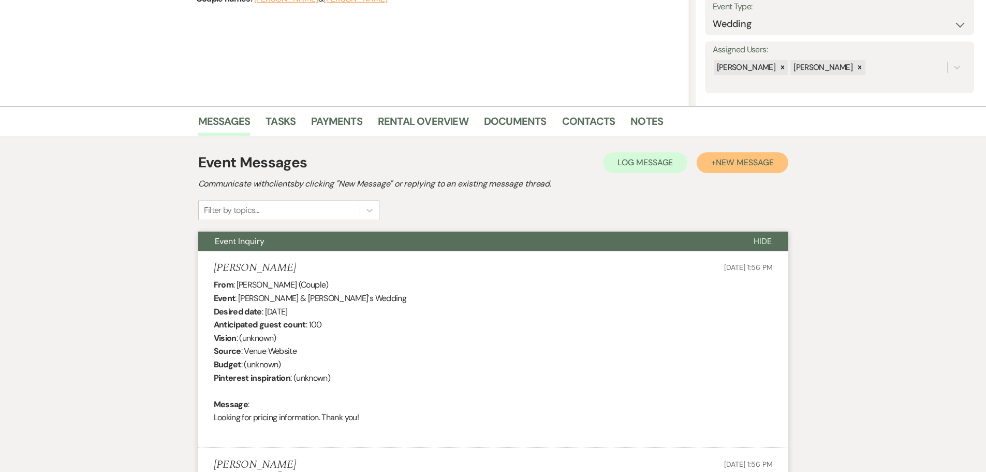
click at [724, 158] on span "New Message" at bounding box center [744, 162] width 57 height 11
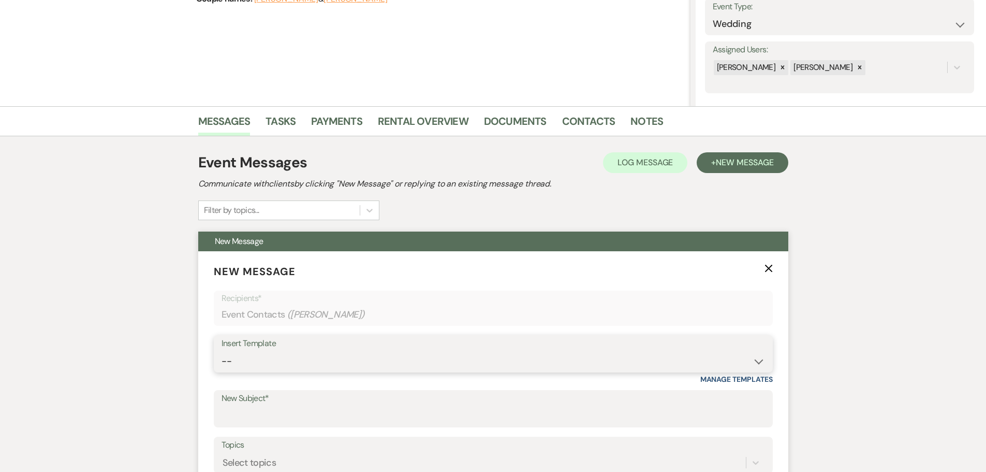
click at [259, 370] on select "-- Weven Planning Portal Introduction (Booked Events) Initial Inquiry Response …" at bounding box center [494, 361] width 544 height 20
select select "4526"
click at [222, 351] on select "-- Weven Planning Portal Introduction (Booked Events) Initial Inquiry Response …" at bounding box center [494, 361] width 544 height 20
type input "Follow-Up: Plan Your Event at Bella Terre"
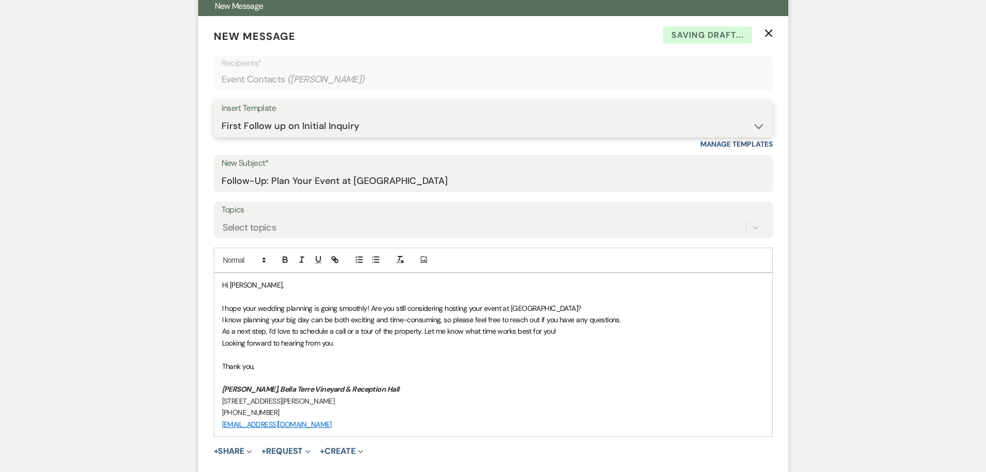
scroll to position [413, 0]
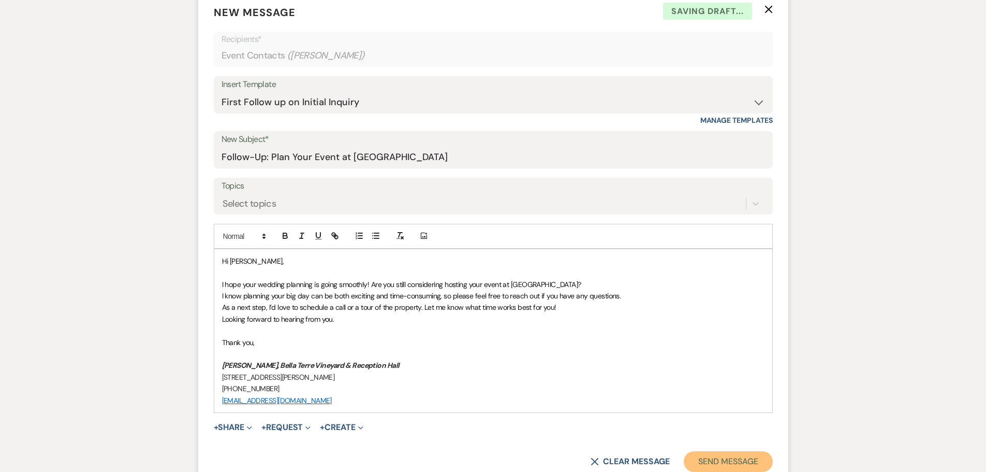
click at [749, 464] on button "Send Message" at bounding box center [728, 461] width 89 height 21
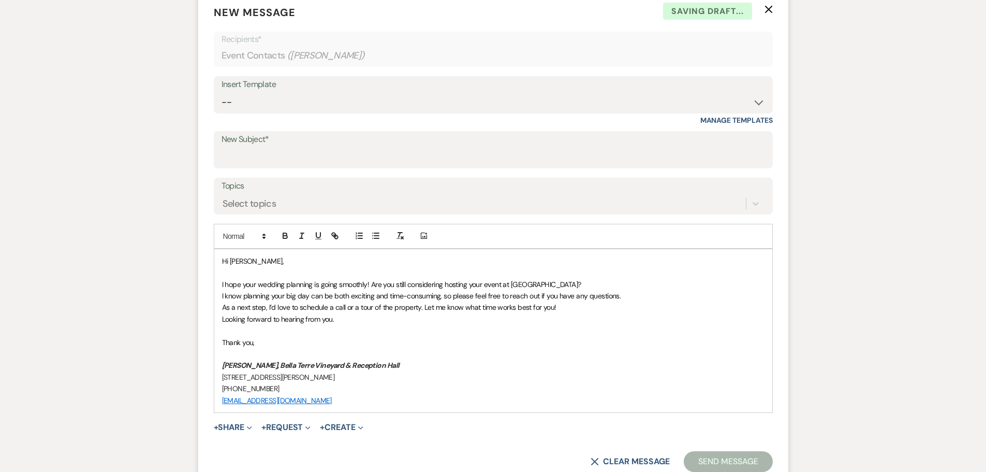
scroll to position [28, 0]
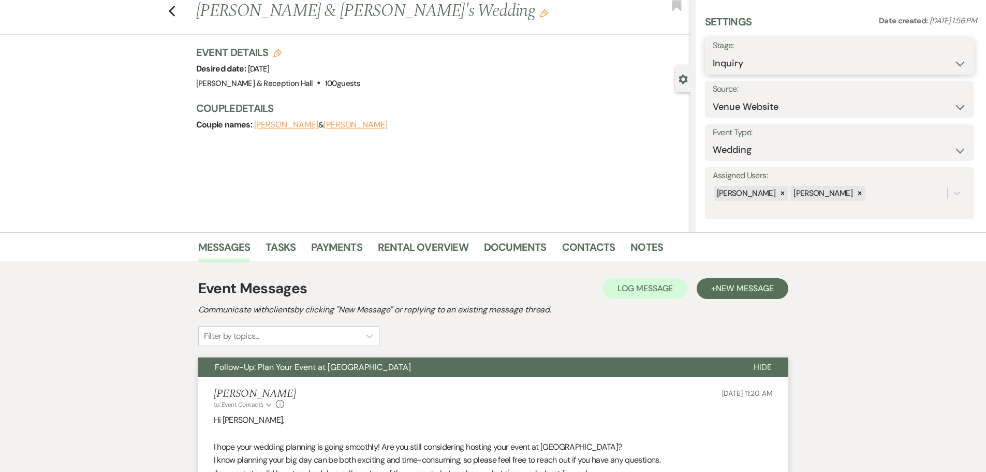
click at [818, 68] on select "Inquiry Follow Up Tour Requested Tour Confirmed Toured Proposal Sent Booked Lost" at bounding box center [840, 63] width 254 height 20
select select "9"
click at [713, 53] on select "Inquiry Follow Up Tour Requested Tour Confirmed Toured Proposal Sent Booked Lost" at bounding box center [840, 63] width 254 height 20
click at [929, 58] on button "Save" at bounding box center [945, 56] width 58 height 21
click at [174, 10] on use "button" at bounding box center [171, 11] width 7 height 11
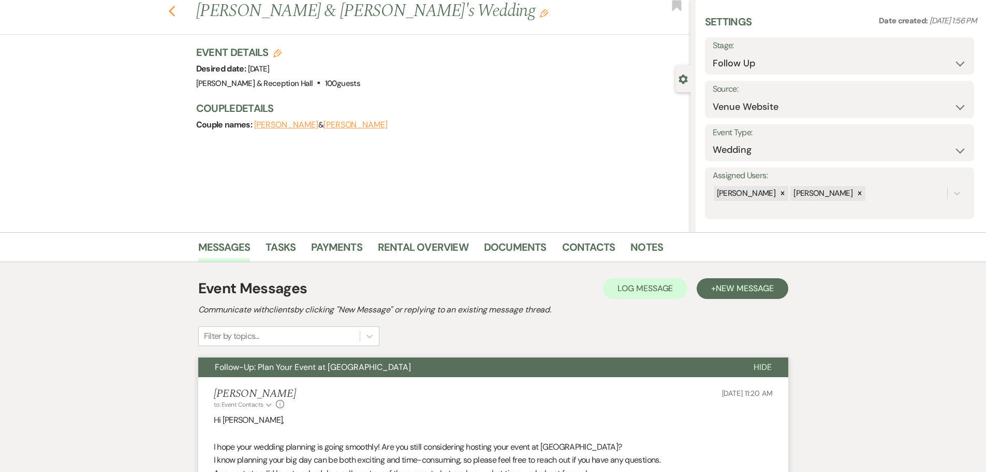
select select "9"
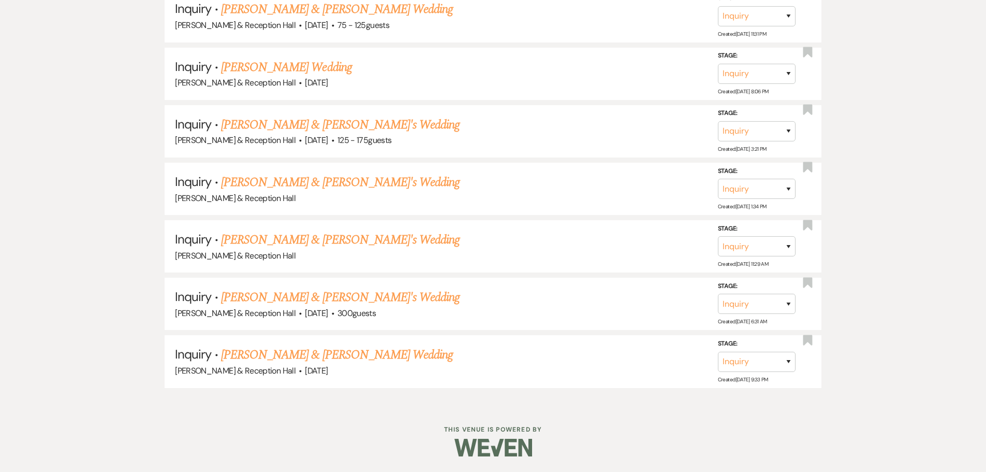
scroll to position [1940, 0]
drag, startPoint x: 385, startPoint y: 354, endPoint x: 393, endPoint y: 357, distance: 8.8
click at [385, 354] on link "Caitlin Allen & Noah Andersen's Wedding" at bounding box center [337, 354] width 232 height 19
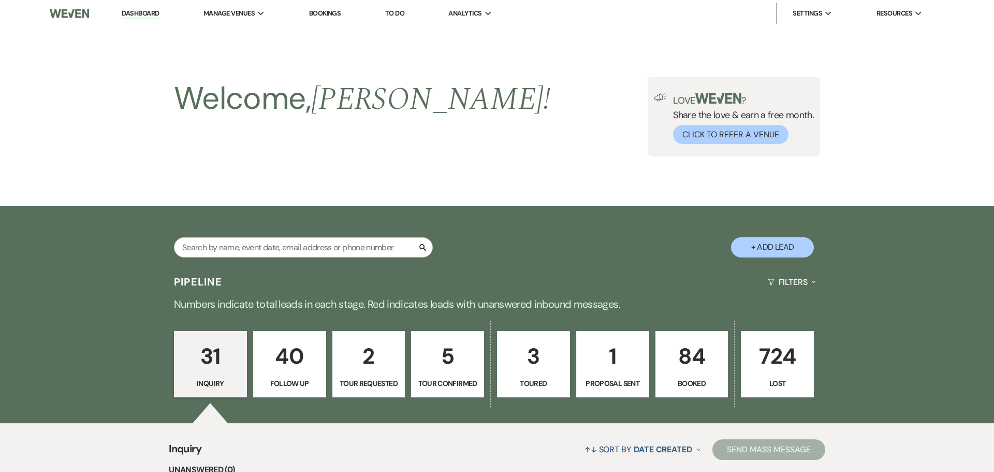
select select "5"
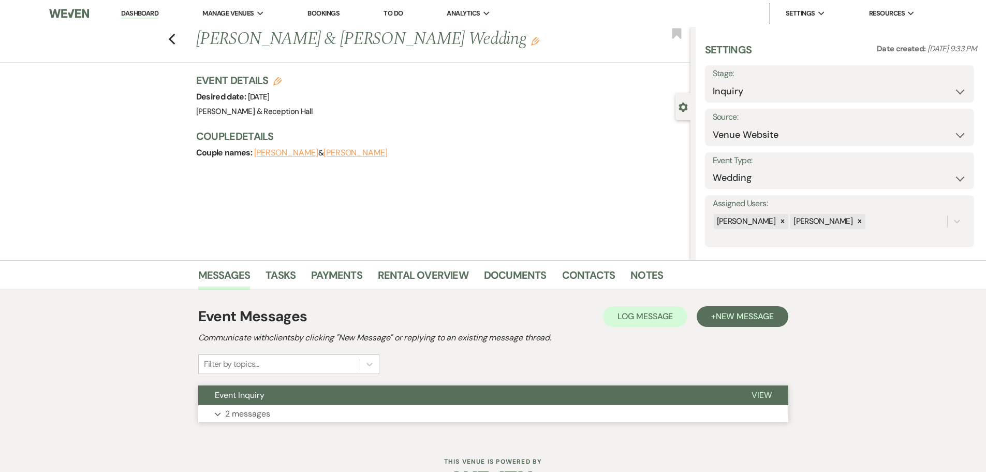
click at [435, 399] on button "Event Inquiry" at bounding box center [466, 395] width 537 height 20
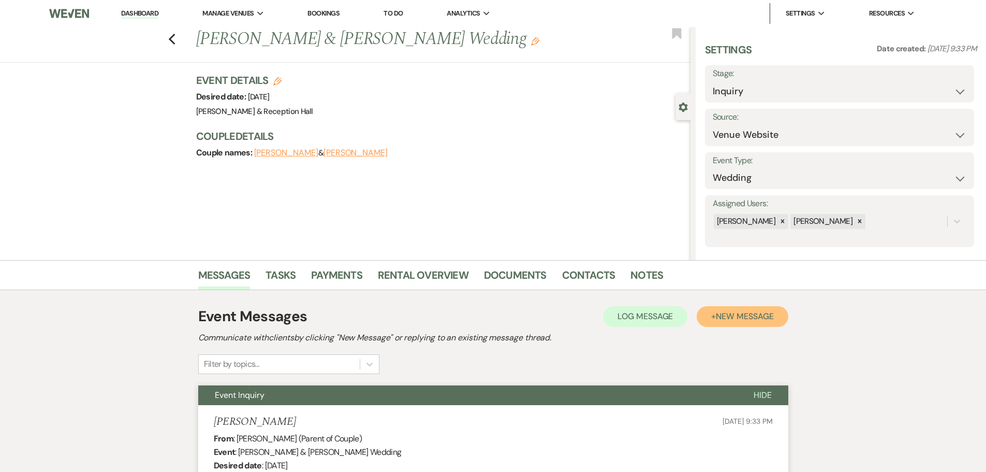
drag, startPoint x: 727, startPoint y: 324, endPoint x: 719, endPoint y: 331, distance: 11.0
click at [727, 324] on button "+ New Message" at bounding box center [742, 316] width 91 height 21
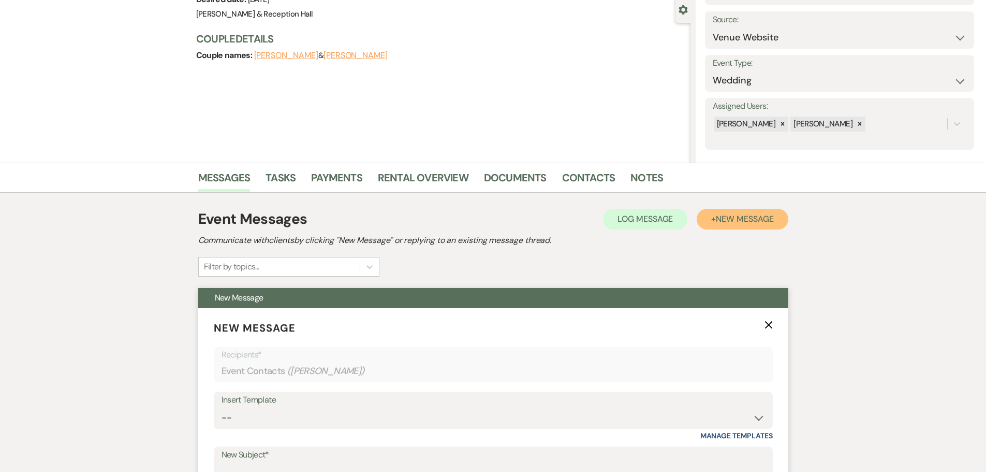
scroll to position [207, 0]
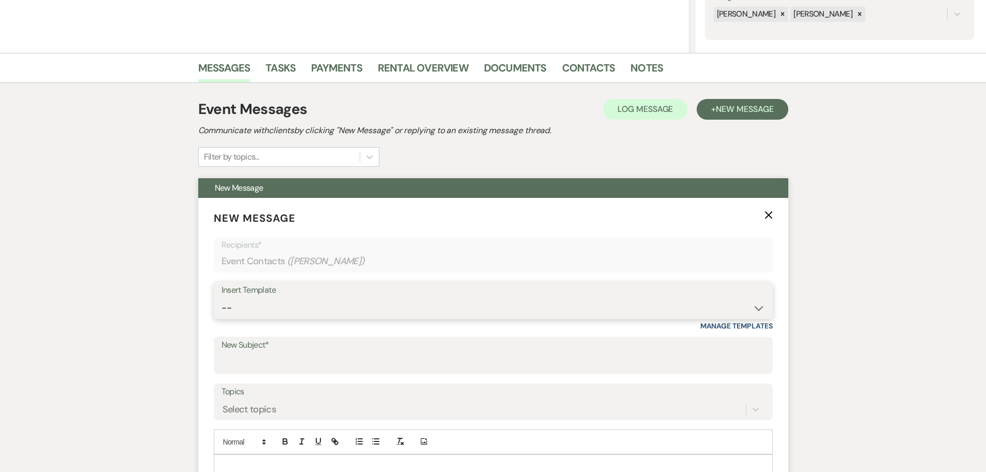
click at [283, 302] on select "-- Weven Planning Portal Introduction (Booked Events) Initial Inquiry Response …" at bounding box center [494, 308] width 544 height 20
select select "4526"
click at [222, 298] on select "-- Weven Planning Portal Introduction (Booked Events) Initial Inquiry Response …" at bounding box center [494, 308] width 544 height 20
type input "Follow-Up: Plan Your Event at Bella Terre"
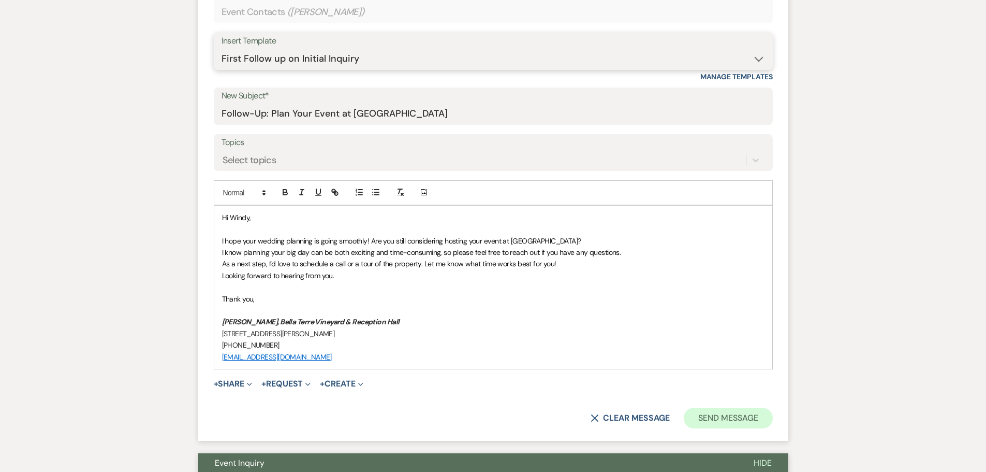
scroll to position [518, 0]
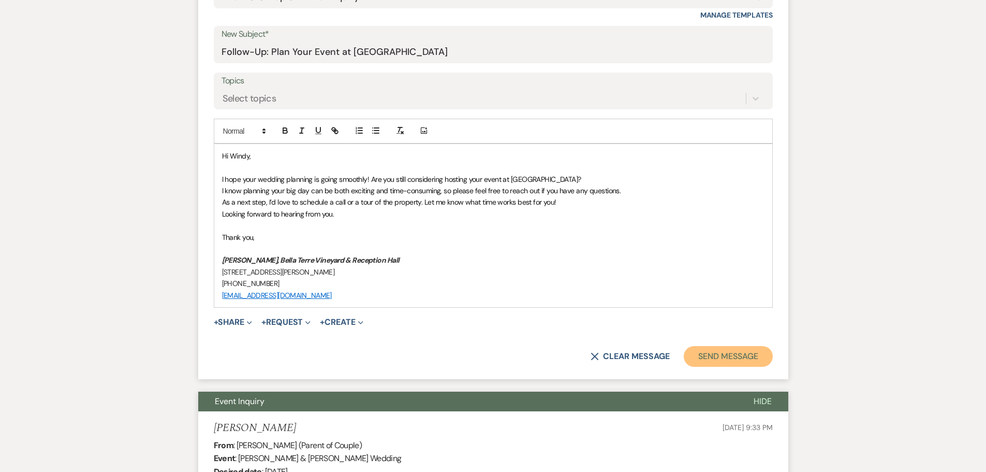
click at [747, 363] on button "Send Message" at bounding box center [728, 356] width 89 height 21
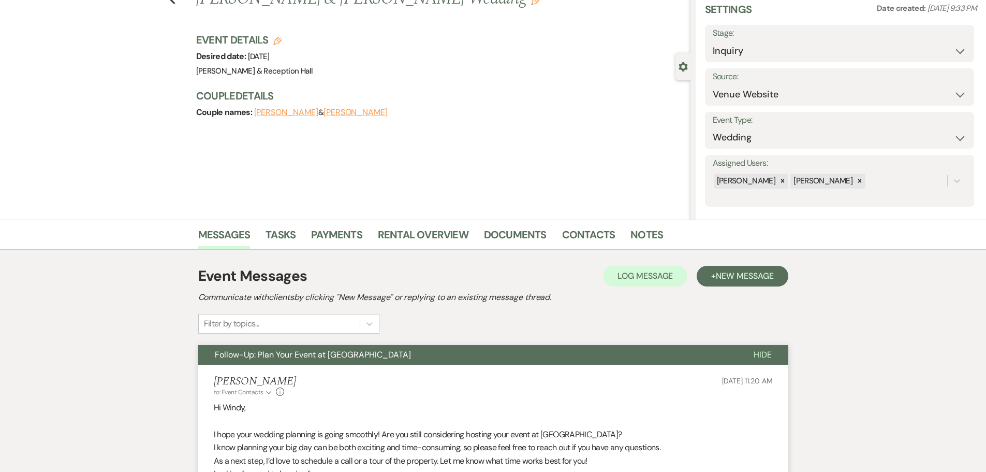
scroll to position [0, 0]
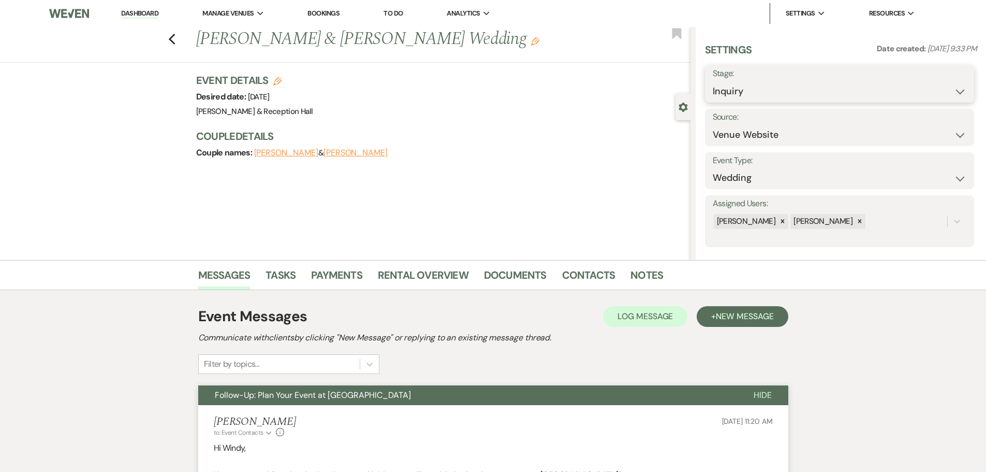
click at [783, 92] on select "Inquiry Follow Up Tour Requested Tour Confirmed Toured Proposal Sent Booked Lost" at bounding box center [840, 91] width 254 height 20
select select "9"
click at [713, 81] on select "Inquiry Follow Up Tour Requested Tour Confirmed Toured Proposal Sent Booked Lost" at bounding box center [840, 91] width 254 height 20
click at [964, 78] on button "Save" at bounding box center [945, 84] width 58 height 21
click at [172, 40] on icon "Previous" at bounding box center [172, 39] width 8 height 12
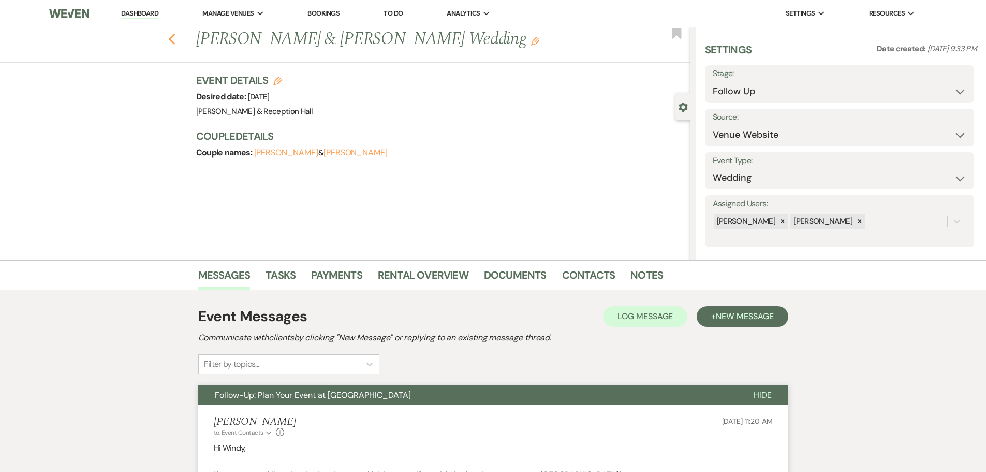
select select "9"
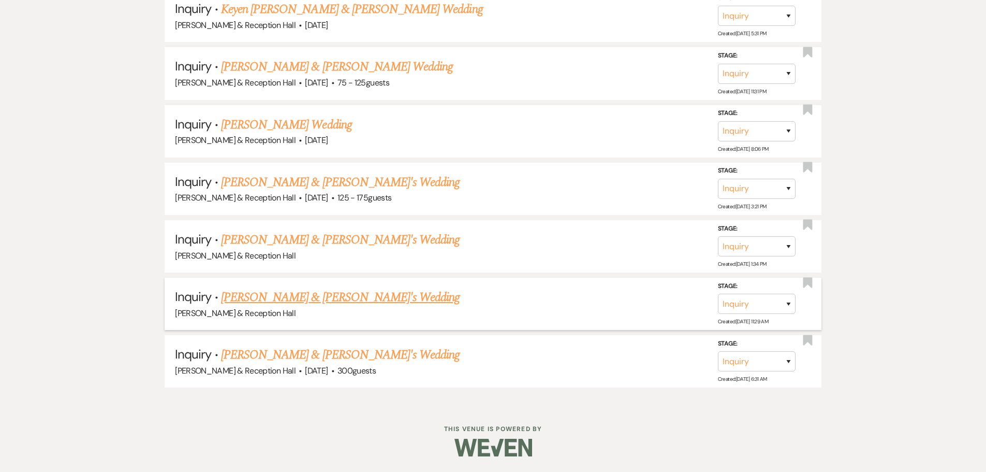
scroll to position [1882, 0]
click at [341, 356] on link "Theresa & Brandon's Wedding" at bounding box center [340, 354] width 239 height 19
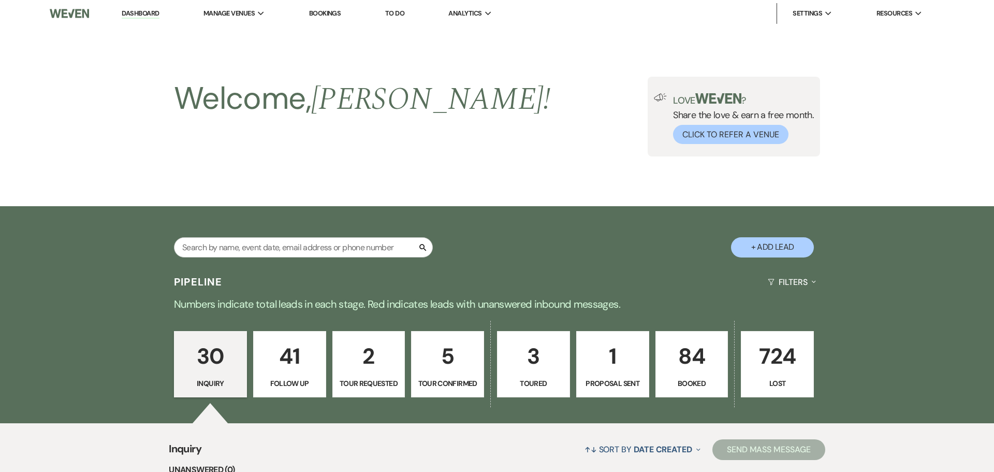
select select "5"
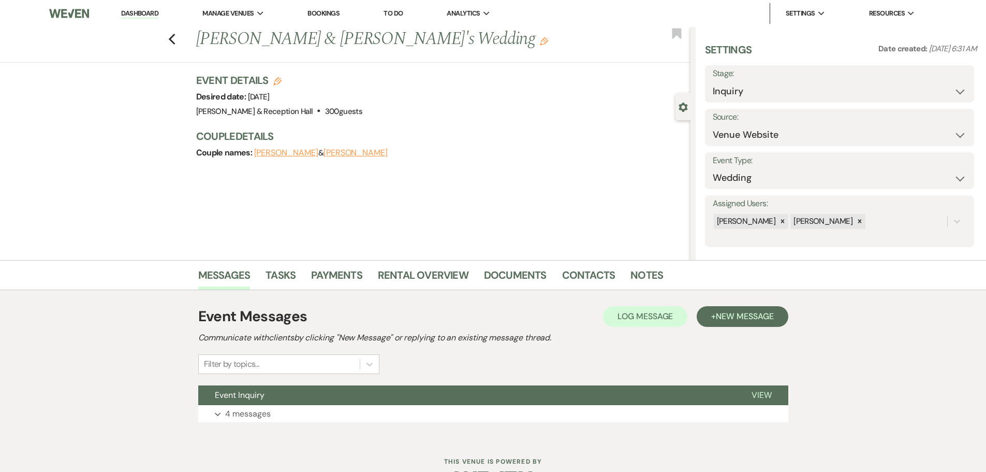
click at [580, 366] on div "Event Messages Log Log Message + New Message Communicate with clients by clicki…" at bounding box center [493, 339] width 590 height 68
click at [581, 390] on button "Event Inquiry" at bounding box center [466, 395] width 537 height 20
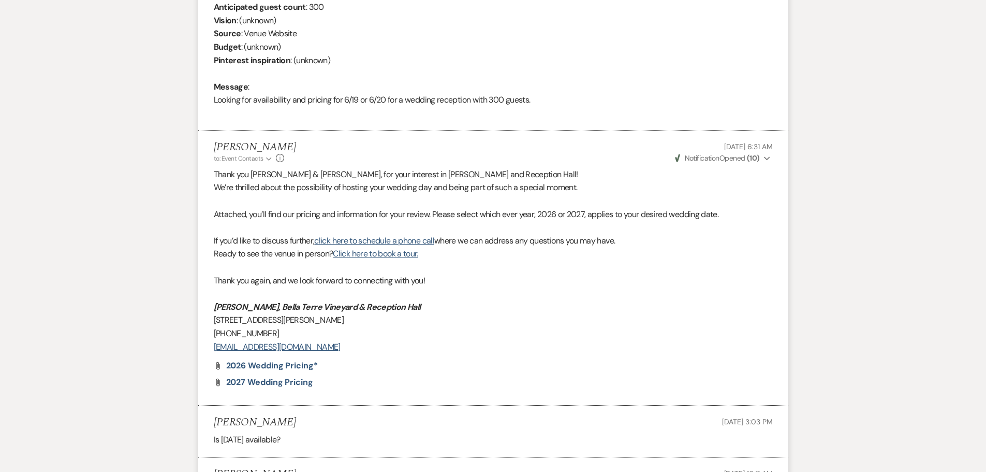
scroll to position [569, 0]
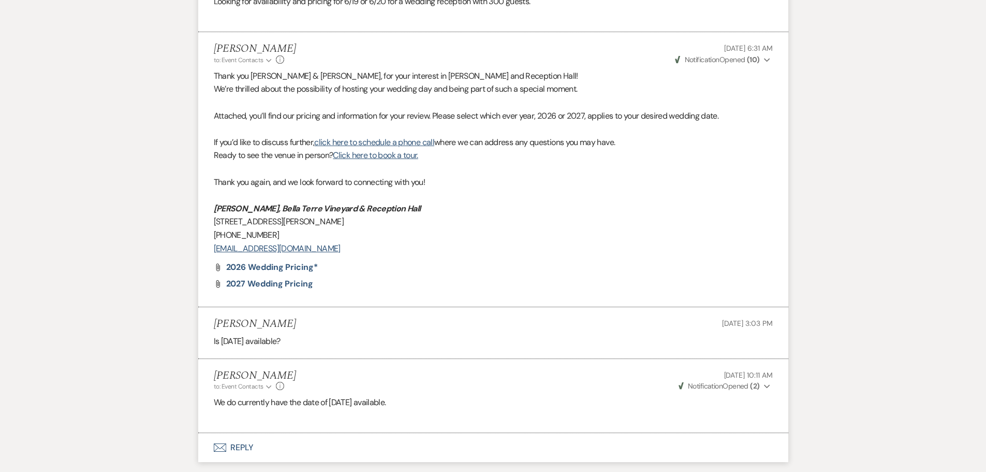
click at [714, 387] on span "Notification" at bounding box center [705, 385] width 35 height 9
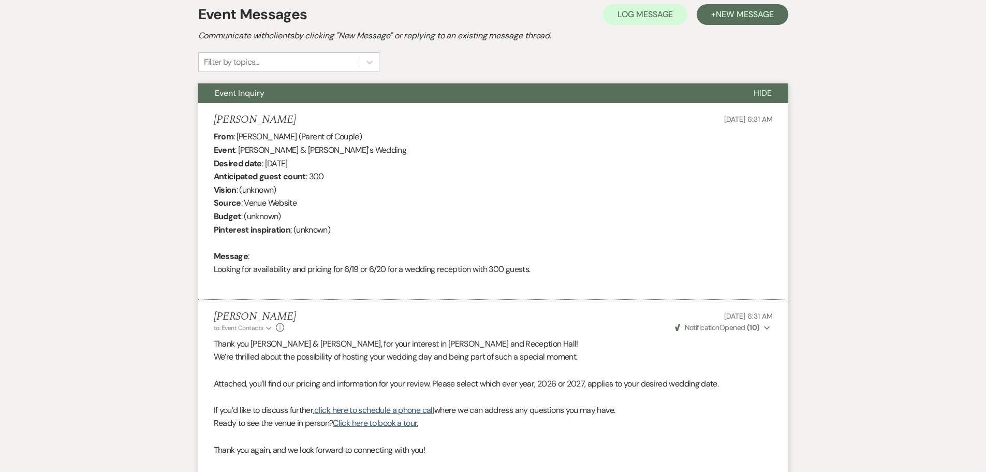
scroll to position [207, 0]
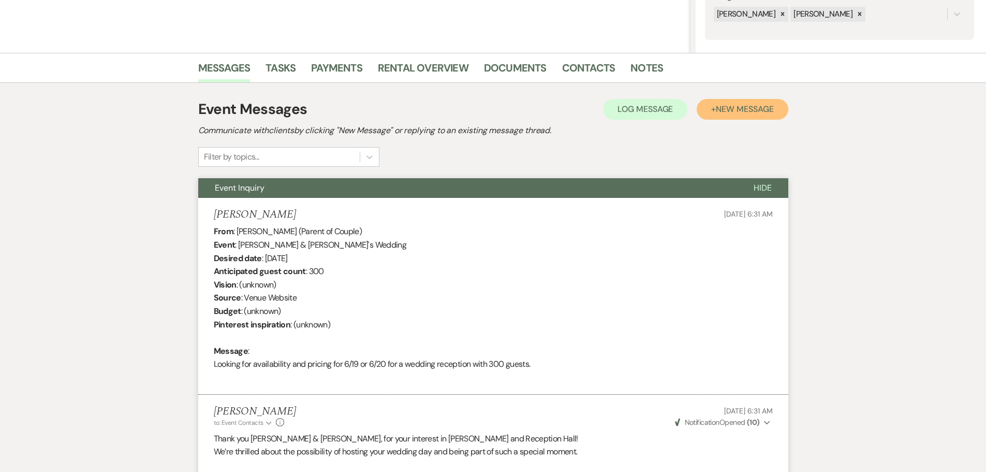
click at [751, 110] on span "New Message" at bounding box center [744, 109] width 57 height 11
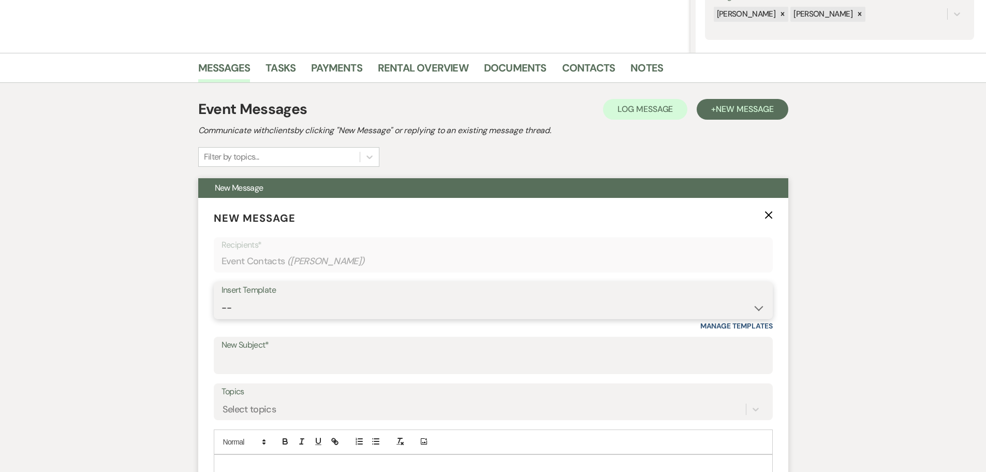
click at [387, 311] on select "-- Weven Planning Portal Introduction (Booked Events) Initial Inquiry Response …" at bounding box center [494, 308] width 544 height 20
select select "4526"
click at [222, 298] on select "-- Weven Planning Portal Introduction (Booked Events) Initial Inquiry Response …" at bounding box center [494, 308] width 544 height 20
type input "Follow-Up: Plan Your Event at Bella Terre"
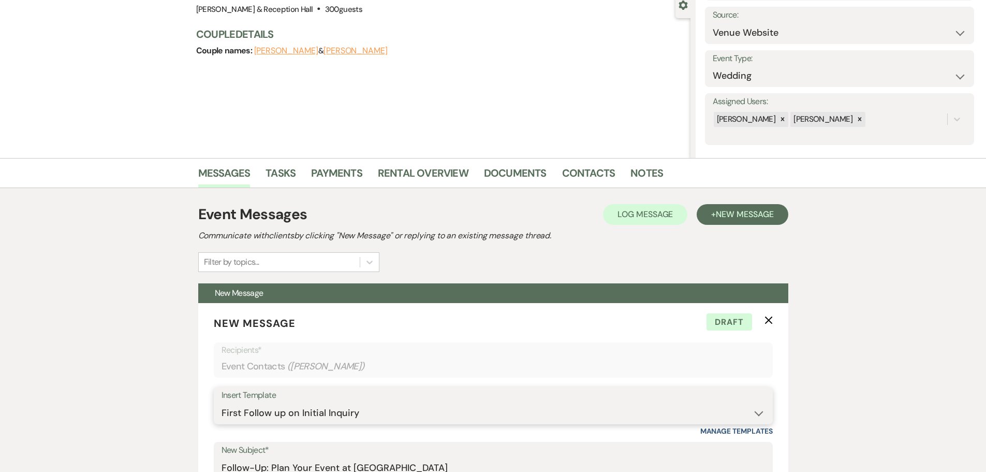
scroll to position [0, 0]
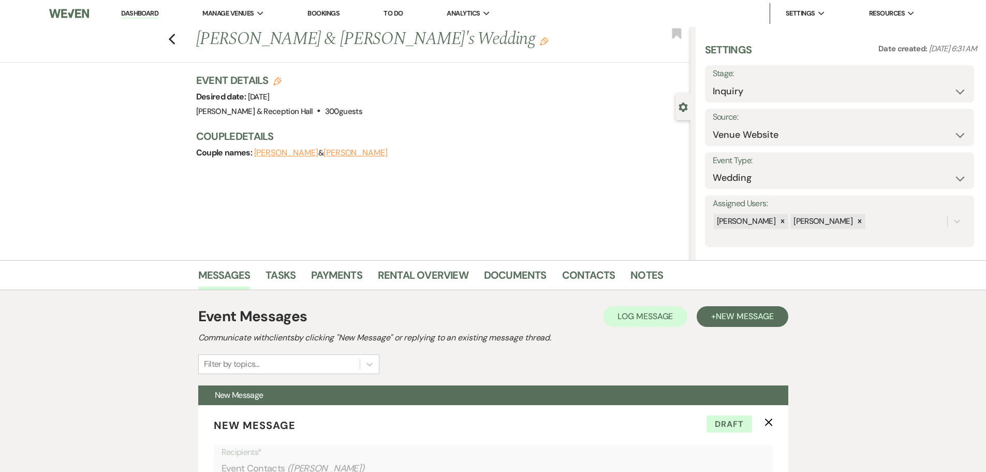
click at [272, 152] on button "Theresa" at bounding box center [286, 153] width 64 height 8
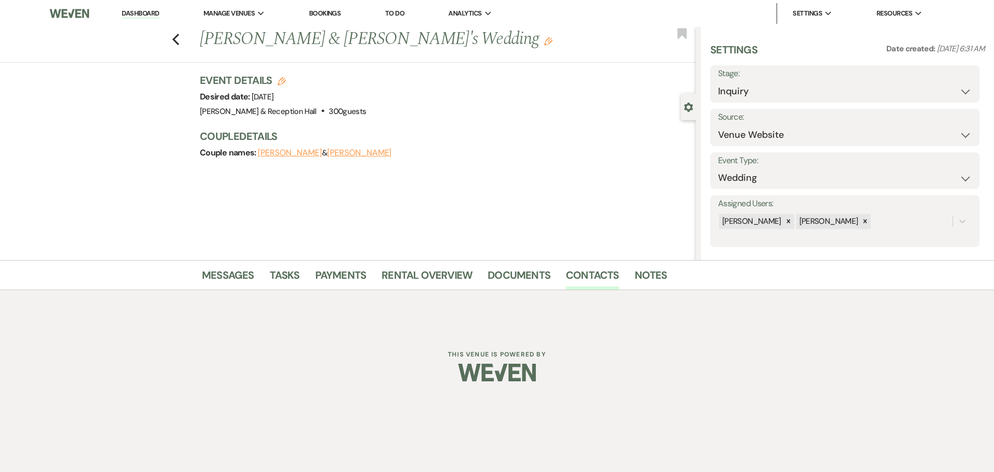
select select "1"
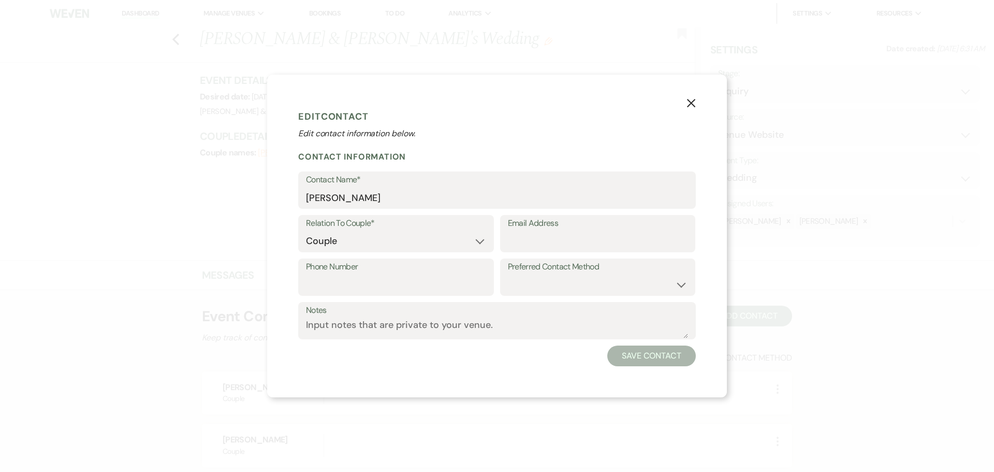
click at [694, 107] on icon "X" at bounding box center [690, 102] width 9 height 9
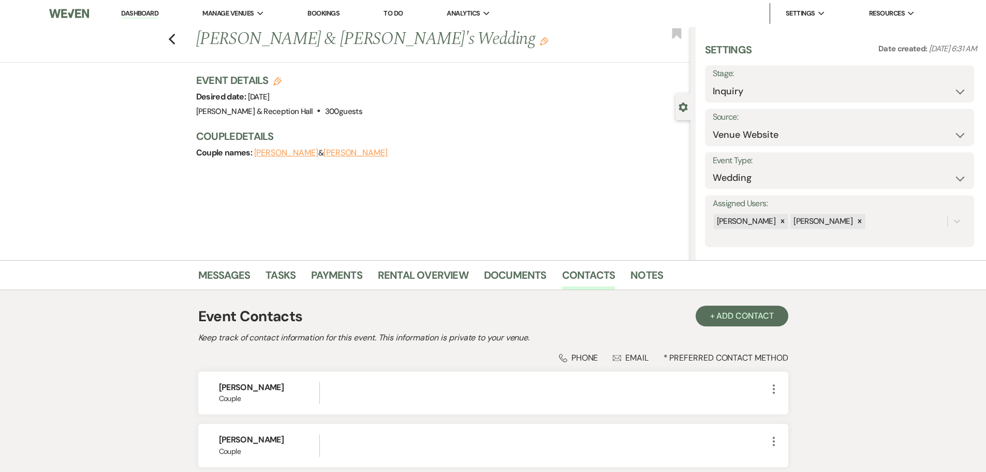
click at [324, 149] on button "Brandon" at bounding box center [356, 153] width 64 height 8
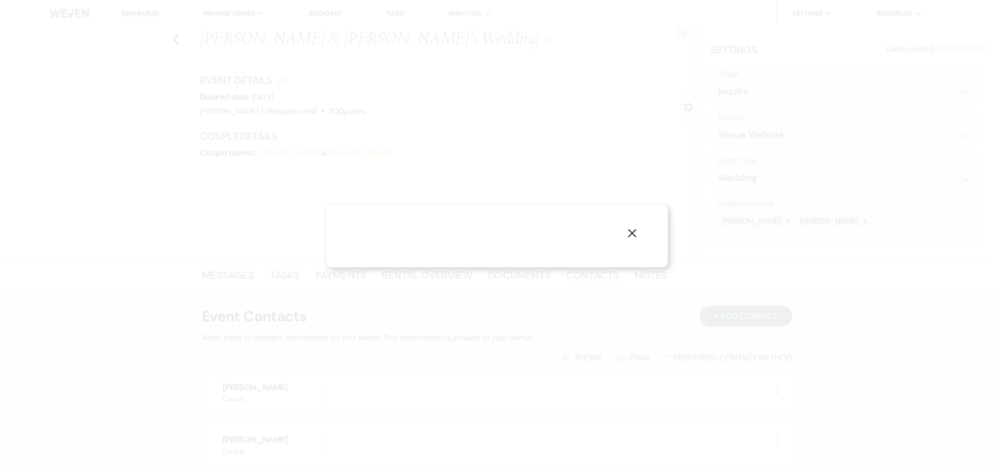
select select "1"
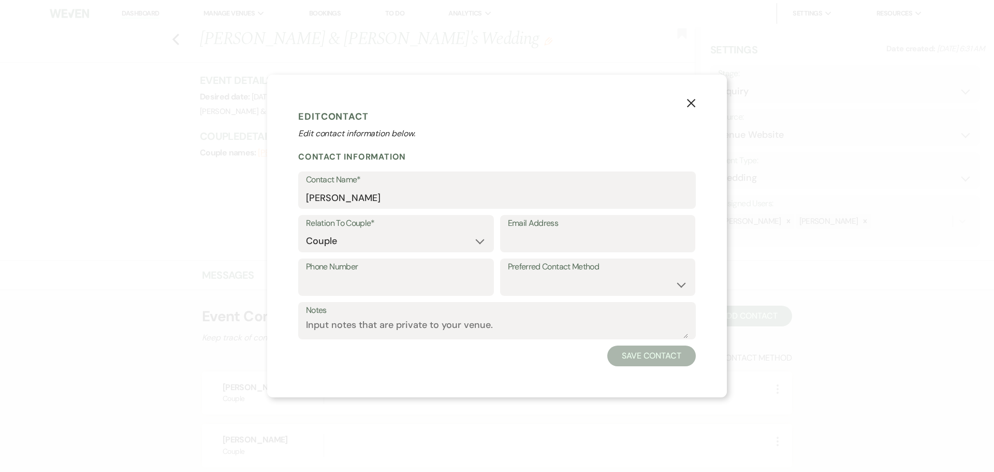
drag, startPoint x: 691, startPoint y: 90, endPoint x: 693, endPoint y: 98, distance: 8.9
click at [693, 98] on div "X Edit Contact Edit contact information below. Contact Information Contact Name…" at bounding box center [497, 236] width 460 height 322
click at [691, 105] on icon "X" at bounding box center [690, 102] width 9 height 9
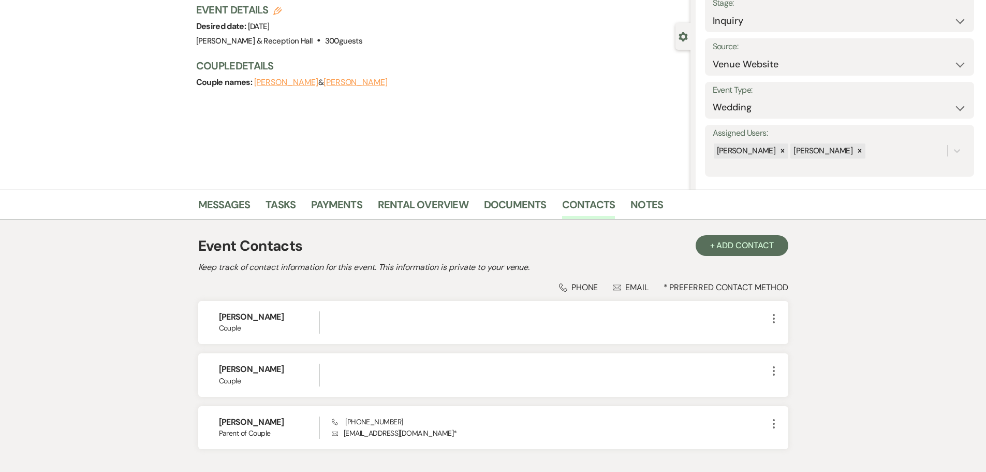
scroll to position [139, 0]
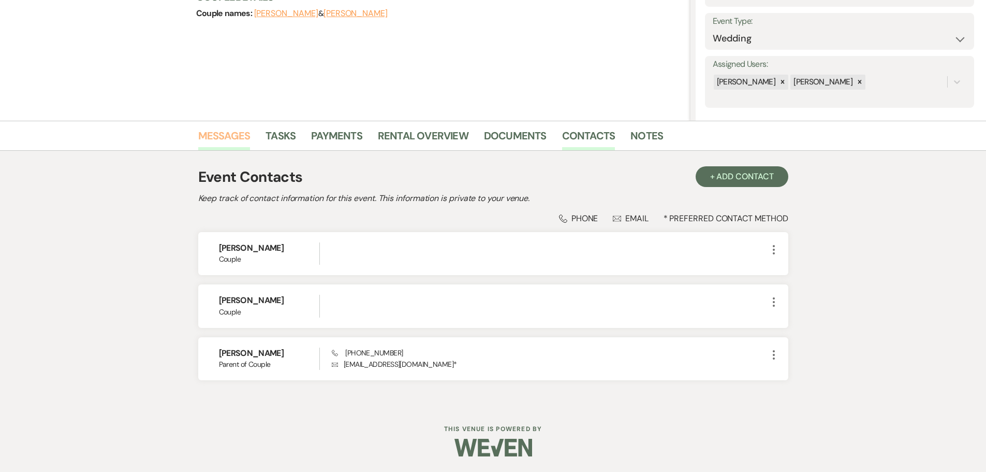
click at [231, 136] on link "Messages" at bounding box center [224, 138] width 52 height 23
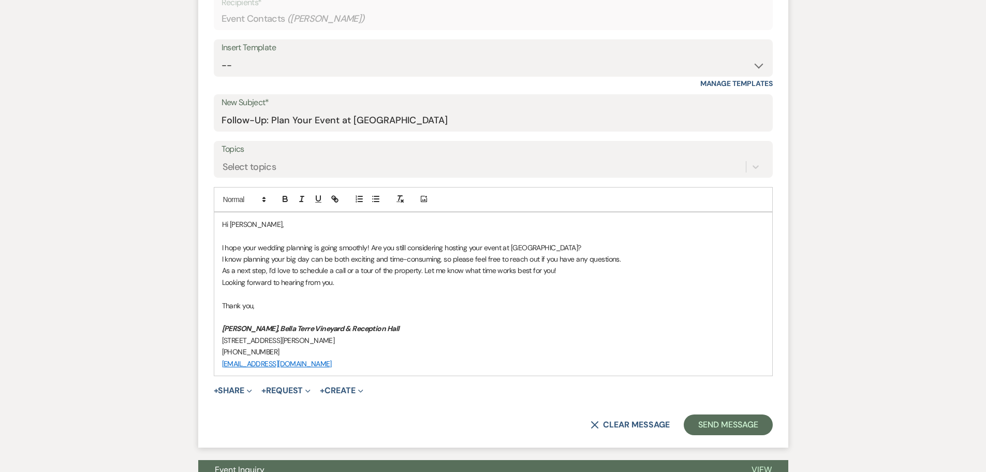
scroll to position [450, 0]
drag, startPoint x: 372, startPoint y: 245, endPoint x: 221, endPoint y: 247, distance: 151.2
click at [221, 247] on div "Hi Angie, I hope your wedding planning is going smoothly! Are you still conside…" at bounding box center [493, 293] width 558 height 163
click at [446, 248] on p "Are you still considering hosting your event at Bella Terre?" at bounding box center [493, 246] width 543 height 11
click at [279, 258] on p "I know planning your big day can be both exciting and time-consuming, so please…" at bounding box center [493, 258] width 543 height 11
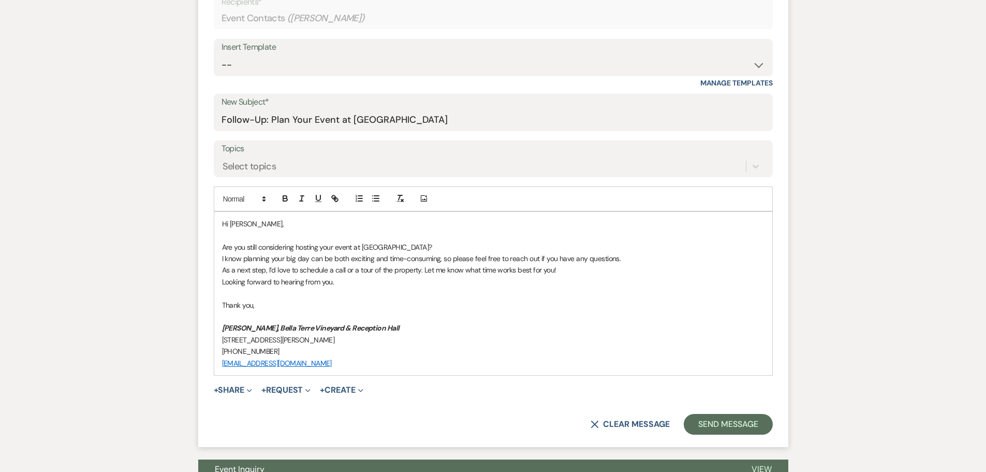
click at [241, 256] on p "I know planning your big day can be both exciting and time-consuming, so please…" at bounding box center [493, 258] width 543 height 11
drag, startPoint x: 728, startPoint y: 430, endPoint x: 153, endPoint y: 270, distance: 597.5
click at [153, 270] on div "Messages Tasks Payments Rental Overview Documents Contacts Notes Event Messages…" at bounding box center [493, 161] width 986 height 702
click at [245, 245] on p "Are you still considering hosting your event at Bella Terre?" at bounding box center [493, 246] width 543 height 11
click at [258, 248] on p "Are you and the couple still considering hosting your event at Bella Terre?" at bounding box center [493, 246] width 543 height 11
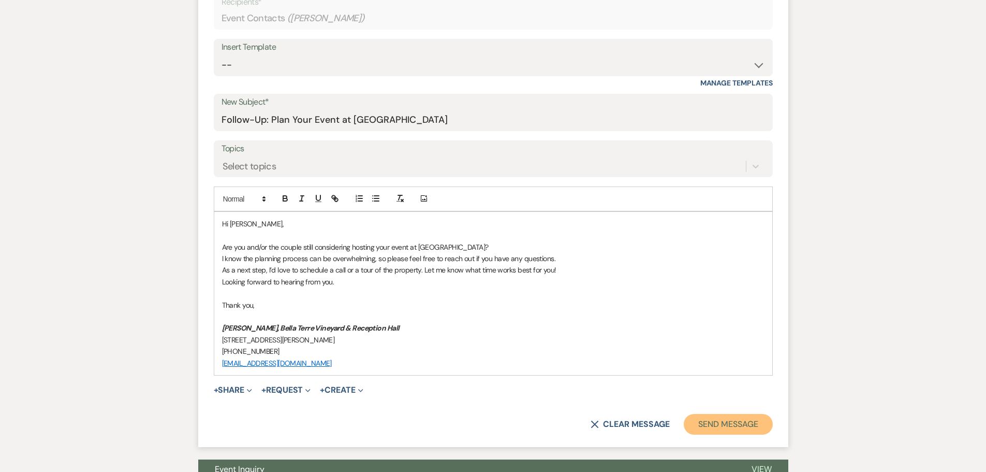
click at [721, 431] on button "Send Message" at bounding box center [728, 424] width 89 height 21
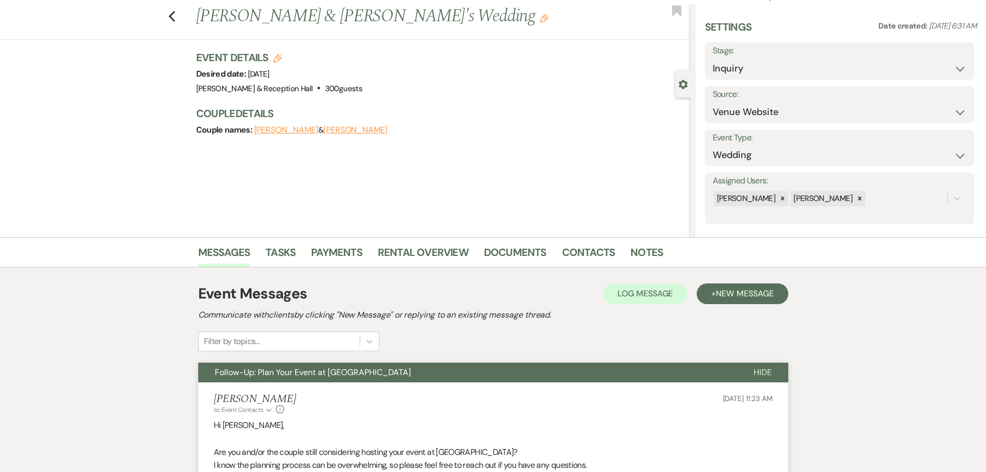
scroll to position [0, 0]
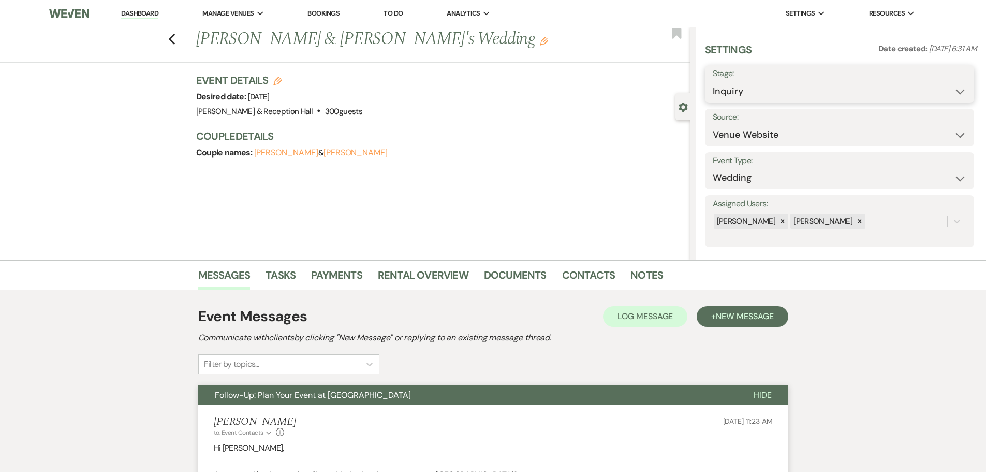
drag, startPoint x: 808, startPoint y: 95, endPoint x: 805, endPoint y: 99, distance: 5.6
click at [808, 95] on select "Inquiry Follow Up Tour Requested Tour Confirmed Toured Proposal Sent Booked Lost" at bounding box center [840, 91] width 254 height 20
select select "9"
click at [713, 81] on select "Inquiry Follow Up Tour Requested Tour Confirmed Toured Proposal Sent Booked Lost" at bounding box center [840, 91] width 254 height 20
click at [941, 85] on button "Save" at bounding box center [945, 84] width 58 height 21
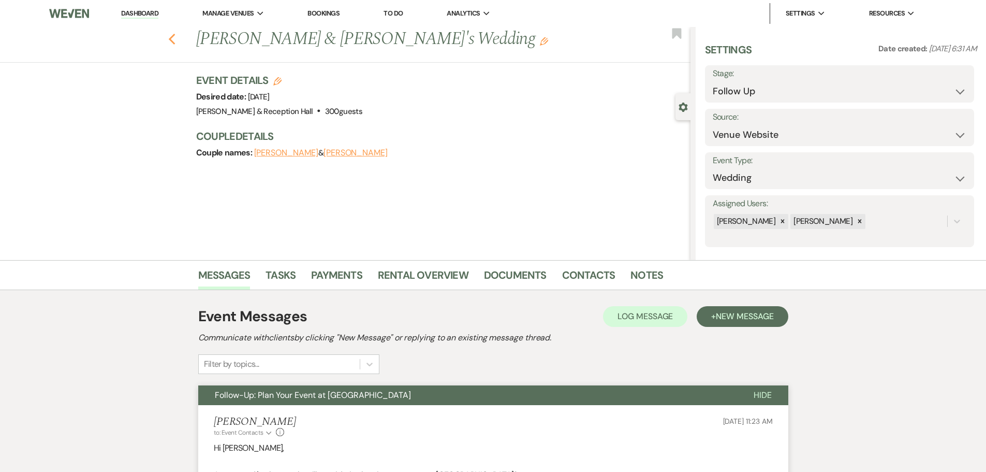
click at [175, 40] on icon "Previous" at bounding box center [172, 39] width 8 height 12
select select "9"
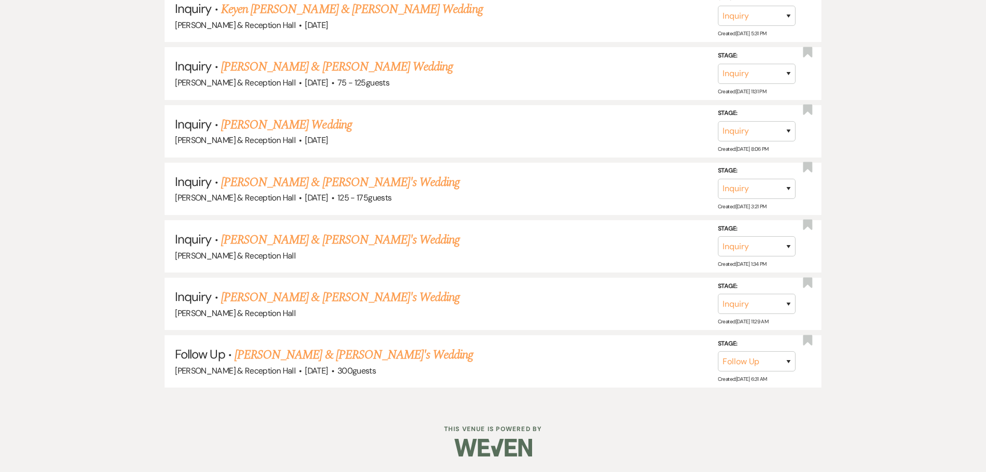
scroll to position [1826, 0]
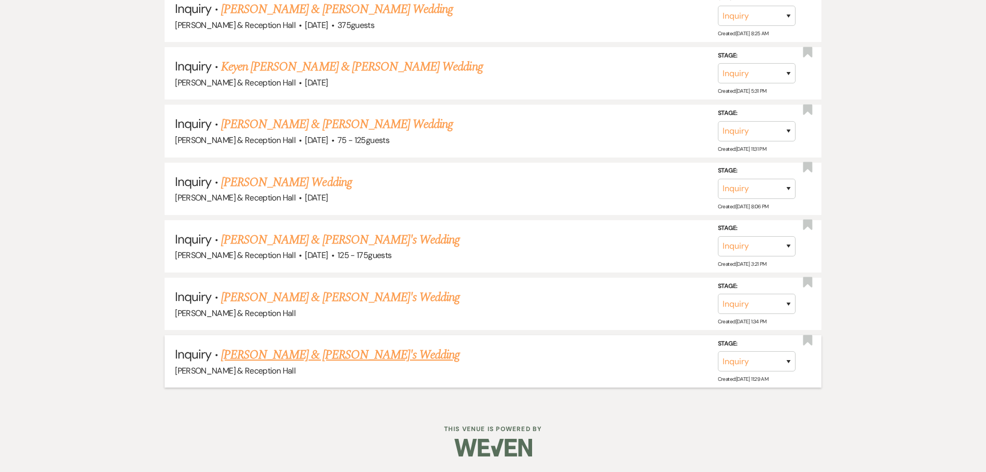
click at [321, 351] on link "Jessica Mckee & Fiance's Wedding" at bounding box center [340, 354] width 239 height 19
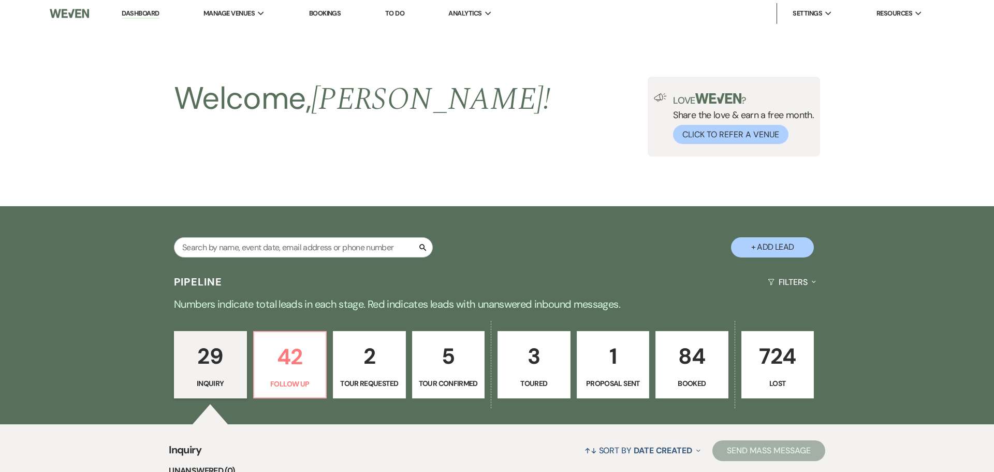
select select "14"
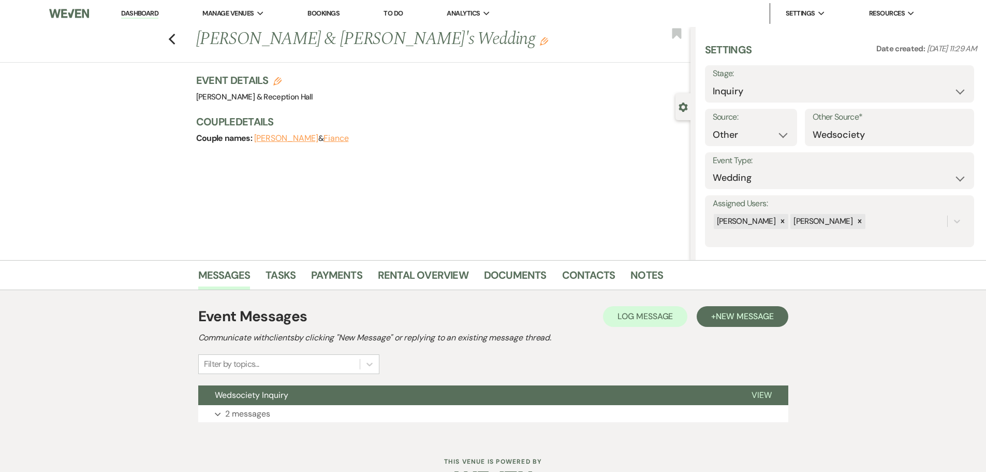
click at [598, 440] on div "Dashboard Manage Venues Expand Bella Terre Vineyard & Reception Hall Bookings T…" at bounding box center [493, 252] width 986 height 504
drag, startPoint x: 576, startPoint y: 397, endPoint x: 576, endPoint y: 404, distance: 7.2
click at [576, 400] on button "Wedsociety Inquiry" at bounding box center [466, 395] width 537 height 20
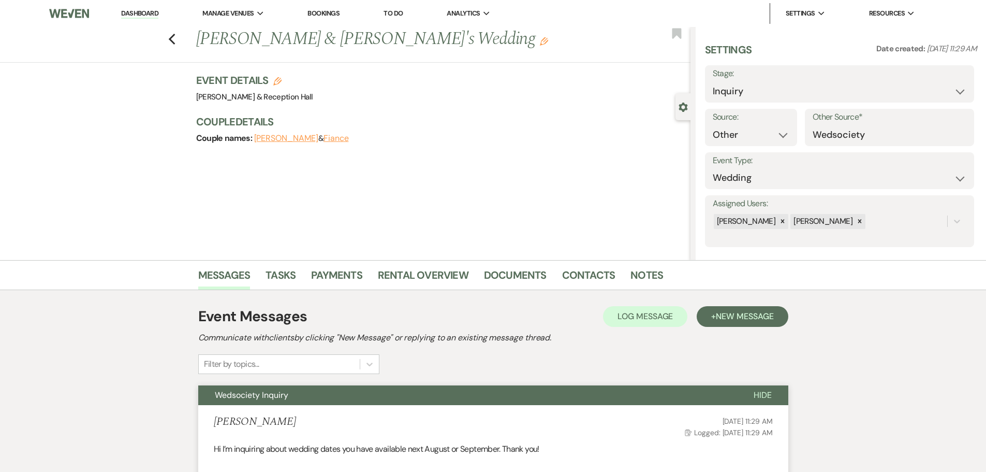
click at [743, 327] on div "Event Messages Log Log Message + New Message" at bounding box center [493, 316] width 590 height 22
click at [739, 311] on span "New Message" at bounding box center [744, 316] width 57 height 11
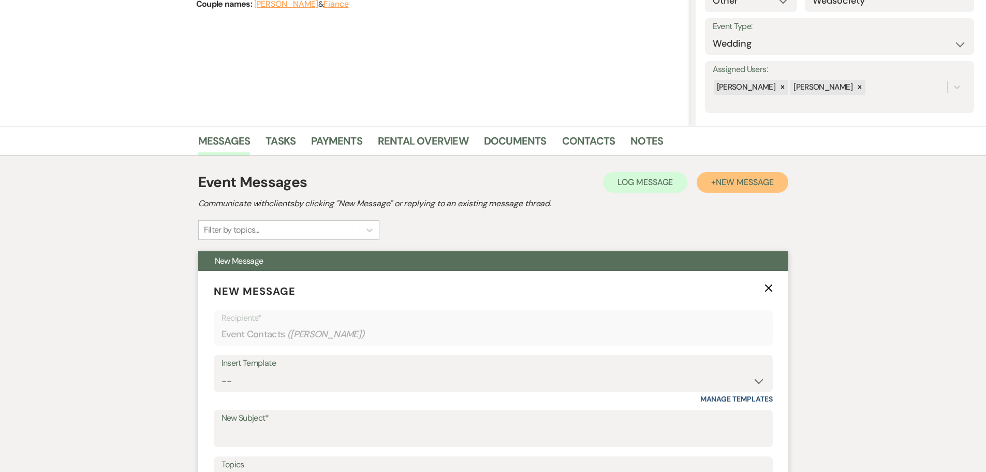
scroll to position [207, 0]
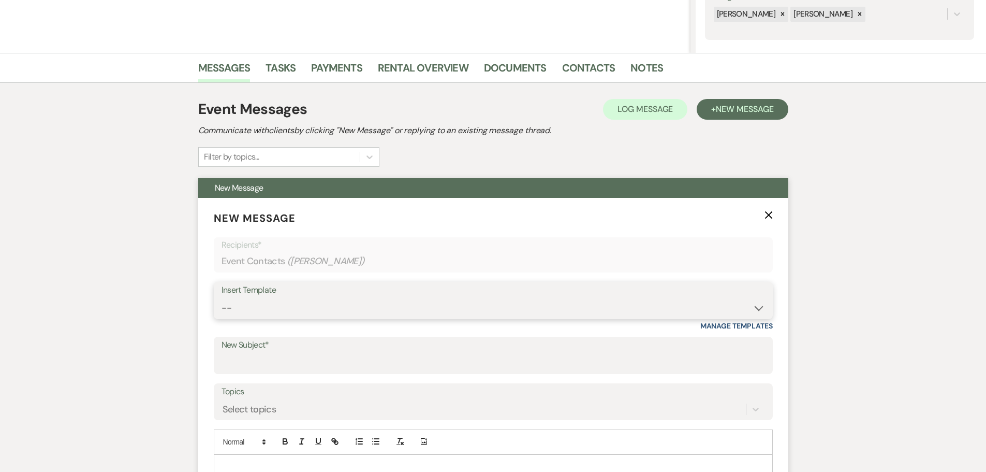
click at [276, 316] on select "-- Weven Planning Portal Introduction (Booked Events) Initial Inquiry Response …" at bounding box center [494, 308] width 544 height 20
select select "4526"
click at [222, 298] on select "-- Weven Planning Portal Introduction (Booked Events) Initial Inquiry Response …" at bounding box center [494, 308] width 544 height 20
type input "Follow-Up: Plan Your Event at Bella Terre"
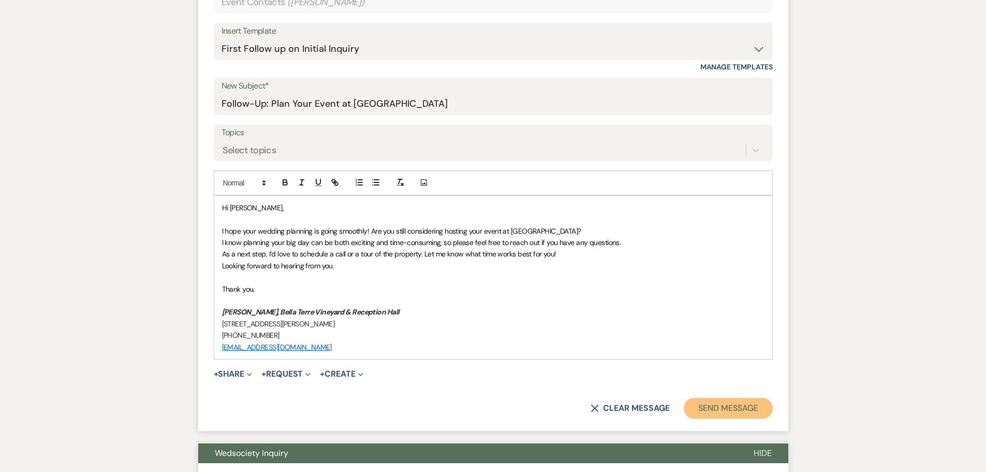
click at [737, 411] on button "Send Message" at bounding box center [728, 408] width 89 height 21
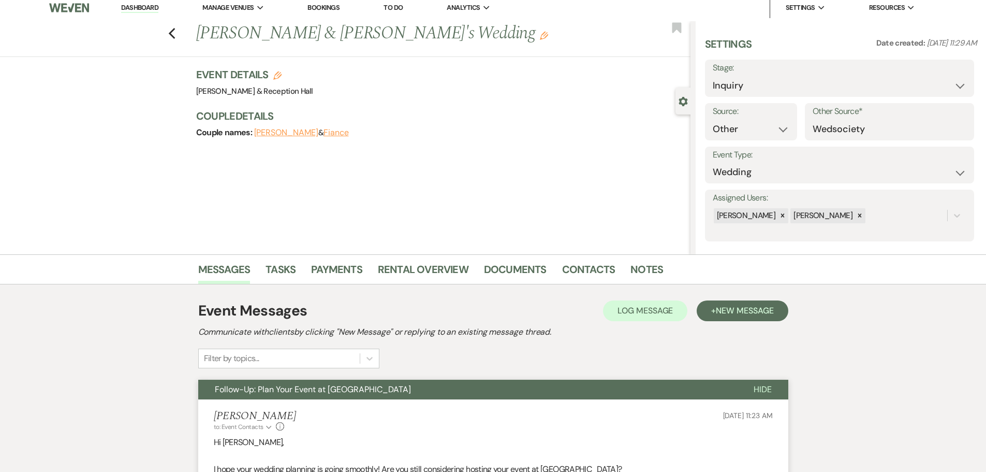
scroll to position [0, 0]
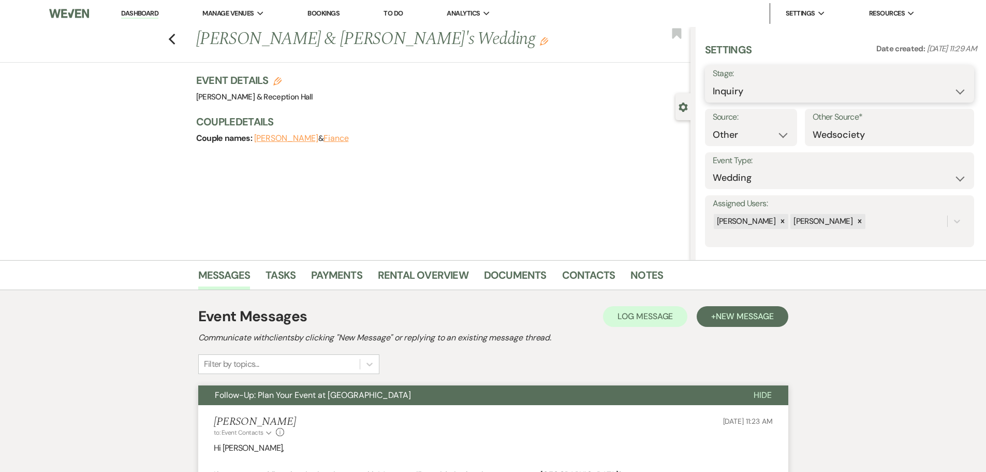
click at [773, 94] on select "Inquiry Follow Up Tour Requested Tour Confirmed Toured Proposal Sent Booked Lost" at bounding box center [840, 91] width 254 height 20
select select "9"
click at [713, 81] on select "Inquiry Follow Up Tour Requested Tour Confirmed Toured Proposal Sent Booked Lost" at bounding box center [840, 91] width 254 height 20
click at [945, 89] on button "Save" at bounding box center [945, 84] width 58 height 21
click at [170, 43] on div "Previous Jessica Mckee & Fiance's Wedding Edit Bookmark" at bounding box center [343, 45] width 696 height 36
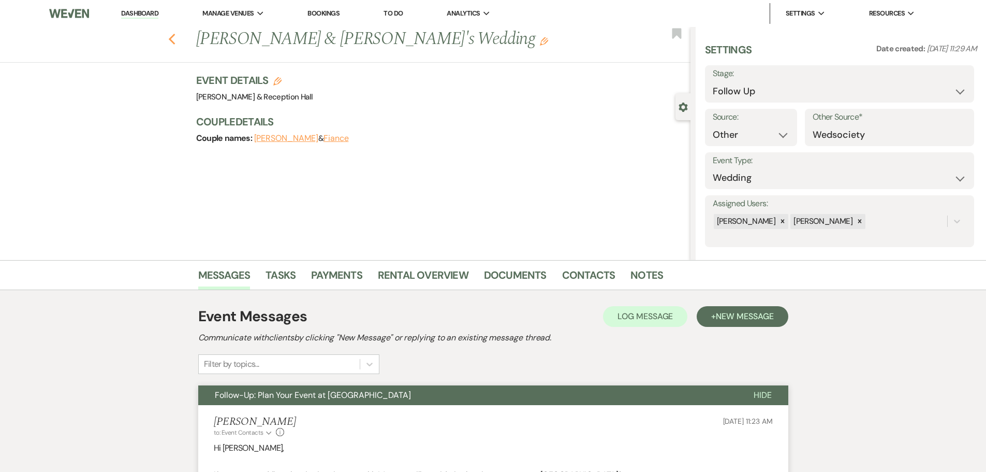
click at [174, 39] on use "button" at bounding box center [171, 39] width 7 height 11
select select "9"
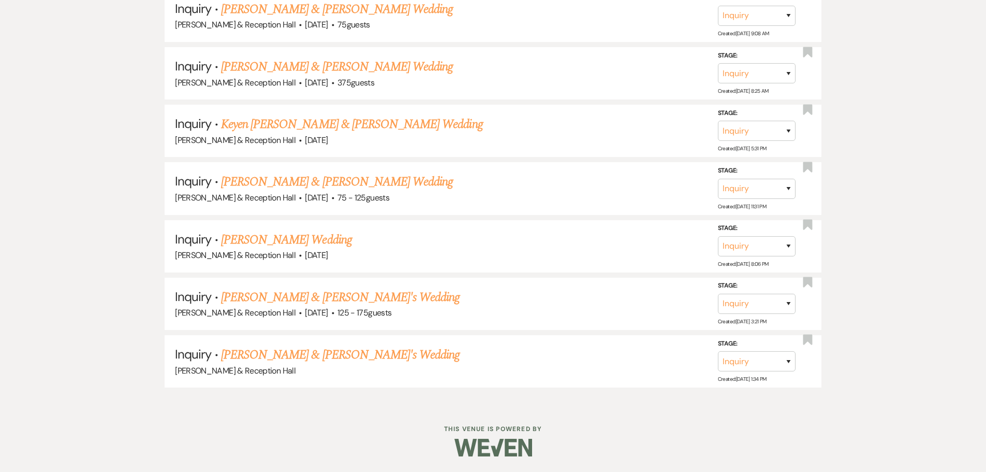
scroll to position [1768, 0]
click at [335, 356] on link "Kristen Leech & Fiance's Wedding" at bounding box center [340, 354] width 239 height 19
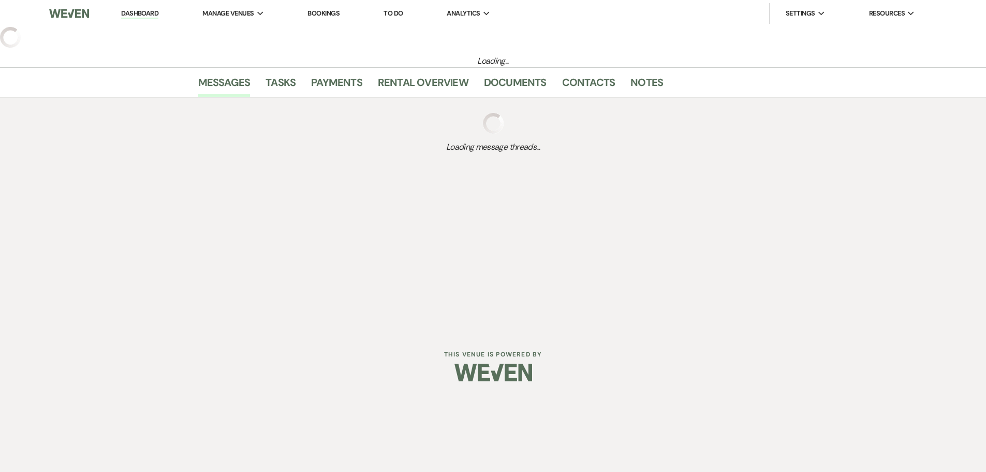
select select "22"
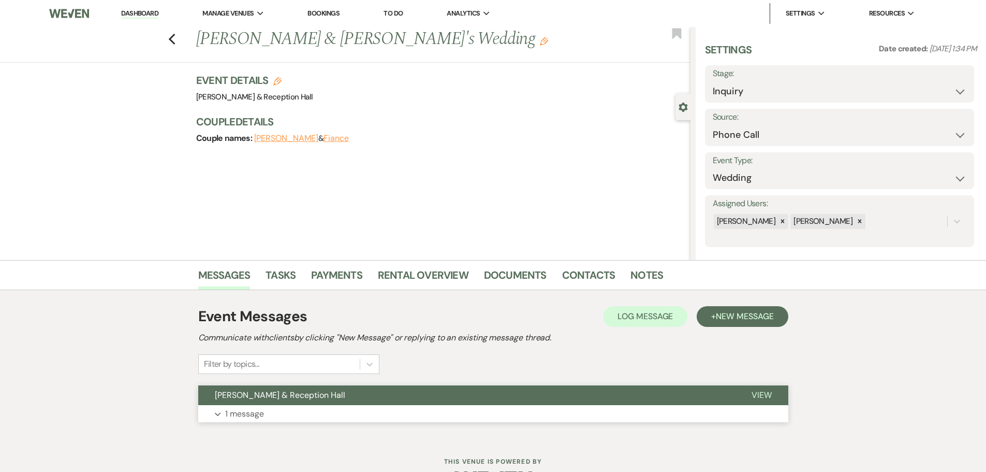
click at [281, 401] on button "[PERSON_NAME] & Reception Hall" at bounding box center [466, 395] width 537 height 20
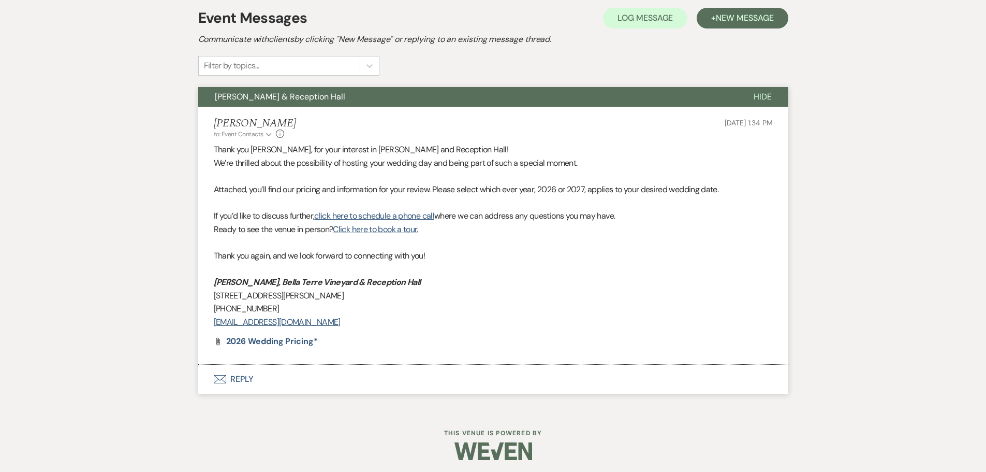
scroll to position [302, 0]
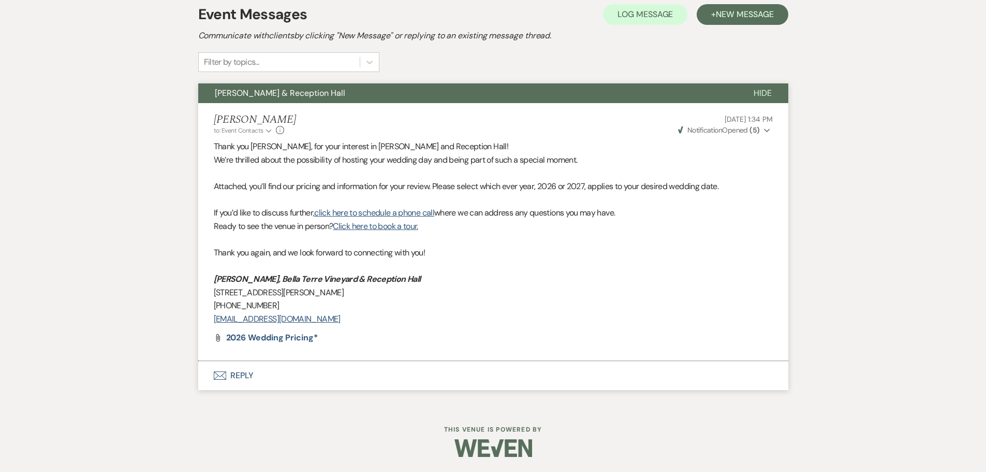
click at [695, 128] on span "Notification" at bounding box center [704, 129] width 35 height 9
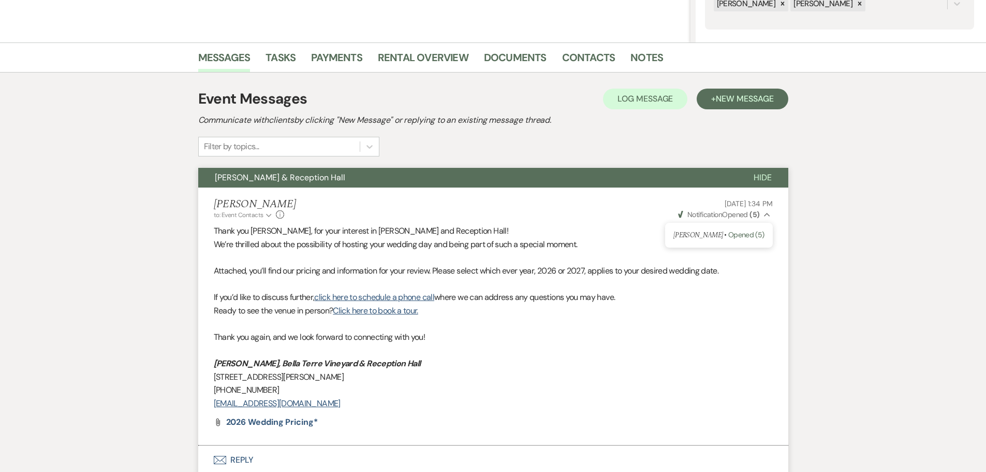
scroll to position [43, 0]
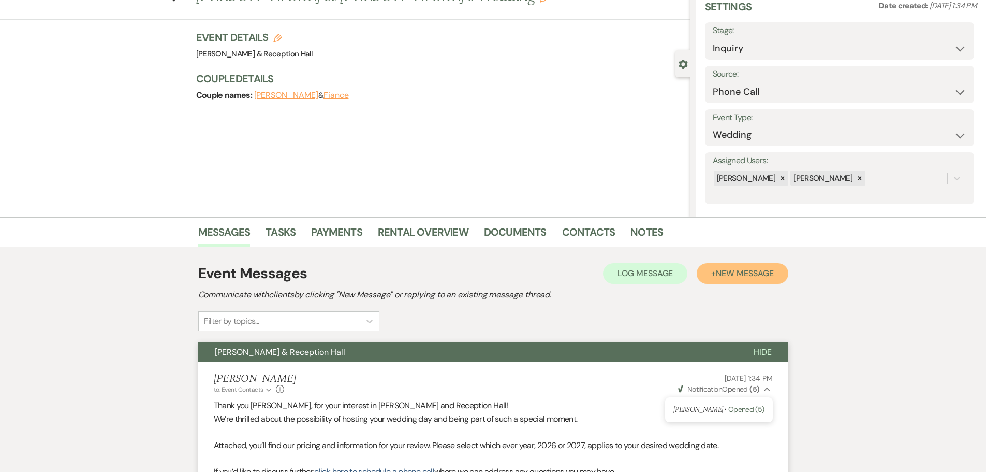
click at [756, 272] on span "New Message" at bounding box center [744, 273] width 57 height 11
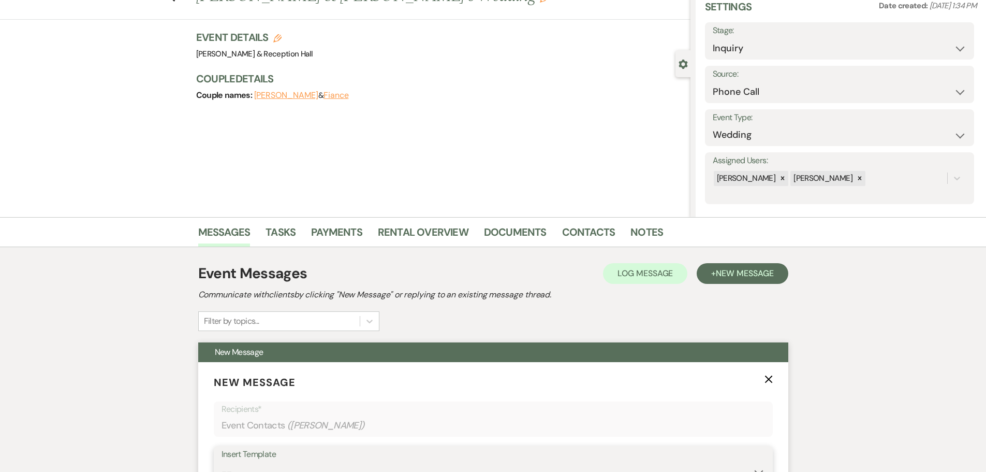
click at [273, 463] on select "-- Weven Planning Portal Introduction (Booked Events) Initial Inquiry Response …" at bounding box center [494, 472] width 544 height 20
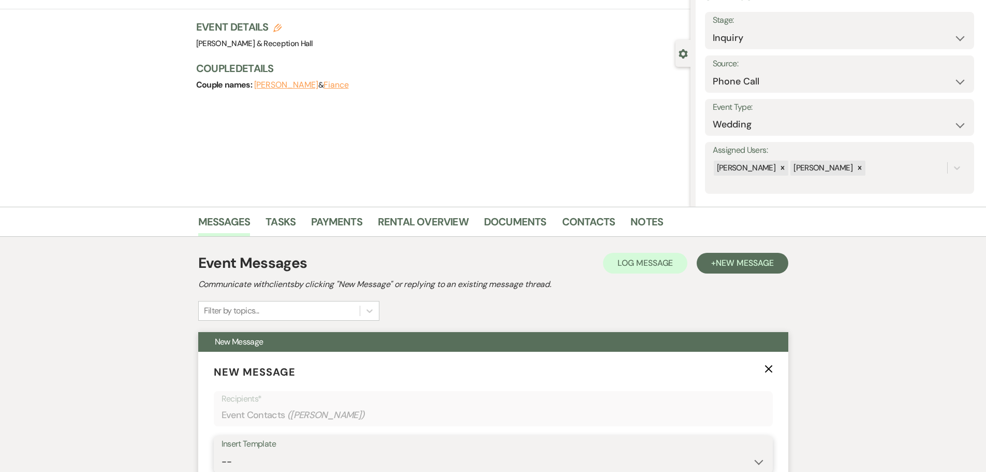
select select "4526"
click at [222, 451] on select "-- Weven Planning Portal Introduction (Booked Events) Initial Inquiry Response …" at bounding box center [494, 461] width 544 height 20
type input "Follow-Up: Plan Your Event at Bella Terre"
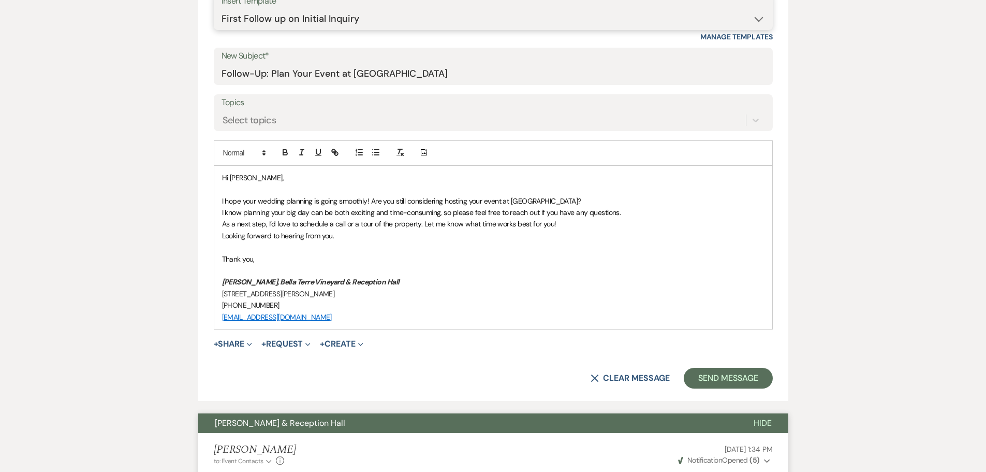
scroll to position [623, 0]
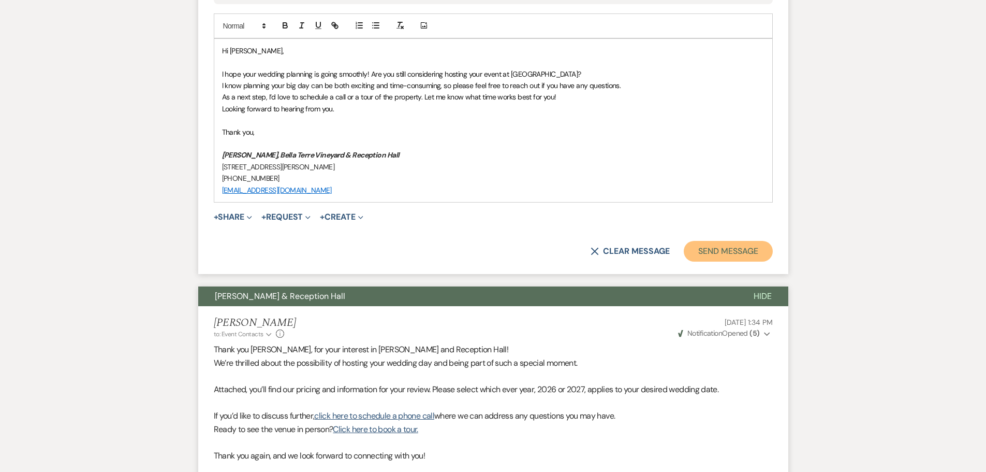
click at [728, 255] on button "Send Message" at bounding box center [728, 251] width 89 height 21
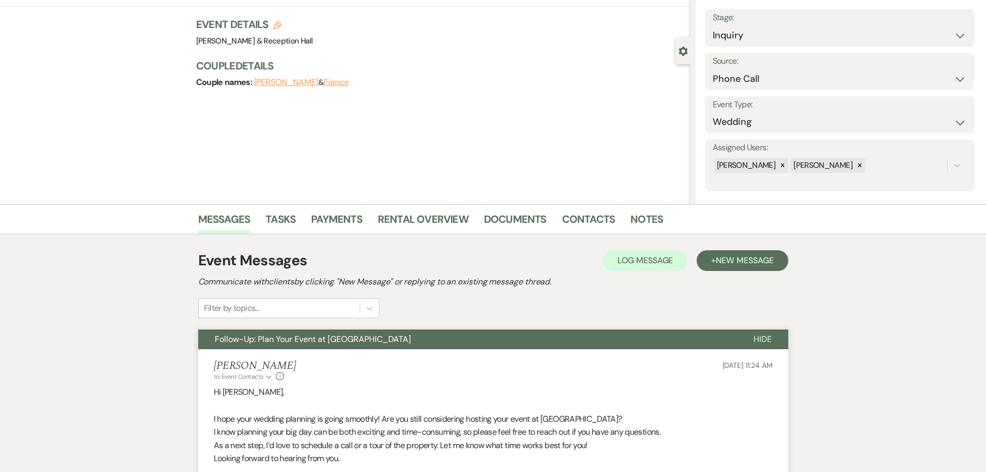
scroll to position [0, 0]
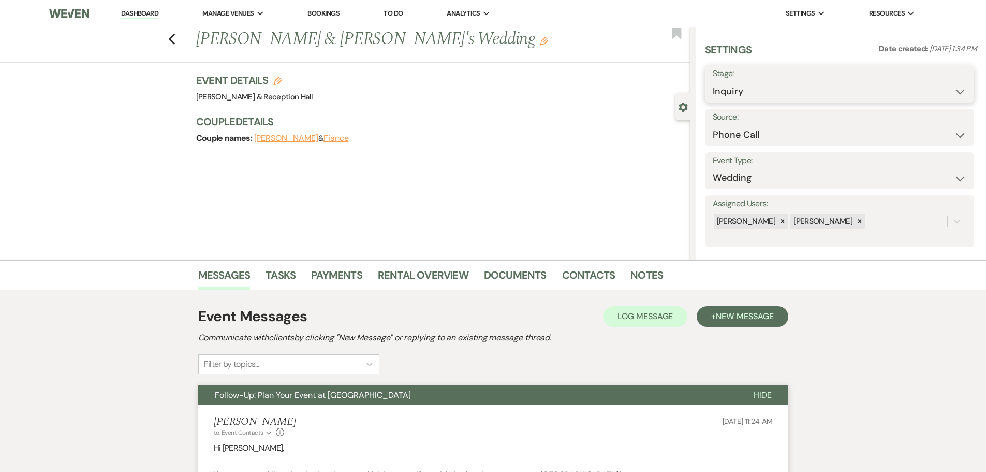
click at [776, 94] on select "Inquiry Follow Up Tour Requested Tour Confirmed Toured Proposal Sent Booked Lost" at bounding box center [840, 91] width 254 height 20
select select "9"
click at [713, 81] on select "Inquiry Follow Up Tour Requested Tour Confirmed Toured Proposal Sent Booked Lost" at bounding box center [840, 91] width 254 height 20
drag, startPoint x: 945, startPoint y: 81, endPoint x: 914, endPoint y: 89, distance: 32.0
click at [945, 81] on button "Save" at bounding box center [945, 84] width 58 height 21
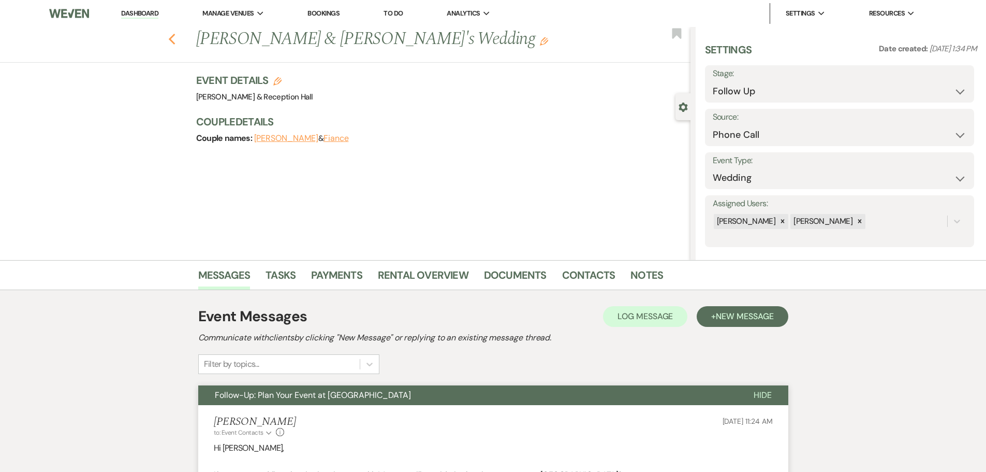
click at [176, 39] on icon "Previous" at bounding box center [172, 39] width 8 height 12
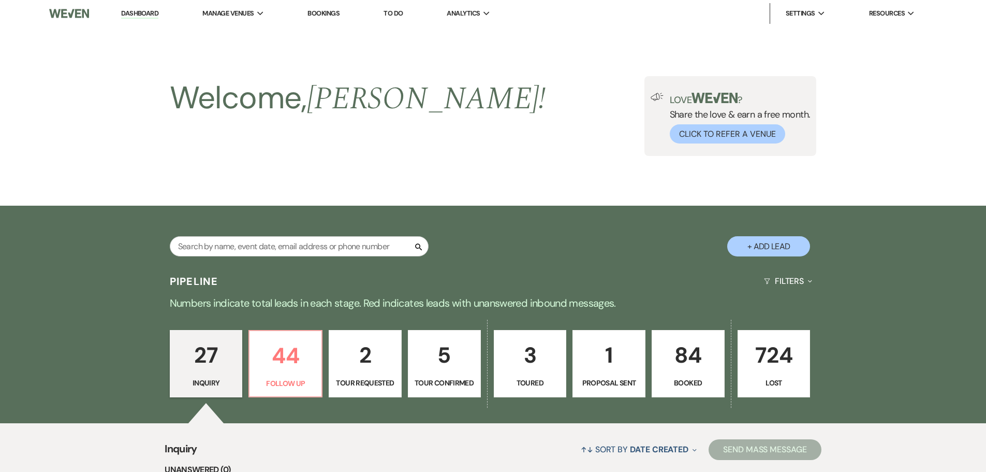
scroll to position [1711, 0]
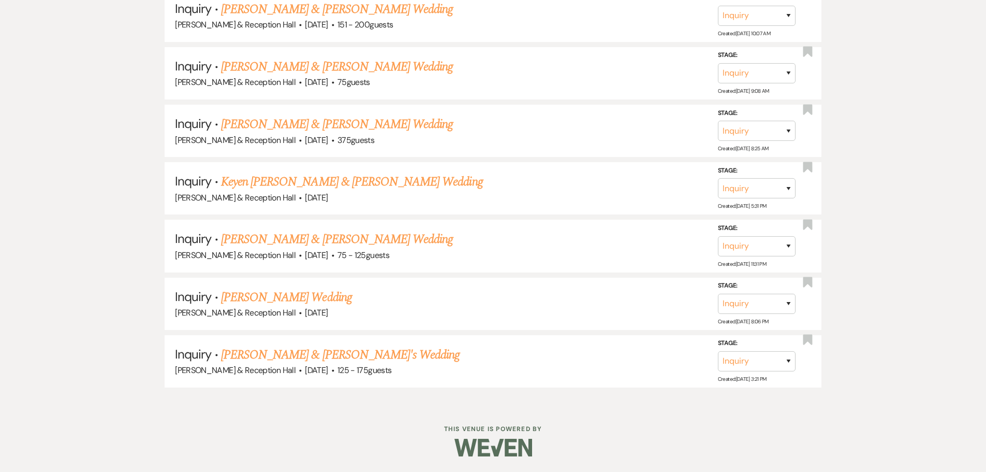
click at [264, 350] on link "Hannah Evers & Fiance's Wedding" at bounding box center [340, 354] width 239 height 19
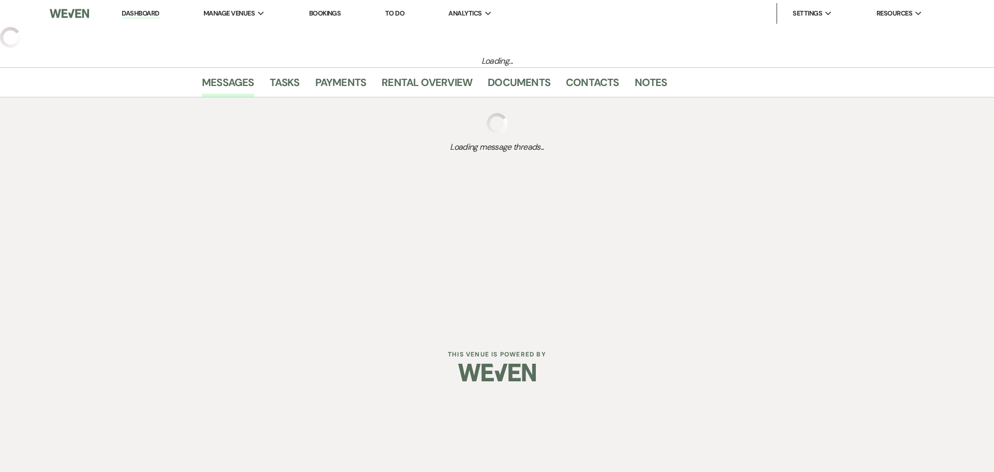
select select "3"
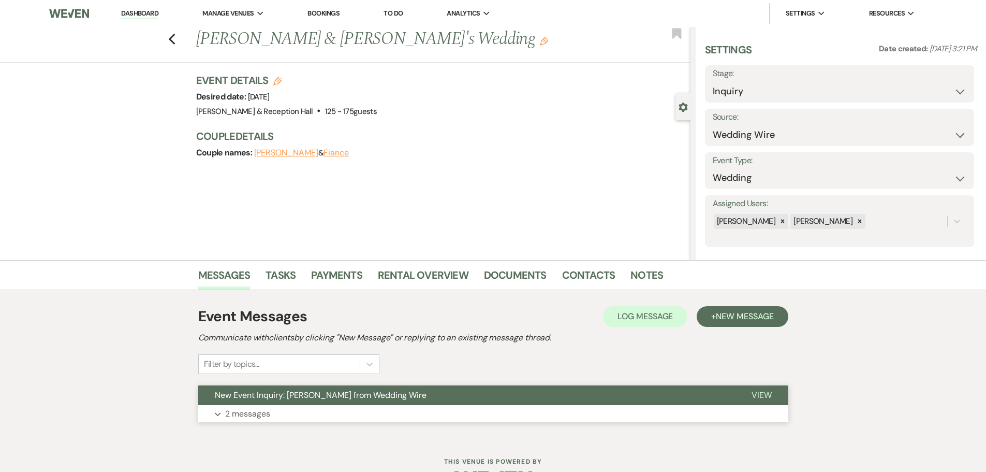
click at [375, 412] on button "Expand 2 messages" at bounding box center [493, 414] width 590 height 18
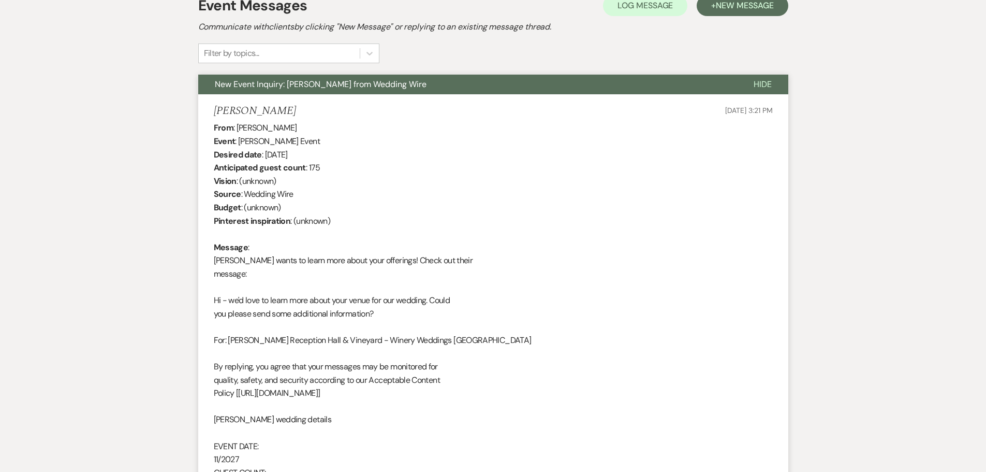
scroll to position [621, 0]
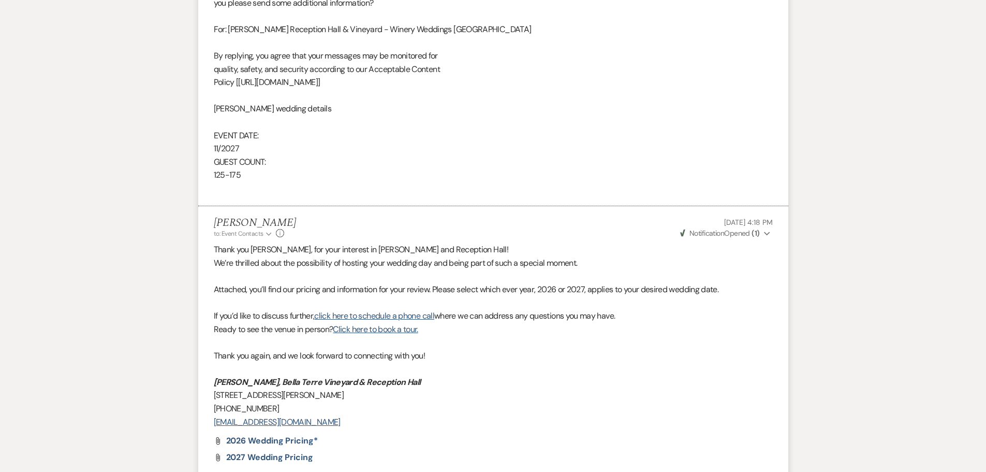
click at [753, 233] on strong "( 1 )" at bounding box center [756, 232] width 8 height 9
click at [525, 283] on p "Attached, you’ll find our pricing and information for your review. Please selec…" at bounding box center [493, 289] width 559 height 13
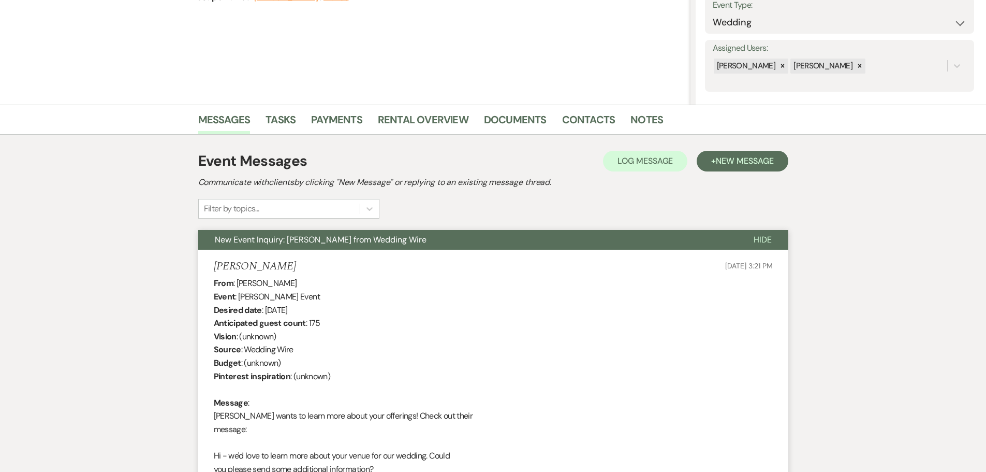
scroll to position [0, 0]
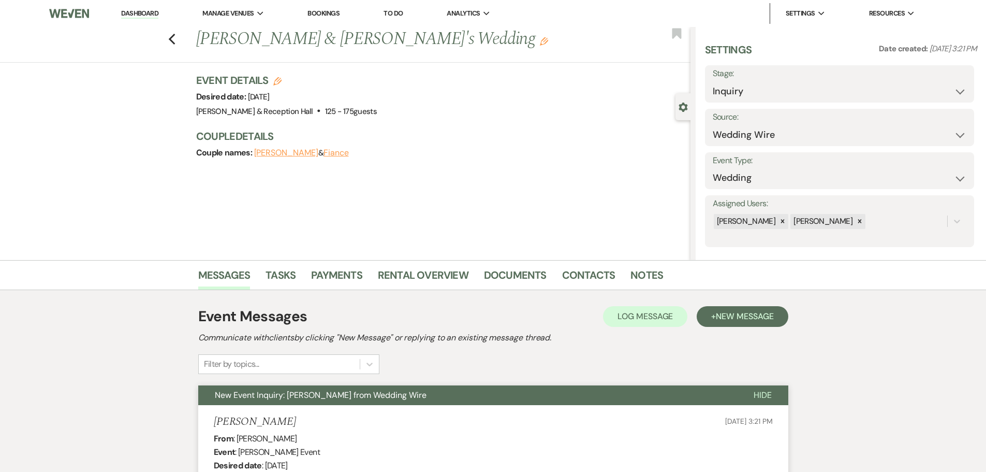
click at [150, 11] on link "Dashboard" at bounding box center [139, 14] width 37 height 10
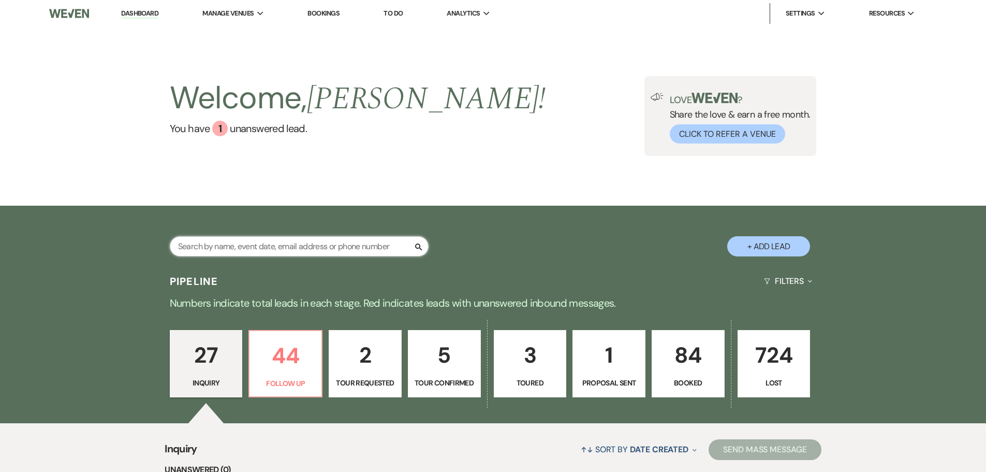
click at [245, 253] on input "text" at bounding box center [299, 246] width 259 height 20
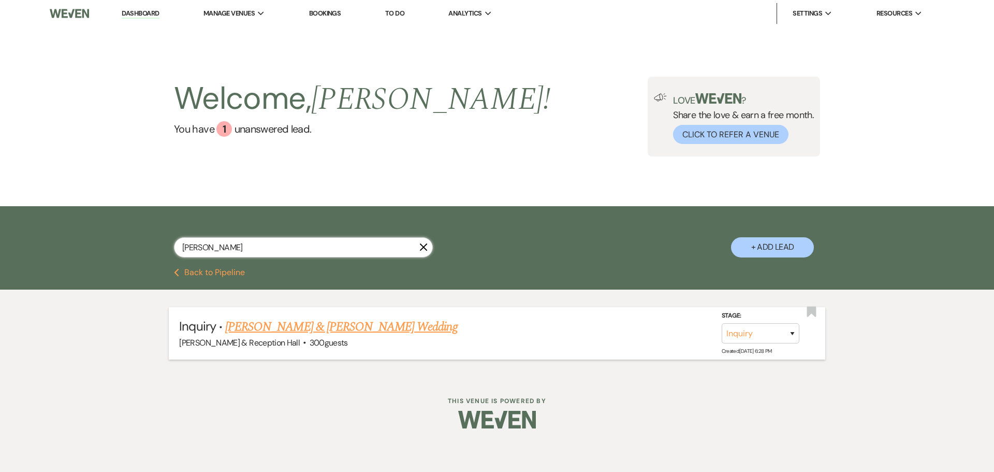
type input "hallie"
click at [302, 325] on link "Levi Lefebure & Hallie Keiper's Wedding" at bounding box center [341, 326] width 232 height 19
select select "5"
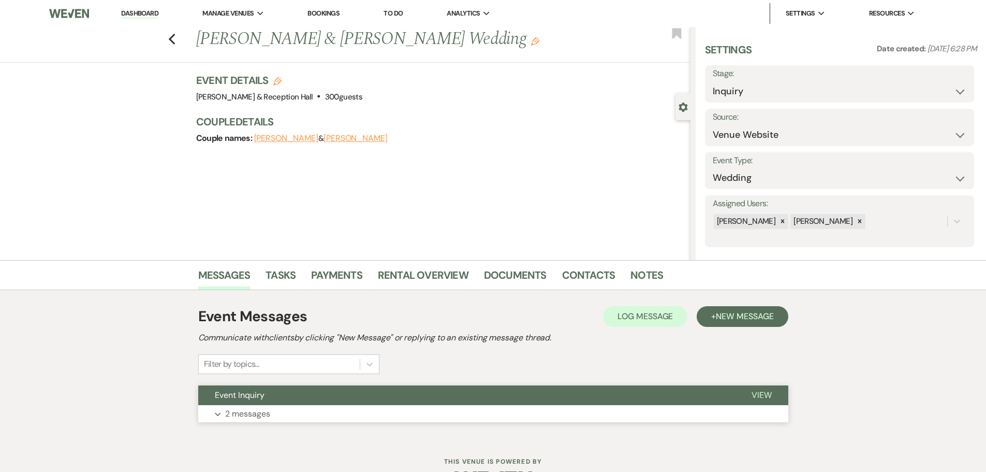
click at [438, 400] on button "Event Inquiry" at bounding box center [466, 395] width 537 height 20
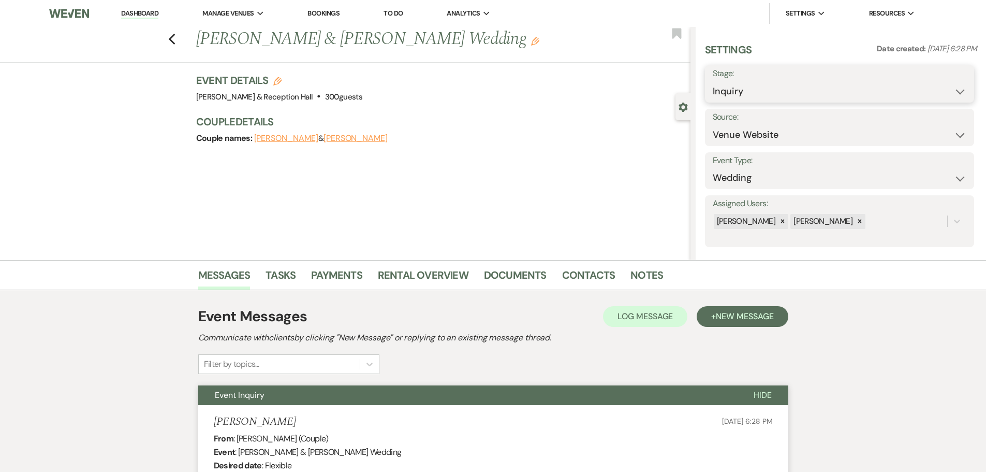
click at [754, 93] on select "Inquiry Follow Up Tour Requested Tour Confirmed Toured Proposal Sent Booked Lost" at bounding box center [840, 91] width 254 height 20
click at [548, 118] on h3 "Couple Details" at bounding box center [438, 121] width 484 height 14
click at [154, 10] on link "Dashboard" at bounding box center [139, 14] width 37 height 10
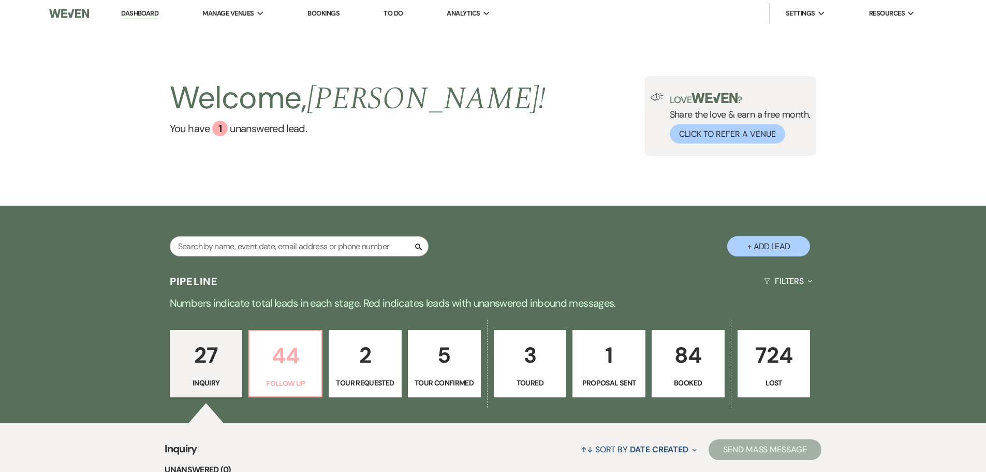
drag, startPoint x: 295, startPoint y: 356, endPoint x: 583, endPoint y: 252, distance: 306.7
click at [296, 356] on p "44" at bounding box center [286, 355] width 60 height 35
select select "9"
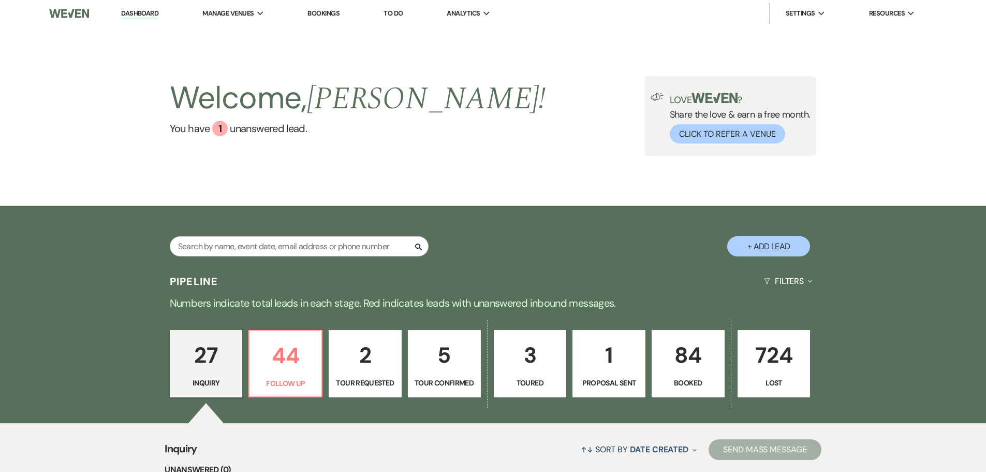
select select "9"
select select "8"
select select "6"
select select "9"
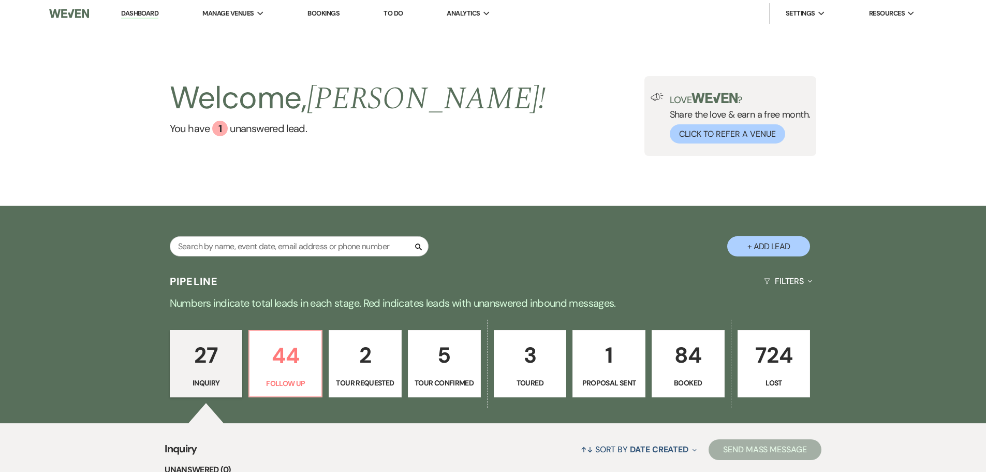
select select "9"
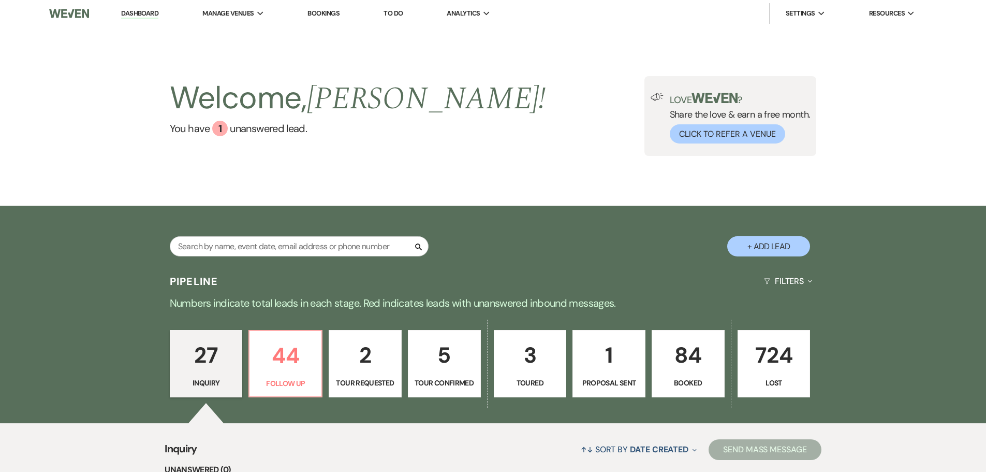
select select "9"
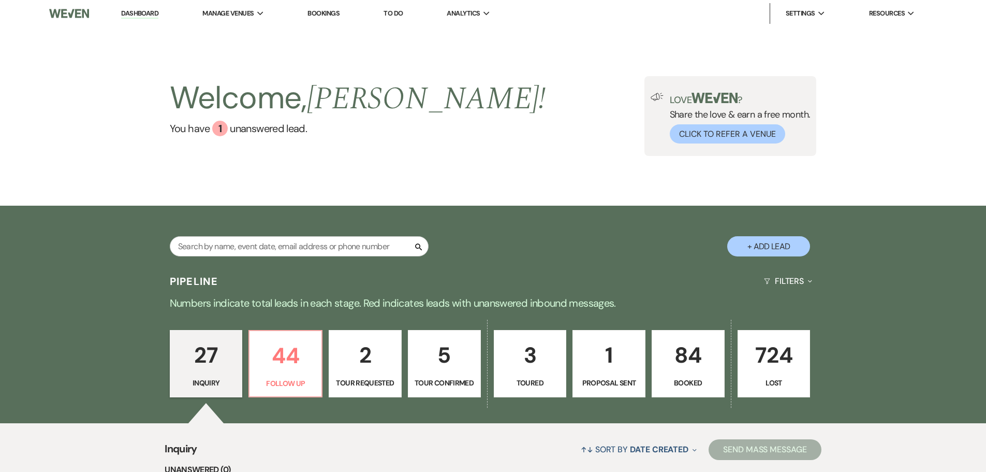
select select "9"
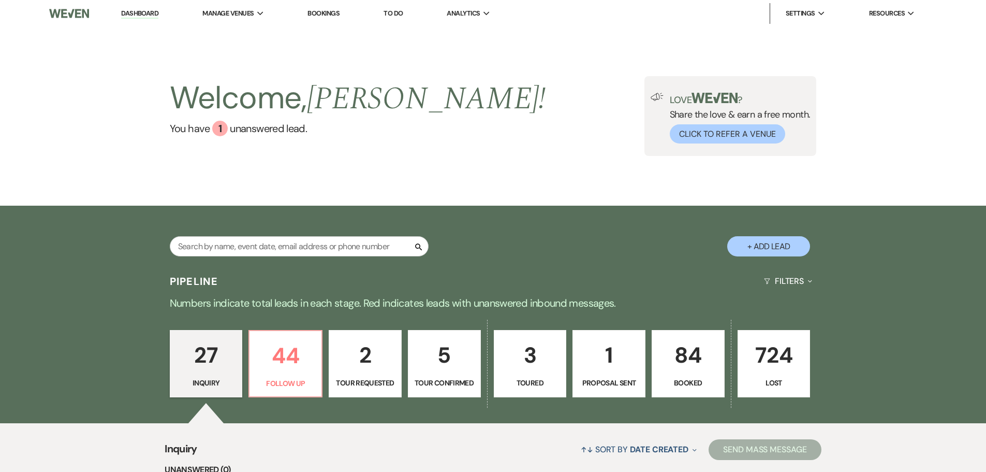
select select "9"
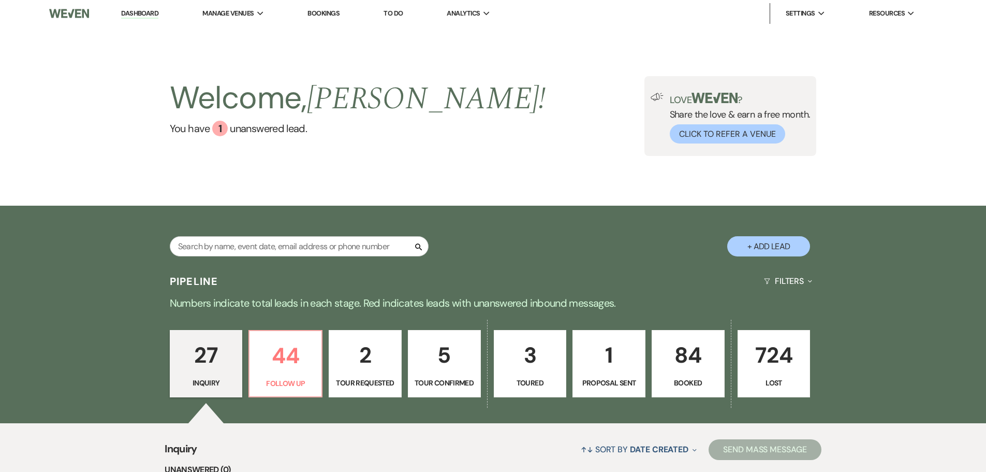
select select "9"
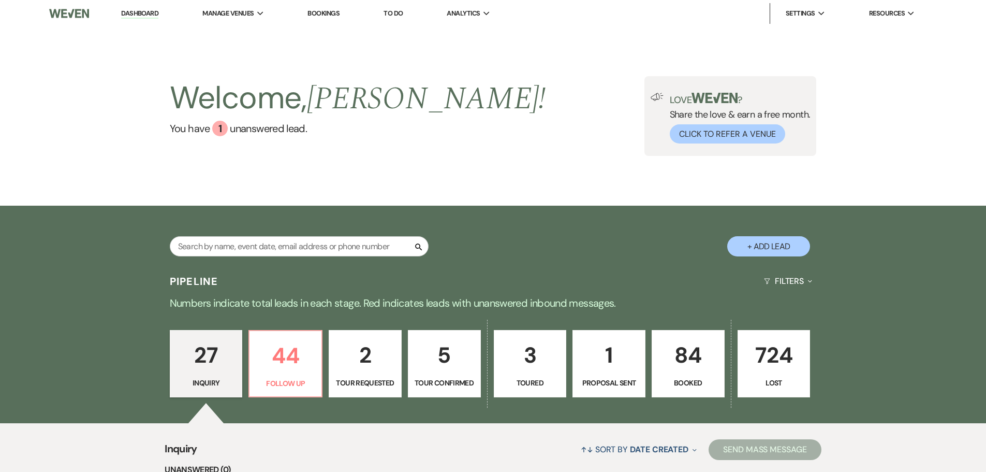
select select "9"
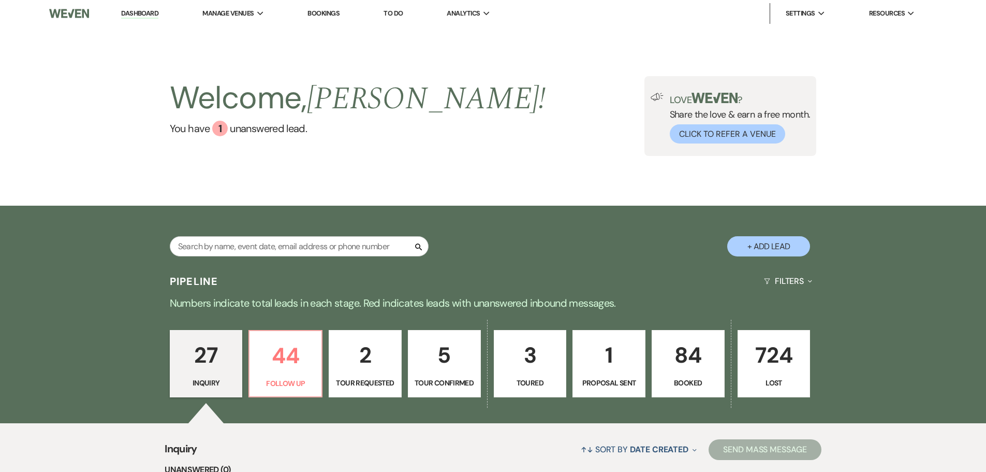
select select "9"
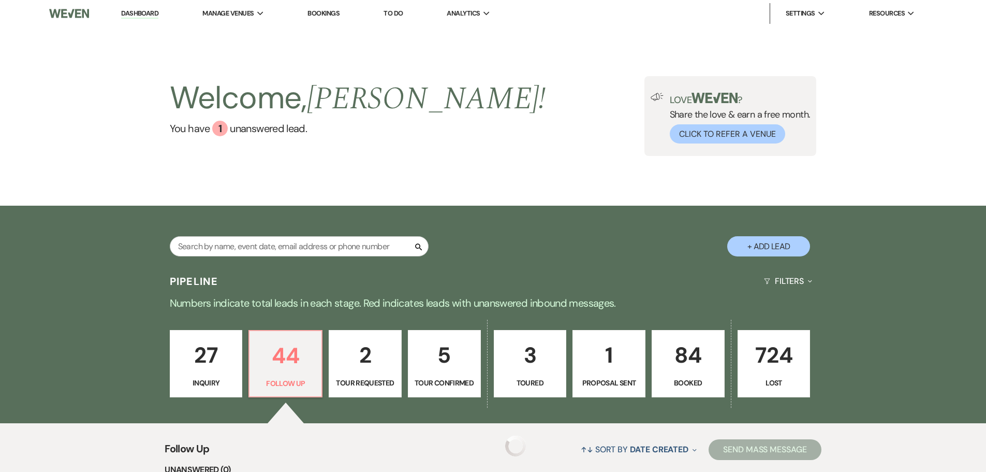
select select "9"
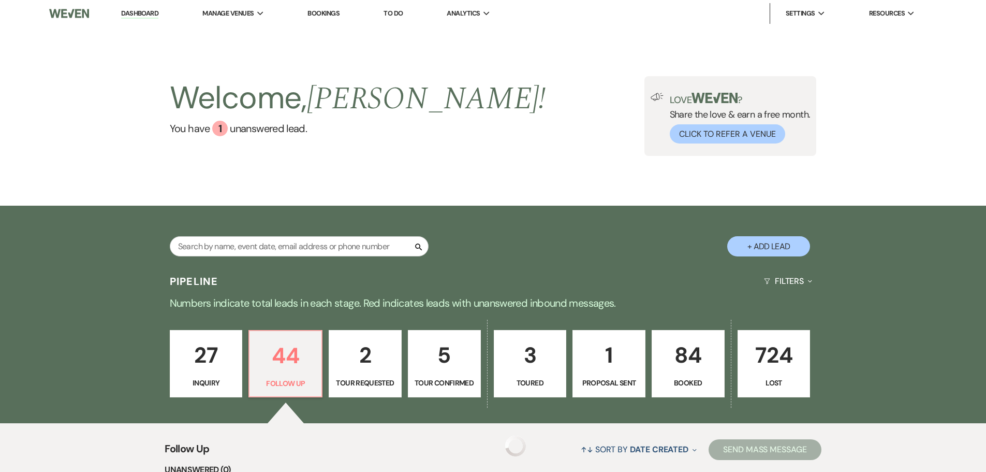
select select "9"
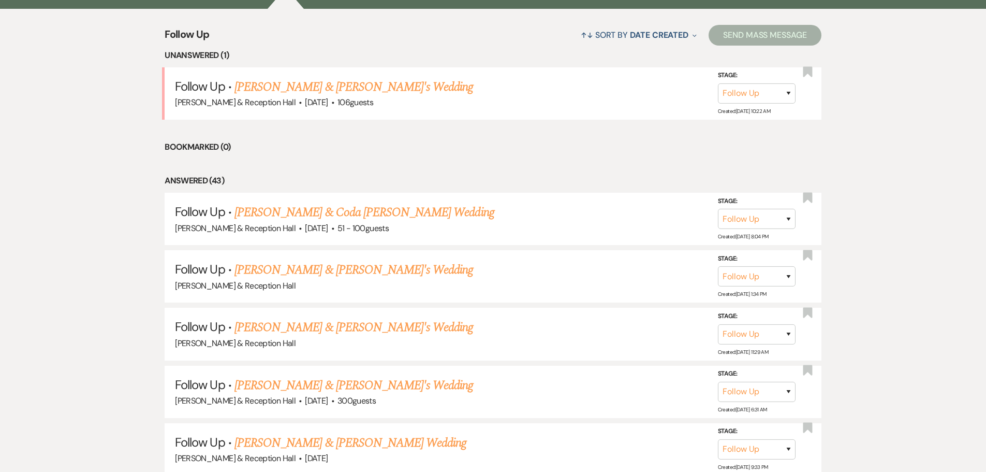
click at [369, 86] on link "Carli Ptacek & Fiance's Wedding" at bounding box center [354, 87] width 239 height 19
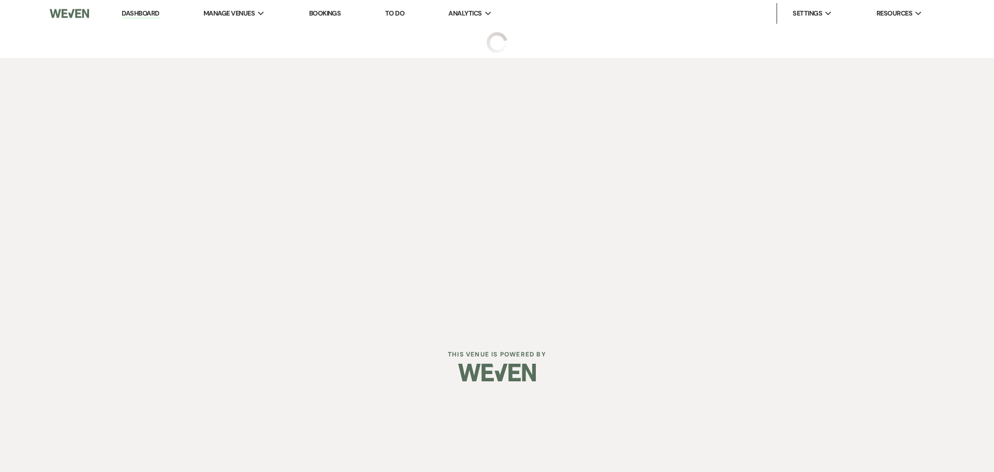
select select "9"
select select "3"
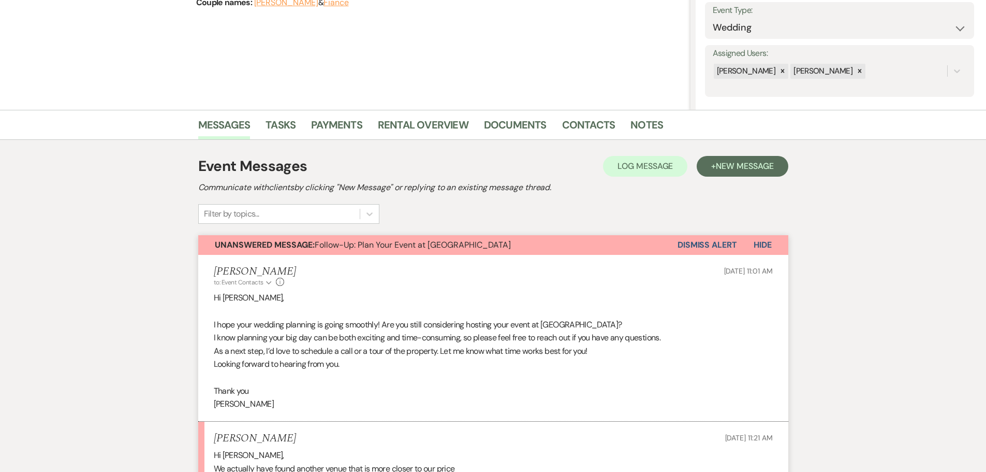
scroll to position [259, 0]
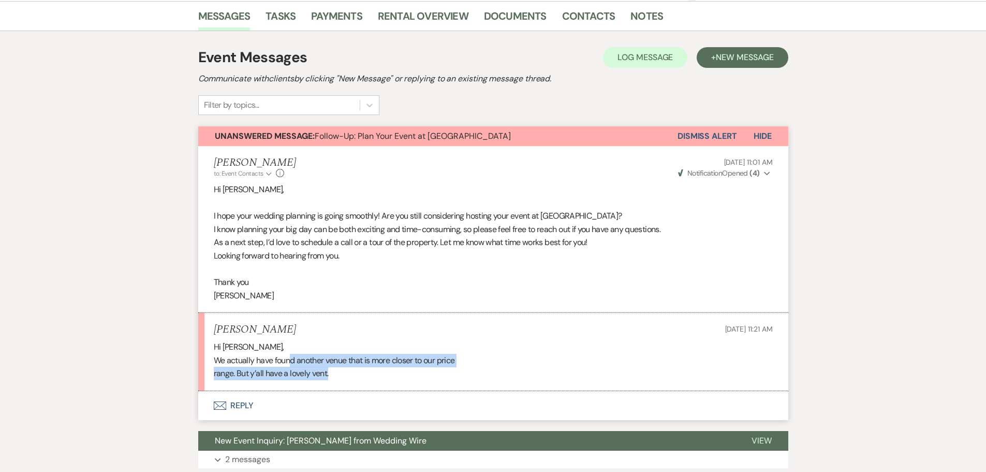
drag, startPoint x: 289, startPoint y: 358, endPoint x: 526, endPoint y: 376, distance: 237.8
click at [526, 376] on div "Hi Katie, We actually have found another venue that is more closer to our price…" at bounding box center [493, 360] width 559 height 40
click at [233, 404] on button "Envelope Reply" at bounding box center [493, 405] width 590 height 29
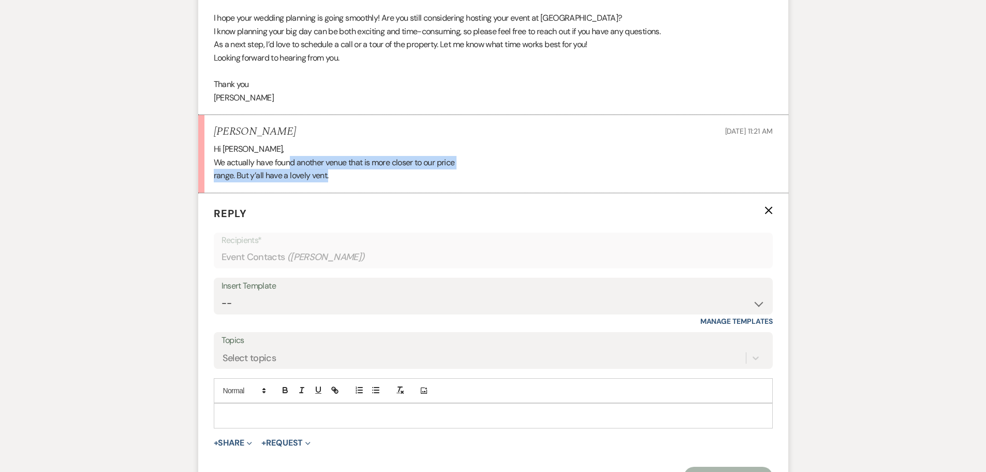
scroll to position [567, 0]
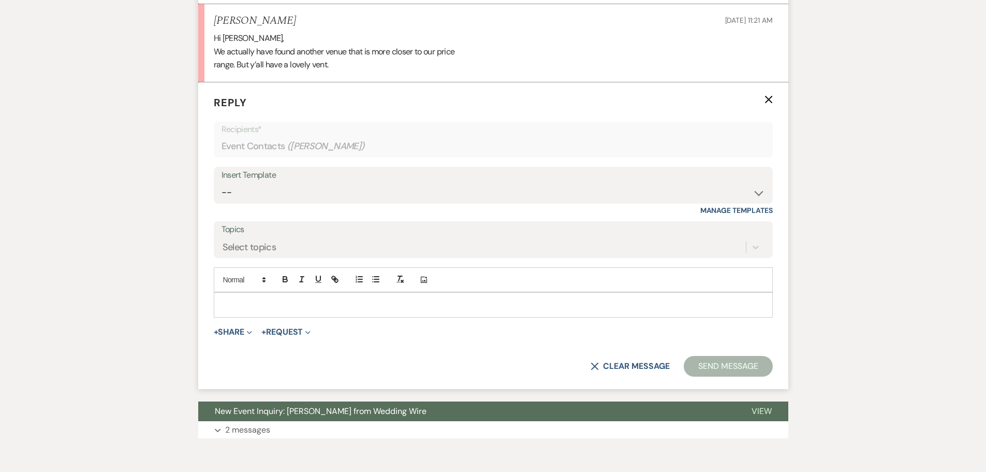
click at [300, 302] on p at bounding box center [493, 304] width 543 height 11
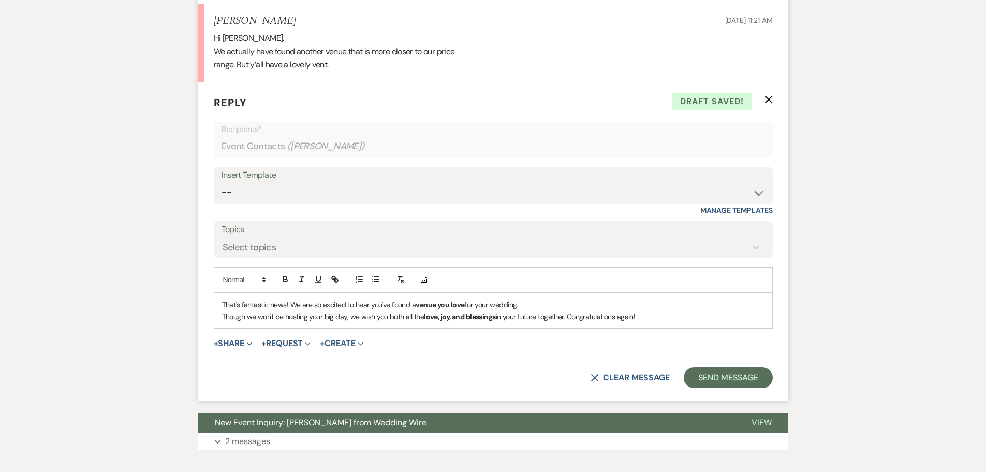
drag, startPoint x: 651, startPoint y: 316, endPoint x: 194, endPoint y: 305, distance: 457.2
click at [194, 305] on div "Messages Tasks Payments Rental Overview Documents Contacts Notes Event Messages…" at bounding box center [493, 78] width 986 height 773
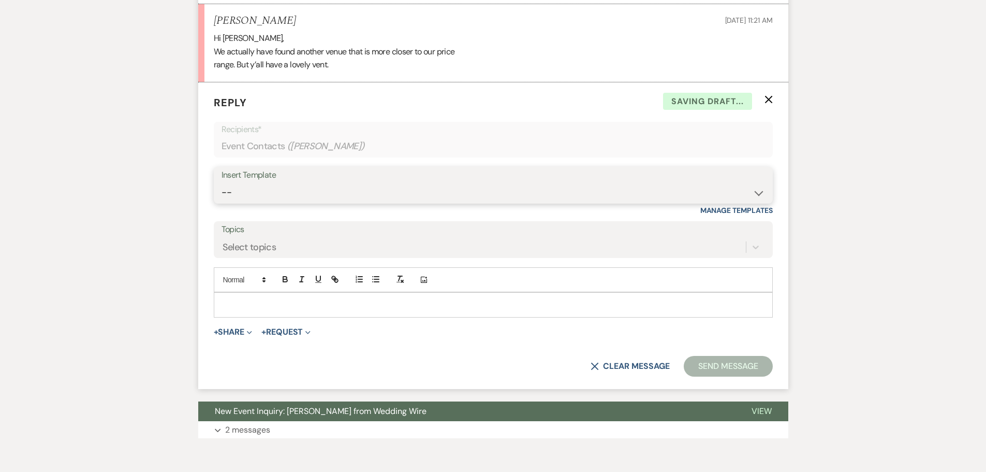
click at [315, 197] on select "-- Weven Planning Portal Introduction (Booked Events) Initial Inquiry Response …" at bounding box center [494, 192] width 544 height 20
select select "4708"
click at [222, 182] on select "-- Weven Planning Portal Introduction (Booked Events) Initial Inquiry Response …" at bounding box center [494, 192] width 544 height 20
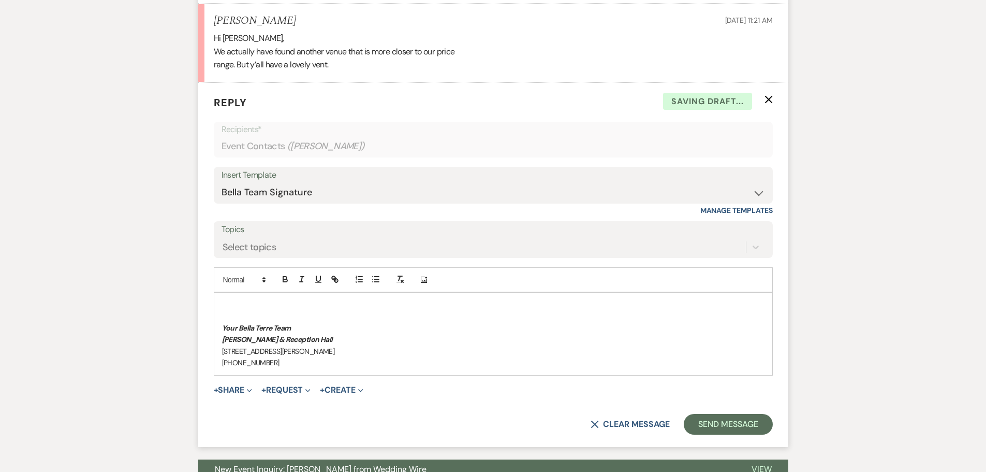
click at [303, 305] on p at bounding box center [493, 304] width 543 height 11
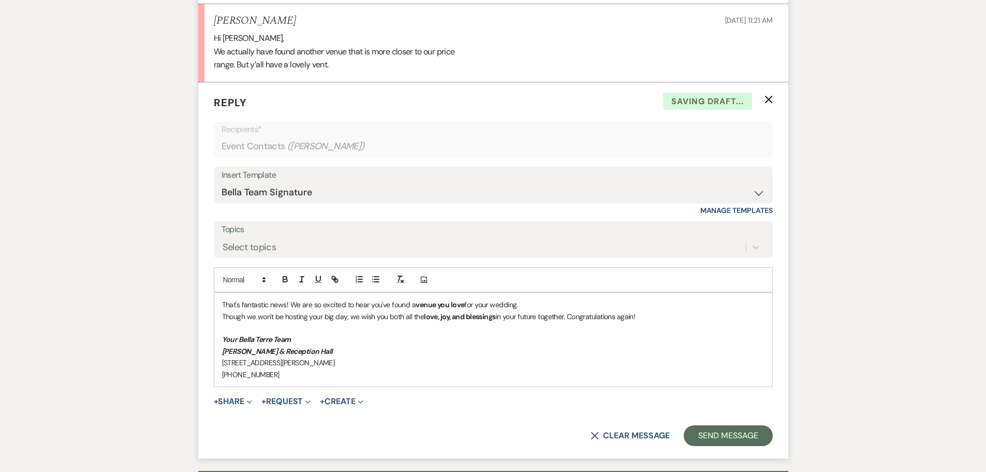
click at [572, 318] on p "Though we won't be hosting your big day, we wish you both all the love, joy, an…" at bounding box center [493, 316] width 543 height 11
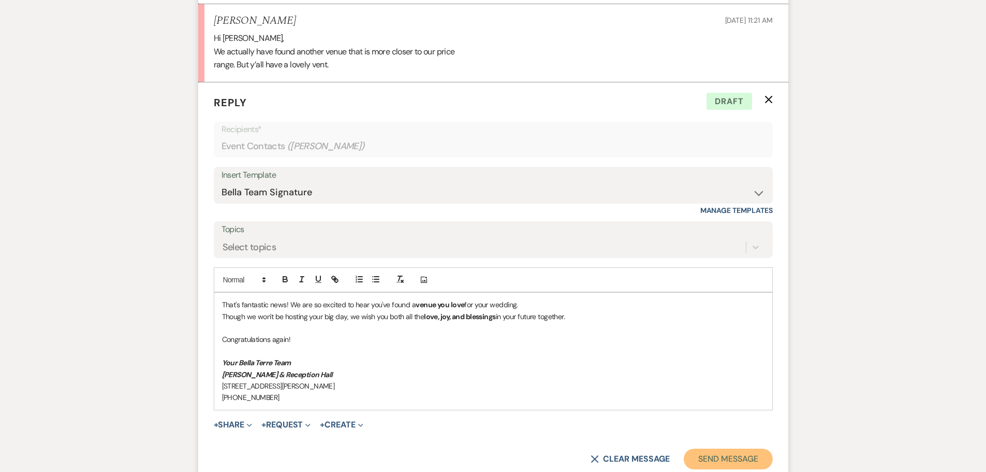
click at [733, 460] on button "Send Message" at bounding box center [728, 458] width 89 height 21
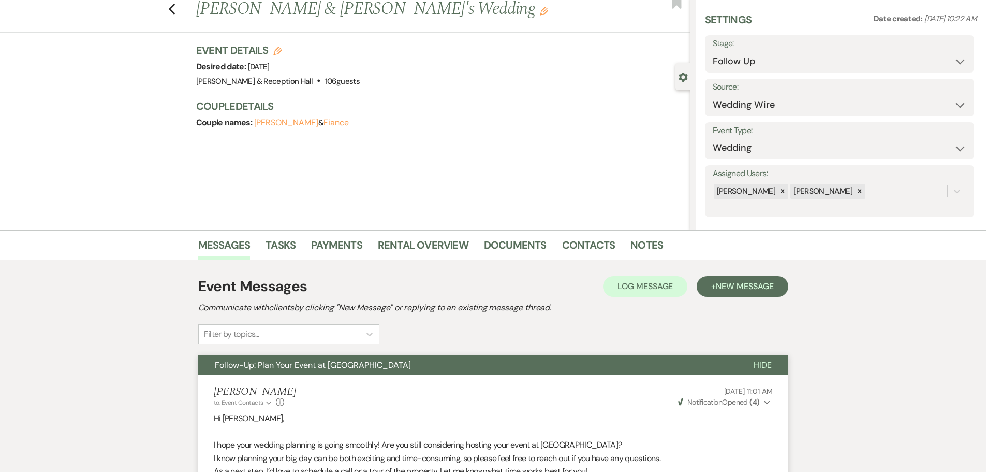
scroll to position [0, 0]
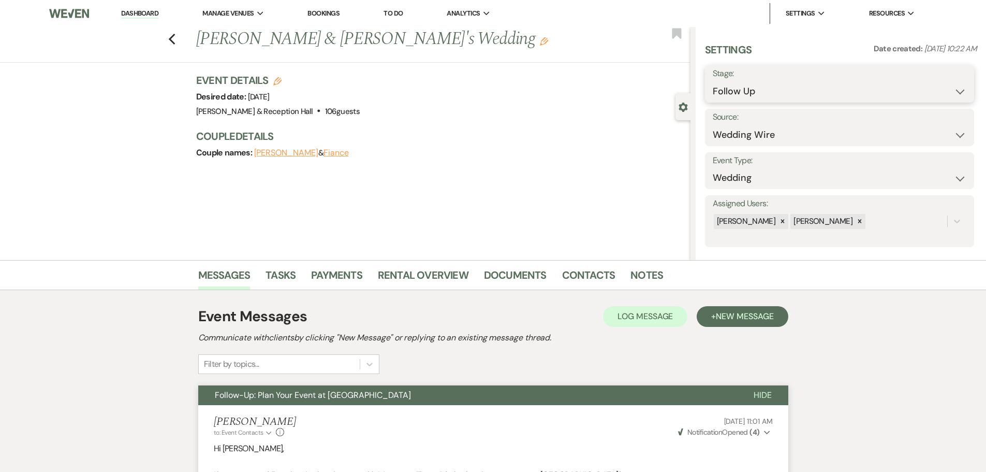
click at [806, 91] on select "Inquiry Follow Up Tour Requested Tour Confirmed Toured Proposal Sent Booked Lost" at bounding box center [840, 91] width 254 height 20
select select "8"
click at [713, 81] on select "Inquiry Follow Up Tour Requested Tour Confirmed Toured Proposal Sent Booked Lost" at bounding box center [840, 91] width 254 height 20
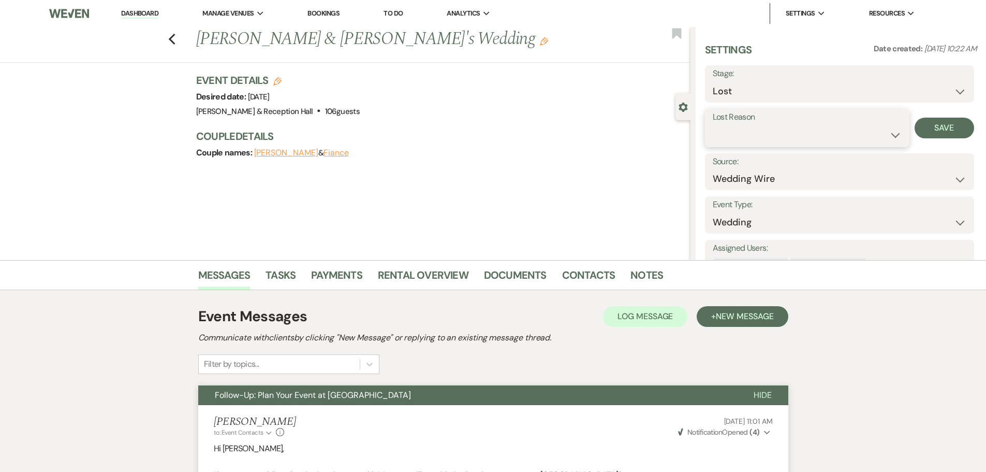
click at [780, 134] on select "Booked Elsewhere Budget Date Unavailable No Response Not a Good Match Capacity …" at bounding box center [807, 135] width 189 height 20
select select "6"
click at [713, 125] on select "Booked Elsewhere Budget Date Unavailable No Response Not a Good Match Capacity …" at bounding box center [807, 135] width 189 height 20
click at [941, 124] on button "Save" at bounding box center [945, 128] width 60 height 21
click at [149, 12] on link "Dashboard" at bounding box center [139, 14] width 37 height 10
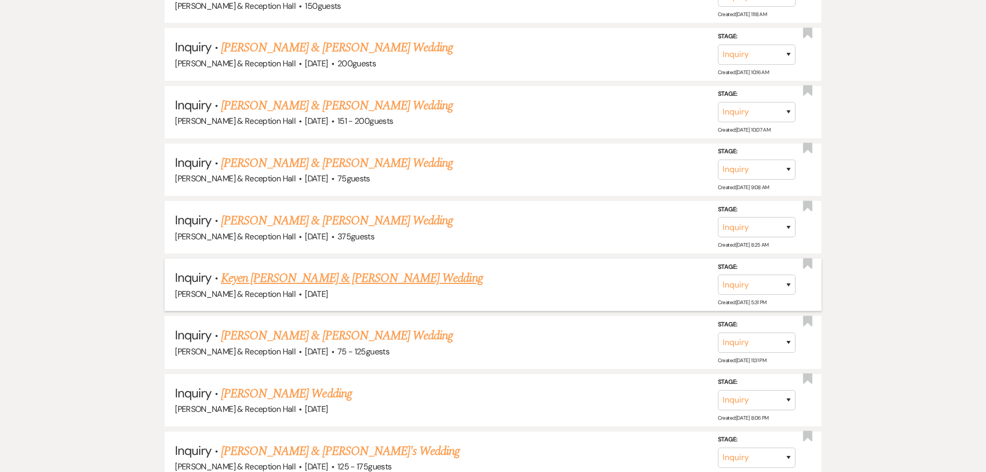
scroll to position [1710, 0]
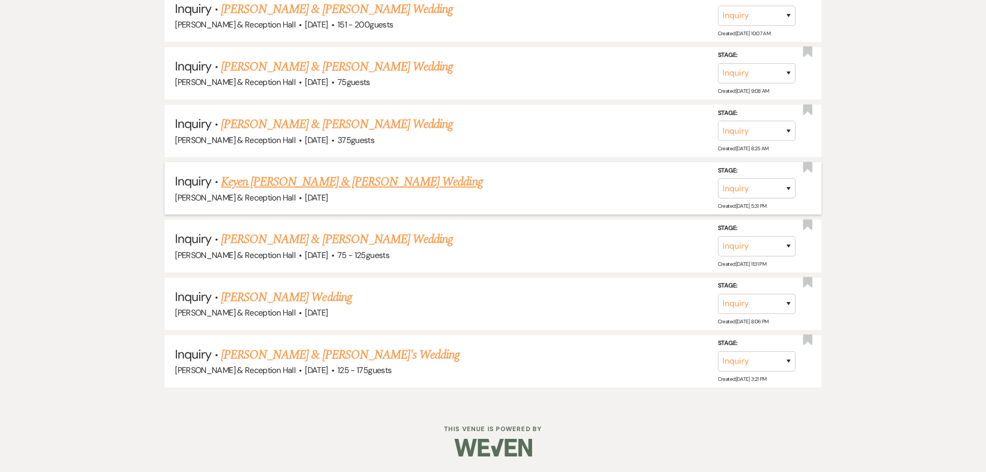
click at [281, 179] on link "Keyen Fossberg & Makenzey Vitamvas's Wedding" at bounding box center [352, 181] width 262 height 19
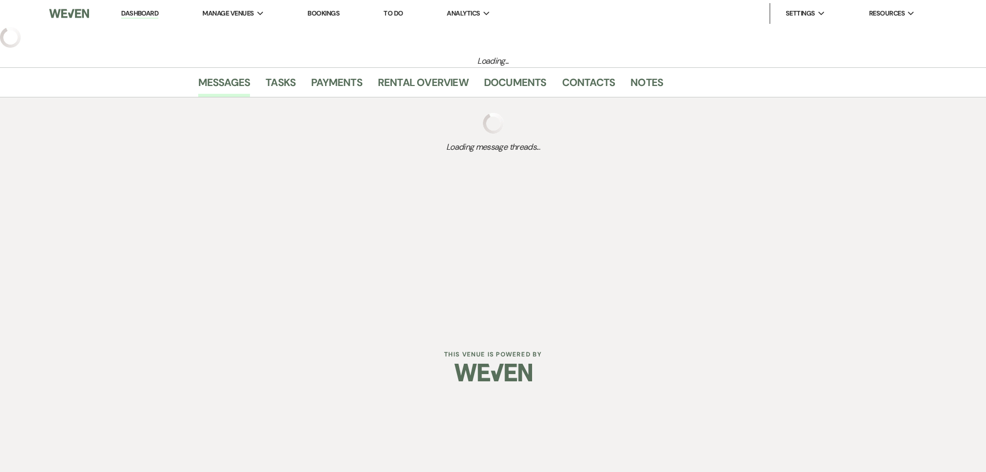
select select "5"
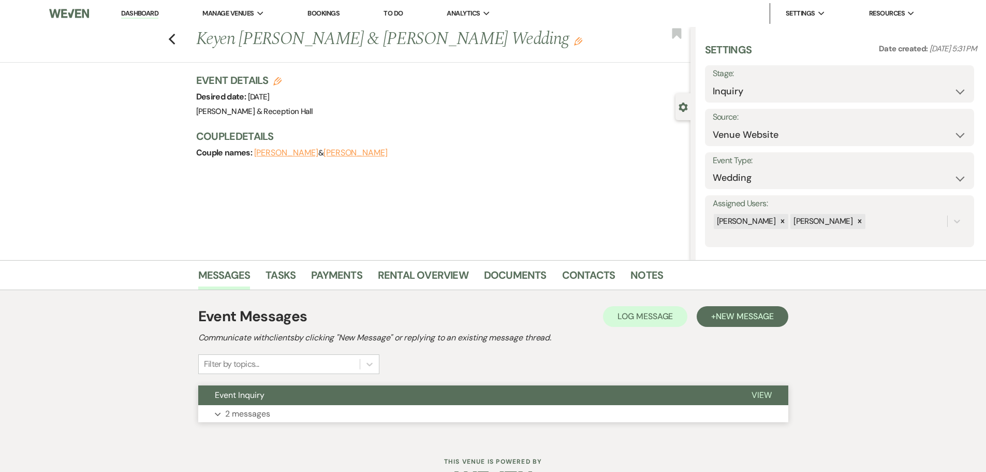
click at [266, 406] on button "Expand 2 messages" at bounding box center [493, 414] width 590 height 18
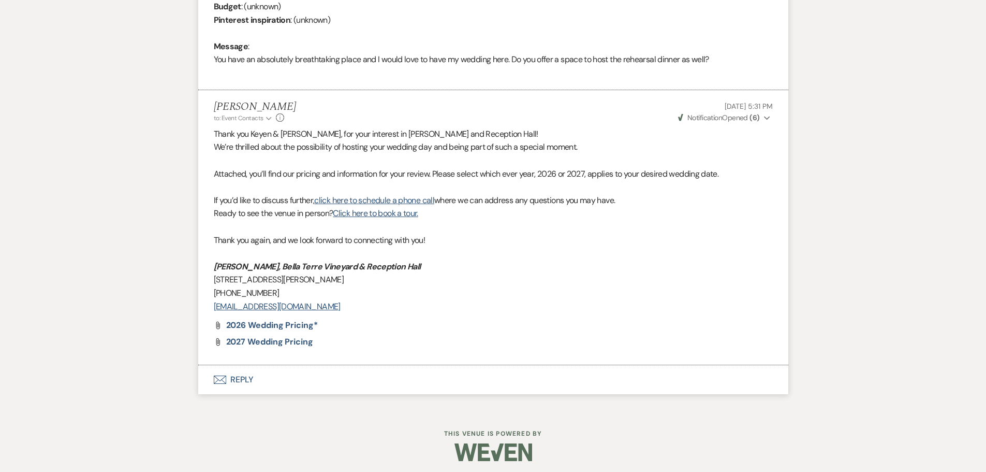
scroll to position [516, 0]
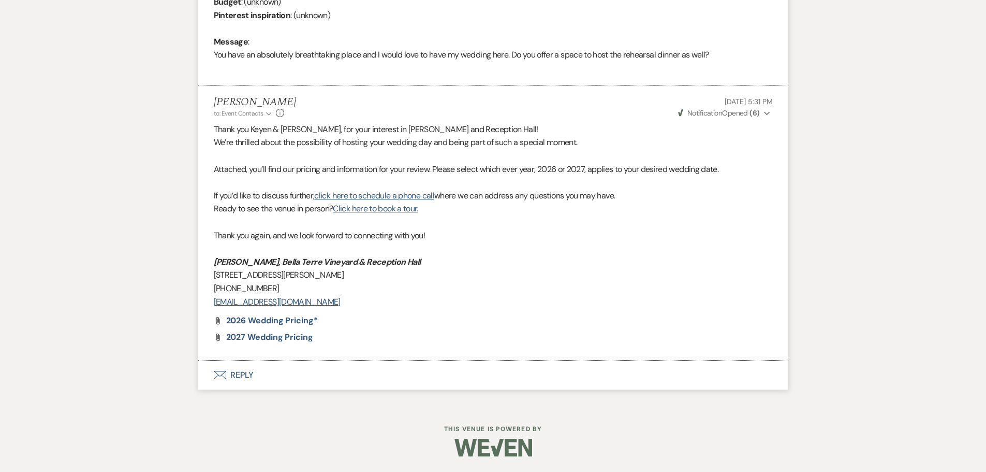
click at [739, 111] on span "Weven Check Notification Opened ( 6 )" at bounding box center [719, 112] width 82 height 9
click at [852, 330] on div "Messages Tasks Payments Rental Overview Documents Contacts Notes Event Messages…" at bounding box center [493, 74] width 986 height 661
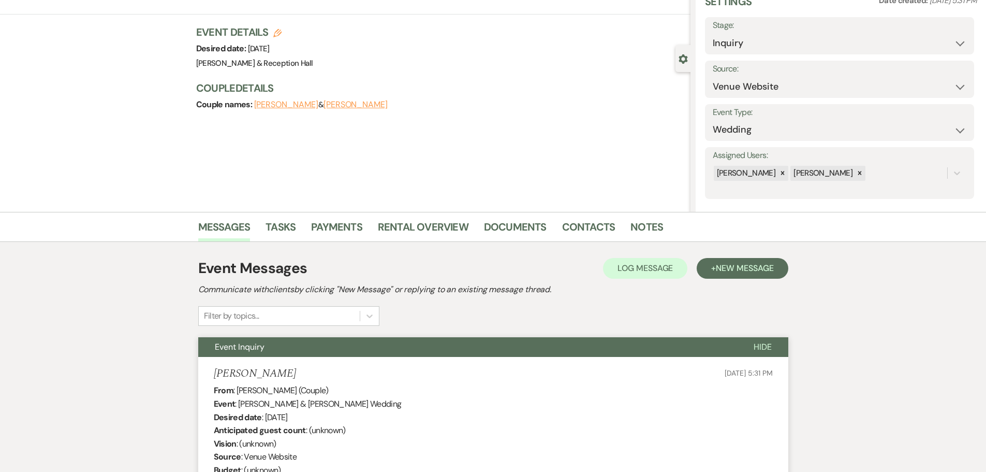
scroll to position [0, 0]
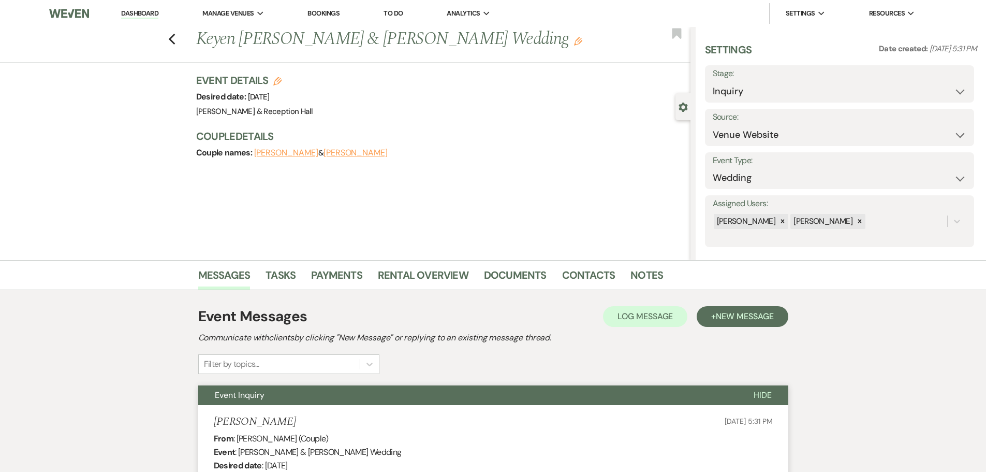
click at [141, 9] on link "Dashboard" at bounding box center [139, 14] width 37 height 10
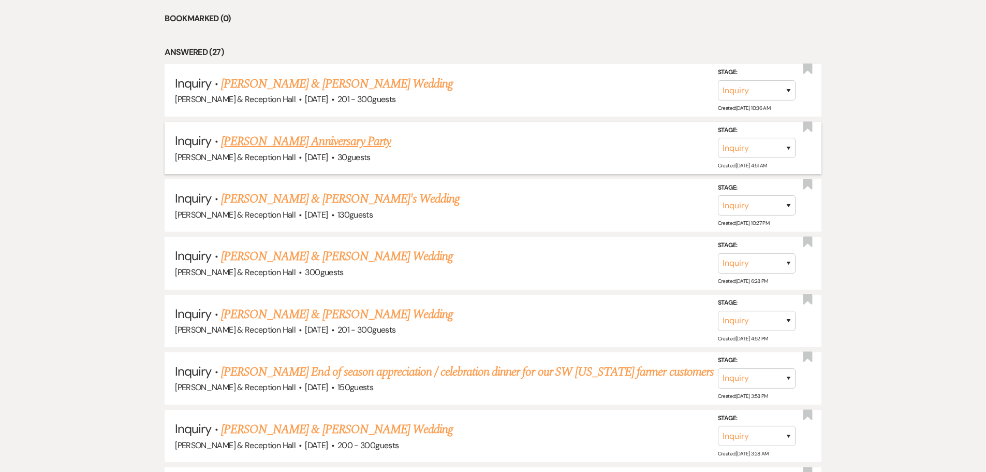
scroll to position [260, 0]
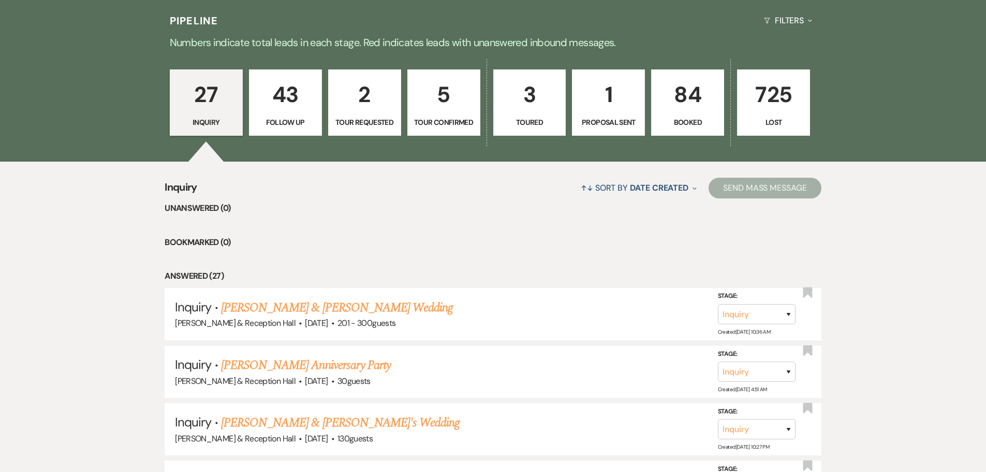
click at [299, 97] on p "43" at bounding box center [286, 94] width 60 height 35
select select "9"
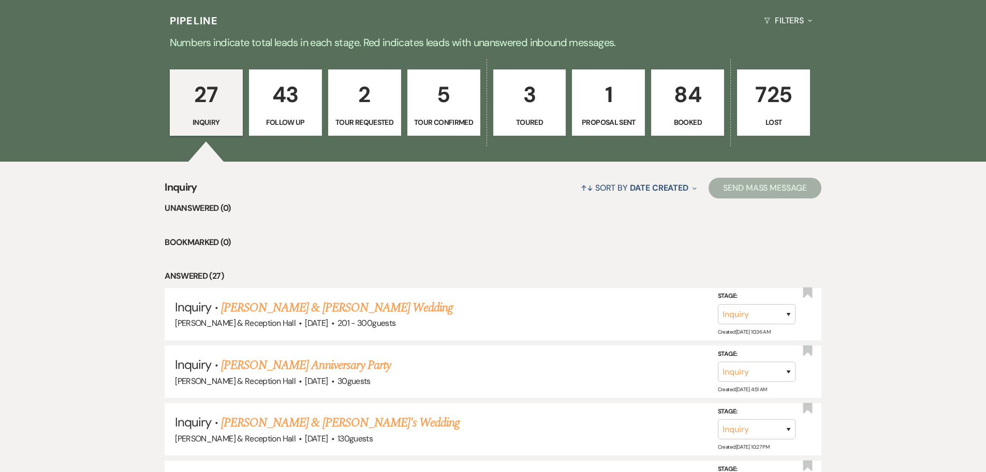
select select "9"
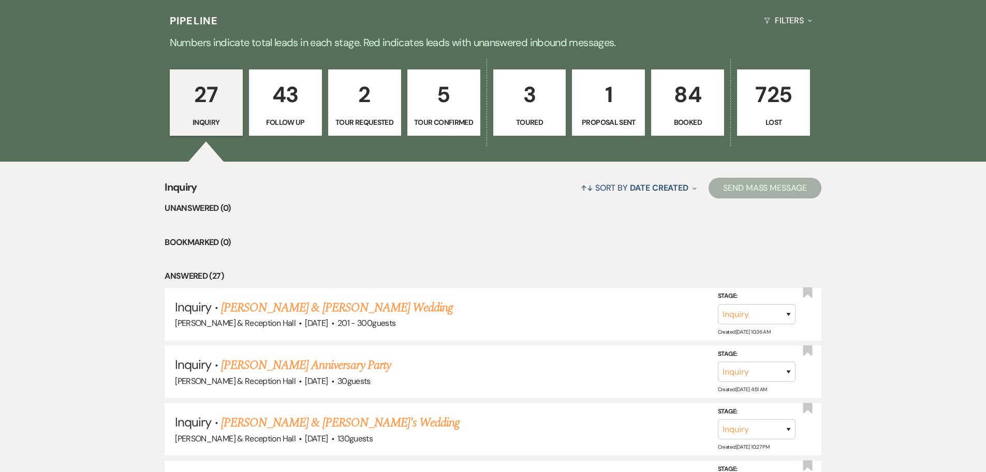
select select "9"
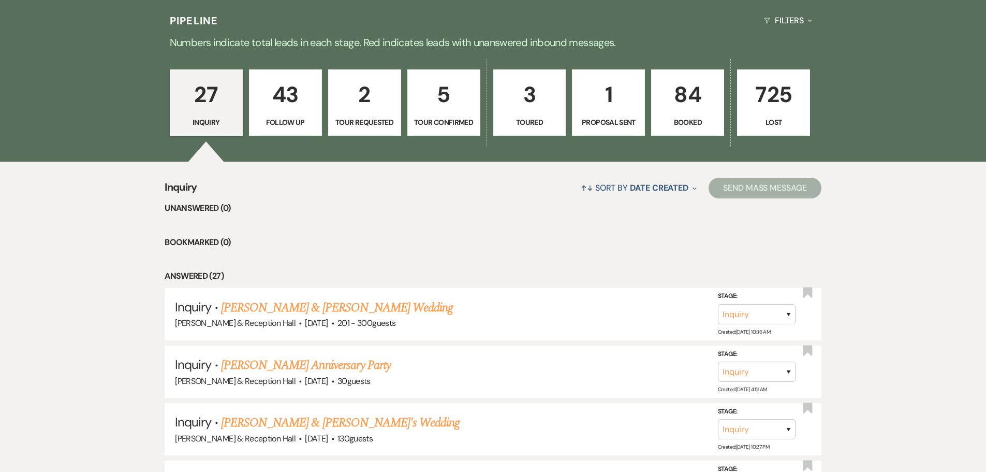
select select "9"
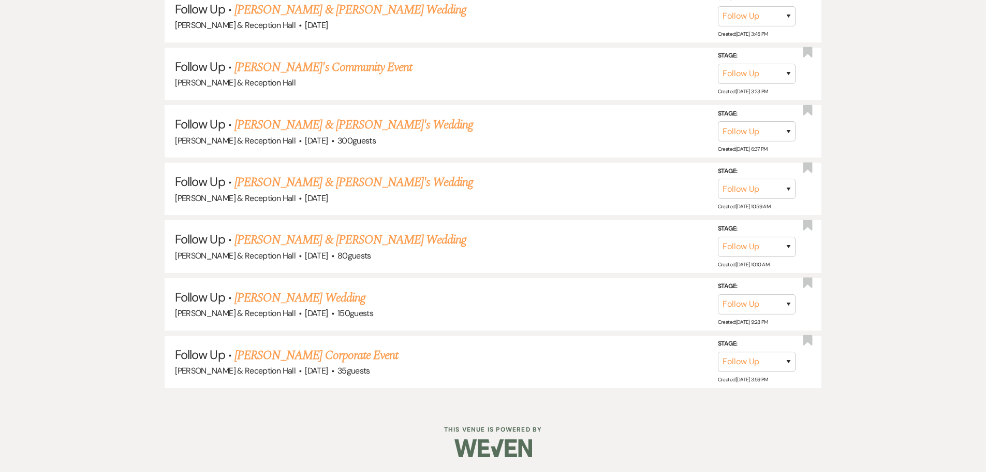
scroll to position [2631, 0]
click at [319, 358] on link "Anna Scott's Corporate Event" at bounding box center [317, 354] width 164 height 19
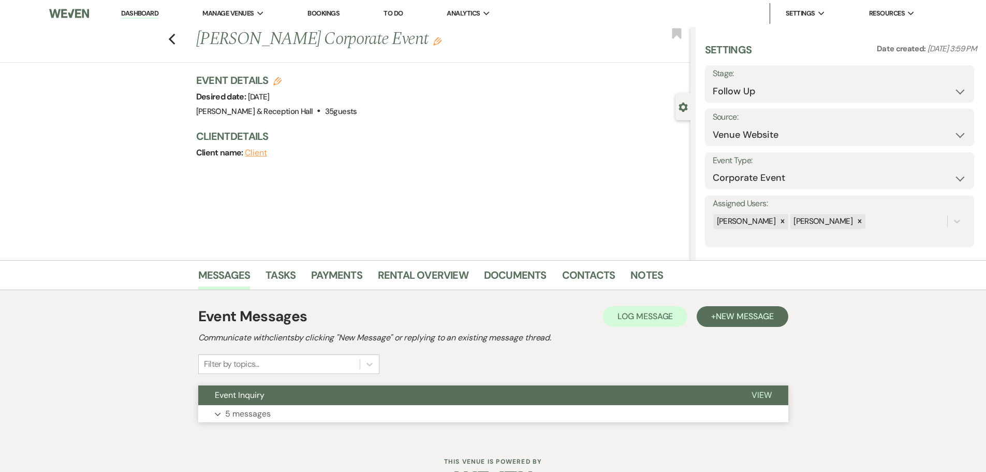
click at [224, 396] on span "Event Inquiry" at bounding box center [240, 394] width 50 height 11
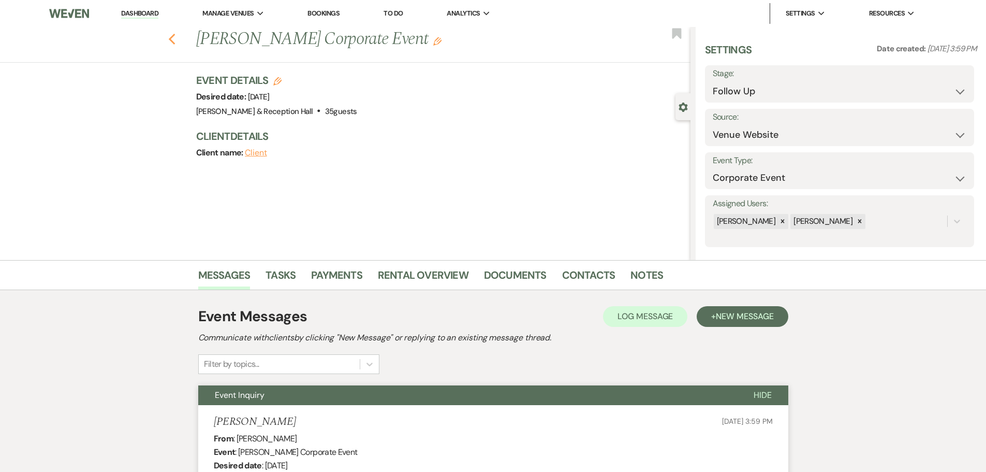
click at [176, 39] on icon "Previous" at bounding box center [172, 39] width 8 height 12
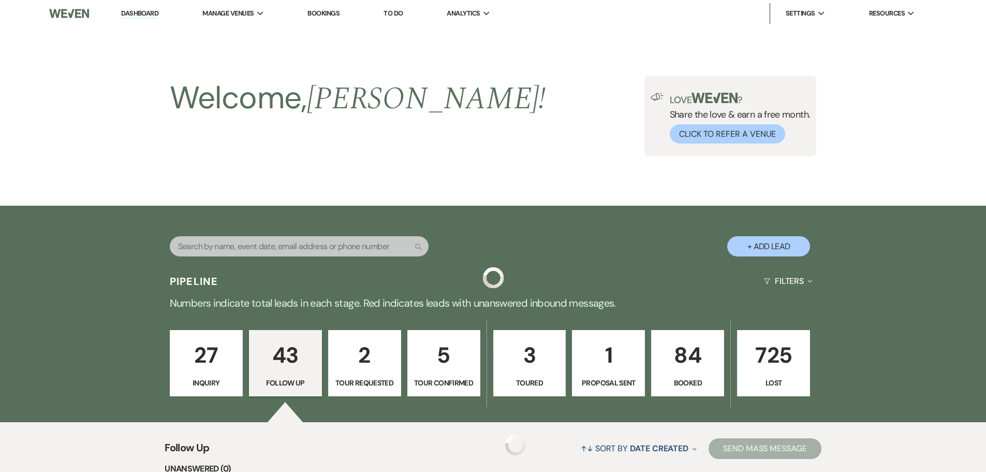
scroll to position [2631, 0]
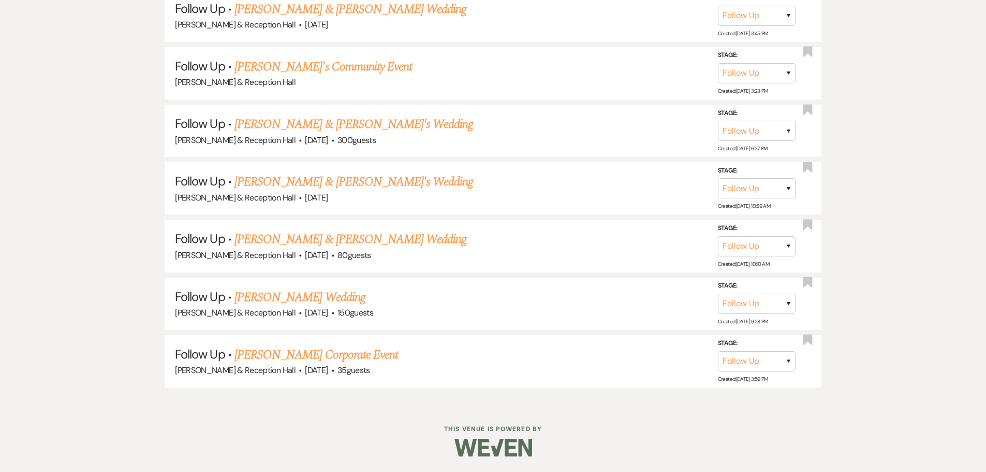
click at [315, 298] on link "Melanie Prinsloo's Wedding" at bounding box center [300, 297] width 131 height 19
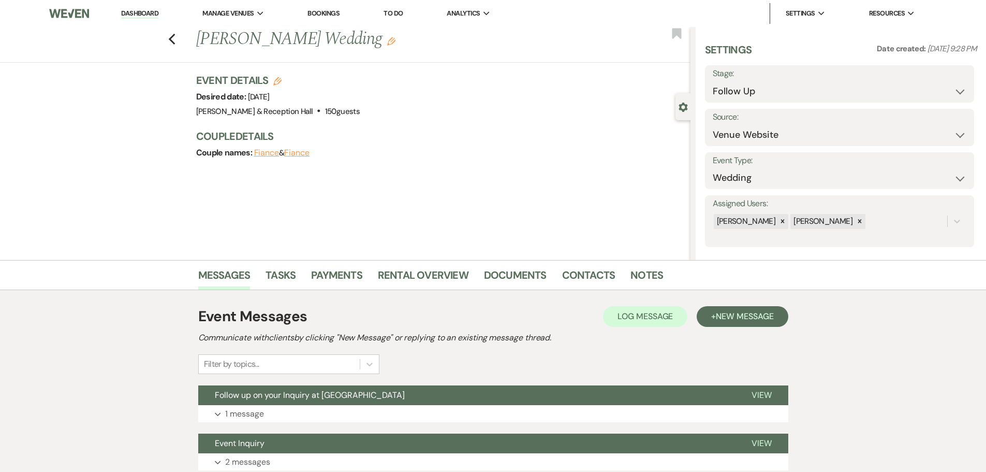
scroll to position [81, 0]
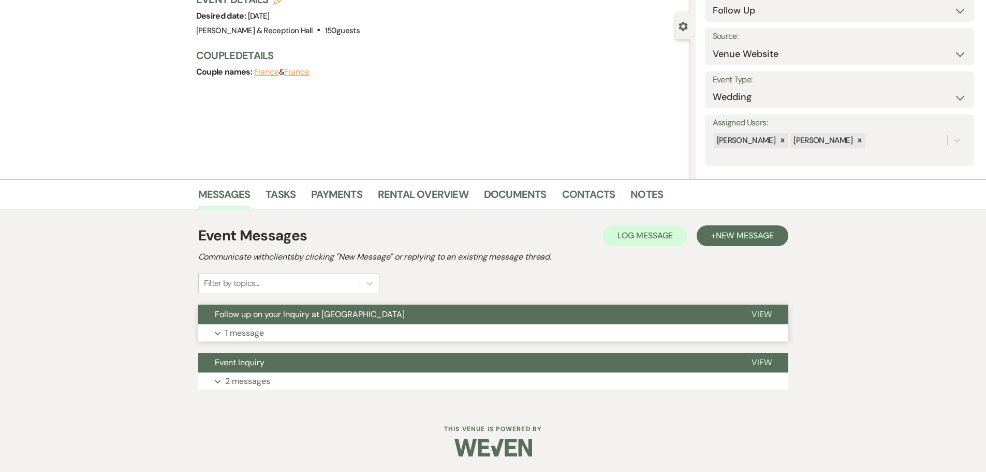
click at [296, 315] on span "Follow up on your Inquiry at [GEOGRAPHIC_DATA]" at bounding box center [310, 314] width 190 height 11
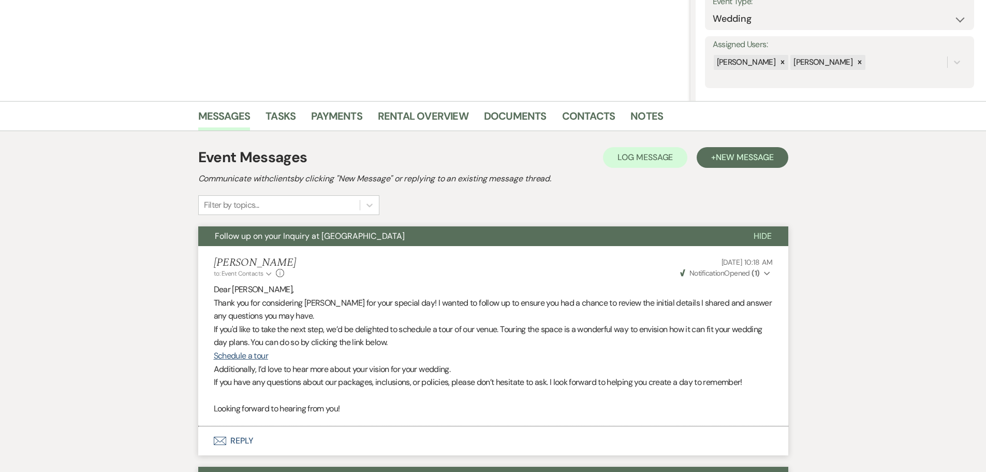
scroll to position [273, 0]
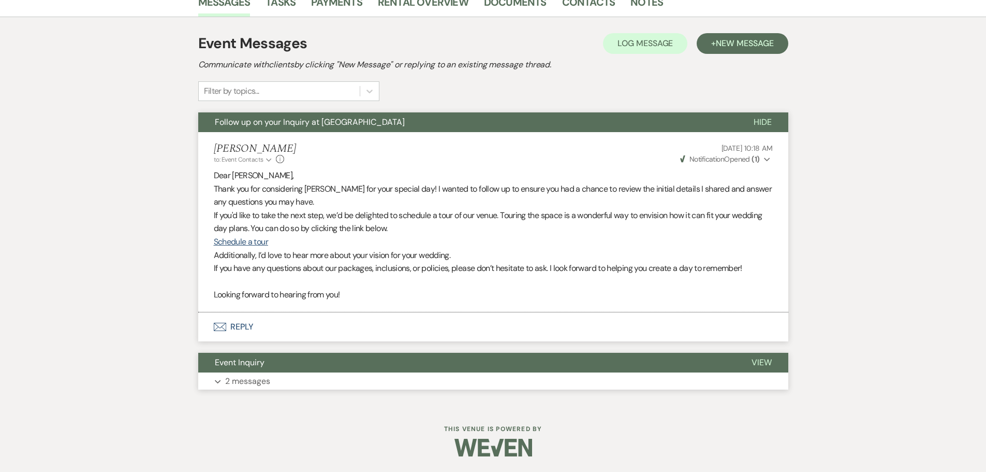
click at [645, 370] on button "Event Inquiry" at bounding box center [466, 363] width 537 height 20
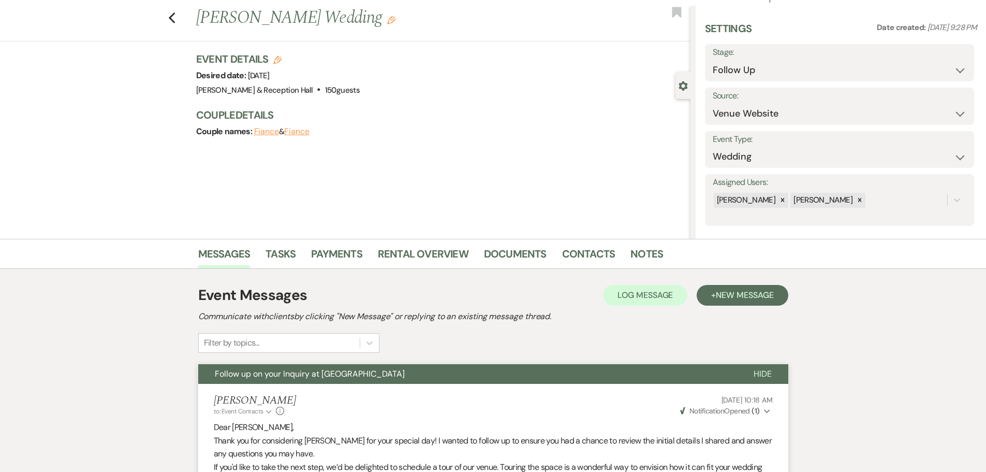
scroll to position [0, 0]
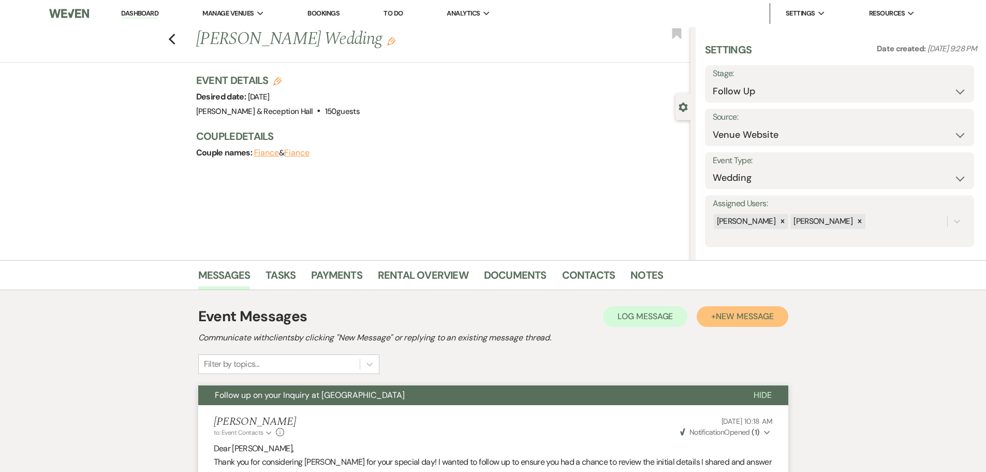
click at [742, 316] on span "New Message" at bounding box center [744, 316] width 57 height 11
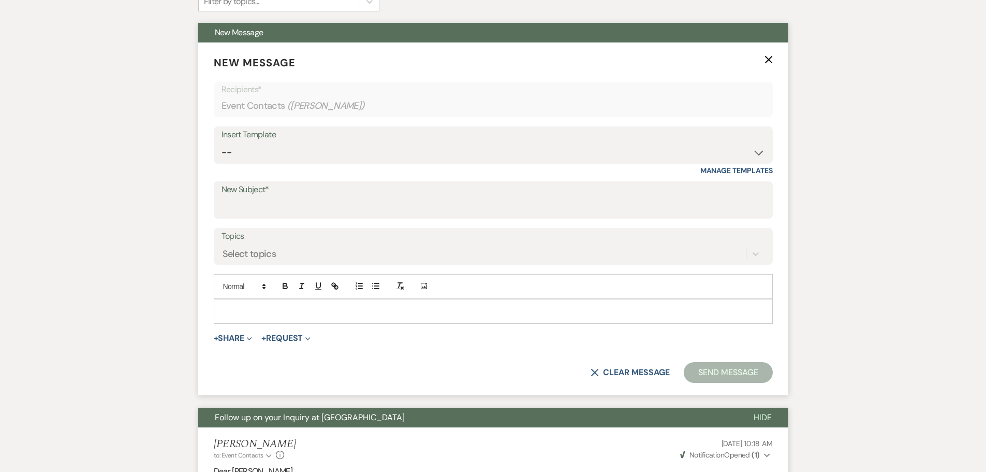
scroll to position [673, 0]
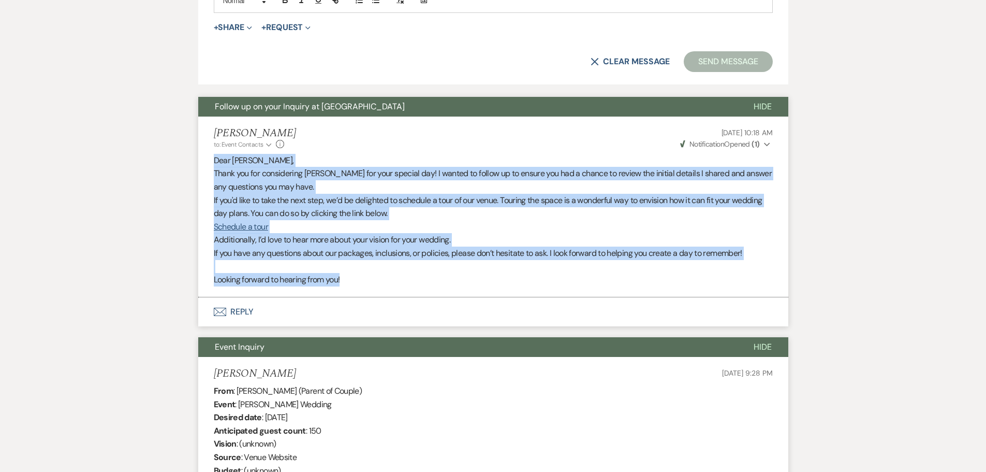
drag, startPoint x: 214, startPoint y: 161, endPoint x: 357, endPoint y: 291, distance: 193.1
click at [357, 291] on li "Lexie Craft to: Event Contacts Expand Info Sep 25, 2025, 10:18 AM Weven Check N…" at bounding box center [493, 206] width 590 height 180
copy div "Dear Melanie, Thank you for considering Bella Terre for your special day! I wan…"
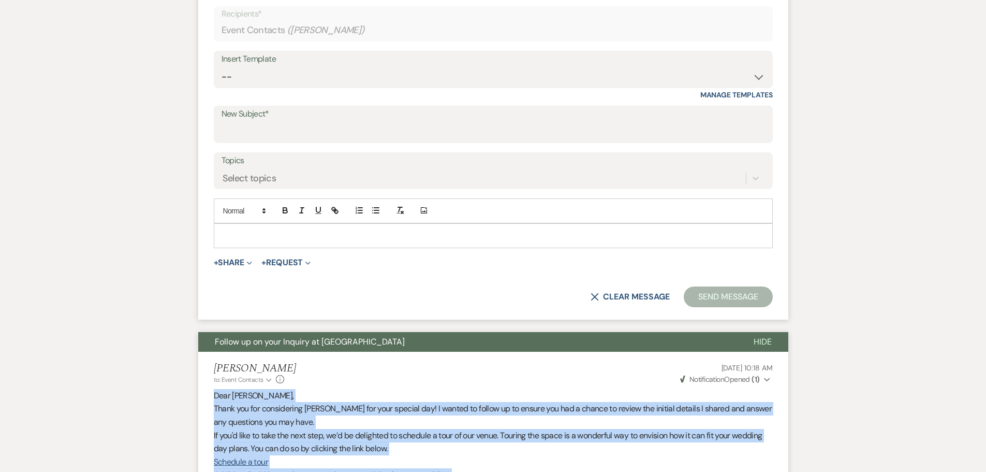
scroll to position [259, 0]
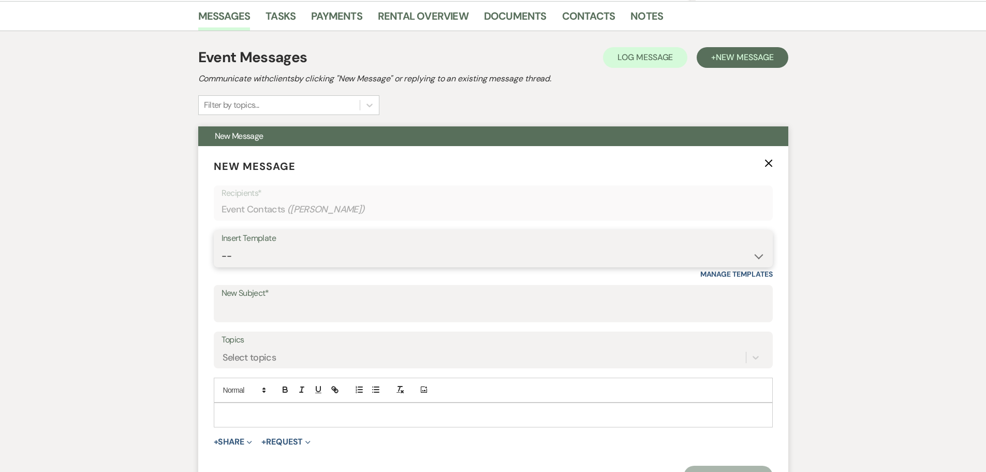
click at [297, 254] on select "-- Weven Planning Portal Introduction (Booked Events) Initial Inquiry Response …" at bounding box center [494, 256] width 544 height 20
click at [222, 246] on select "-- Weven Planning Portal Introduction (Booked Events) Initial Inquiry Response …" at bounding box center [494, 256] width 544 height 20
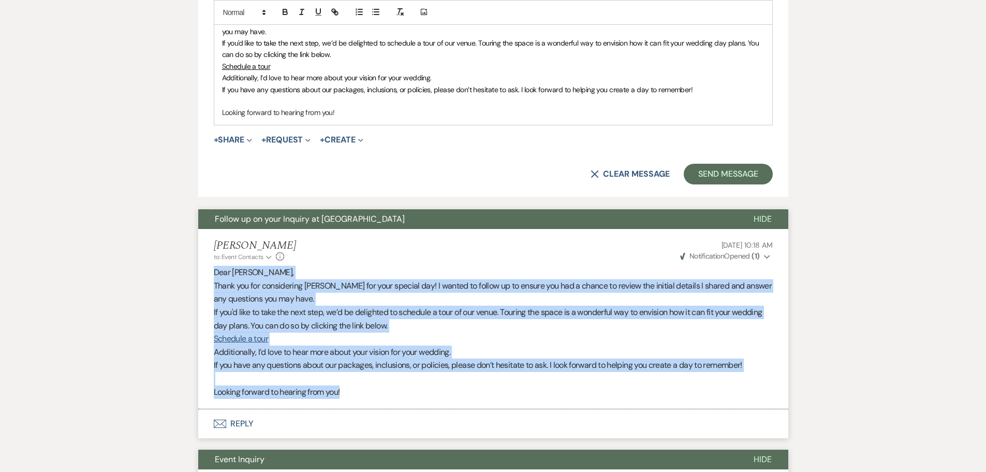
scroll to position [828, 0]
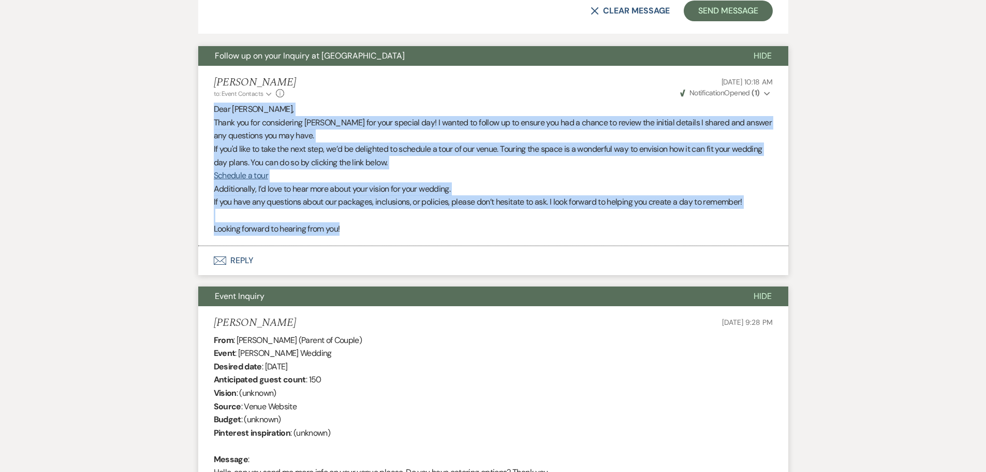
click at [817, 246] on div "Messages Tasks Payments Rental Overview Documents Contacts Notes Event Messages…" at bounding box center [493, 127] width 986 height 1391
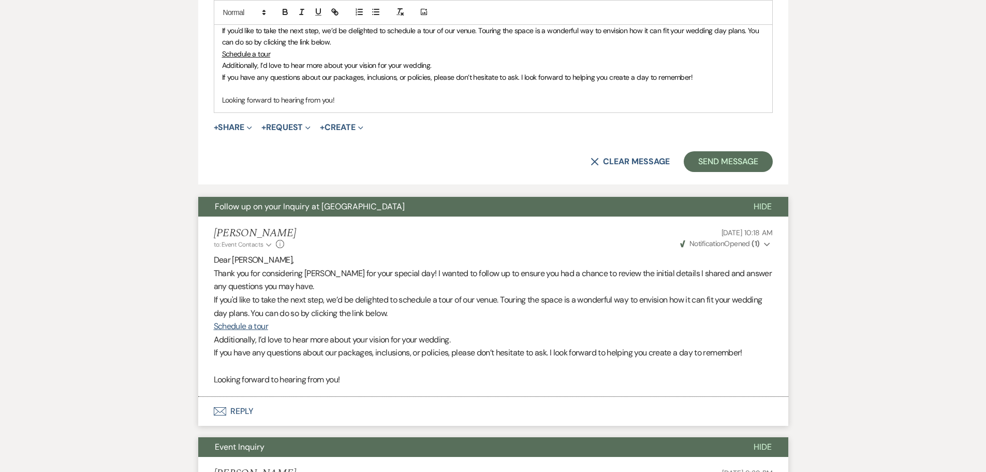
scroll to position [518, 0]
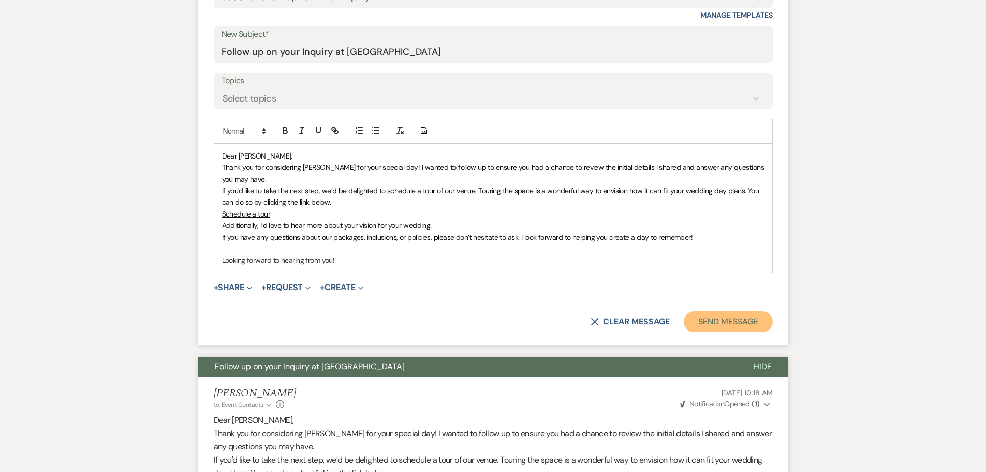
click at [720, 321] on button "Send Message" at bounding box center [728, 321] width 89 height 21
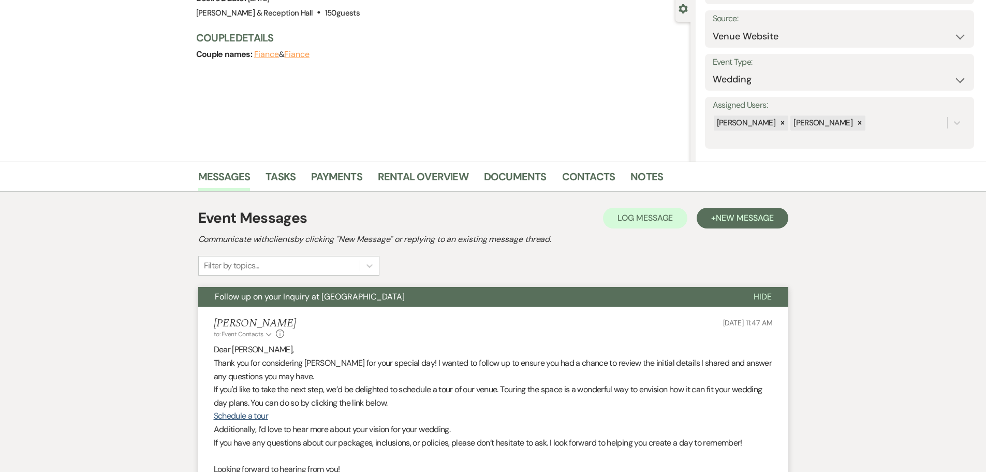
scroll to position [0, 0]
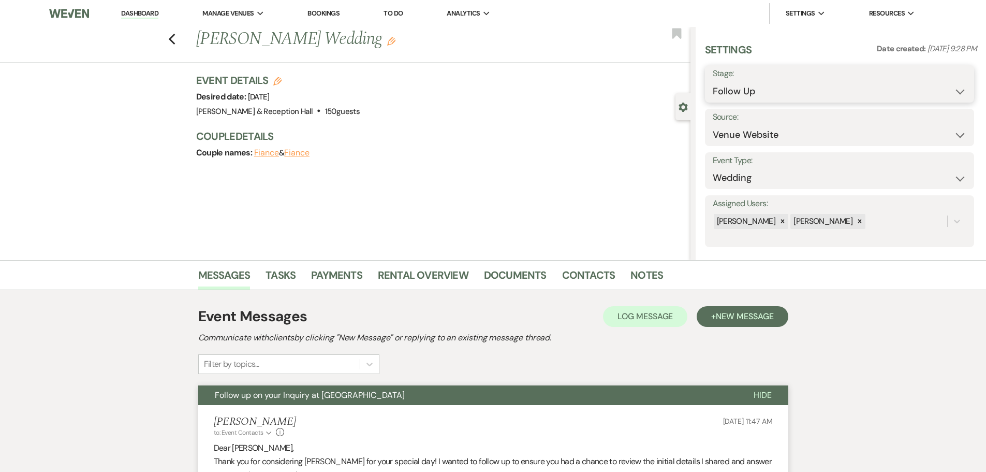
click at [796, 92] on select "Inquiry Follow Up Tour Requested Tour Confirmed Toured Proposal Sent Booked Lost" at bounding box center [840, 91] width 254 height 20
drag, startPoint x: 796, startPoint y: 93, endPoint x: 607, endPoint y: 128, distance: 192.8
click at [607, 129] on h3 "Couple Details" at bounding box center [438, 136] width 484 height 14
click at [175, 36] on icon "Previous" at bounding box center [172, 39] width 8 height 12
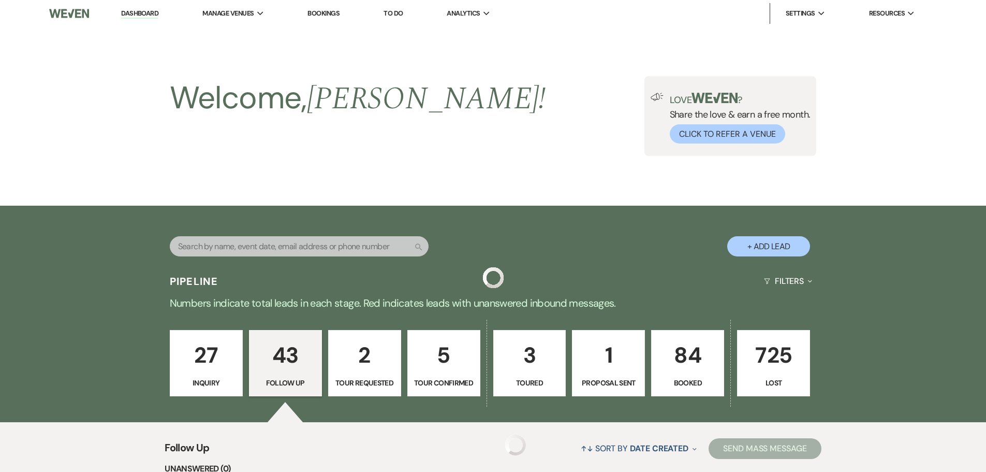
scroll to position [2631, 0]
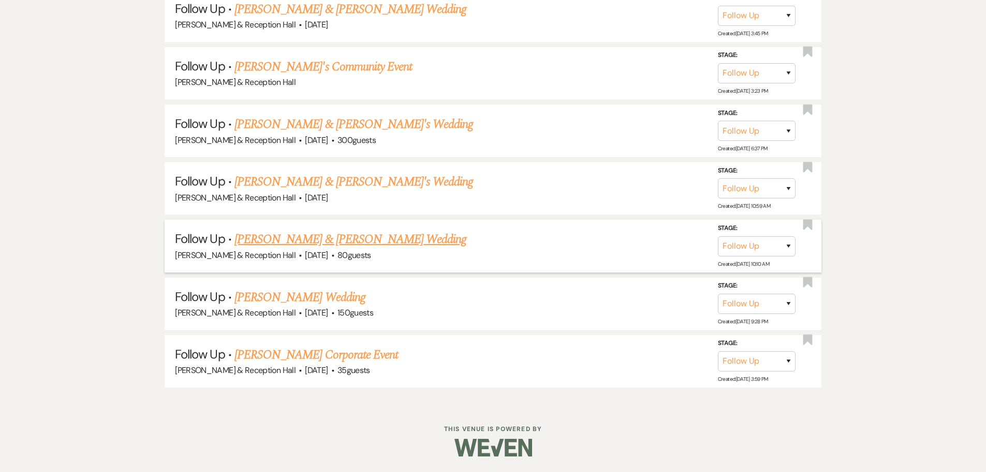
click at [321, 241] on link "Harley Gordman & Claire Endelman's Wedding" at bounding box center [351, 239] width 232 height 19
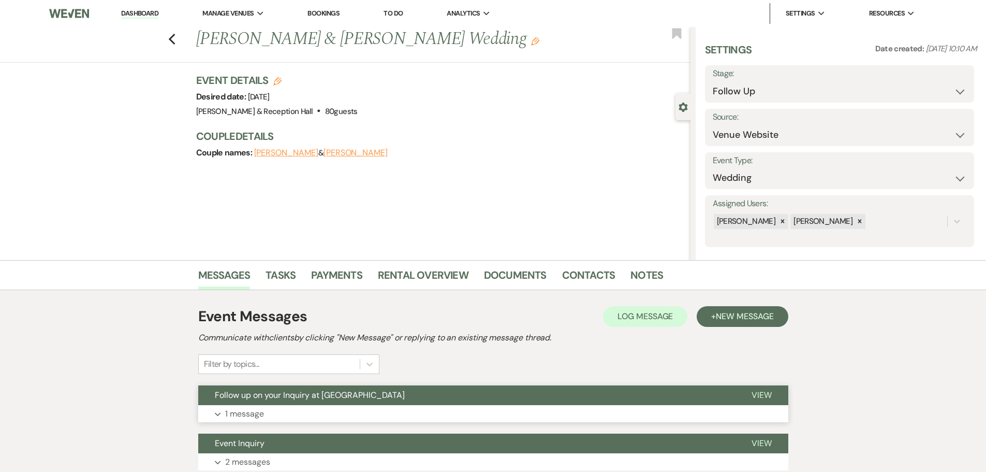
click at [313, 396] on span "Follow up on your Inquiry at [GEOGRAPHIC_DATA]" at bounding box center [310, 394] width 190 height 11
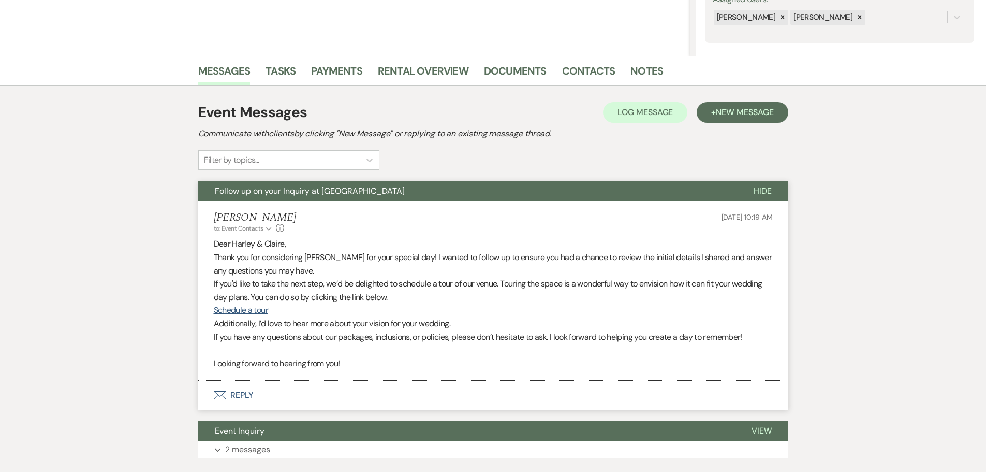
scroll to position [207, 0]
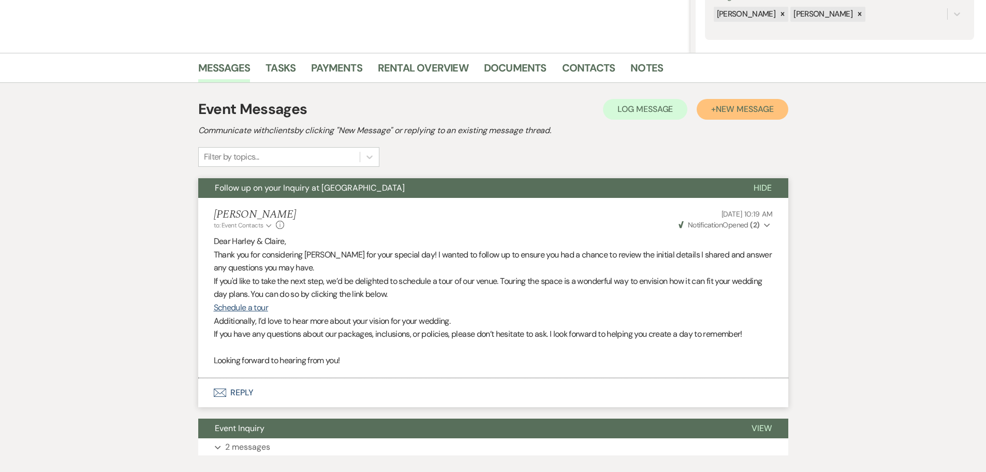
click at [736, 108] on span "New Message" at bounding box center [744, 109] width 57 height 11
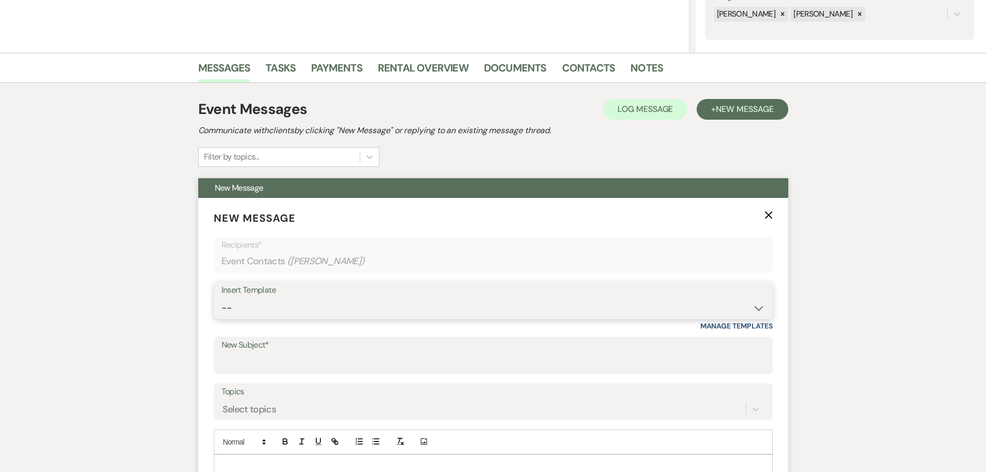
click at [271, 312] on select "-- Weven Planning Portal Introduction (Booked Events) Initial Inquiry Response …" at bounding box center [494, 308] width 544 height 20
click at [222, 298] on select "-- Weven Planning Portal Introduction (Booked Events) Initial Inquiry Response …" at bounding box center [494, 308] width 544 height 20
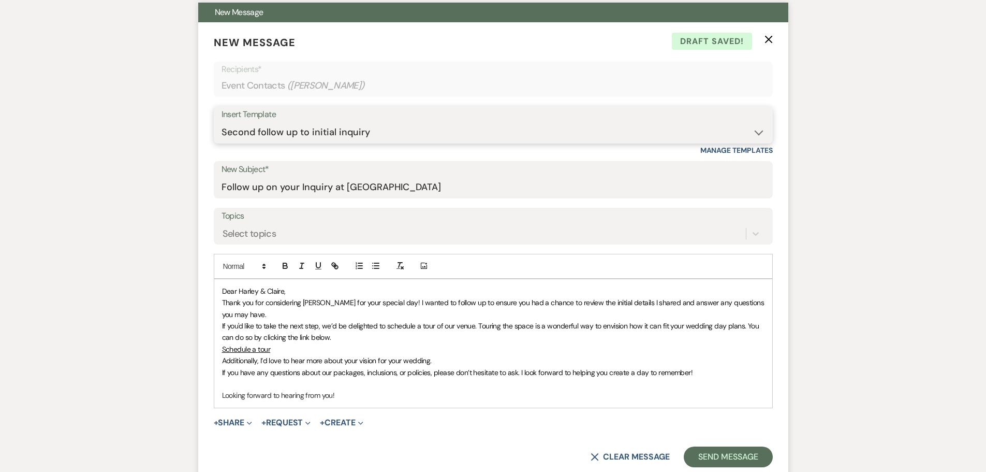
scroll to position [414, 0]
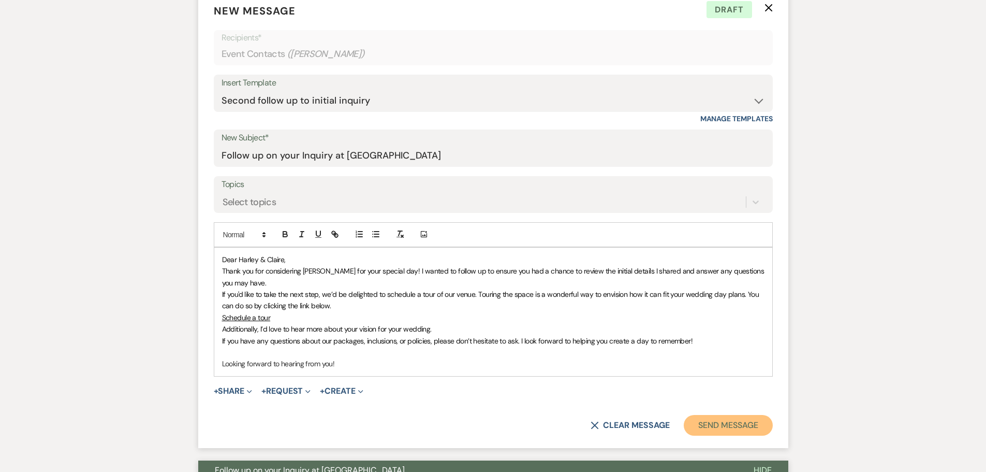
click at [719, 425] on button "Send Message" at bounding box center [728, 425] width 89 height 21
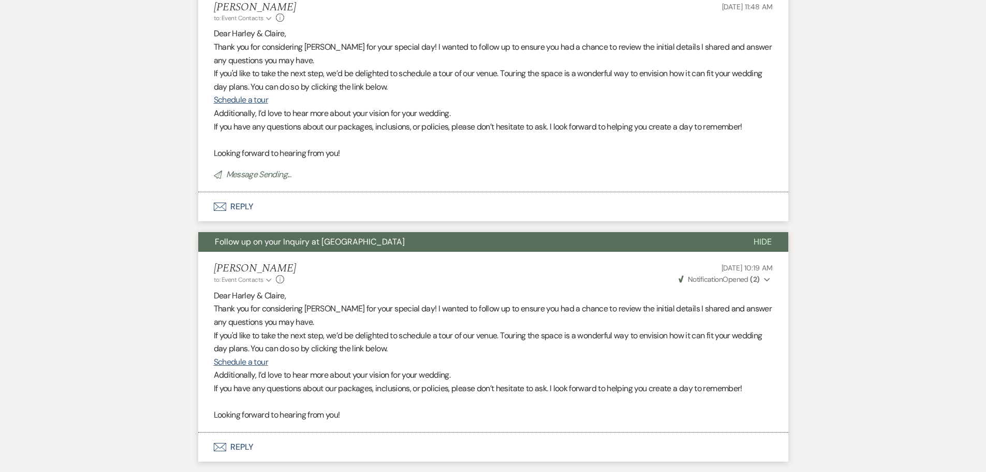
scroll to position [30, 0]
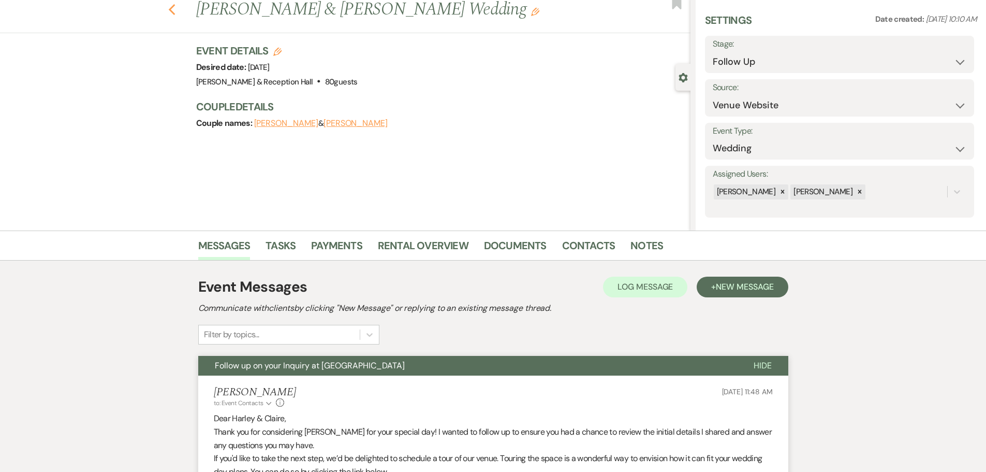
click at [176, 9] on icon "Previous" at bounding box center [172, 10] width 8 height 12
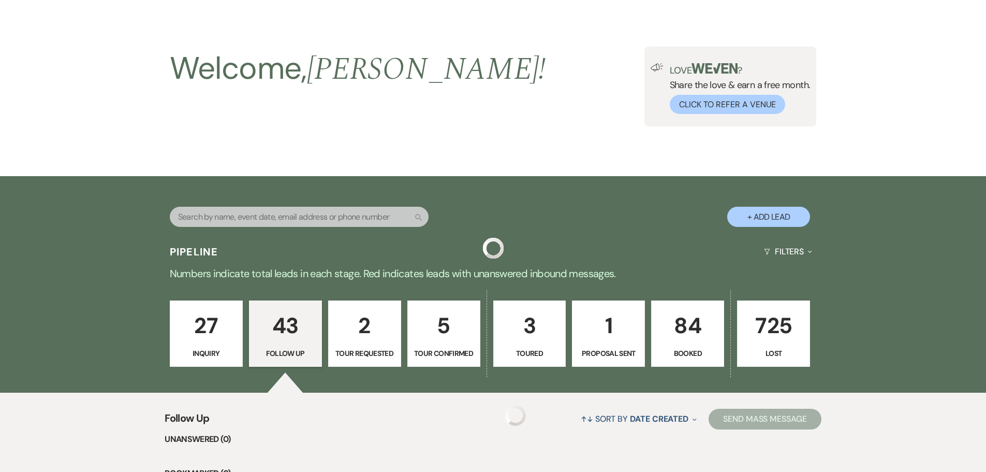
scroll to position [2631, 0]
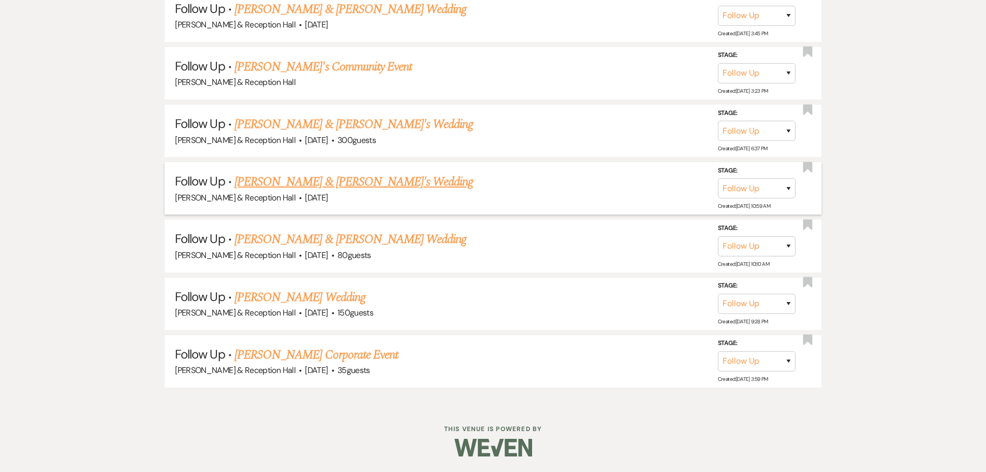
click at [343, 184] on link "Jackson & Ashli's Wedding" at bounding box center [354, 181] width 239 height 19
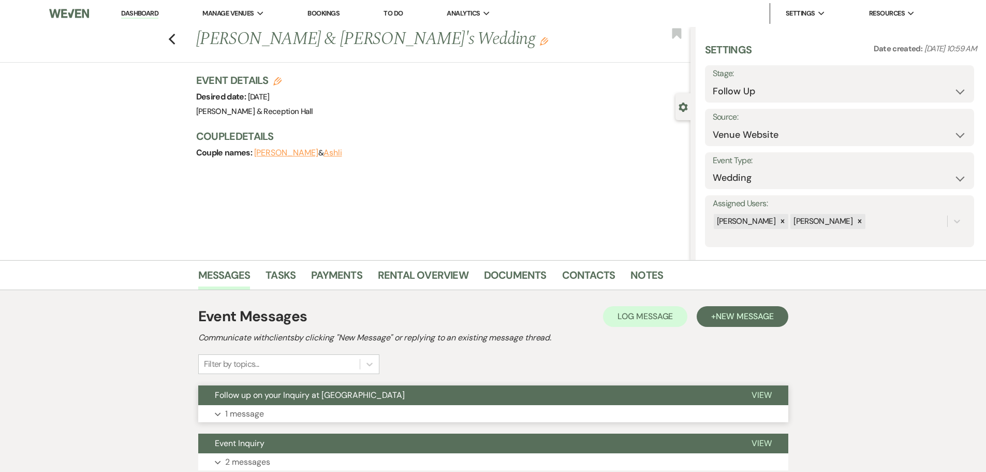
click at [253, 398] on span "Follow up on your Inquiry at [GEOGRAPHIC_DATA]" at bounding box center [310, 394] width 190 height 11
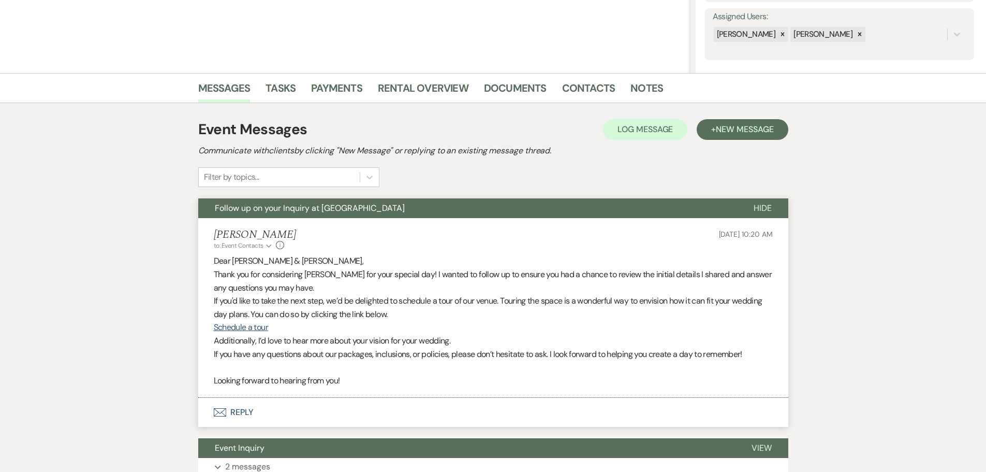
scroll to position [207, 0]
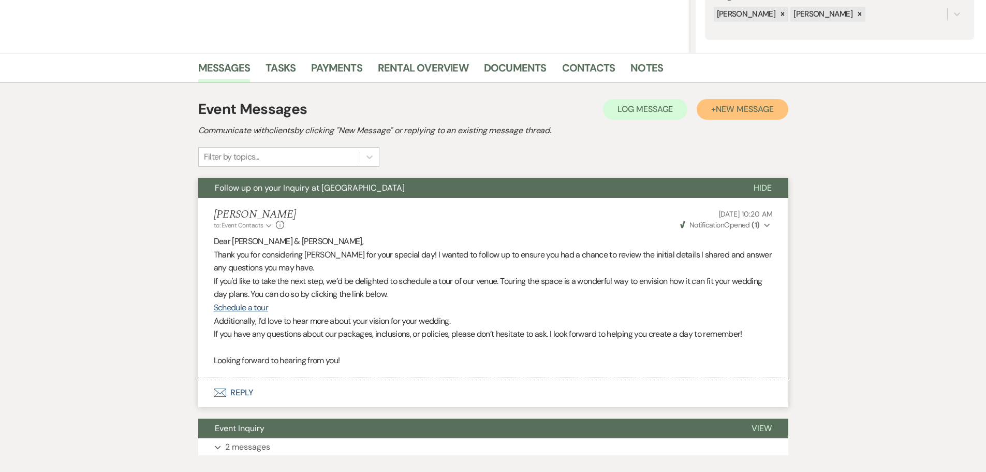
click at [749, 110] on span "New Message" at bounding box center [744, 109] width 57 height 11
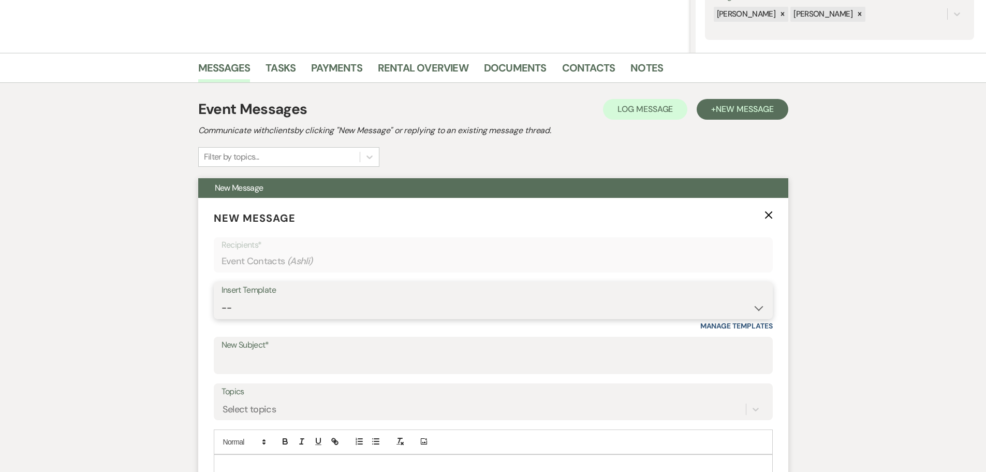
click at [352, 311] on select "-- Weven Planning Portal Introduction (Booked Events) Initial Inquiry Response …" at bounding box center [494, 308] width 544 height 20
click at [222, 298] on select "-- Weven Planning Portal Introduction (Booked Events) Initial Inquiry Response …" at bounding box center [494, 308] width 544 height 20
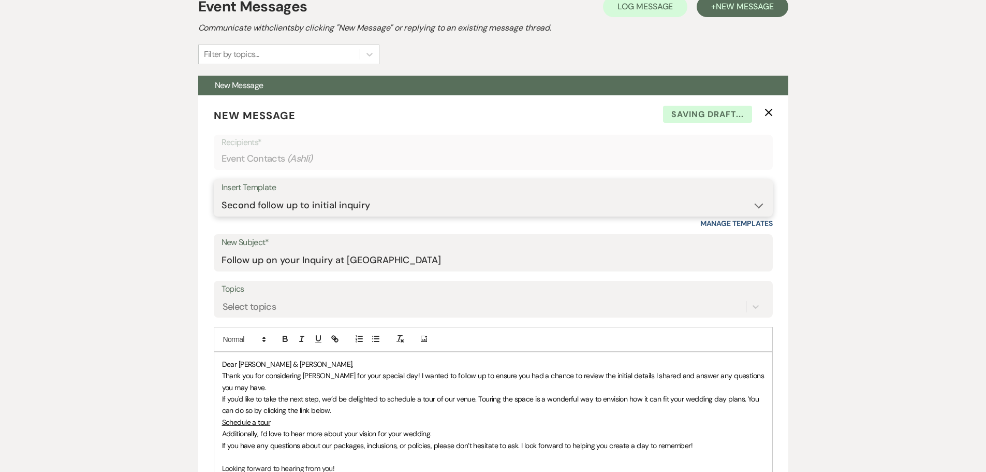
scroll to position [466, 0]
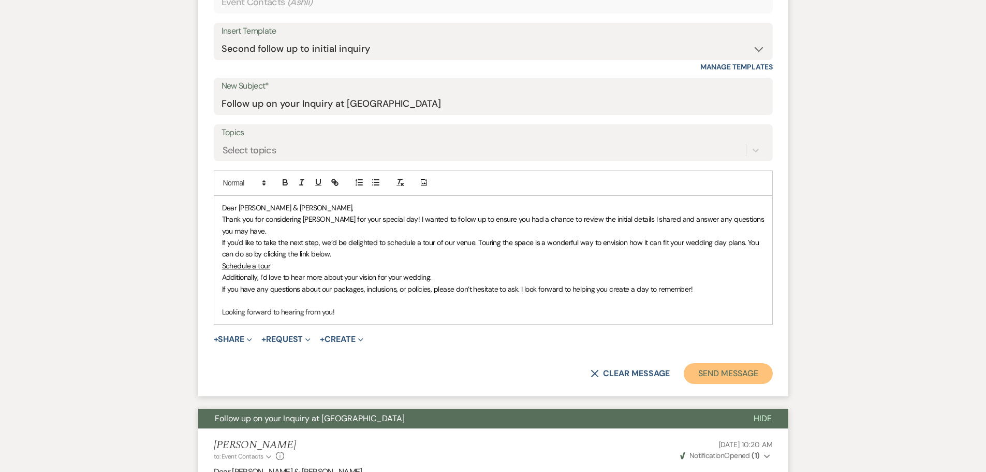
click at [741, 378] on button "Send Message" at bounding box center [728, 373] width 89 height 21
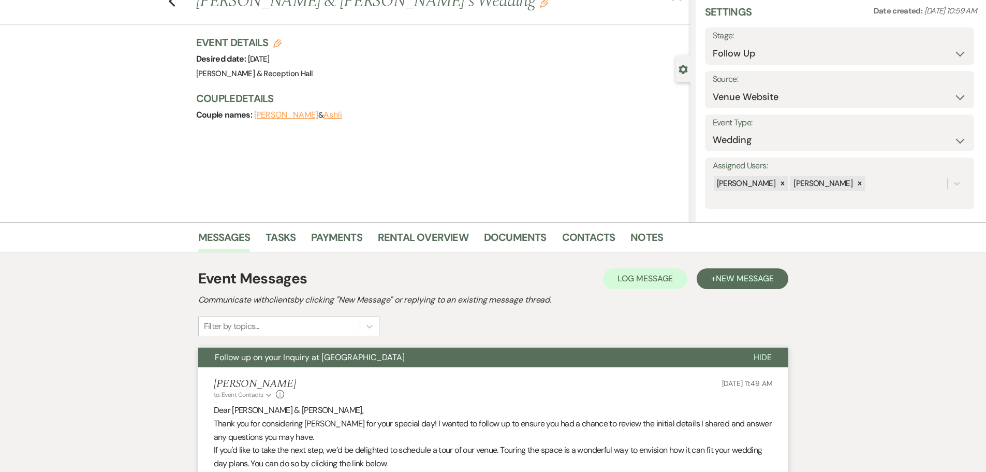
scroll to position [0, 0]
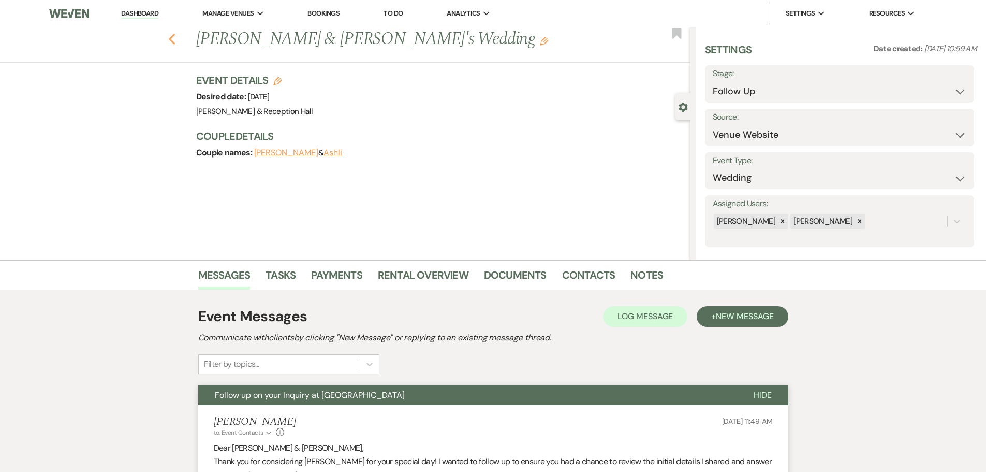
click at [173, 39] on use "button" at bounding box center [171, 39] width 7 height 11
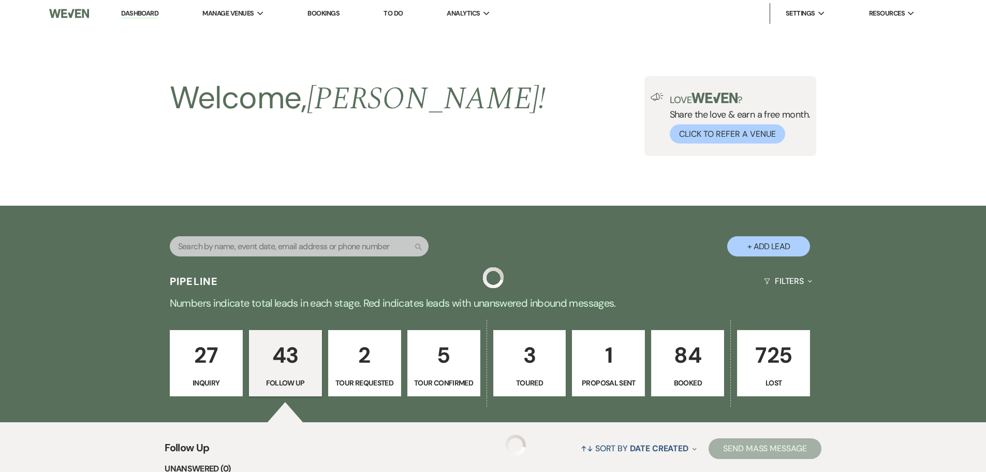
scroll to position [2631, 0]
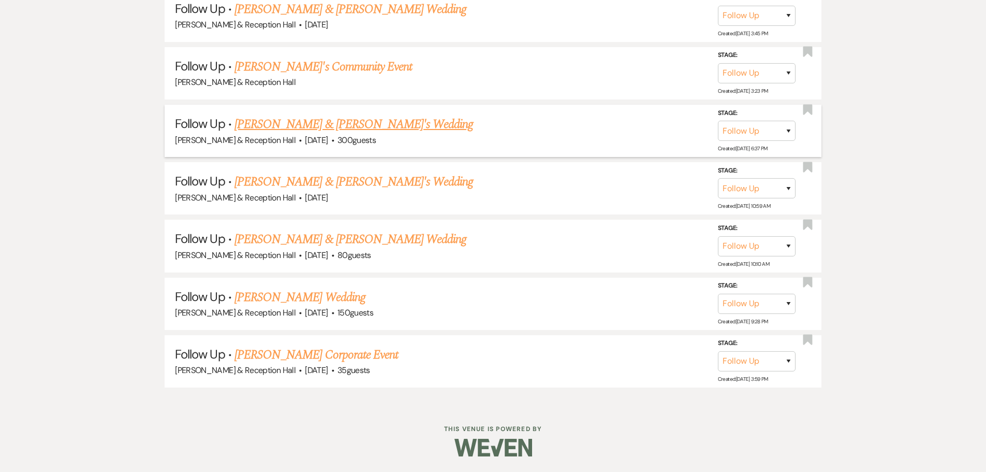
click at [319, 130] on link "Tyler & Rachel's Wedding" at bounding box center [354, 124] width 239 height 19
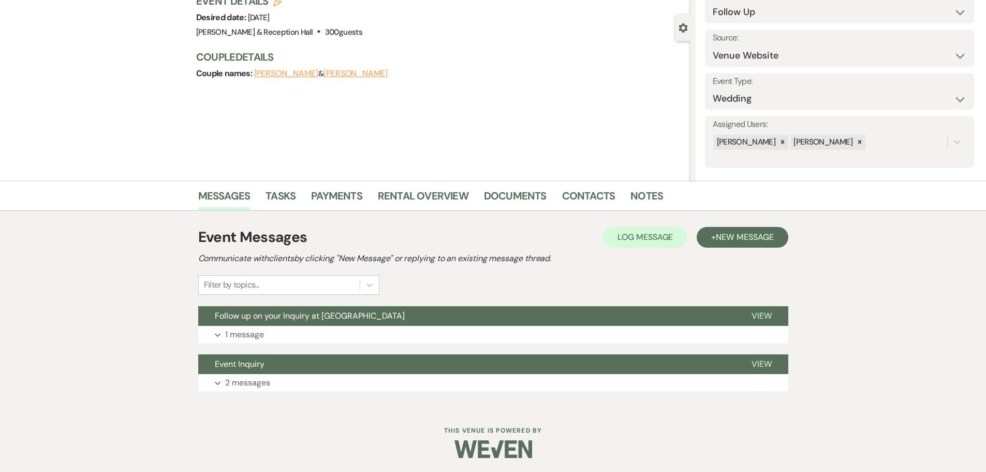
scroll to position [81, 0]
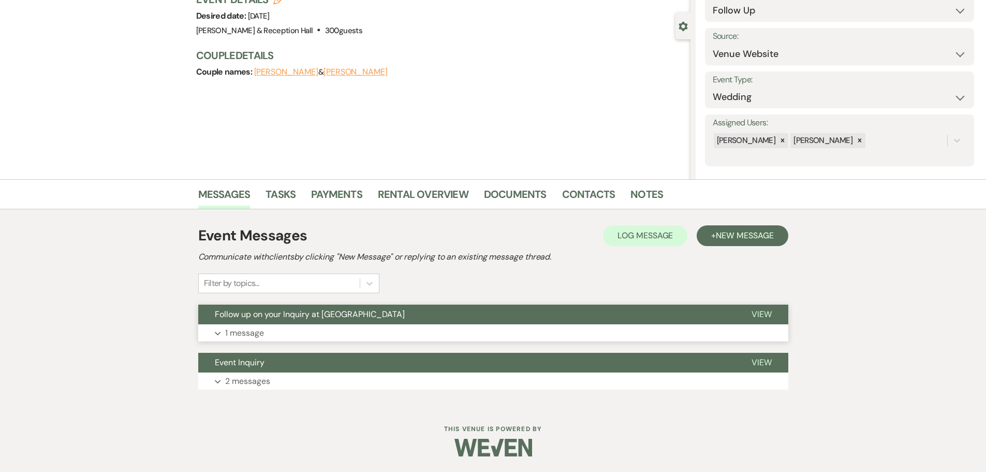
click at [311, 327] on button "Expand 1 message" at bounding box center [493, 333] width 590 height 18
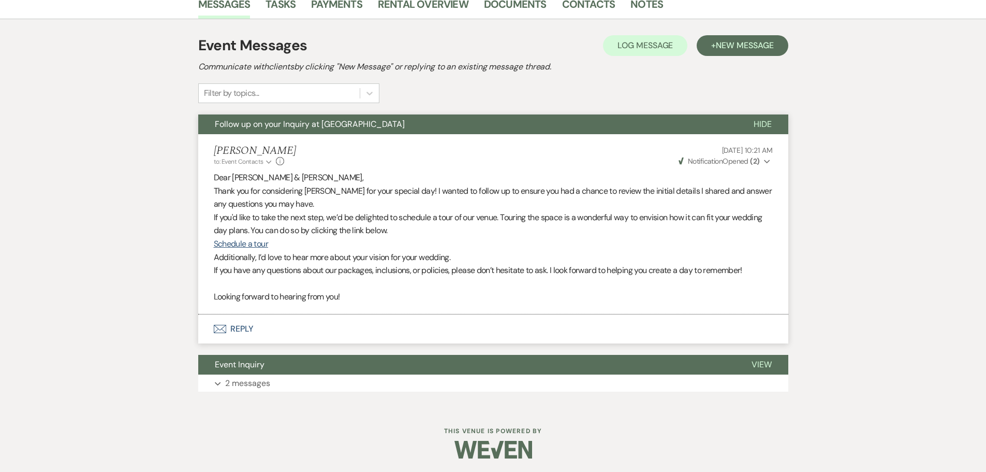
scroll to position [273, 0]
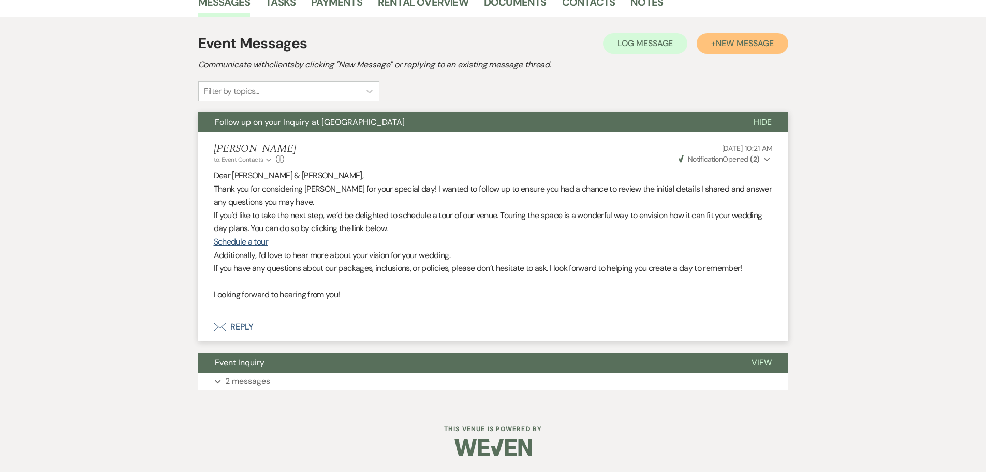
click at [766, 48] on span "New Message" at bounding box center [744, 43] width 57 height 11
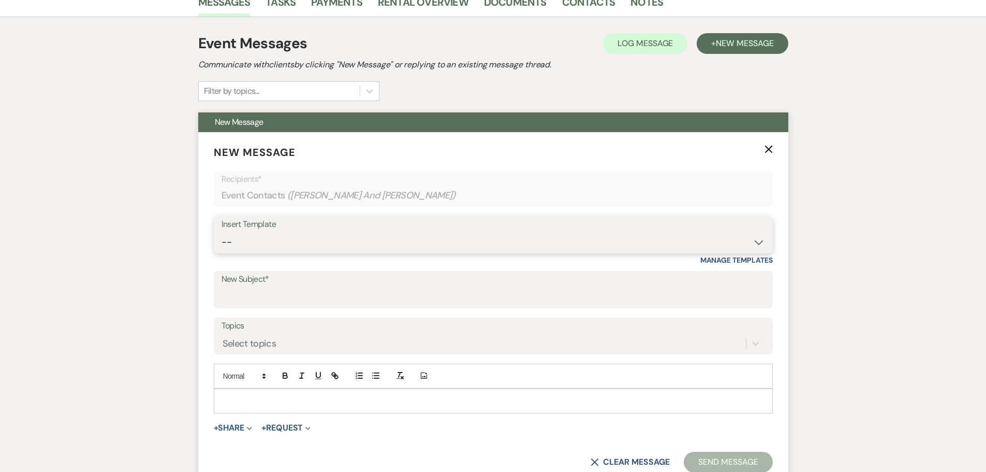
click at [342, 246] on select "-- Weven Planning Portal Introduction (Booked Events) Initial Inquiry Response …" at bounding box center [494, 242] width 544 height 20
click at [222, 232] on select "-- Weven Planning Portal Introduction (Booked Events) Initial Inquiry Response …" at bounding box center [494, 242] width 544 height 20
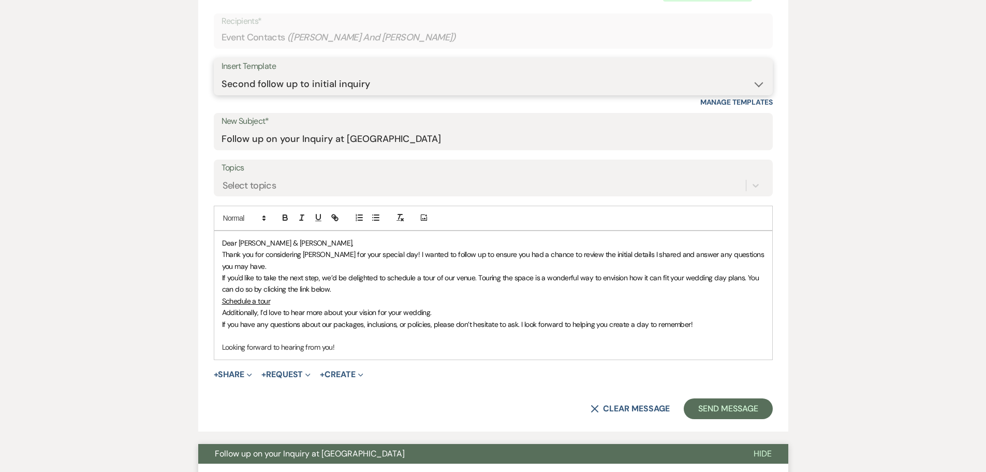
scroll to position [532, 0]
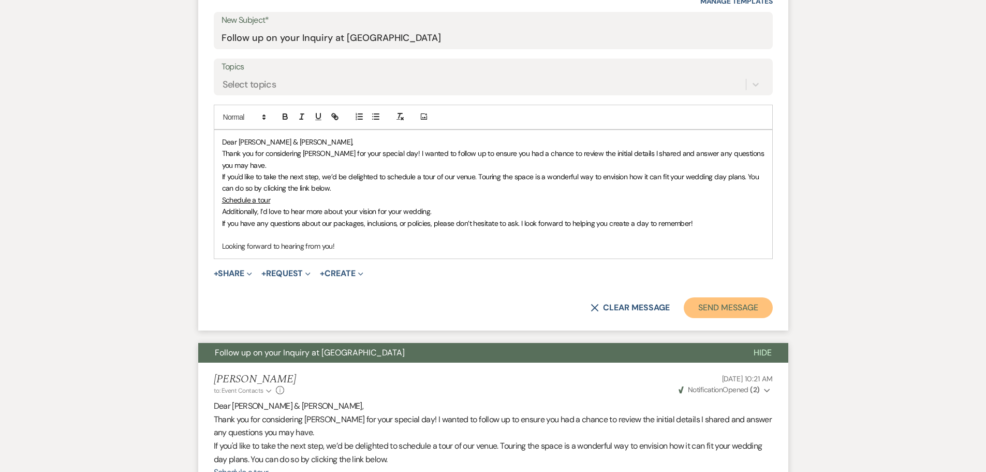
click at [735, 309] on button "Send Message" at bounding box center [728, 307] width 89 height 21
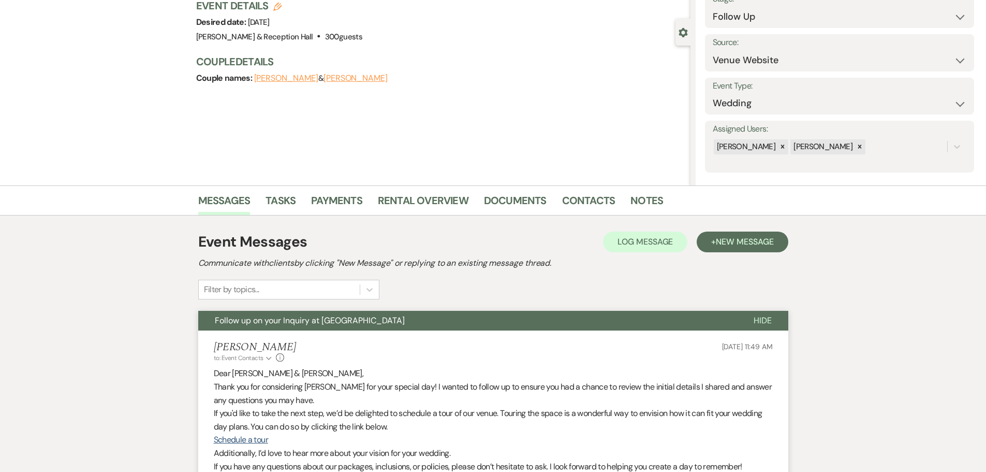
scroll to position [0, 0]
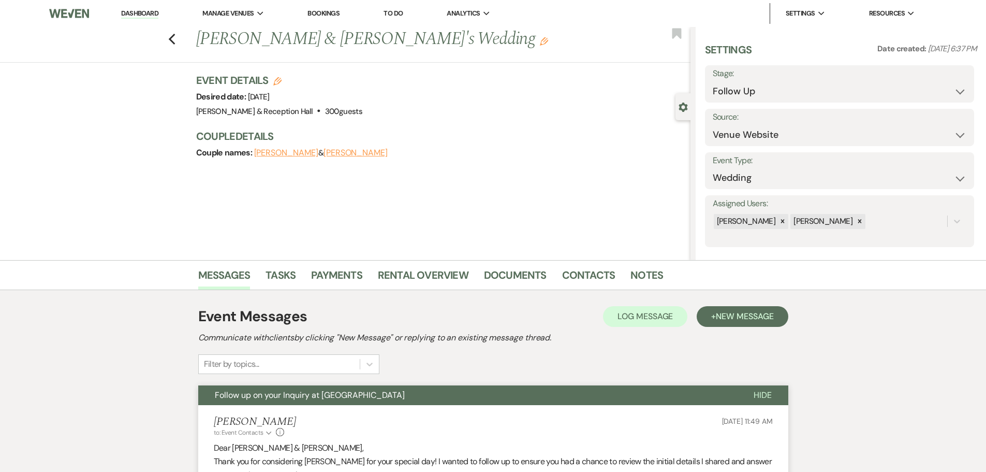
click at [171, 40] on div "Previous Tyler & Rachel's Wedding Edit Bookmark" at bounding box center [343, 45] width 696 height 36
click at [176, 39] on icon "Previous" at bounding box center [172, 39] width 8 height 12
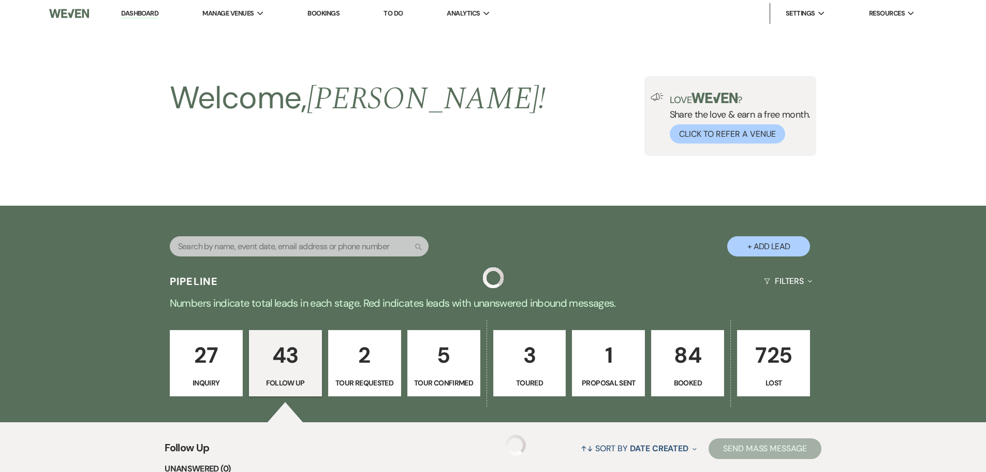
scroll to position [2631, 0]
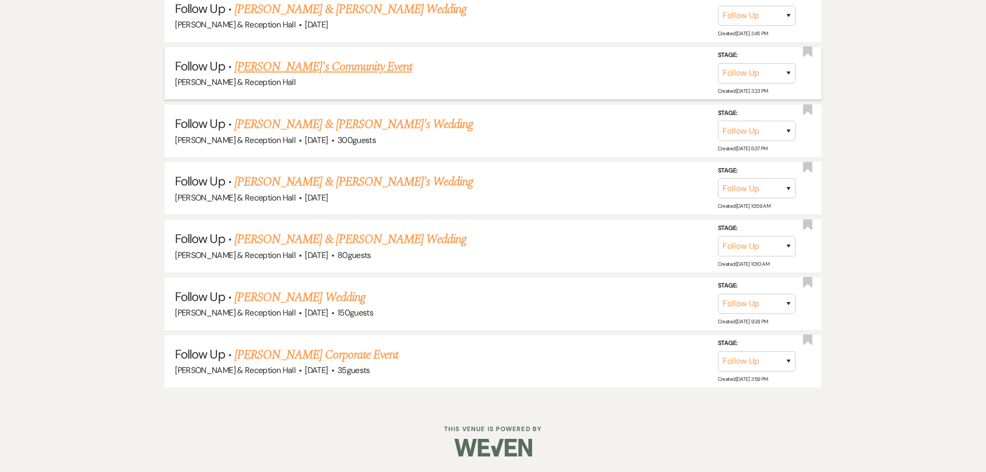
click at [318, 67] on link "Anthony's Community Event" at bounding box center [324, 66] width 178 height 19
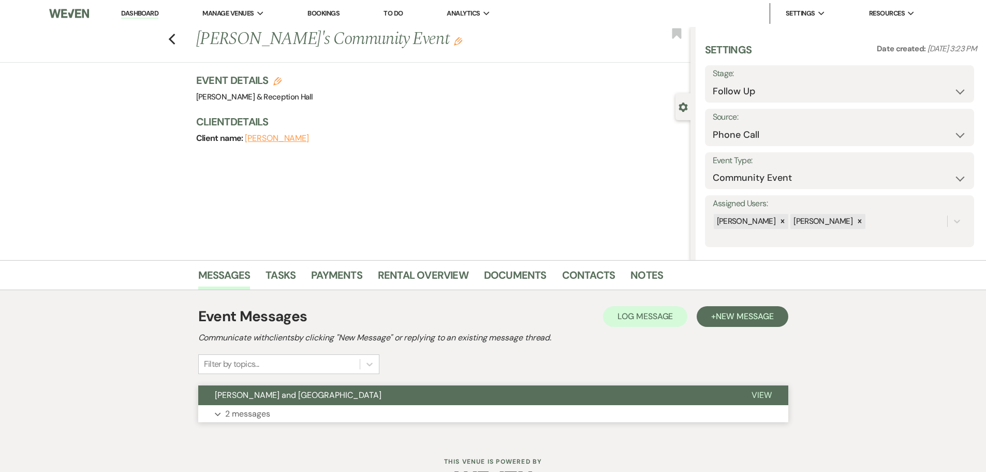
click at [350, 391] on span "Bella Terre Vineyard and Reception Hall" at bounding box center [298, 394] width 167 height 11
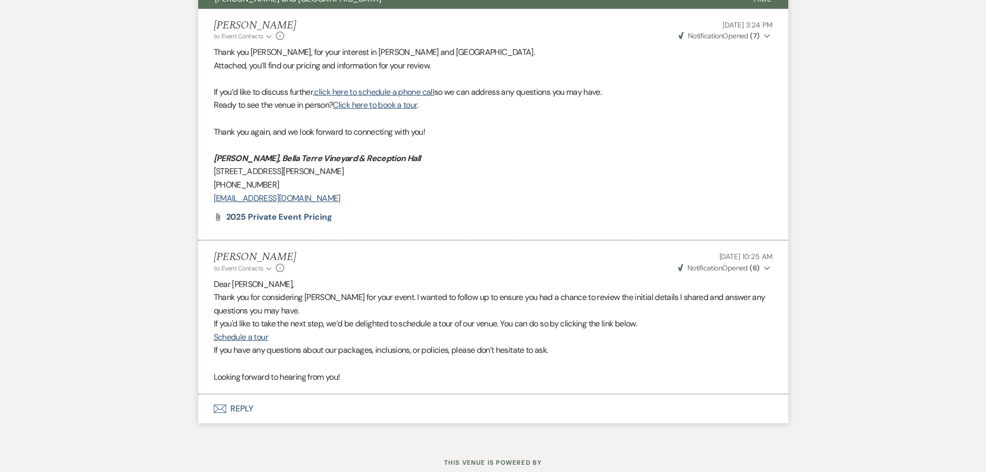
scroll to position [414, 0]
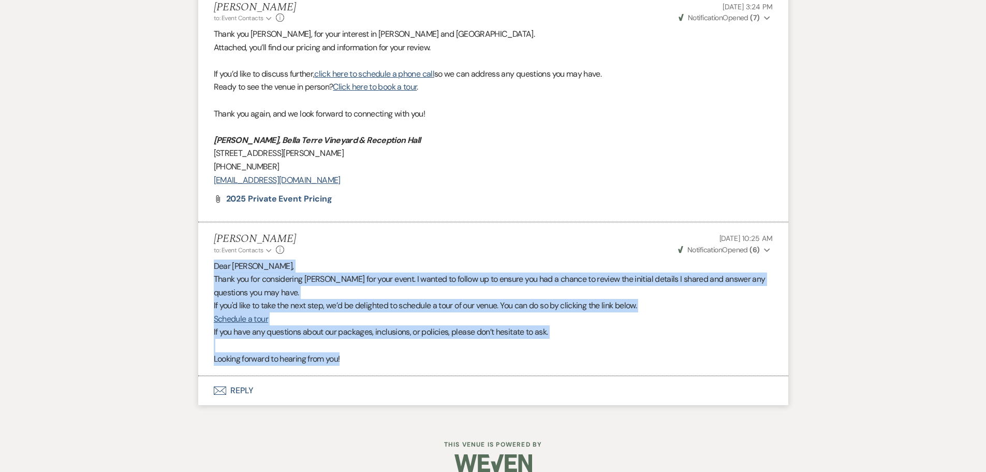
drag, startPoint x: 214, startPoint y: 265, endPoint x: 577, endPoint y: 369, distance: 377.5
click at [577, 369] on li "Lexie Craft to: Event Contacts Expand Info Sep 25, 2025, 10:25 AM Weven Check N…" at bounding box center [493, 299] width 590 height 154
copy div "Dear Anthony, Thank you for considering Bella Terre for your event. I wanted to…"
click at [238, 390] on button "Envelope Reply" at bounding box center [493, 390] width 590 height 29
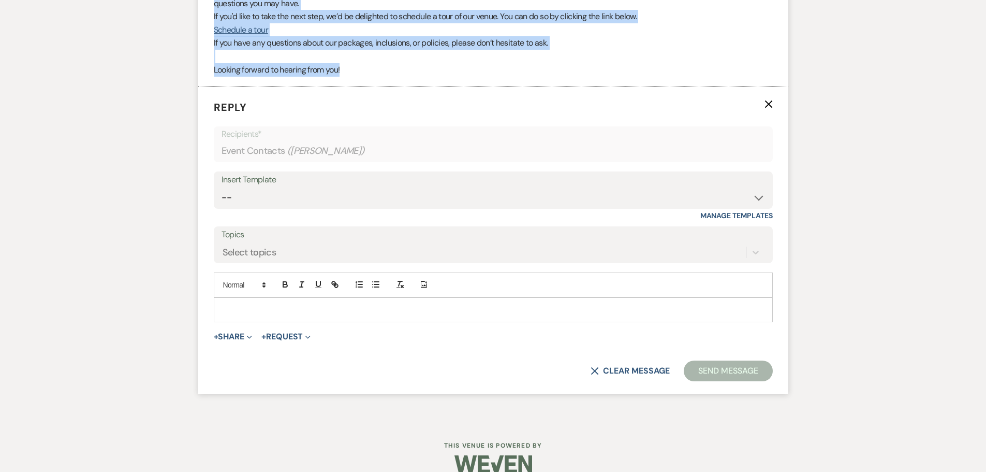
scroll to position [708, 0]
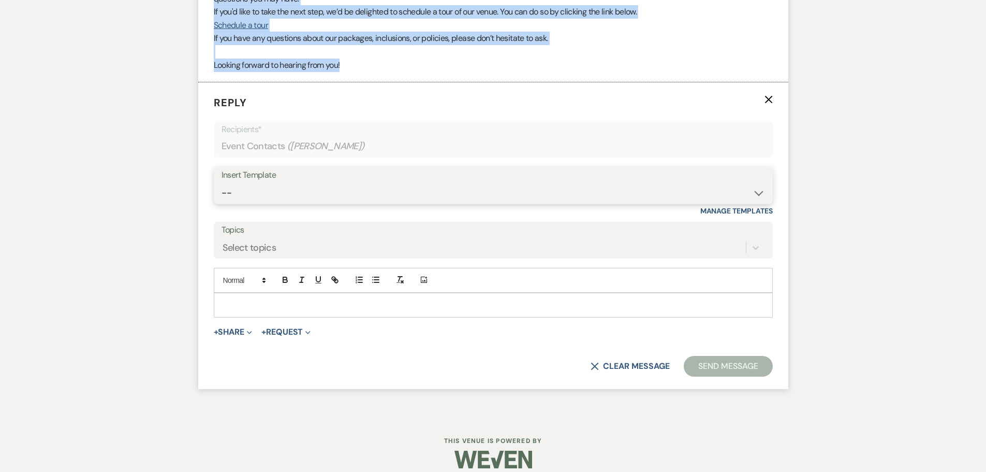
click at [282, 194] on select "-- Weven Planning Portal Introduction (Booked Events) Initial Inquiry Response …" at bounding box center [494, 193] width 544 height 20
click at [258, 196] on select "-- Weven Planning Portal Introduction (Booked Events) Initial Inquiry Response …" at bounding box center [494, 193] width 544 height 20
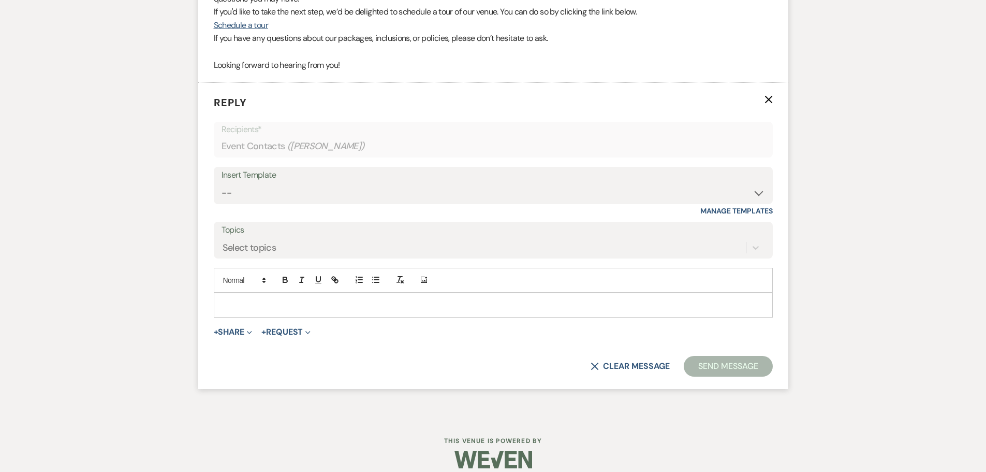
click at [236, 302] on p at bounding box center [493, 304] width 543 height 11
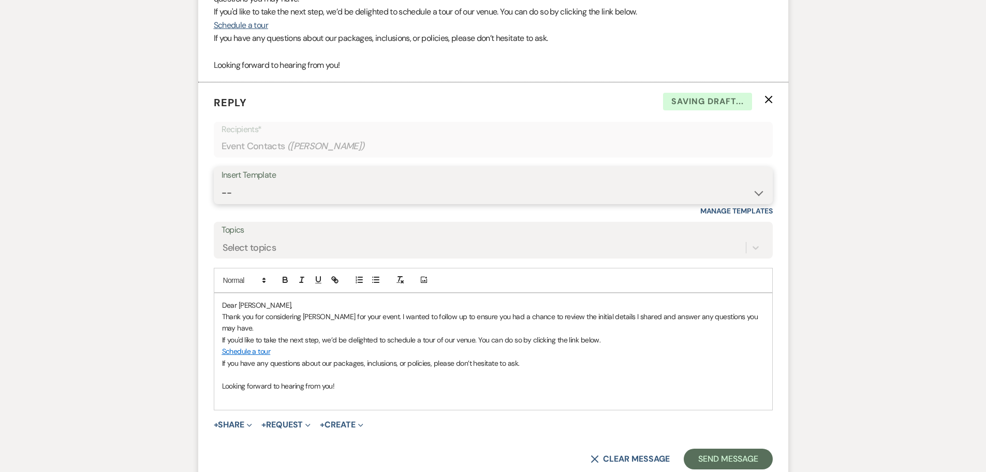
click at [264, 196] on select "-- Weven Planning Portal Introduction (Booked Events) Initial Inquiry Response …" at bounding box center [494, 193] width 544 height 20
click at [876, 233] on div "Messages Tasks Payments Rental Overview Documents Contacts Notes Event Messages…" at bounding box center [493, 30] width 986 height 957
click at [740, 458] on button "Send Message" at bounding box center [728, 458] width 89 height 21
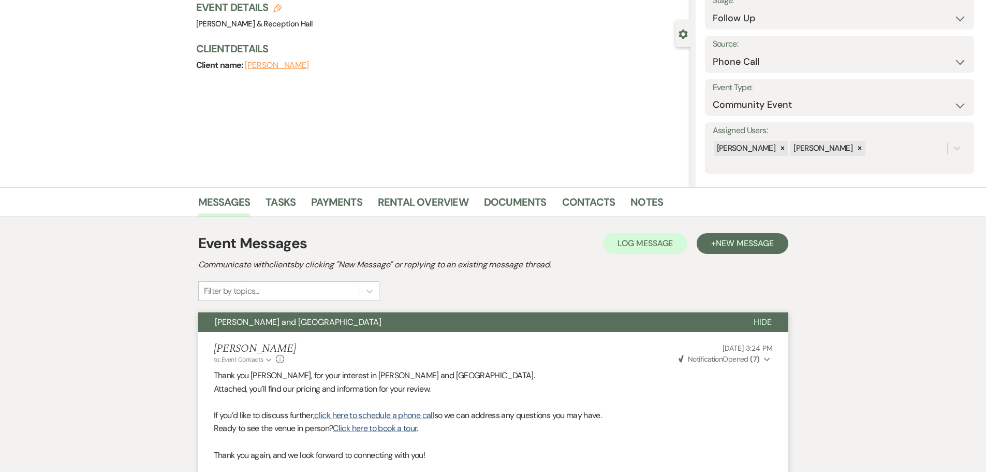
scroll to position [0, 0]
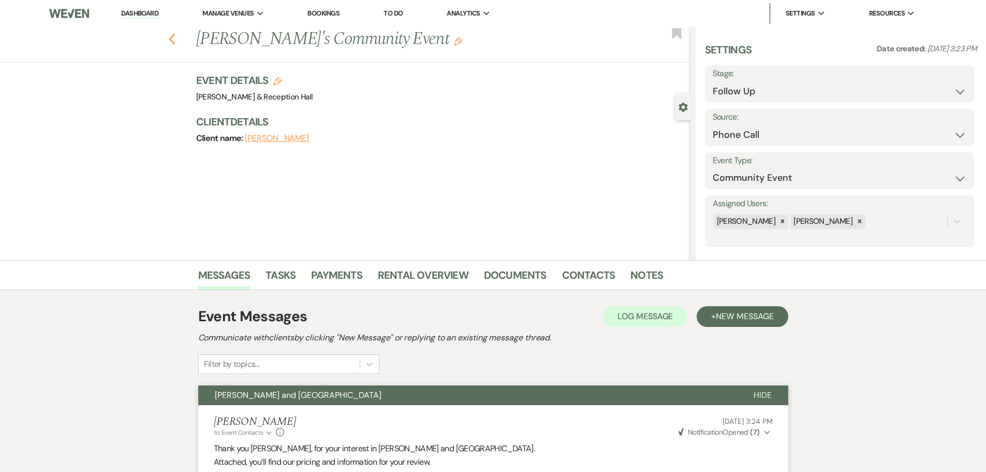
click at [174, 39] on use "button" at bounding box center [171, 39] width 7 height 11
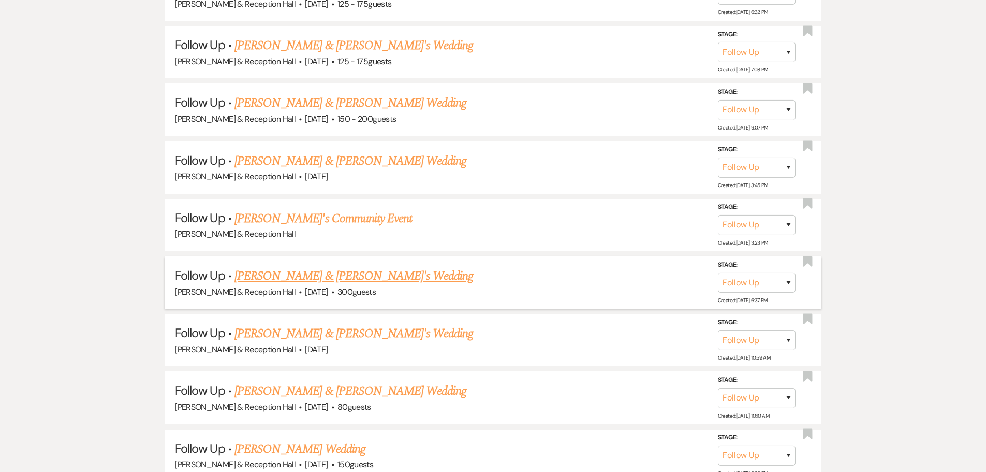
scroll to position [2476, 0]
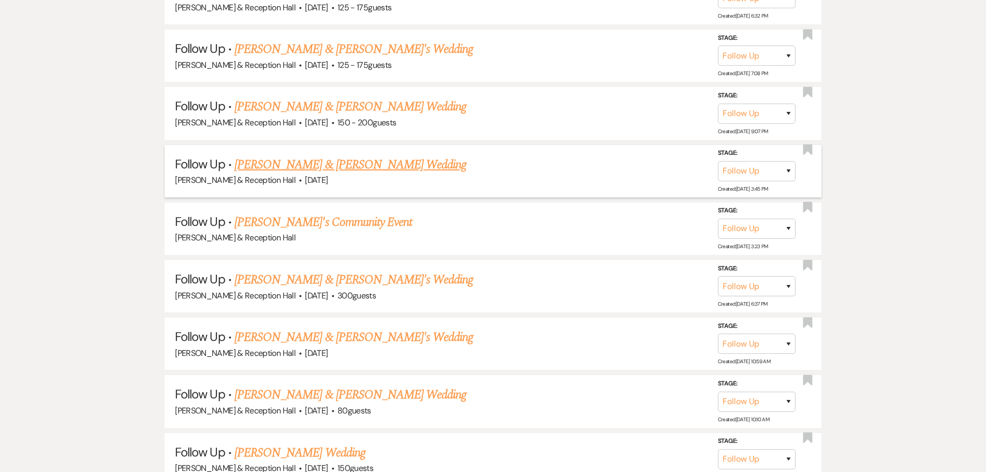
click at [351, 162] on link "Jakob Ebinger & Grace Farson's Wedding" at bounding box center [351, 164] width 232 height 19
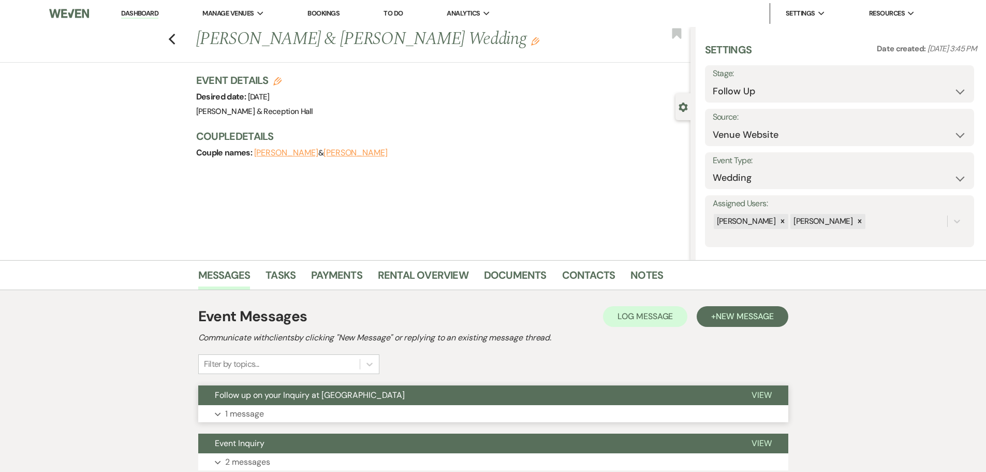
click at [435, 406] on button "Expand 1 message" at bounding box center [493, 414] width 590 height 18
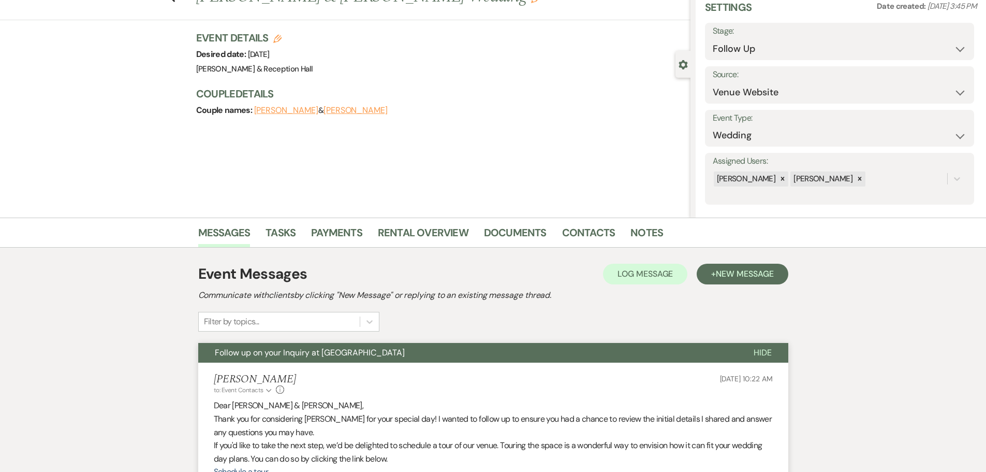
scroll to position [207, 0]
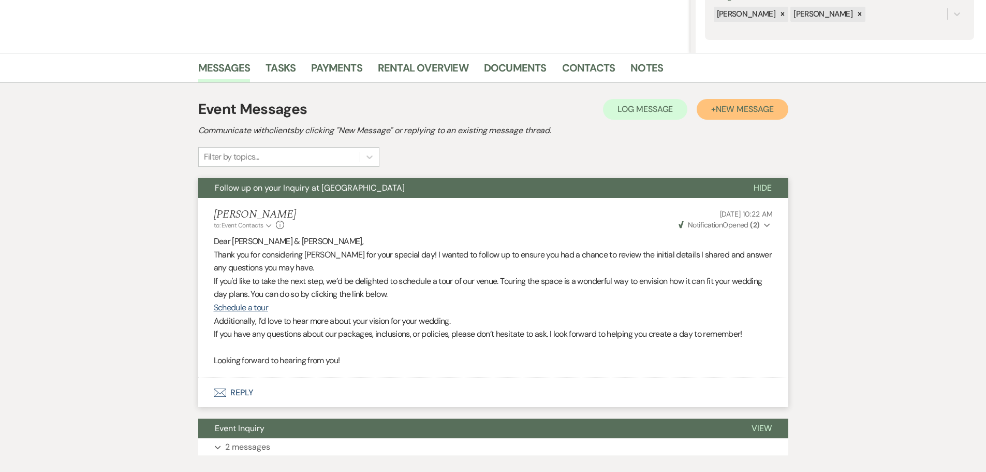
click at [754, 116] on button "+ New Message" at bounding box center [742, 109] width 91 height 21
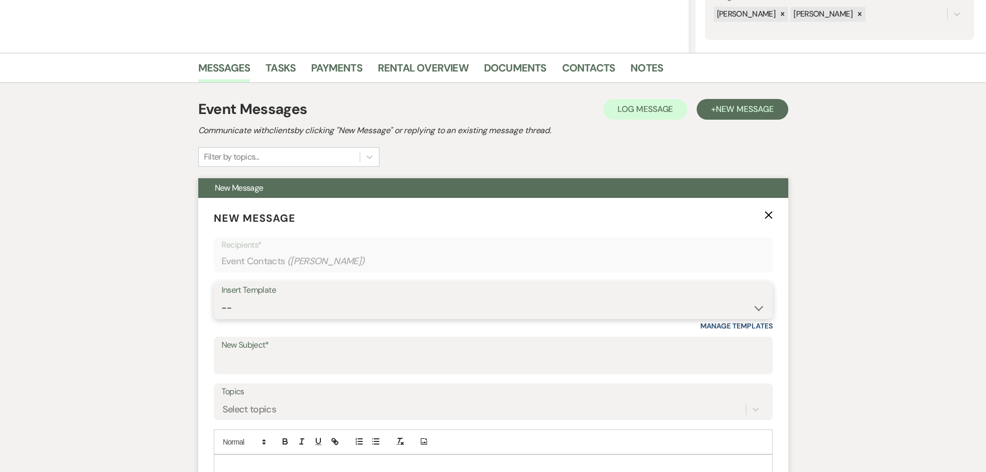
click at [323, 312] on select "-- Weven Planning Portal Introduction (Booked Events) Initial Inquiry Response …" at bounding box center [494, 308] width 544 height 20
click at [222, 298] on select "-- Weven Planning Portal Introduction (Booked Events) Initial Inquiry Response …" at bounding box center [494, 308] width 544 height 20
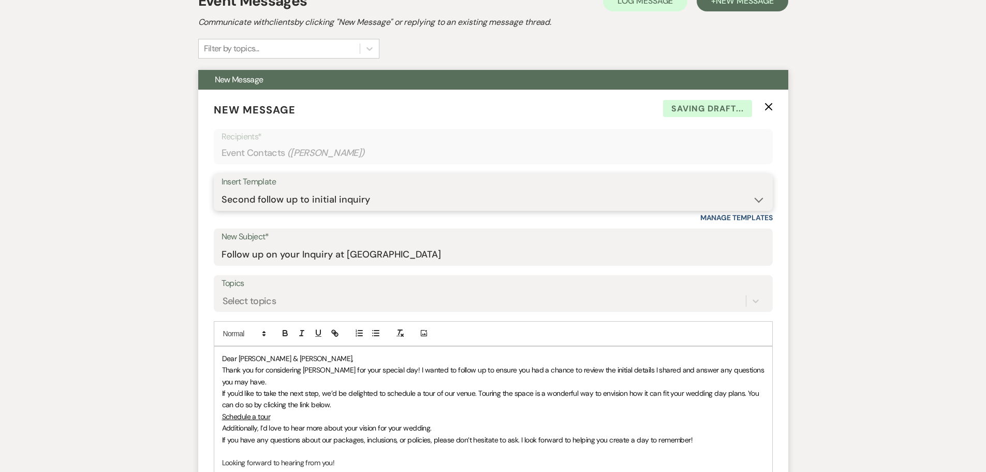
scroll to position [518, 0]
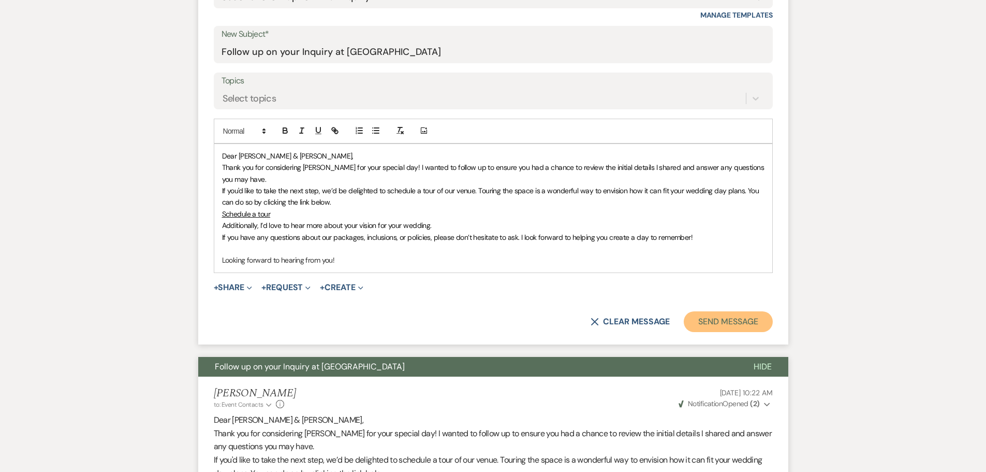
click at [746, 323] on button "Send Message" at bounding box center [728, 321] width 89 height 21
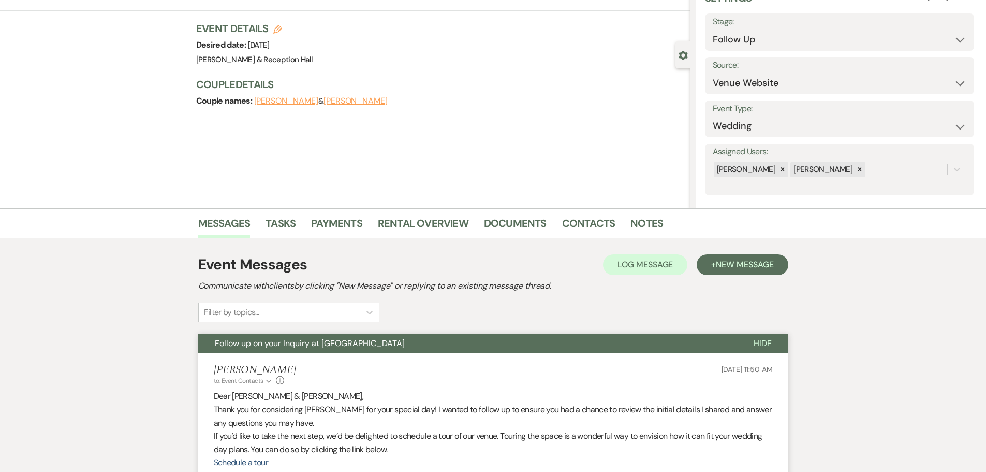
scroll to position [0, 0]
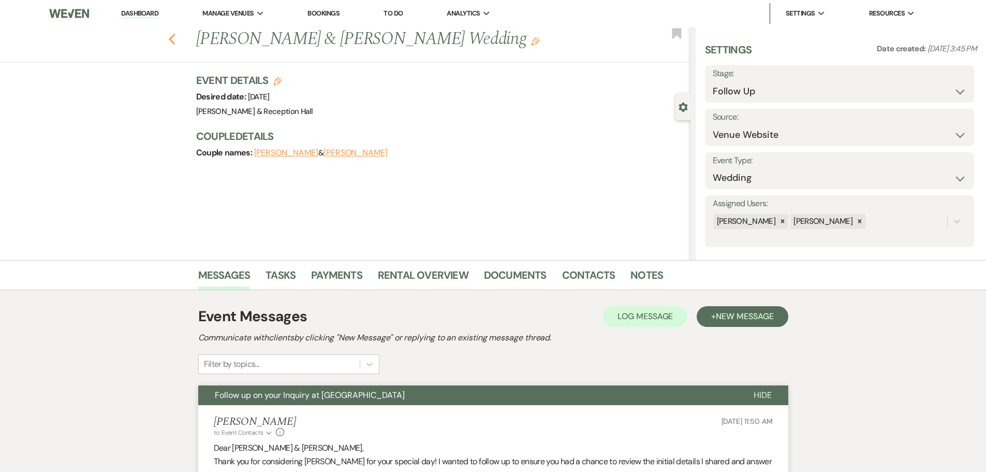
click at [172, 39] on use "button" at bounding box center [171, 39] width 7 height 11
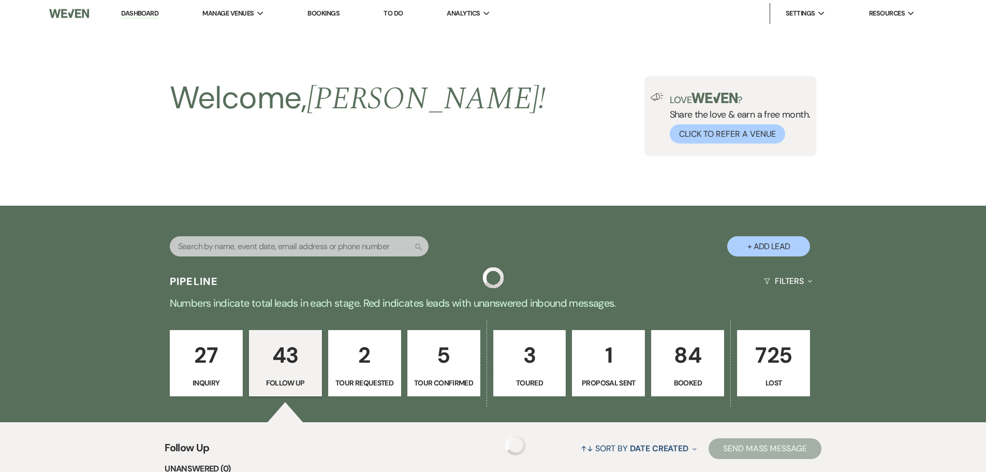
scroll to position [2476, 0]
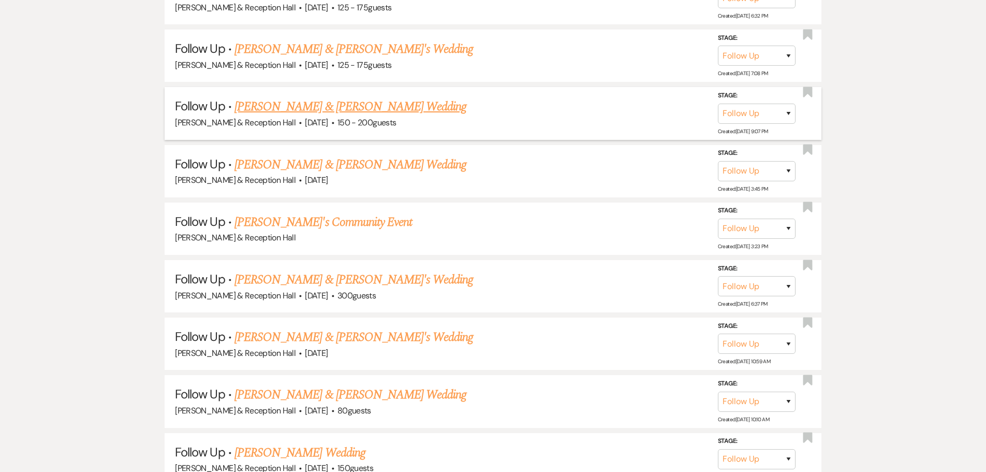
click at [377, 104] on link "Jonathan Martinez-Ramos & Lauryn Cardenas's Wedding" at bounding box center [351, 106] width 232 height 19
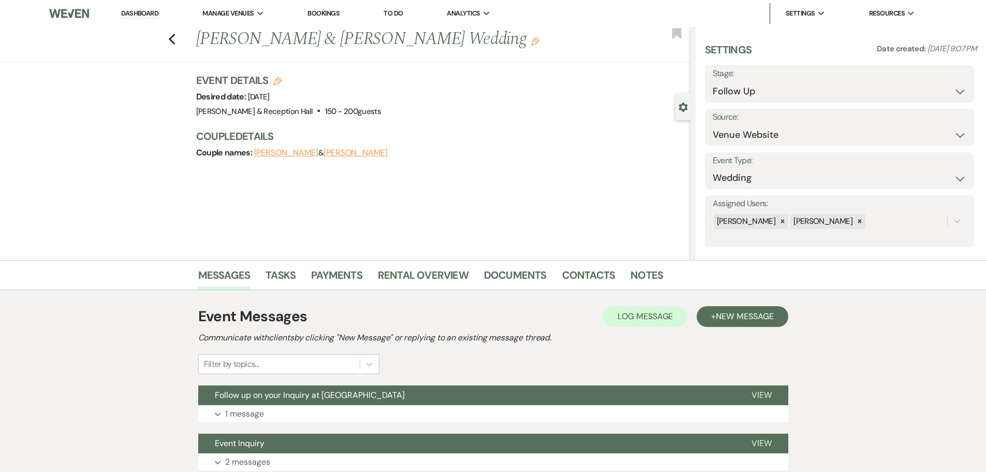
click at [382, 382] on div "Event Messages Log Log Message + New Message Communicate with clients by clicki…" at bounding box center [493, 387] width 590 height 175
click at [382, 395] on button "Follow up on your Inquiry at [GEOGRAPHIC_DATA]" at bounding box center [466, 395] width 537 height 20
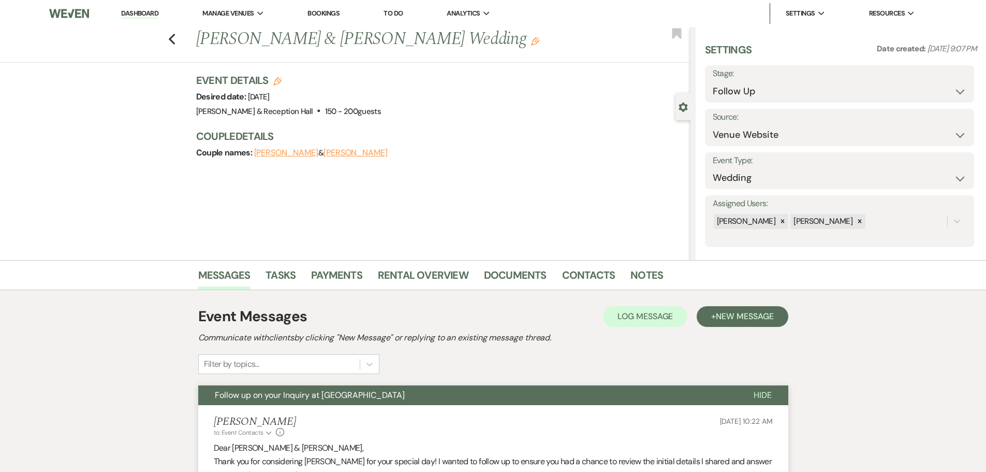
scroll to position [259, 0]
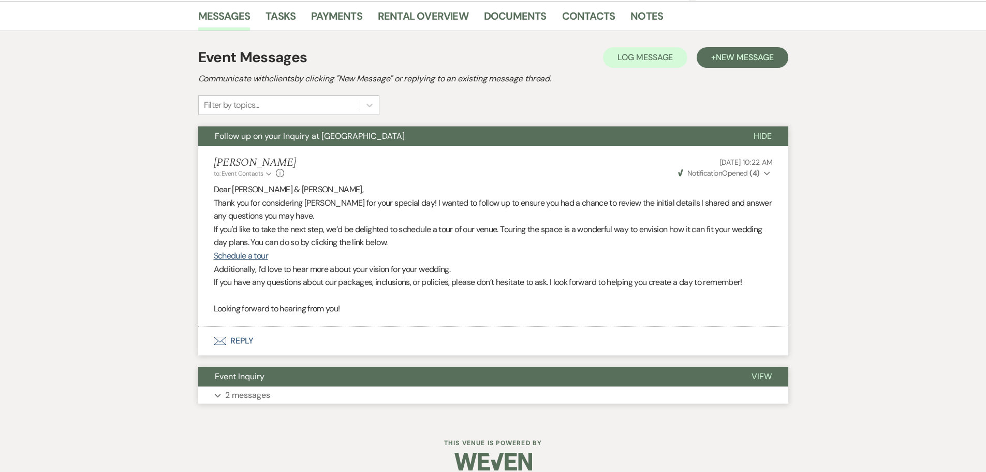
click at [422, 391] on button "Expand 2 messages" at bounding box center [493, 395] width 590 height 18
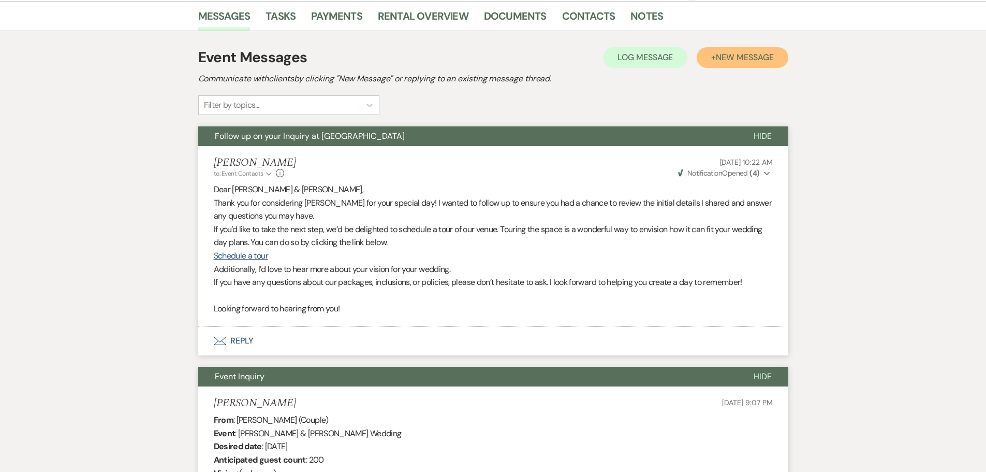
click at [745, 58] on span "New Message" at bounding box center [744, 57] width 57 height 11
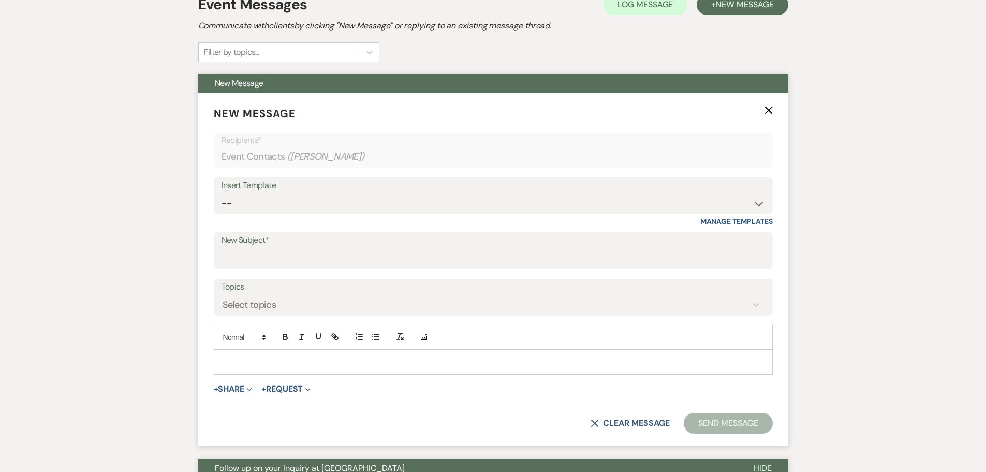
scroll to position [311, 0]
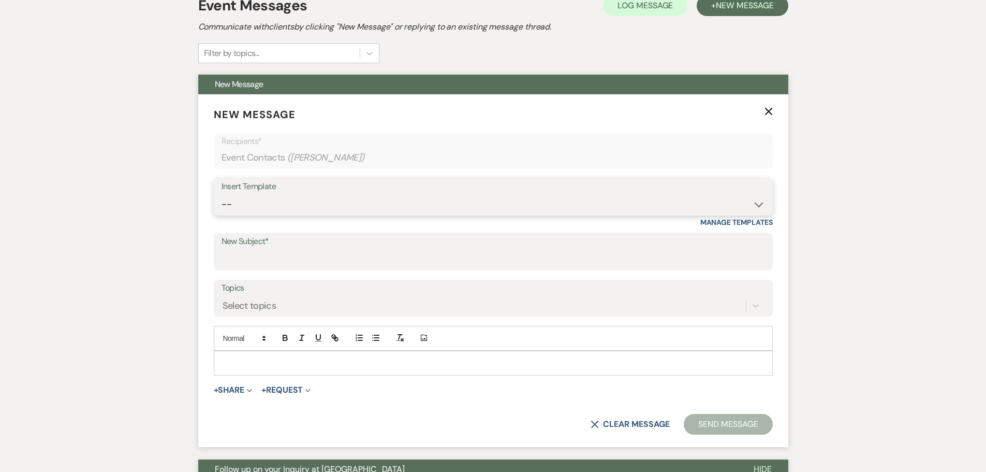
click at [344, 208] on select "-- Weven Planning Portal Introduction (Booked Events) Initial Inquiry Response …" at bounding box center [494, 204] width 544 height 20
click at [222, 194] on select "-- Weven Planning Portal Introduction (Booked Events) Initial Inquiry Response …" at bounding box center [494, 204] width 544 height 20
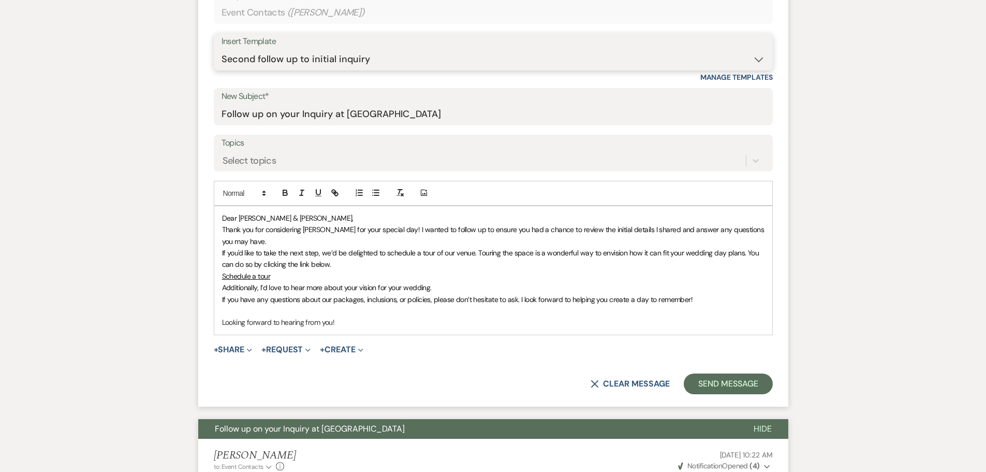
scroll to position [518, 0]
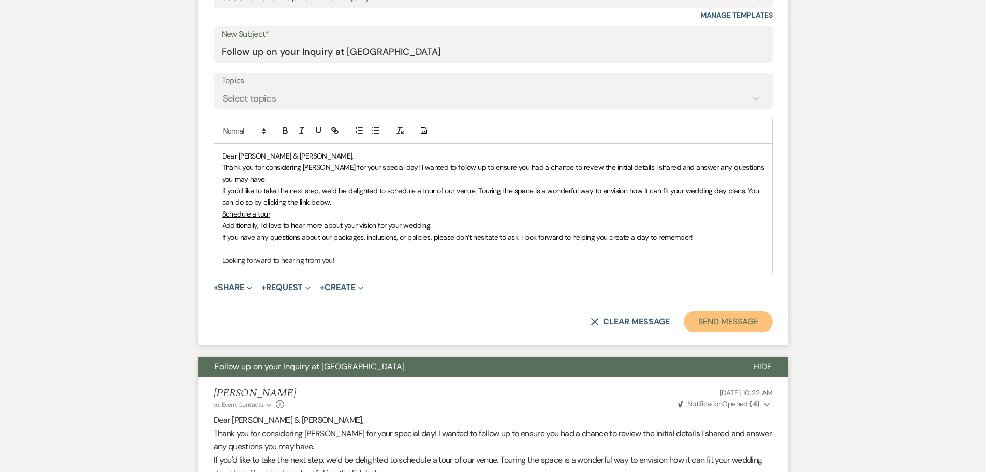
click at [735, 325] on button "Send Message" at bounding box center [728, 321] width 89 height 21
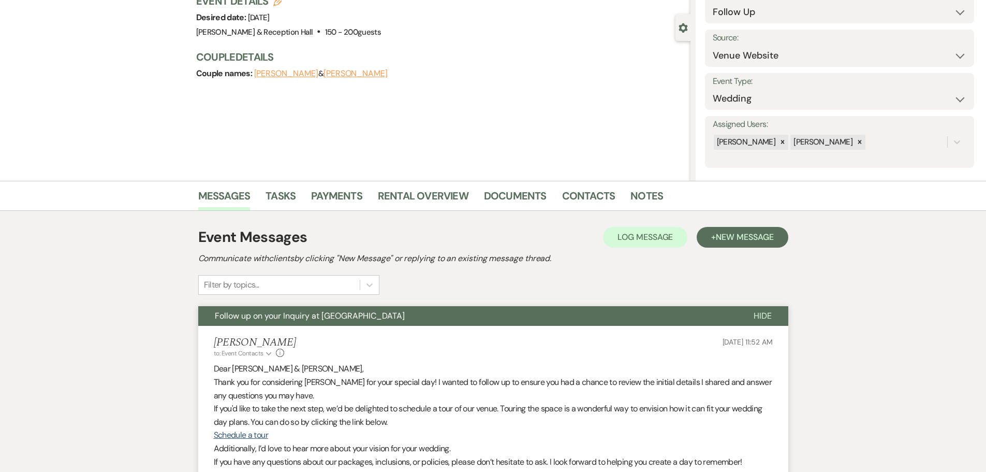
scroll to position [0, 0]
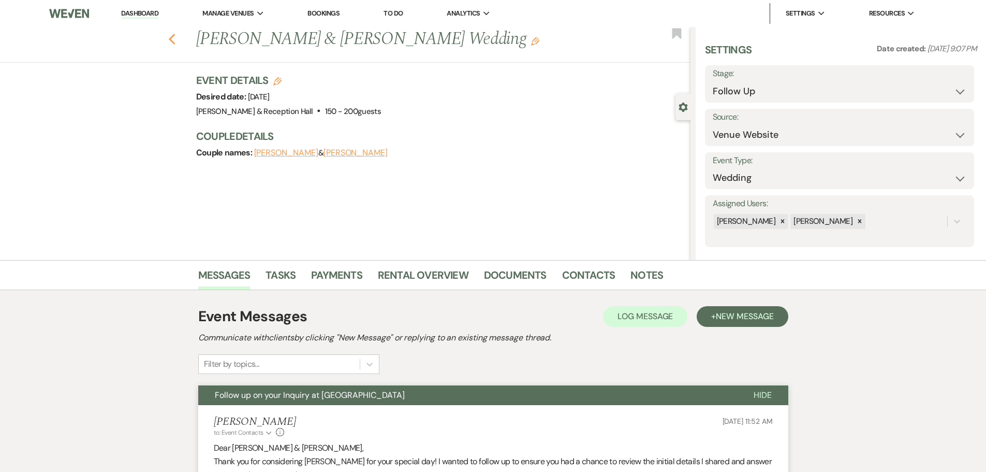
click at [175, 42] on use "button" at bounding box center [171, 39] width 7 height 11
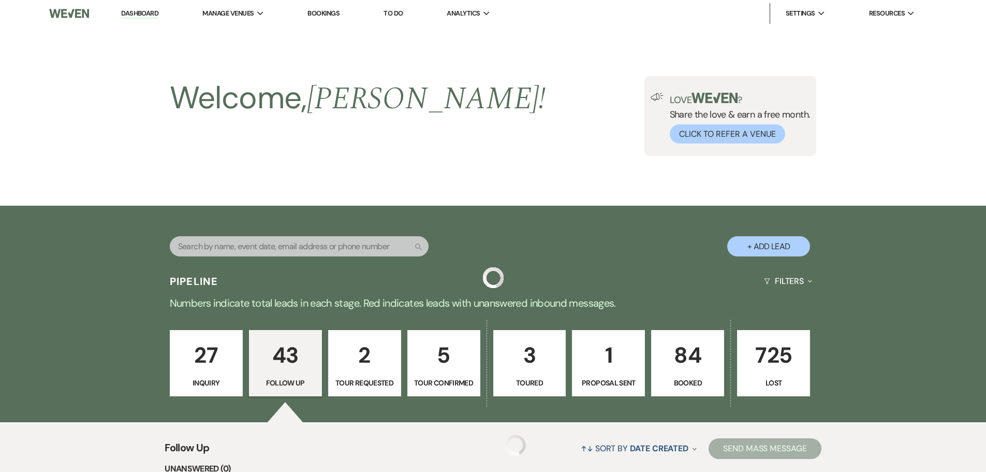
scroll to position [2476, 0]
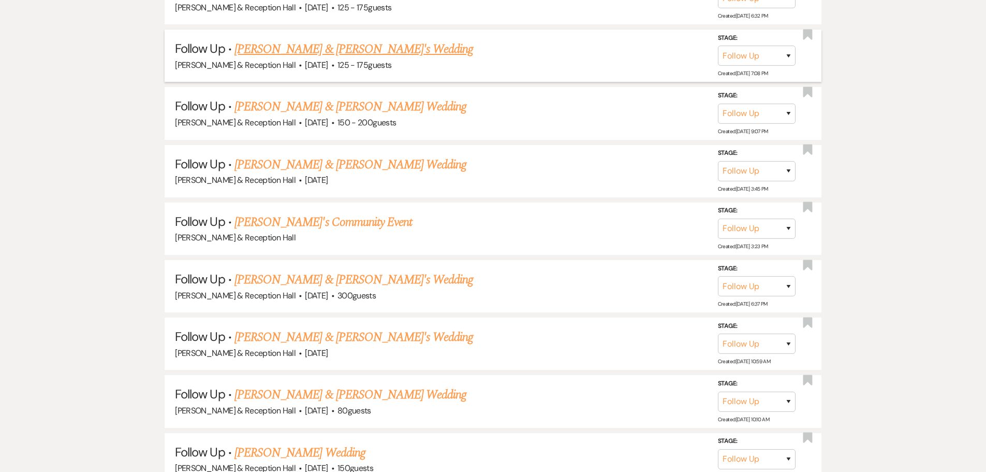
click at [353, 53] on link "Logan DeSpain & Fiance's Wedding" at bounding box center [354, 49] width 239 height 19
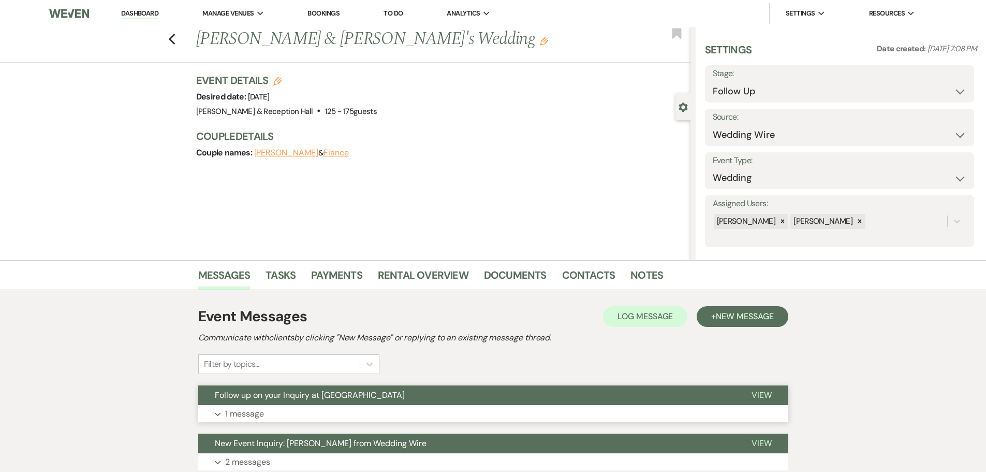
click at [275, 396] on span "Follow up on your Inquiry at [GEOGRAPHIC_DATA]" at bounding box center [310, 394] width 190 height 11
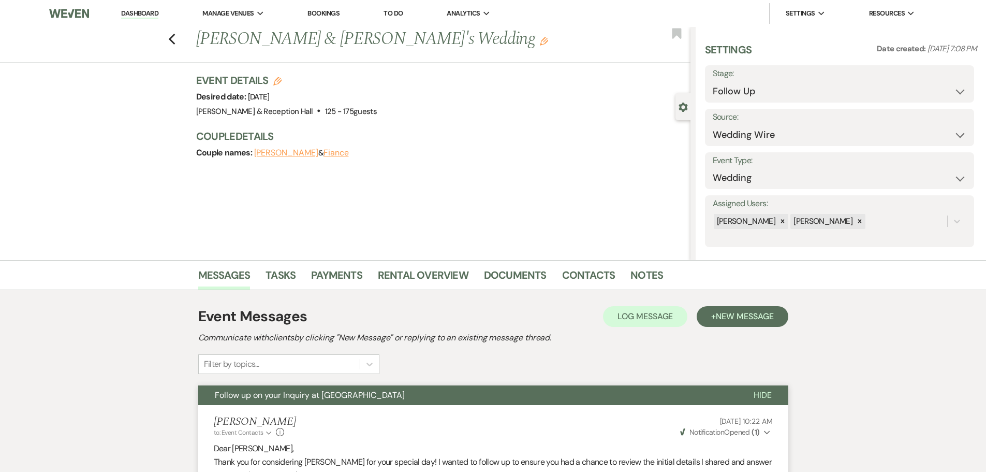
click at [739, 432] on span "Weven Check Notification Opened ( 1 )" at bounding box center [720, 431] width 80 height 9
click at [747, 317] on span "New Message" at bounding box center [744, 316] width 57 height 11
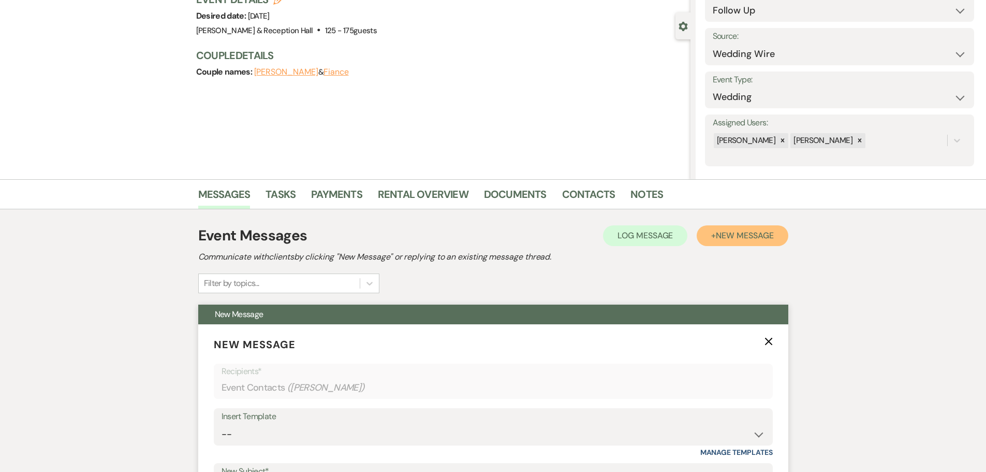
scroll to position [207, 0]
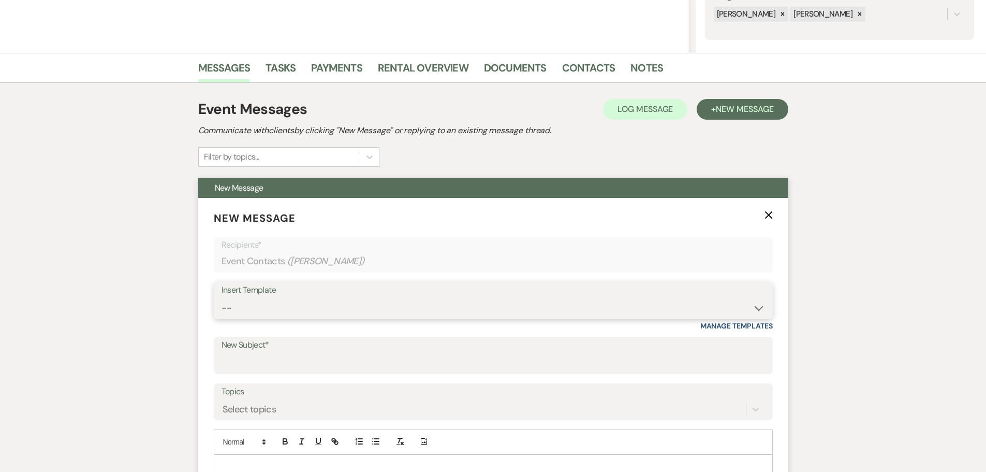
click at [322, 301] on select "-- Weven Planning Portal Introduction (Booked Events) Initial Inquiry Response …" at bounding box center [494, 308] width 544 height 20
click at [53, 305] on div "Messages Tasks Payments Rental Overview Documents Contacts Notes Event Messages…" at bounding box center [493, 454] width 986 height 803
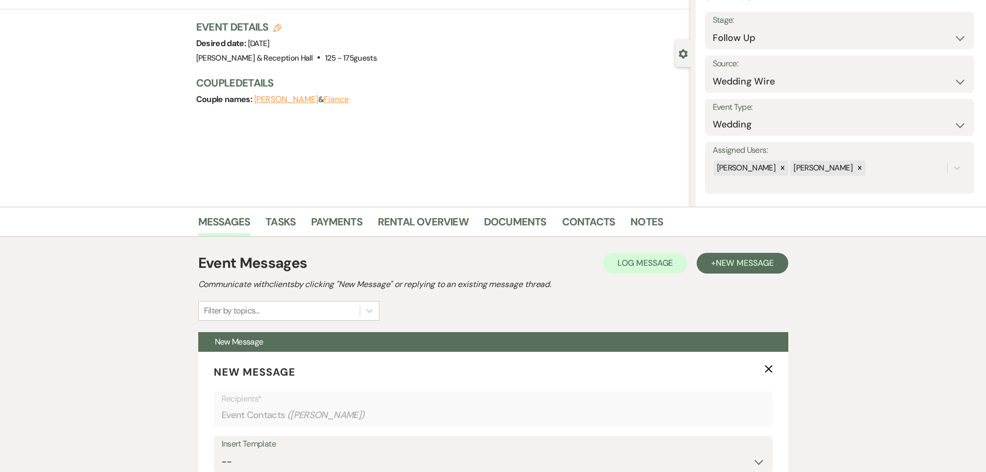
scroll to position [0, 0]
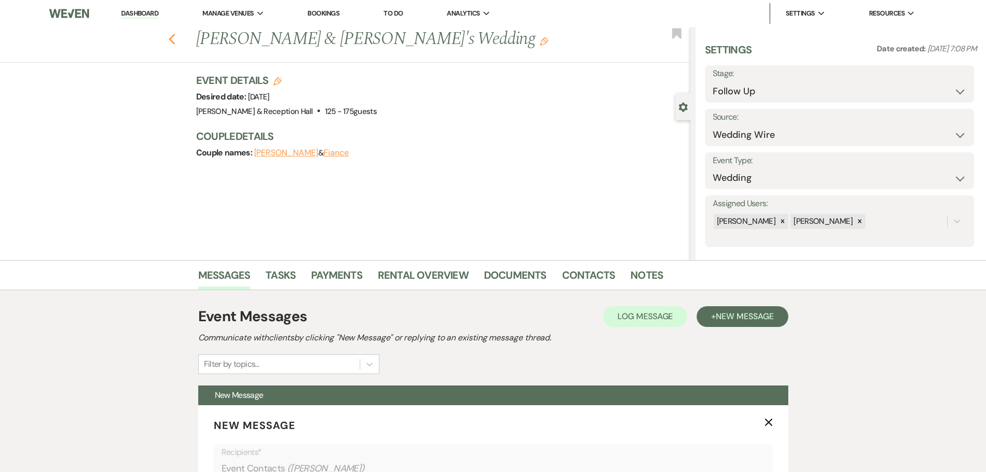
click at [175, 37] on use "button" at bounding box center [171, 39] width 7 height 11
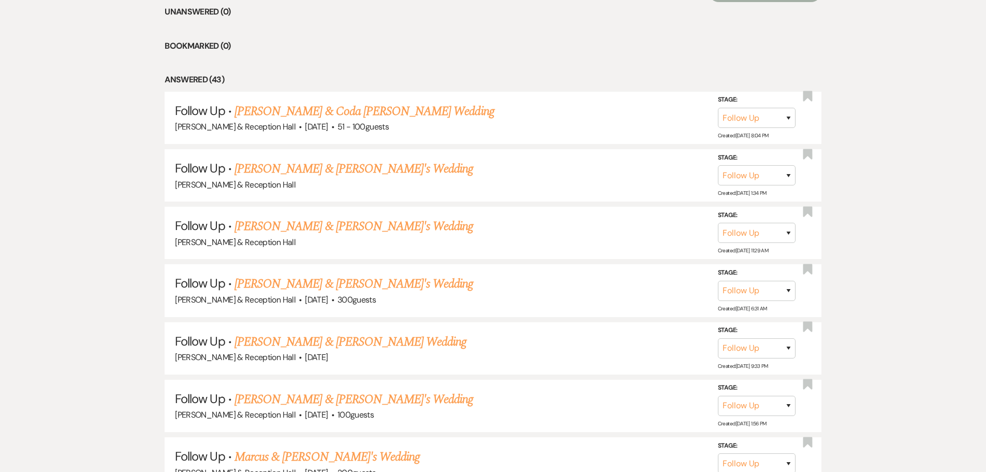
scroll to position [94, 0]
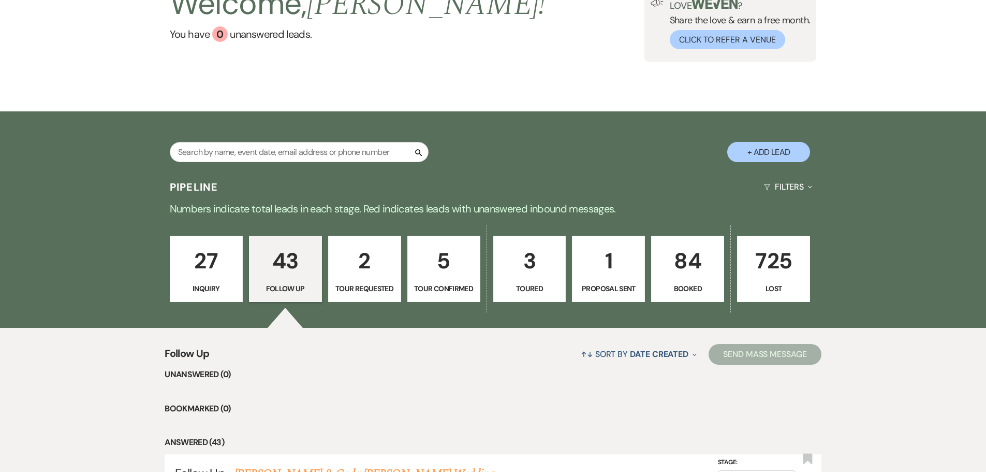
click at [209, 261] on p "27" at bounding box center [207, 260] width 60 height 35
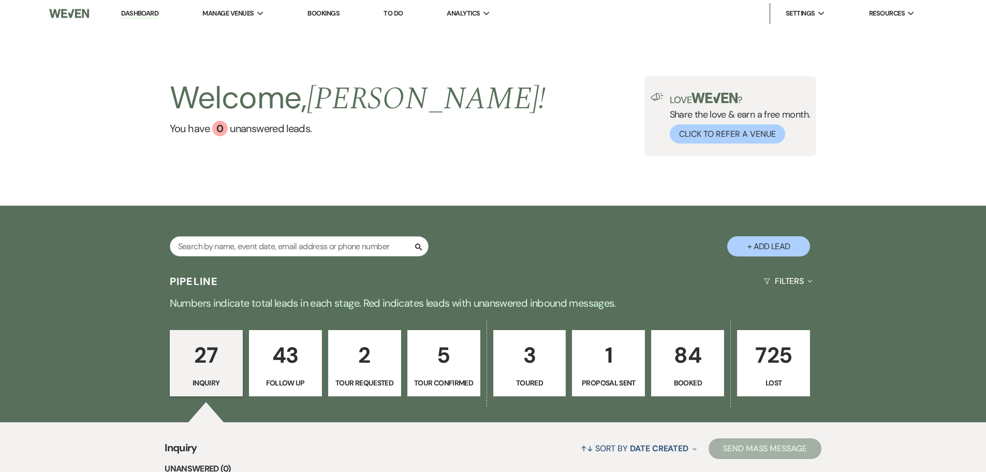
click at [276, 347] on p "43" at bounding box center [286, 355] width 60 height 35
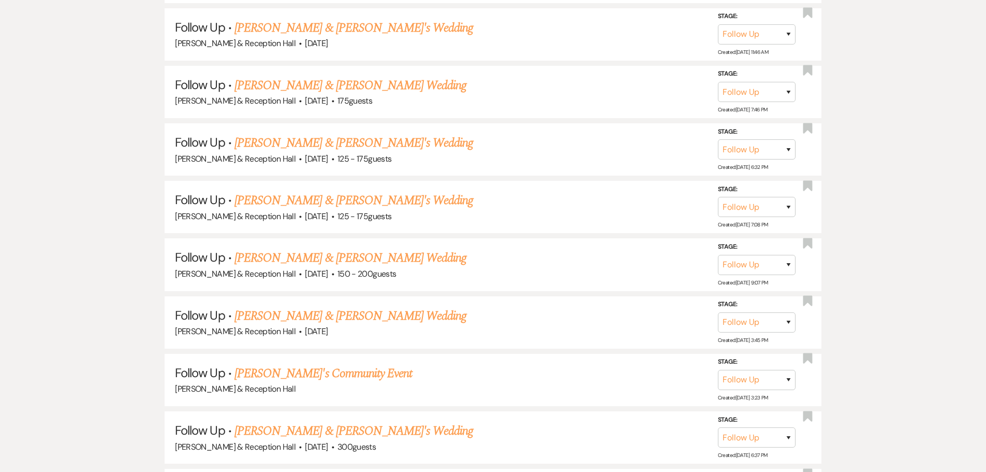
scroll to position [2320, 0]
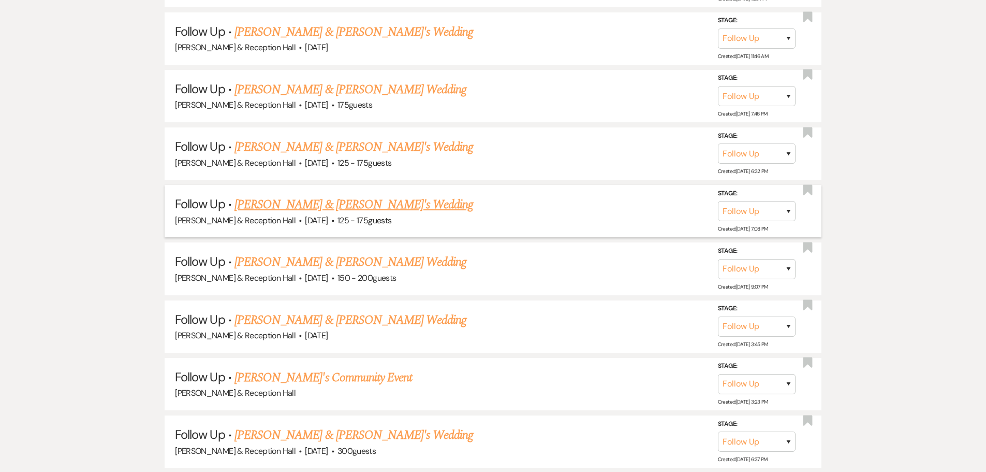
click at [373, 206] on link "Logan DeSpain & Fiance's Wedding" at bounding box center [354, 204] width 239 height 19
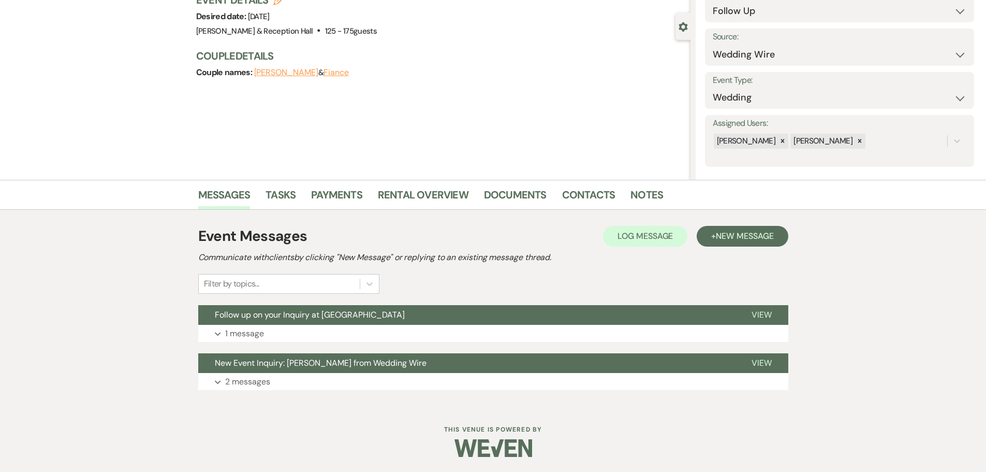
scroll to position [81, 0]
click at [462, 333] on button "Expand 1 message" at bounding box center [493, 333] width 590 height 18
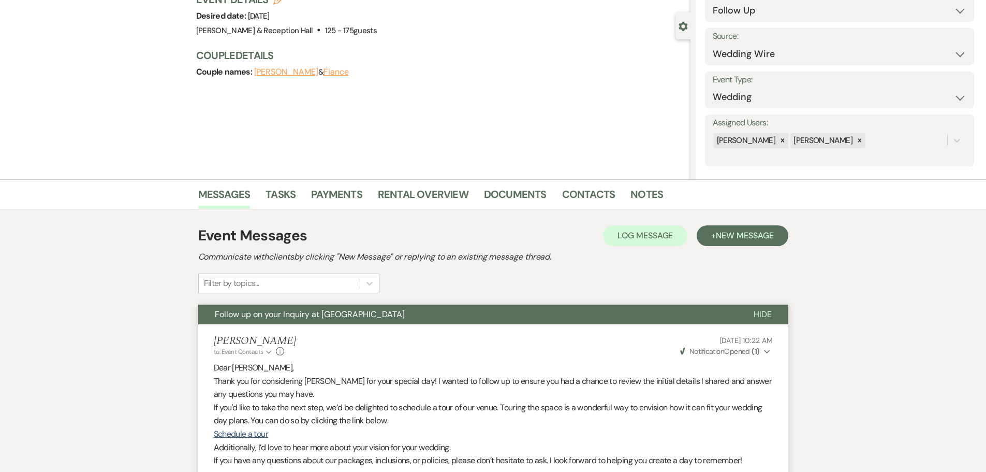
click at [724, 350] on span "Notification" at bounding box center [707, 350] width 35 height 9
click at [735, 227] on button "+ New Message" at bounding box center [742, 235] width 91 height 21
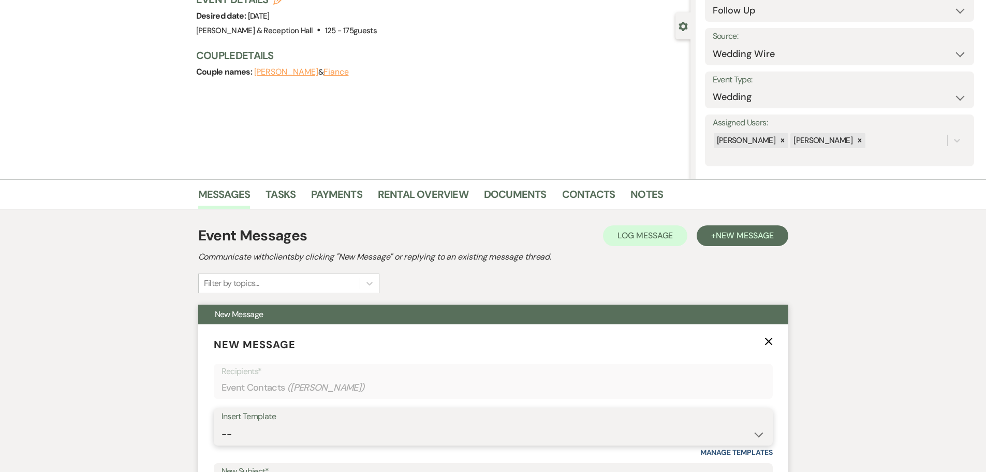
click at [232, 438] on select "-- Weven Planning Portal Introduction (Booked Events) Initial Inquiry Response …" at bounding box center [494, 434] width 544 height 20
click at [222, 424] on select "-- Weven Planning Portal Introduction (Booked Events) Initial Inquiry Response …" at bounding box center [494, 434] width 544 height 20
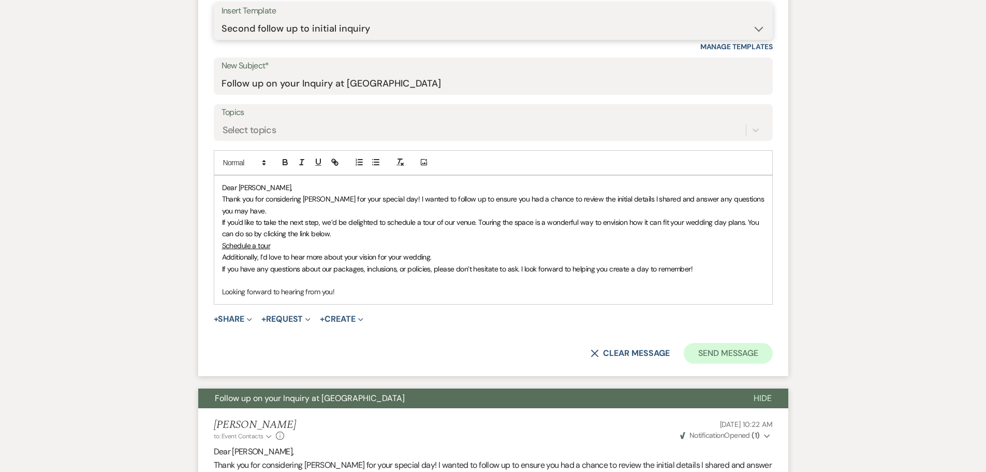
scroll to position [495, 0]
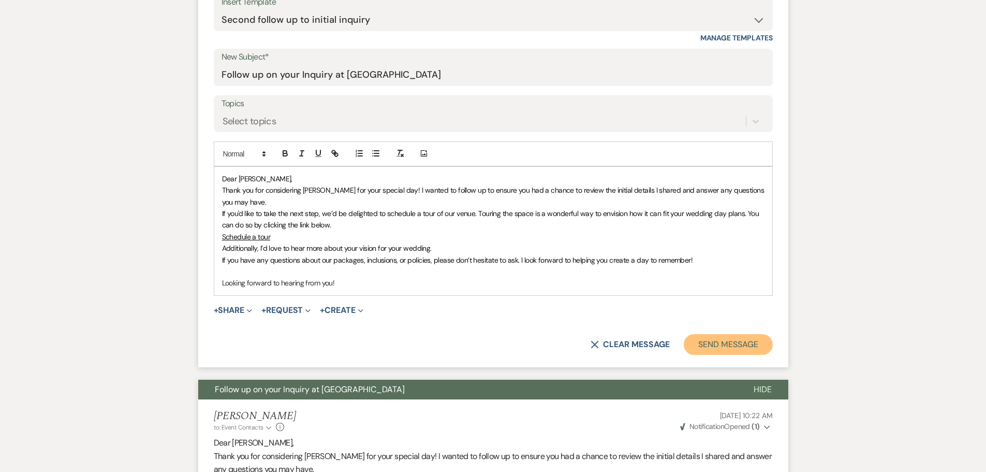
click at [735, 342] on button "Send Message" at bounding box center [728, 344] width 89 height 21
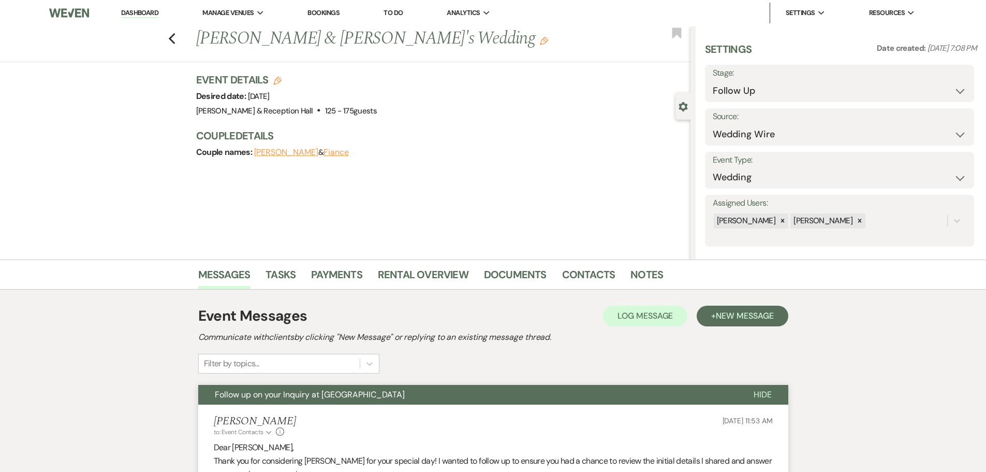
scroll to position [0, 0]
click at [176, 35] on icon "Previous" at bounding box center [172, 39] width 8 height 12
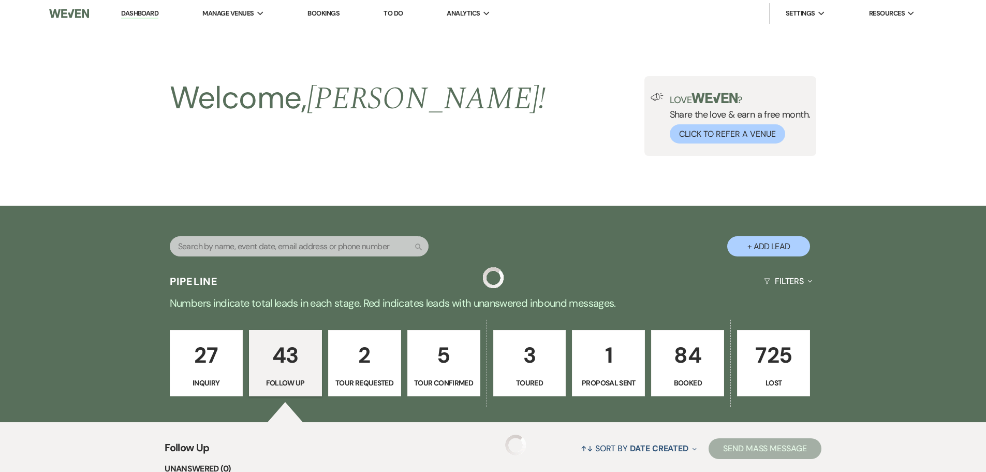
scroll to position [2320, 0]
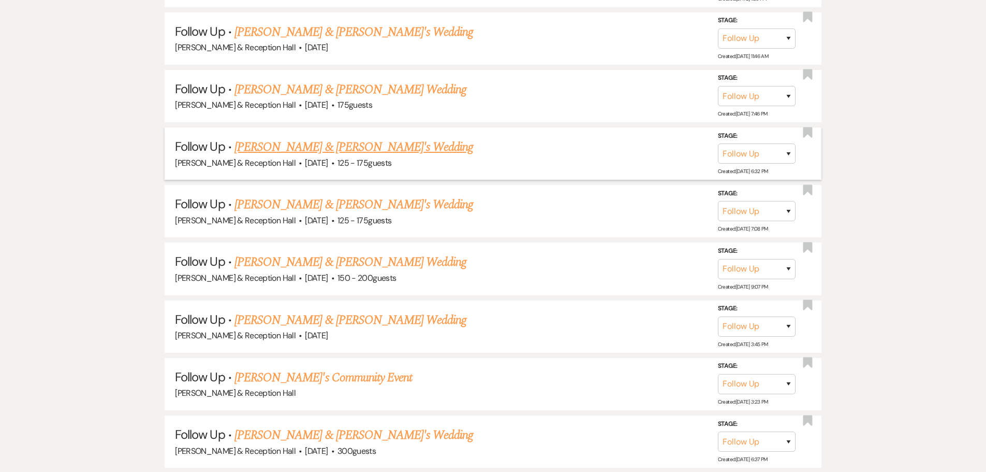
click at [344, 147] on link "John Greer & Fiance's Wedding" at bounding box center [354, 147] width 239 height 19
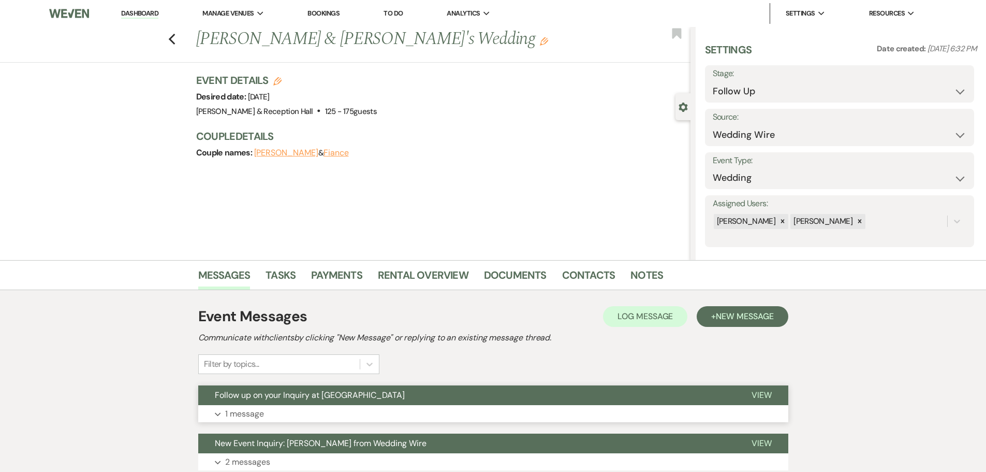
click at [373, 402] on button "Follow up on your Inquiry at [GEOGRAPHIC_DATA]" at bounding box center [466, 395] width 537 height 20
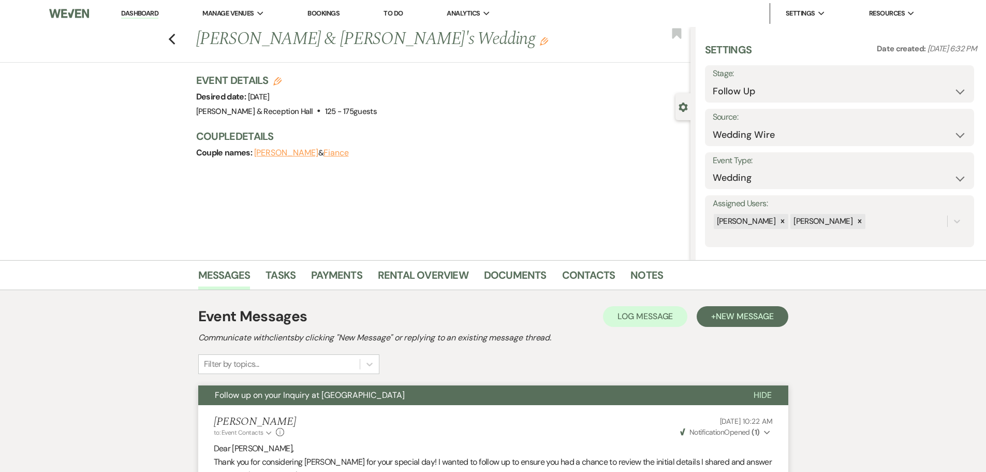
click at [283, 152] on button "John Greer" at bounding box center [286, 153] width 64 height 8
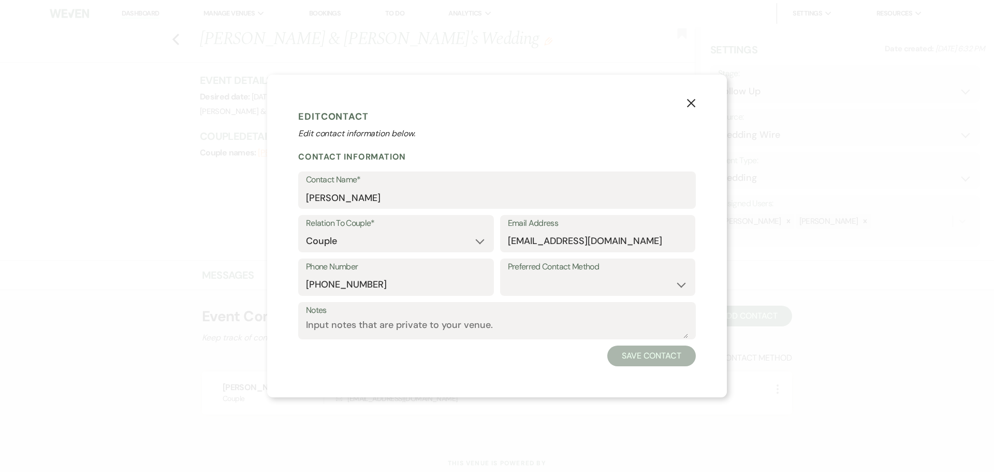
click at [694, 103] on icon "X" at bounding box center [690, 102] width 9 height 9
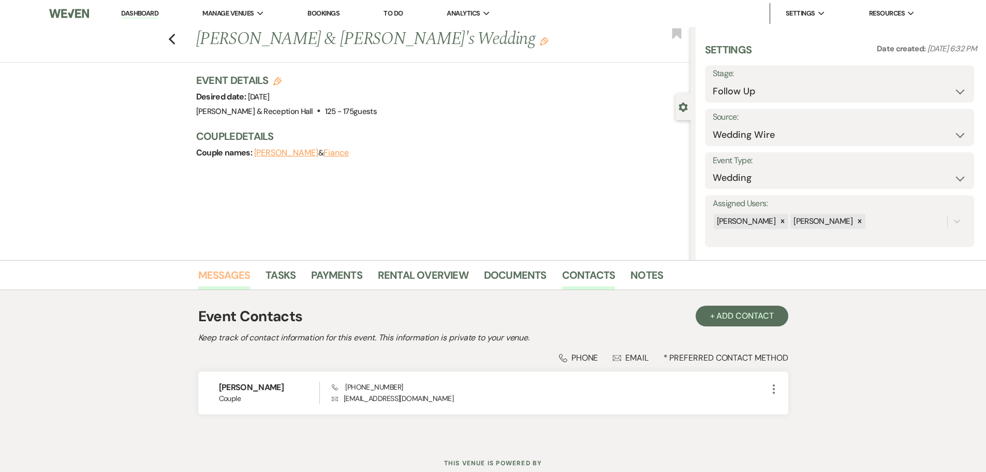
drag, startPoint x: 227, startPoint y: 277, endPoint x: 240, endPoint y: 282, distance: 13.3
click at [227, 277] on link "Messages" at bounding box center [224, 278] width 52 height 23
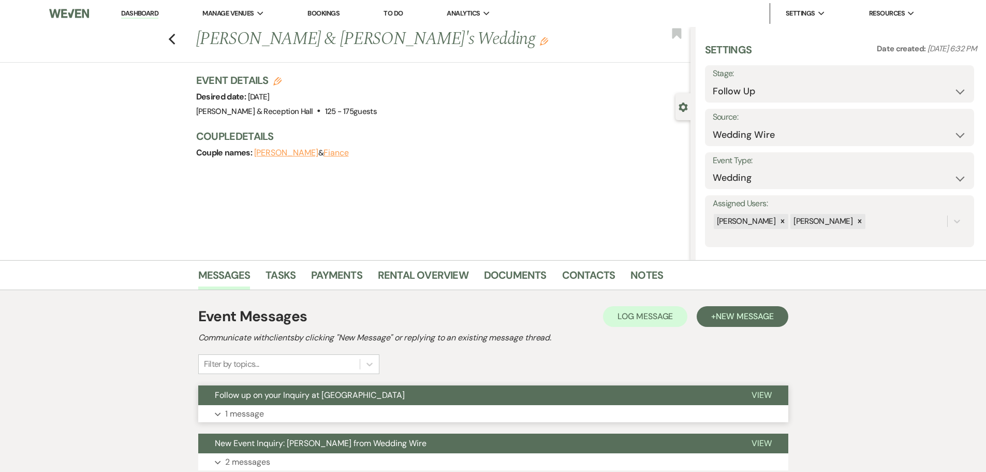
click at [420, 401] on button "Follow up on your Inquiry at [GEOGRAPHIC_DATA]" at bounding box center [466, 395] width 537 height 20
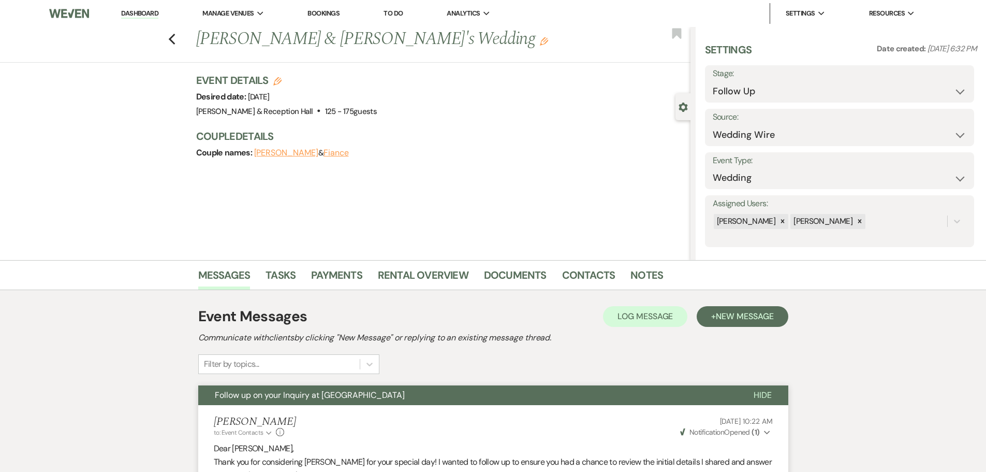
click at [738, 431] on span "Weven Check Notification Opened ( 1 )" at bounding box center [720, 431] width 80 height 9
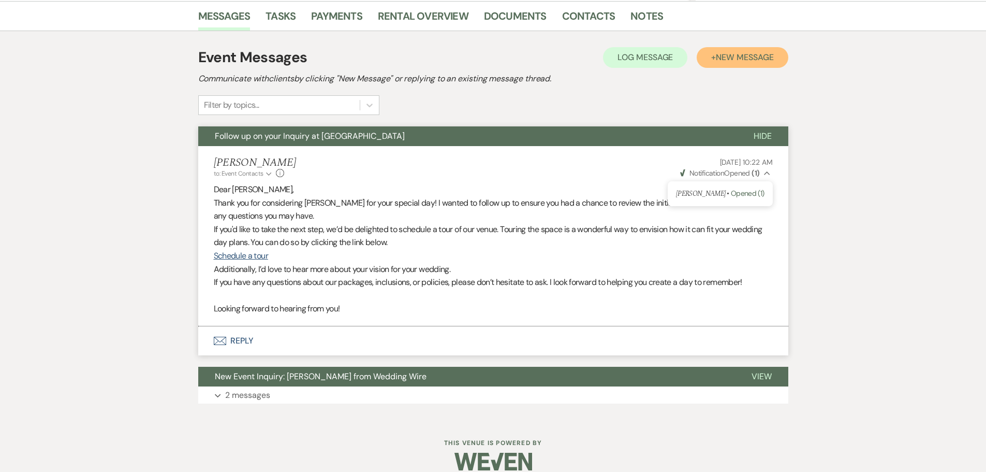
click at [737, 55] on span "New Message" at bounding box center [744, 57] width 57 height 11
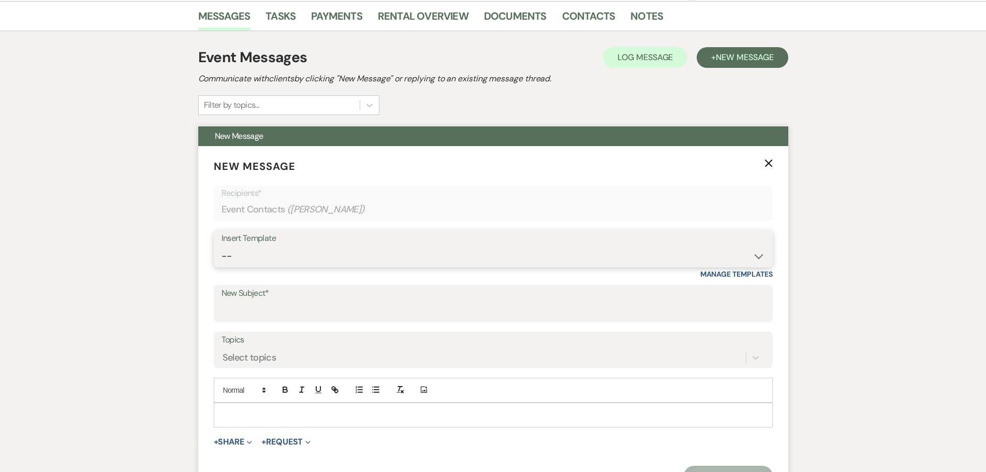
click at [365, 259] on select "-- Weven Planning Portal Introduction (Booked Events) Initial Inquiry Response …" at bounding box center [494, 256] width 544 height 20
click at [222, 246] on select "-- Weven Planning Portal Introduction (Booked Events) Initial Inquiry Response …" at bounding box center [494, 256] width 544 height 20
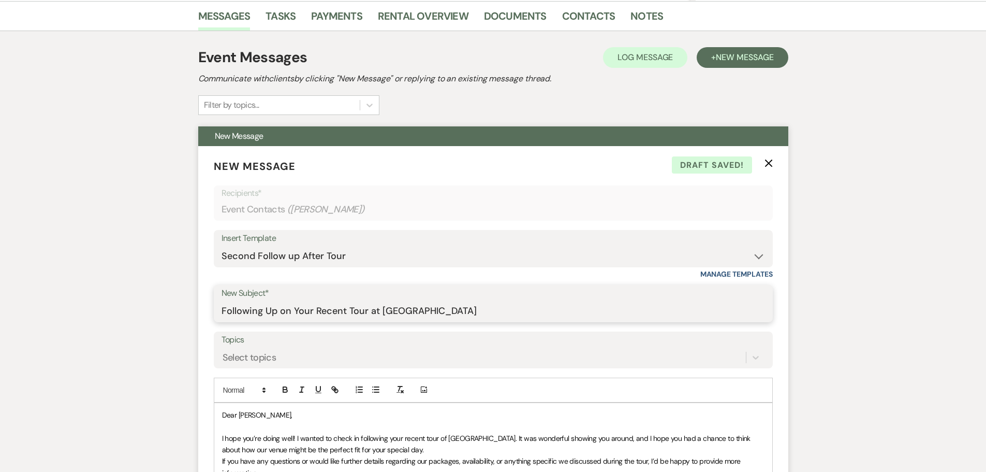
click at [327, 318] on input "Following Up on Your Recent Tour at Bella Terre" at bounding box center [494, 311] width 544 height 20
click at [352, 250] on select "-- Weven Planning Portal Introduction (Booked Events) Initial Inquiry Response …" at bounding box center [494, 256] width 544 height 20
click at [222, 246] on select "-- Weven Planning Portal Introduction (Booked Events) Initial Inquiry Response …" at bounding box center [494, 256] width 544 height 20
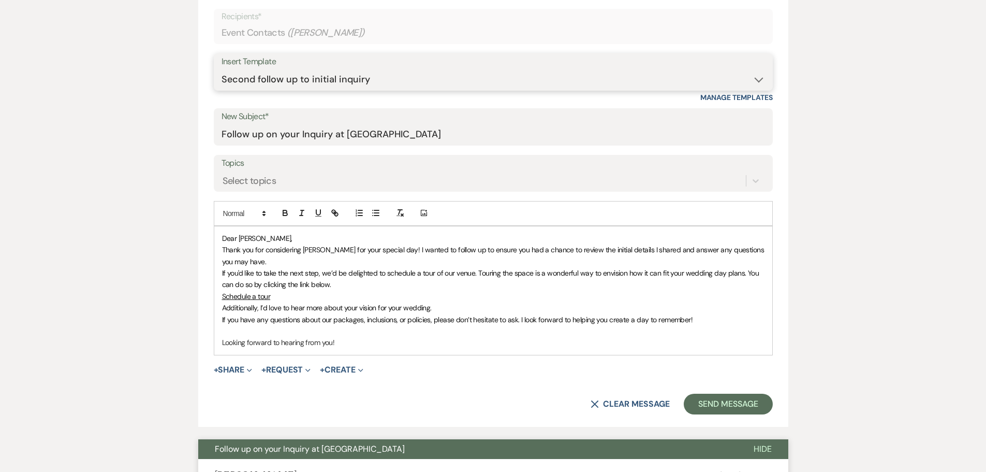
scroll to position [466, 0]
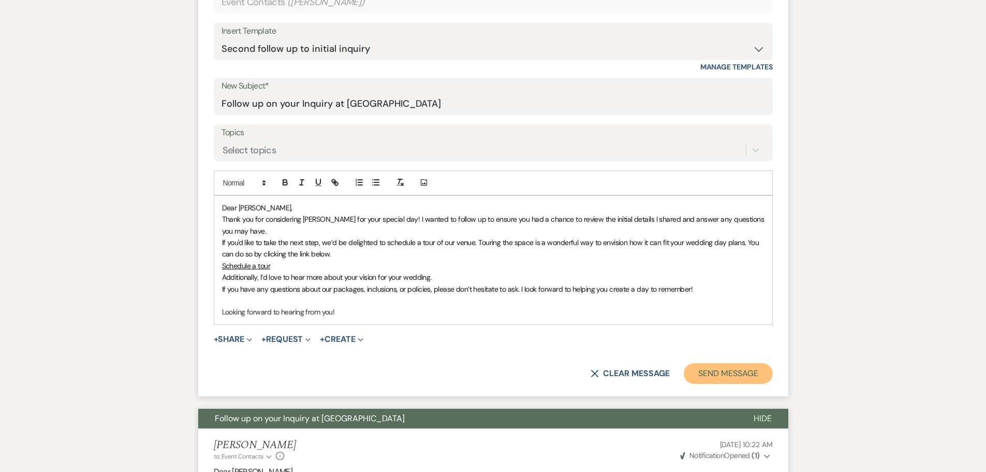
drag, startPoint x: 754, startPoint y: 376, endPoint x: 412, endPoint y: 381, distance: 342.2
click at [461, 405] on div "Event Messages Log Log Message + New Message Communicate with clients by clicki…" at bounding box center [493, 262] width 590 height 856
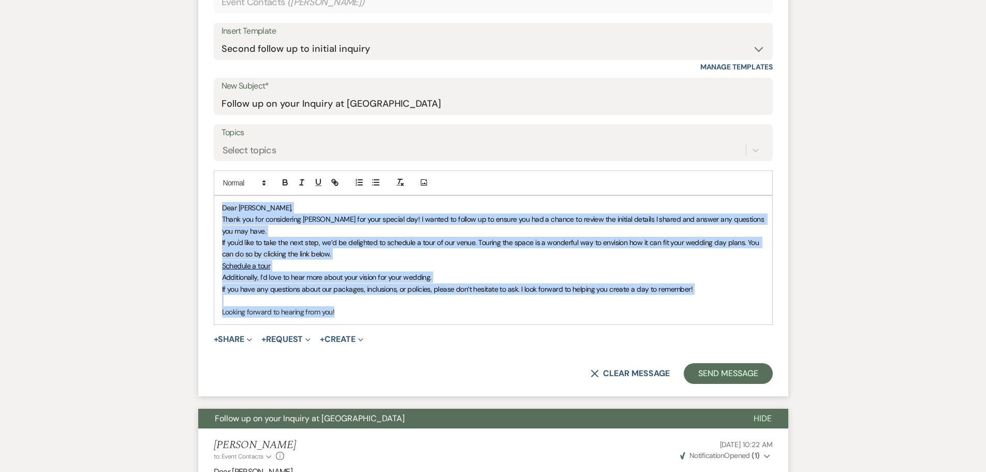
drag, startPoint x: 222, startPoint y: 208, endPoint x: 610, endPoint y: 322, distance: 404.6
click at [610, 322] on div "Dear John, Thank you for considering Bella Terre for your special day! I wanted…" at bounding box center [493, 260] width 558 height 128
copy div "Dear John, Thank you for considering Bella Terre for your special day! I wanted…"
drag, startPoint x: 723, startPoint y: 377, endPoint x: 678, endPoint y: 379, distance: 44.6
click at [723, 376] on button "Send Message" at bounding box center [728, 373] width 89 height 21
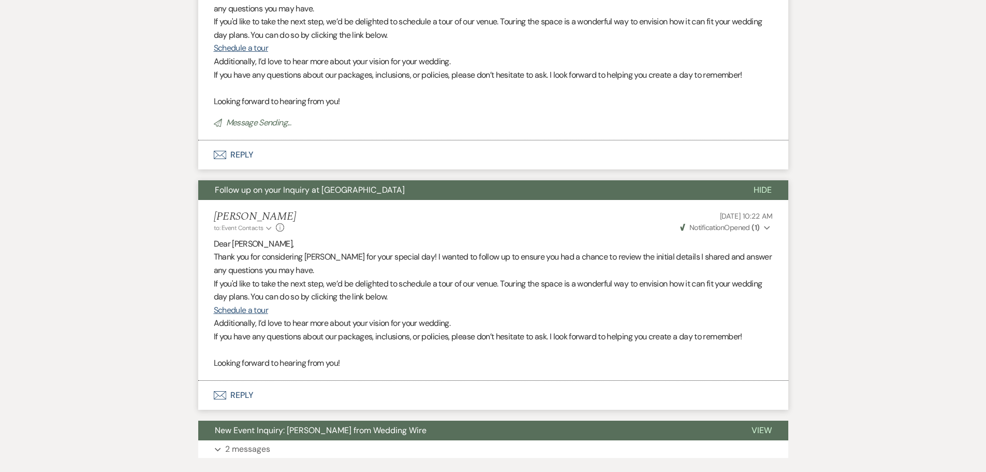
scroll to position [81, 0]
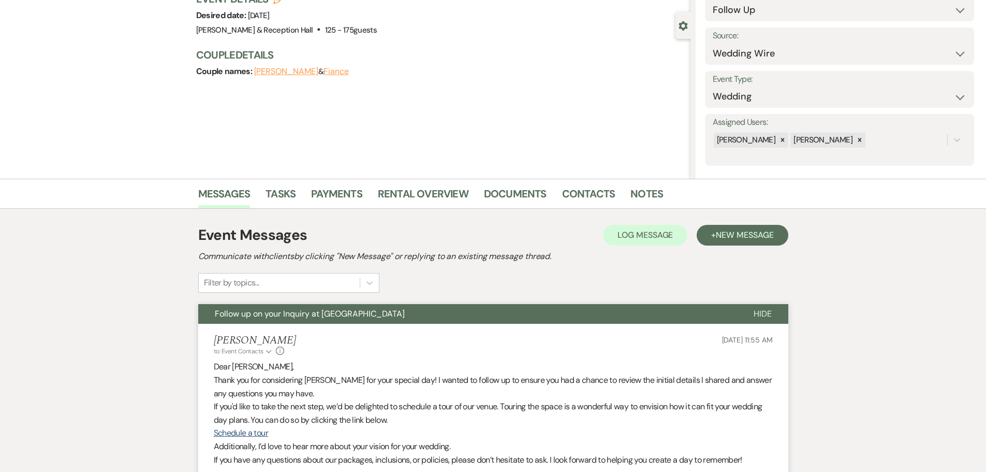
click at [290, 74] on button "John Greer" at bounding box center [286, 71] width 64 height 8
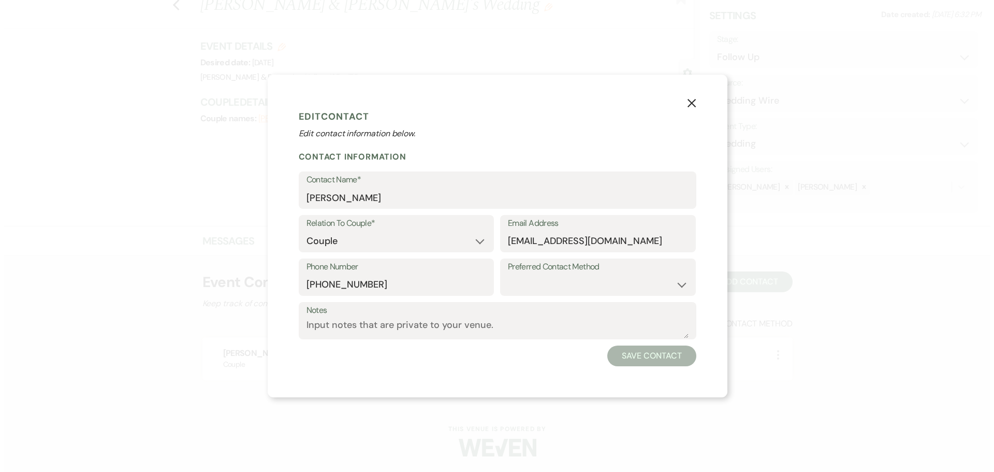
scroll to position [34, 0]
click at [453, 328] on textarea "Notes" at bounding box center [497, 328] width 382 height 20
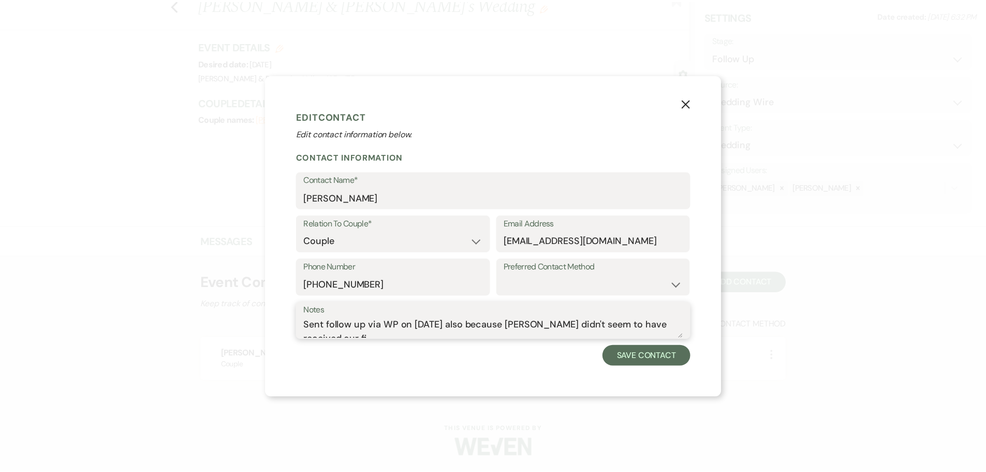
scroll to position [7, 0]
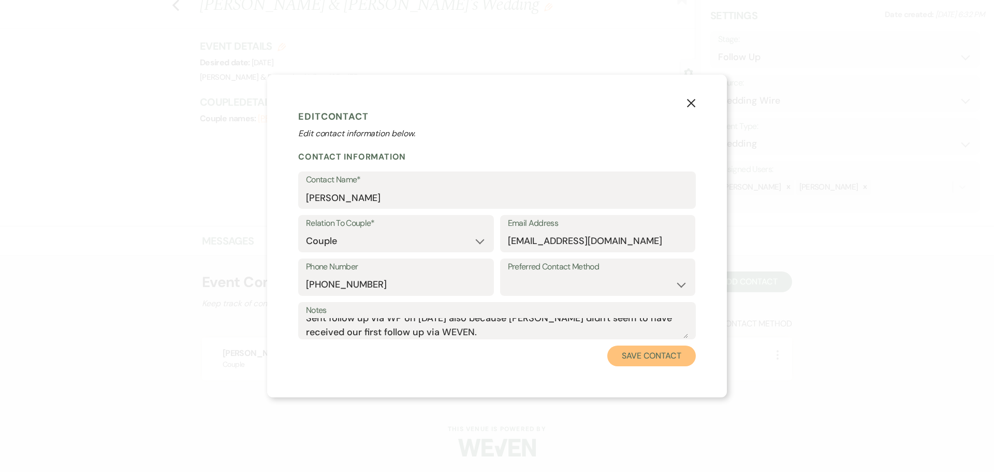
drag, startPoint x: 621, startPoint y: 356, endPoint x: 626, endPoint y: 354, distance: 5.4
click at [621, 356] on button "Save Contact" at bounding box center [651, 355] width 89 height 21
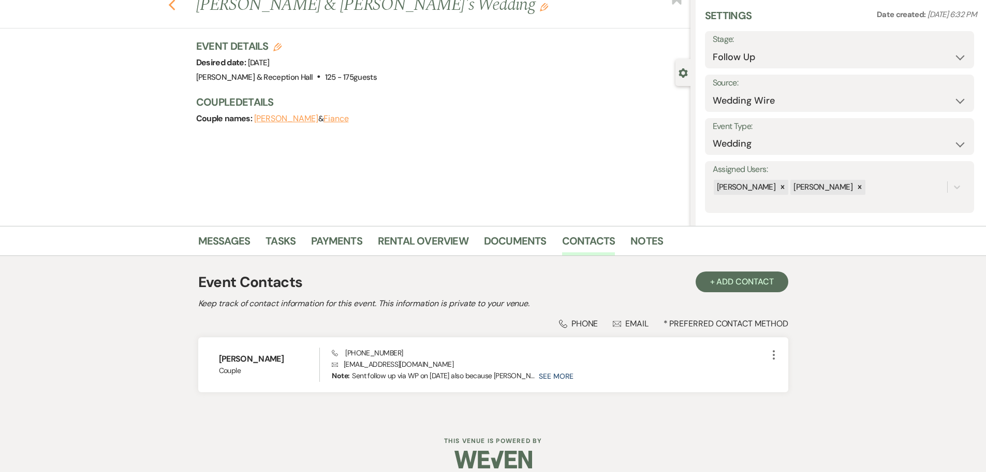
click at [176, 7] on icon "Previous" at bounding box center [172, 5] width 8 height 12
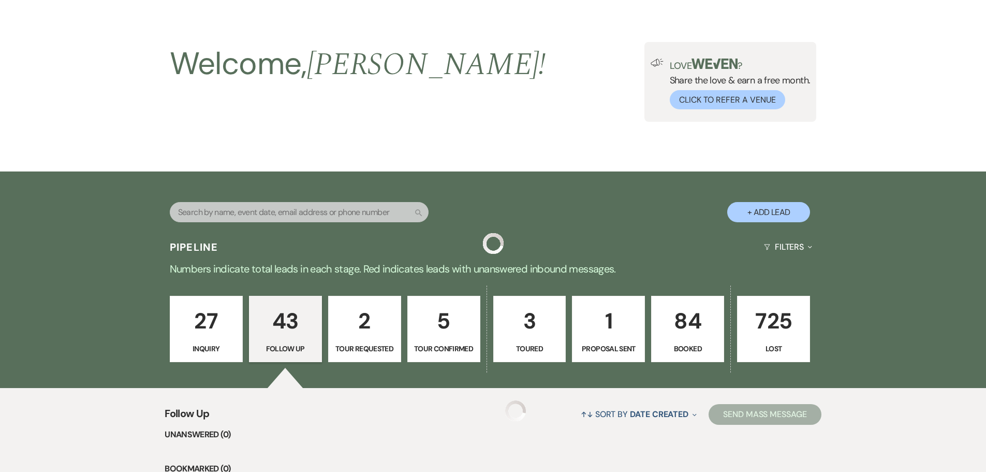
scroll to position [2320, 0]
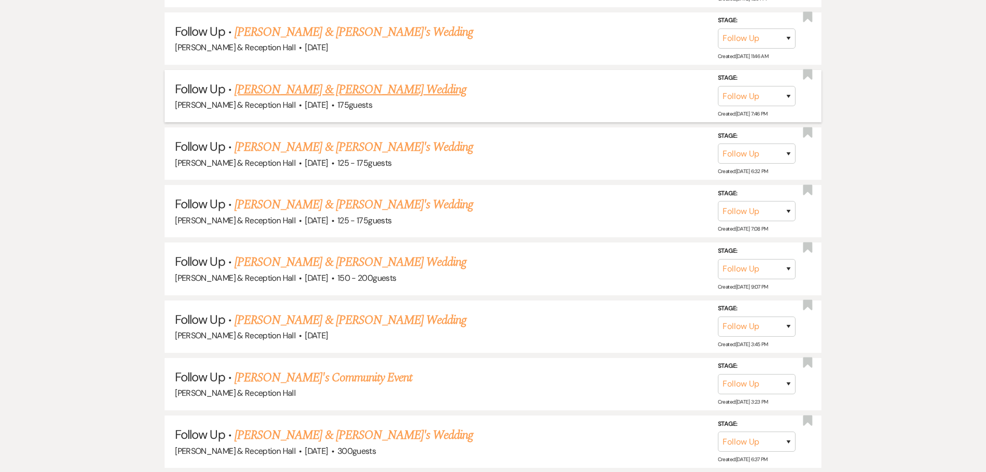
click at [348, 90] on link "Brady Ulrich & Jamie Kozelka's Wedding" at bounding box center [351, 89] width 232 height 19
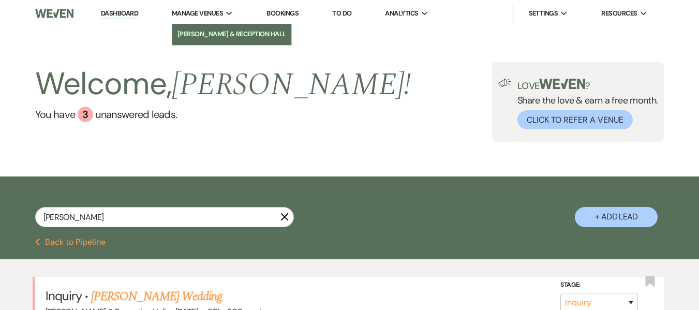
click at [223, 38] on li "[PERSON_NAME] & Reception Hall" at bounding box center [232, 34] width 109 height 10
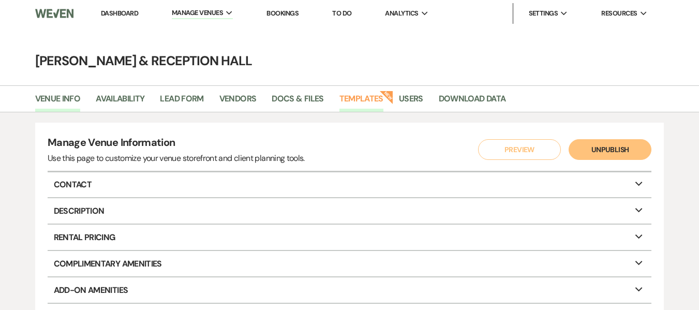
click at [364, 100] on link "Templates" at bounding box center [362, 102] width 44 height 20
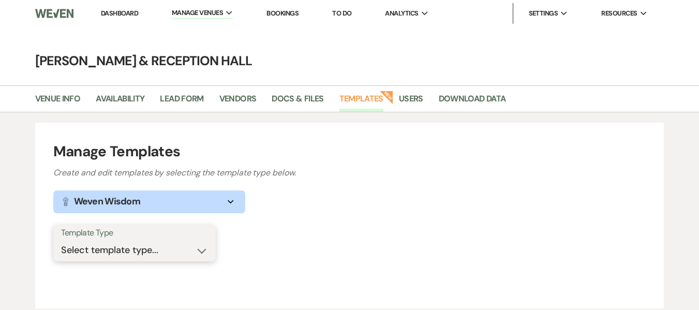
click at [171, 249] on select "Select template type... Task List Message Templates Payment Plan Inventory Item…" at bounding box center [134, 250] width 147 height 20
select select "Message Templates"
click at [61, 240] on select "Select template type... Task List Message Templates Payment Plan Inventory Item…" at bounding box center [134, 250] width 147 height 20
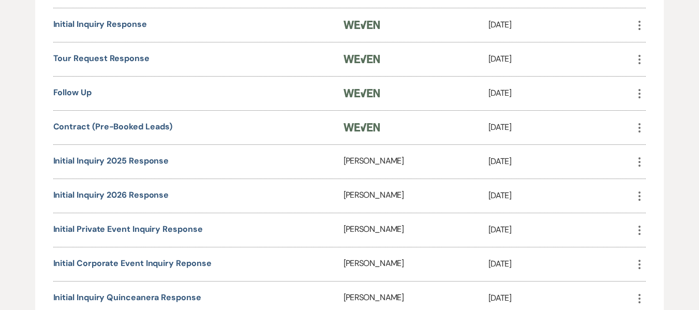
scroll to position [569, 0]
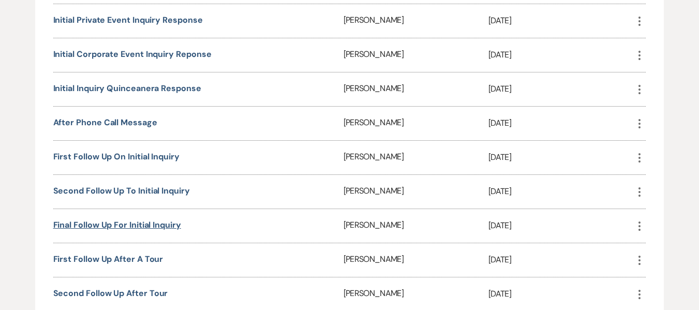
click at [98, 223] on link "Final Follow up for initial inquiry" at bounding box center [117, 225] width 128 height 11
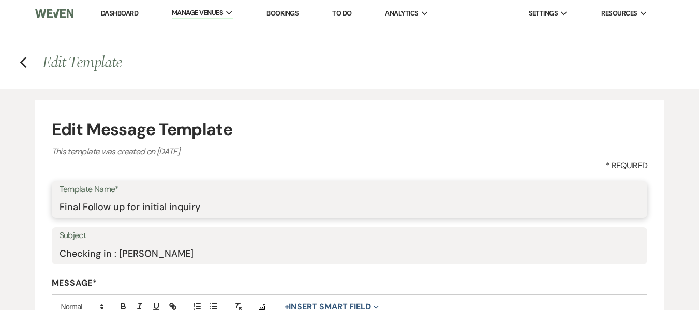
click at [251, 213] on input "Final Follow up for initial inquiry" at bounding box center [350, 207] width 581 height 20
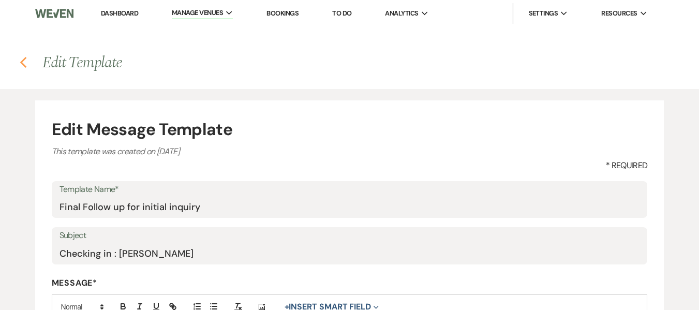
click at [25, 66] on use "button" at bounding box center [23, 62] width 7 height 11
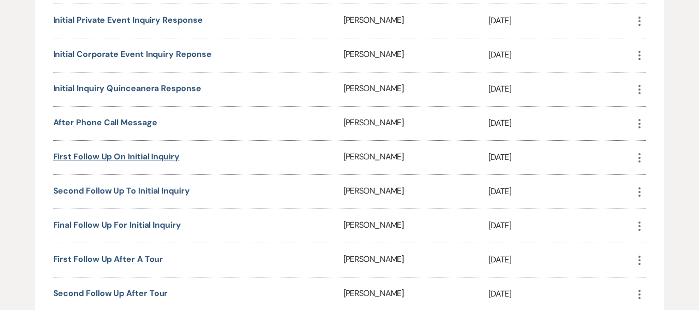
click at [116, 156] on link "First Follow up on Initial Inquiry" at bounding box center [116, 156] width 126 height 11
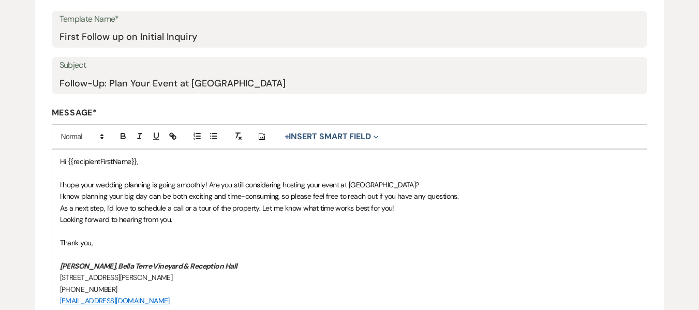
scroll to position [259, 0]
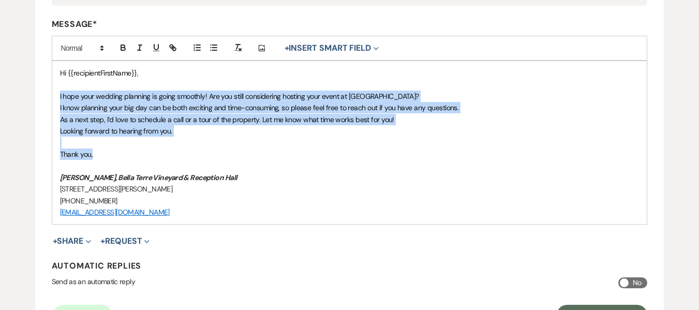
drag, startPoint x: 59, startPoint y: 95, endPoint x: 195, endPoint y: 154, distance: 148.4
click at [195, 154] on div "Hi {{recipientFirstName}}, I hope your wedding planning is going smoothly! Are …" at bounding box center [349, 142] width 595 height 163
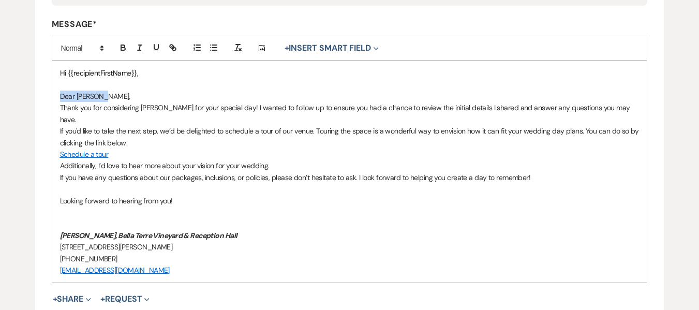
drag, startPoint x: 108, startPoint y: 94, endPoint x: 46, endPoint y: 94, distance: 62.1
click at [46, 94] on form "Edit Message Template This template was created on Nov 22, 2024 * Required Temp…" at bounding box center [350, 123] width 630 height 563
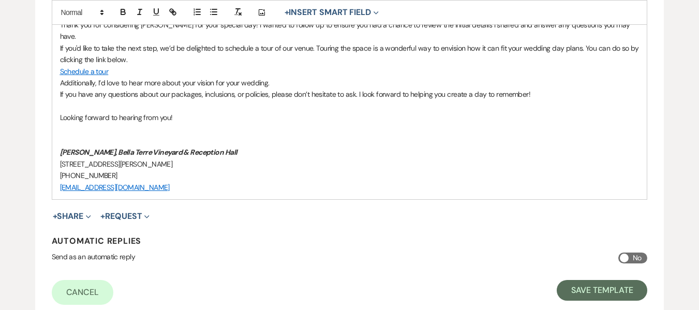
scroll to position [362, 0]
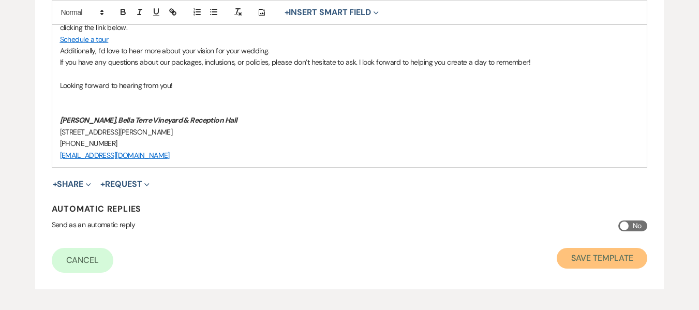
click at [617, 251] on button "Save Template" at bounding box center [602, 258] width 91 height 21
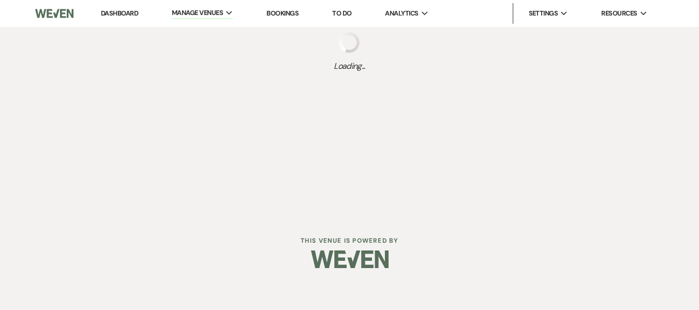
select select "Message Templates"
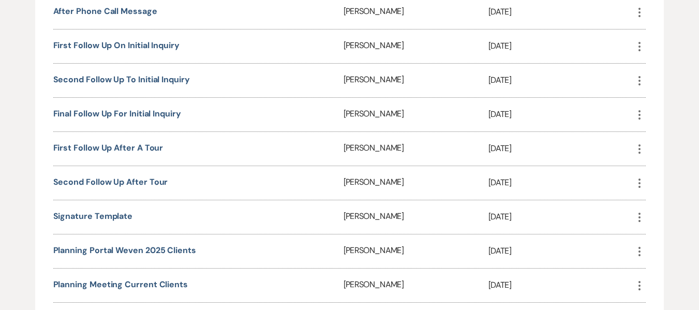
scroll to position [725, 0]
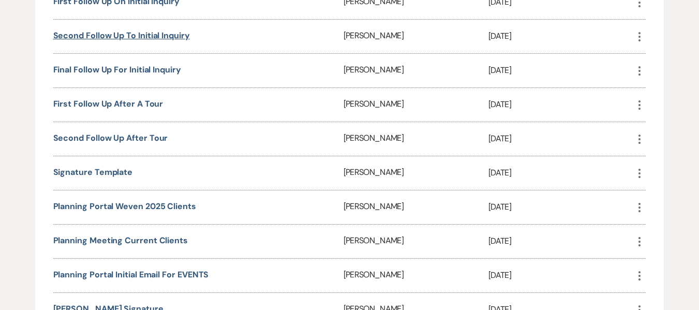
click at [130, 38] on link "Second follow up to initial inquiry" at bounding box center [121, 35] width 137 height 11
